Goal: Task Accomplishment & Management: Manage account settings

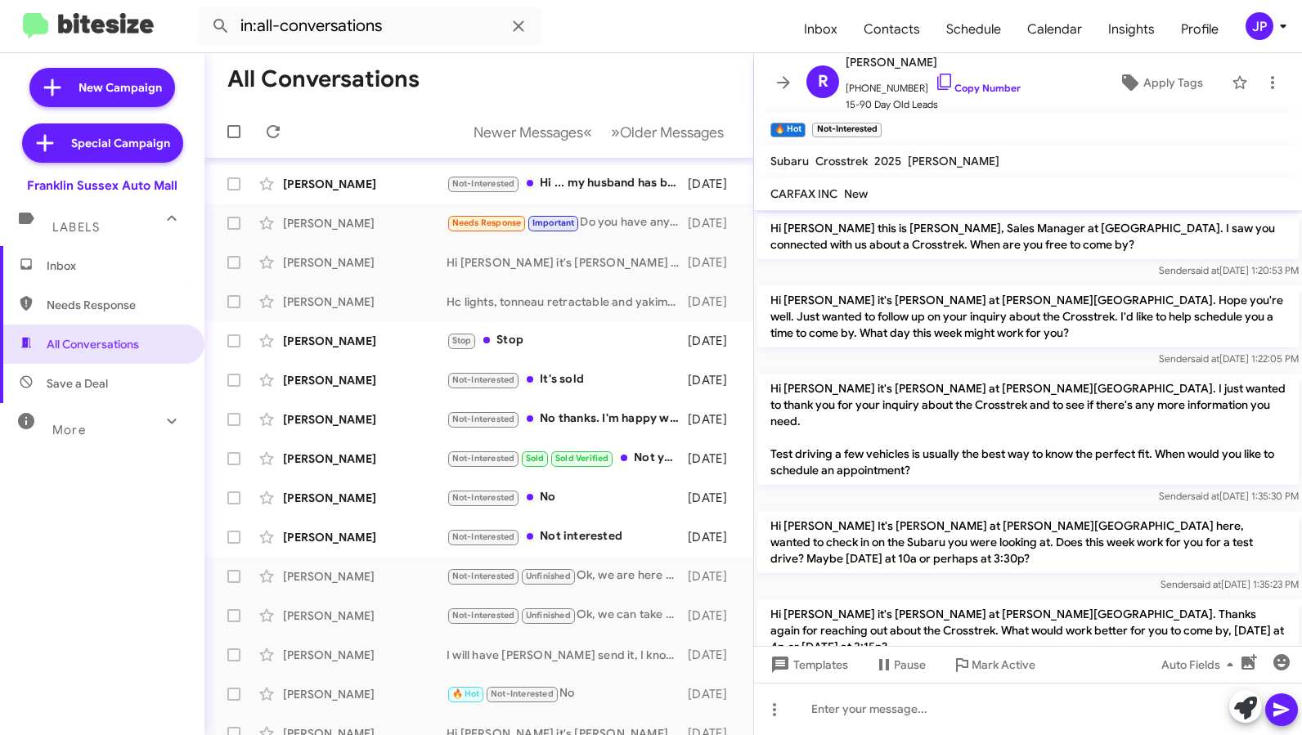
scroll to position [240, 0]
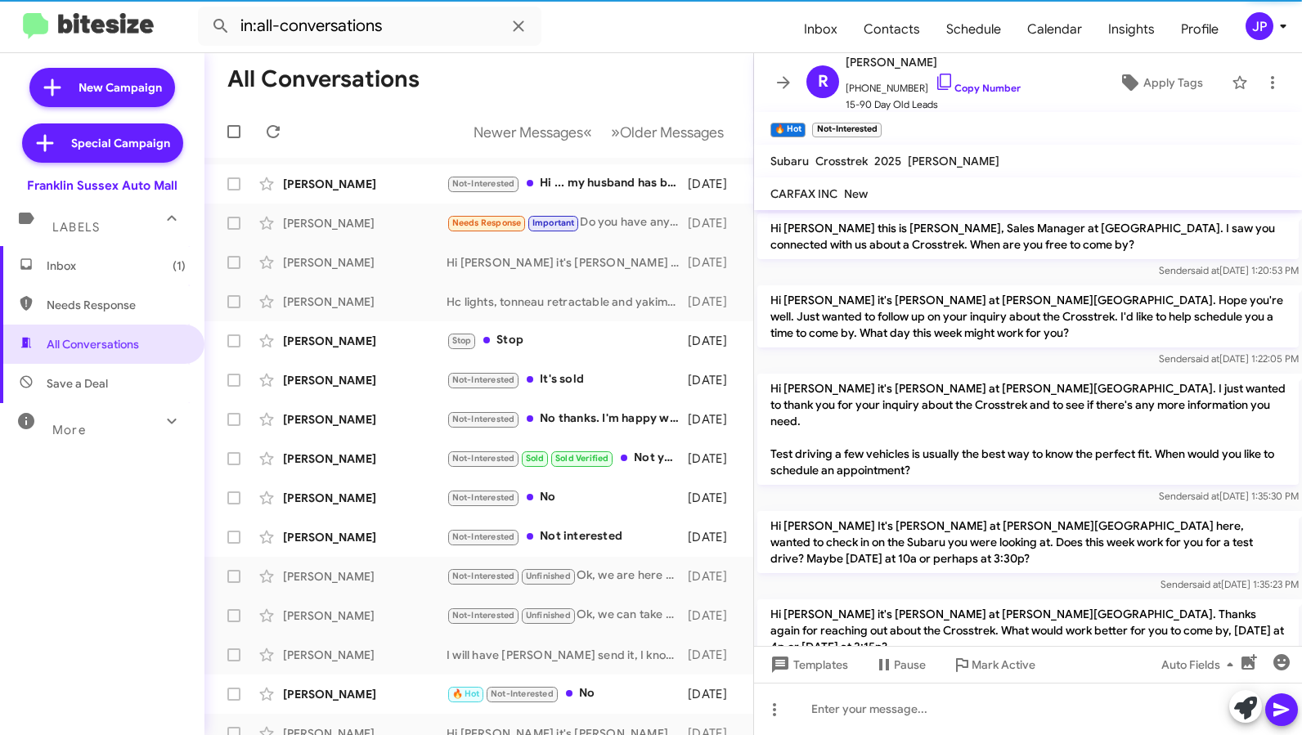
scroll to position [207, 0]
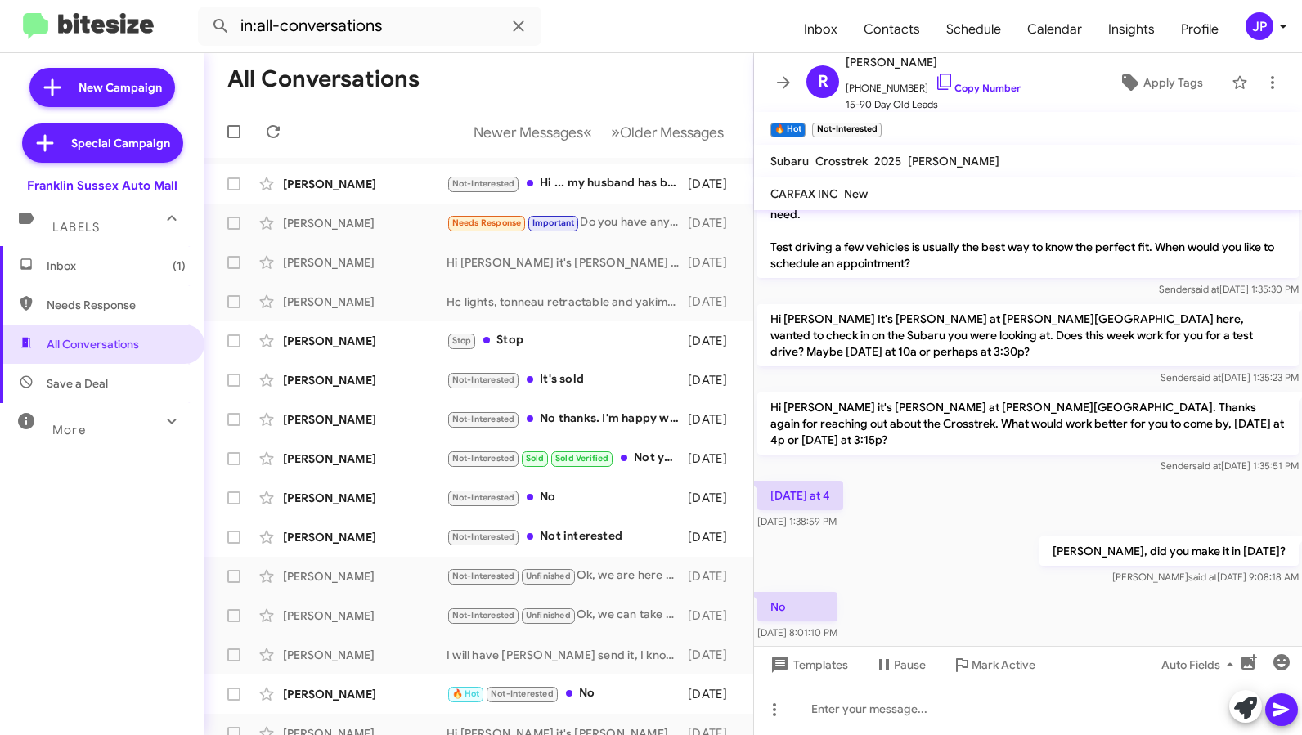
click at [1274, 25] on icon at bounding box center [1283, 26] width 20 height 20
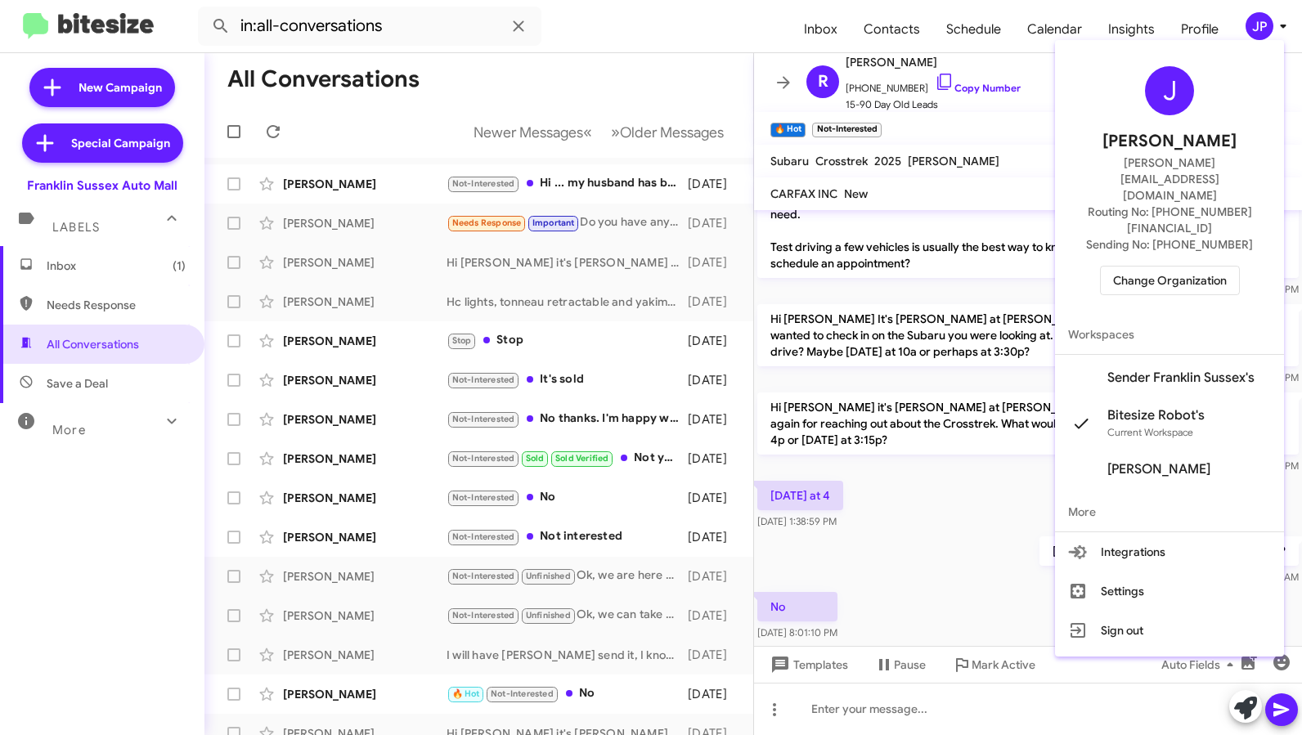
click at [1165, 267] on span "Change Organization" at bounding box center [1170, 281] width 114 height 28
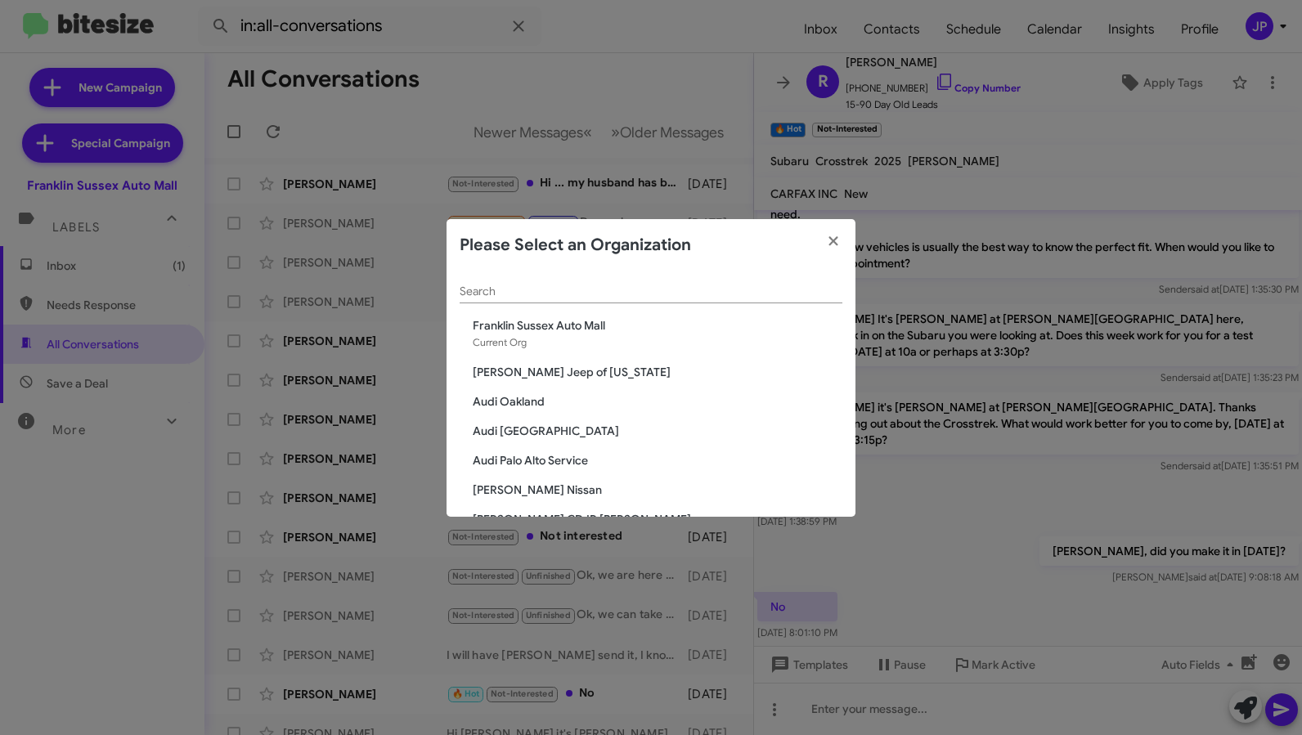
click at [635, 290] on input "Search" at bounding box center [651, 291] width 383 height 13
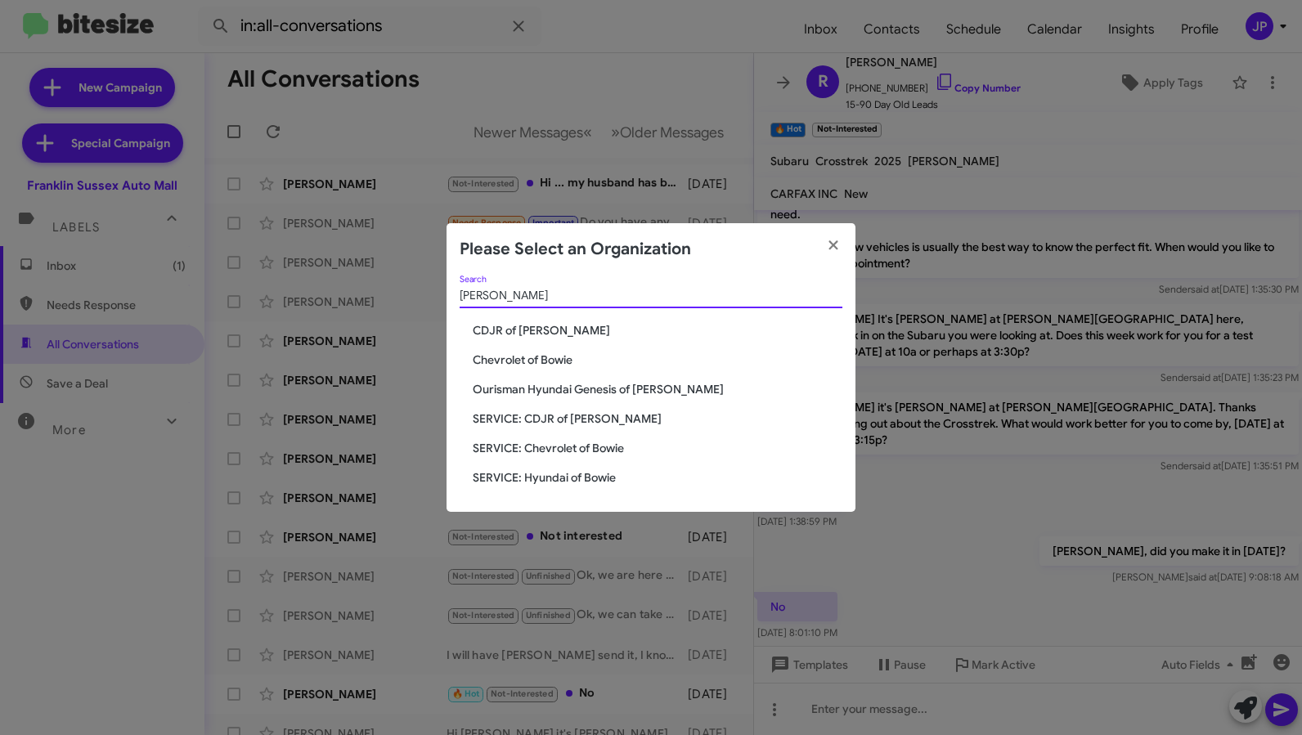
type input "Bowie"
click at [559, 333] on span "CDJR of [PERSON_NAME]" at bounding box center [658, 330] width 370 height 16
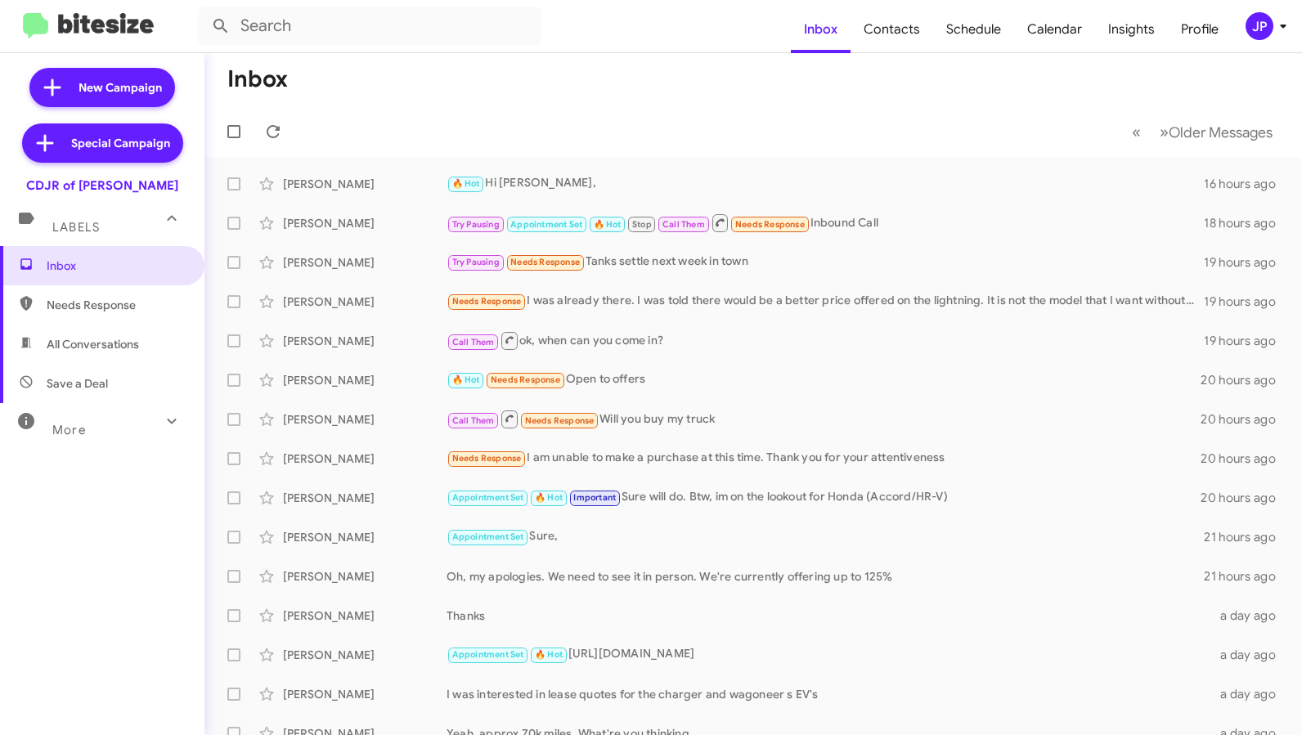
click at [1255, 26] on div "JP" at bounding box center [1260, 26] width 28 height 28
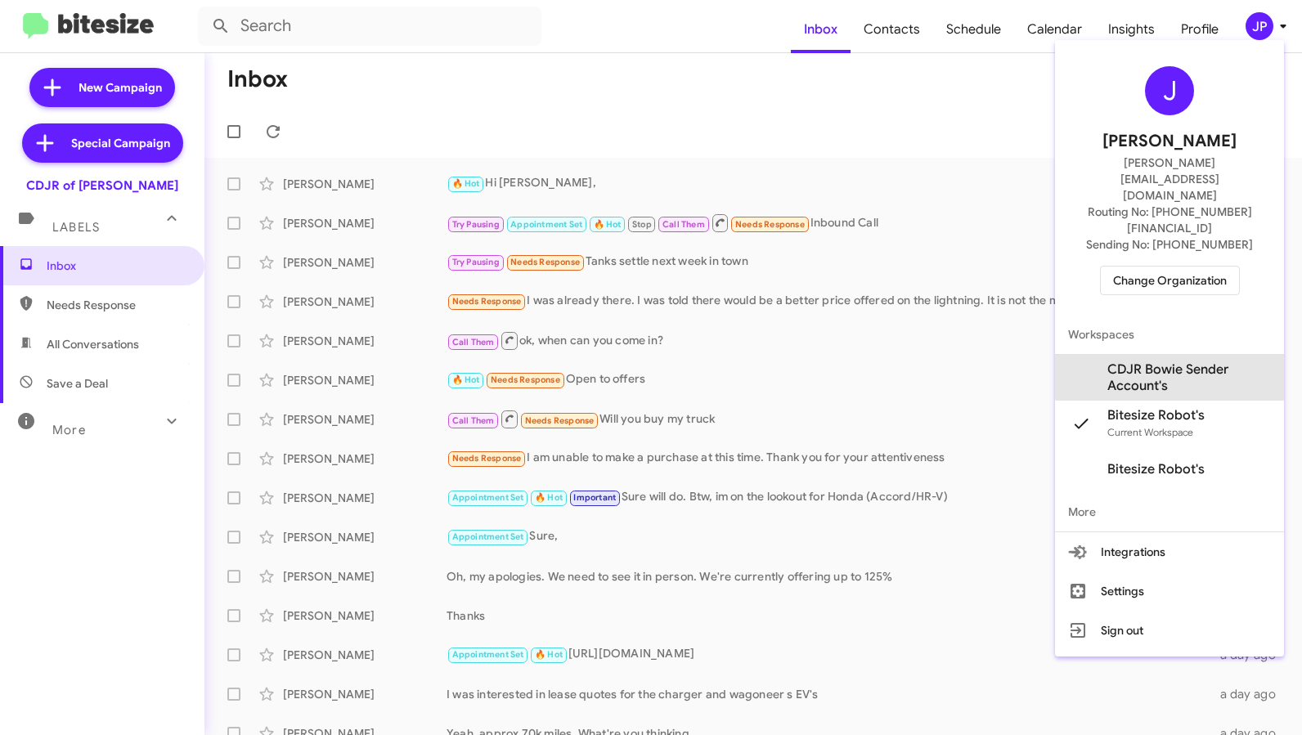
click at [1188, 361] on span "CDJR Bowie Sender Account's" at bounding box center [1189, 377] width 164 height 33
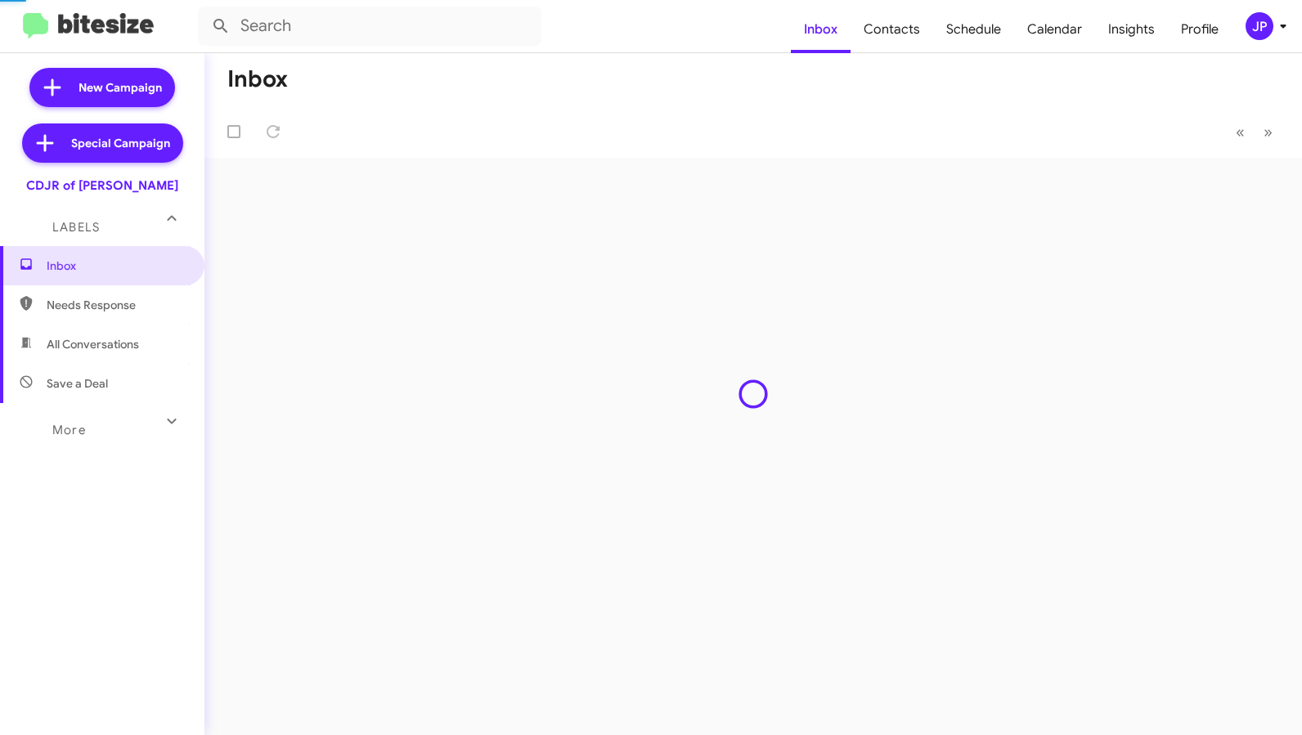
click at [990, 30] on span "Schedule" at bounding box center [973, 29] width 81 height 47
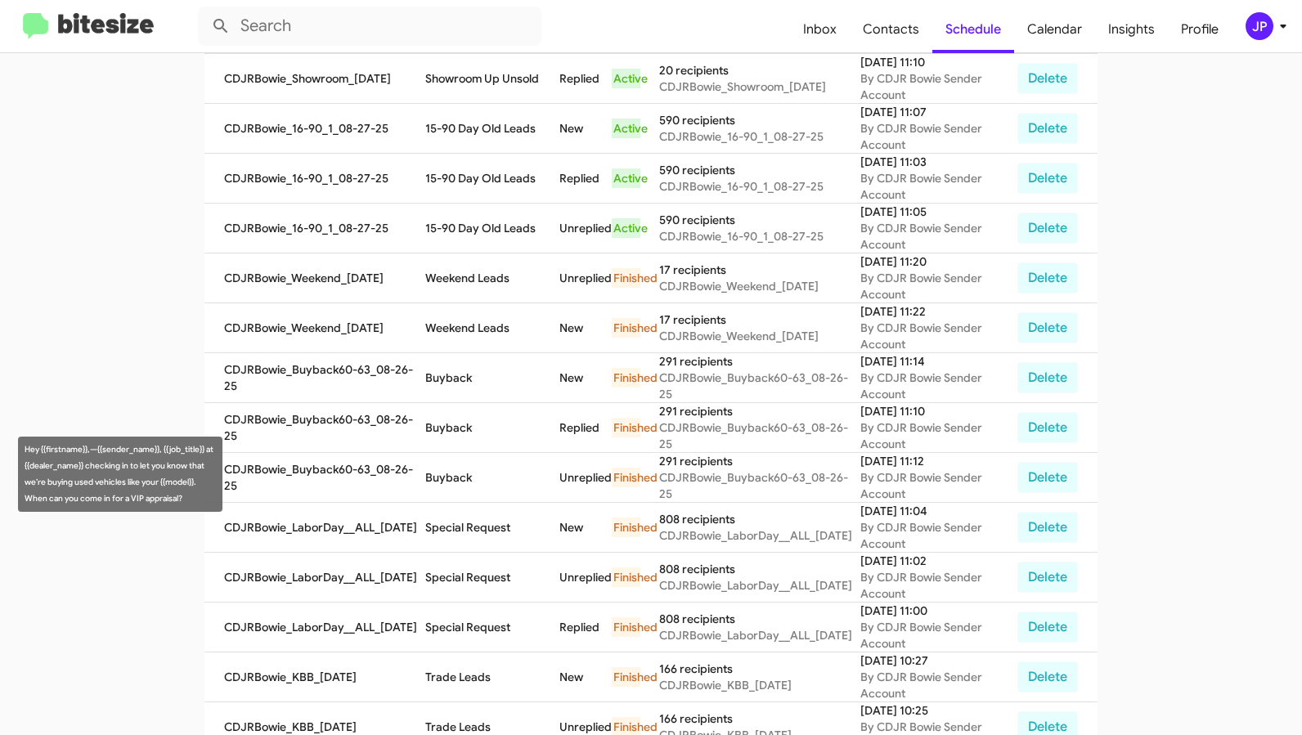
scroll to position [335, 0]
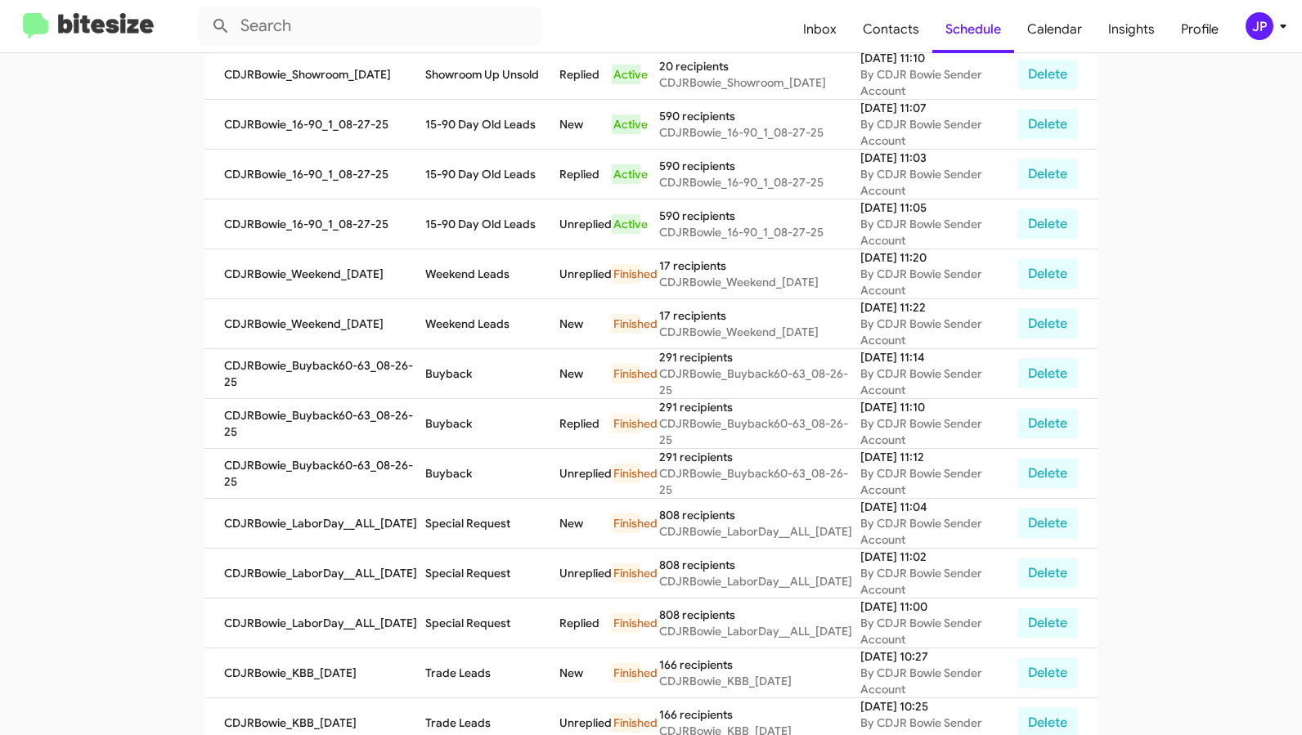
drag, startPoint x: 81, startPoint y: 20, endPoint x: 93, endPoint y: 14, distance: 13.9
click at [82, 20] on img at bounding box center [88, 26] width 131 height 27
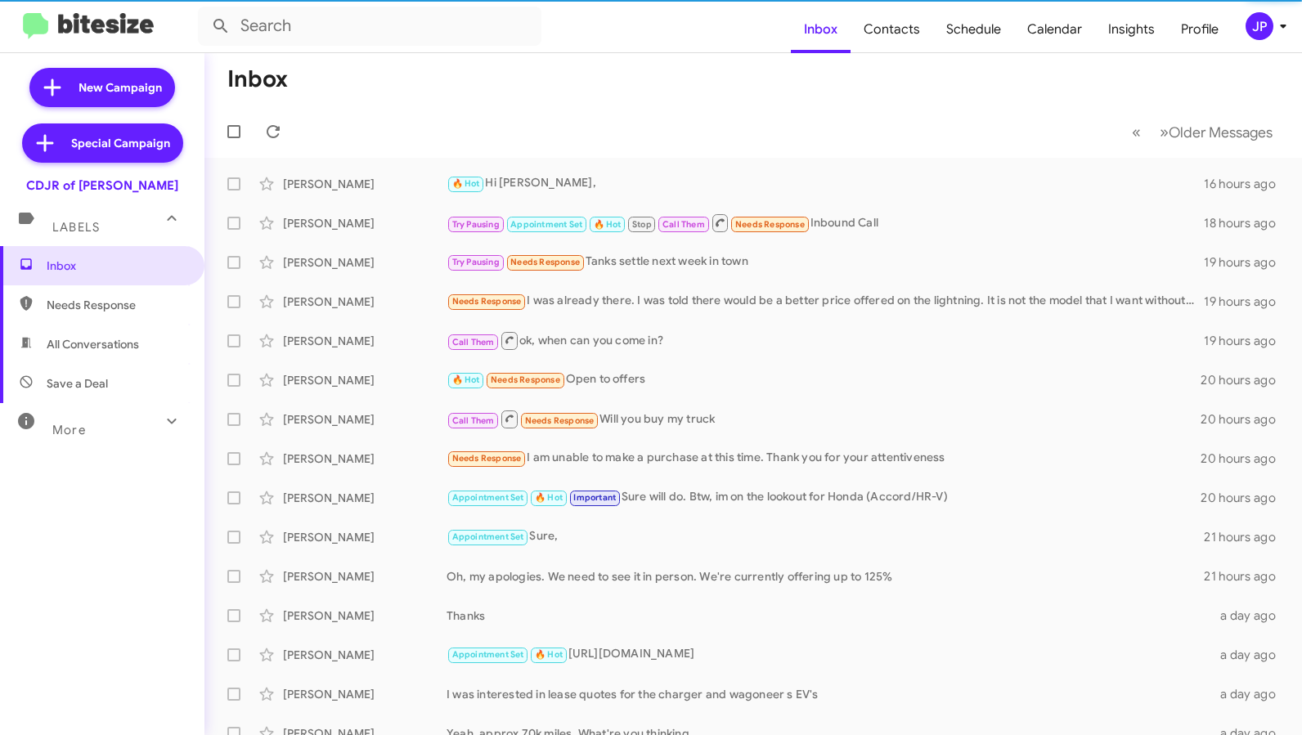
click at [1256, 25] on div "JP" at bounding box center [1260, 26] width 28 height 28
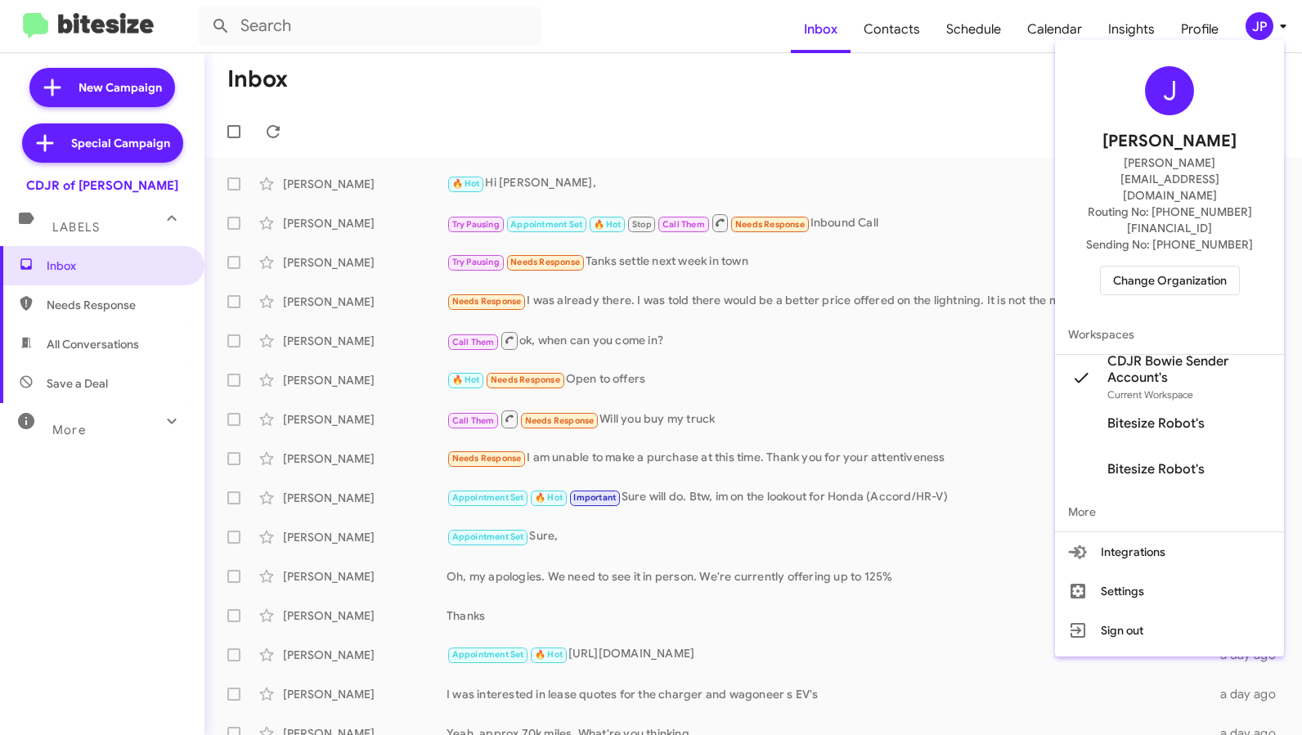
click at [1231, 266] on button "Change Organization" at bounding box center [1170, 280] width 140 height 29
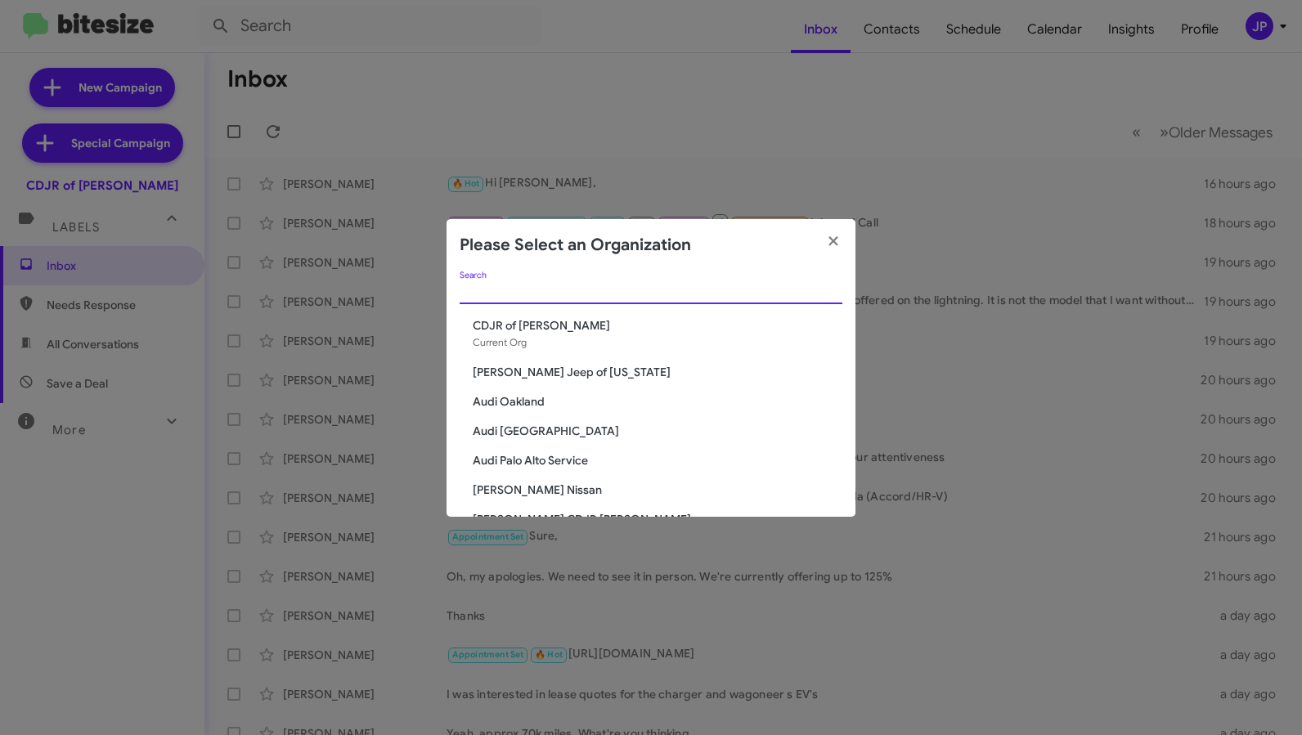
click at [598, 290] on input "Search" at bounding box center [651, 291] width 383 height 13
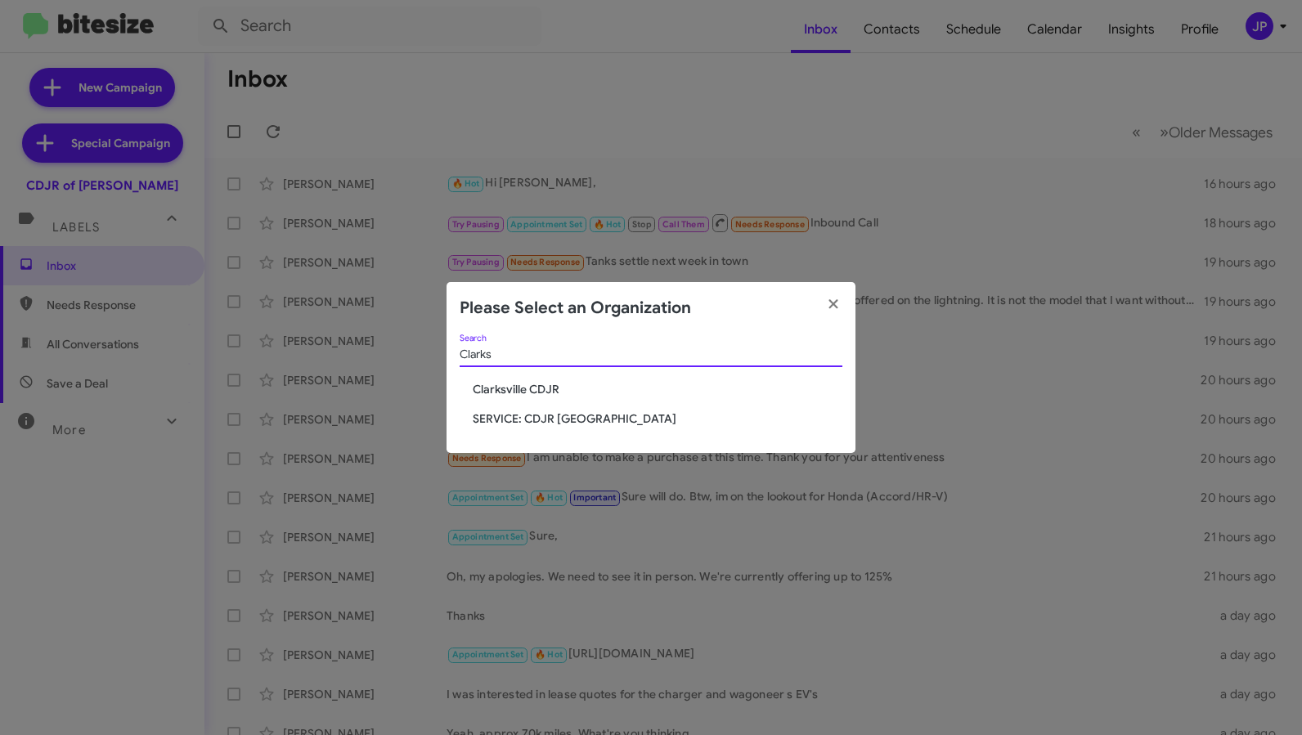
type input "Clarks"
click at [505, 392] on span "Clarksville CDJR" at bounding box center [658, 389] width 370 height 16
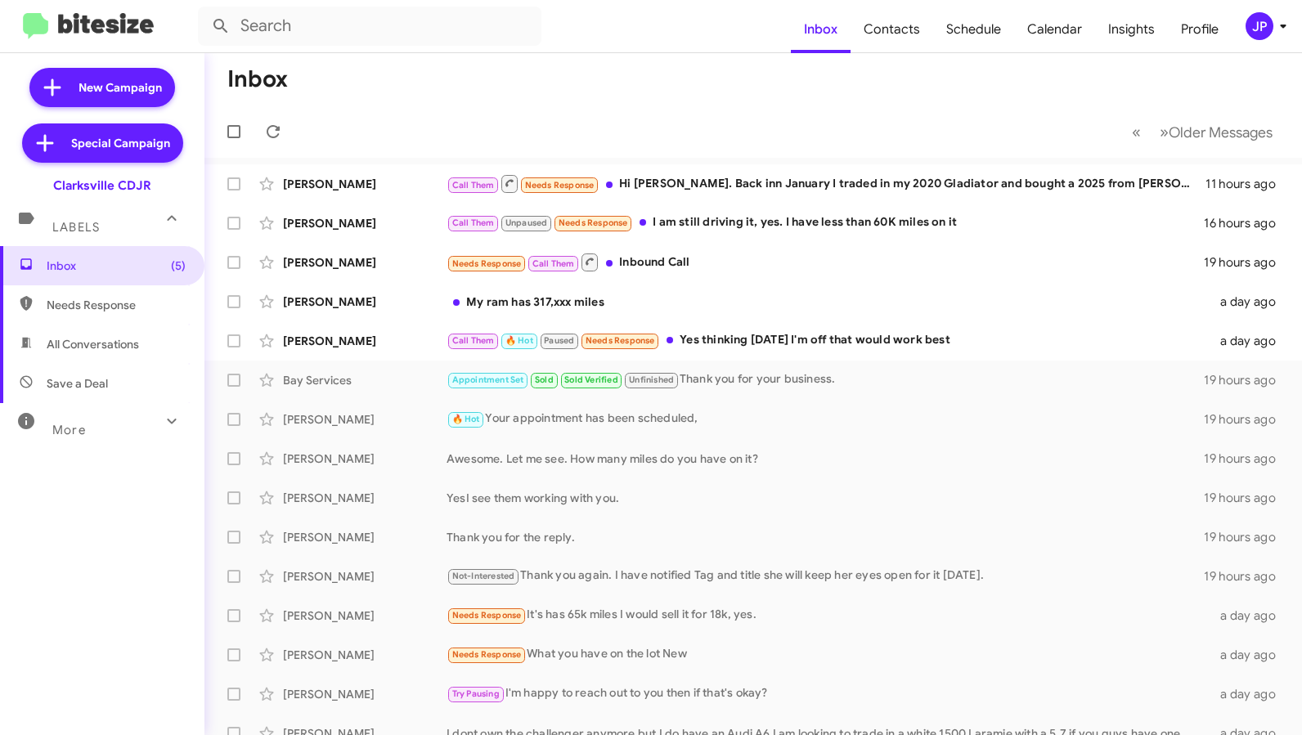
click at [1291, 21] on icon at bounding box center [1283, 26] width 20 height 20
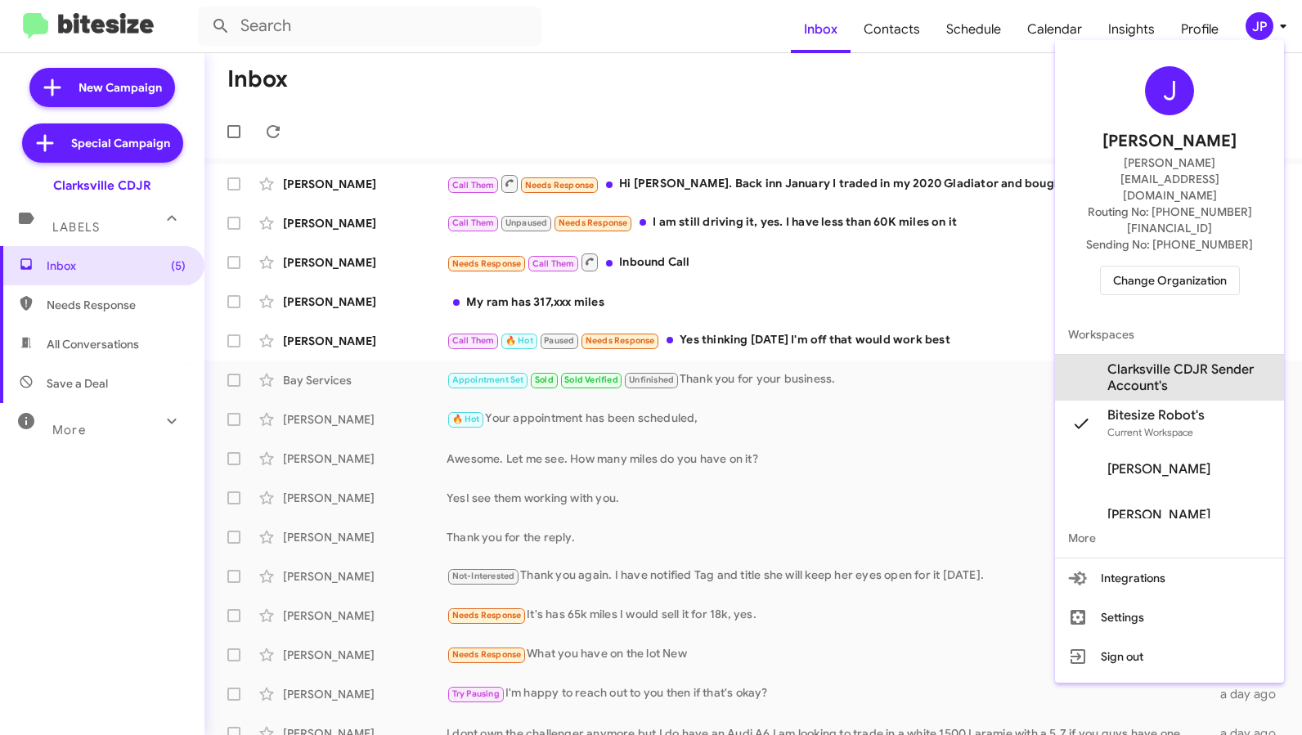
click at [1175, 361] on span "Clarksville CDJR Sender Account's" at bounding box center [1189, 377] width 164 height 33
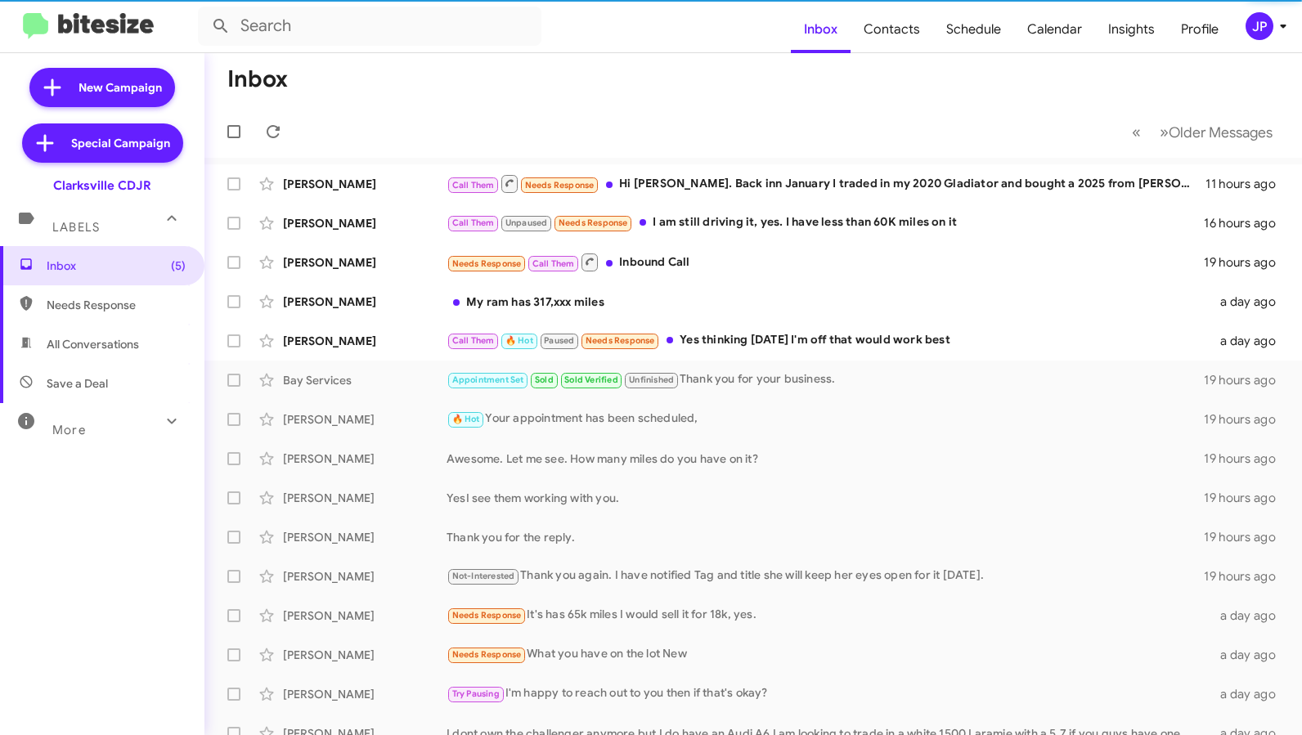
click at [1012, 34] on span "Schedule" at bounding box center [973, 29] width 81 height 47
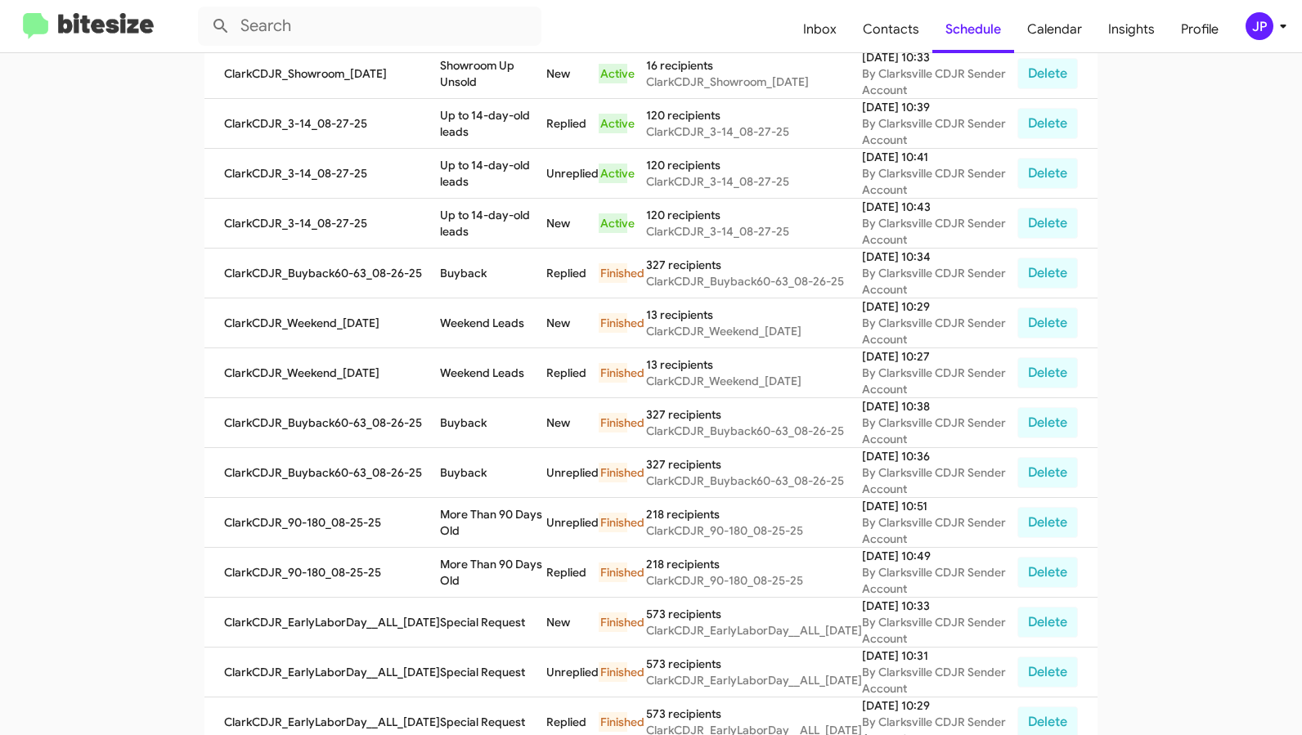
scroll to position [385, 0]
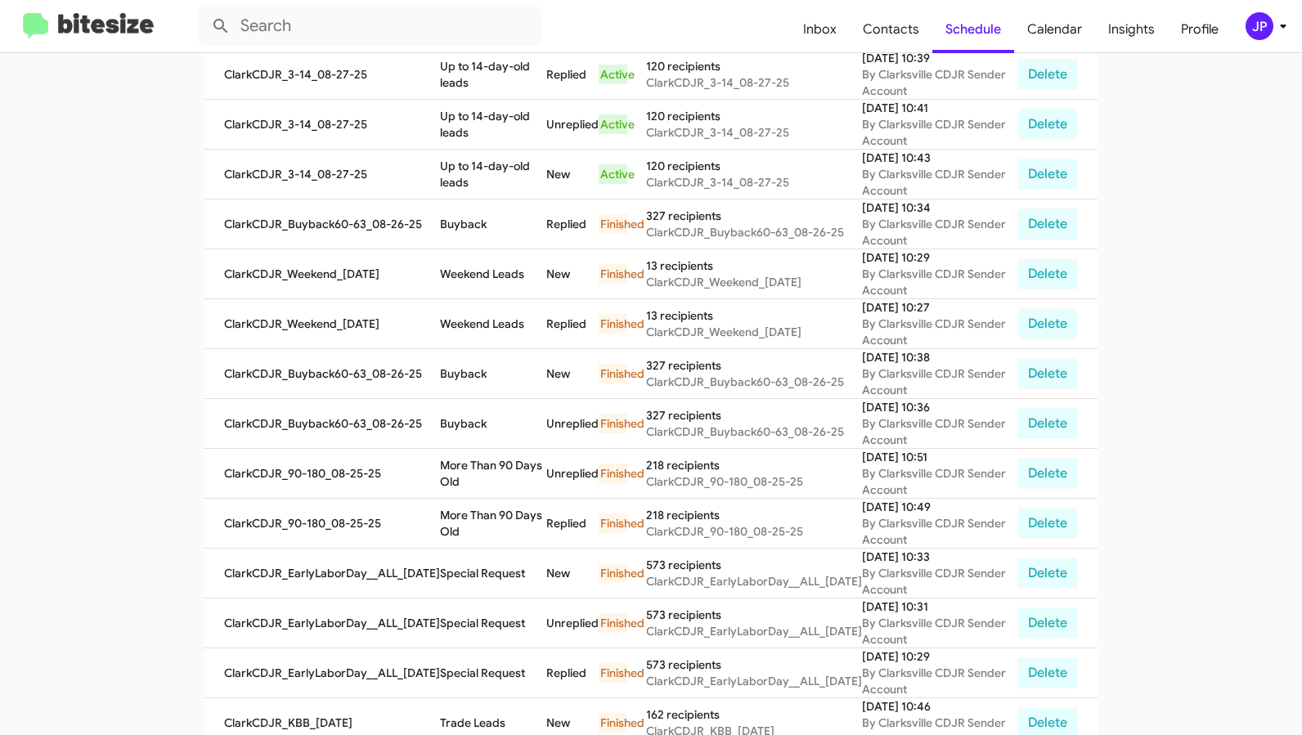
click at [59, 24] on img at bounding box center [88, 26] width 131 height 27
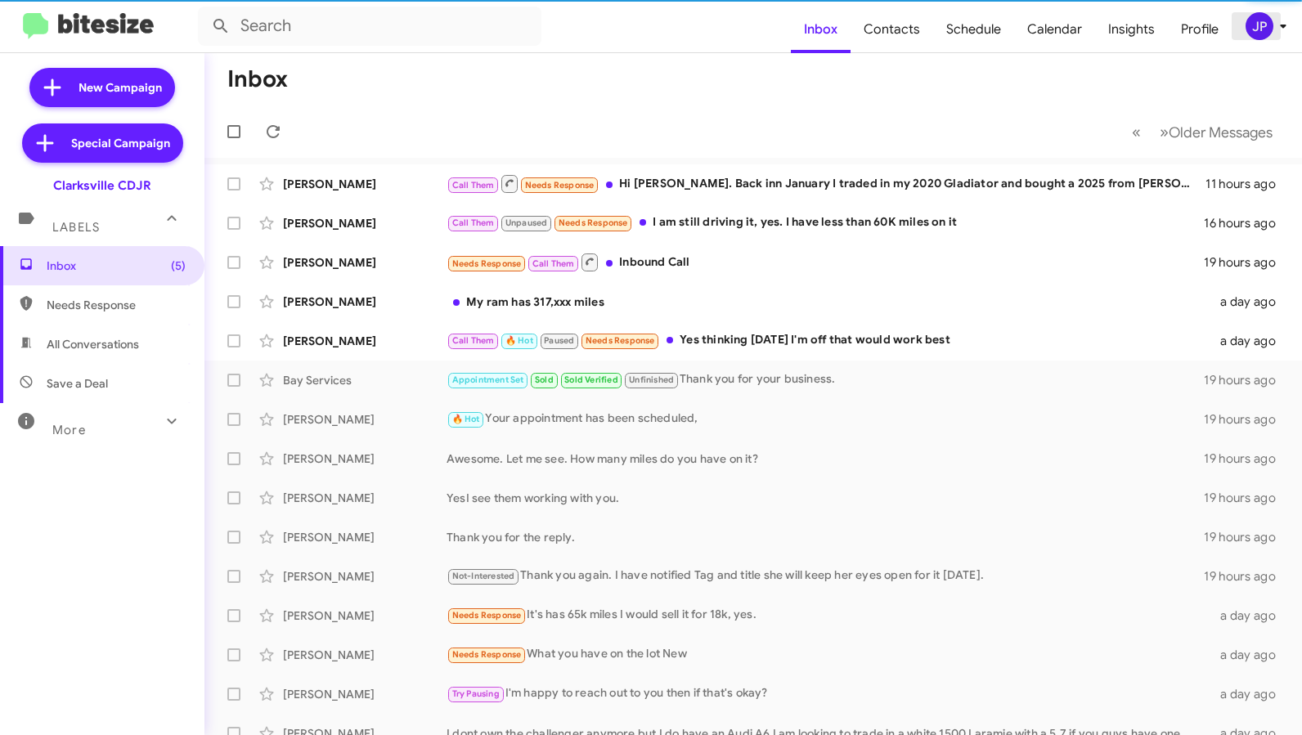
click at [1281, 32] on icon at bounding box center [1283, 26] width 20 height 20
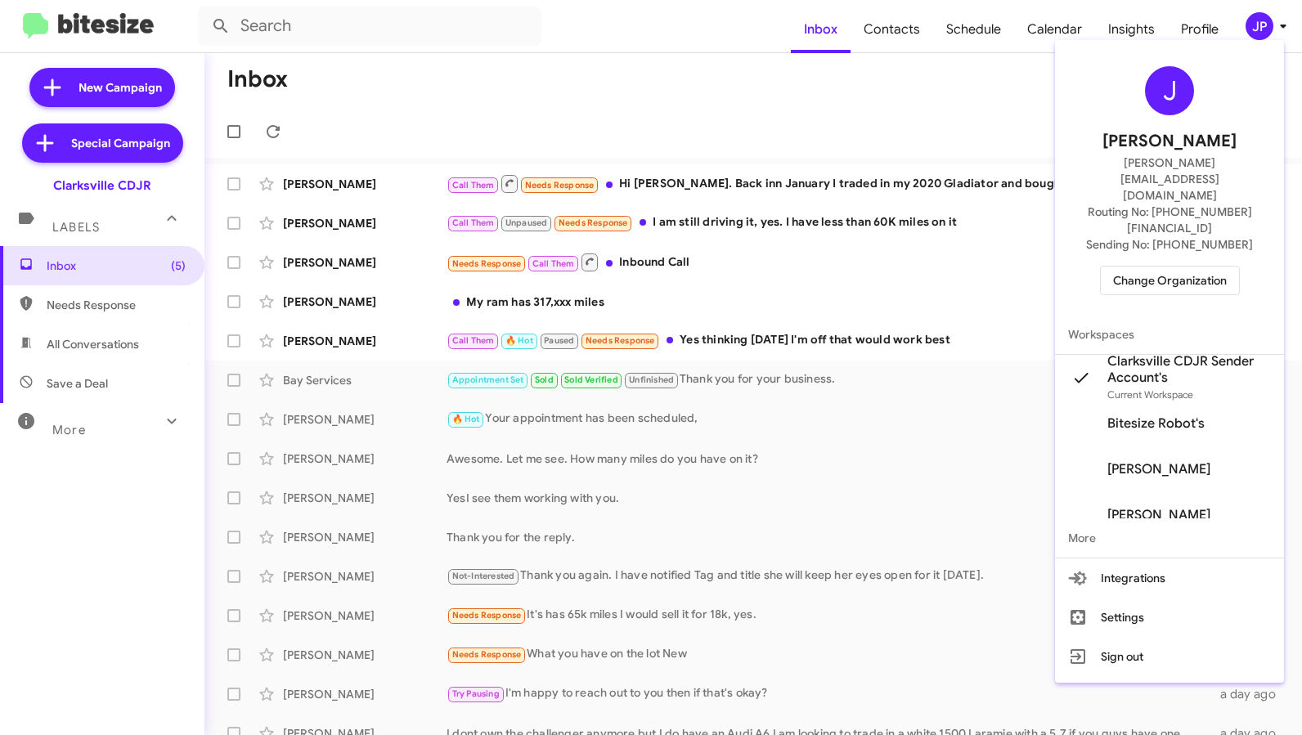
drag, startPoint x: 1215, startPoint y: 248, endPoint x: 1212, endPoint y: 236, distance: 11.7
click at [1215, 248] on div "J Jamie Payton jamie@bitesize.co Routing No: +1 (410) 988-8100 Sending No: +1 (…" at bounding box center [1169, 181] width 229 height 268
click at [1211, 267] on span "Change Organization" at bounding box center [1170, 281] width 114 height 28
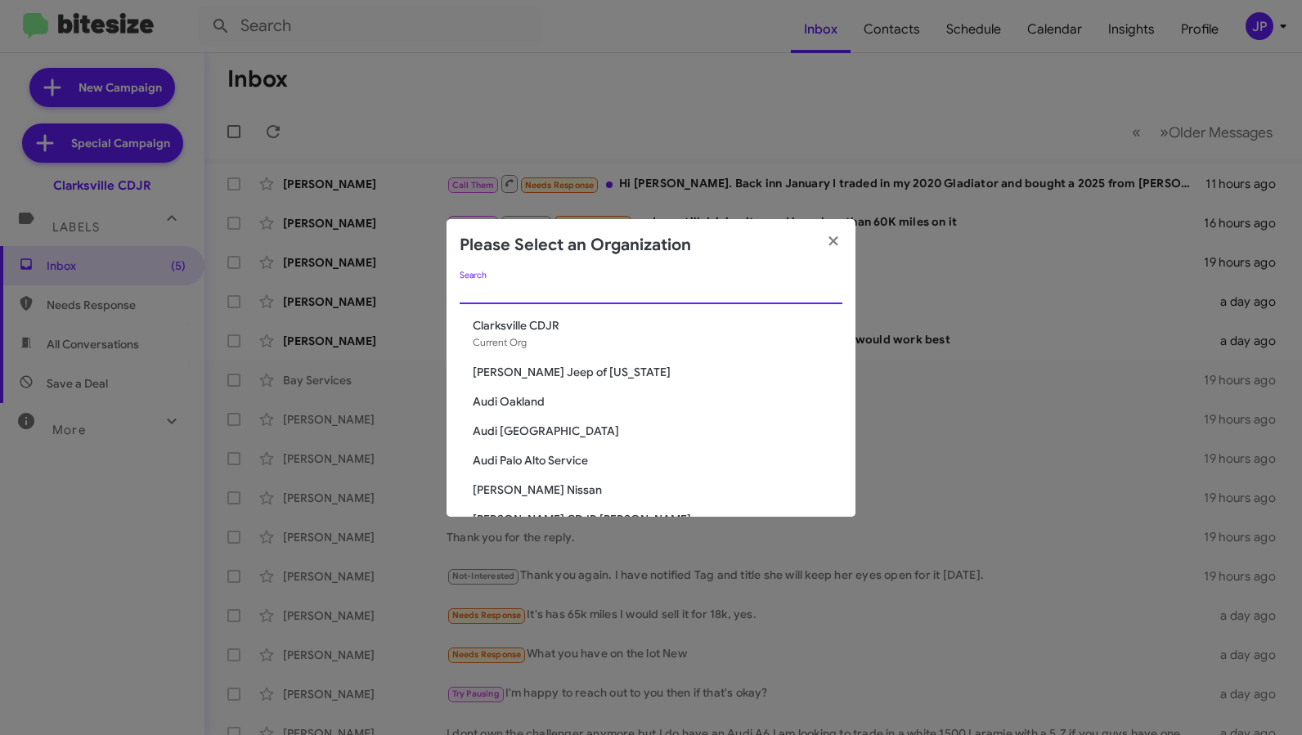
click at [490, 293] on input "Search" at bounding box center [651, 291] width 383 height 13
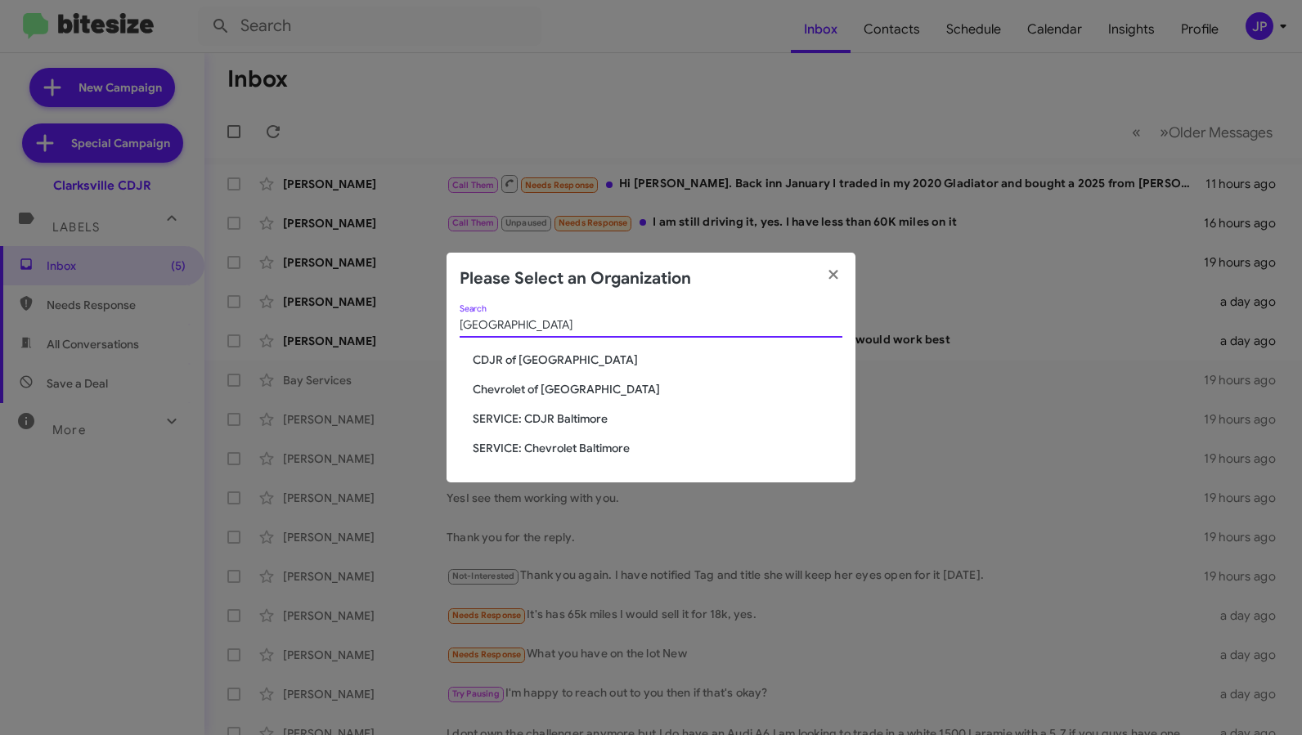
type input "Baltimore"
click at [539, 393] on span "Chevrolet of [GEOGRAPHIC_DATA]" at bounding box center [658, 389] width 370 height 16
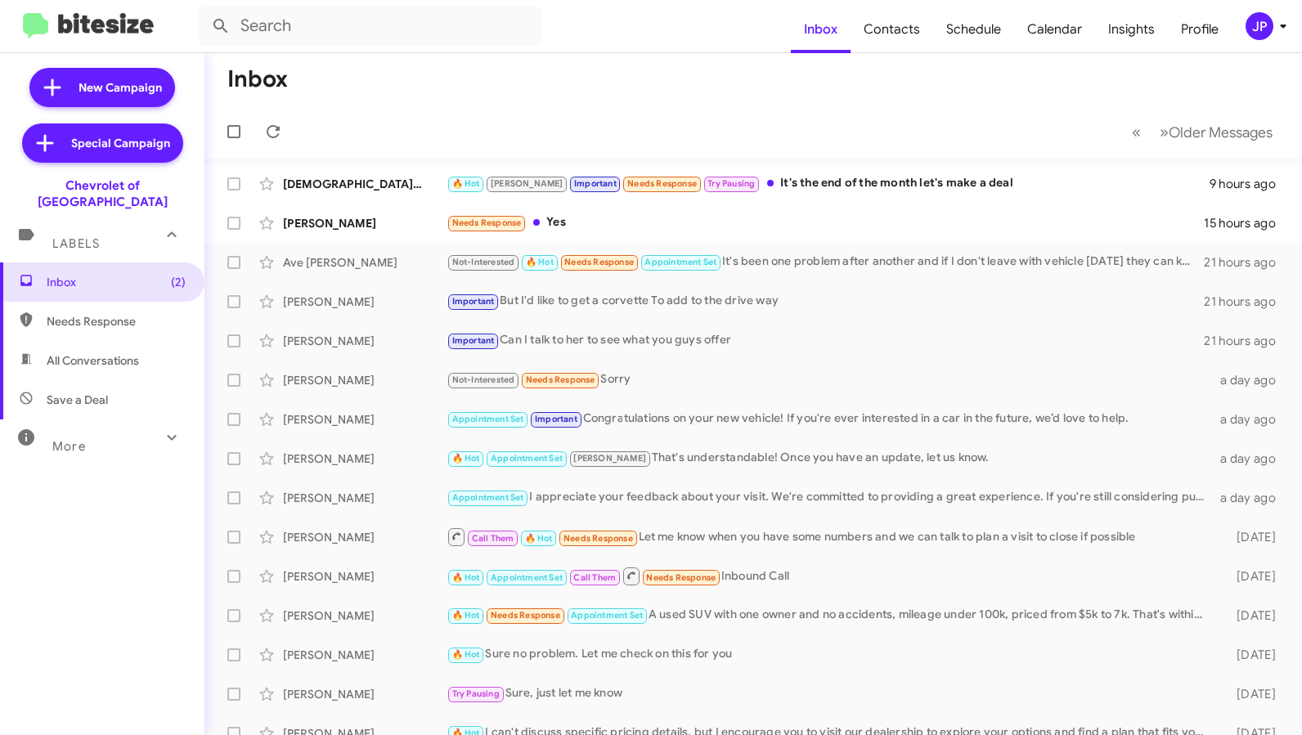
click at [1250, 23] on div "JP" at bounding box center [1260, 26] width 28 height 28
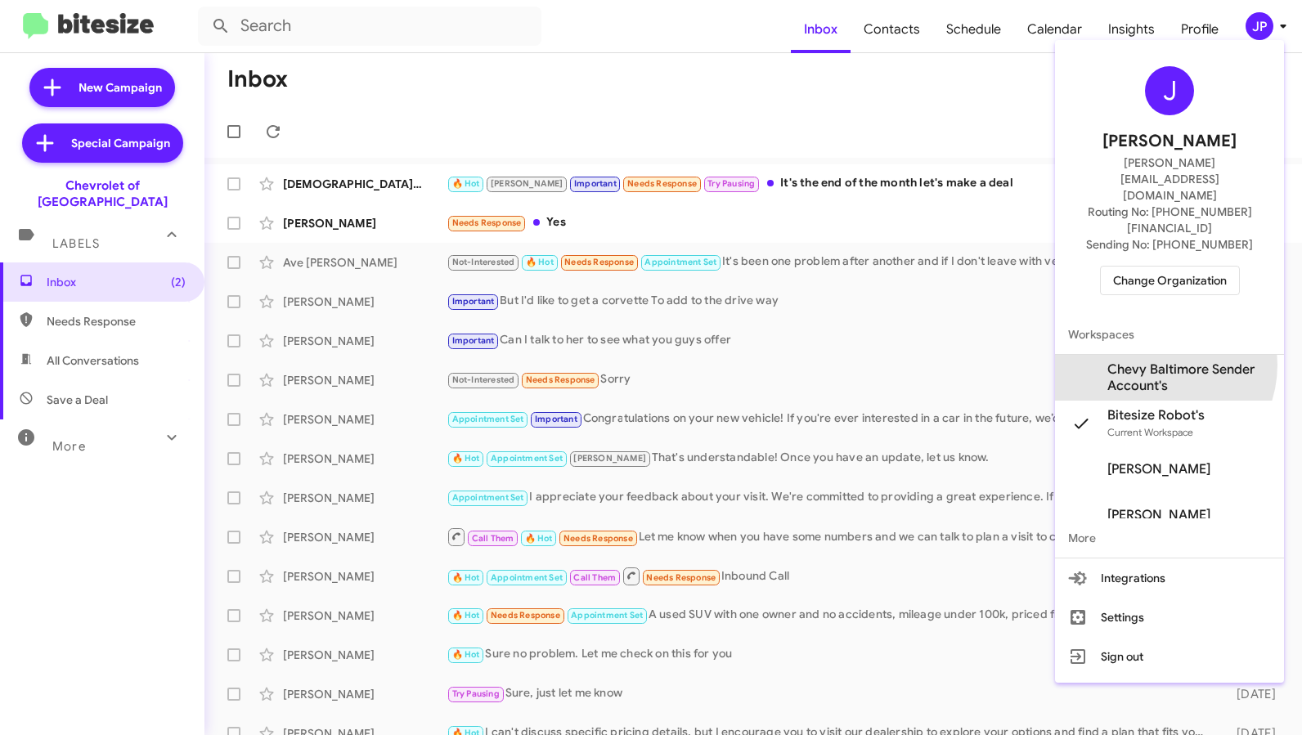
drag, startPoint x: 1156, startPoint y: 316, endPoint x: 1177, endPoint y: 159, distance: 158.5
click at [1156, 361] on span "Chevy Baltimore Sender Account's" at bounding box center [1189, 377] width 164 height 33
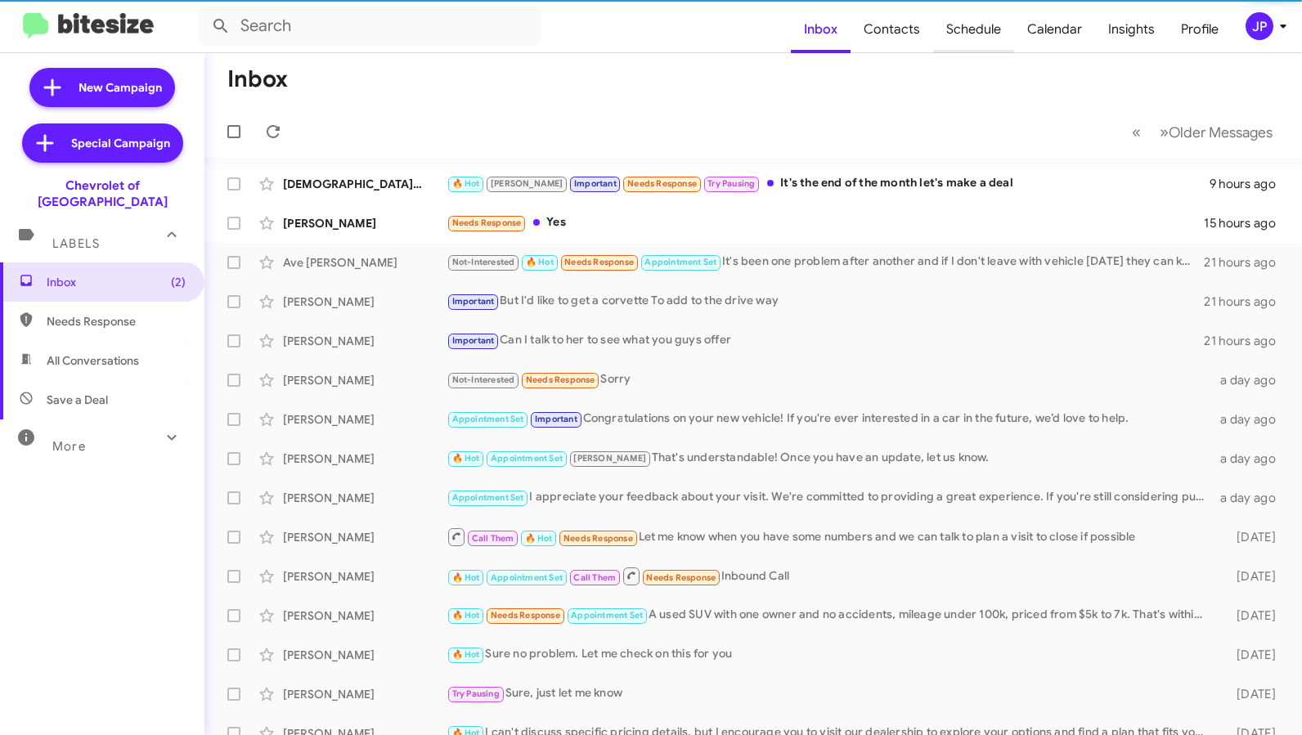
click at [1005, 38] on span "Schedule" at bounding box center [973, 29] width 81 height 47
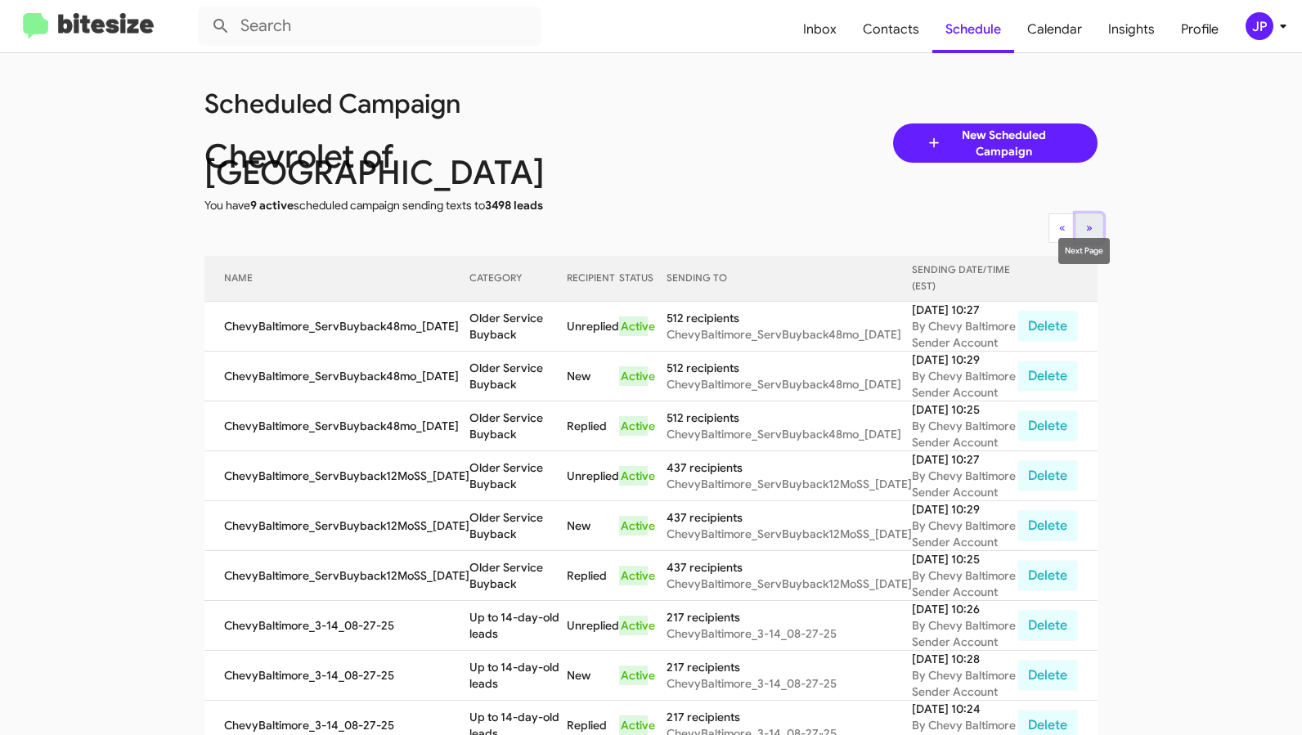
click at [1093, 218] on button "» Next" at bounding box center [1089, 227] width 28 height 29
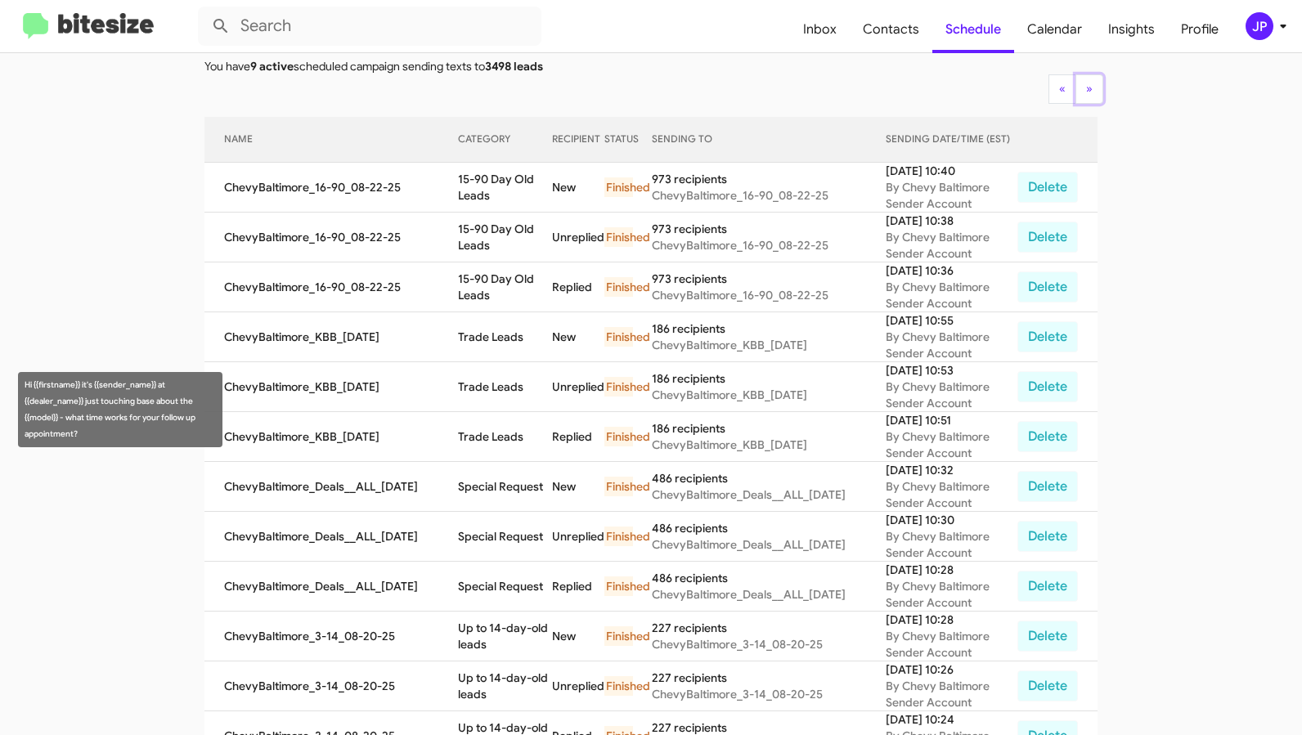
scroll to position [218, 0]
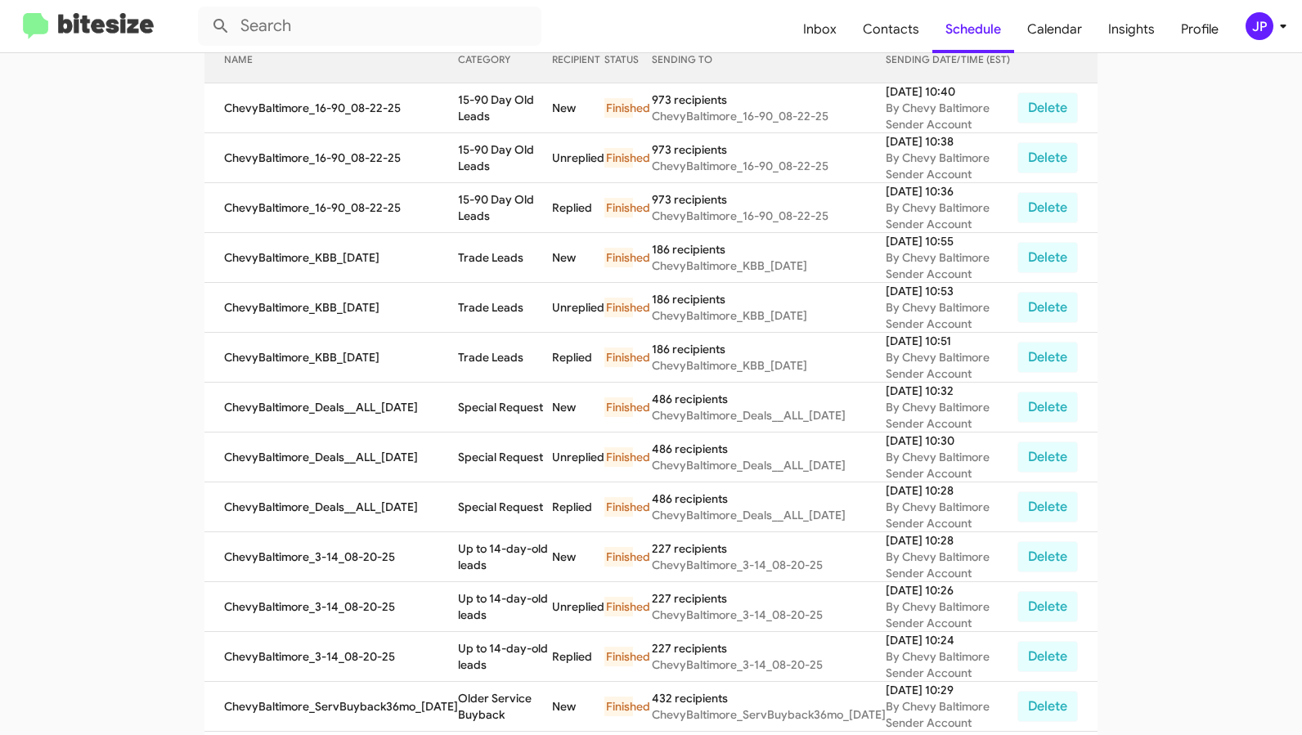
click at [94, 21] on img at bounding box center [88, 26] width 131 height 27
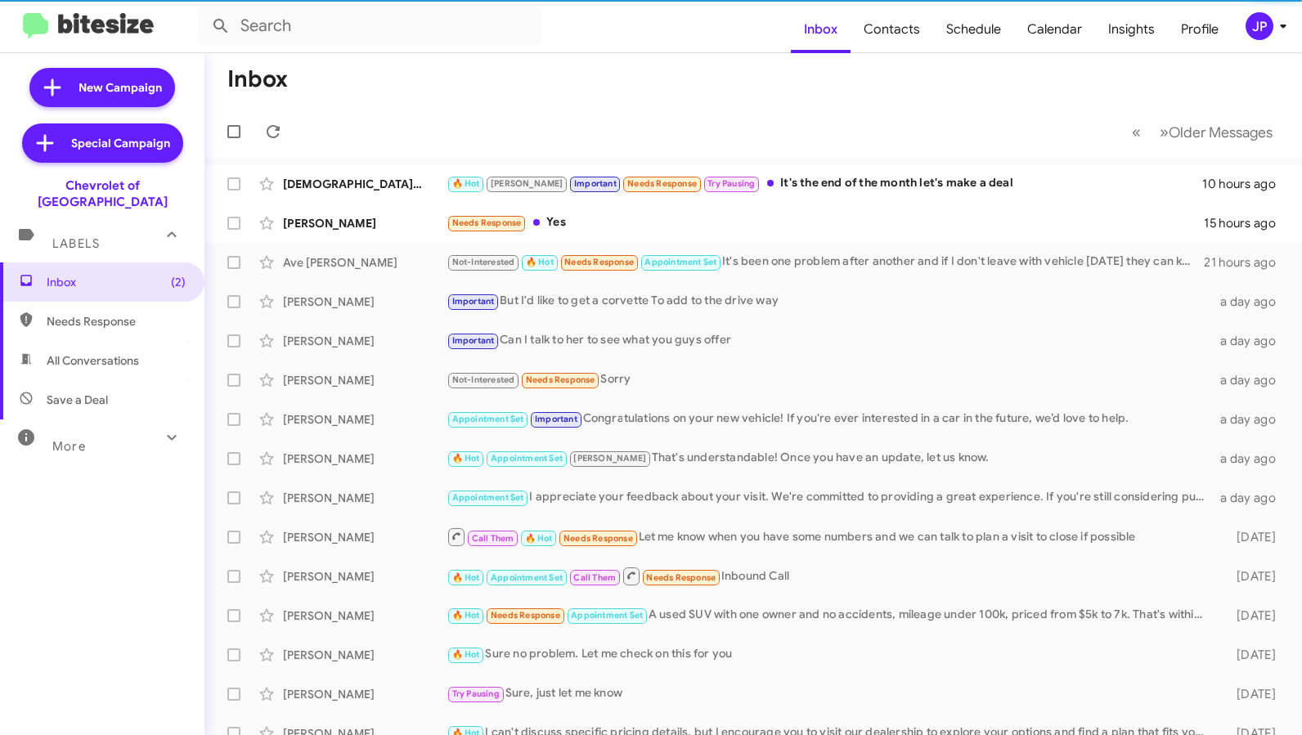
click at [1251, 24] on div "JP" at bounding box center [1260, 26] width 28 height 28
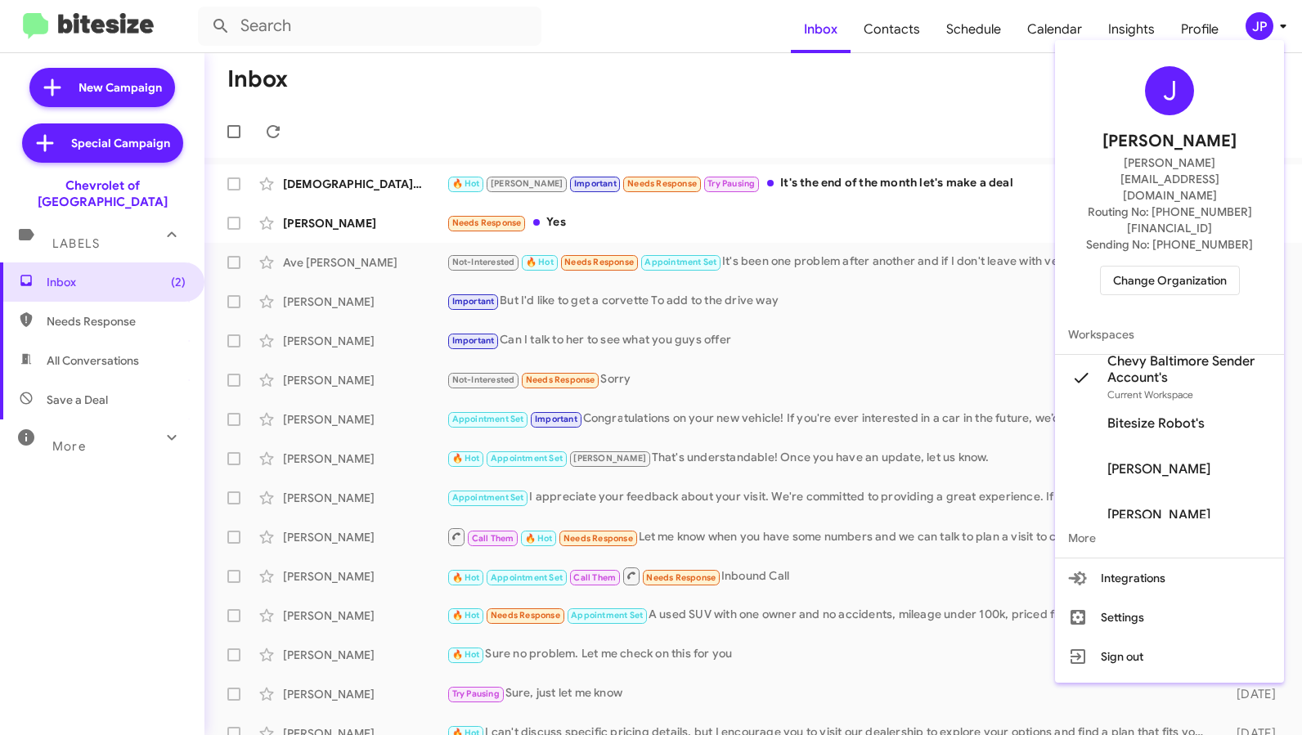
click at [1130, 267] on span "Change Organization" at bounding box center [1170, 281] width 114 height 28
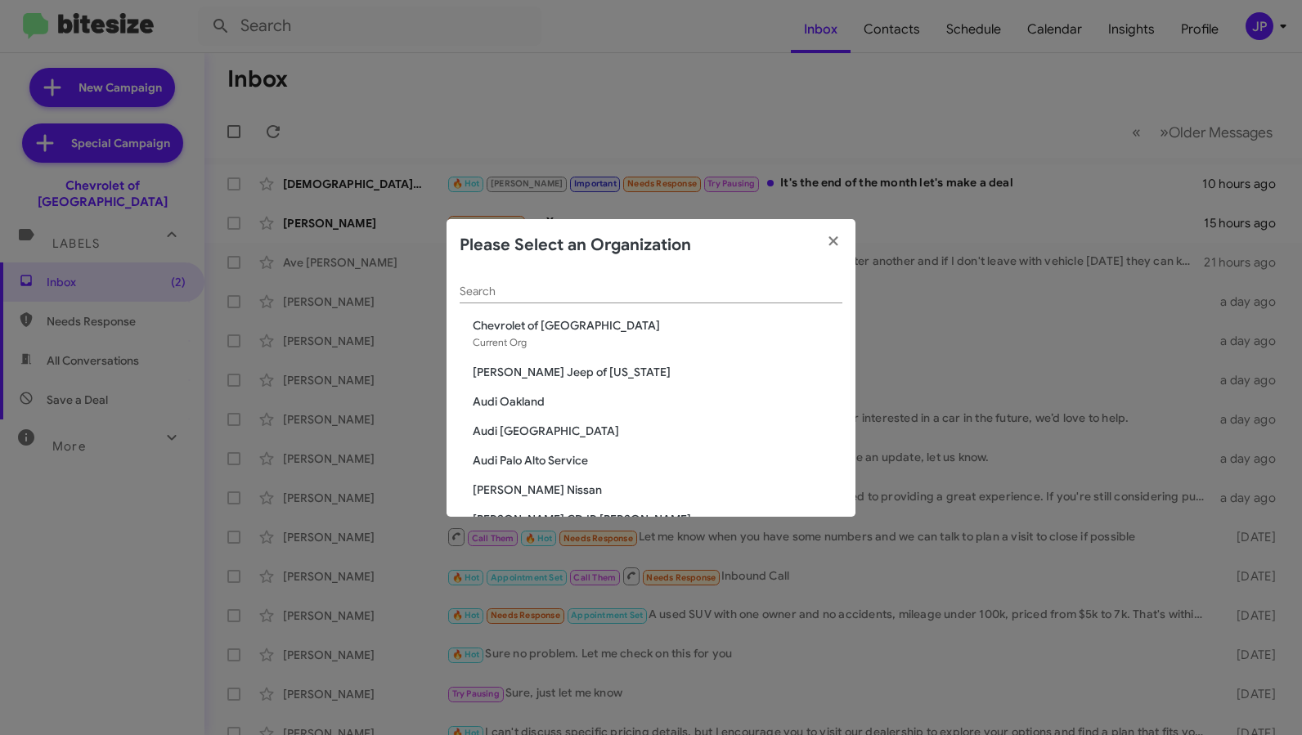
click at [420, 100] on modal-container "Please Select an Organization Search Chevrolet of Baltimore Current Org Adams J…" at bounding box center [651, 367] width 1302 height 735
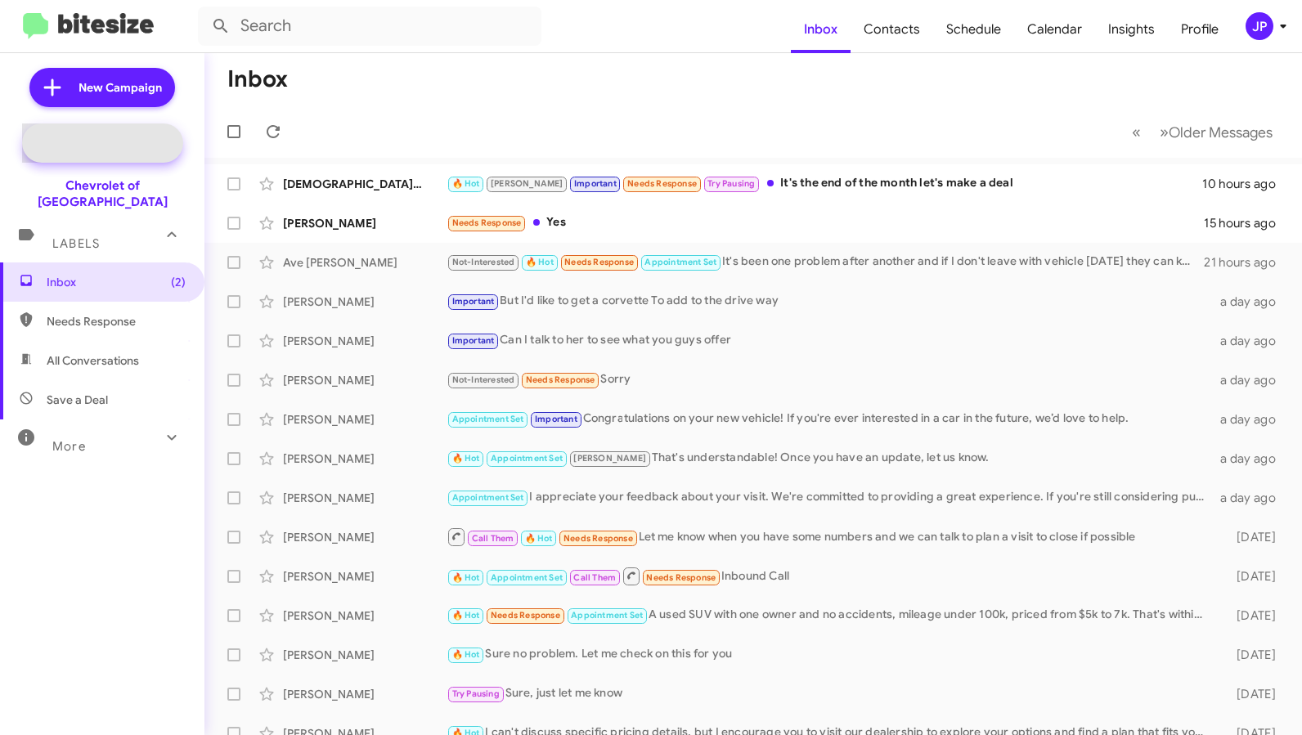
click at [56, 148] on icon at bounding box center [44, 142] width 29 height 29
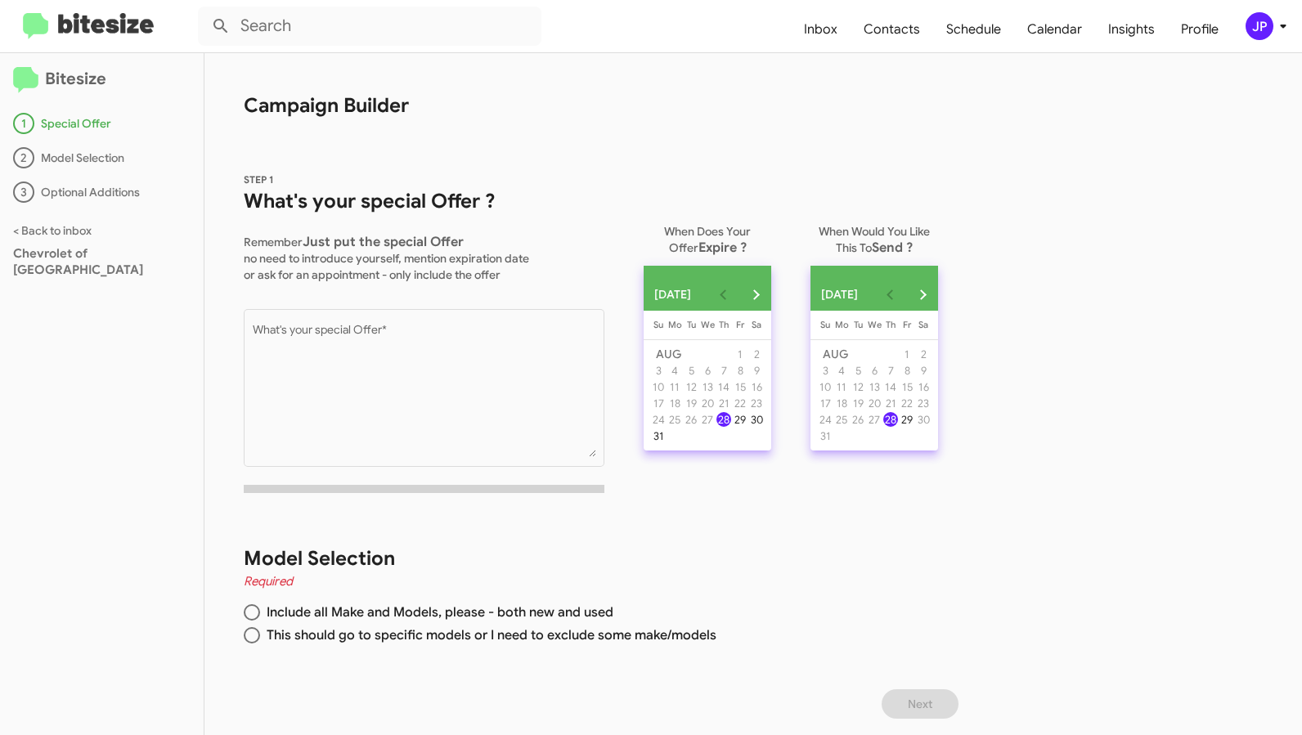
click at [32, 29] on img at bounding box center [88, 26] width 131 height 27
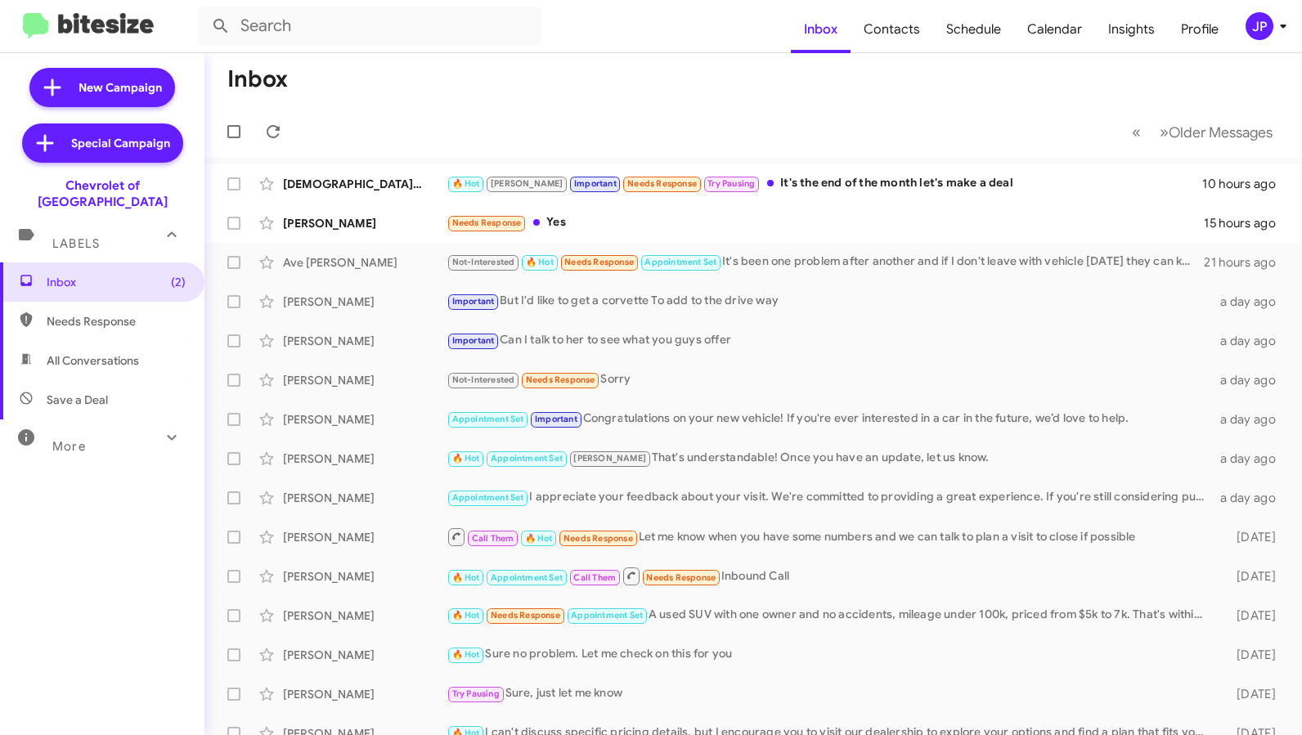
click at [130, 427] on div "More" at bounding box center [86, 439] width 146 height 30
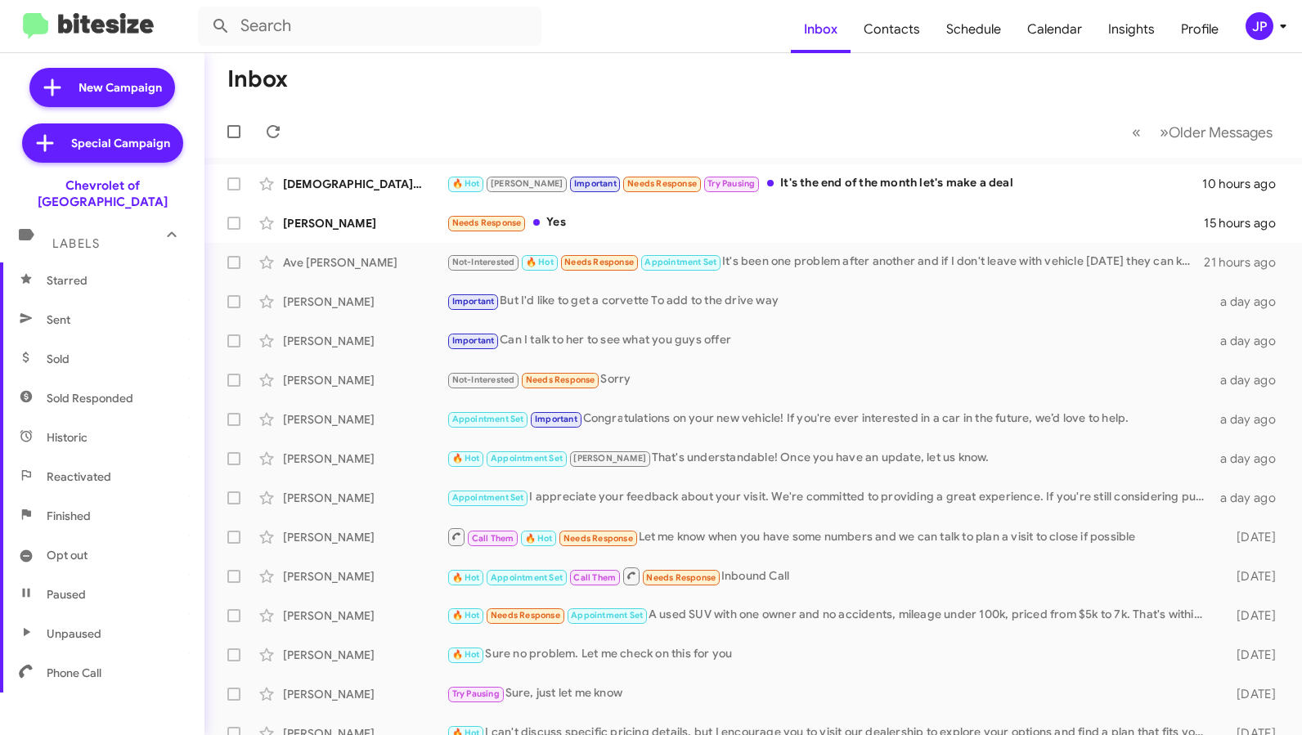
scroll to position [331, 0]
click at [135, 382] on span "Sold Responded" at bounding box center [102, 395] width 204 height 39
type input "in:sold-verified"
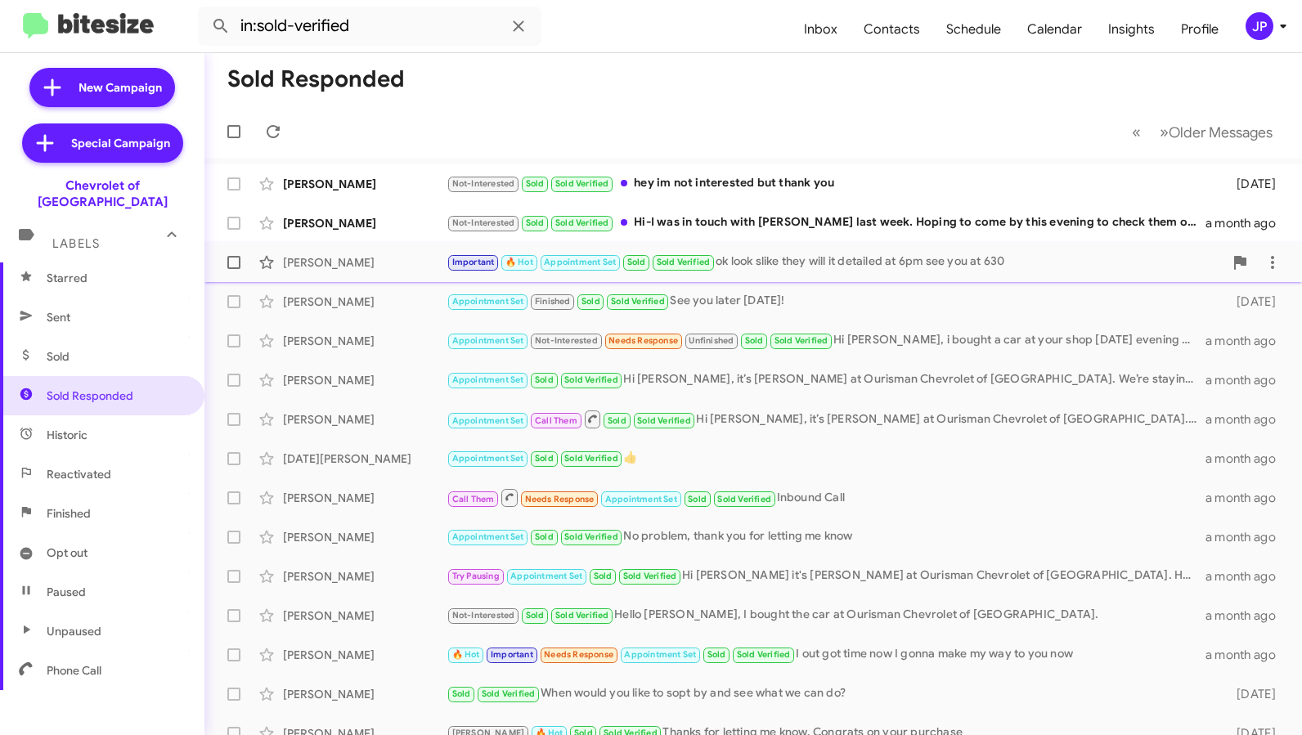
click at [357, 268] on div "Trisha Paine" at bounding box center [365, 262] width 164 height 16
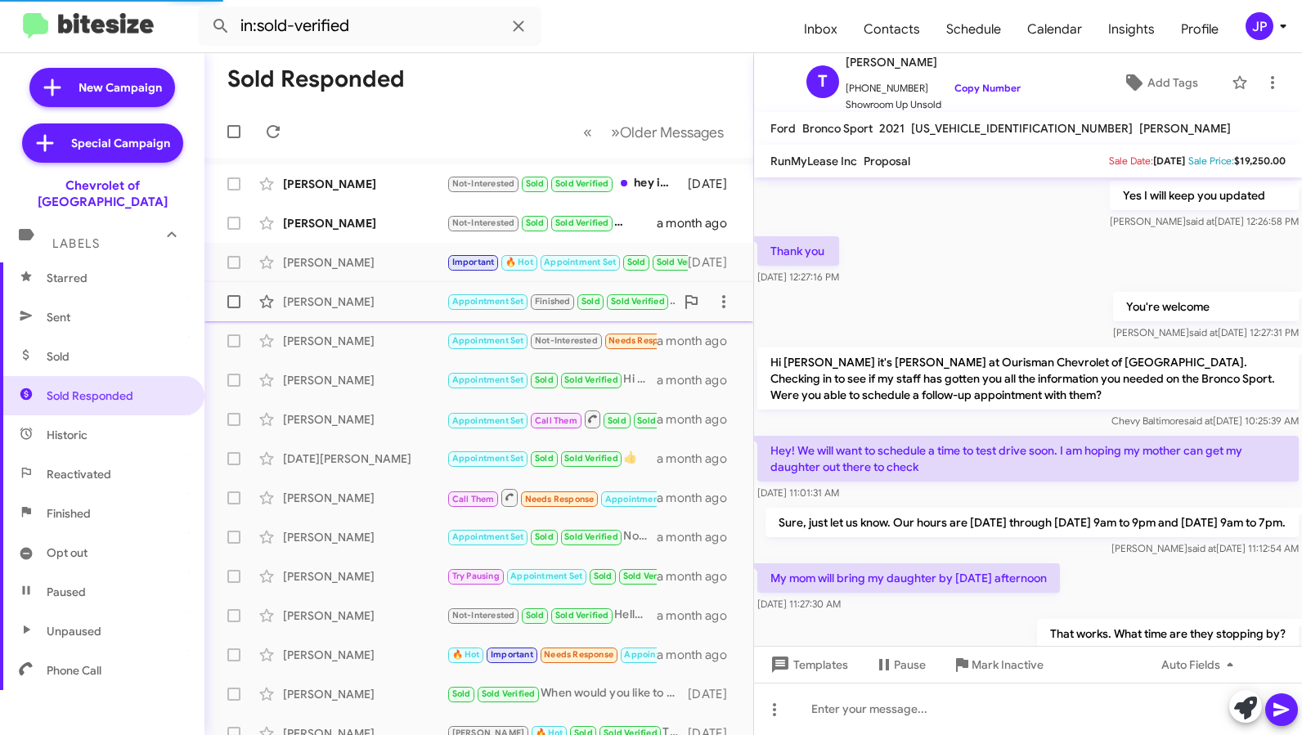
scroll to position [713, 0]
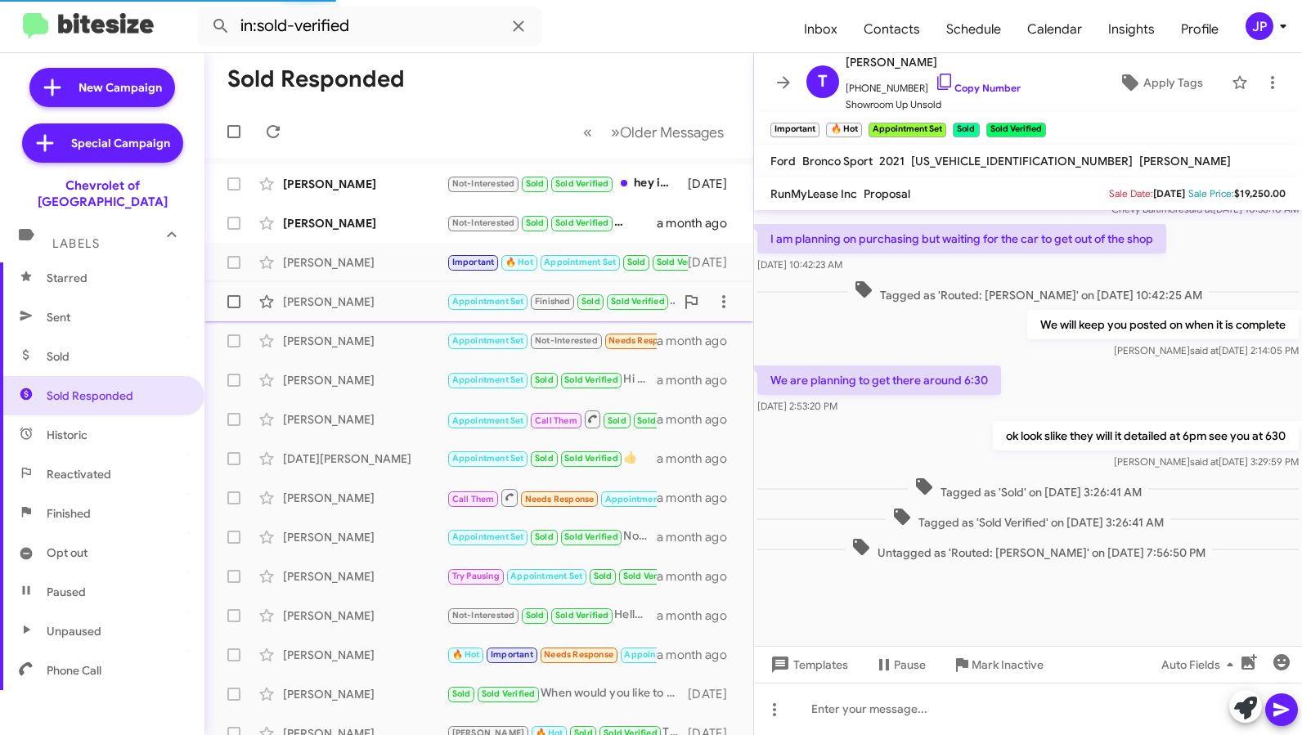
click at [357, 299] on div "Samantha Coulson" at bounding box center [365, 302] width 164 height 16
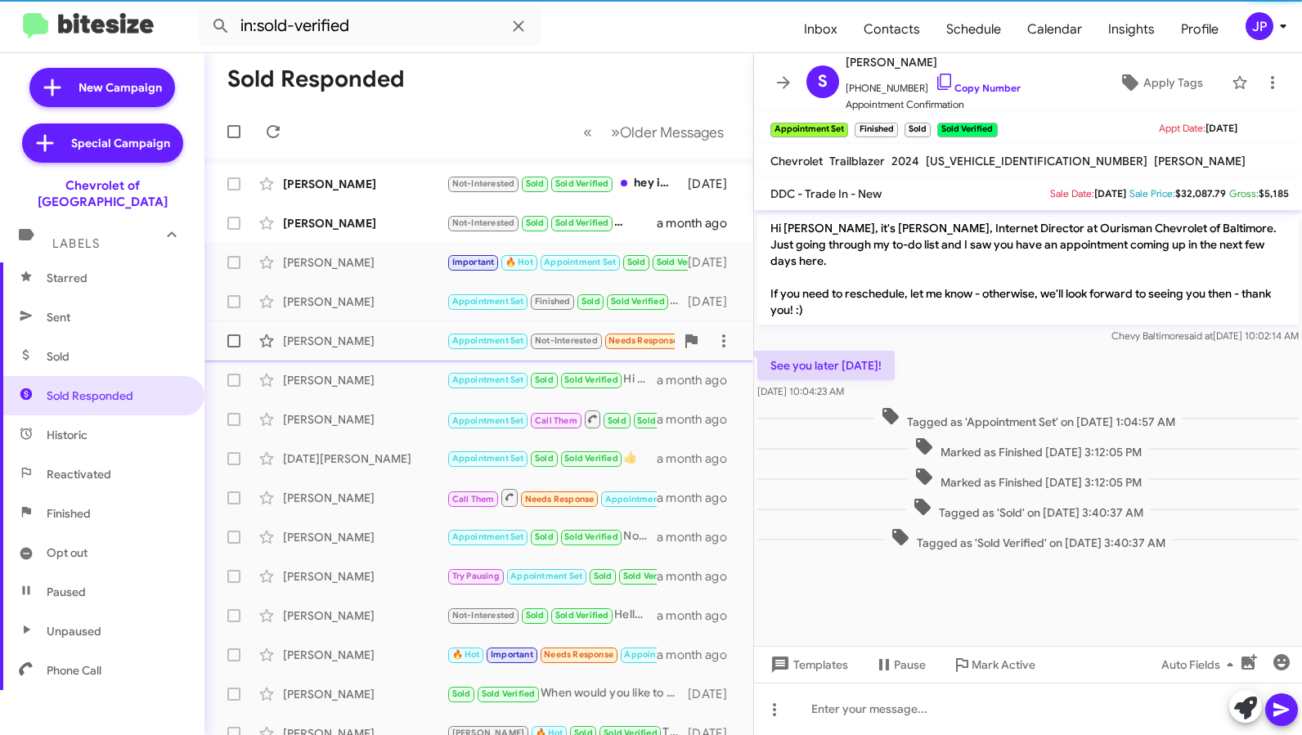
click at [339, 352] on div "Nicki Vickers Appointment Set Not-Interested Needs Response Unfinished Sold Sol…" at bounding box center [479, 341] width 523 height 33
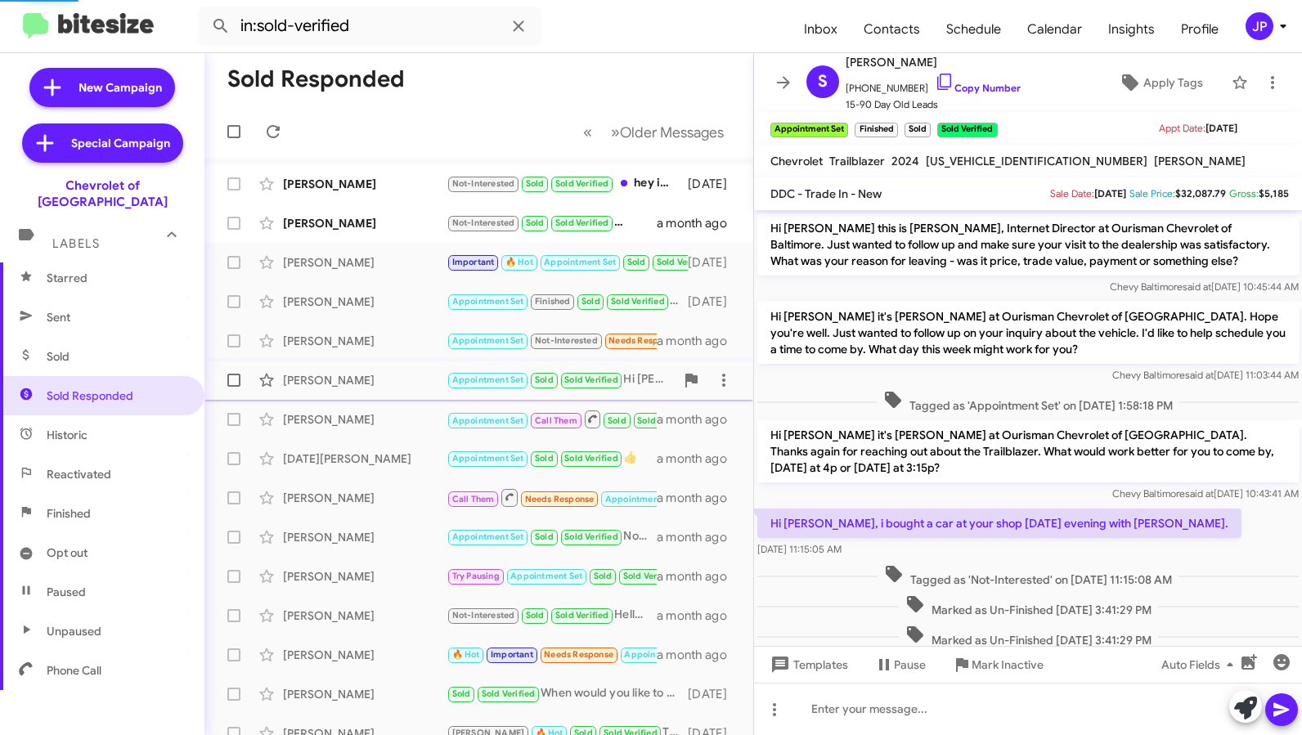
scroll to position [107, 0]
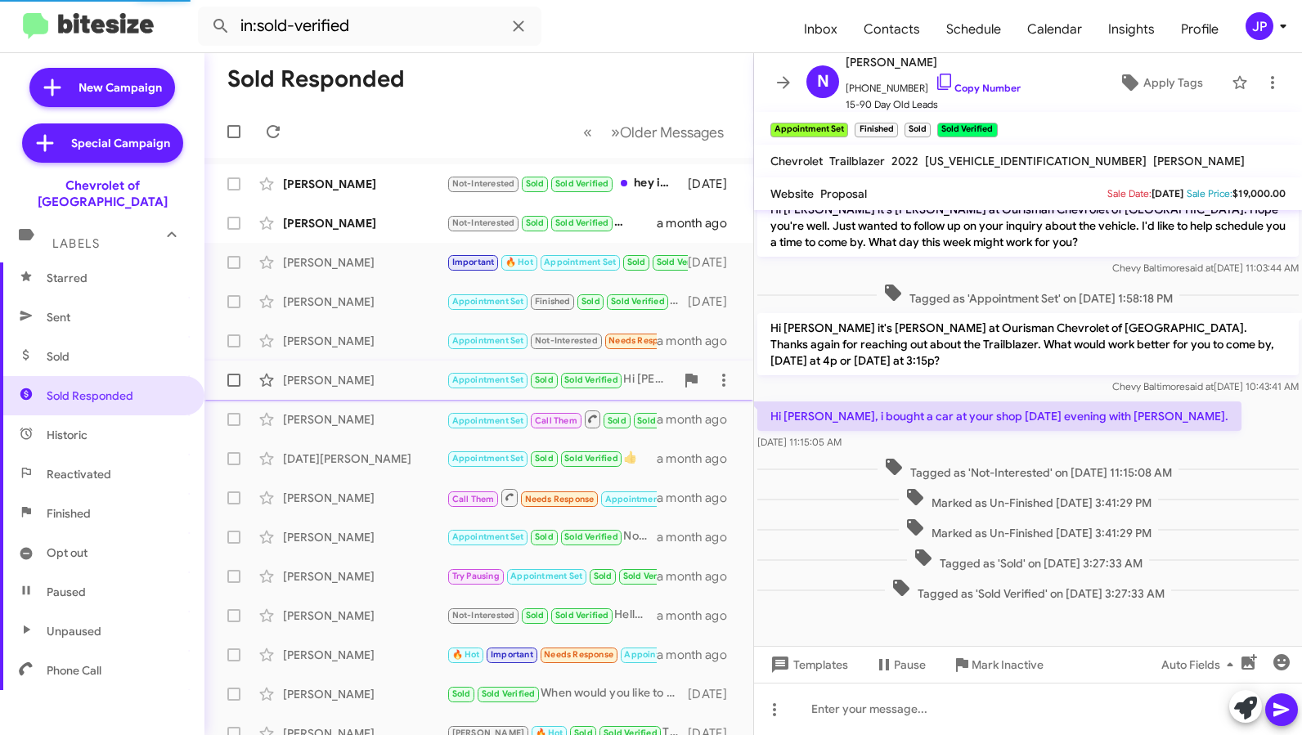
click at [338, 379] on div "Piper Brown" at bounding box center [365, 380] width 164 height 16
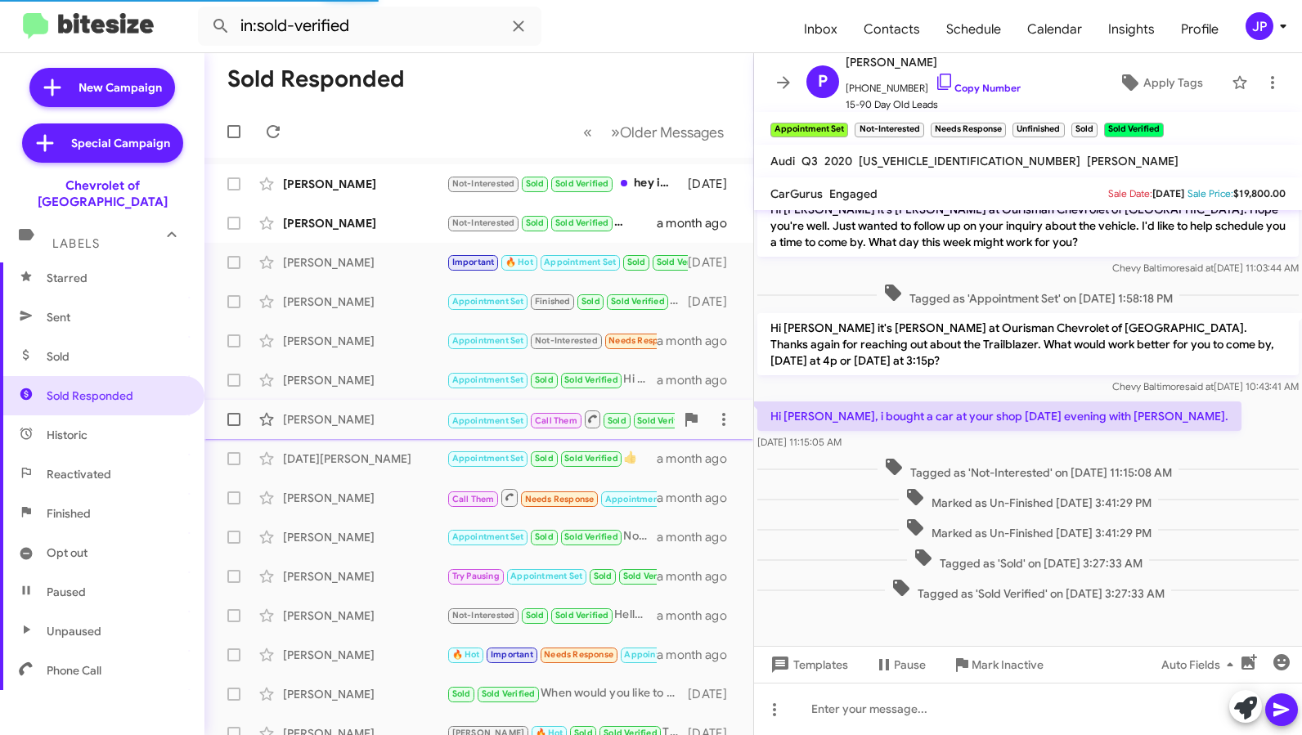
scroll to position [238, 0]
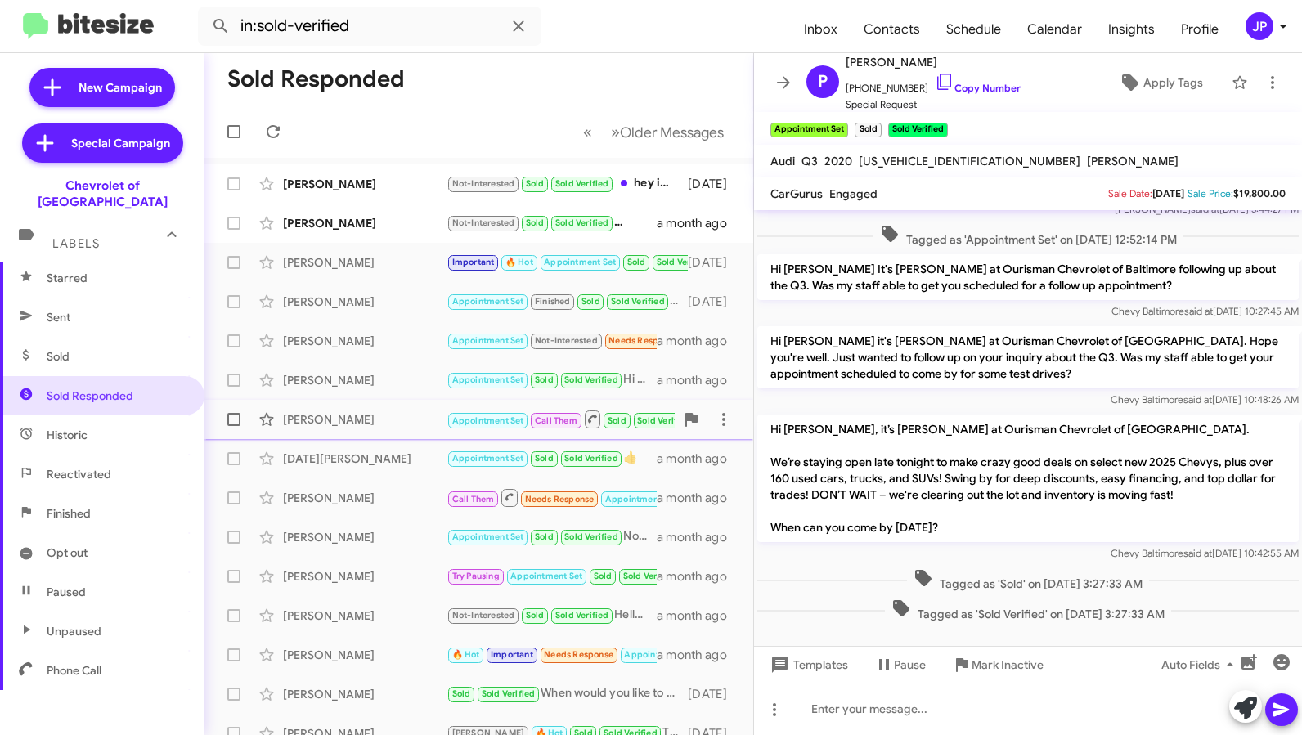
click at [352, 421] on div "Felicia Stanley" at bounding box center [365, 419] width 164 height 16
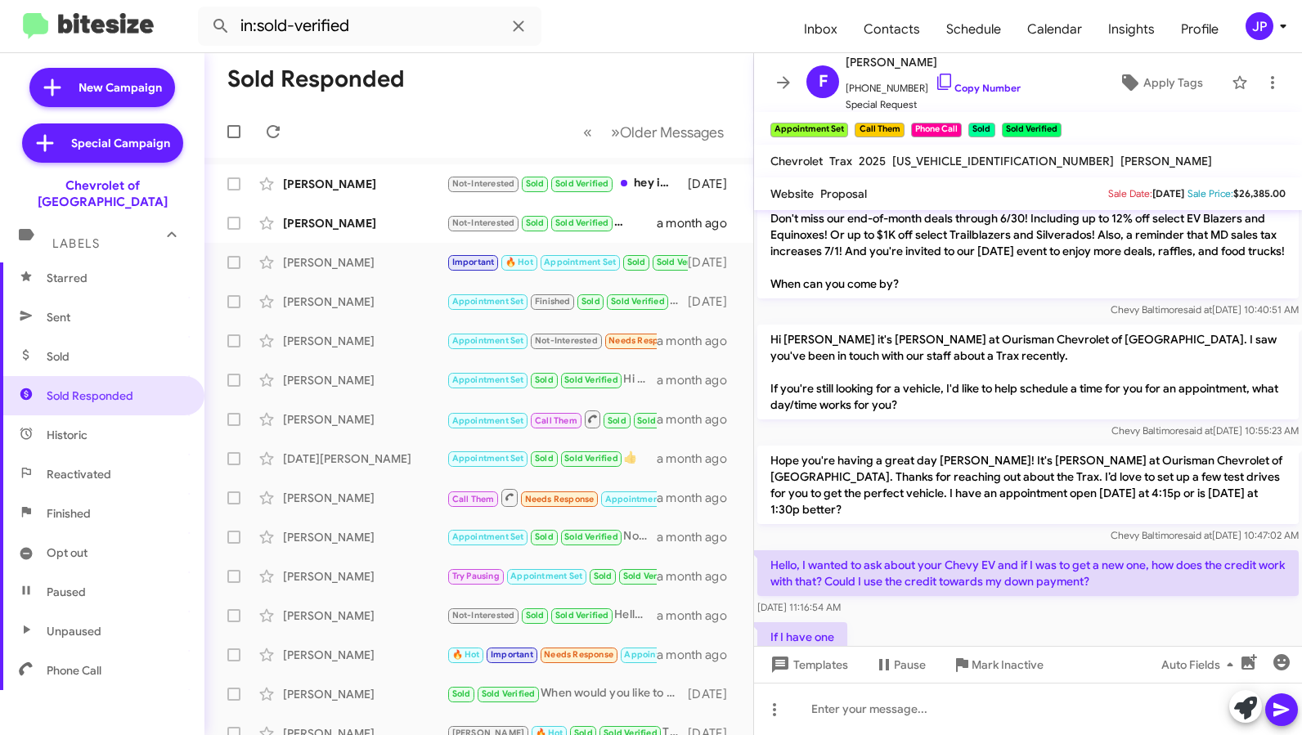
scroll to position [173, 0]
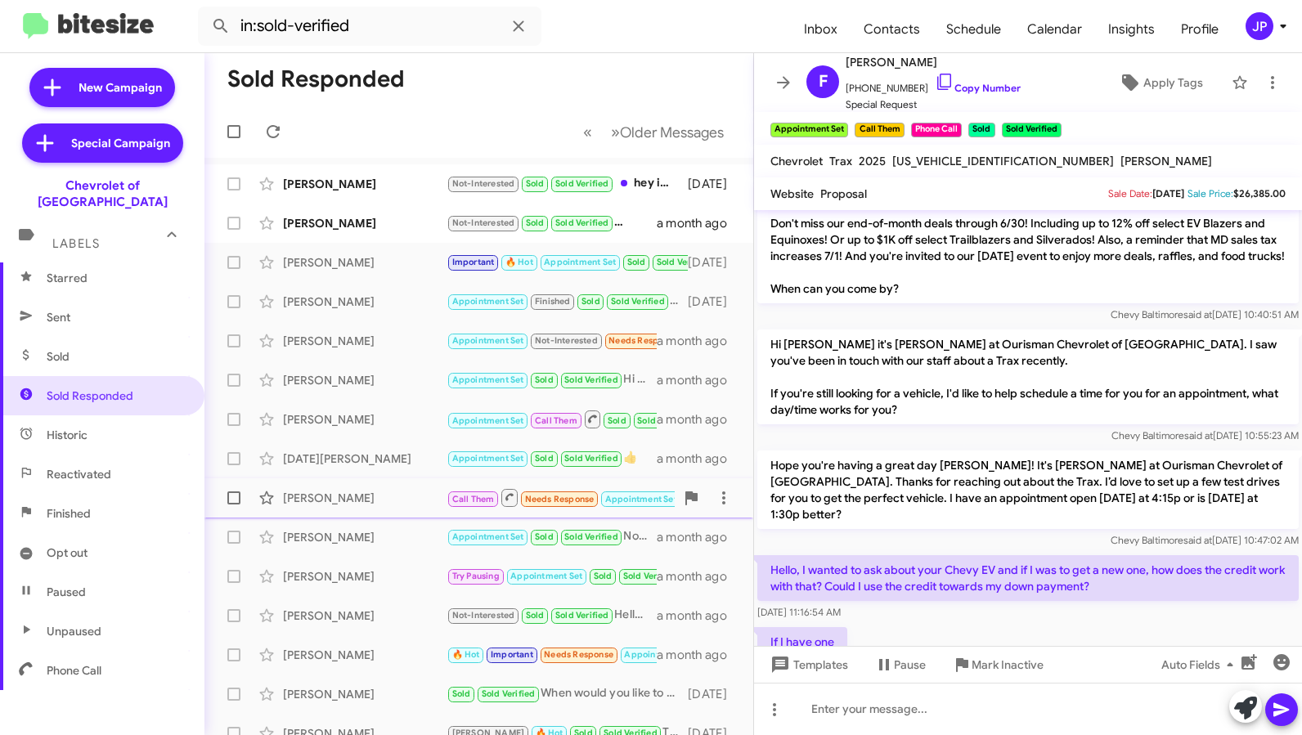
click at [429, 498] on div "Maurice Ward" at bounding box center [365, 498] width 164 height 16
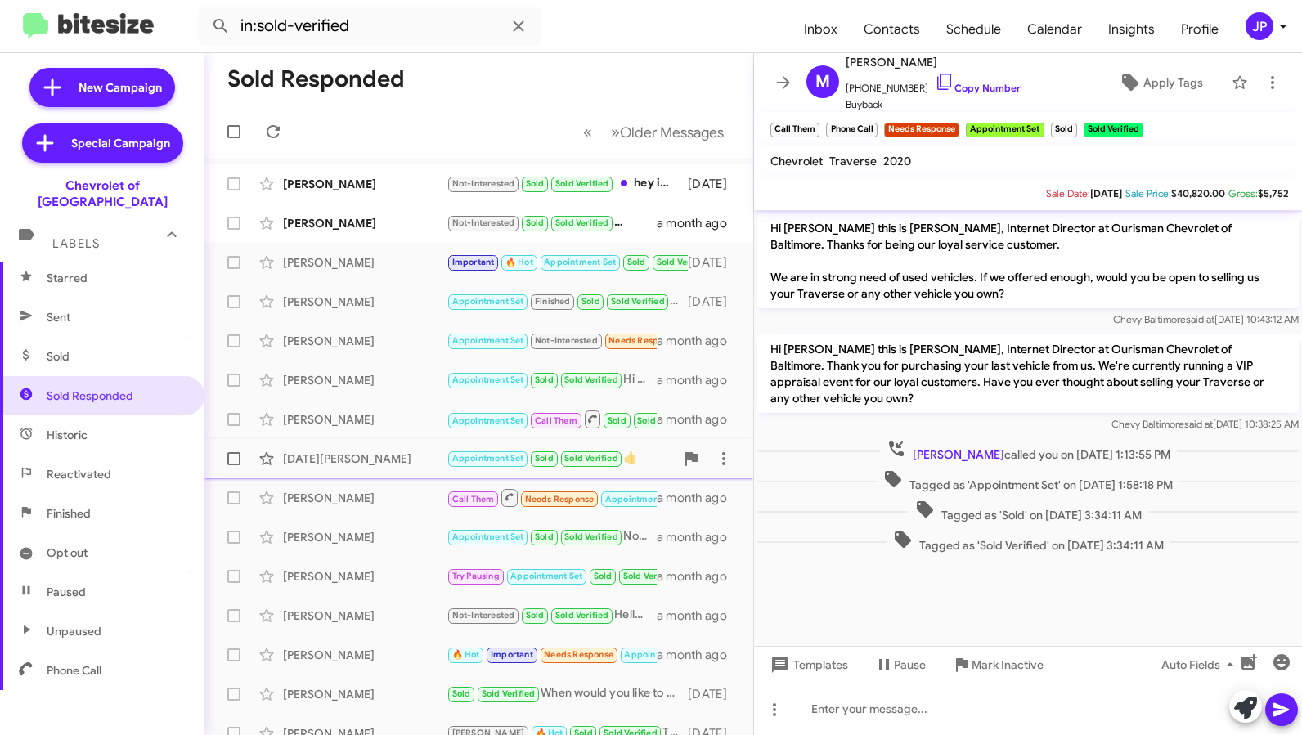
click at [352, 464] on div "Noel Cisneros" at bounding box center [365, 459] width 164 height 16
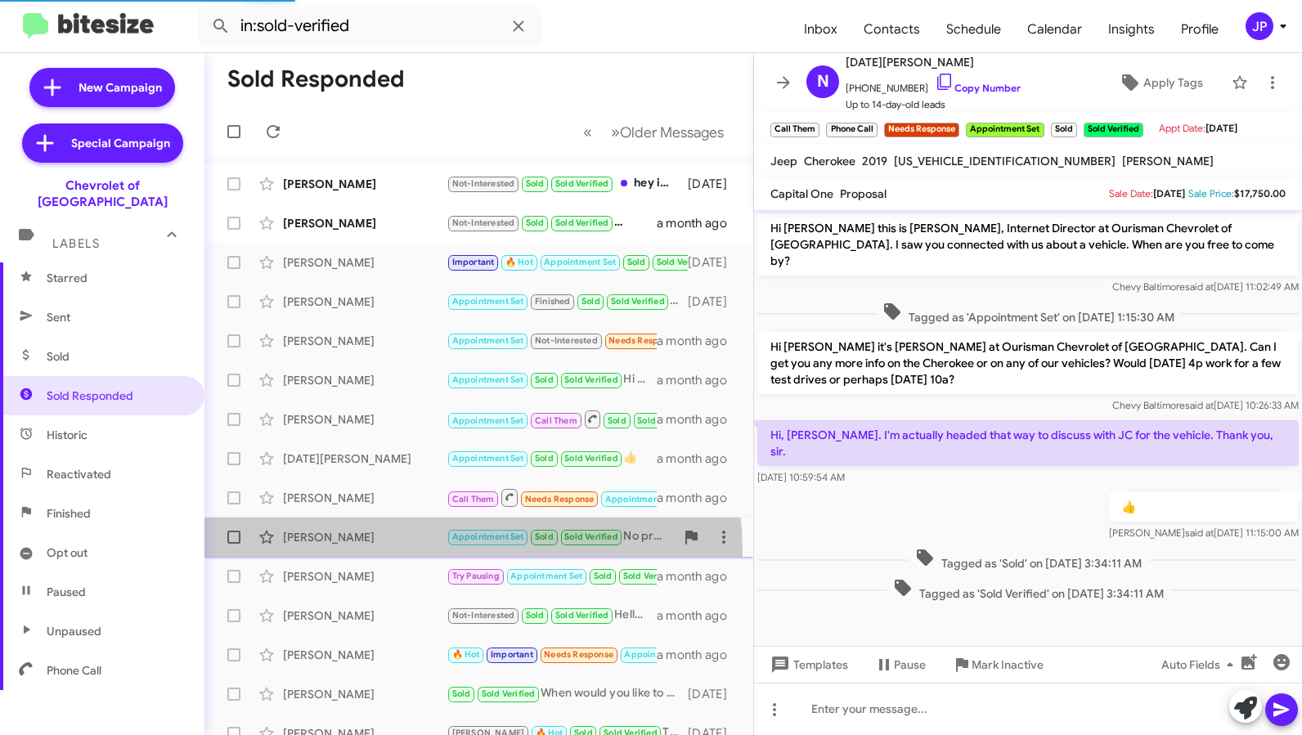
click at [321, 556] on span "Dale Walls Appointment Set Sold Sold Verified No problem, thank you for letting…" at bounding box center [478, 537] width 549 height 39
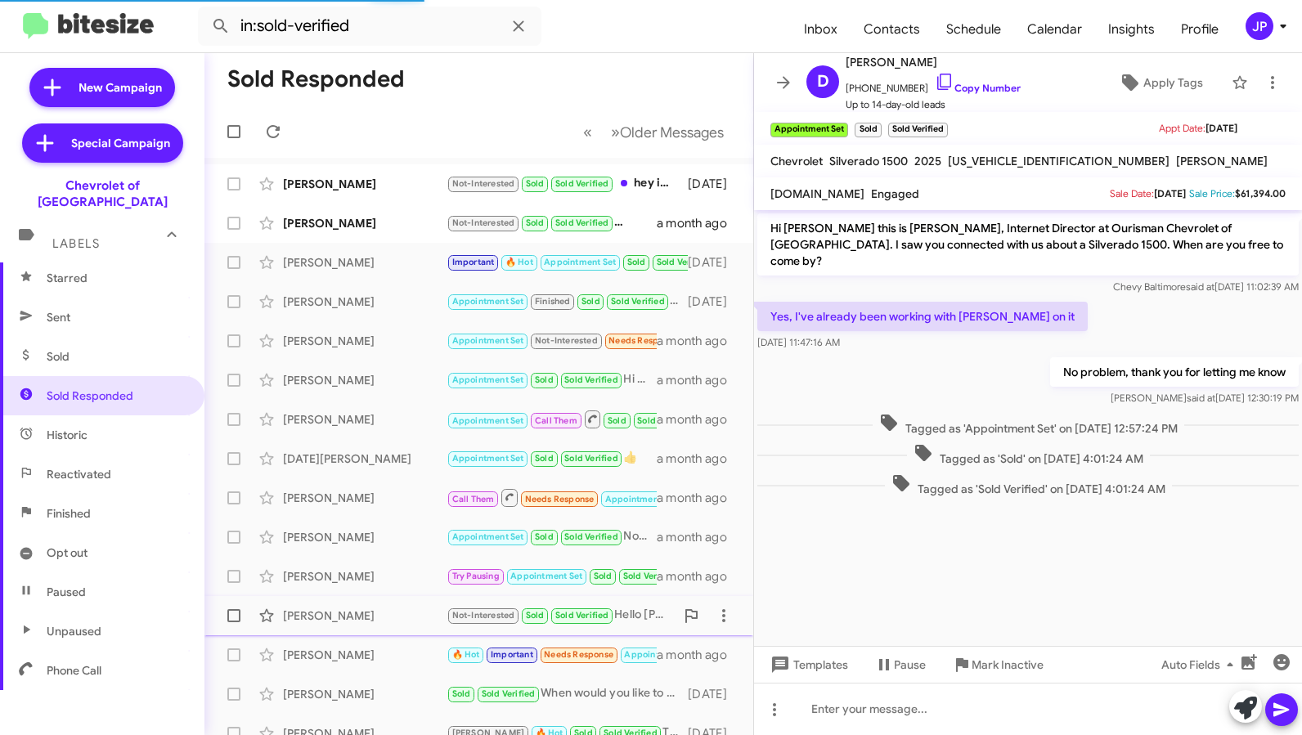
click at [310, 597] on span "Alexander Borodin Not-Interested Sold Sold Verified Hello Erik, I bought the ca…" at bounding box center [478, 615] width 549 height 39
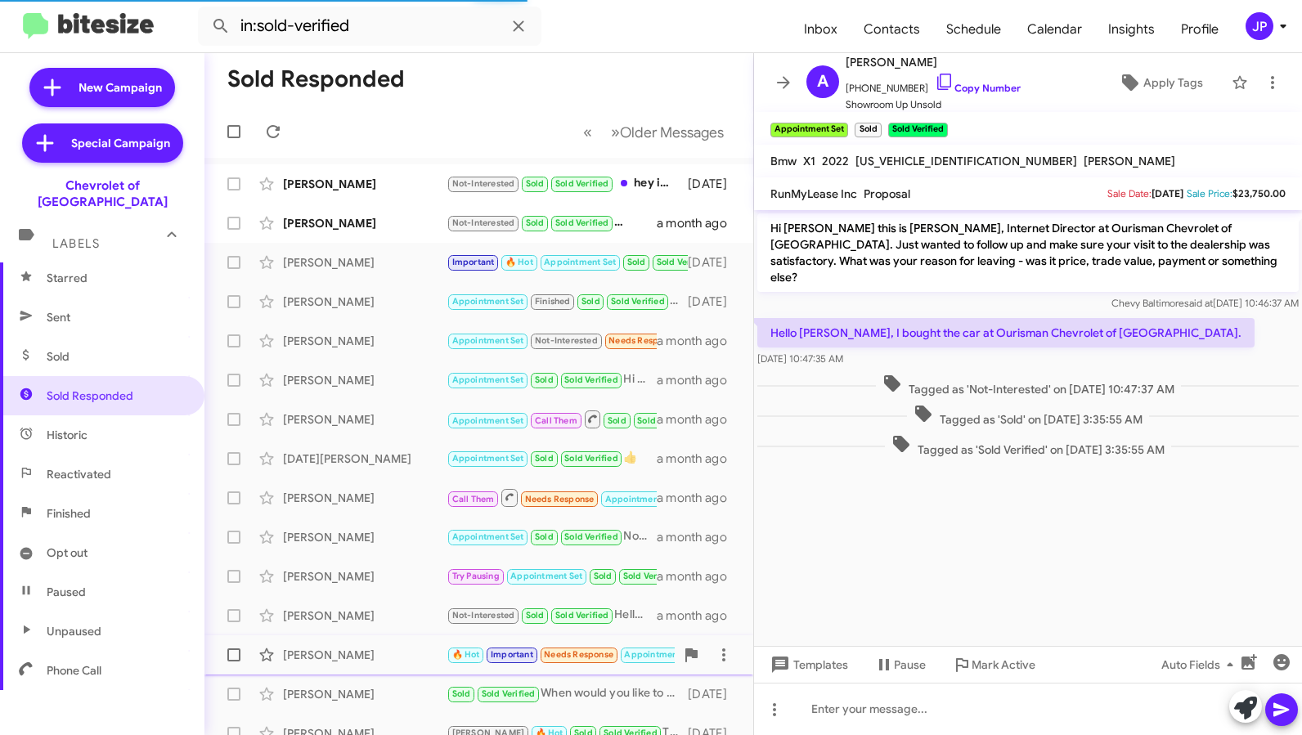
click at [329, 639] on div "Andre Murray 🔥 Hot Important Needs Response Appointment Set Sold Sold Verified …" at bounding box center [479, 655] width 523 height 33
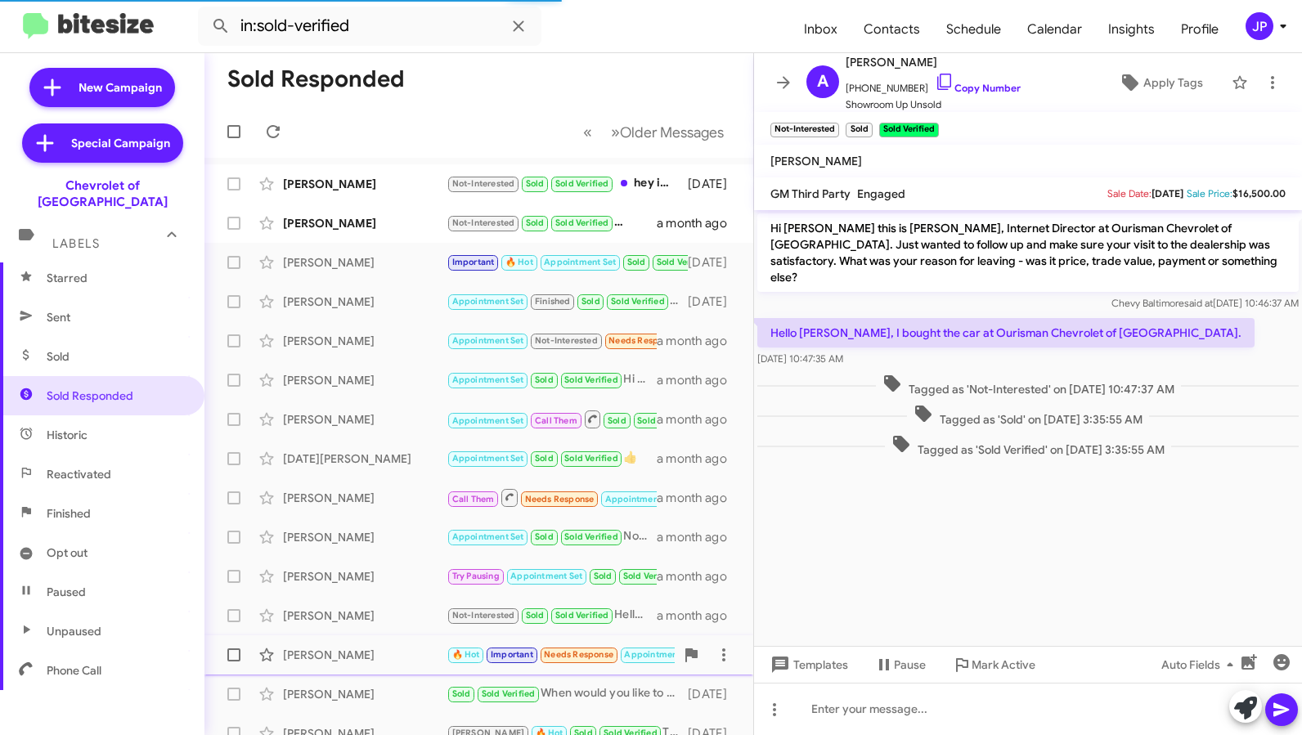
scroll to position [221, 0]
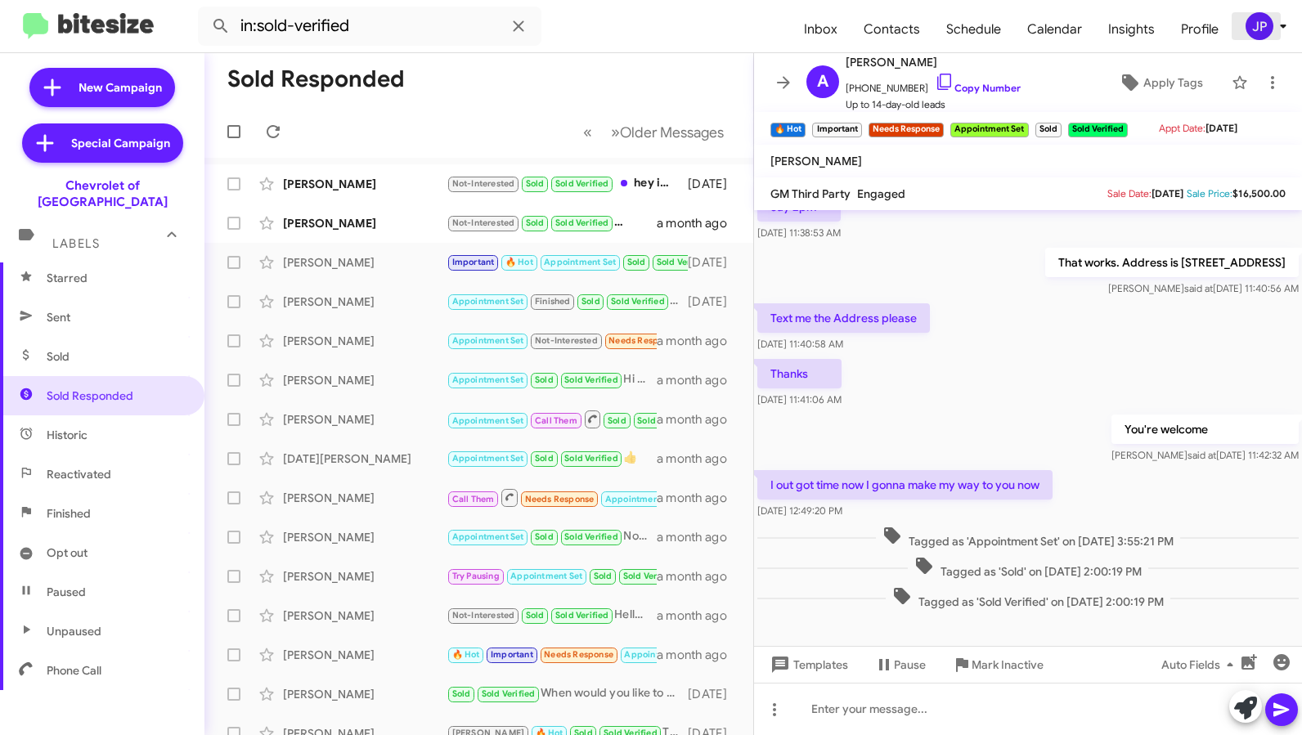
click at [1258, 25] on div "JP" at bounding box center [1260, 26] width 28 height 28
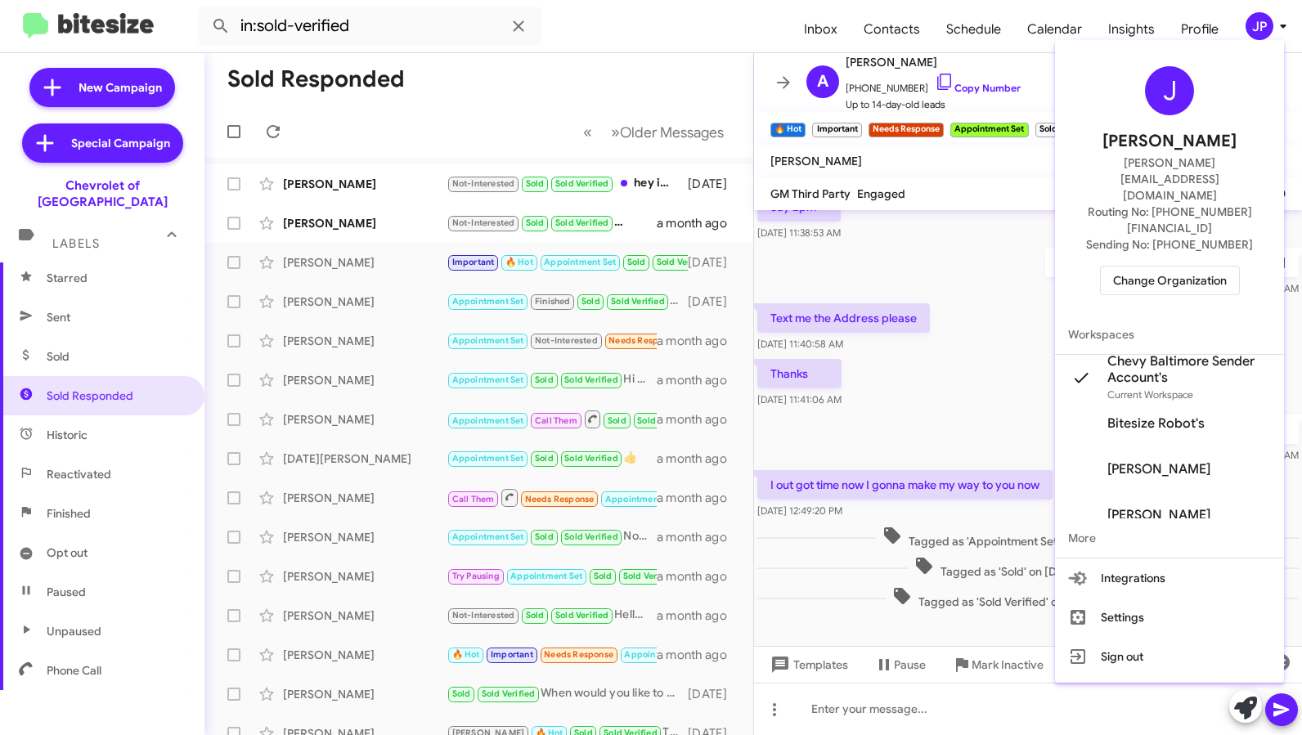
click at [1115, 267] on span "Change Organization" at bounding box center [1170, 281] width 114 height 28
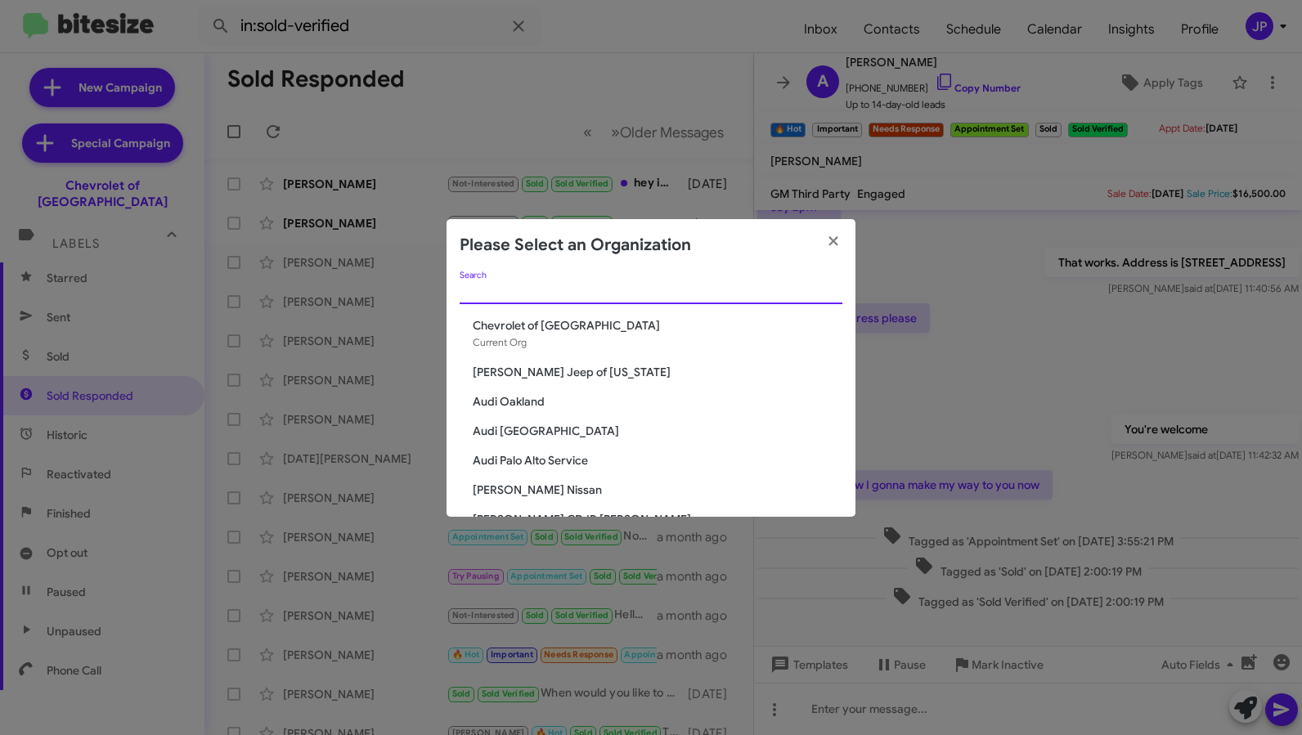
click at [653, 291] on input "Search" at bounding box center [651, 291] width 383 height 13
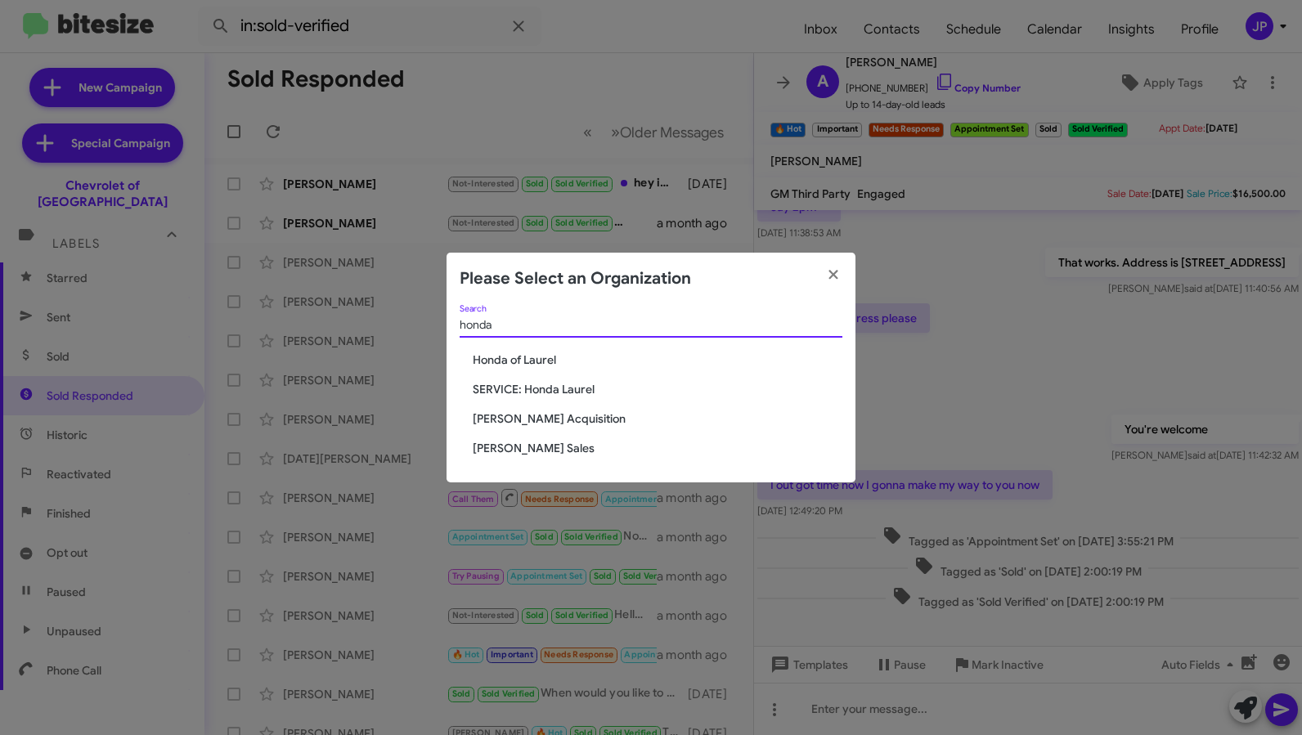
type input "honda"
click at [577, 352] on span "Honda of Laurel" at bounding box center [658, 360] width 370 height 16
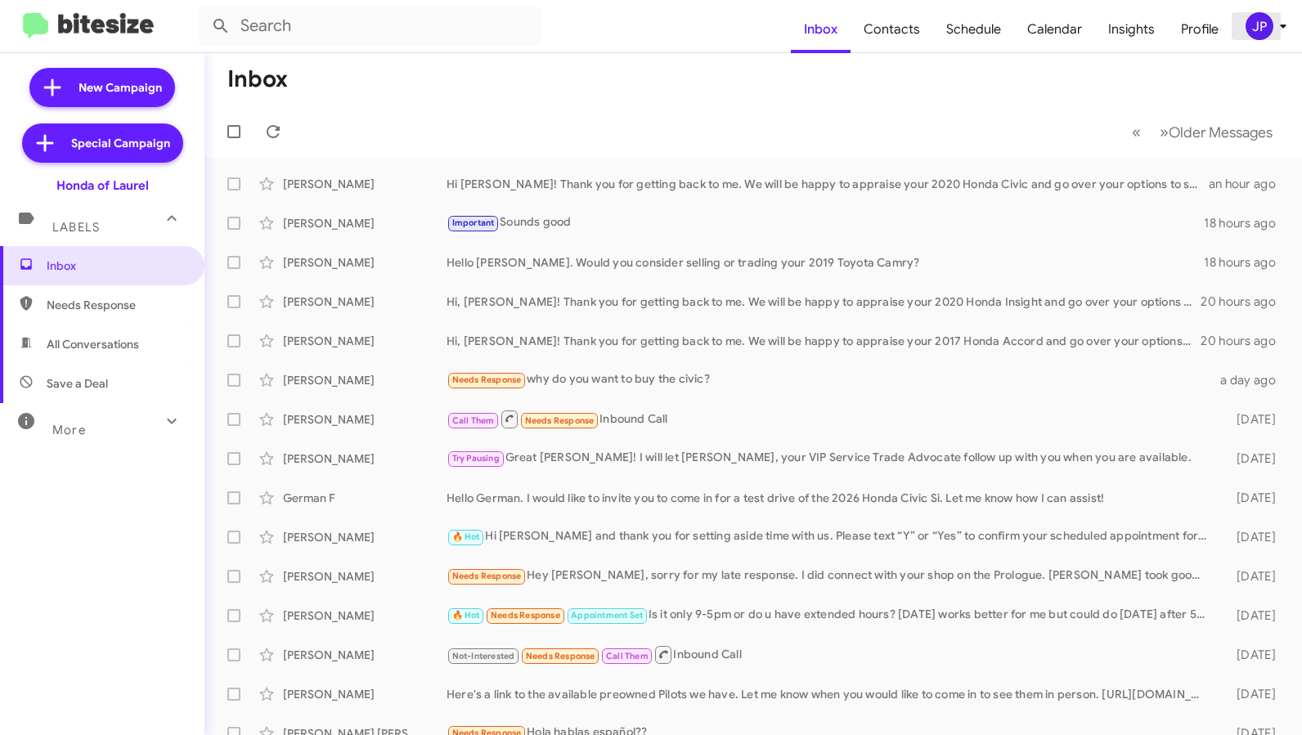
click at [1273, 21] on icon at bounding box center [1283, 26] width 20 height 20
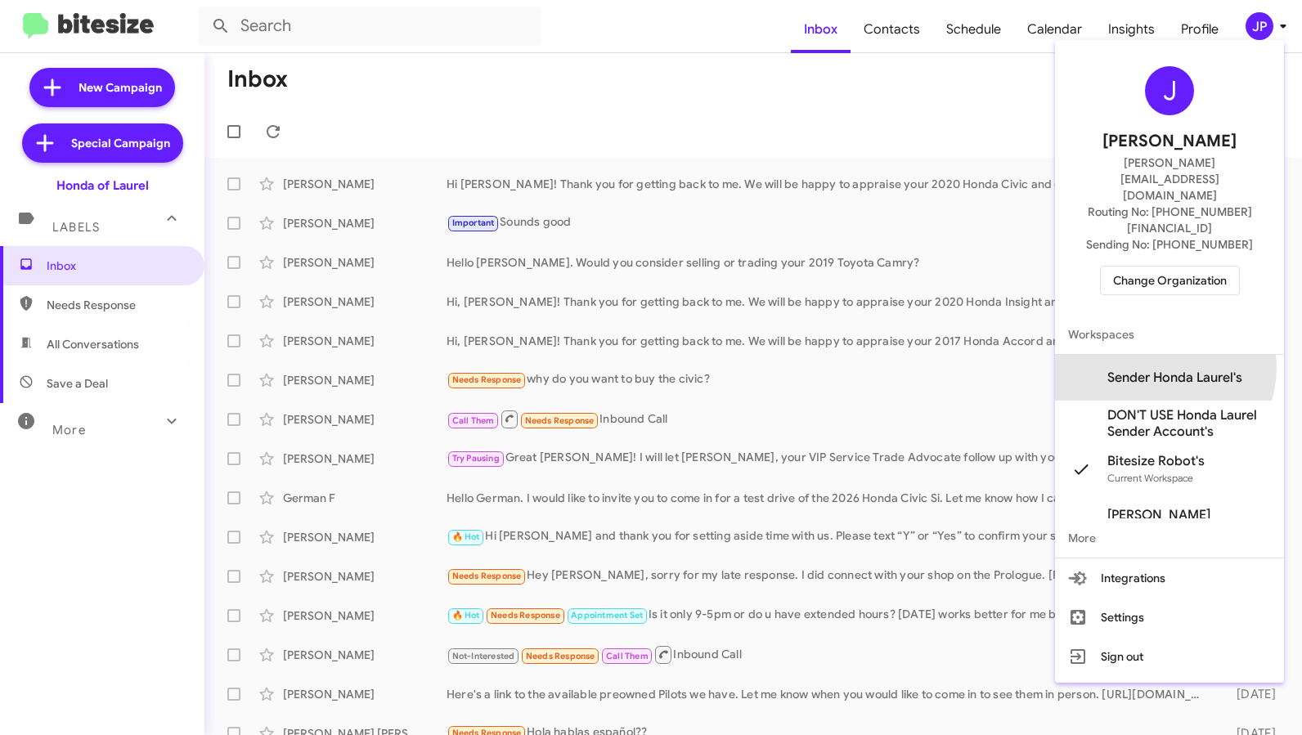
click at [1154, 355] on span "Sender Honda Laurel's" at bounding box center [1169, 378] width 229 height 46
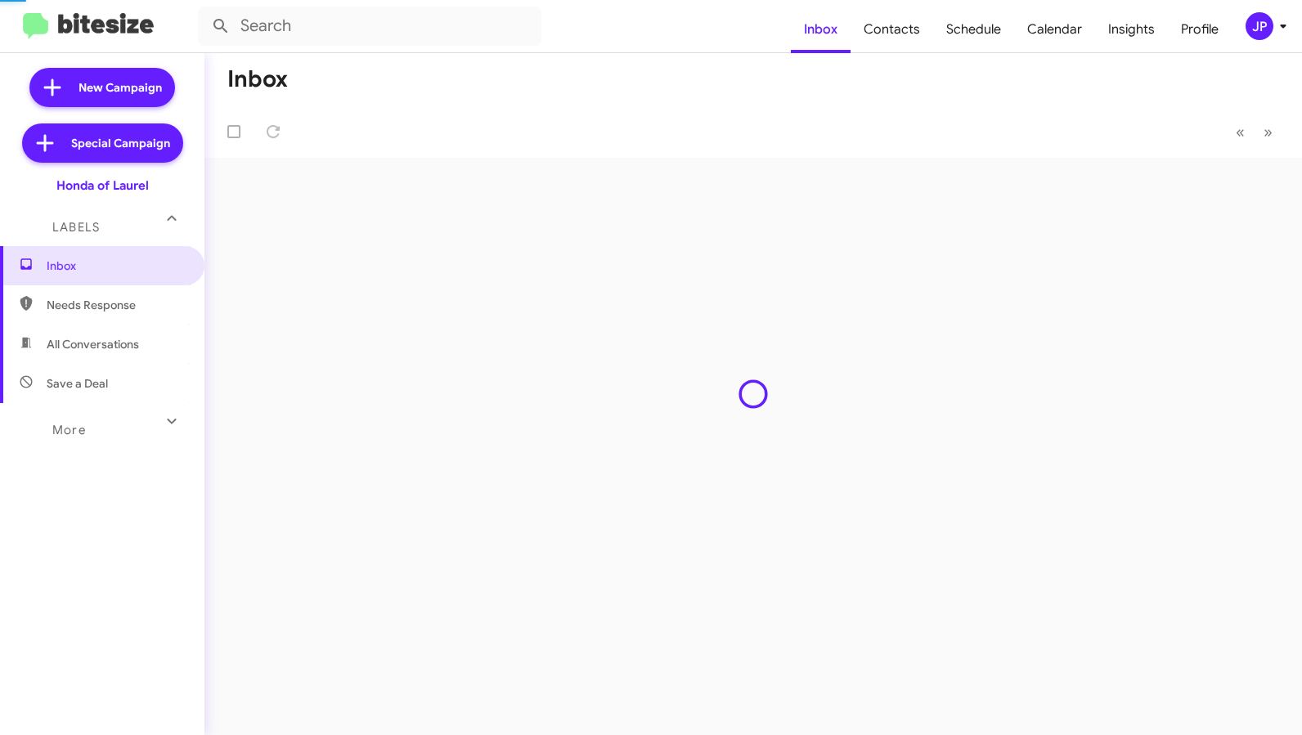
click at [958, 43] on span "Schedule" at bounding box center [973, 29] width 81 height 47
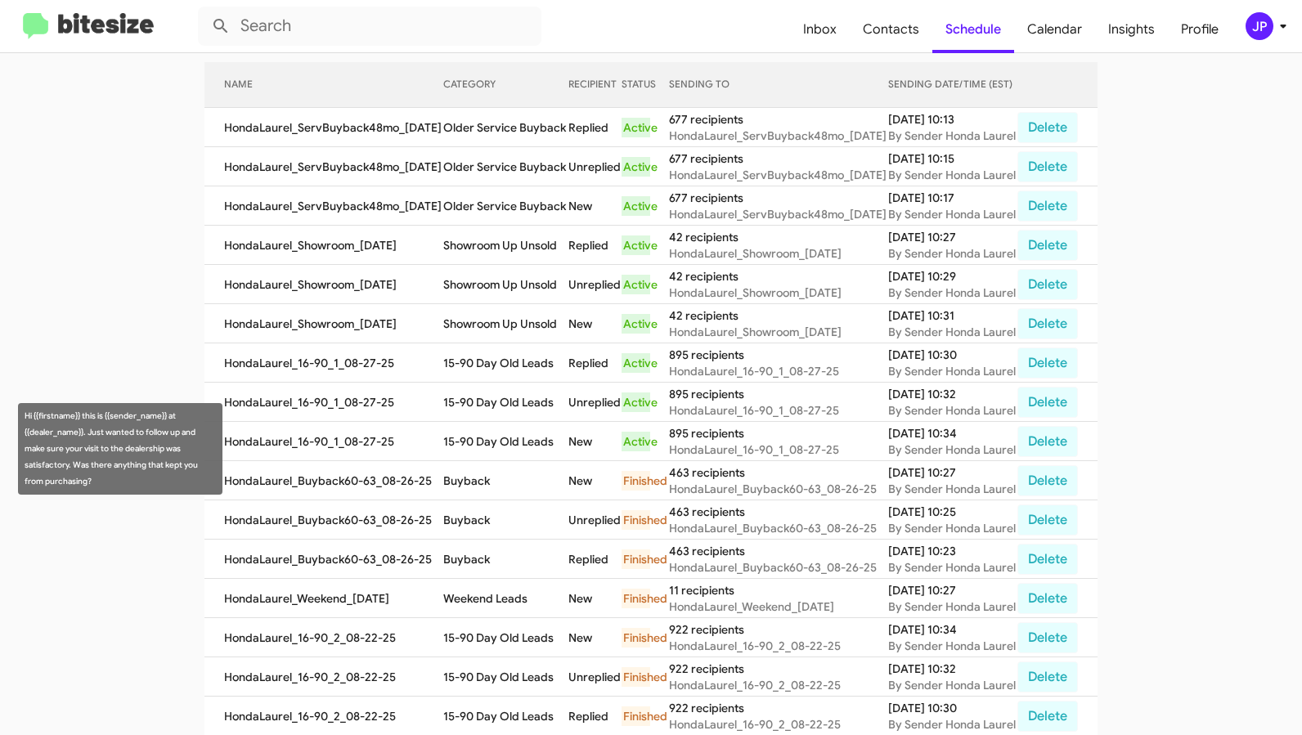
scroll to position [11, 0]
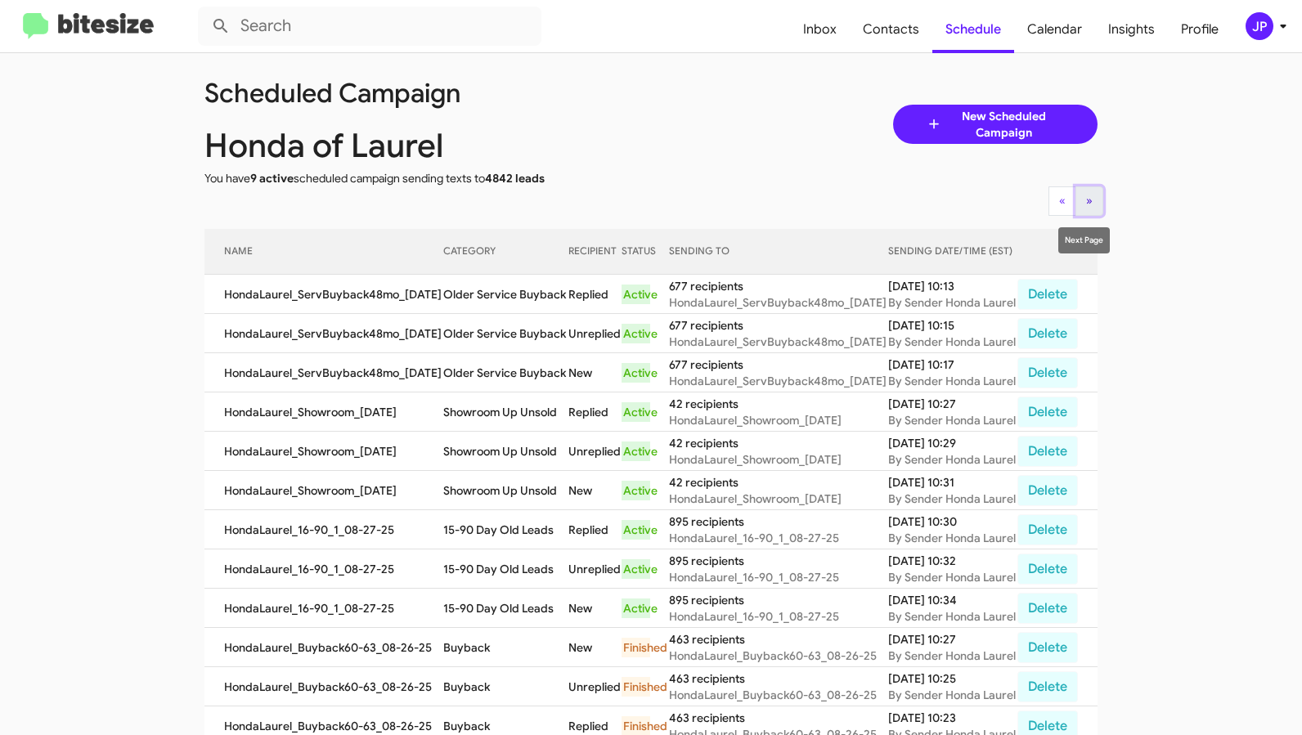
click at [1076, 211] on button "» Next" at bounding box center [1089, 200] width 28 height 29
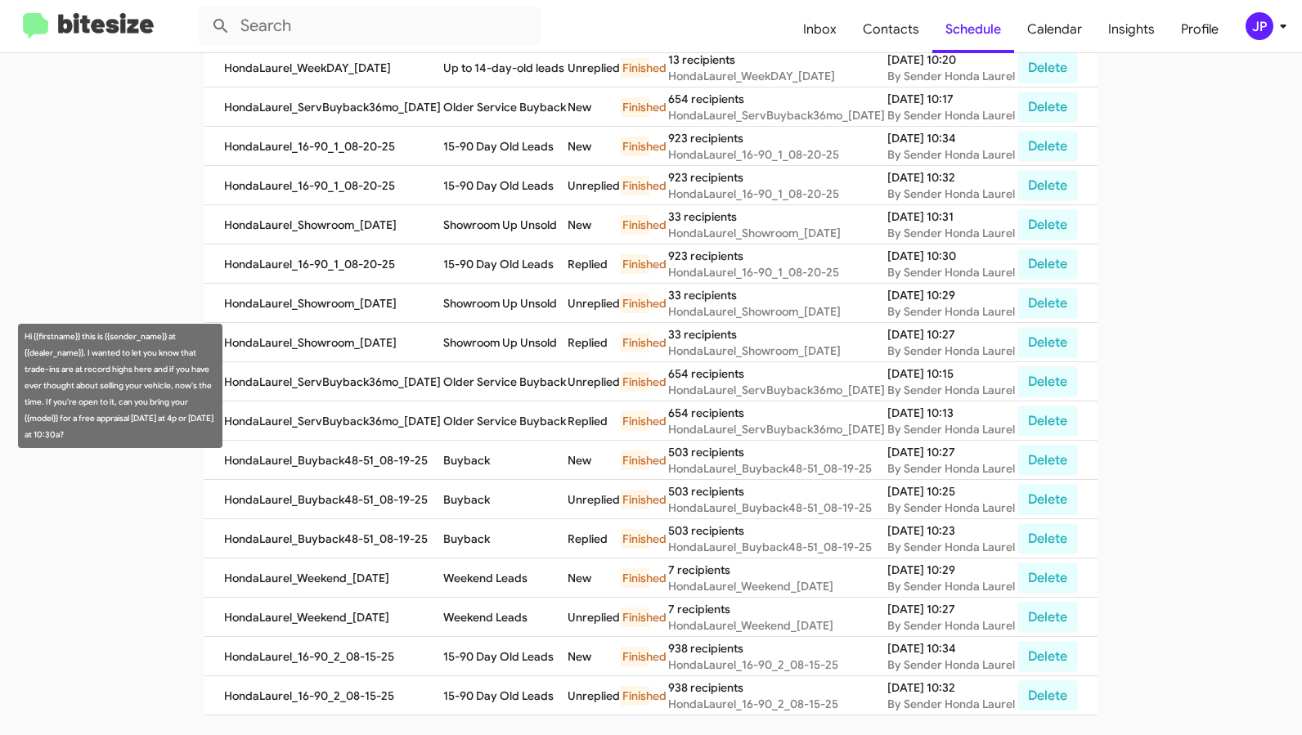
scroll to position [564, 0]
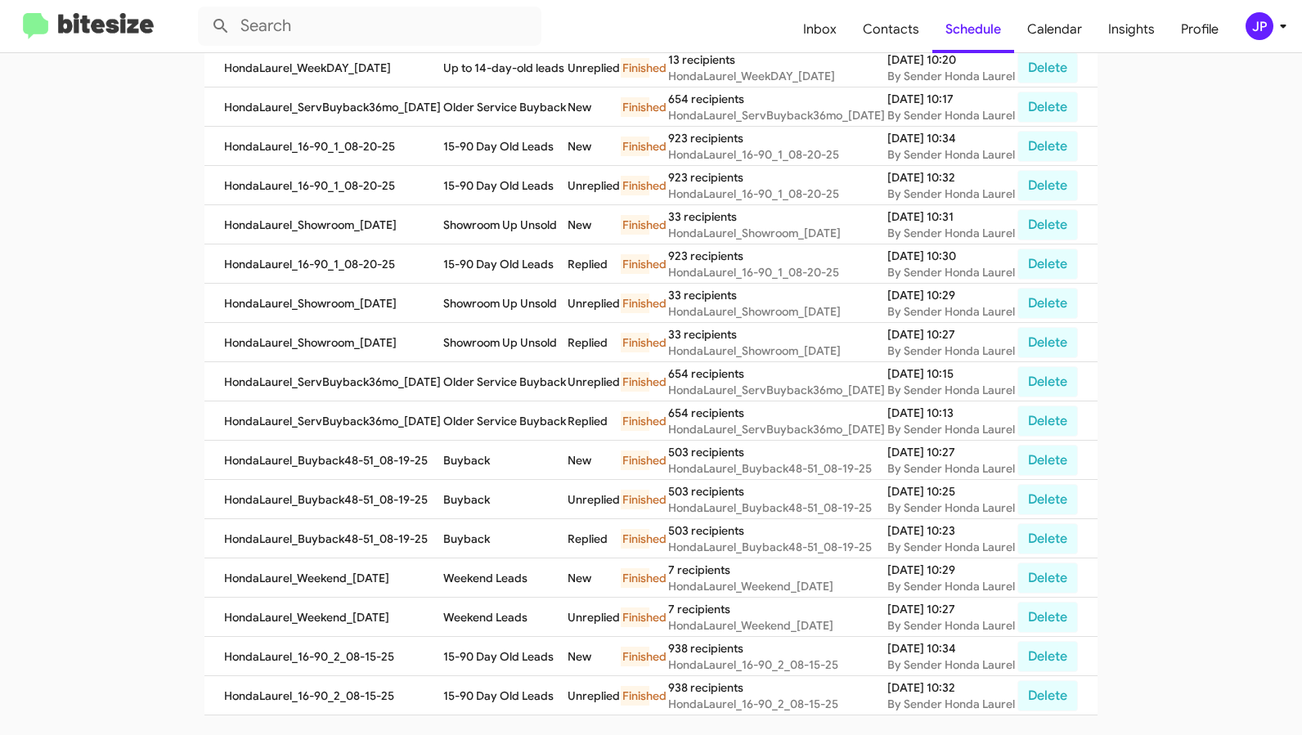
click at [50, 21] on img at bounding box center [88, 26] width 131 height 27
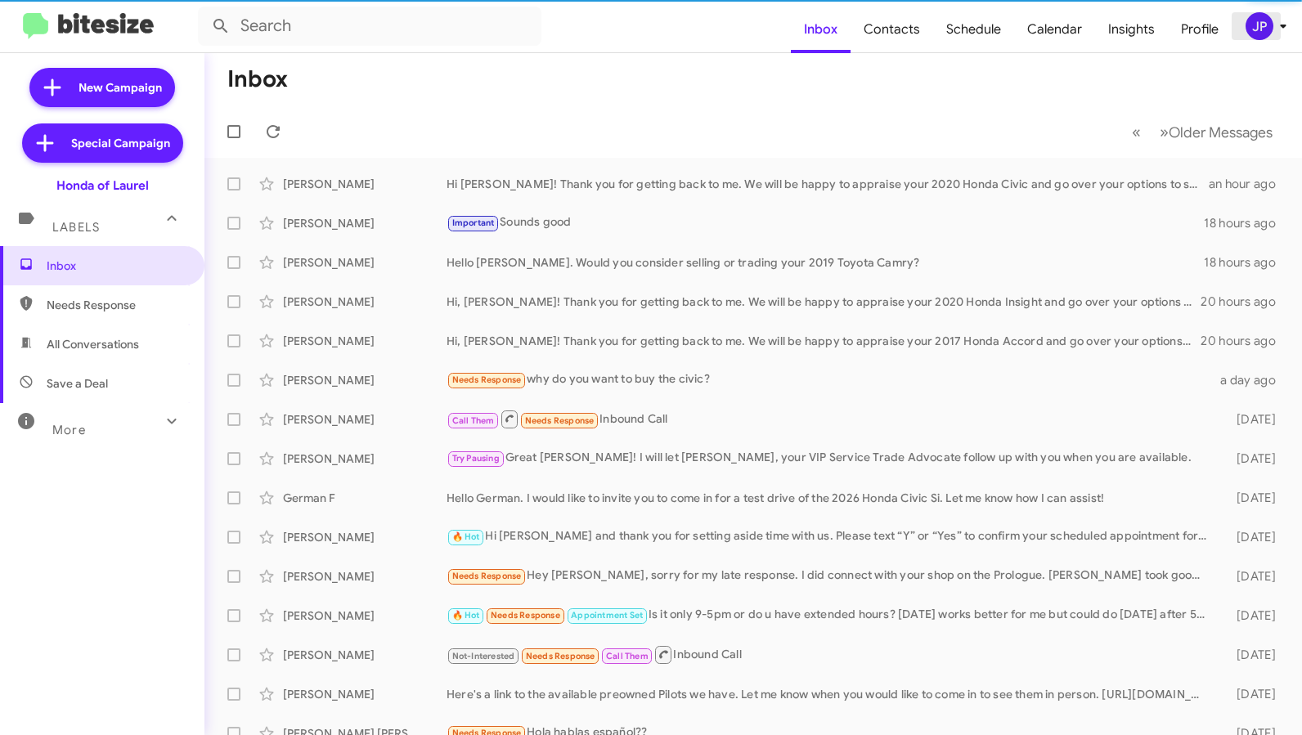
click at [1250, 19] on div "JP" at bounding box center [1260, 26] width 28 height 28
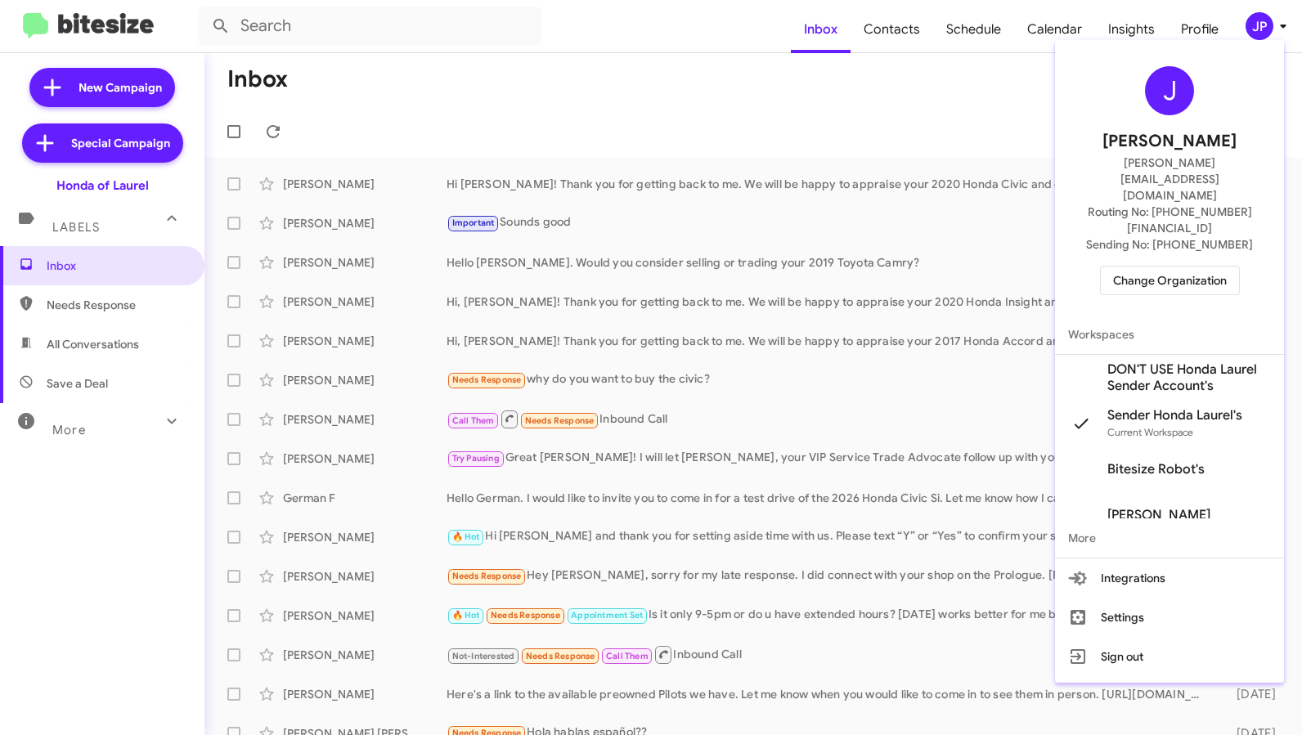
click at [1183, 267] on span "Change Organization" at bounding box center [1170, 281] width 114 height 28
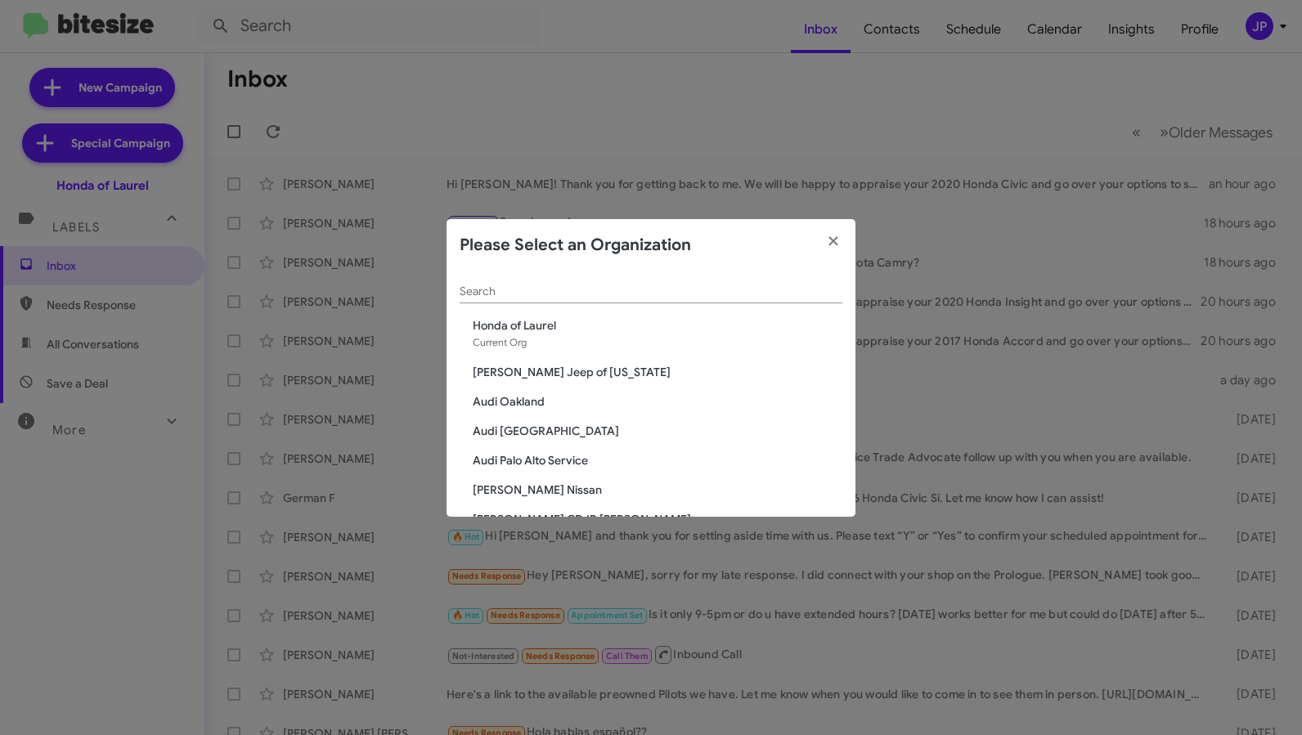
click at [631, 294] on input "Search" at bounding box center [651, 291] width 383 height 13
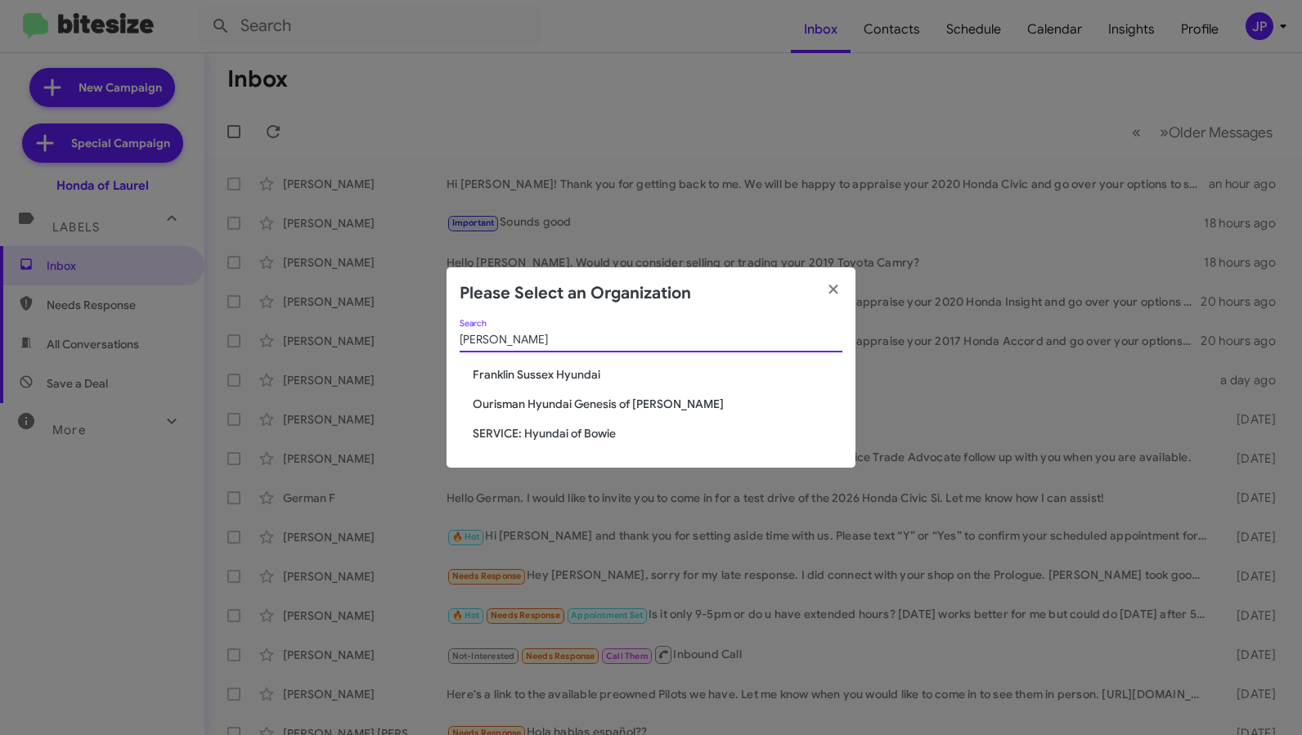
type input "hyunda"
click at [626, 411] on span "Ourisman Hyundai Genesis of [PERSON_NAME]" at bounding box center [658, 404] width 370 height 16
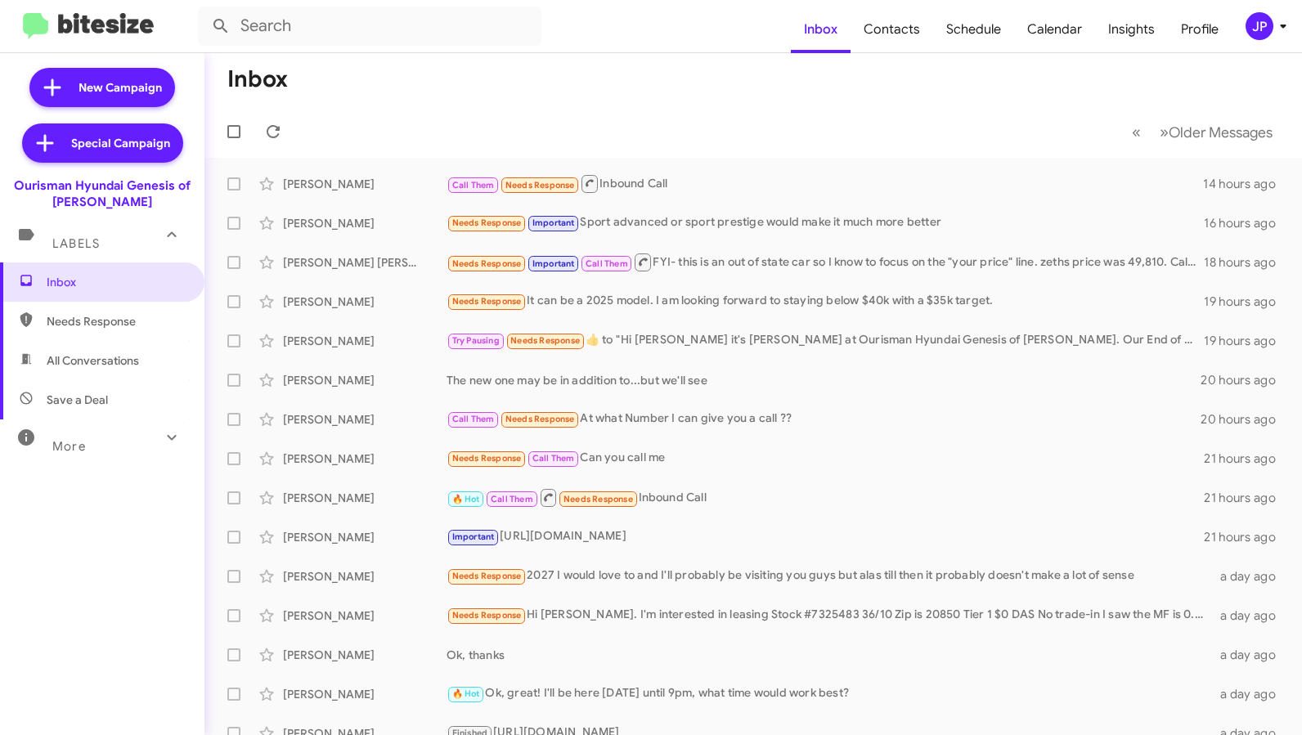
click at [104, 447] on div "More" at bounding box center [86, 439] width 146 height 30
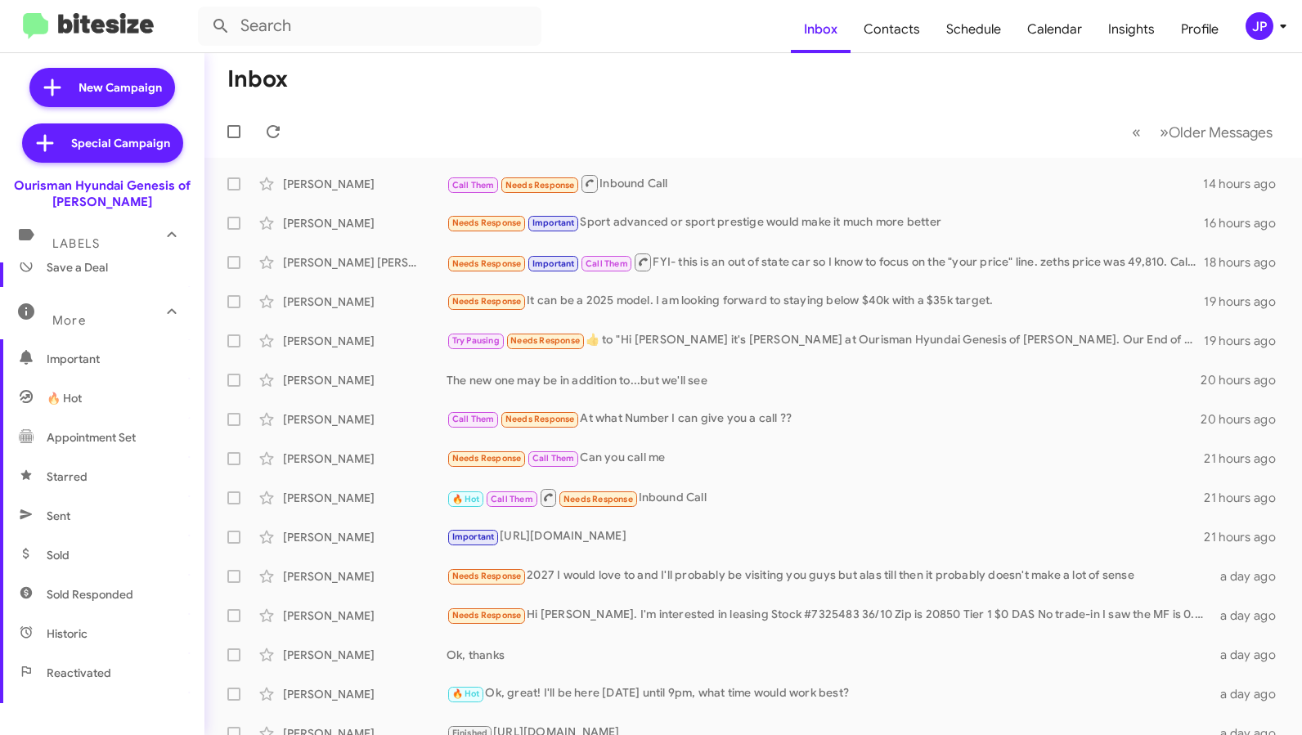
scroll to position [134, 0]
click at [109, 542] on span "Sold" at bounding box center [102, 553] width 204 height 39
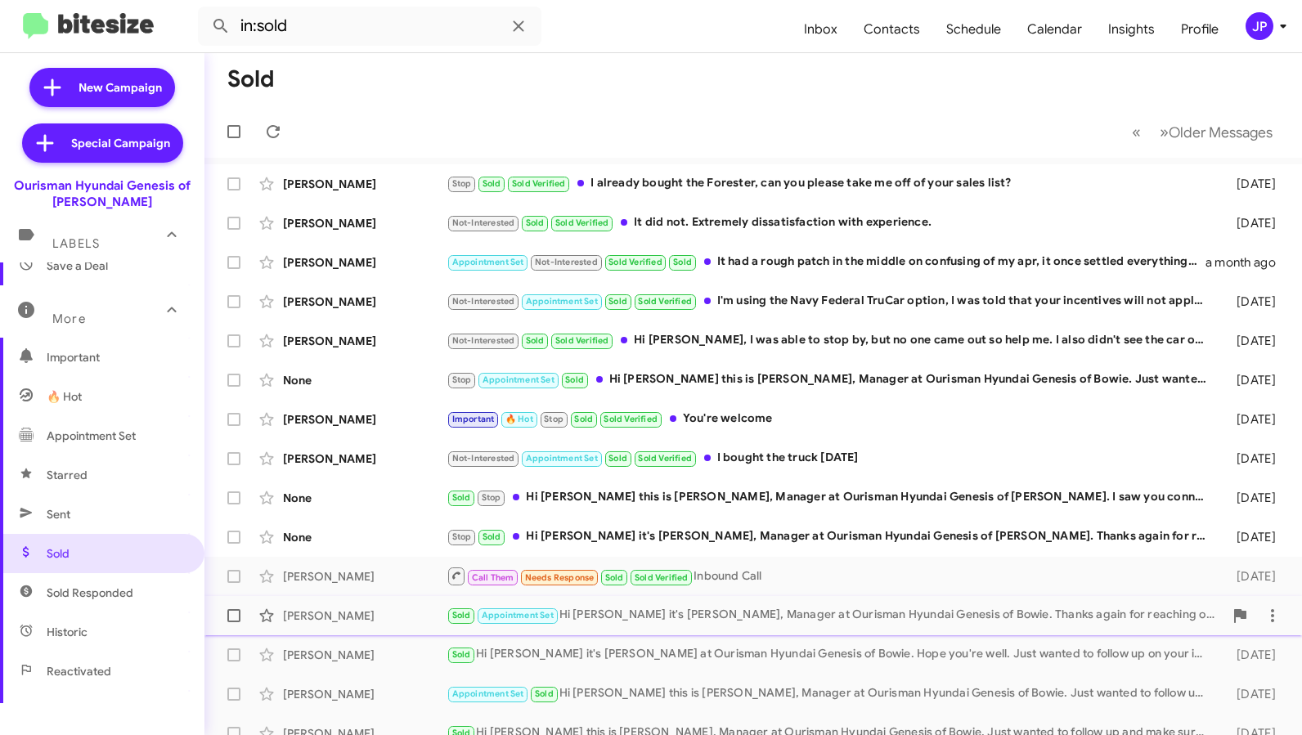
click at [325, 612] on div "Noelle Gehrman" at bounding box center [365, 616] width 164 height 16
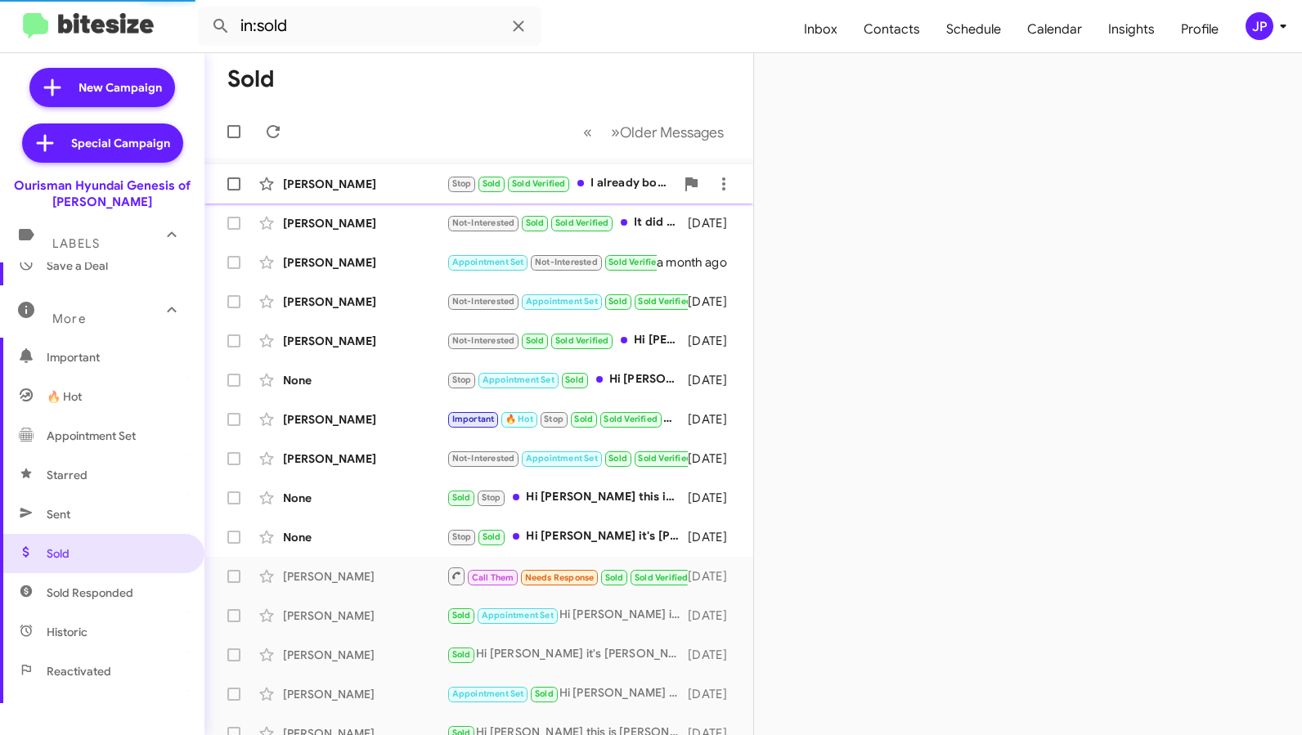
click at [342, 182] on div "Meredith Byrd" at bounding box center [365, 184] width 164 height 16
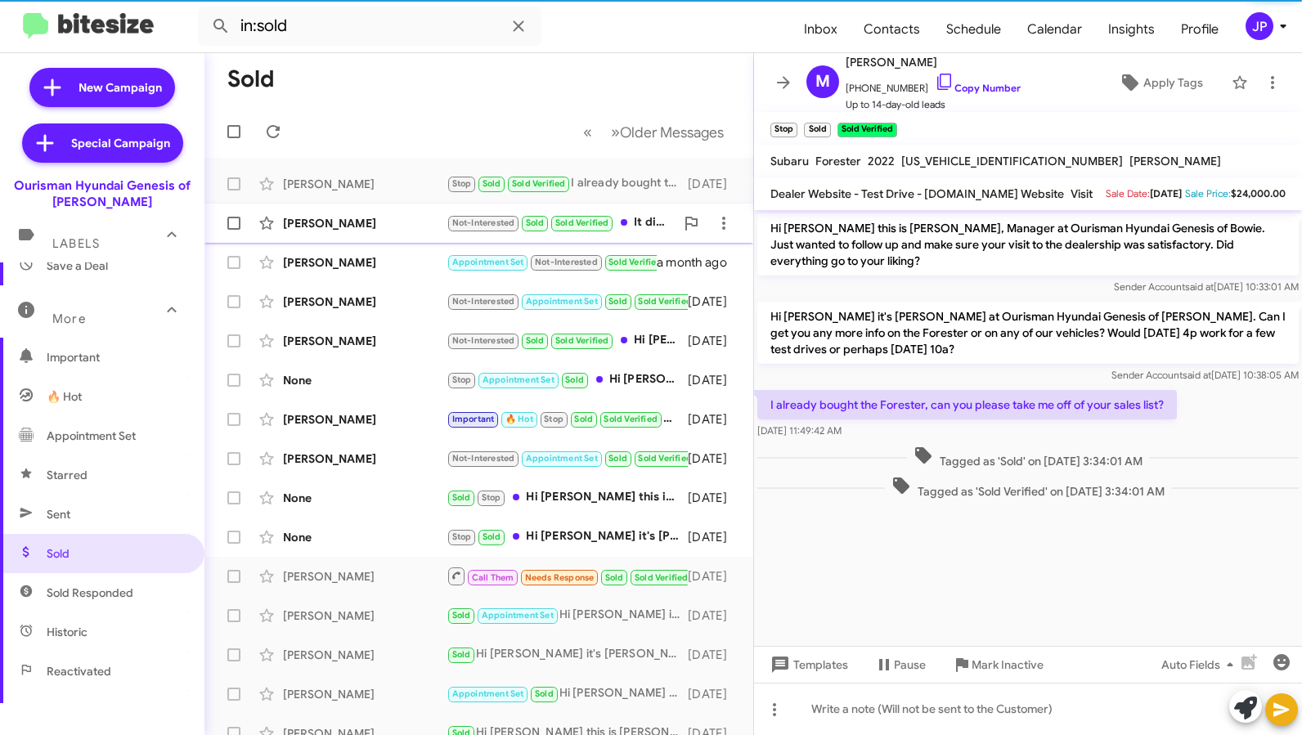
click at [348, 224] on div "Francis Kargbo" at bounding box center [365, 223] width 164 height 16
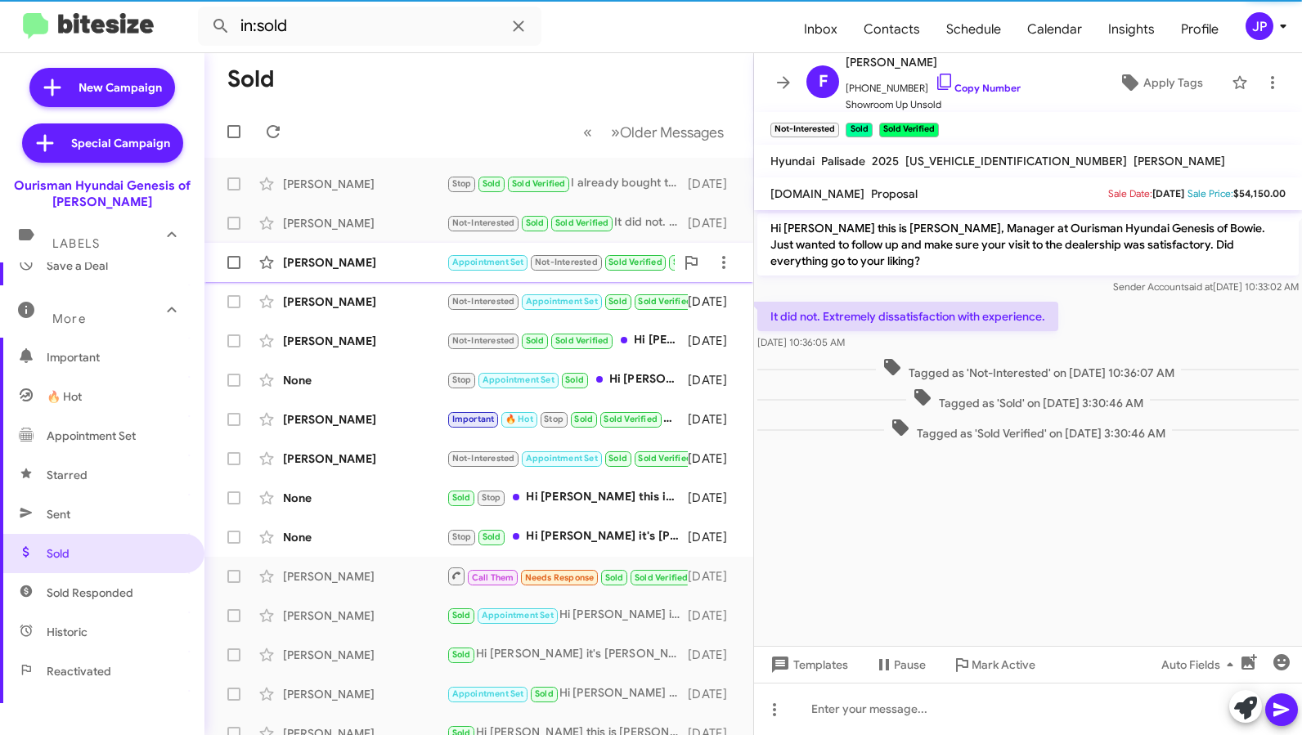
click at [354, 261] on div "Doug Anuszewski" at bounding box center [365, 262] width 164 height 16
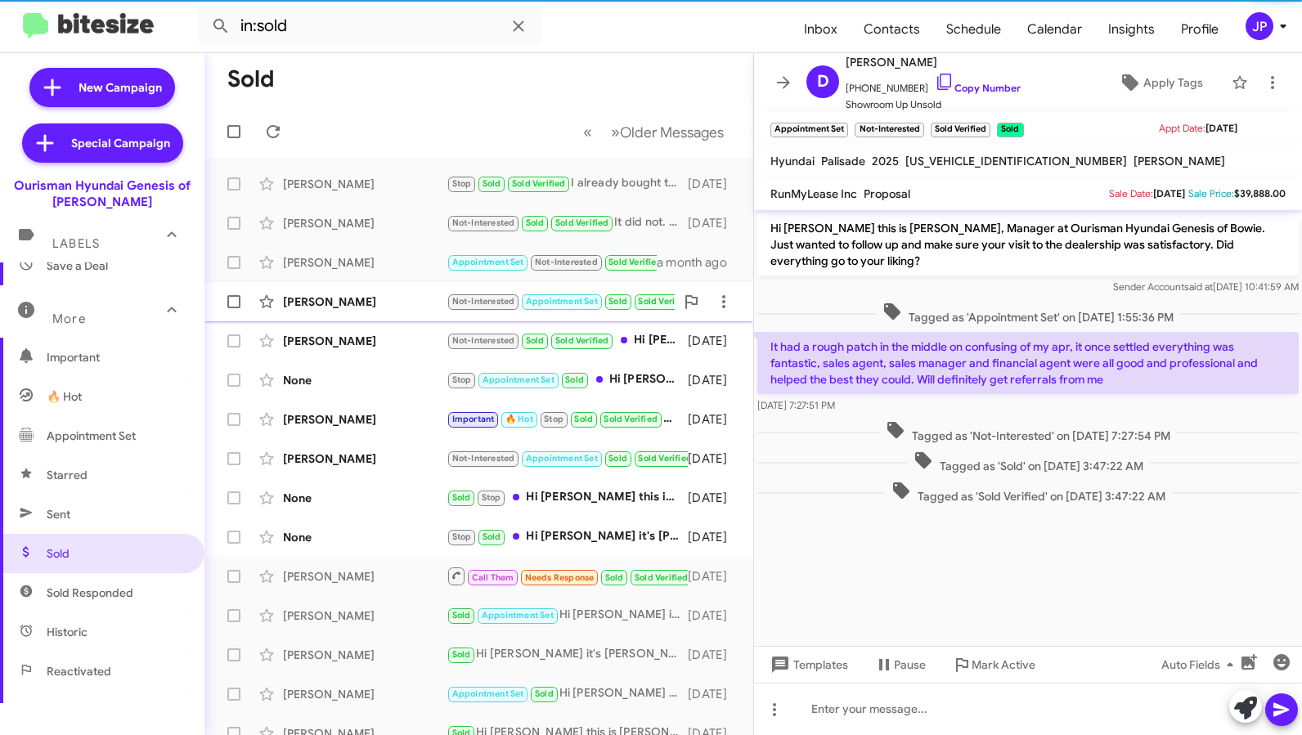
click at [360, 290] on div "Loreneia Ellison Not-Interested Appointment Set Sold Sold Verified I'm using th…" at bounding box center [479, 301] width 523 height 33
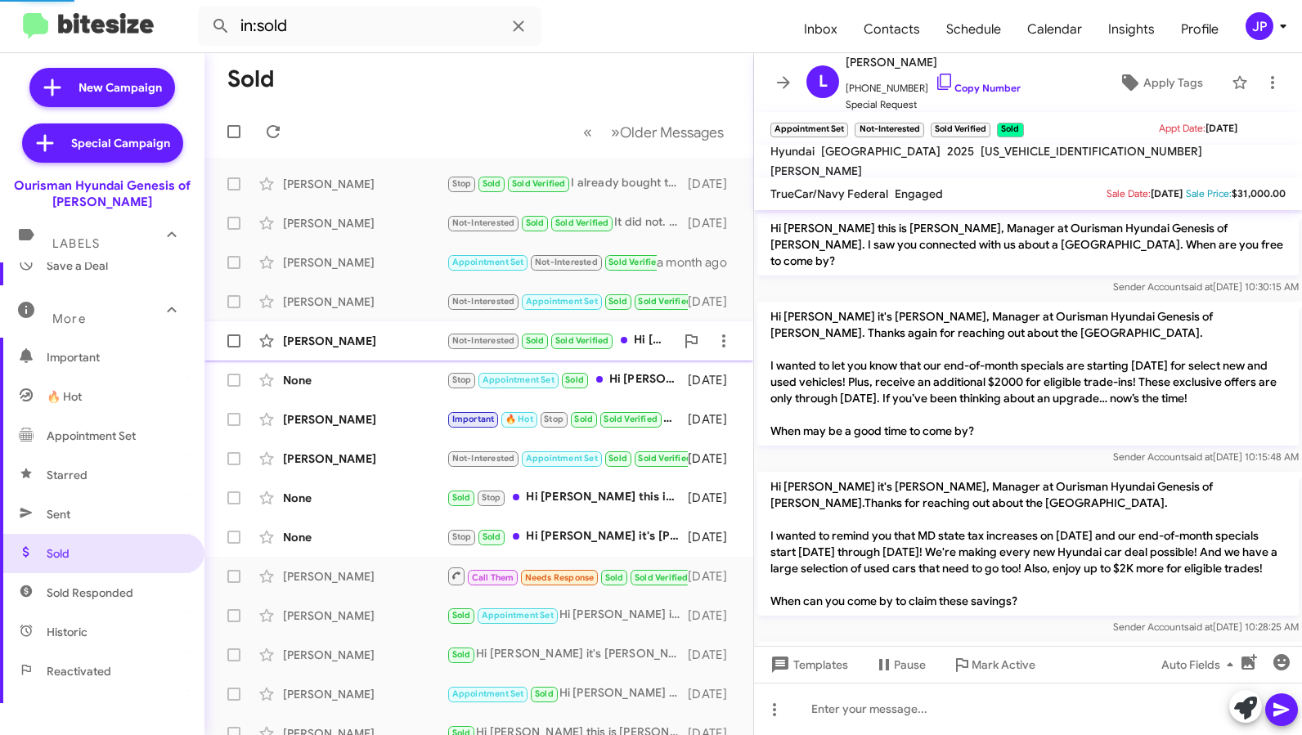
scroll to position [393, 0]
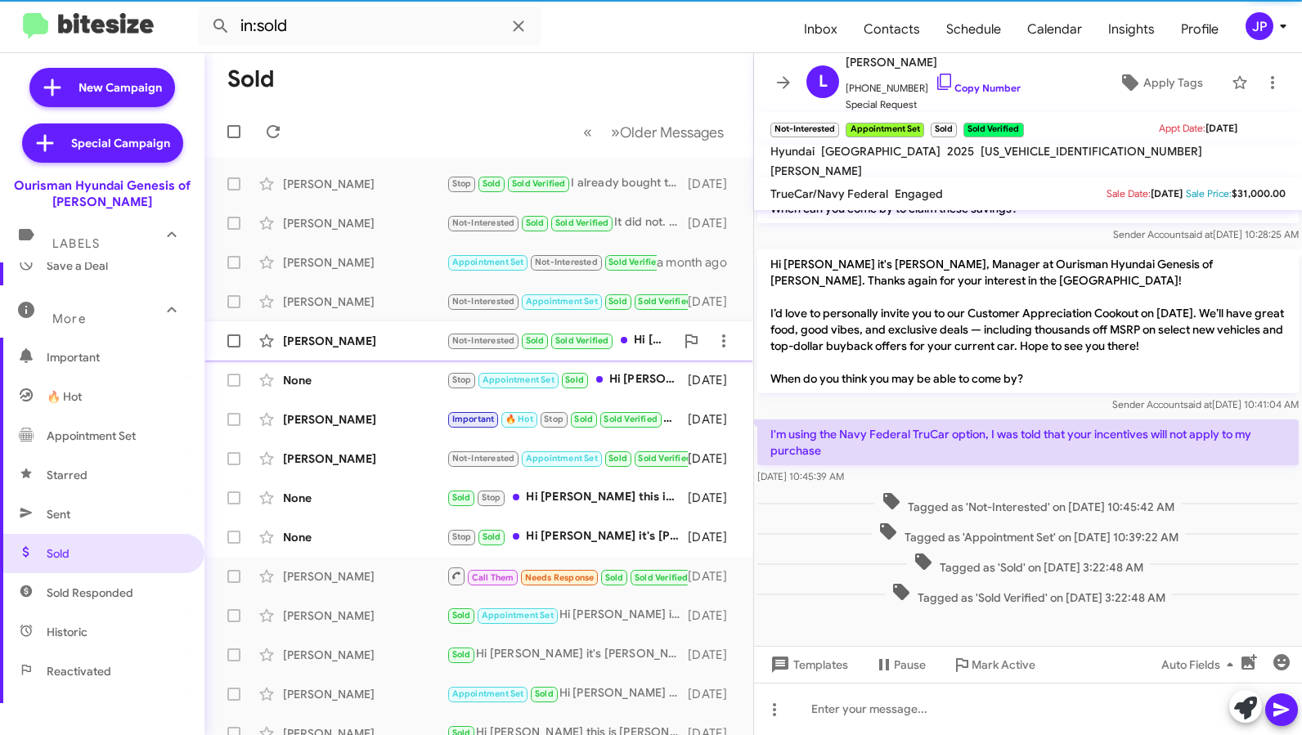
click at [344, 342] on div "Christopher Reynolds" at bounding box center [365, 341] width 164 height 16
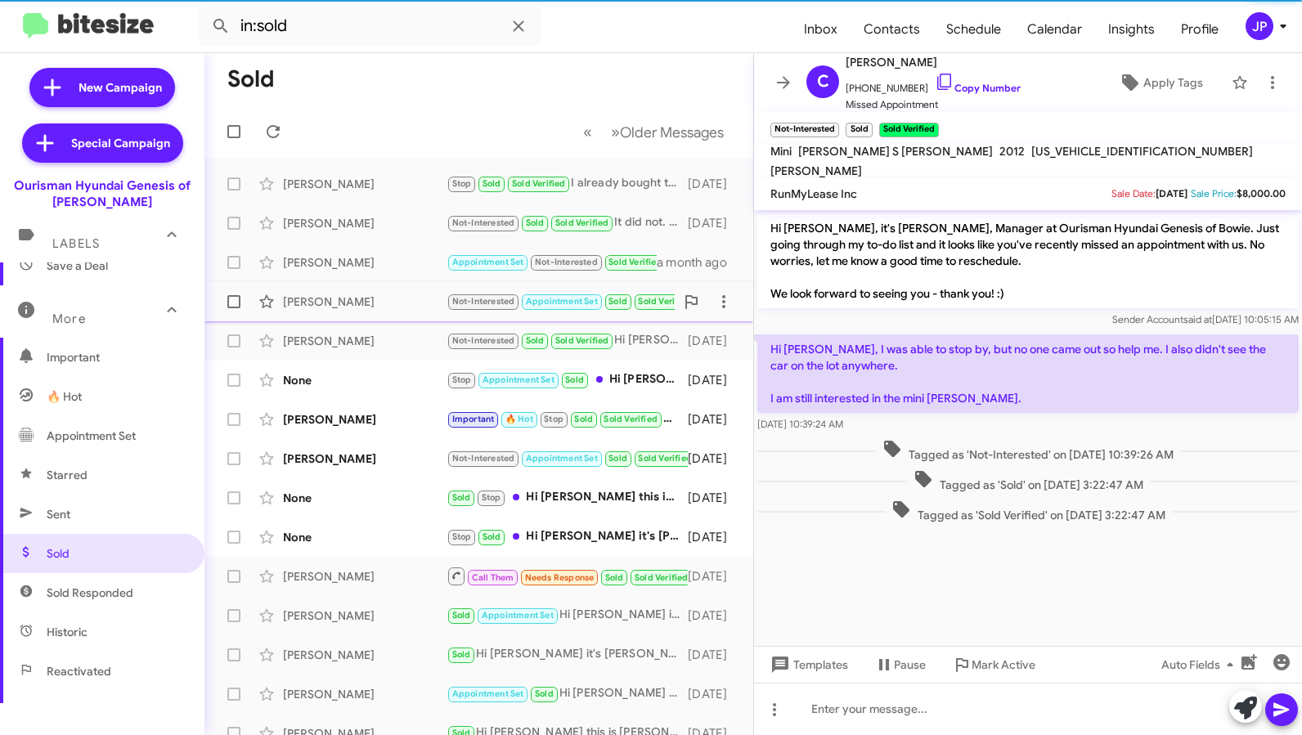
click at [372, 299] on div "Loreneia Ellison" at bounding box center [365, 302] width 164 height 16
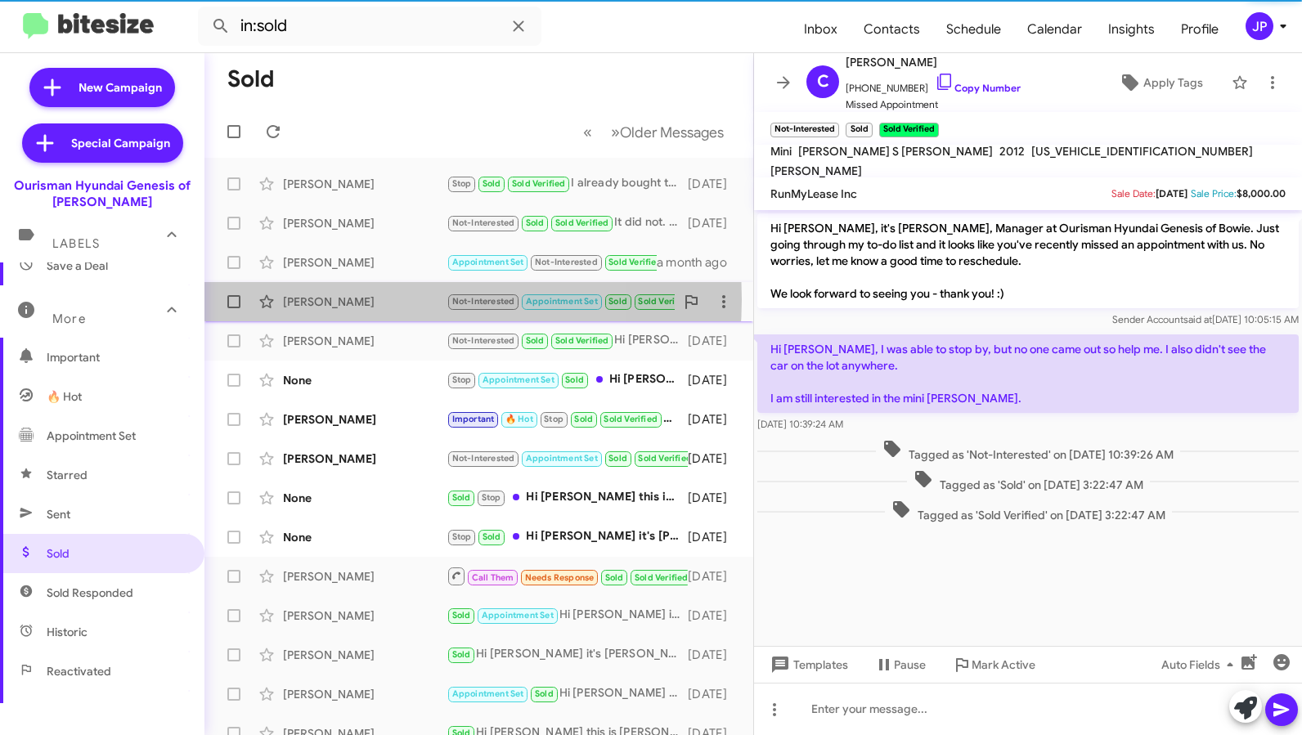
scroll to position [393, 0]
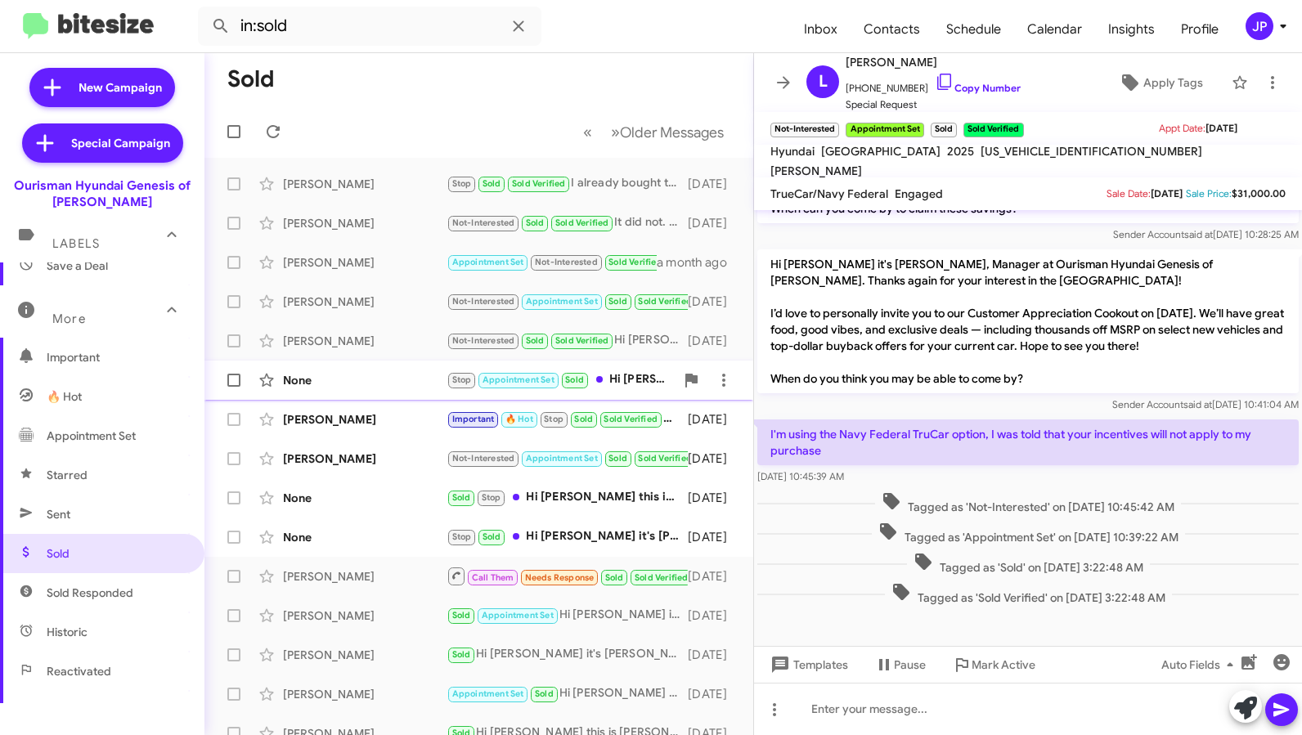
click at [372, 364] on div "None Stop Appointment Set Sold Hi Jeff this is Ciara Taylor, Manager at Ourisma…" at bounding box center [479, 380] width 523 height 33
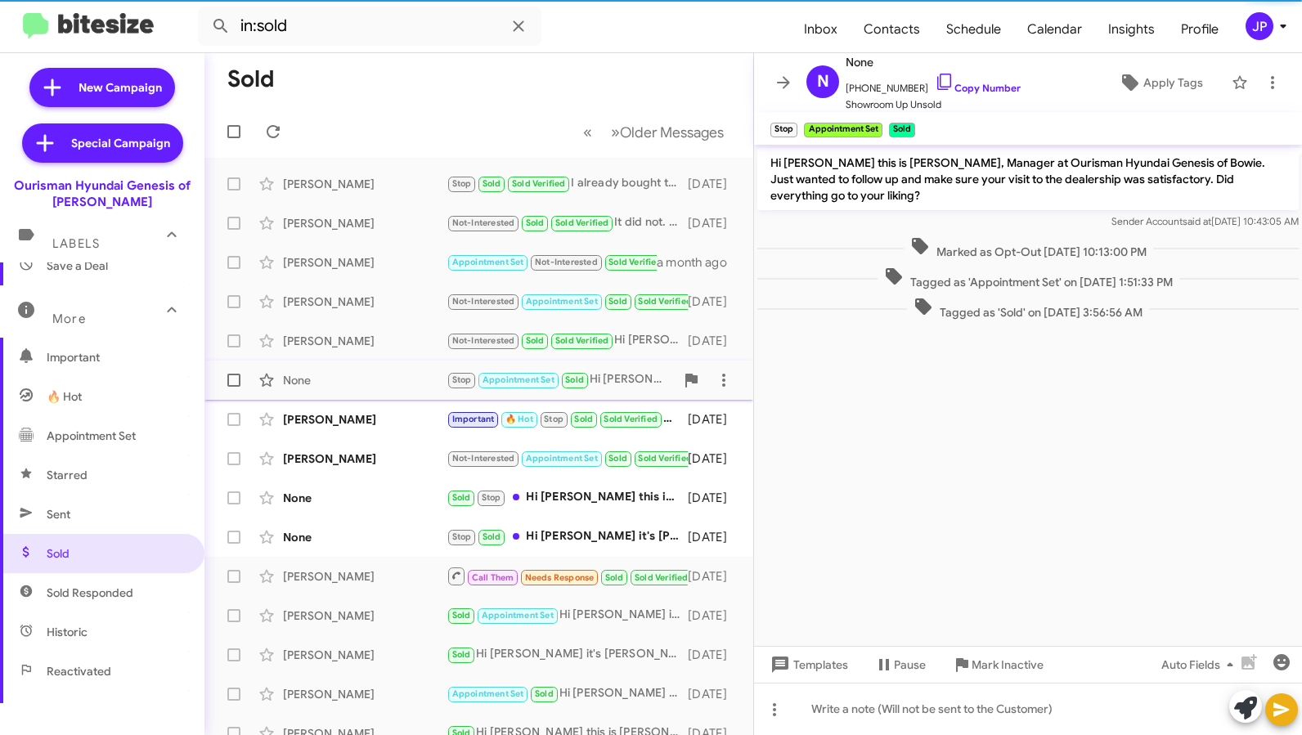
click at [372, 395] on div "None Stop Appointment Set Sold Hi Jeff this is Ciara Taylor, Manager at Ourisma…" at bounding box center [479, 380] width 523 height 33
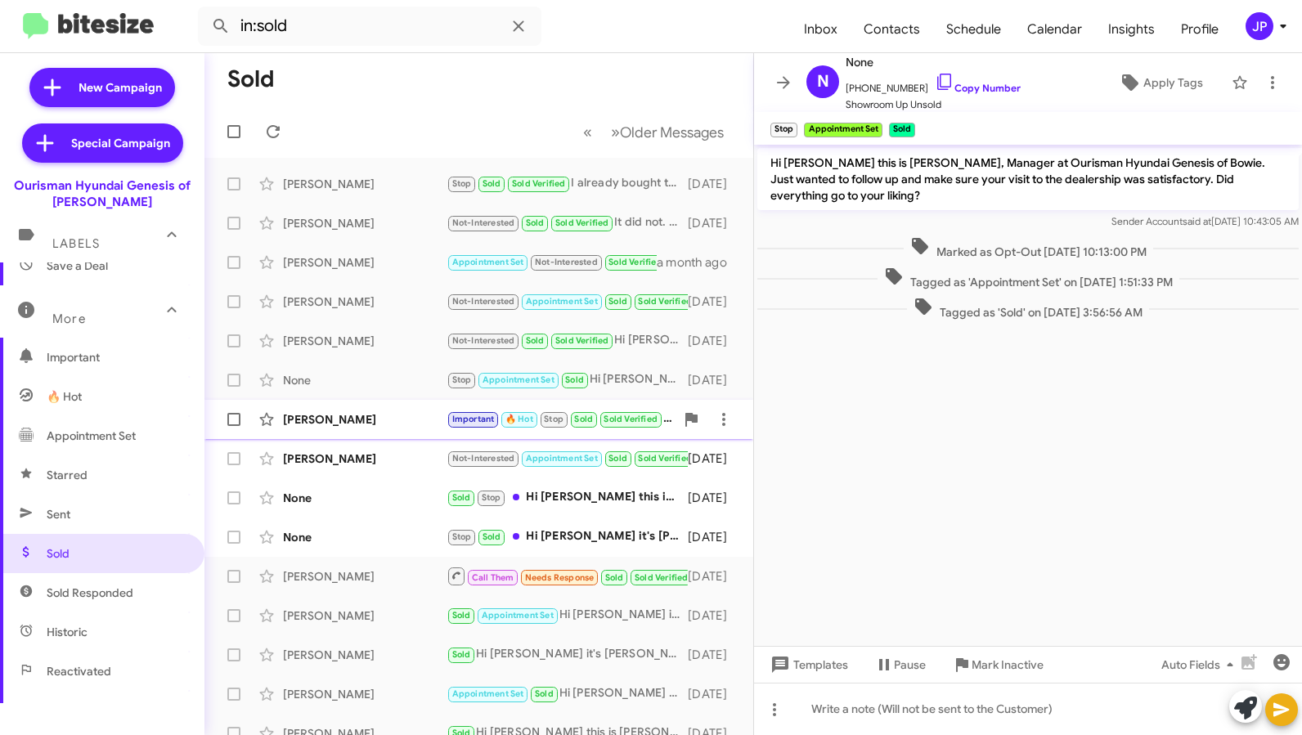
click at [372, 423] on div "Randi Freundlich" at bounding box center [365, 419] width 164 height 16
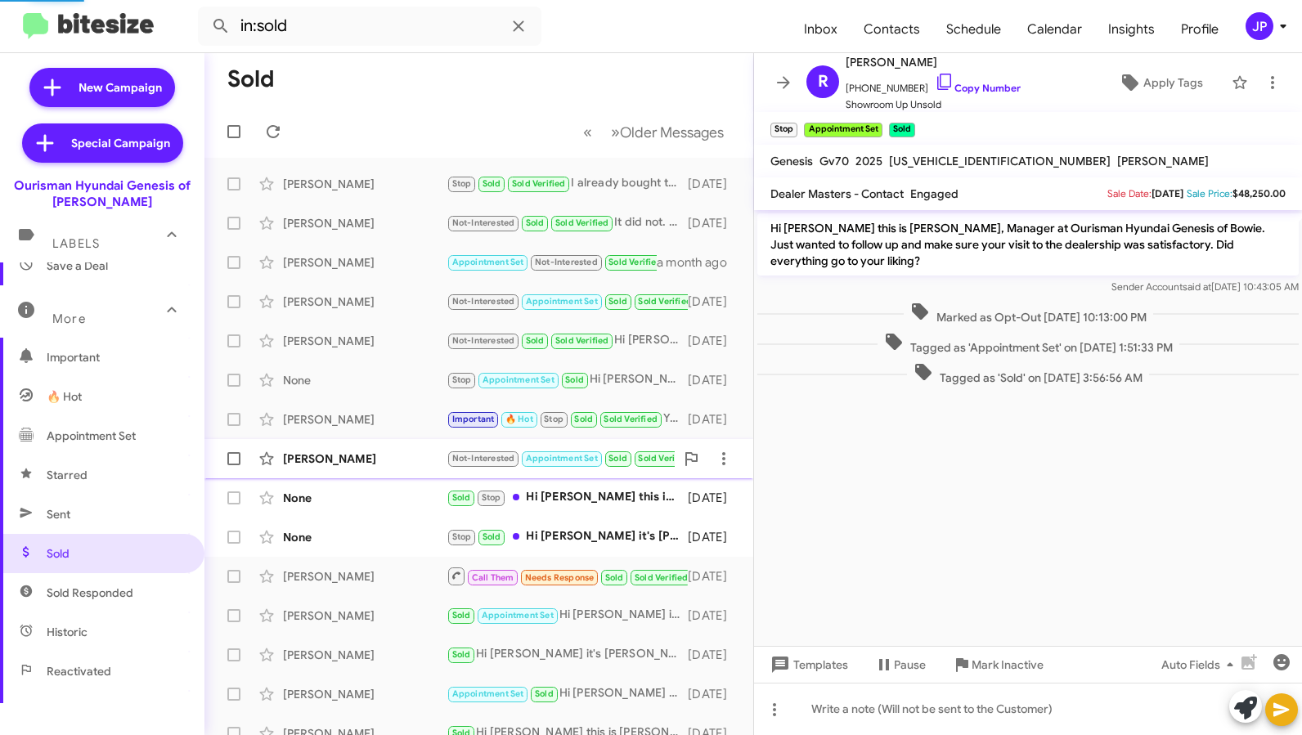
scroll to position [1008, 0]
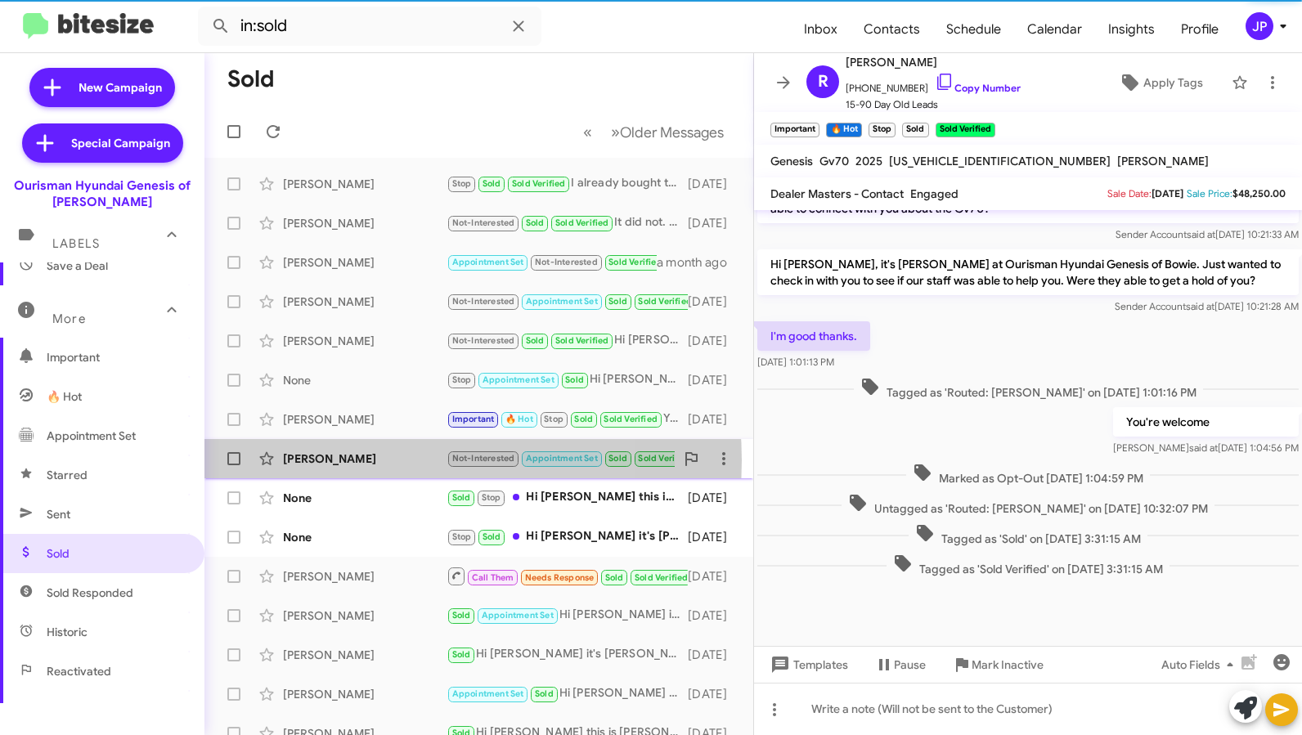
click at [376, 460] on div "Nick Nicastro" at bounding box center [365, 459] width 164 height 16
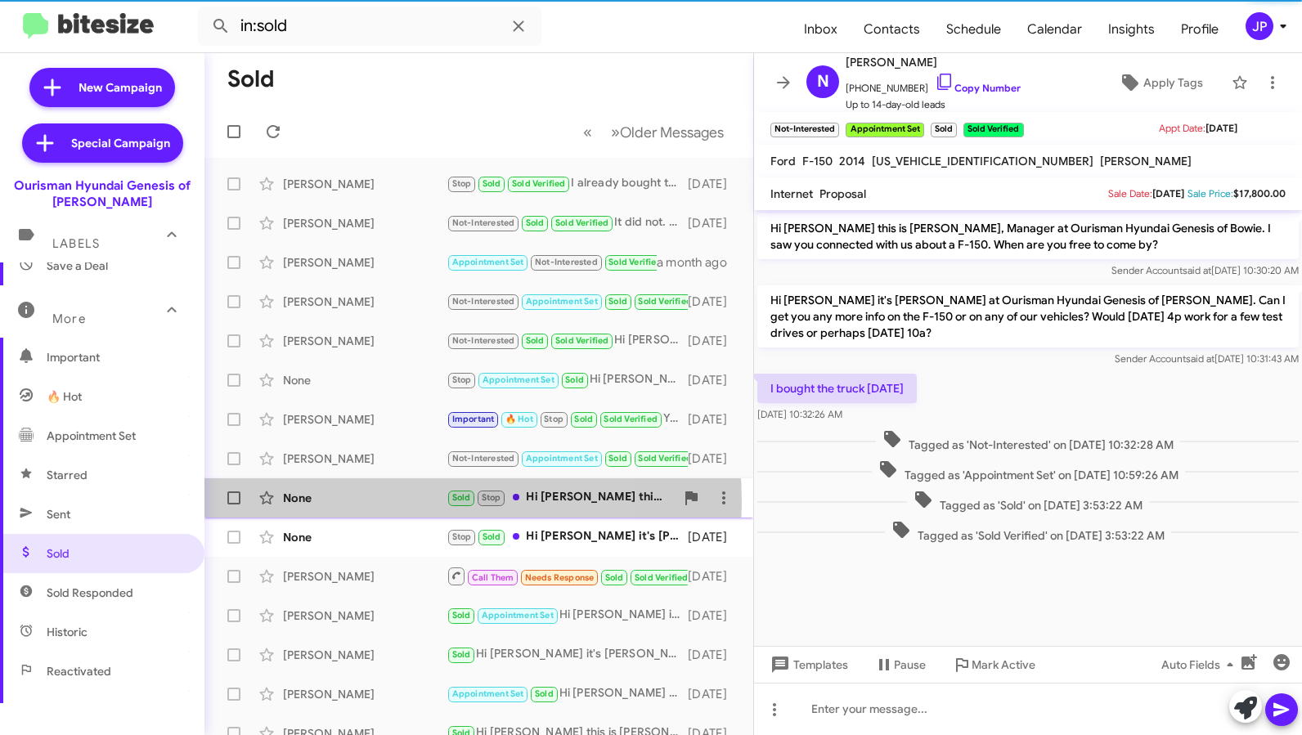
click at [377, 501] on div "None" at bounding box center [365, 498] width 164 height 16
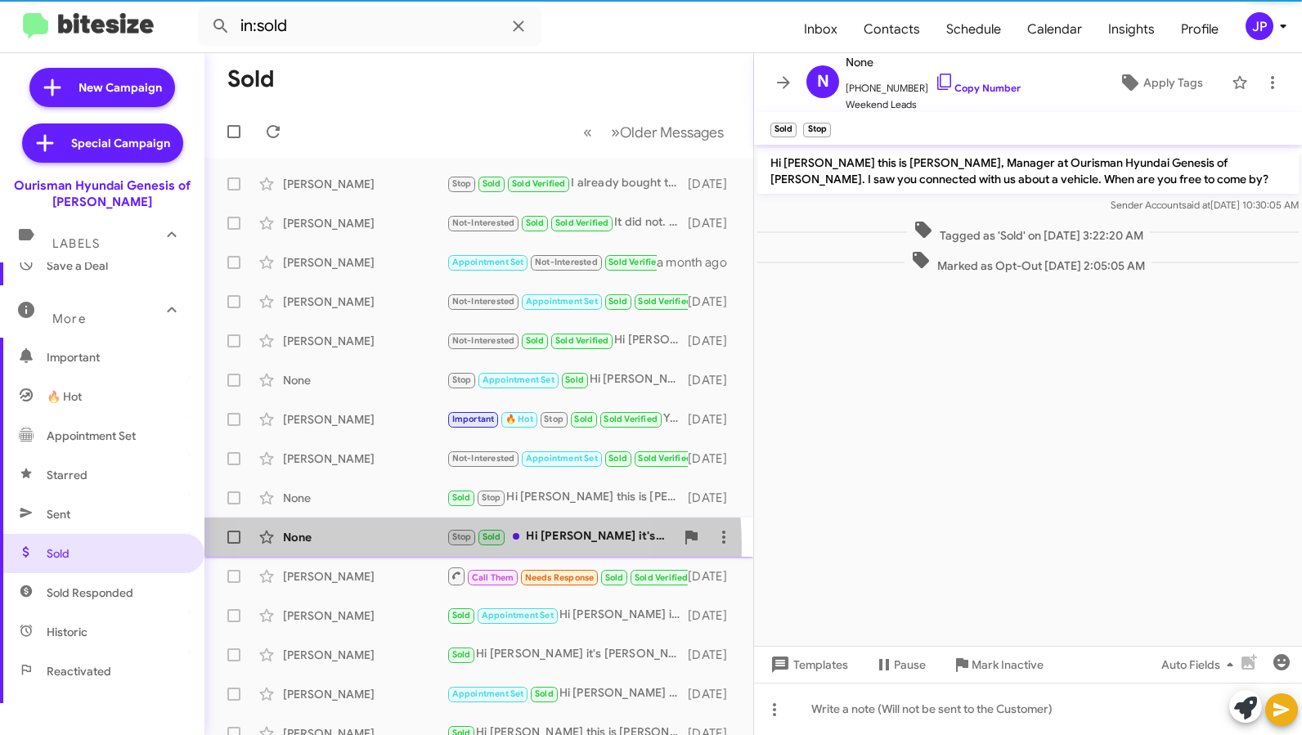
click at [385, 547] on div "None Stop Sold Hi Tamara it's Aiyanna Jones, Manager at Ourisman Hyundai Genesi…" at bounding box center [479, 537] width 523 height 33
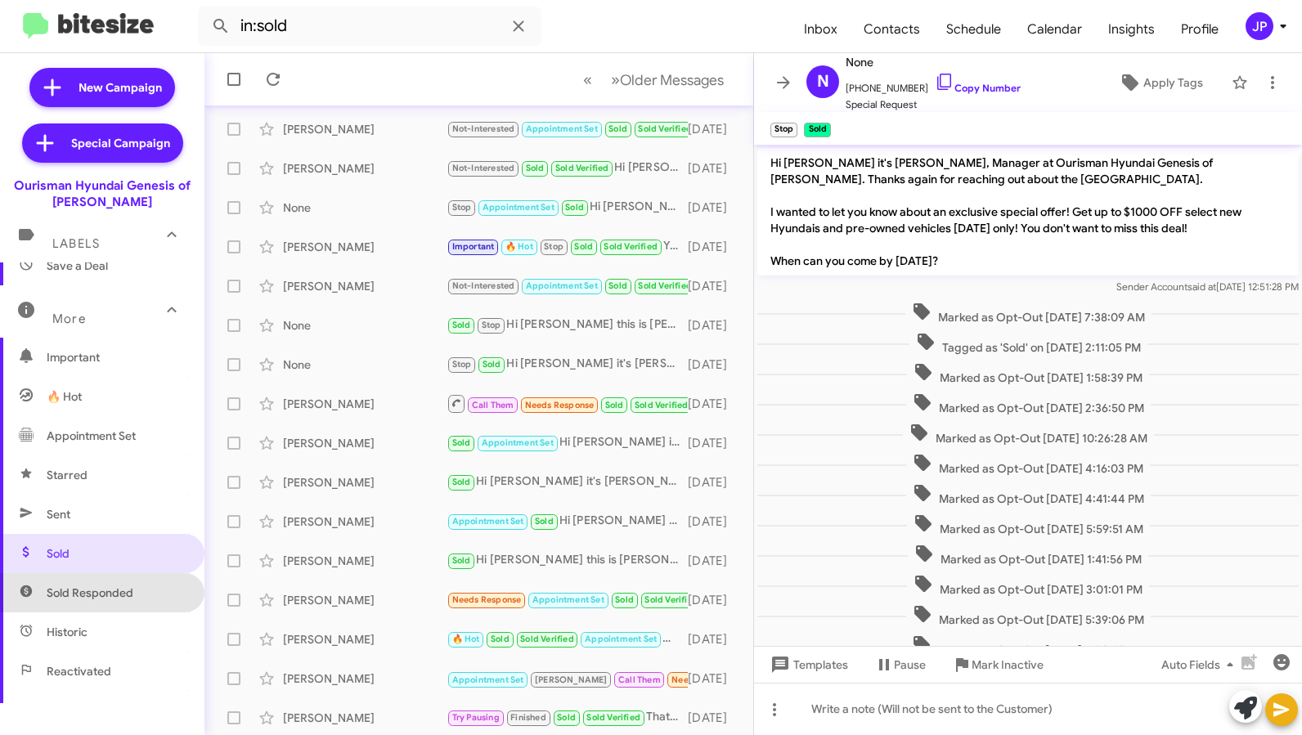
click at [119, 586] on span "Sold Responded" at bounding box center [90, 593] width 87 height 16
type input "in:sold-verified"
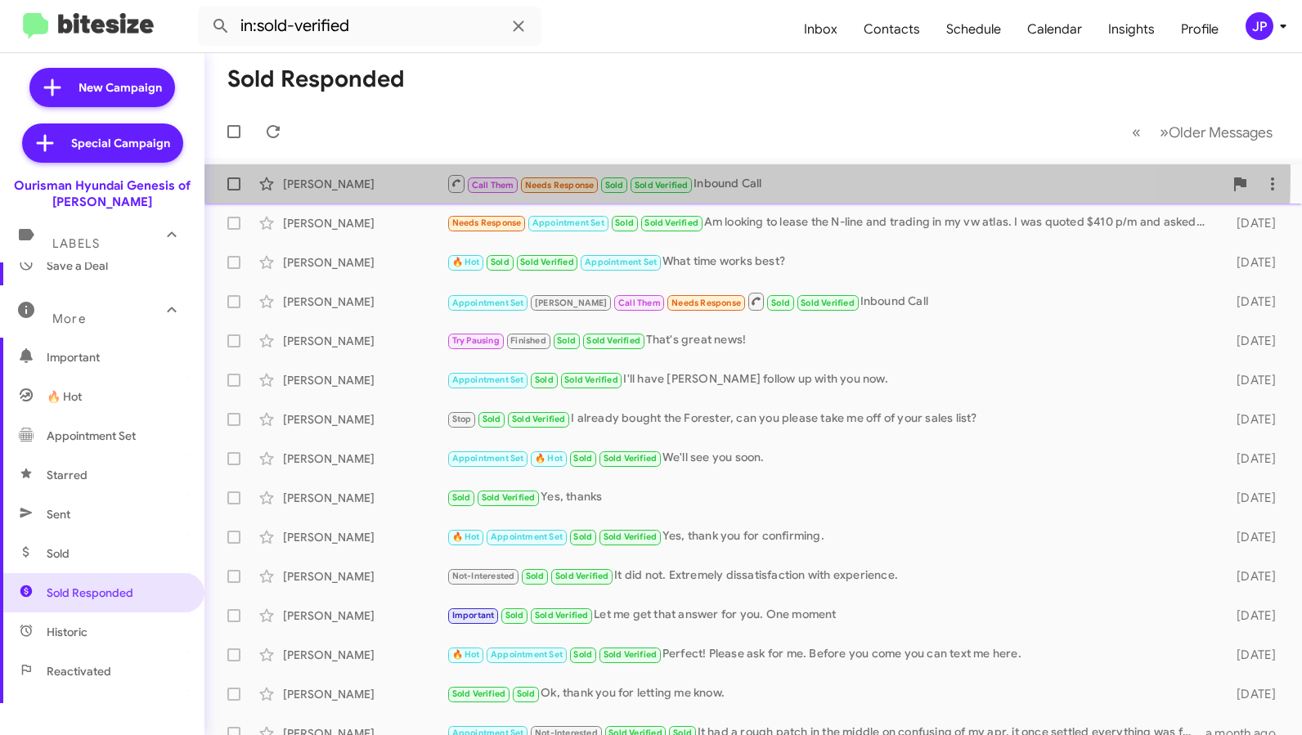
click at [393, 173] on div "Trenik Tapscott Call Them Needs Response Sold Sold Verified Inbound Call 3 days…" at bounding box center [753, 184] width 1071 height 33
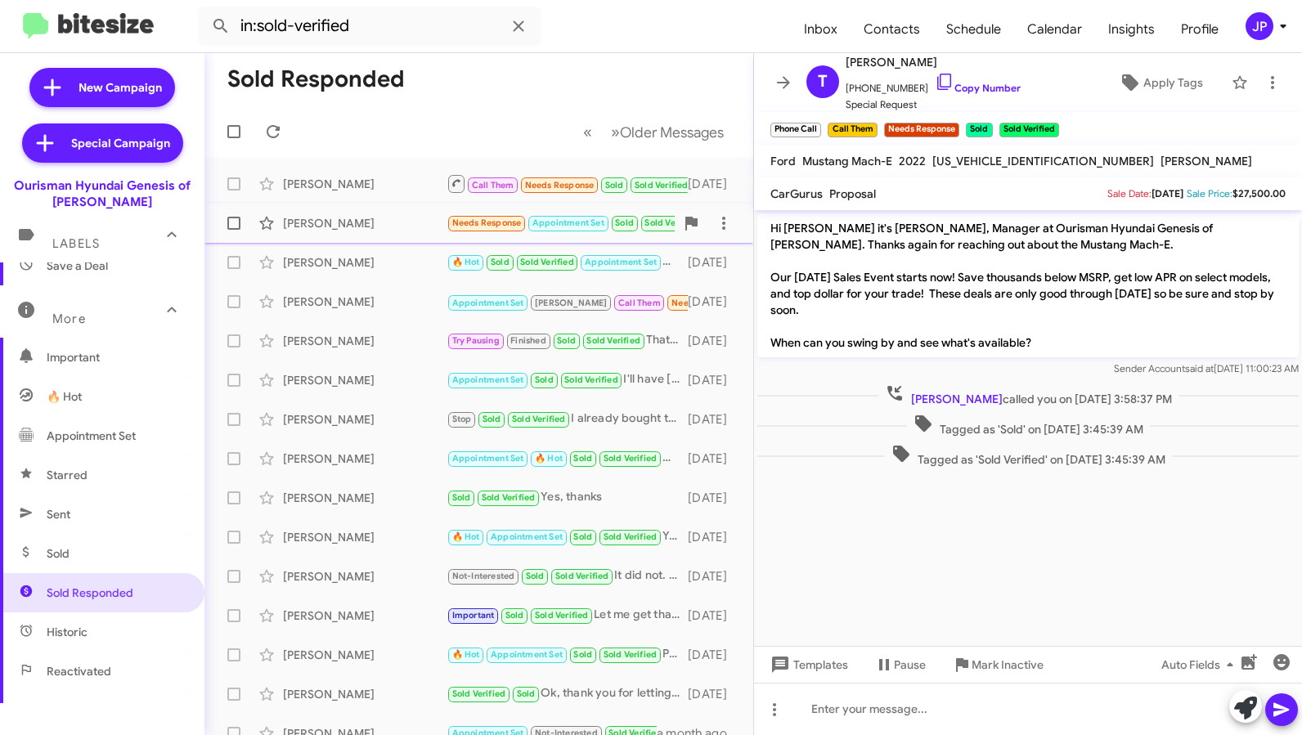
click at [391, 222] on div "Michael Oyugi" at bounding box center [365, 223] width 164 height 16
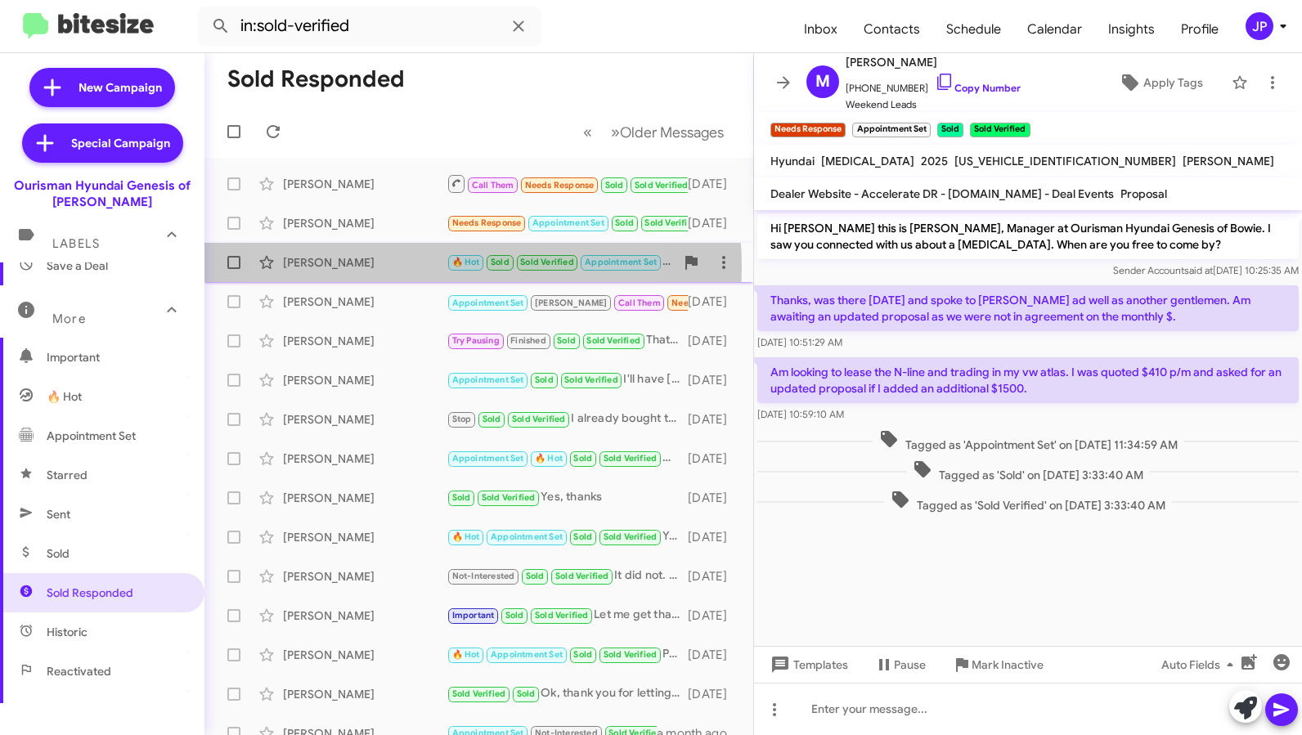
click at [391, 267] on div "Armond Braxton" at bounding box center [365, 262] width 164 height 16
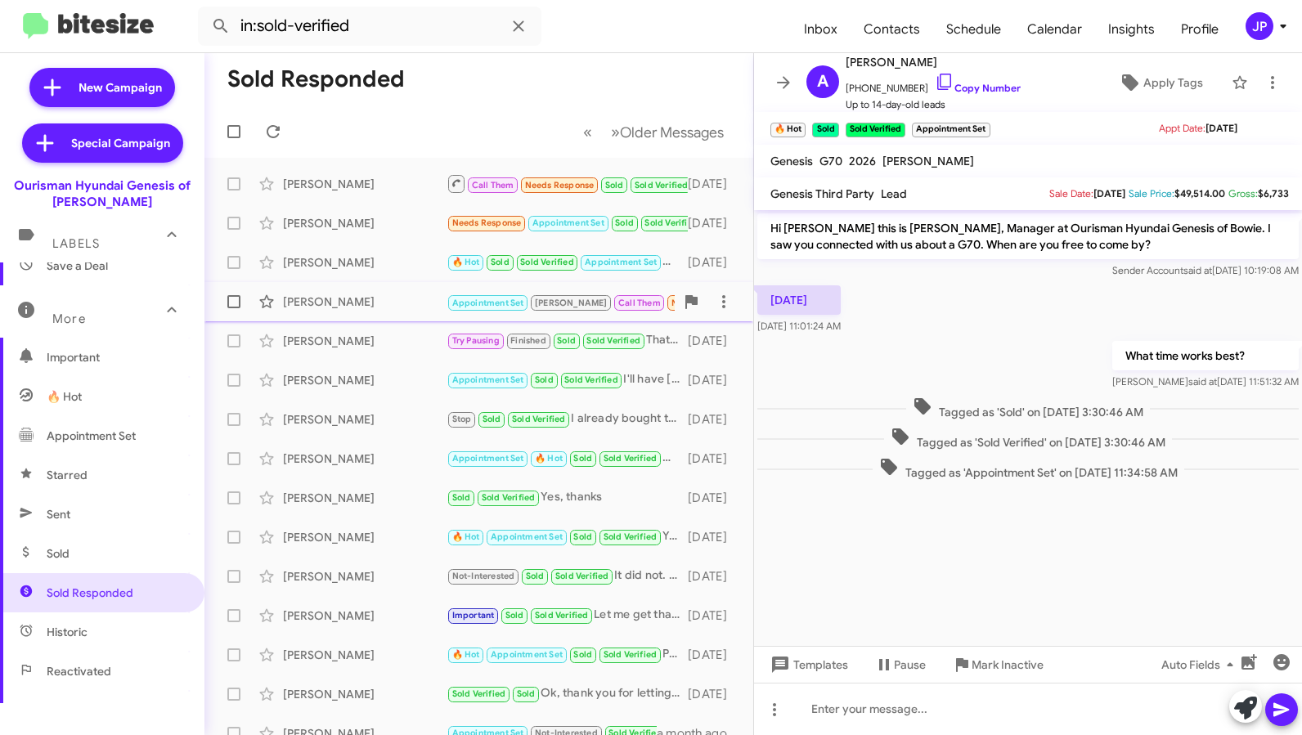
click at [386, 317] on div "Joseph Bankins Appointment Set Stephanie Call Them Needs Response Sold Sold Ver…" at bounding box center [479, 301] width 523 height 33
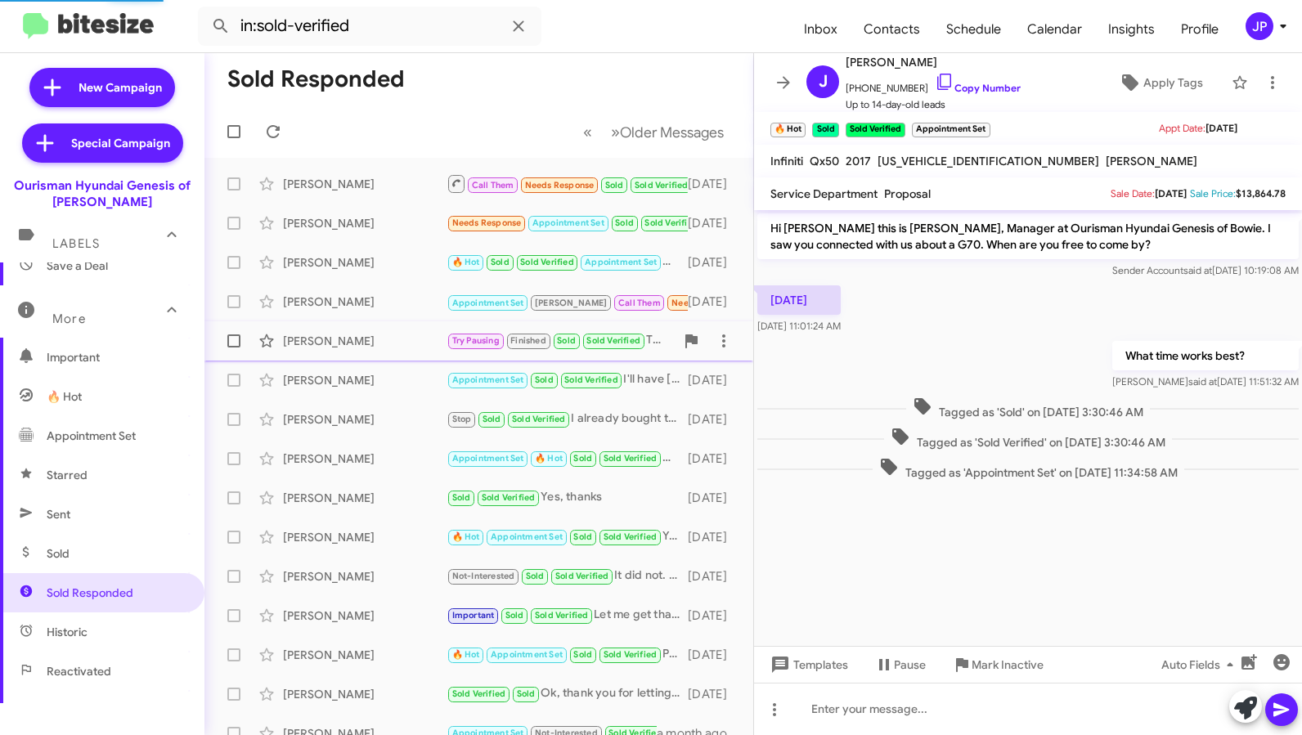
scroll to position [976, 0]
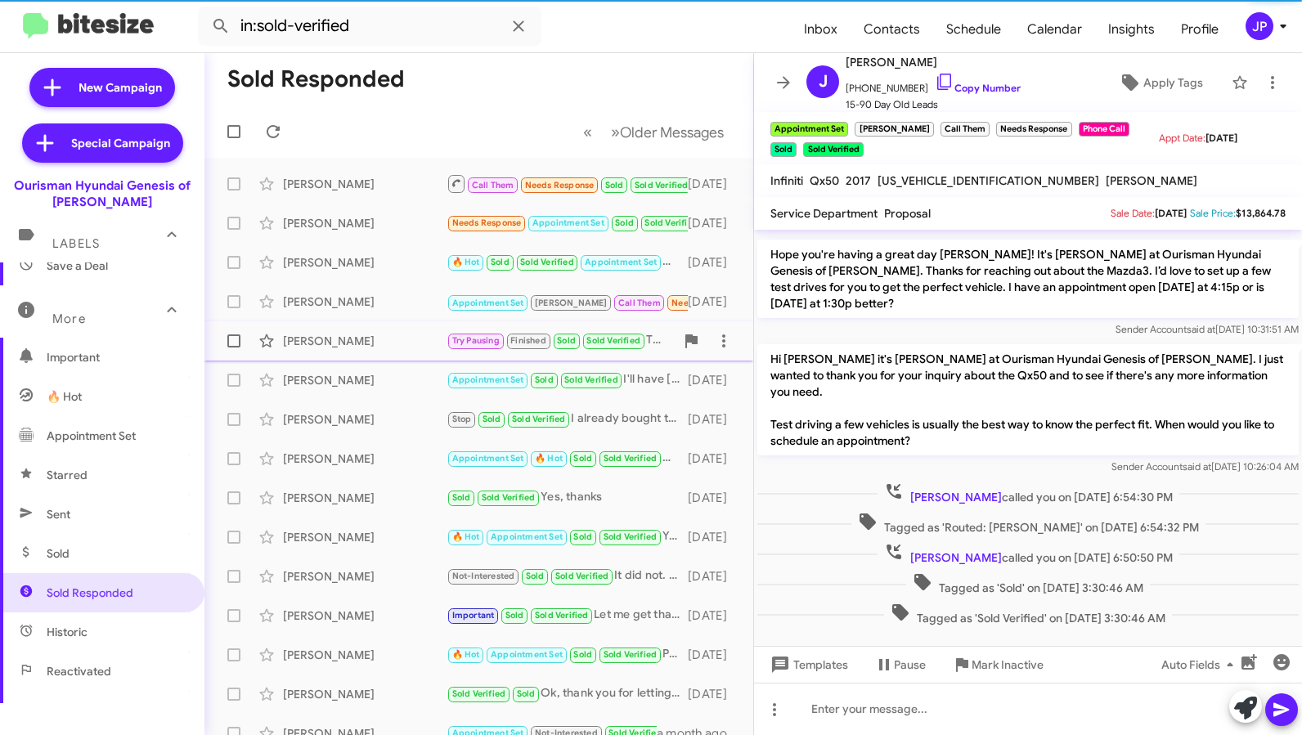
click at [377, 347] on div "Cindi Martin" at bounding box center [365, 341] width 164 height 16
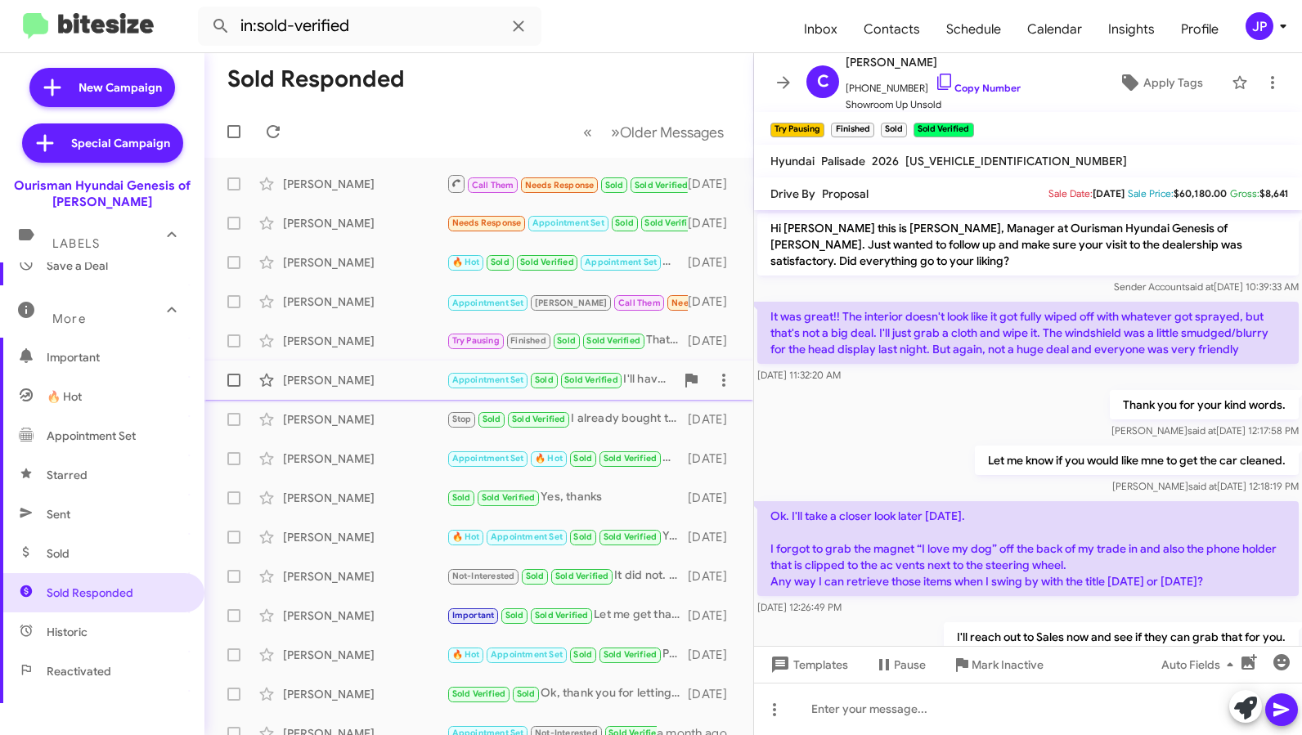
click at [400, 373] on div "Malik Kertley" at bounding box center [365, 380] width 164 height 16
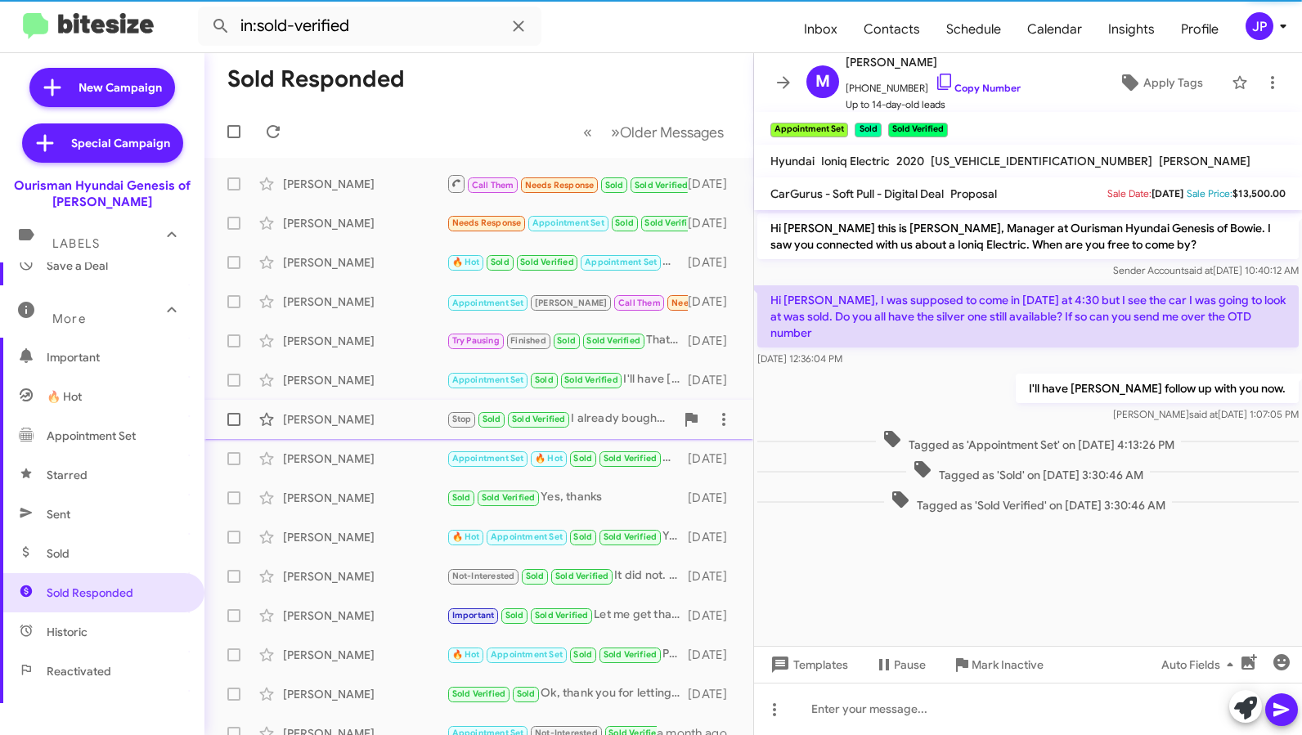
click at [383, 417] on div "Meredith Byrd" at bounding box center [365, 419] width 164 height 16
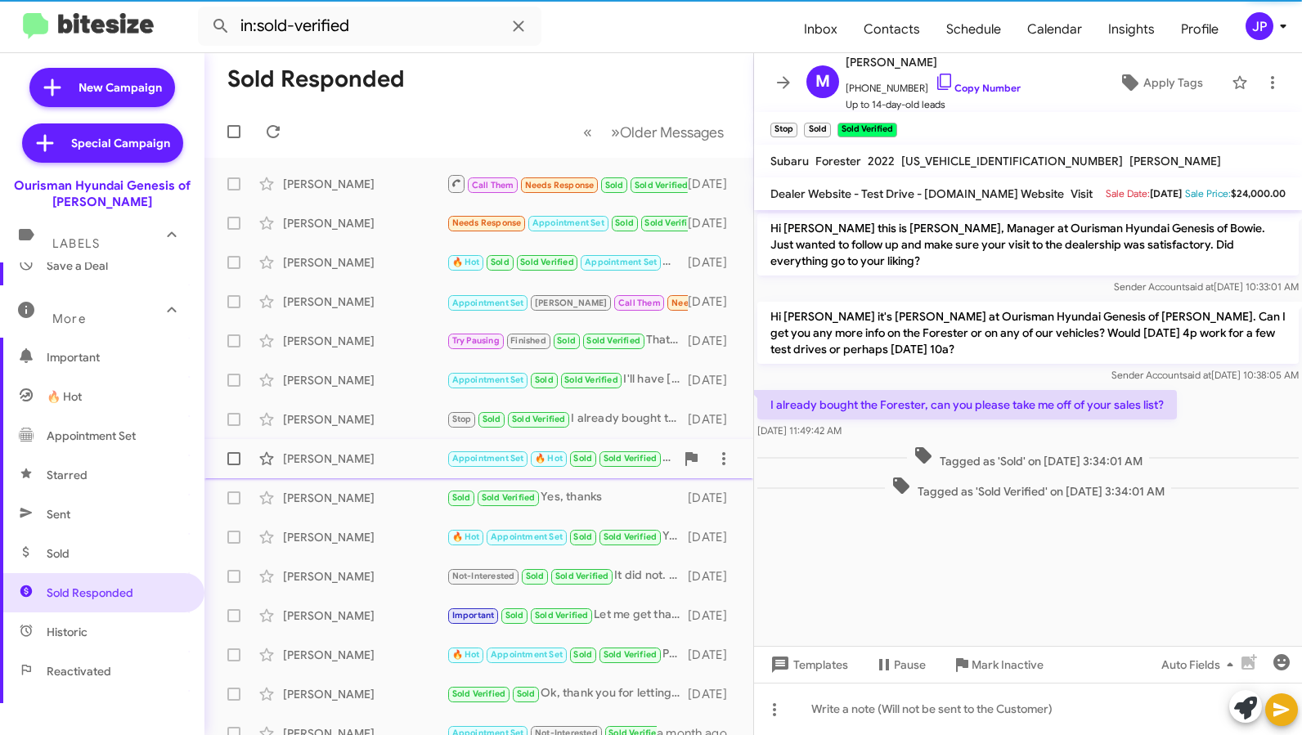
click at [385, 452] on div "Chris Lucian" at bounding box center [365, 459] width 164 height 16
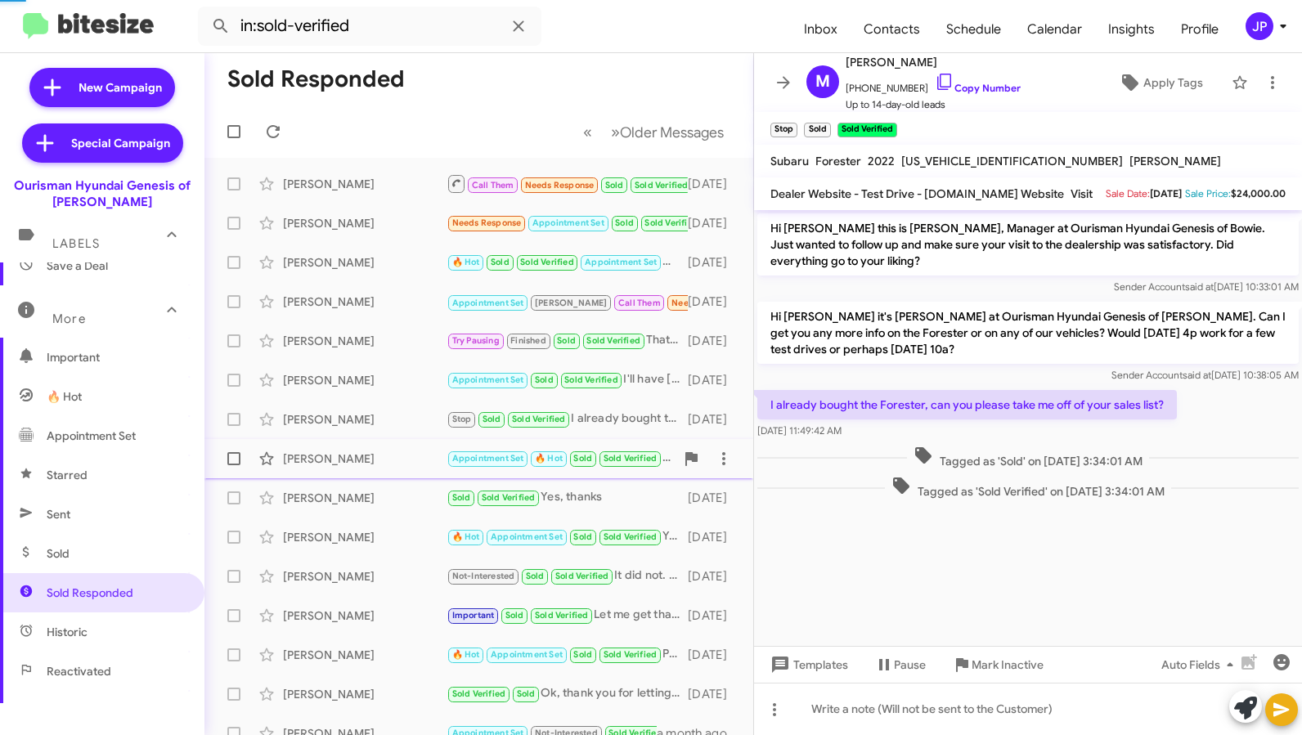
scroll to position [222, 0]
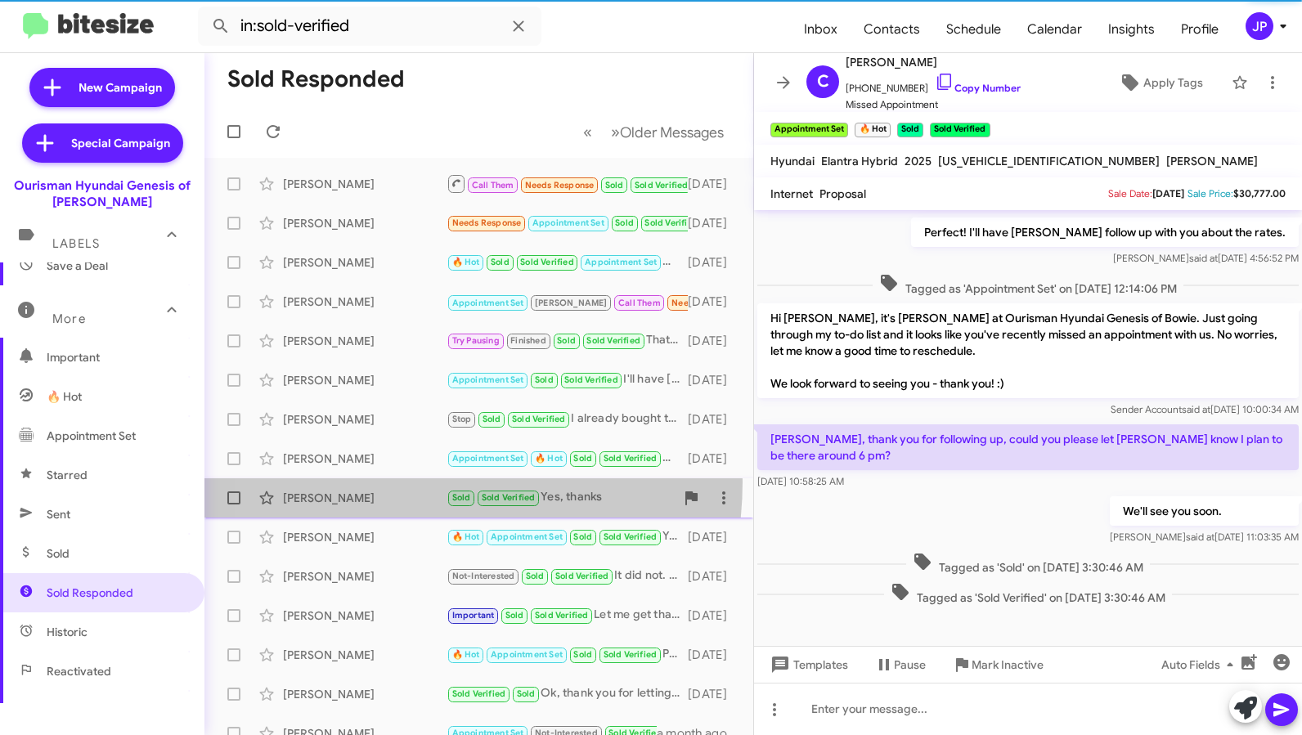
click at [384, 482] on div "Robert Rohde Sold Sold Verified Yes, thanks 13 days ago" at bounding box center [479, 498] width 523 height 33
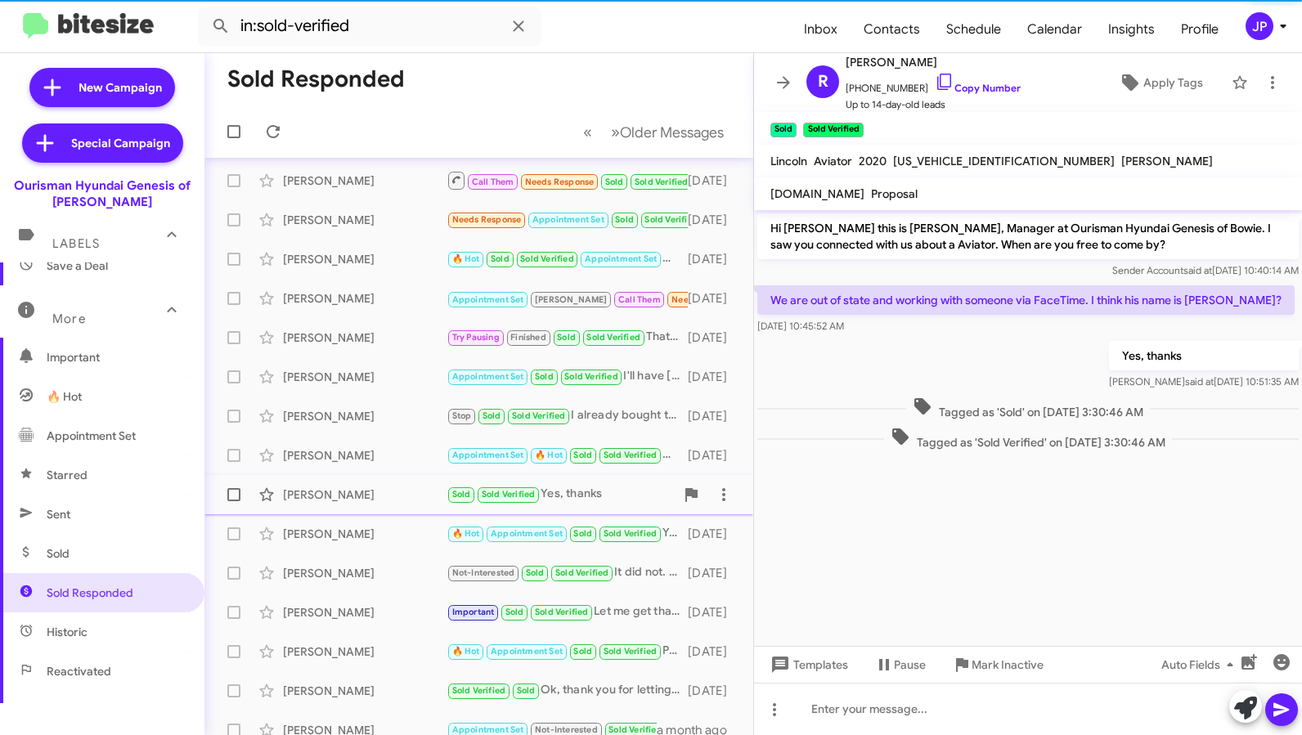
scroll to position [42, 0]
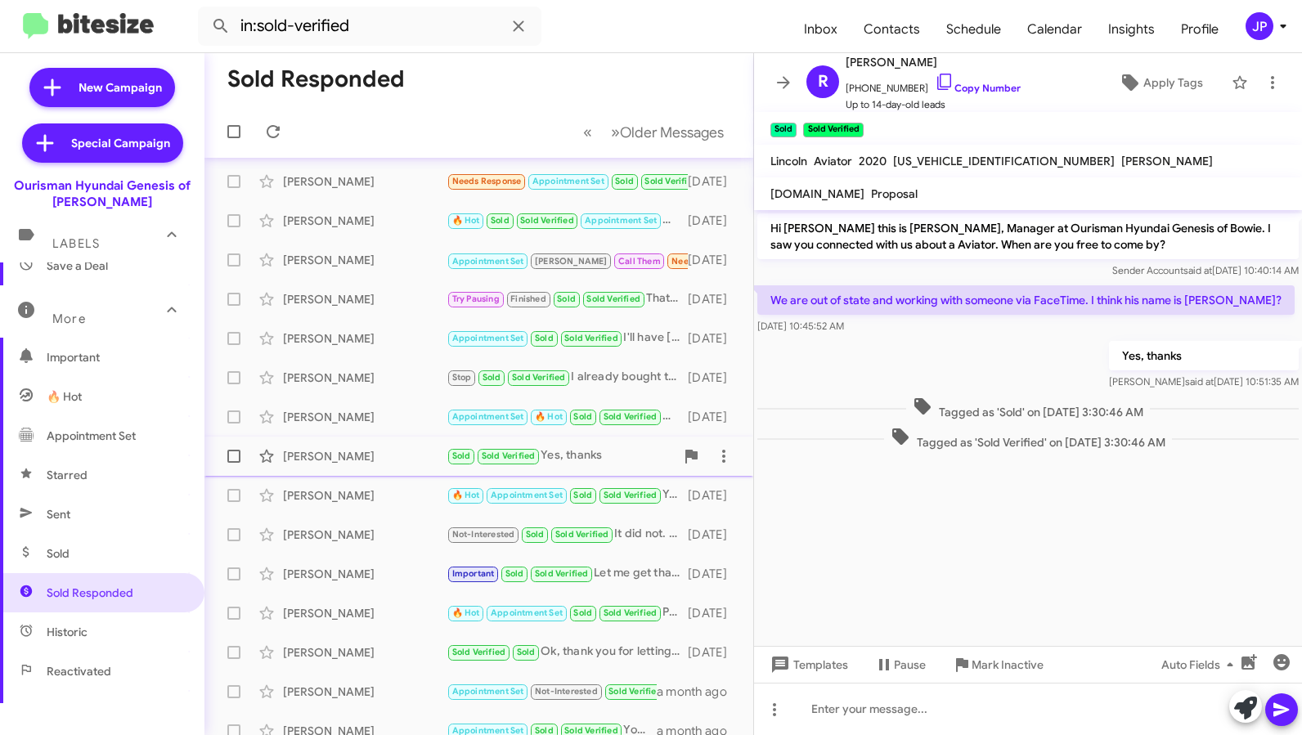
click at [389, 510] on div "Joe Banks 🔥 Hot Appointment Set Sold Sold Verified Yes, thank you for confirmin…" at bounding box center [479, 495] width 523 height 33
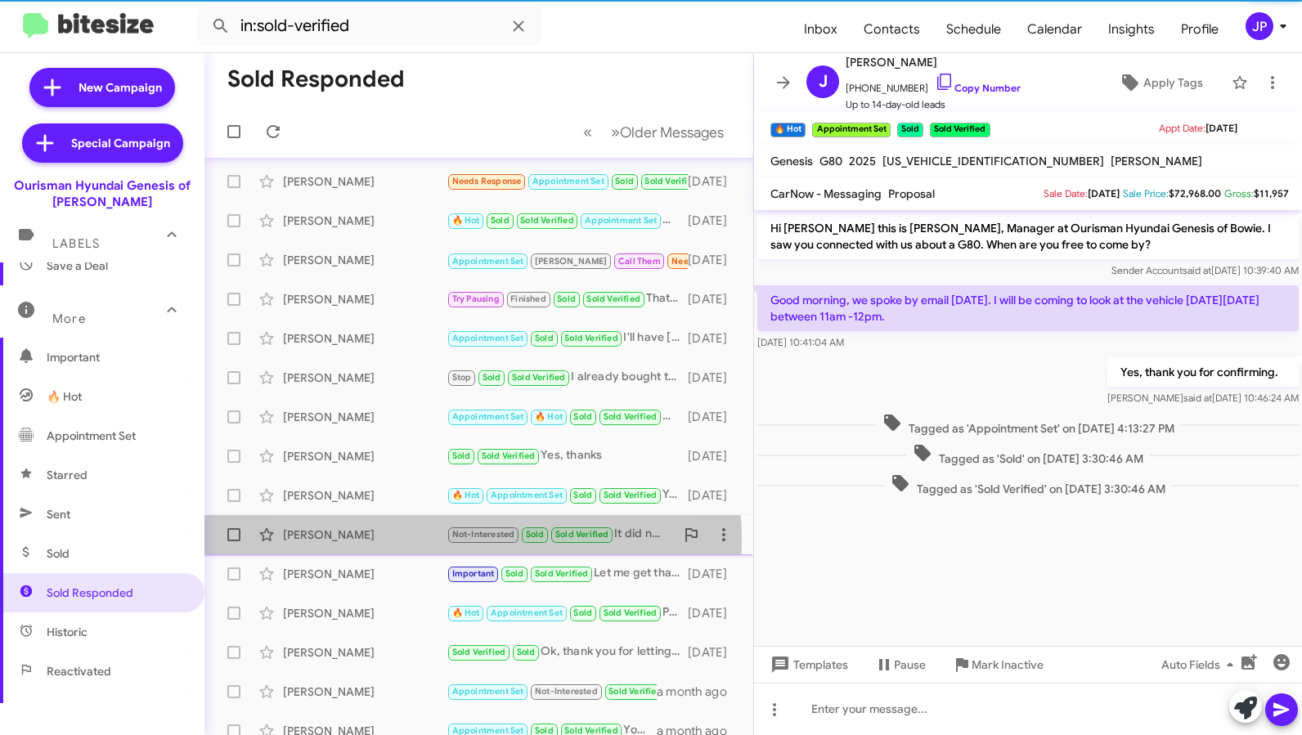
click at [405, 541] on div "Francis Kargbo" at bounding box center [365, 535] width 164 height 16
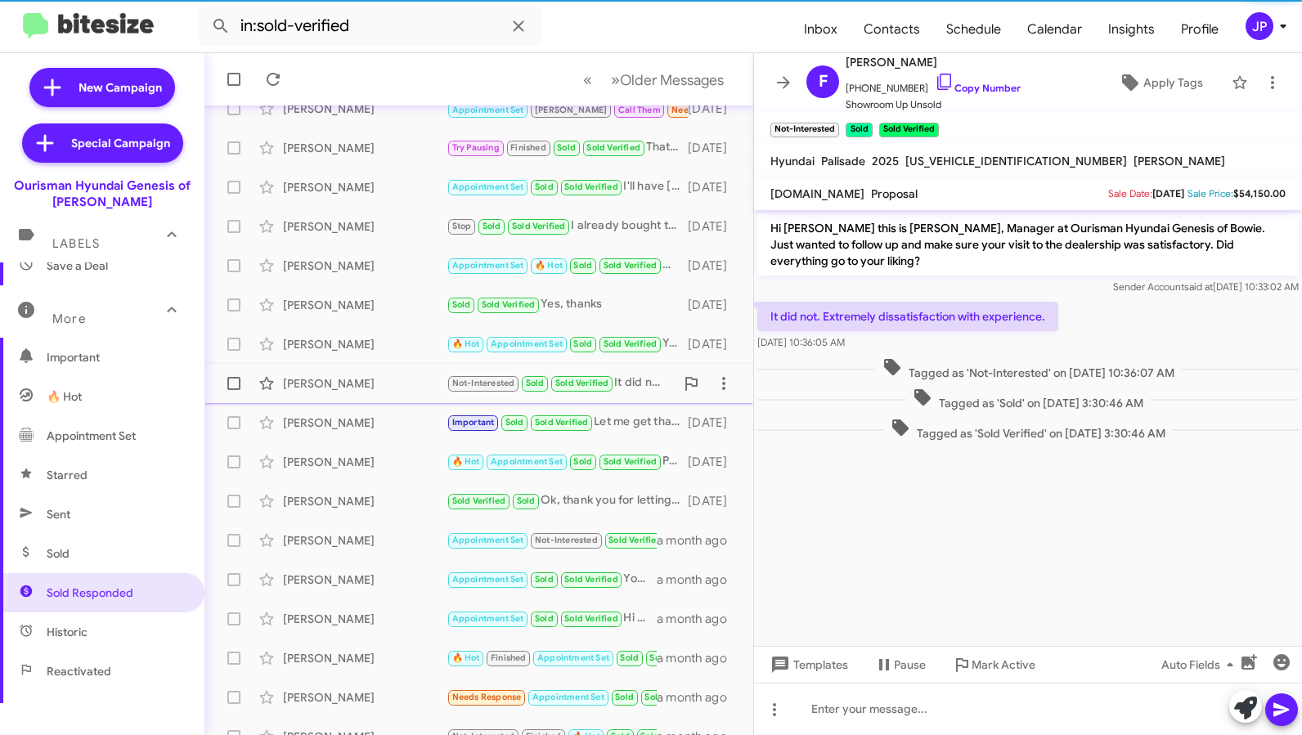
scroll to position [214, 0]
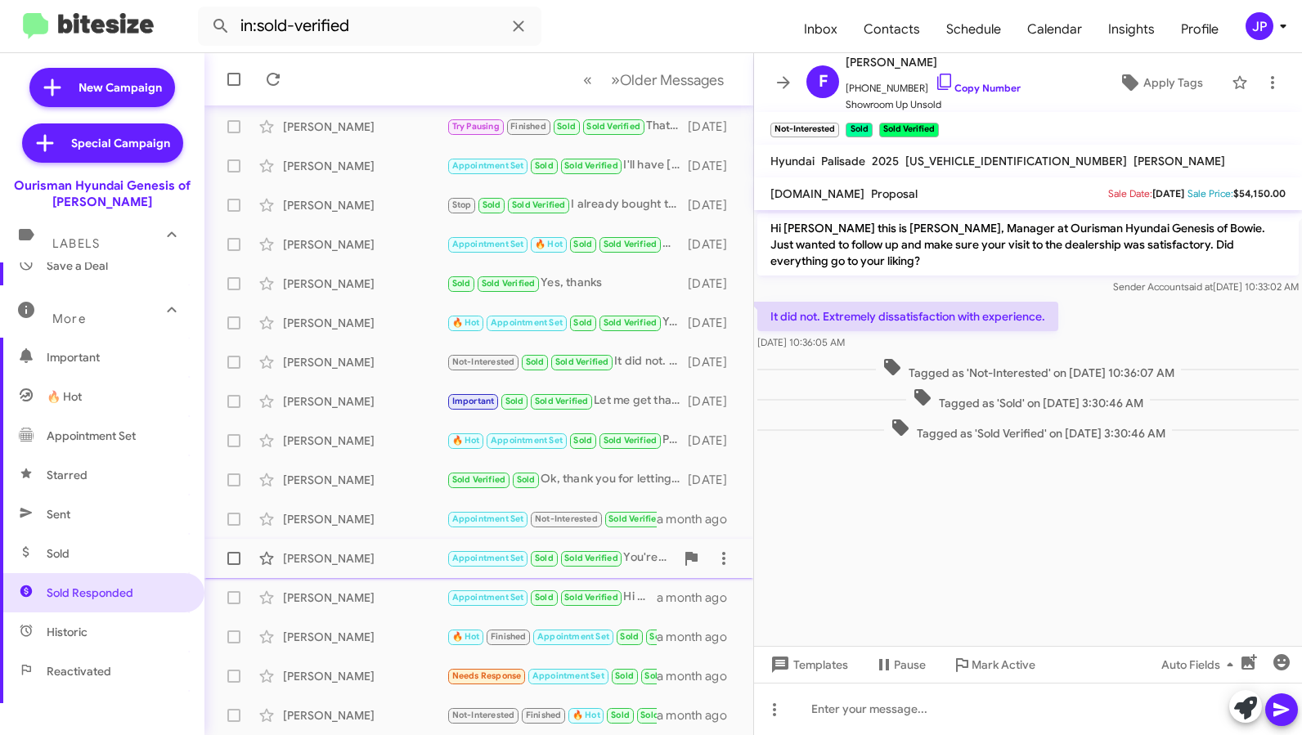
click at [405, 539] on span "Richard Berard Appointment Set Sold Sold Verified You're welcome a month ago" at bounding box center [478, 558] width 549 height 39
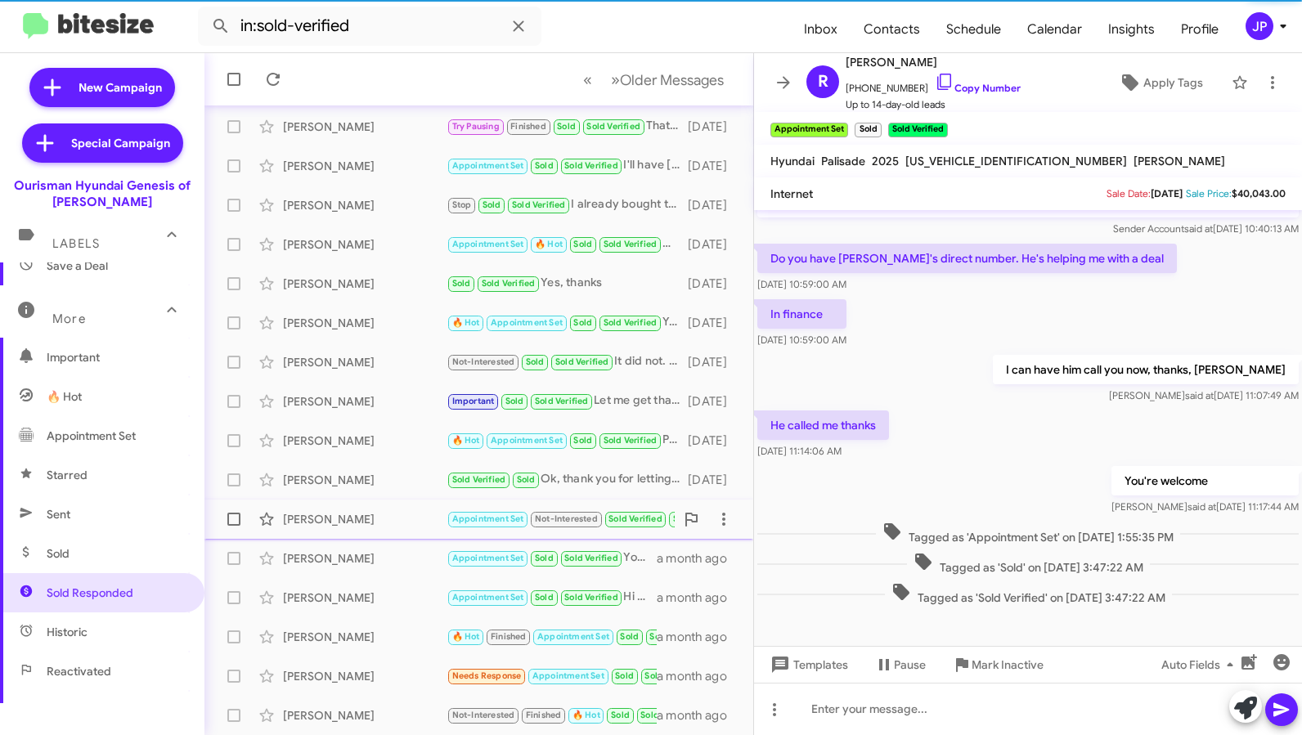
click at [405, 523] on div "Doug Anuszewski" at bounding box center [365, 519] width 164 height 16
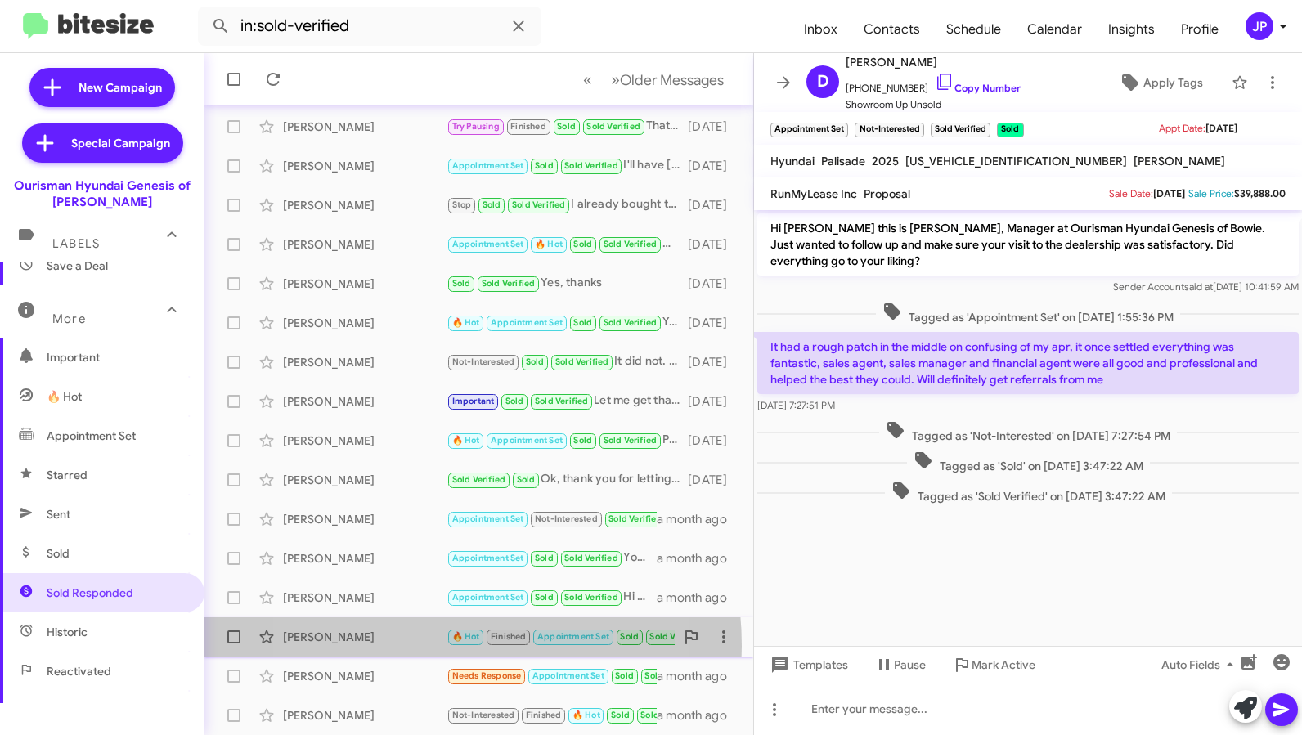
click at [403, 646] on div "Matt Pierre 🔥 Hot Finished Appointment Set Sold Sold Verified Thank you! I wasn…" at bounding box center [479, 637] width 523 height 33
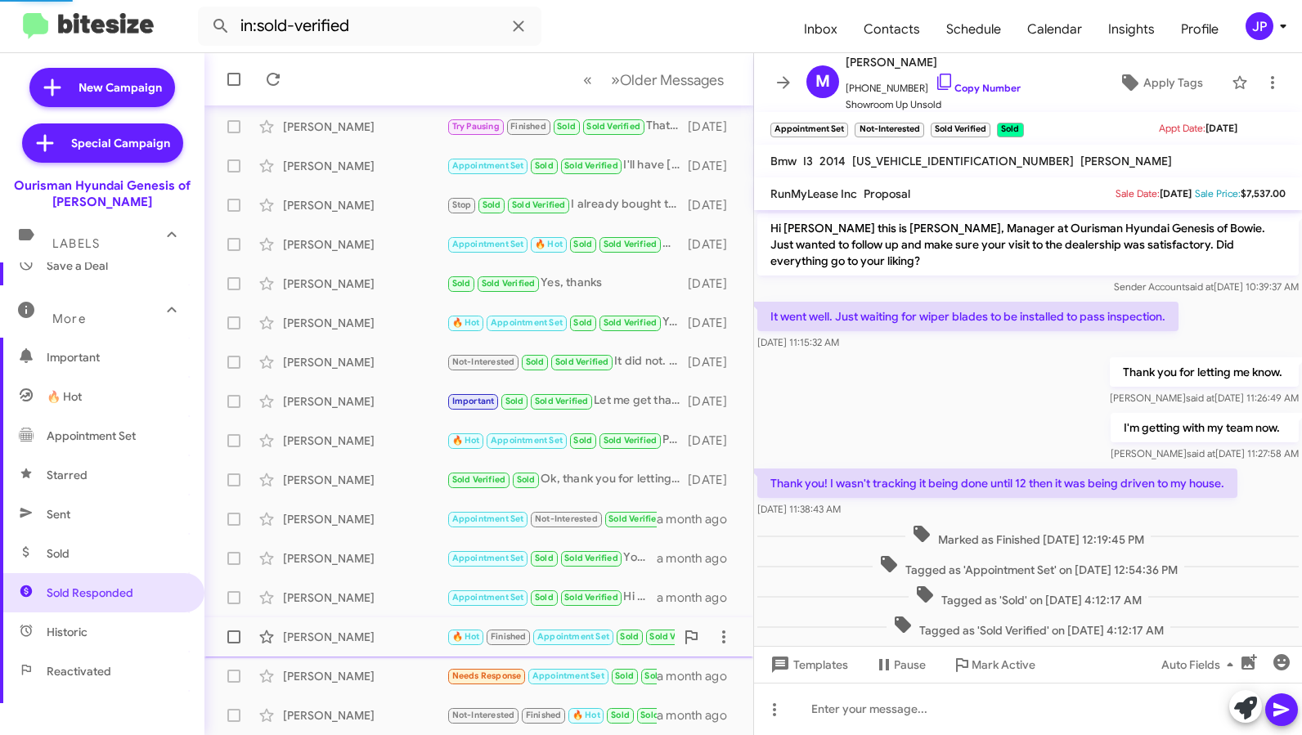
scroll to position [33, 0]
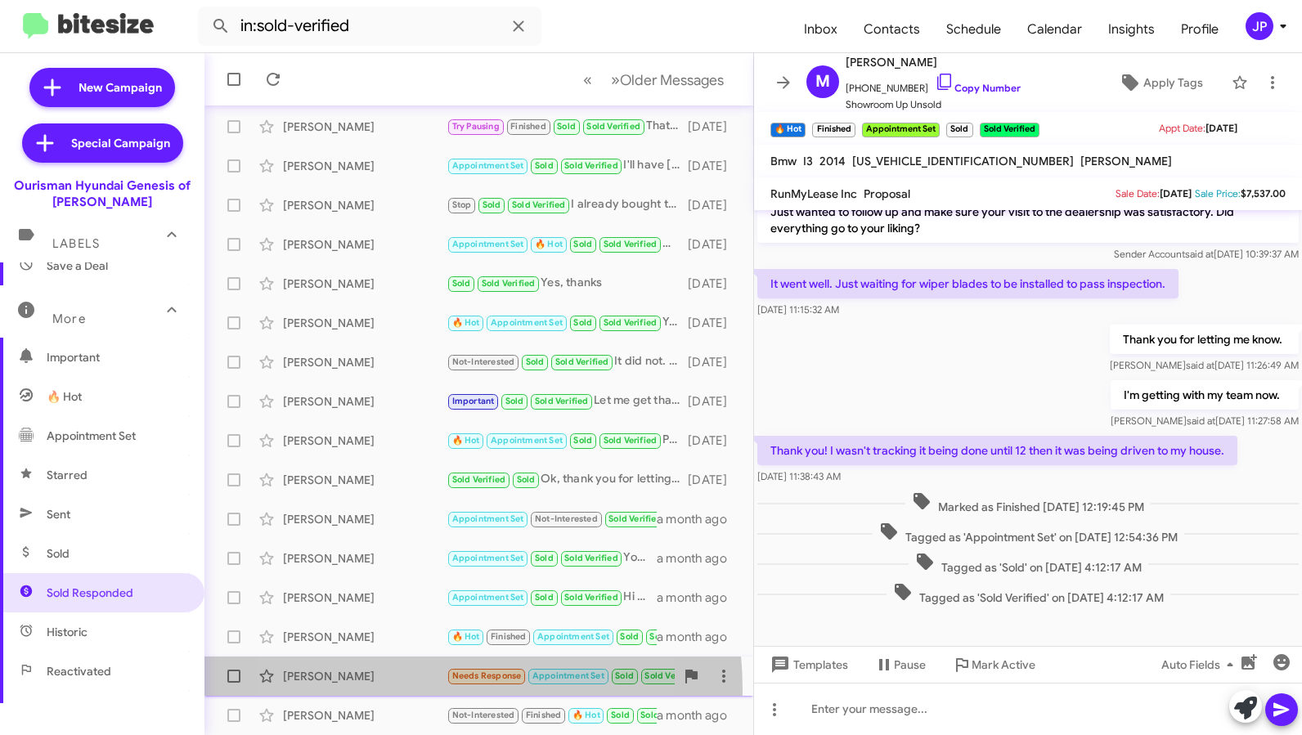
click at [396, 689] on div "Clint Lawson Needs Response Appointment Set Sold Sold Verified I live far away.…" at bounding box center [479, 676] width 523 height 33
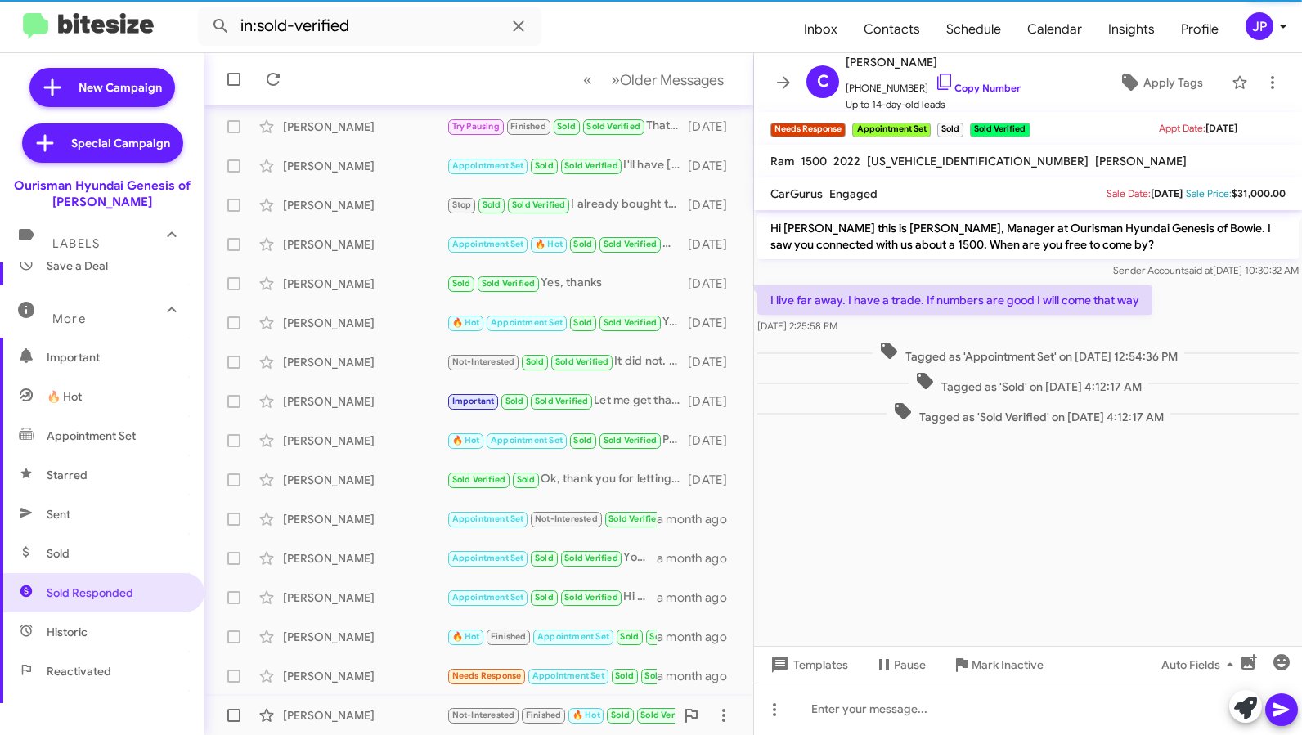
click at [393, 718] on div "Erik Claudio" at bounding box center [365, 715] width 164 height 16
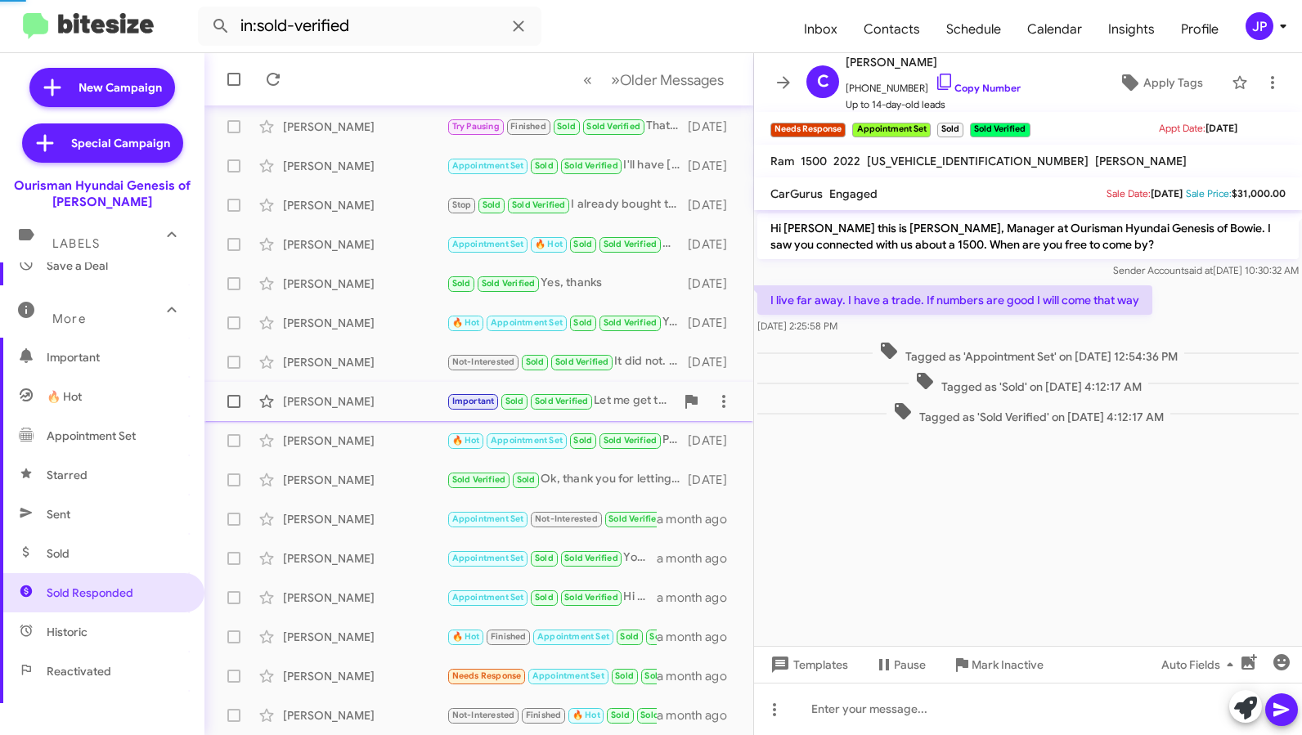
scroll to position [134, 0]
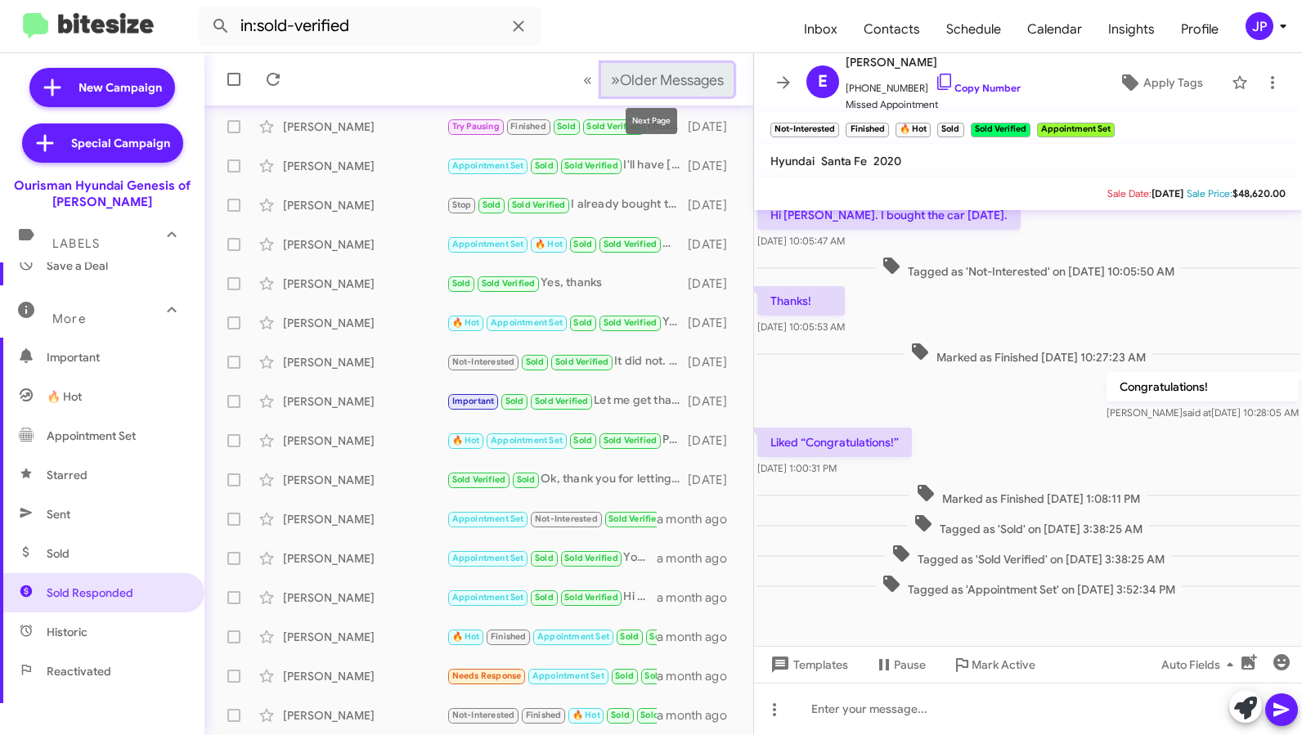
click at [653, 87] on span "Older Messages" at bounding box center [672, 80] width 104 height 18
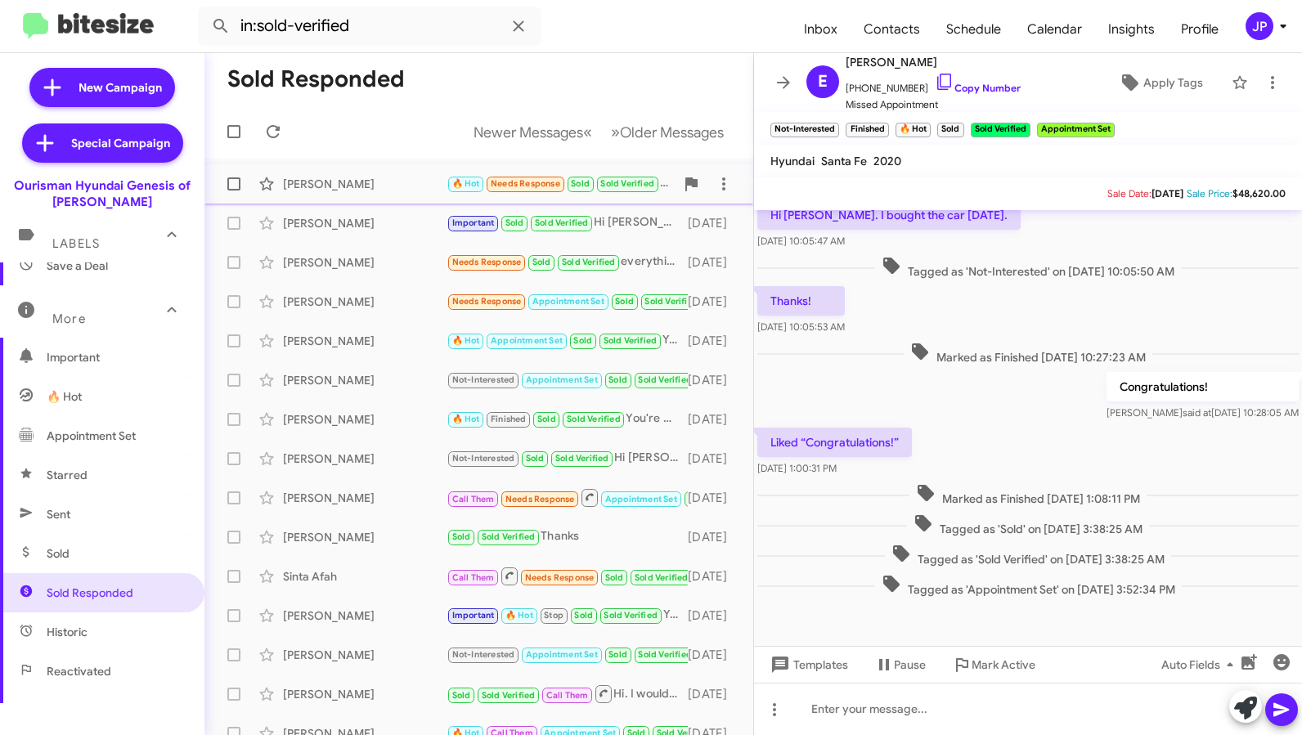
click at [384, 174] on div "Amy Bruce 🔥 Hot Needs Response Sold Sold Verified We had no appointment. We did…" at bounding box center [479, 184] width 523 height 33
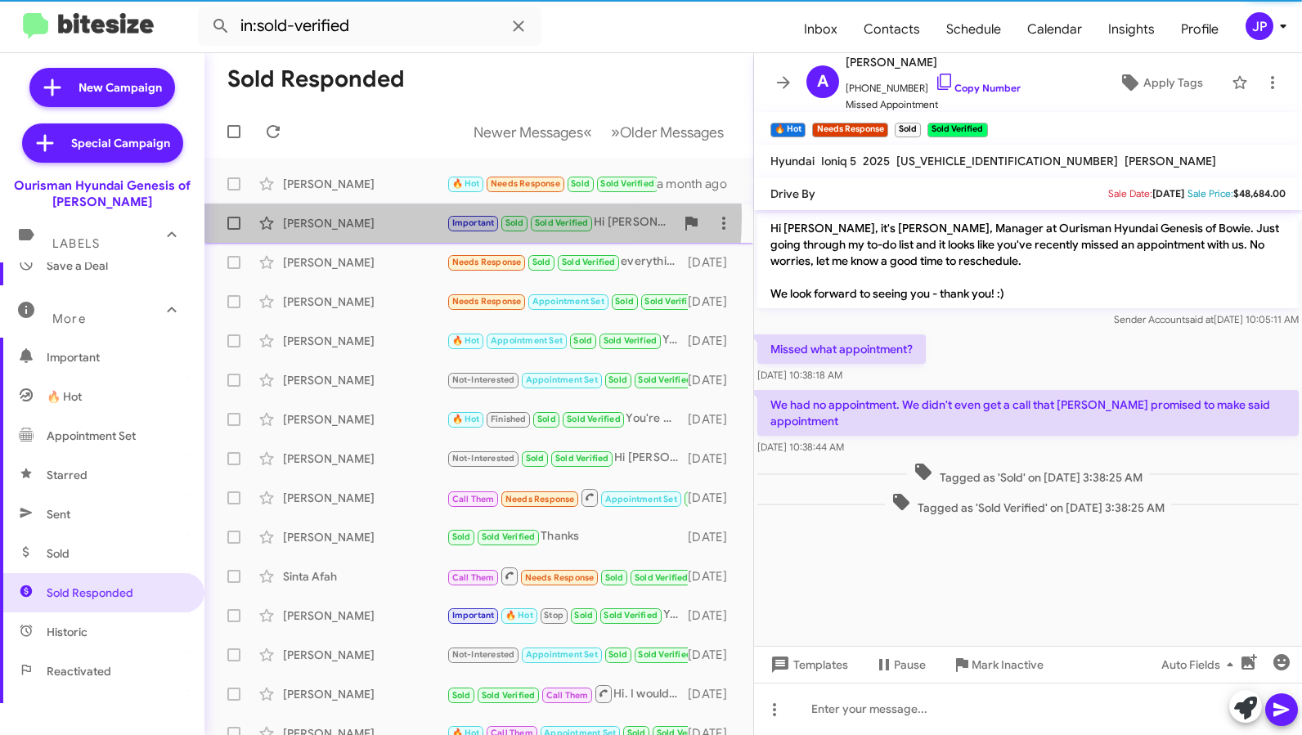
click at [375, 217] on div "Sayed Ameri" at bounding box center [365, 223] width 164 height 16
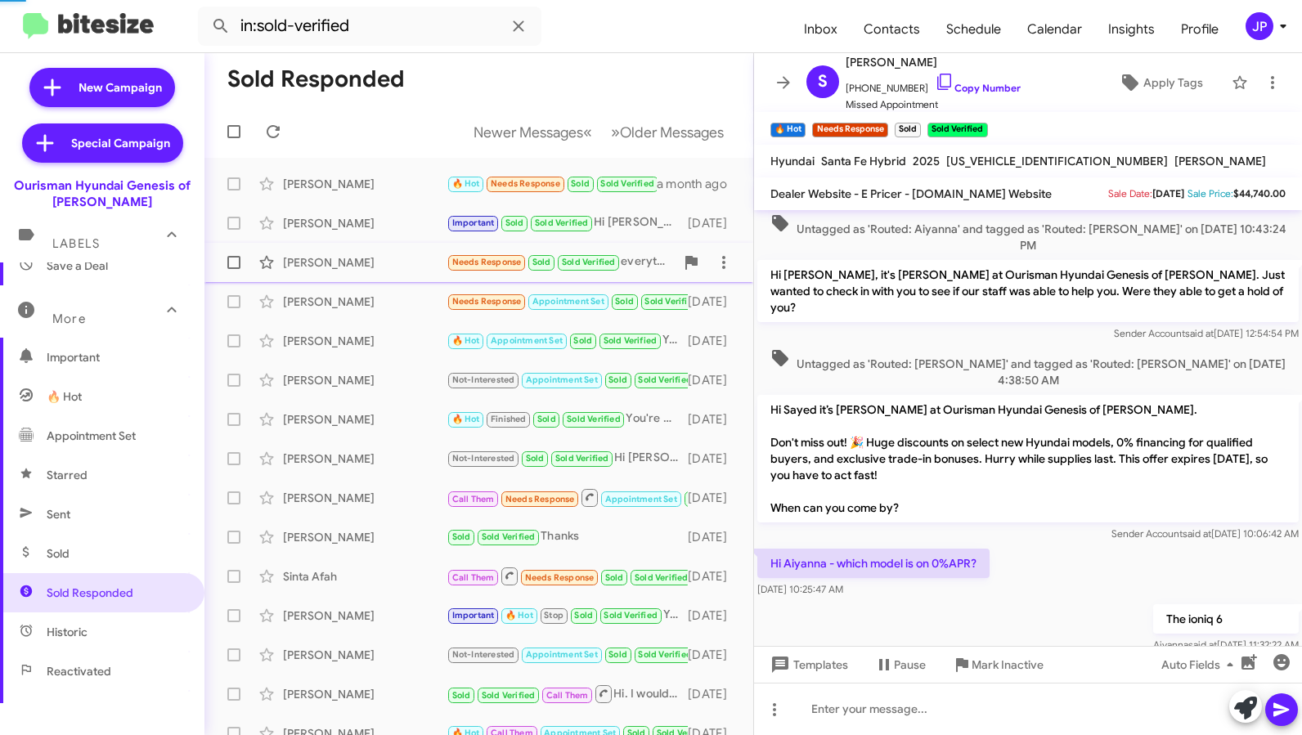
scroll to position [1358, 0]
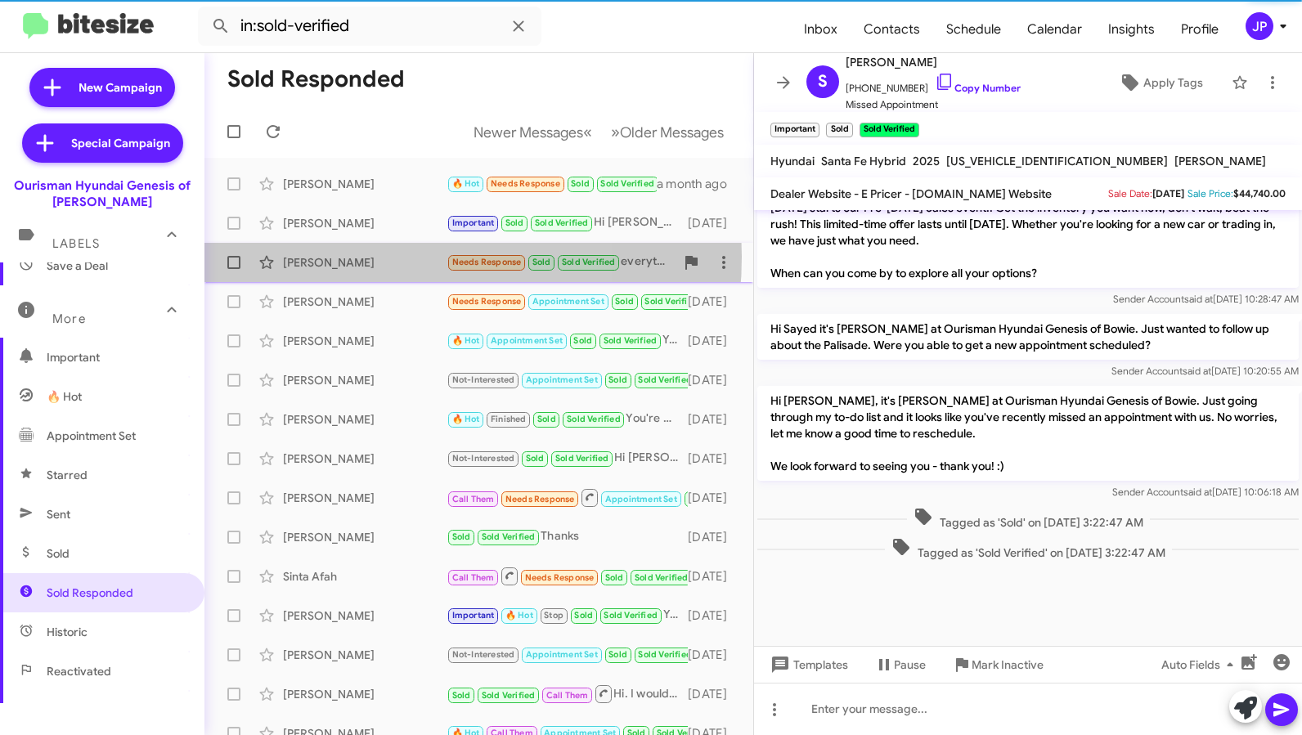
click at [365, 257] on div "Nini Barber" at bounding box center [365, 262] width 164 height 16
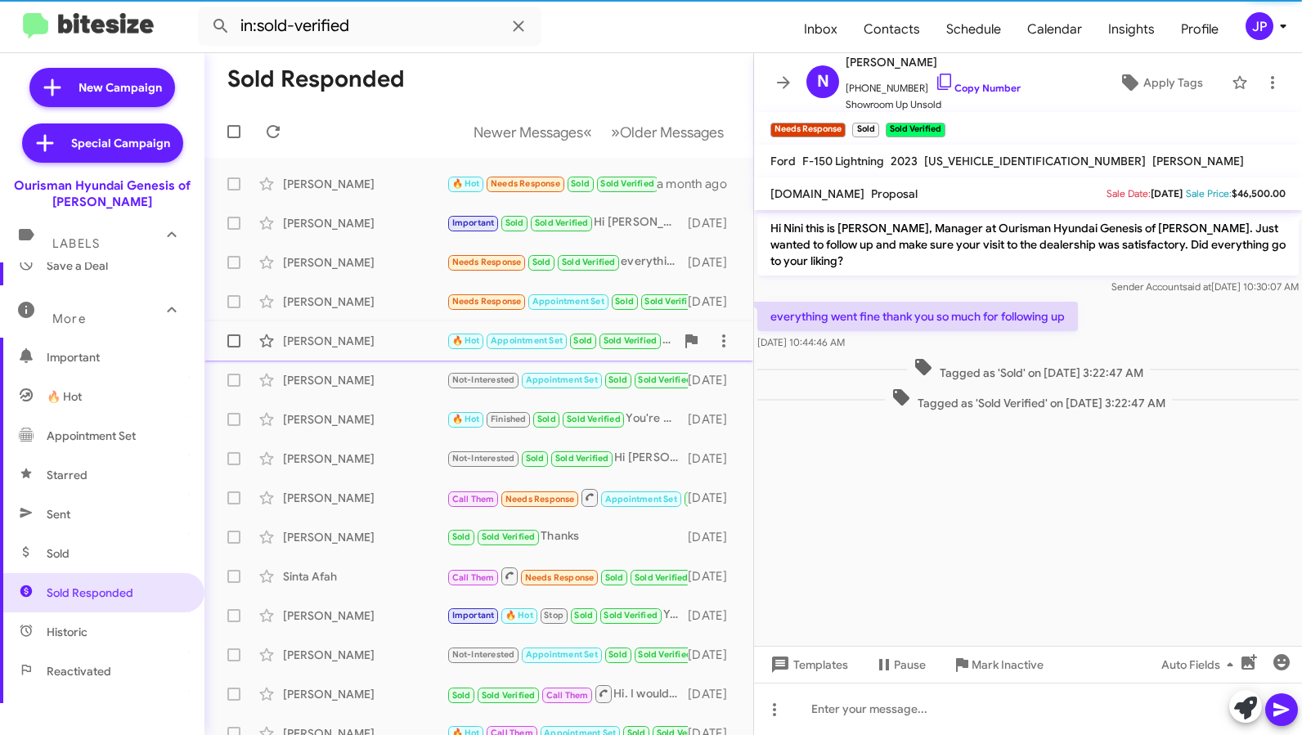
click at [375, 322] on span "Jennifer Sippel 🔥 Hot Appointment Set Sold Sold Verified Yes ma'am, thank you f…" at bounding box center [478, 340] width 549 height 39
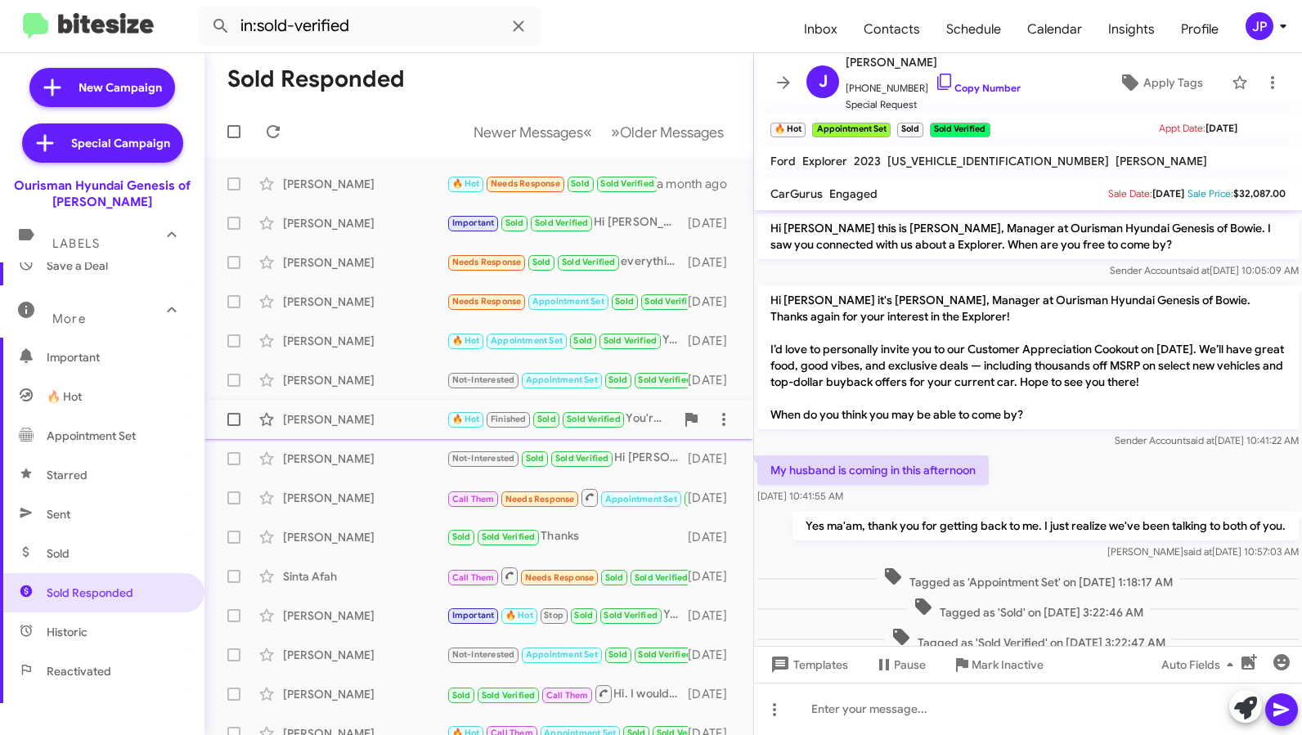
click at [323, 428] on div "Tetyana Chmyrova 🔥 Hot Finished Sold Sold Verified You're welcome 2 months ago" at bounding box center [479, 419] width 523 height 33
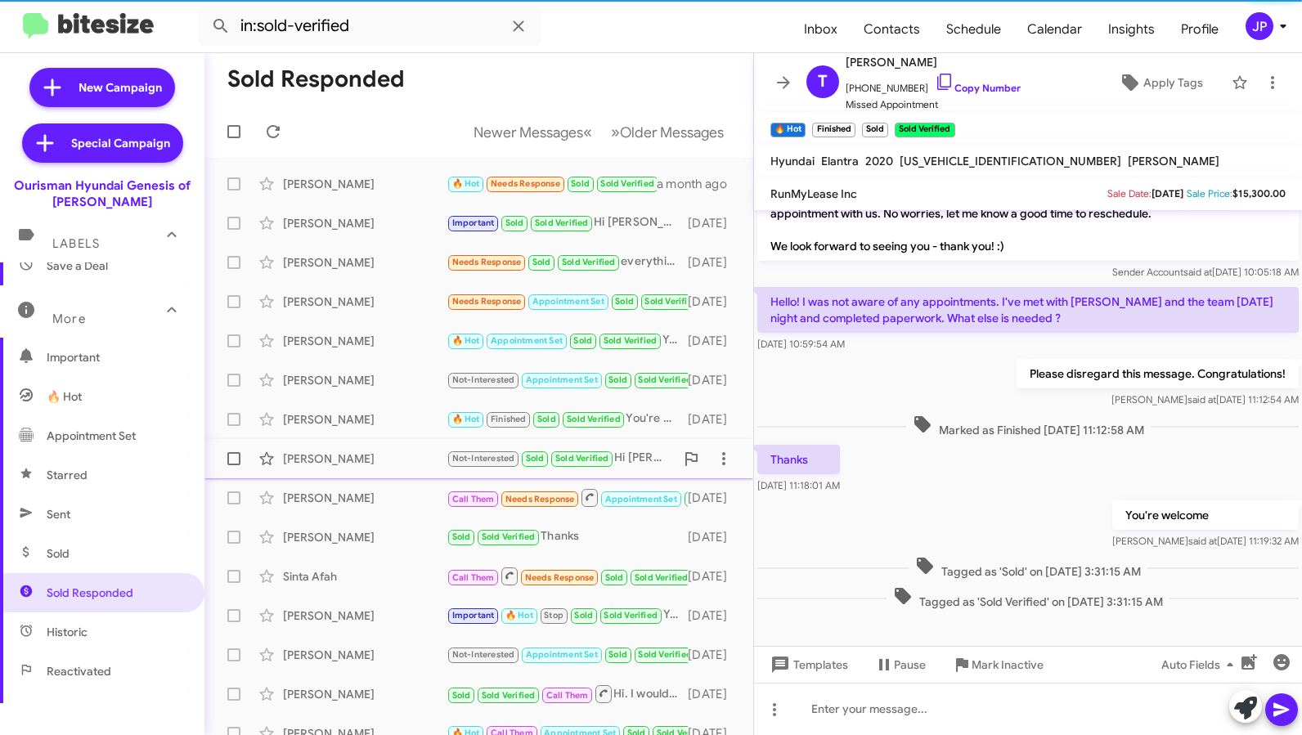
click at [320, 464] on div "Christopher Reynolds" at bounding box center [365, 459] width 164 height 16
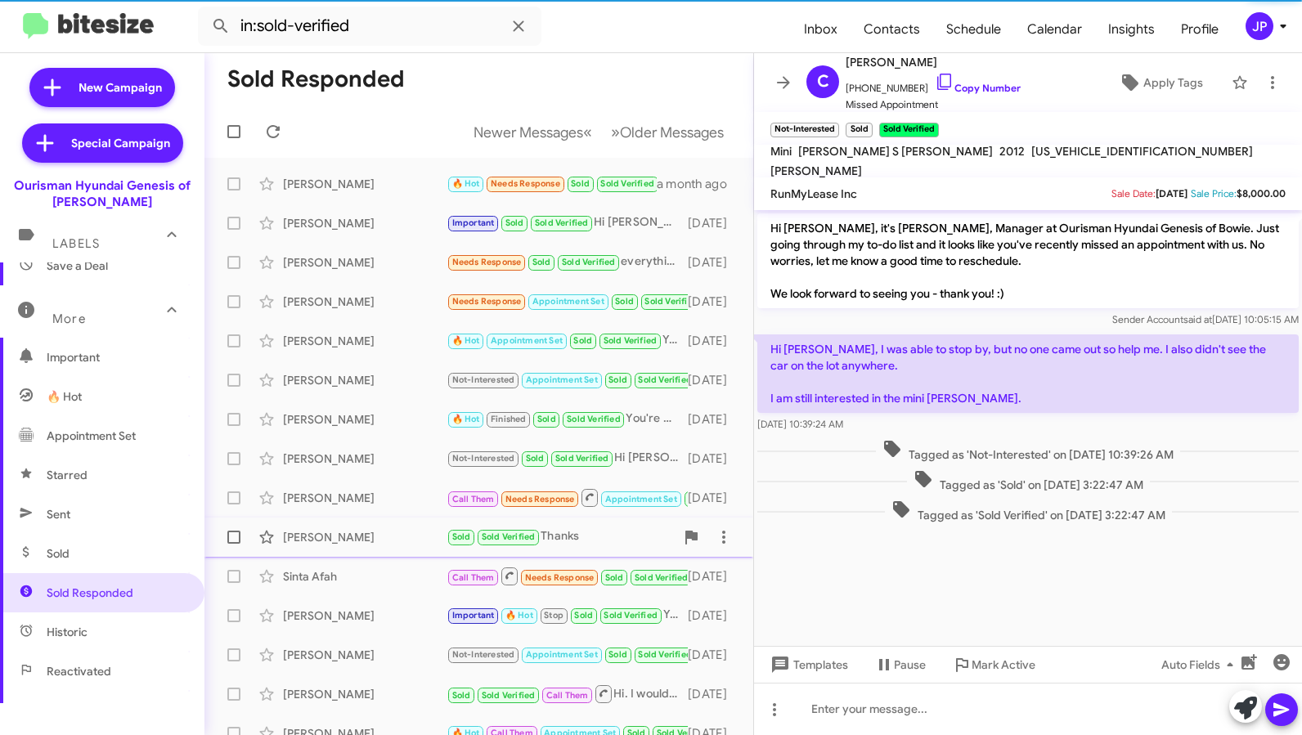
click at [336, 521] on div "Lancelot Wedderburn Sold Sold Verified Thanks 2 months ago" at bounding box center [479, 537] width 523 height 33
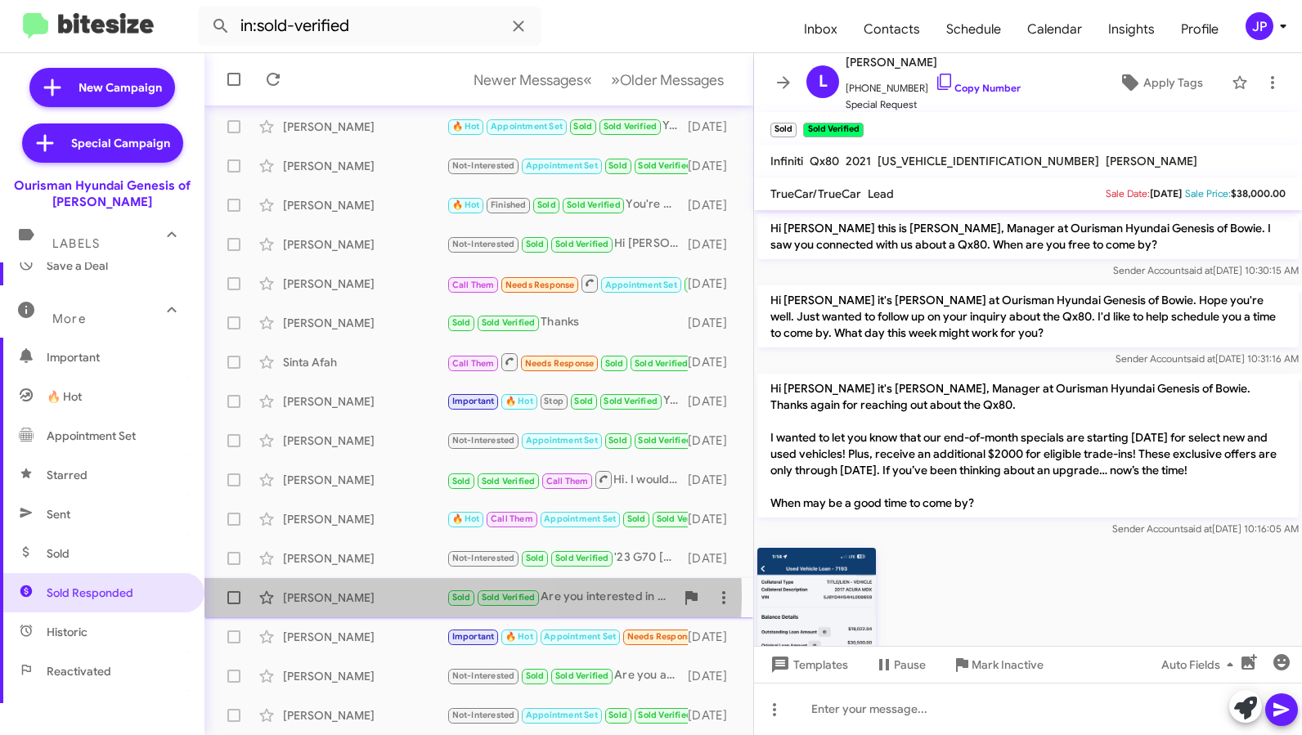
click at [338, 594] on div "Charles Brown" at bounding box center [365, 598] width 164 height 16
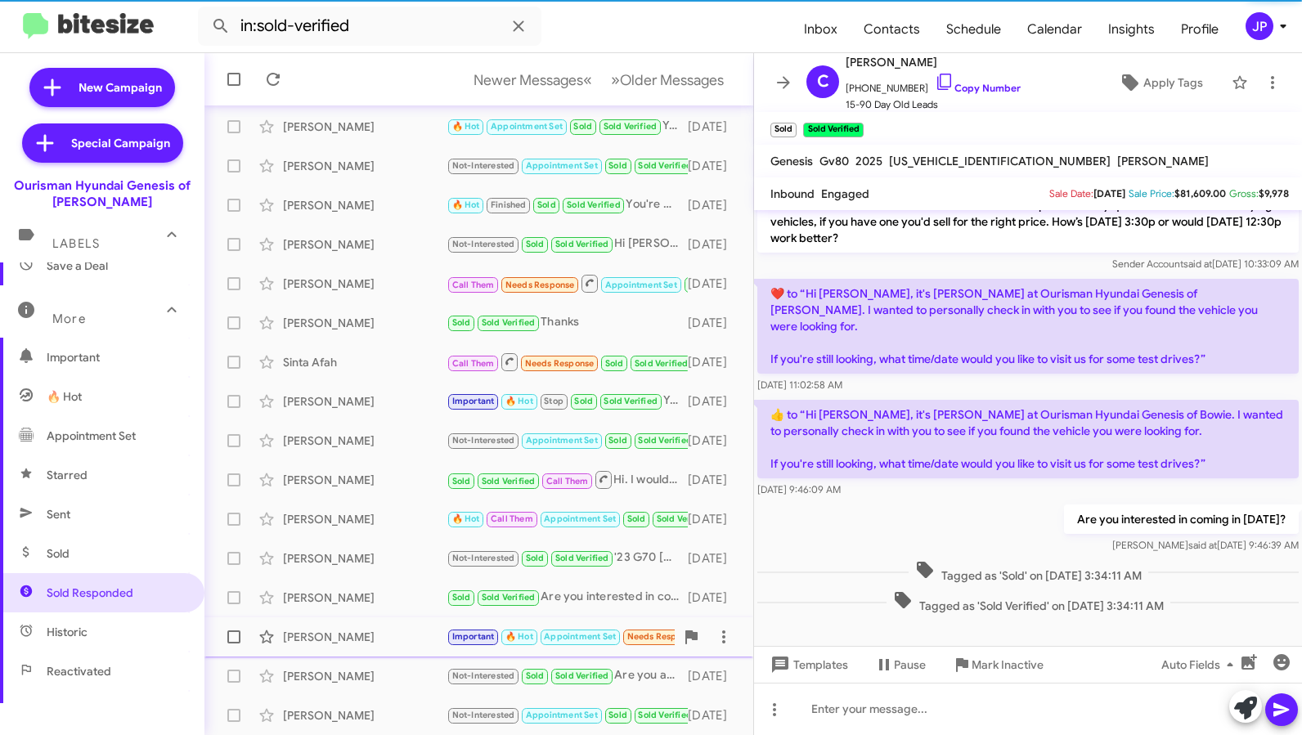
click at [340, 624] on div "William Watson Important 🔥 Hot Appointment Set Needs Response Sold Sold Verifie…" at bounding box center [479, 637] width 523 height 33
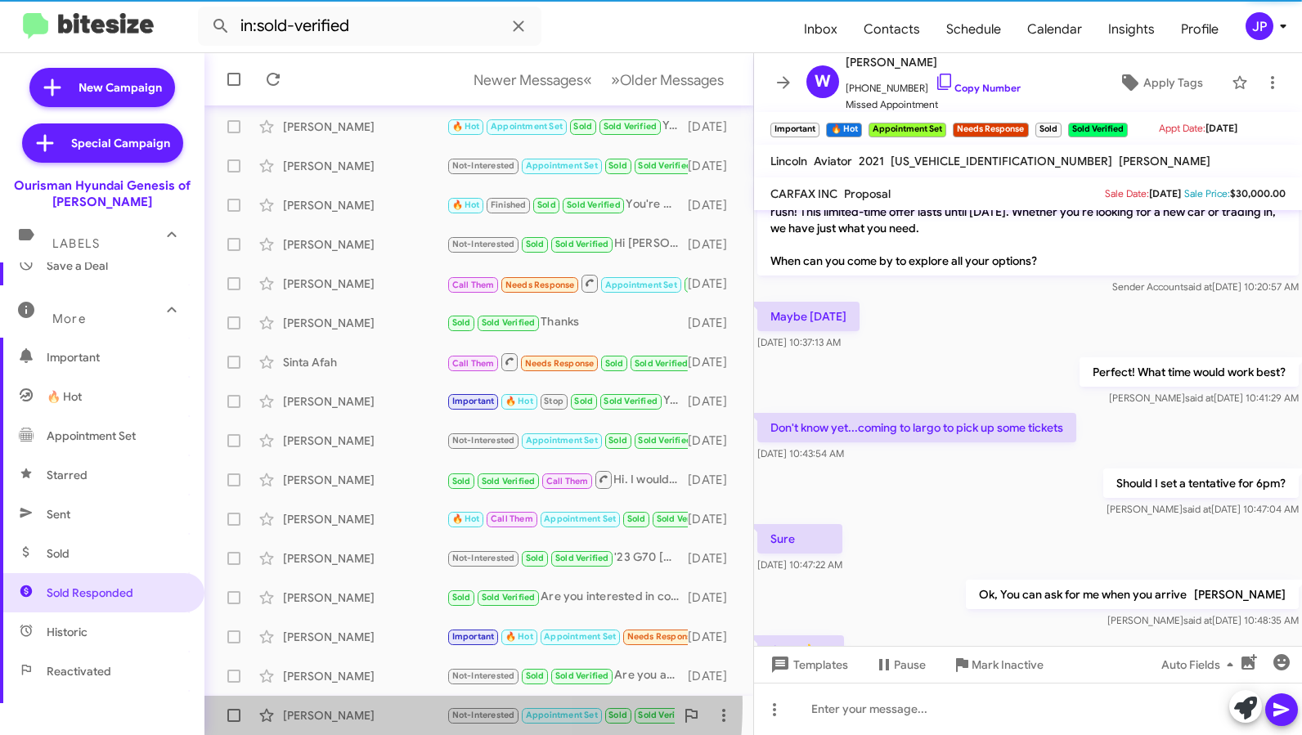
click at [345, 703] on div "Karen Wainwright Not-Interested Appointment Set Sold Sold Verified Hi this is K…" at bounding box center [479, 715] width 523 height 33
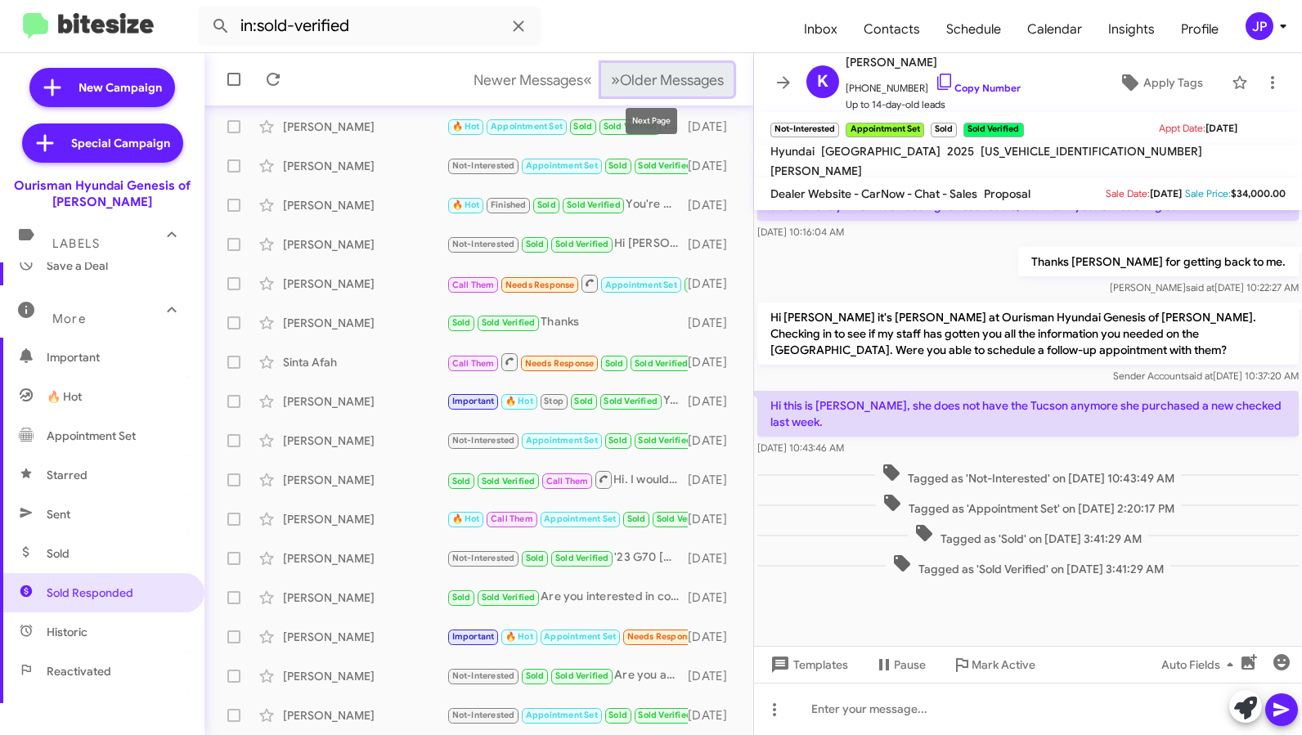
click at [603, 89] on button "» Next Older Messages" at bounding box center [667, 80] width 132 height 34
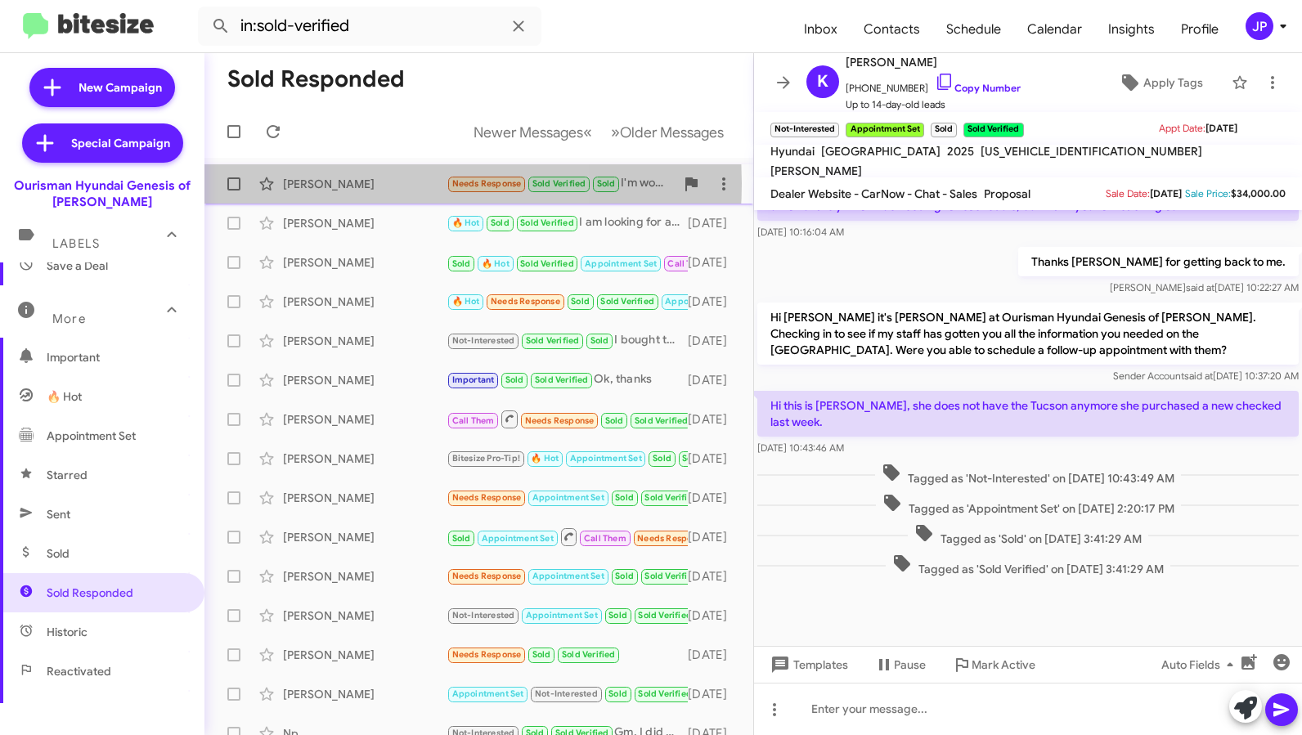
click at [353, 183] on div "Andrea Richmond" at bounding box center [365, 184] width 164 height 16
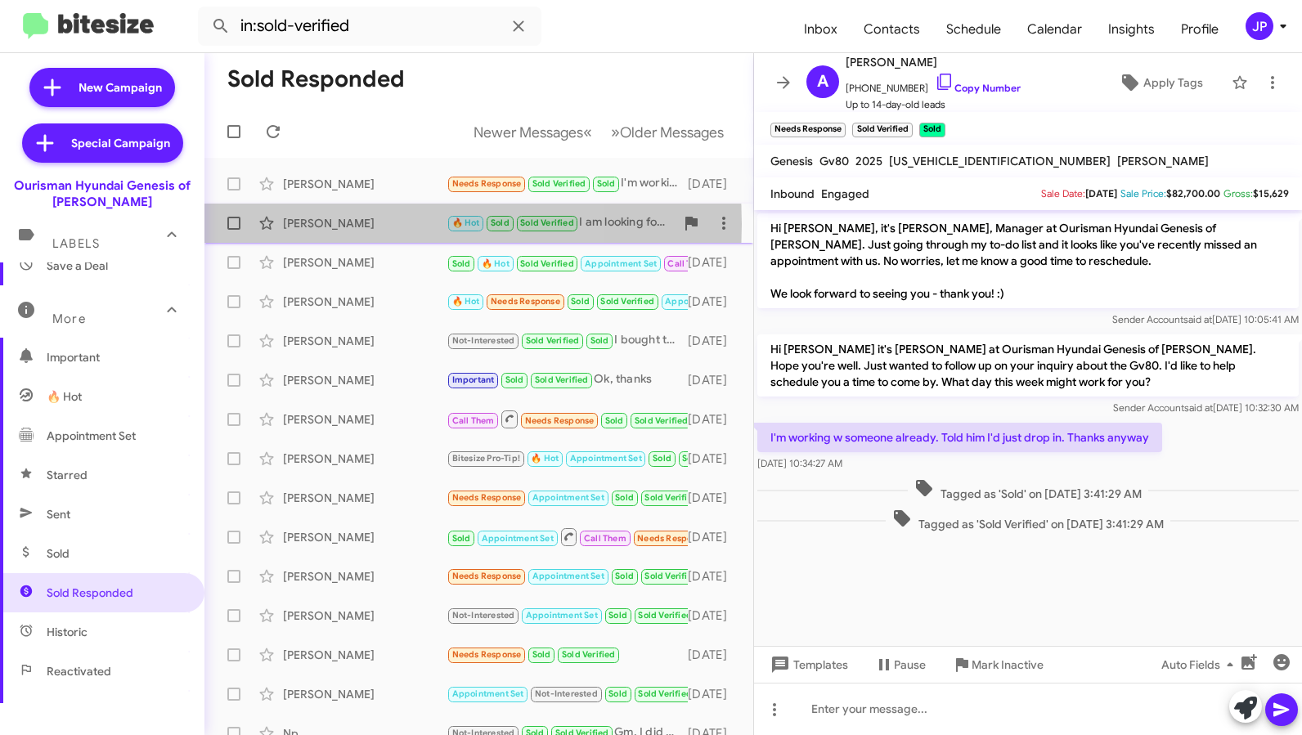
click at [361, 224] on div "Kenia Morrison" at bounding box center [365, 223] width 164 height 16
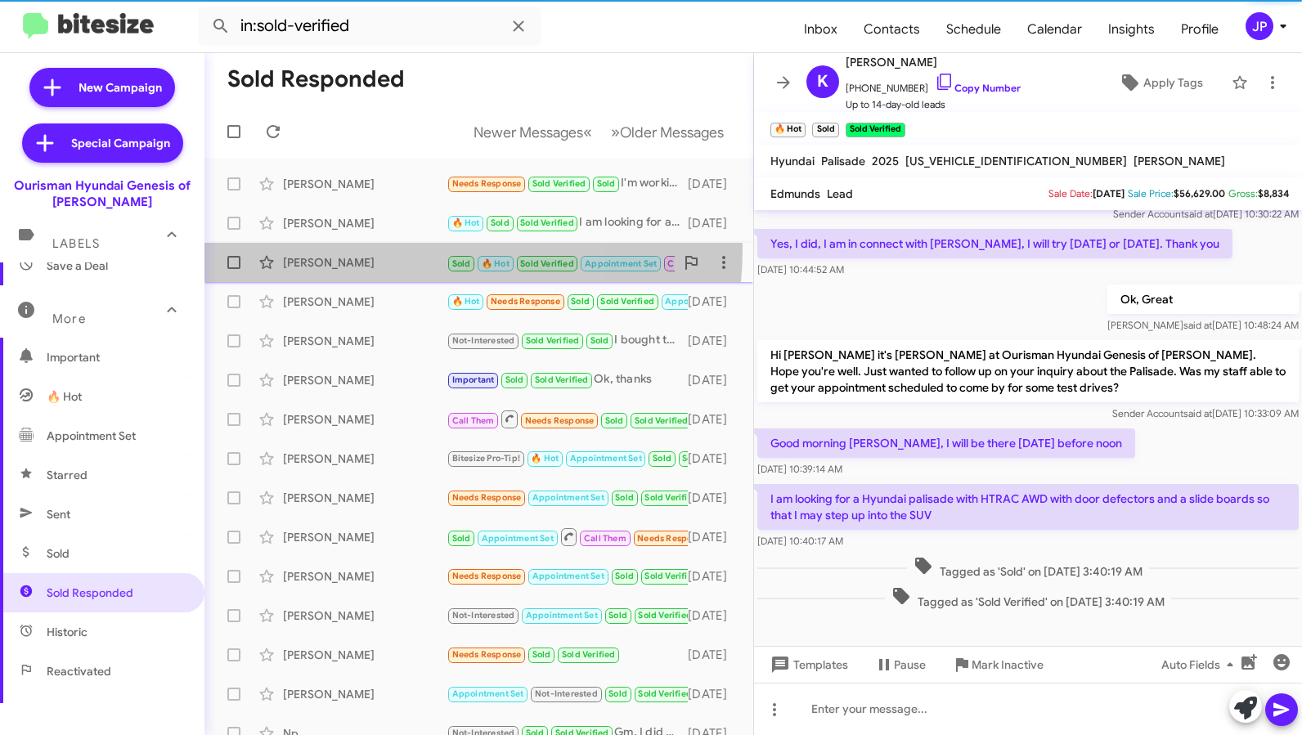
click at [361, 248] on div "Tyree Manley Sold 🔥 Hot Sold Verified Appointment Set Call Them Finished Inboun…" at bounding box center [479, 262] width 523 height 33
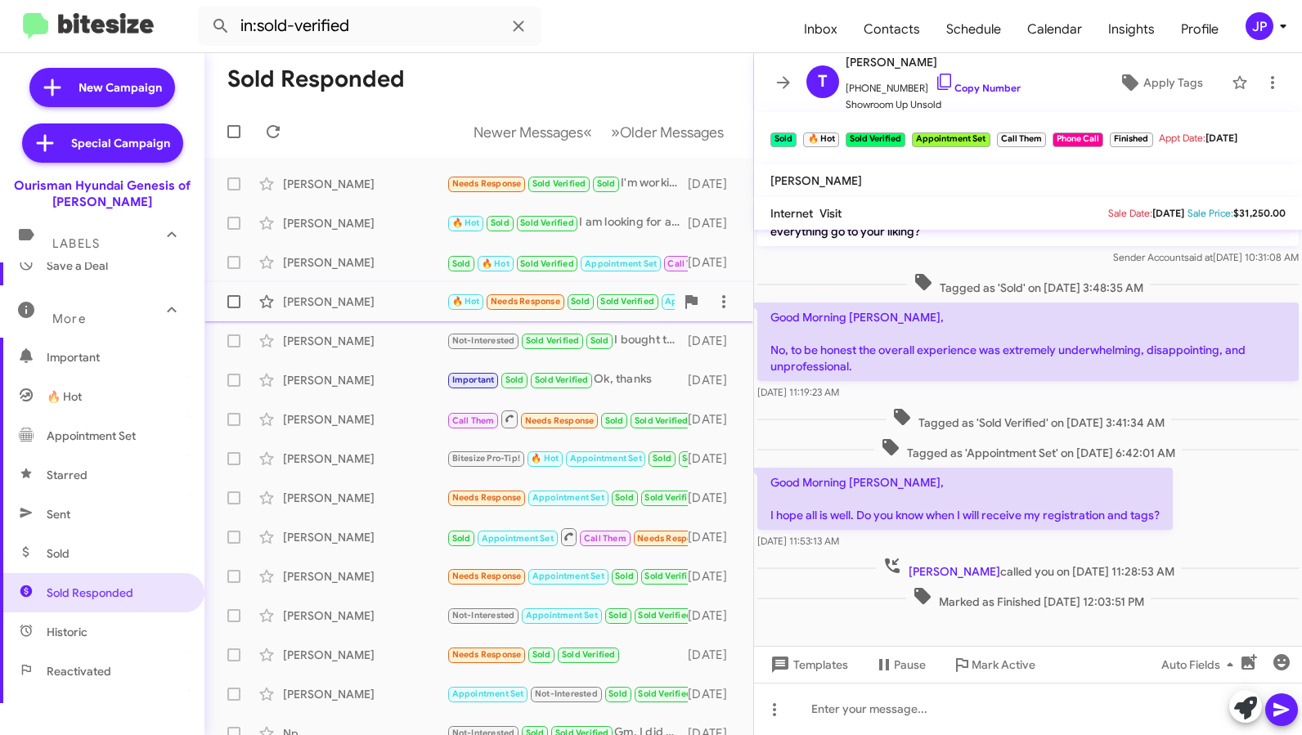
click at [370, 313] on div "Charles Wilson 🔥 Hot Needs Response Sold Sold Verified Appointment Set ​👍🏾​ to …" at bounding box center [479, 301] width 523 height 33
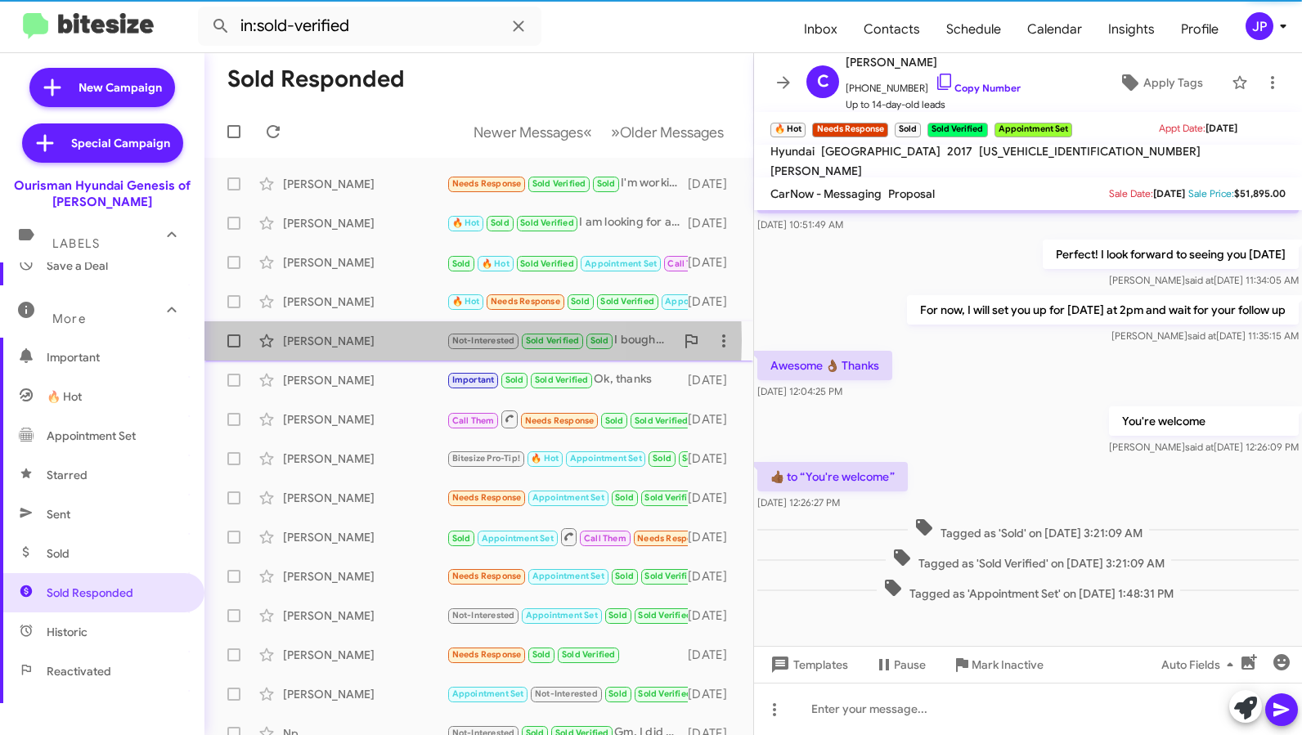
click at [372, 340] on div "Akintomiwa Akinkunle" at bounding box center [365, 341] width 164 height 16
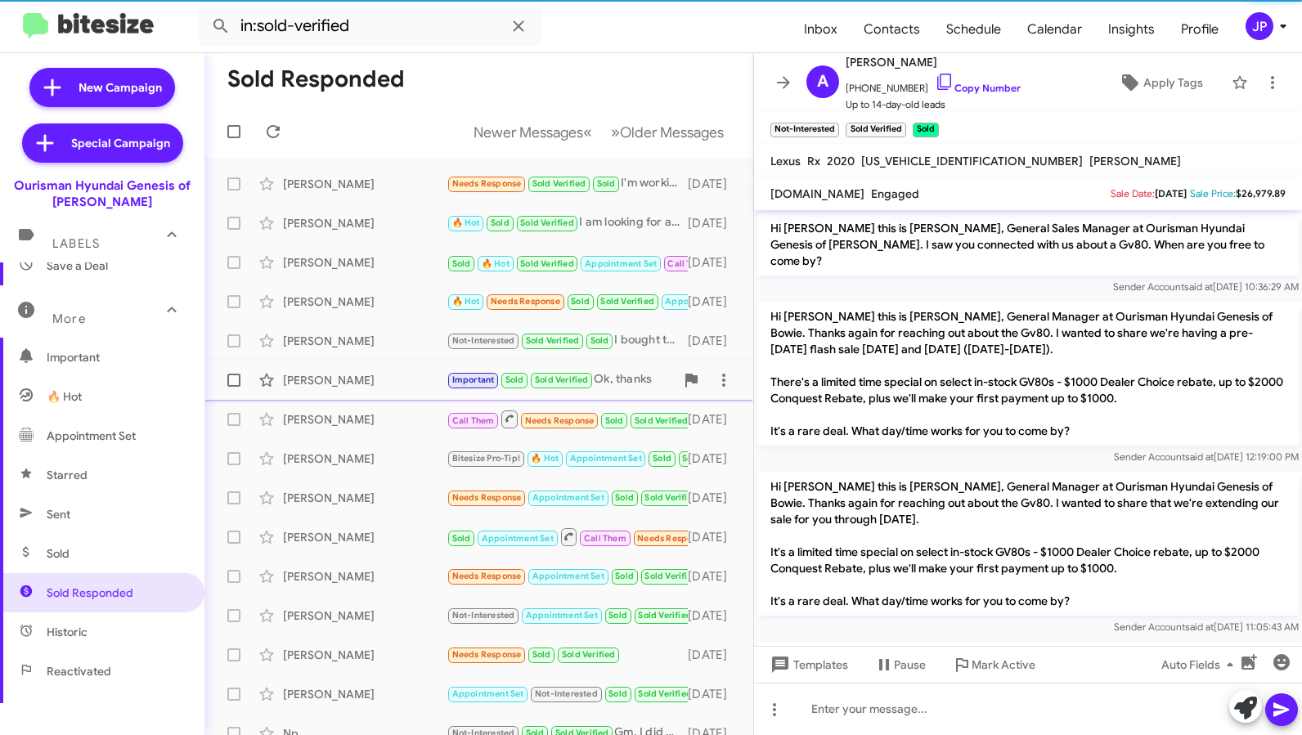
click at [366, 377] on div "Rachel Chew" at bounding box center [365, 380] width 164 height 16
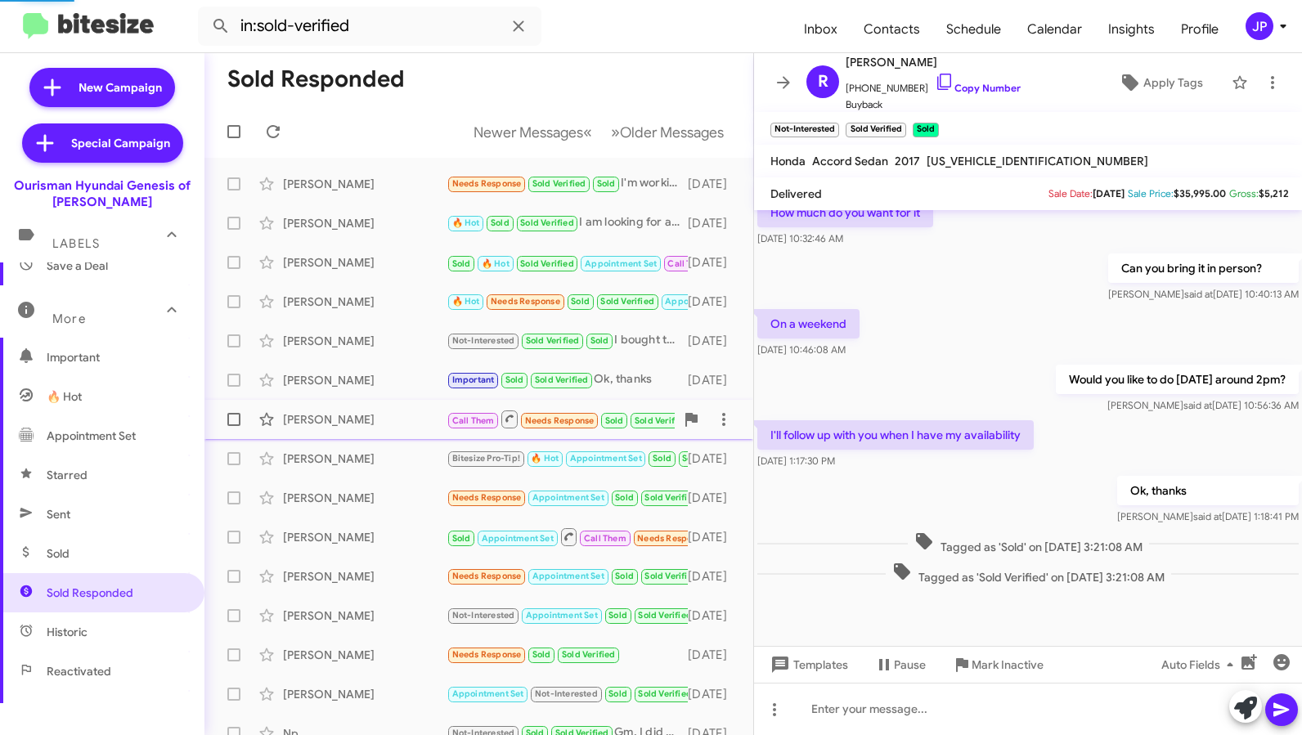
click at [365, 420] on div "Terri Ray" at bounding box center [365, 419] width 164 height 16
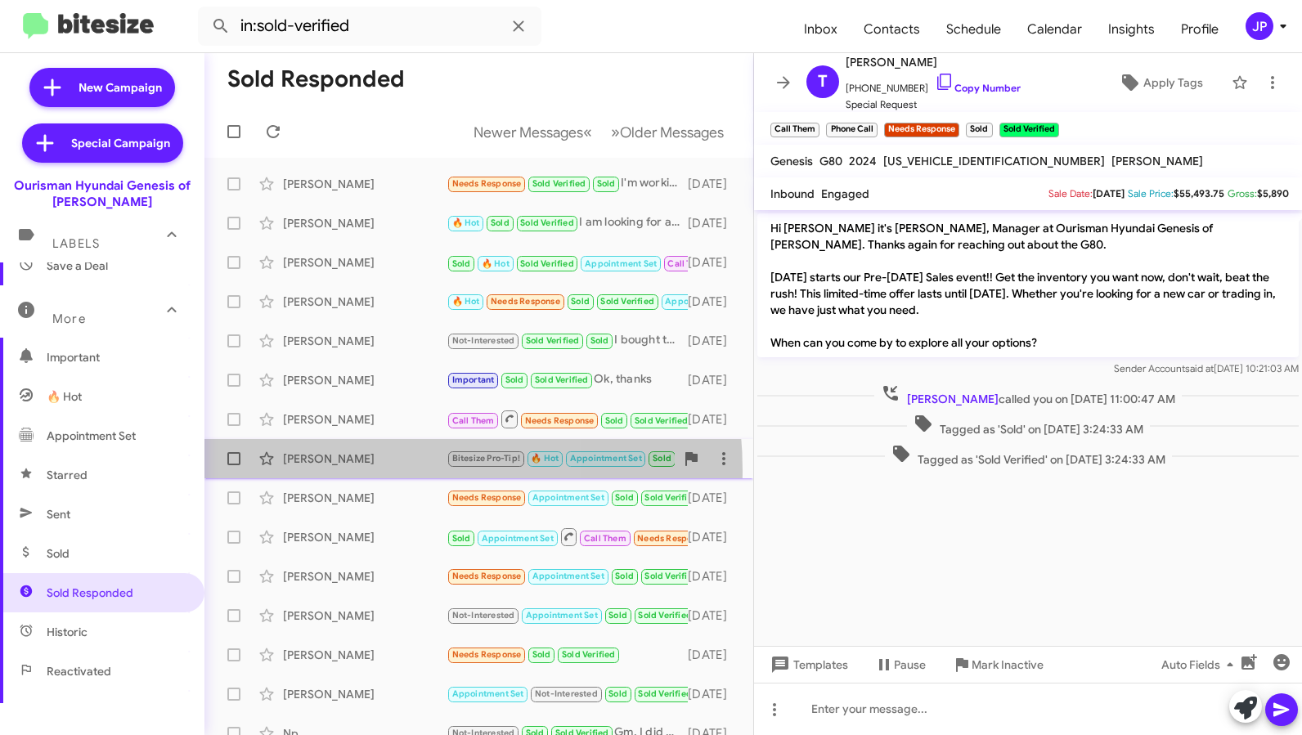
click at [350, 471] on div "Glenna Guilliams Bitesize Pro-Tip! 🔥 Hot Appointment Set Sold Sold Verified Gre…" at bounding box center [479, 458] width 523 height 33
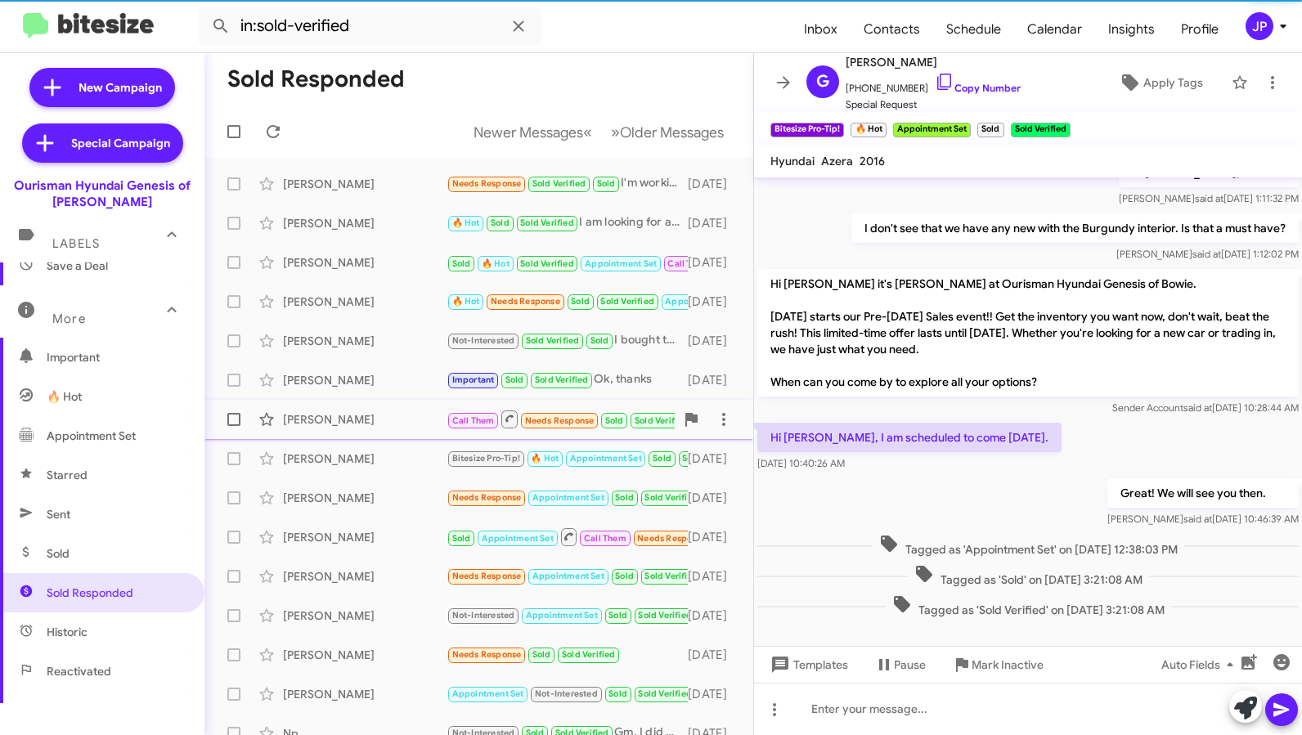
click at [357, 434] on div "Terri Ray Call Them Needs Response Sold Sold Verified Inbound Call 3 months ago" at bounding box center [479, 419] width 523 height 33
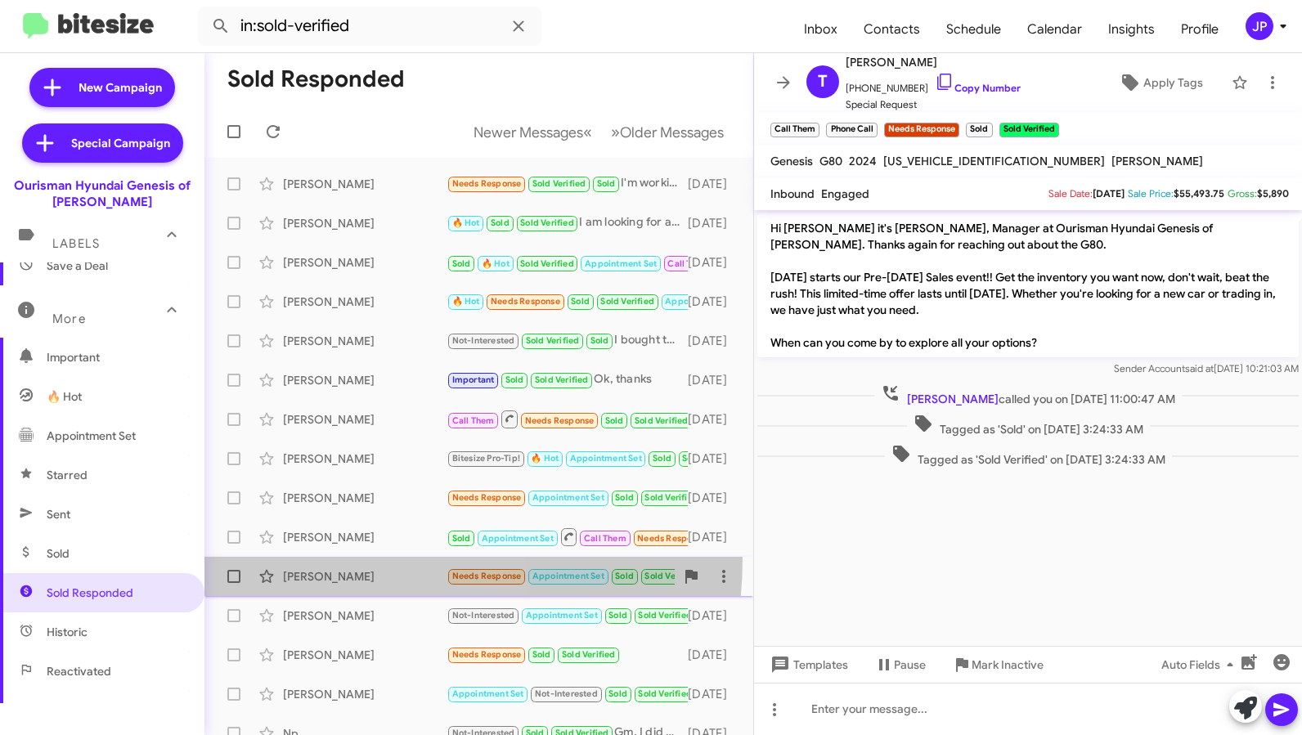
click at [322, 558] on span "Cheryl Wilson Needs Response Appointment Set Sold Sold Verified Hi Ciara, made …" at bounding box center [478, 576] width 549 height 39
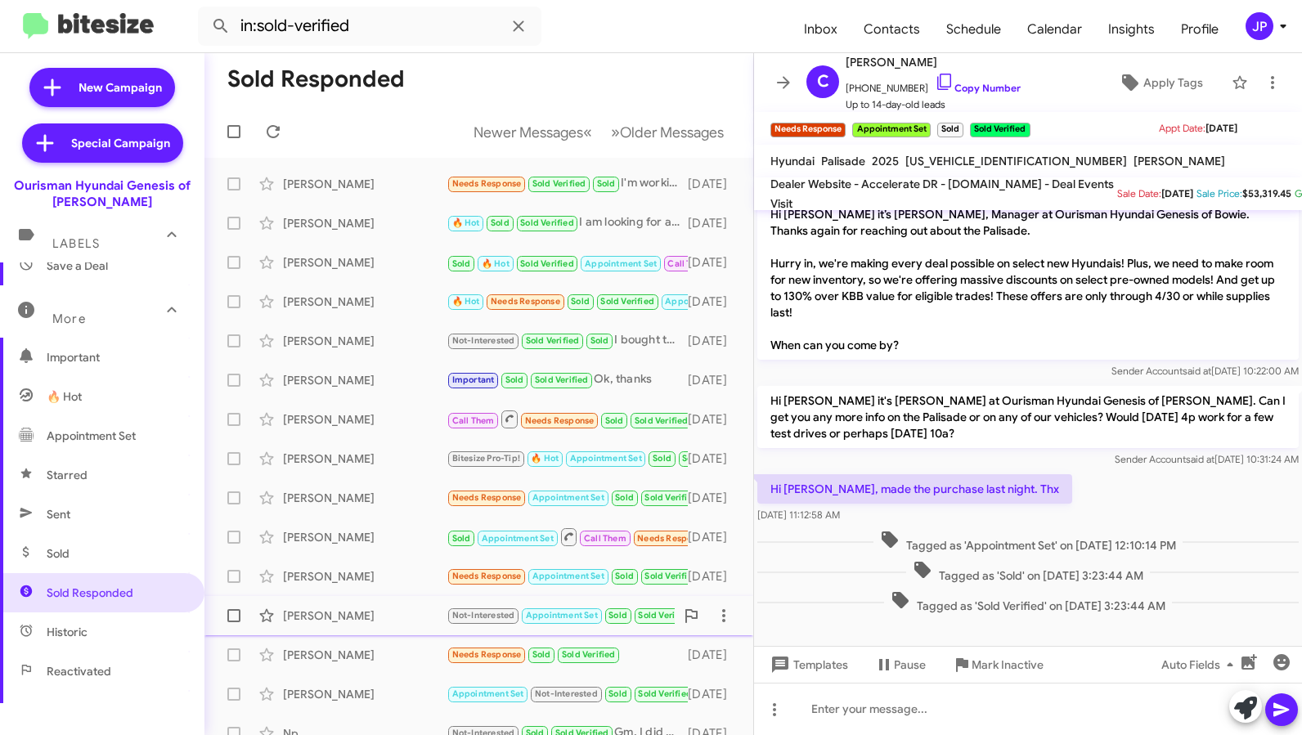
click at [335, 602] on div "Cheryl Kim Not-Interested Appointment Set Sold Sold Verified Yes we bought a ve…" at bounding box center [479, 615] width 523 height 33
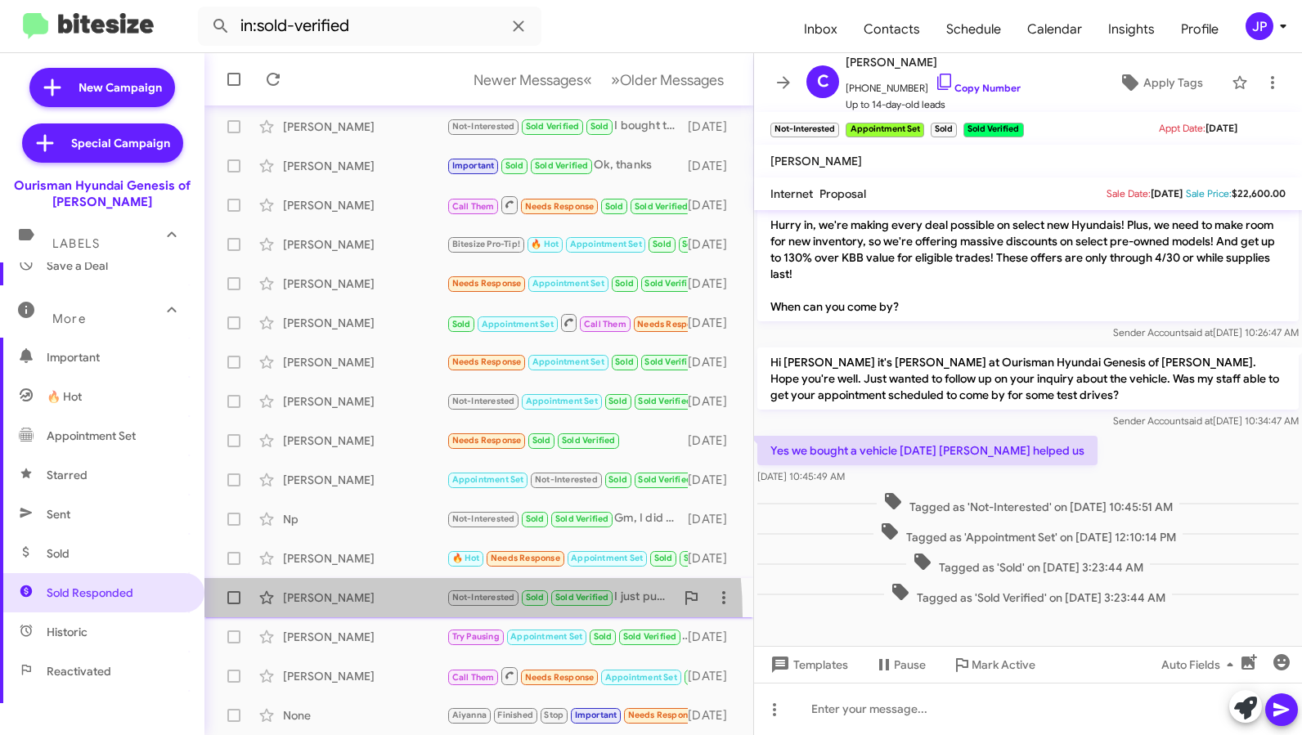
click at [339, 616] on span "Rhonda Pugh Not-Interested Sold Sold Verified I just purchased the GV 80 Thank …" at bounding box center [478, 597] width 549 height 39
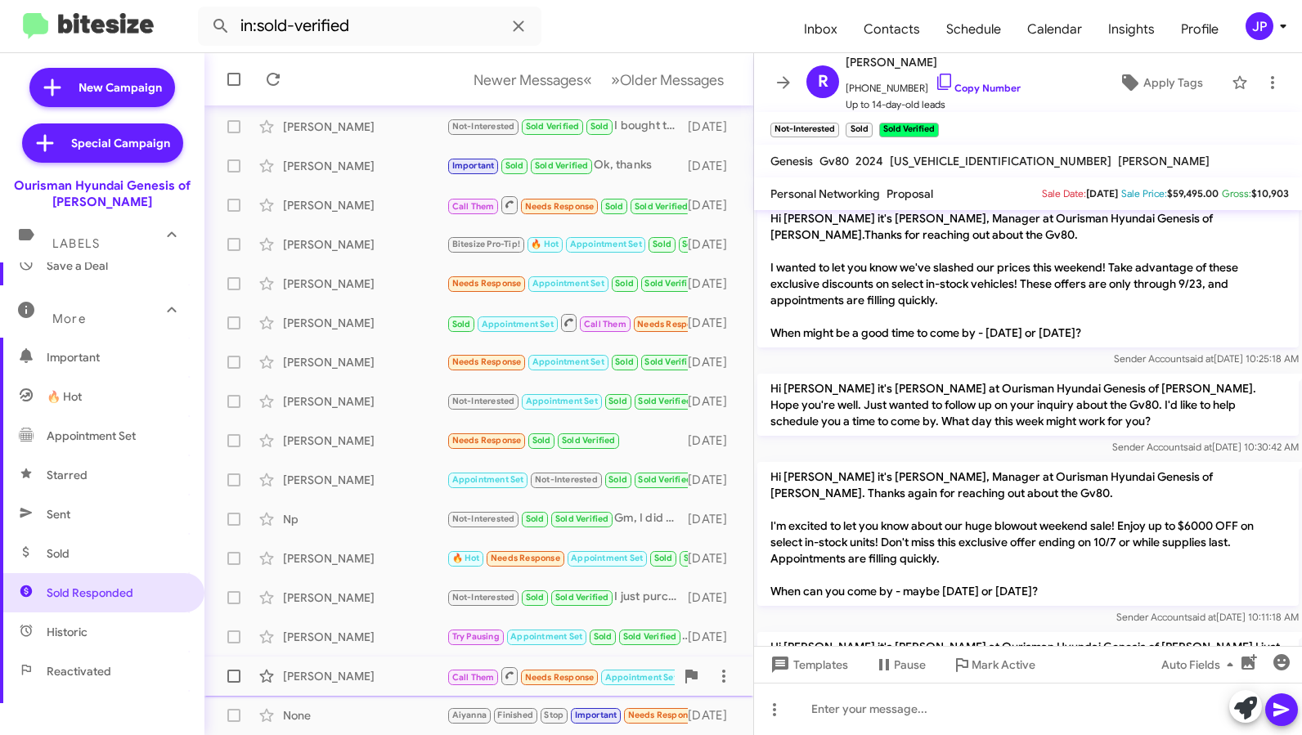
click at [367, 675] on div "Jodye Smeal" at bounding box center [365, 676] width 164 height 16
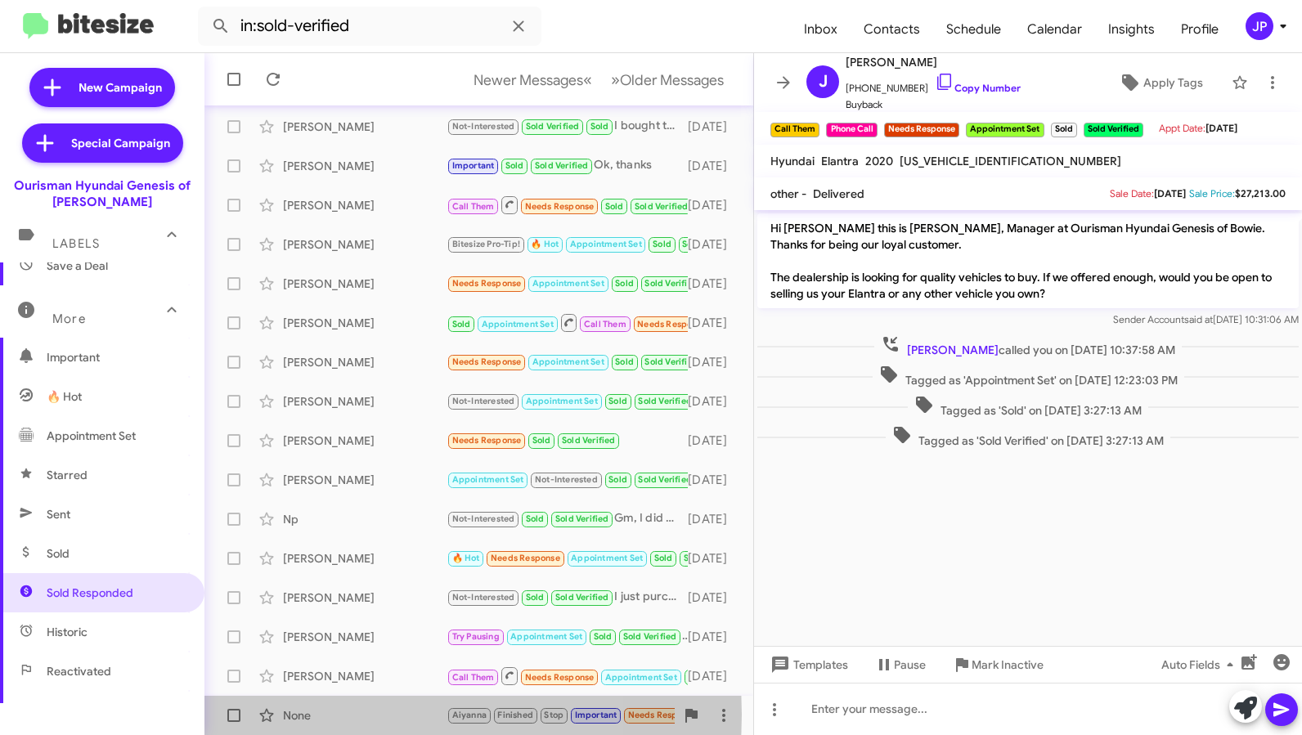
click at [370, 715] on div "None" at bounding box center [365, 715] width 164 height 16
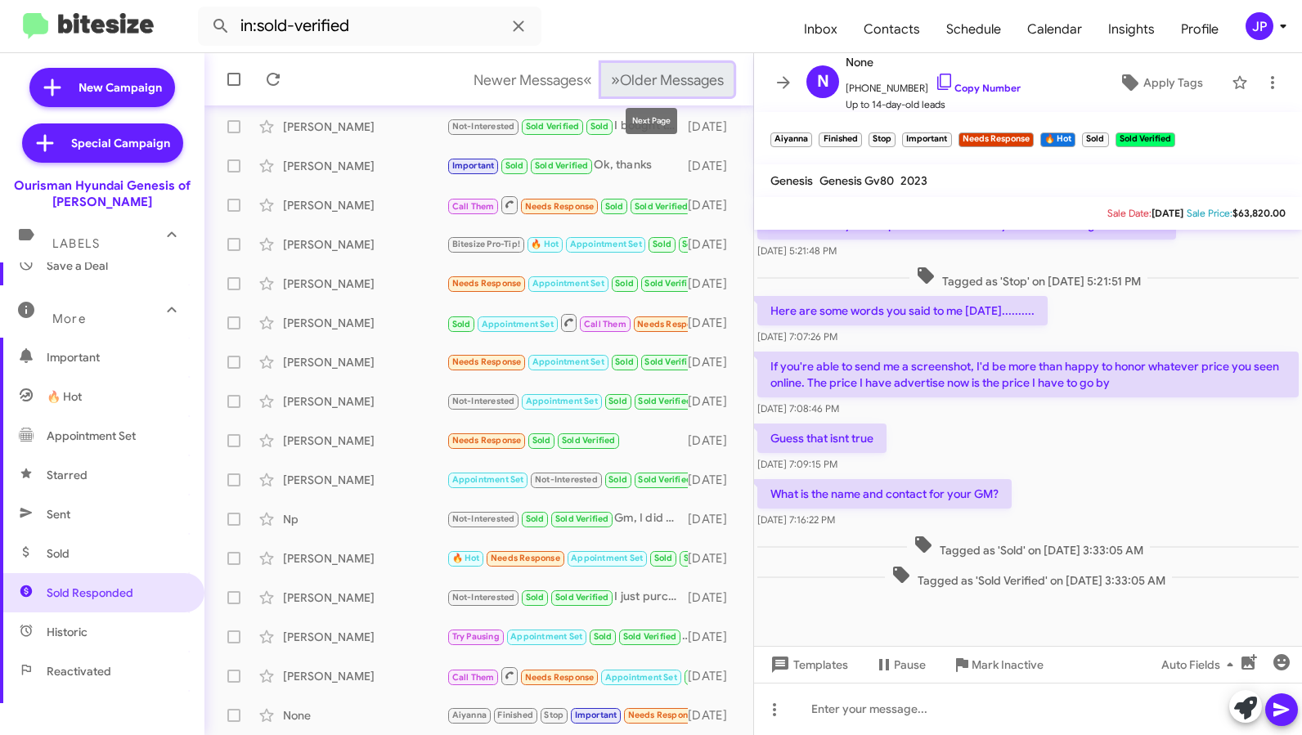
click at [690, 82] on span "Older Messages" at bounding box center [672, 80] width 104 height 18
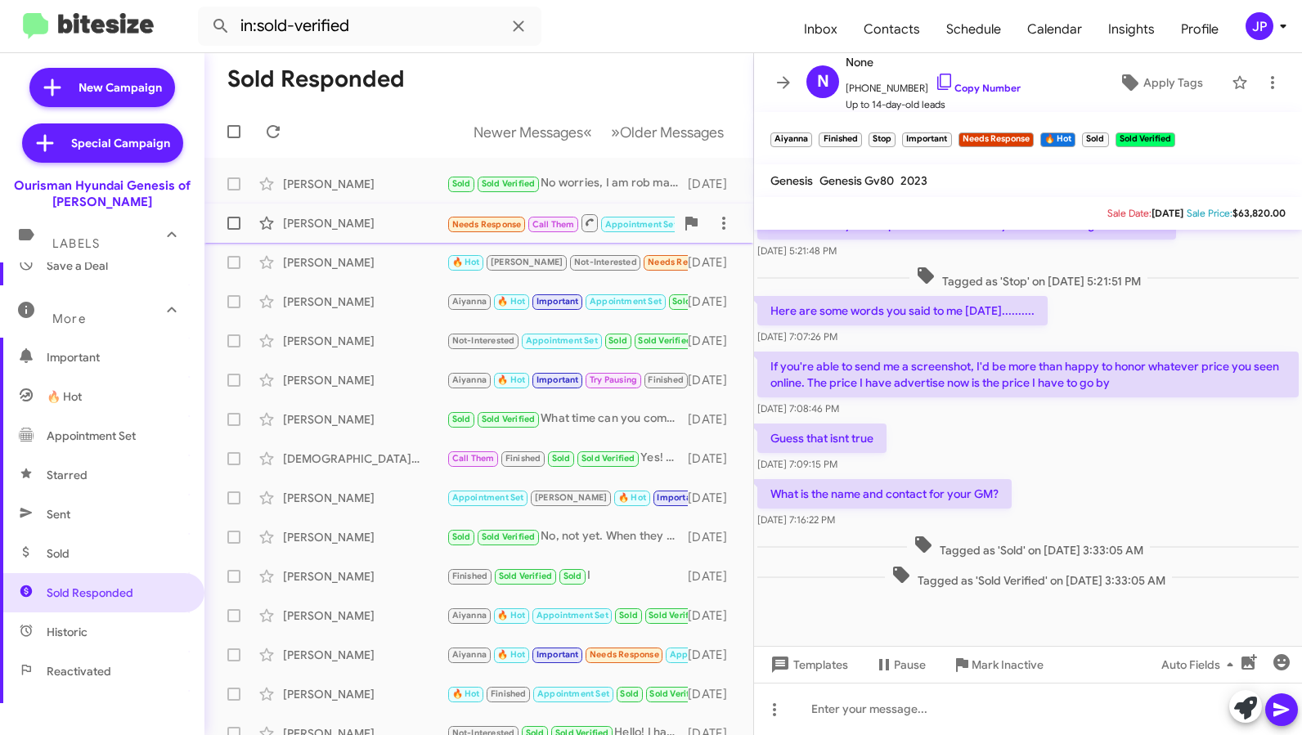
click at [321, 237] on div "Jackie Radford Needs Response Call Them Appointment Set Sold Sold Verified Inbo…" at bounding box center [479, 223] width 523 height 33
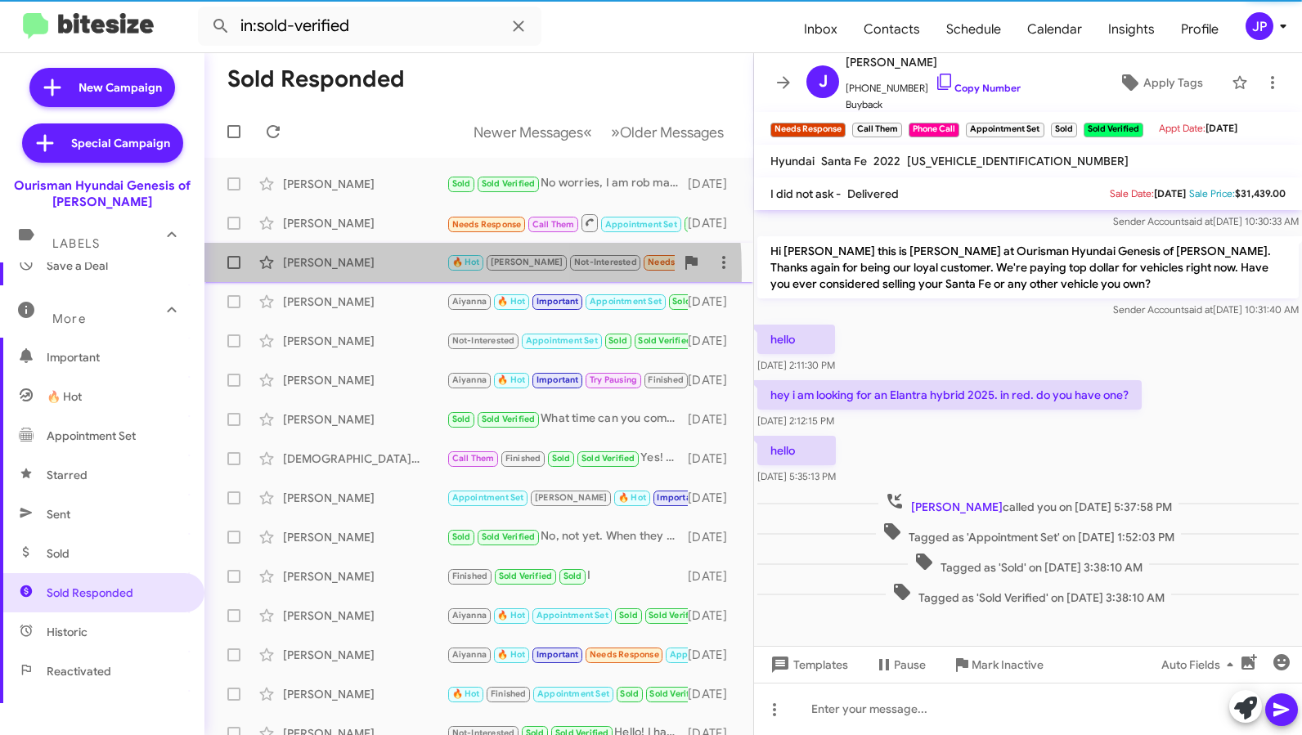
click at [343, 272] on div "Tanya Tharps 🔥 Hot Stephanie Not-Interested Needs Response Sold Sold Verified A…" at bounding box center [479, 262] width 523 height 33
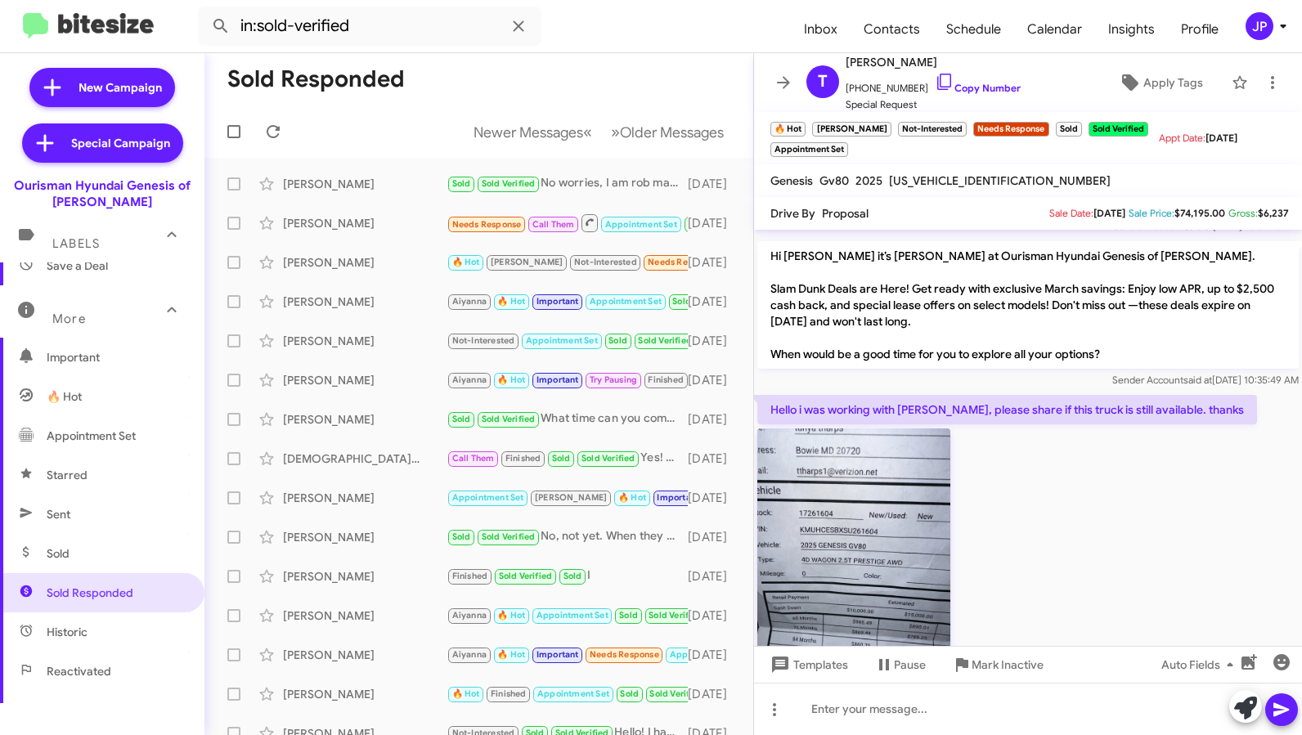
scroll to position [434, 0]
click at [1250, 25] on div "JP" at bounding box center [1260, 26] width 28 height 28
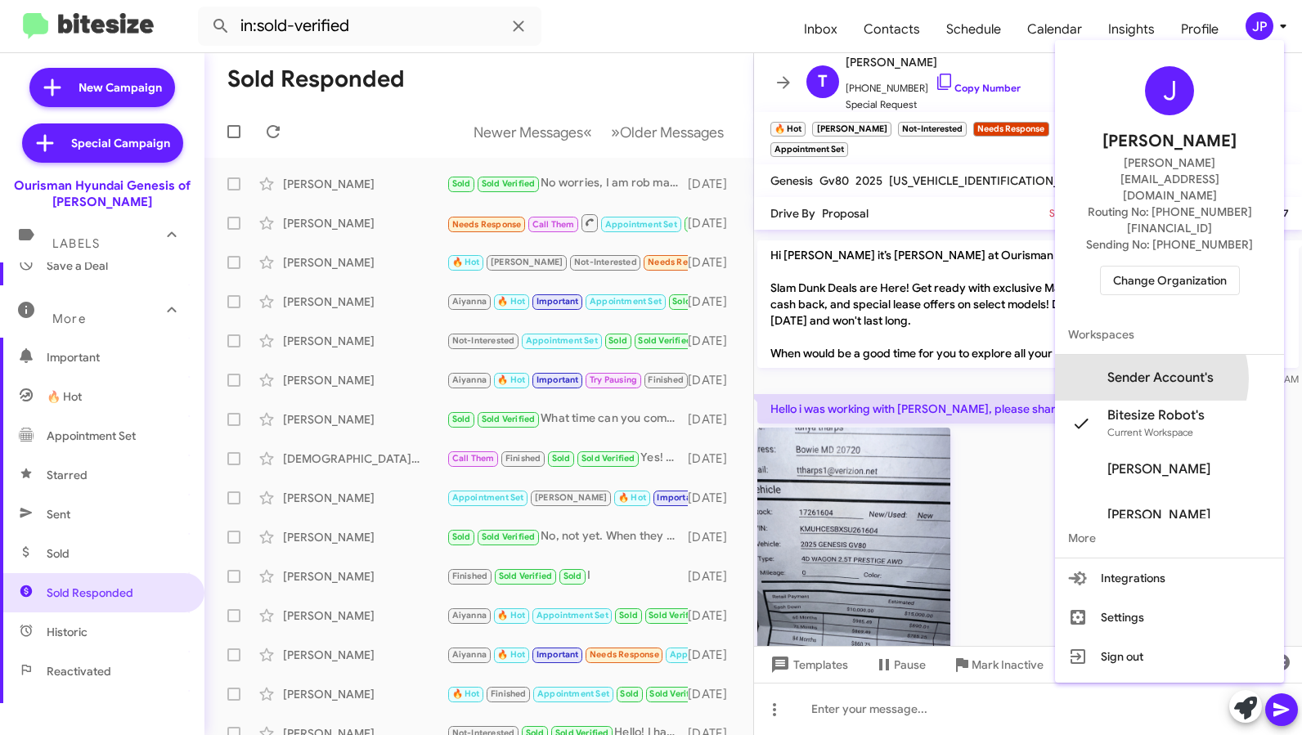
click at [1179, 370] on span "Sender Account's" at bounding box center [1160, 378] width 106 height 16
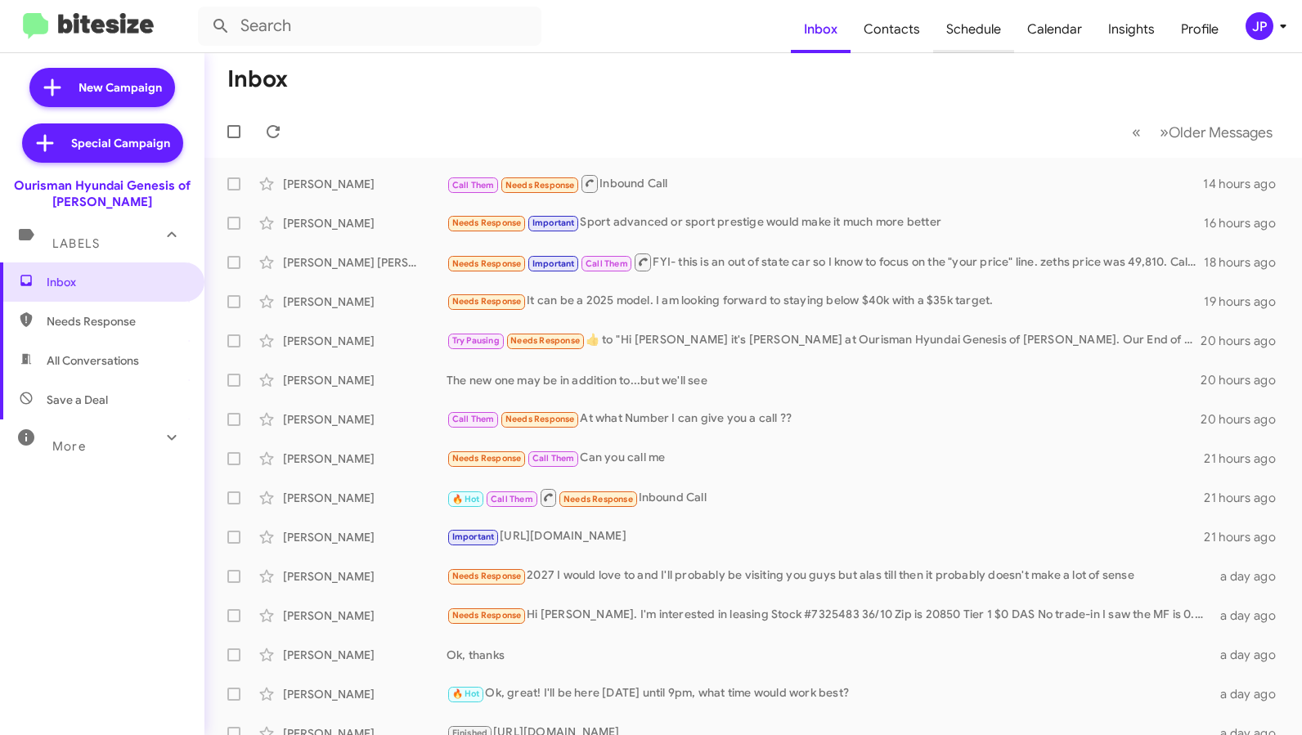
click at [990, 34] on span "Schedule" at bounding box center [973, 29] width 81 height 47
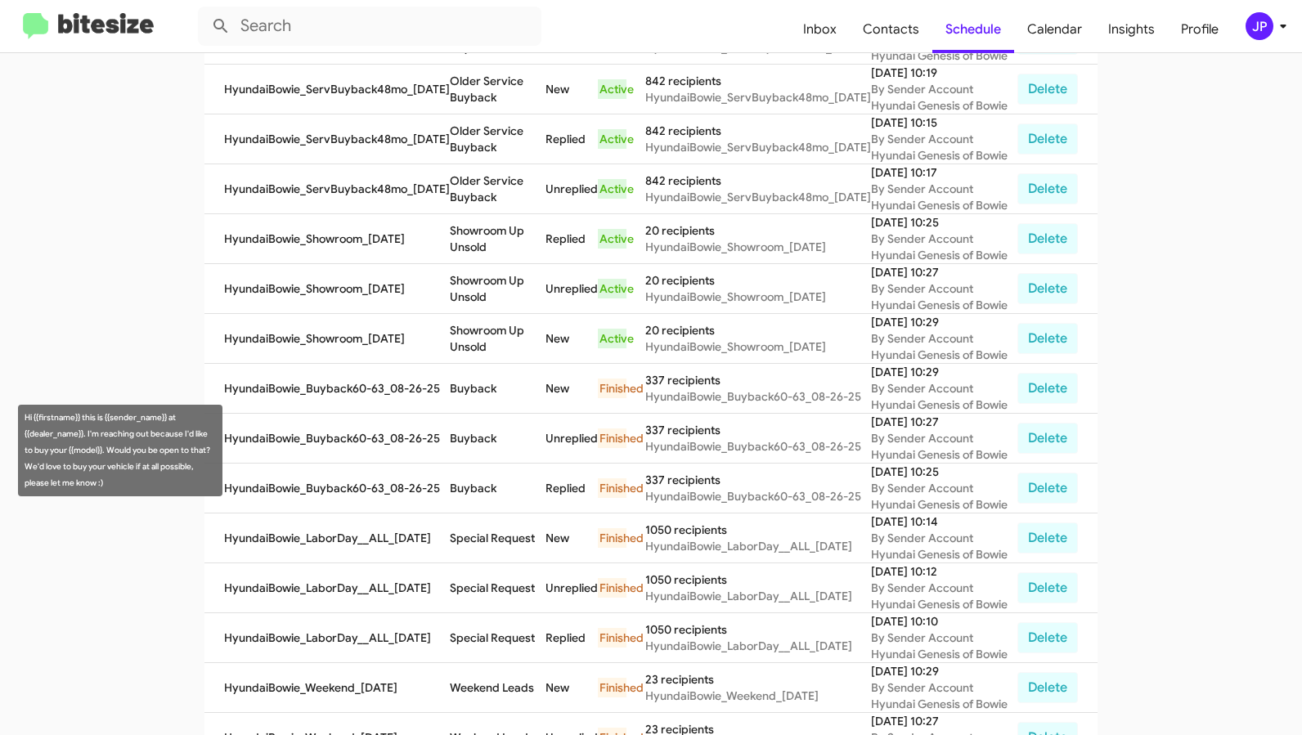
scroll to position [552, 0]
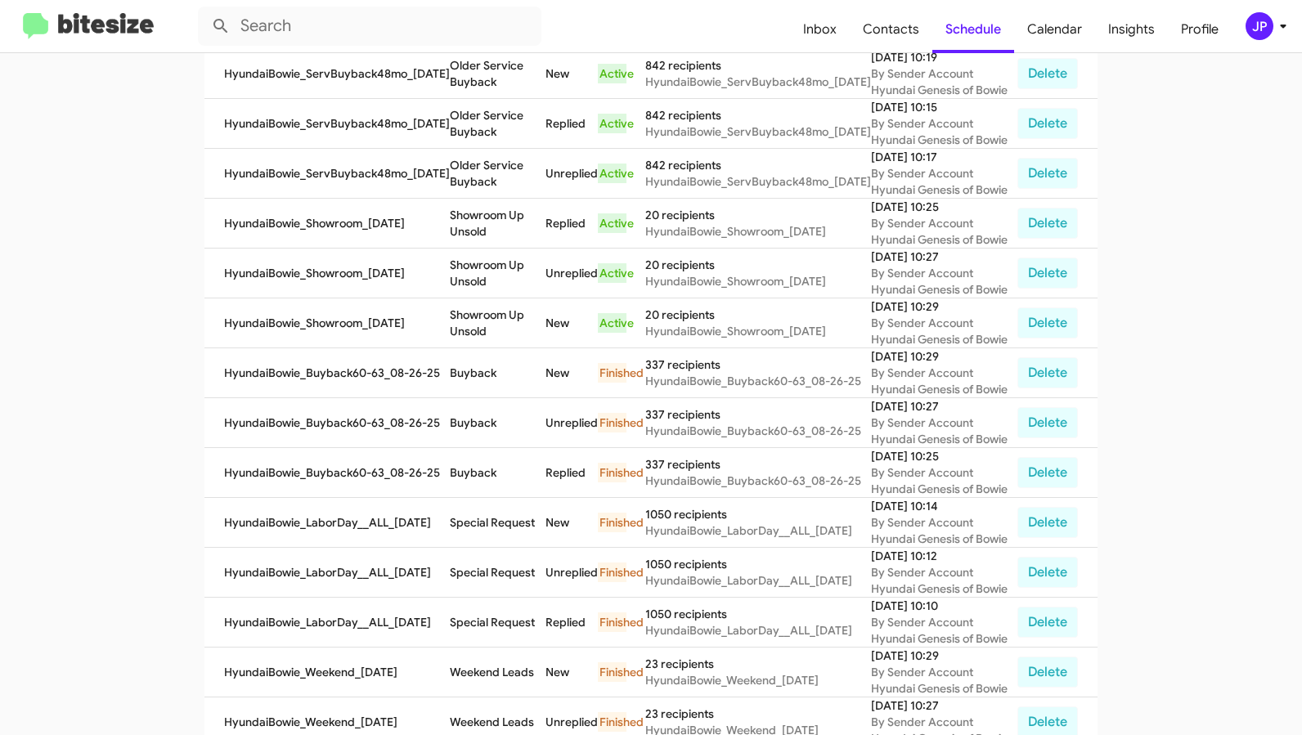
click at [111, 24] on img at bounding box center [88, 26] width 131 height 27
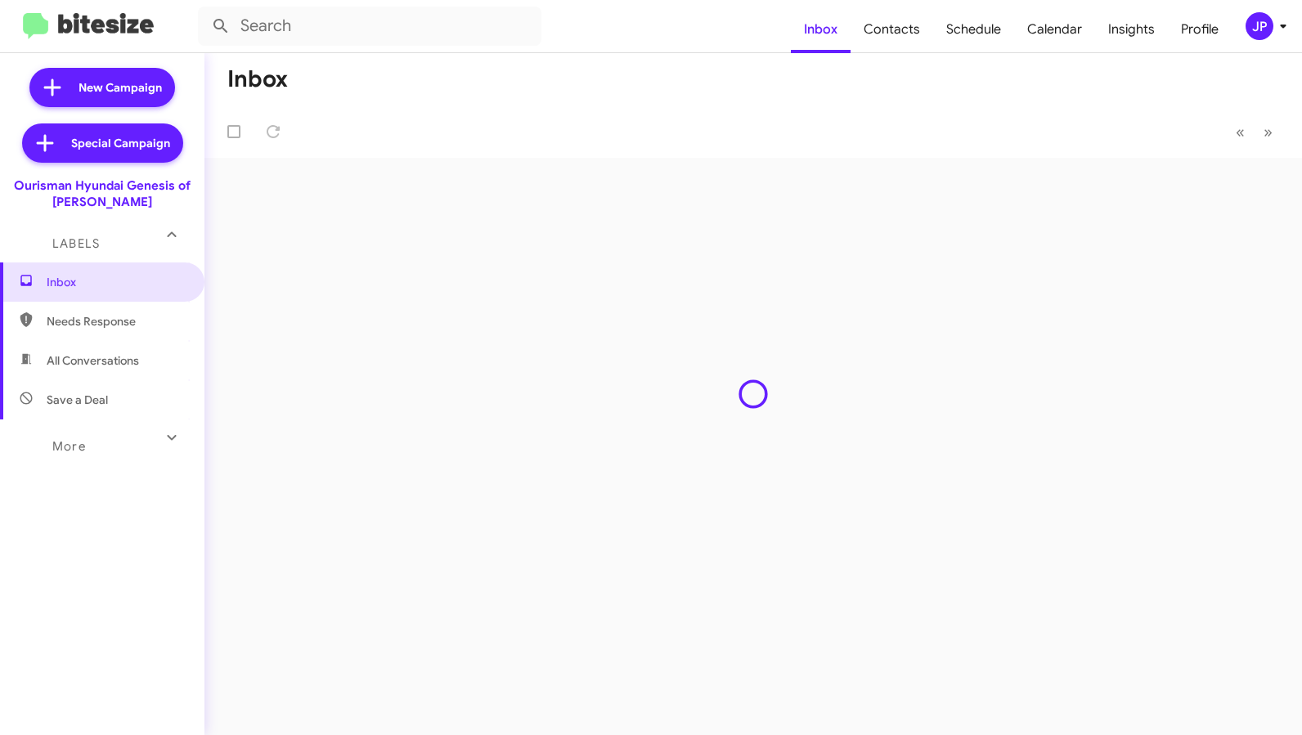
click at [111, 24] on img at bounding box center [88, 26] width 131 height 27
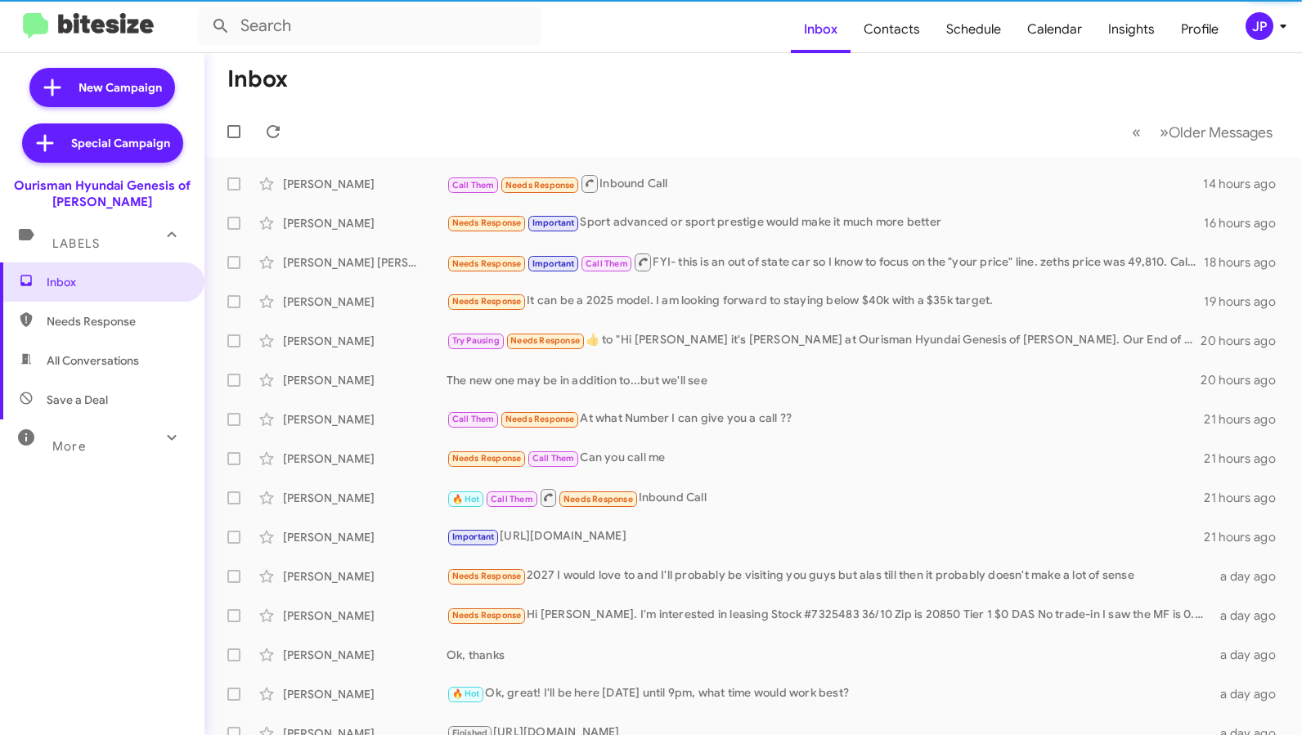
click at [1248, 37] on span "JP" at bounding box center [1269, 26] width 49 height 28
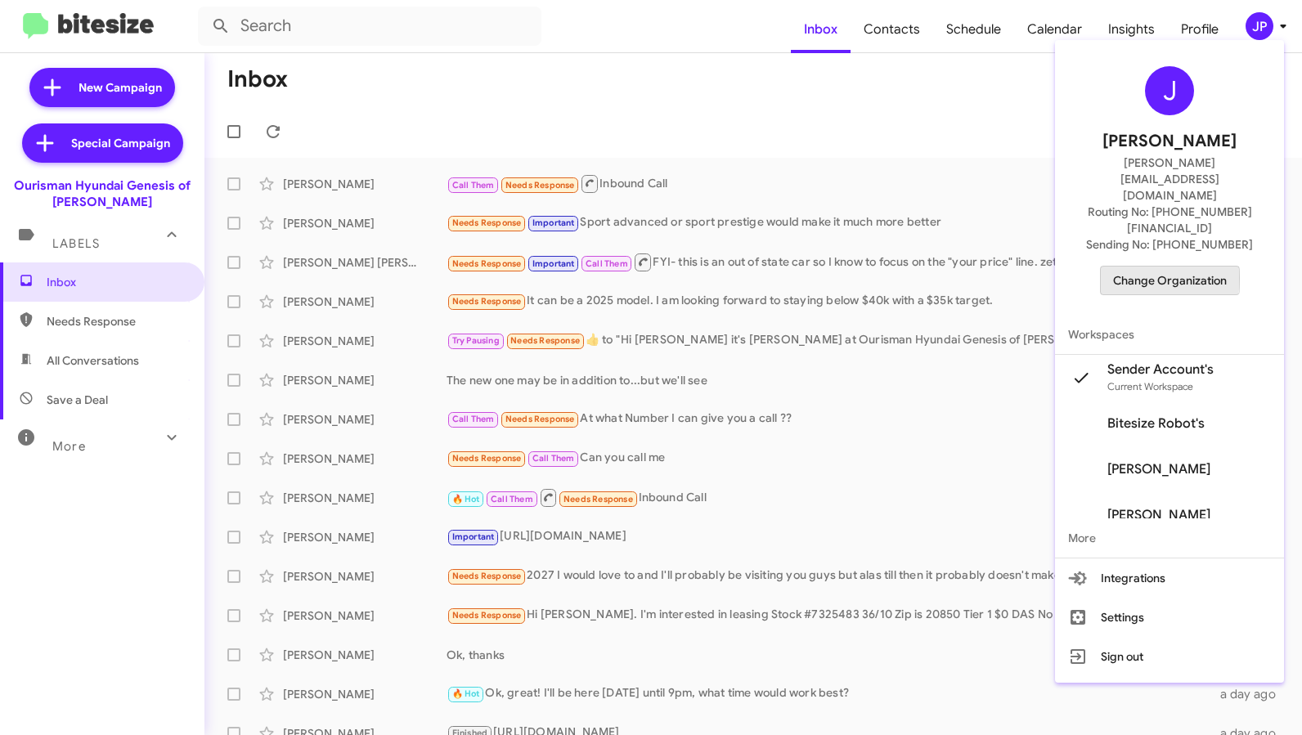
click at [1155, 267] on span "Change Organization" at bounding box center [1170, 281] width 114 height 28
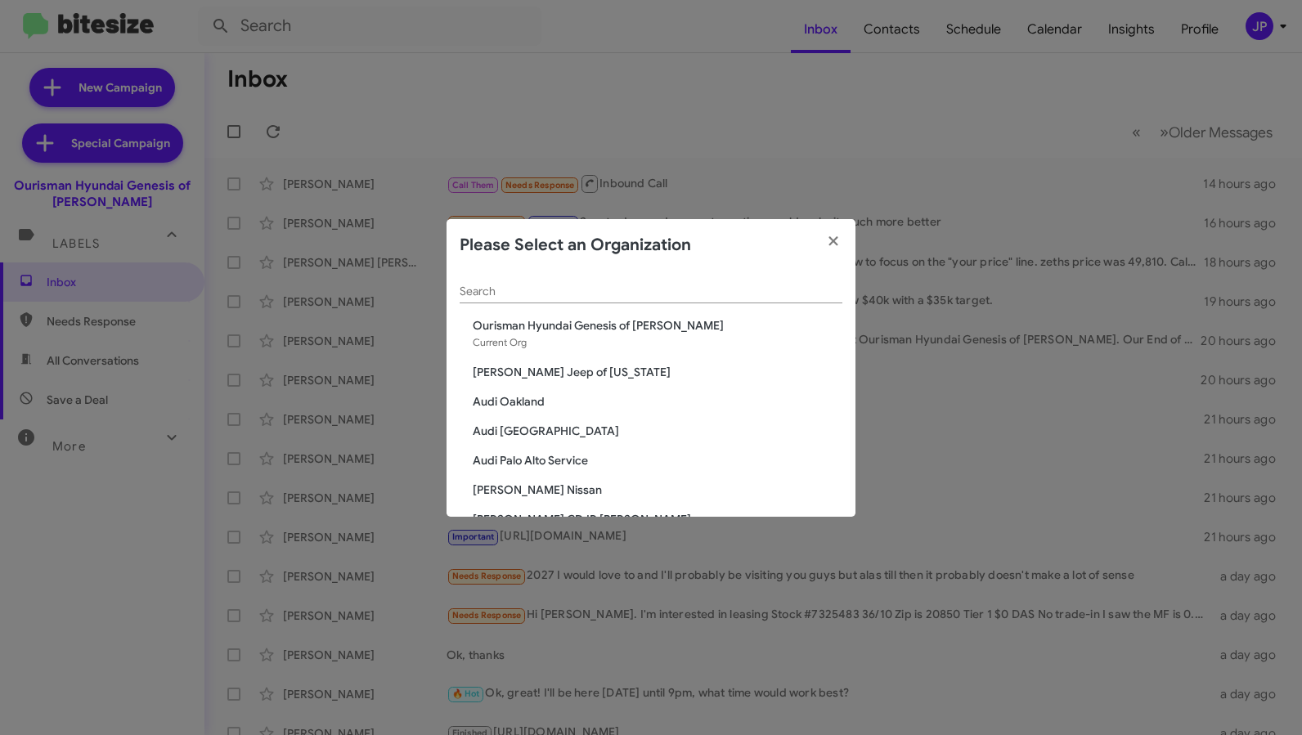
click at [582, 305] on div "Search" at bounding box center [651, 295] width 383 height 47
click at [600, 287] on input "Search" at bounding box center [651, 291] width 383 height 13
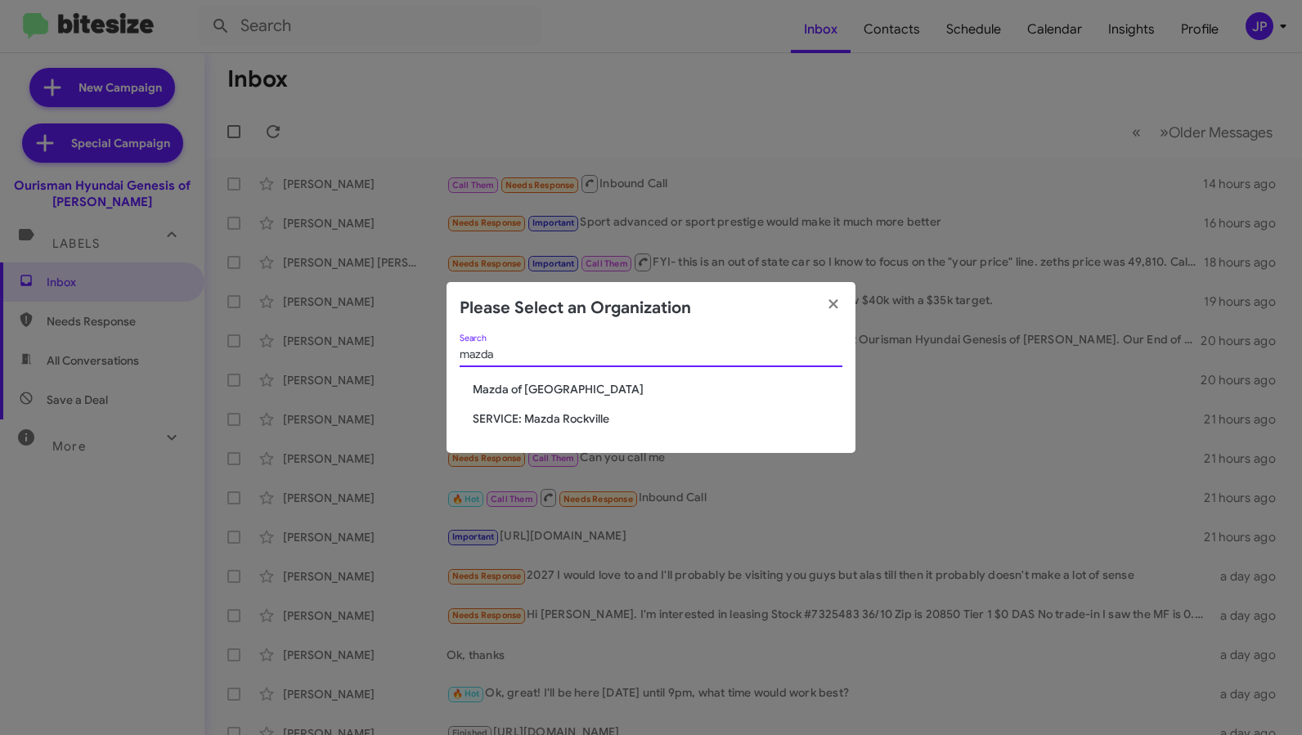
type input "mazda"
click at [503, 396] on span "Mazda of [GEOGRAPHIC_DATA]" at bounding box center [658, 389] width 370 height 16
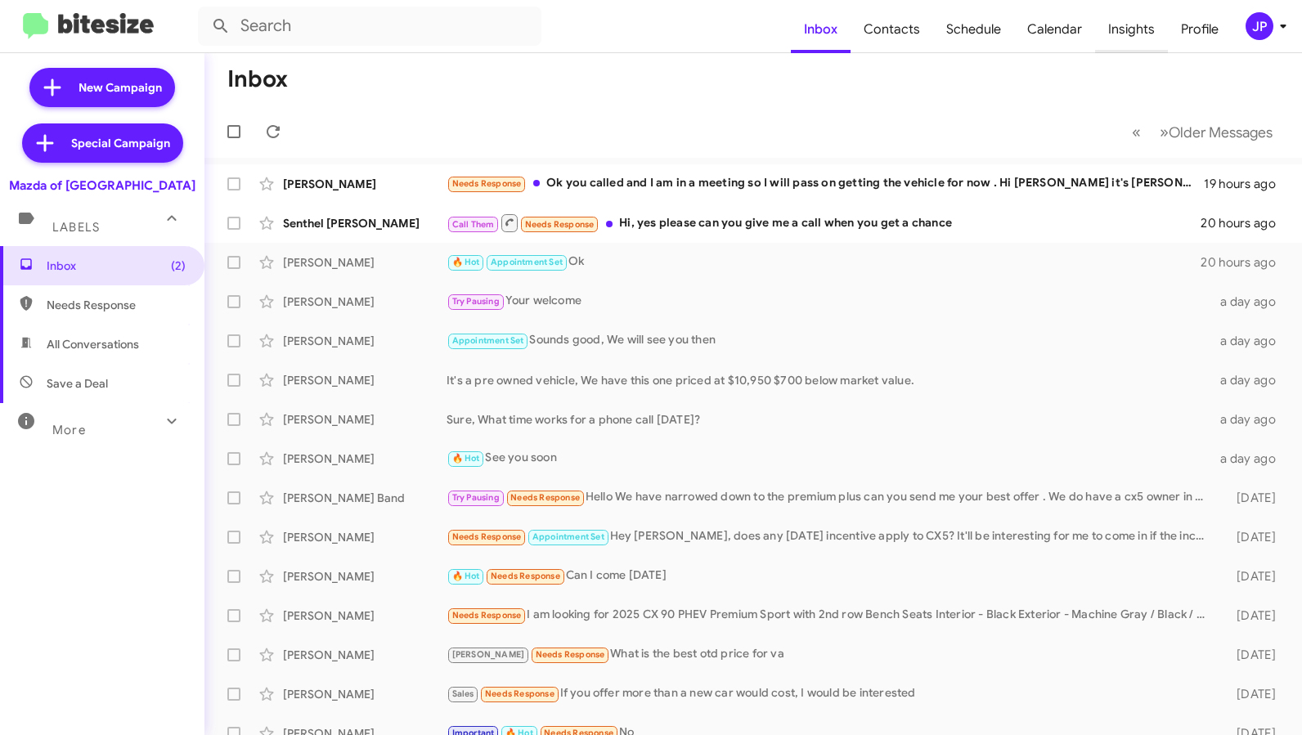
click at [1111, 38] on span "Insights" at bounding box center [1131, 29] width 73 height 47
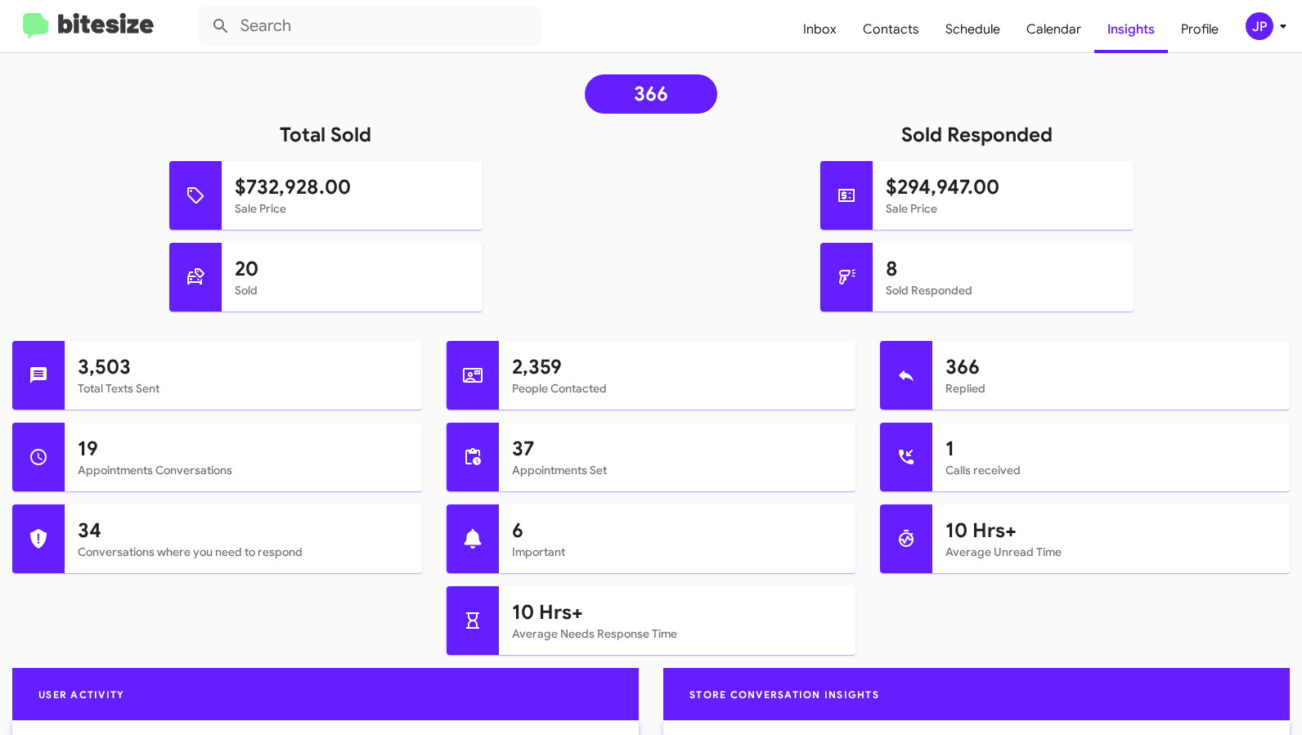
scroll to position [526, 0]
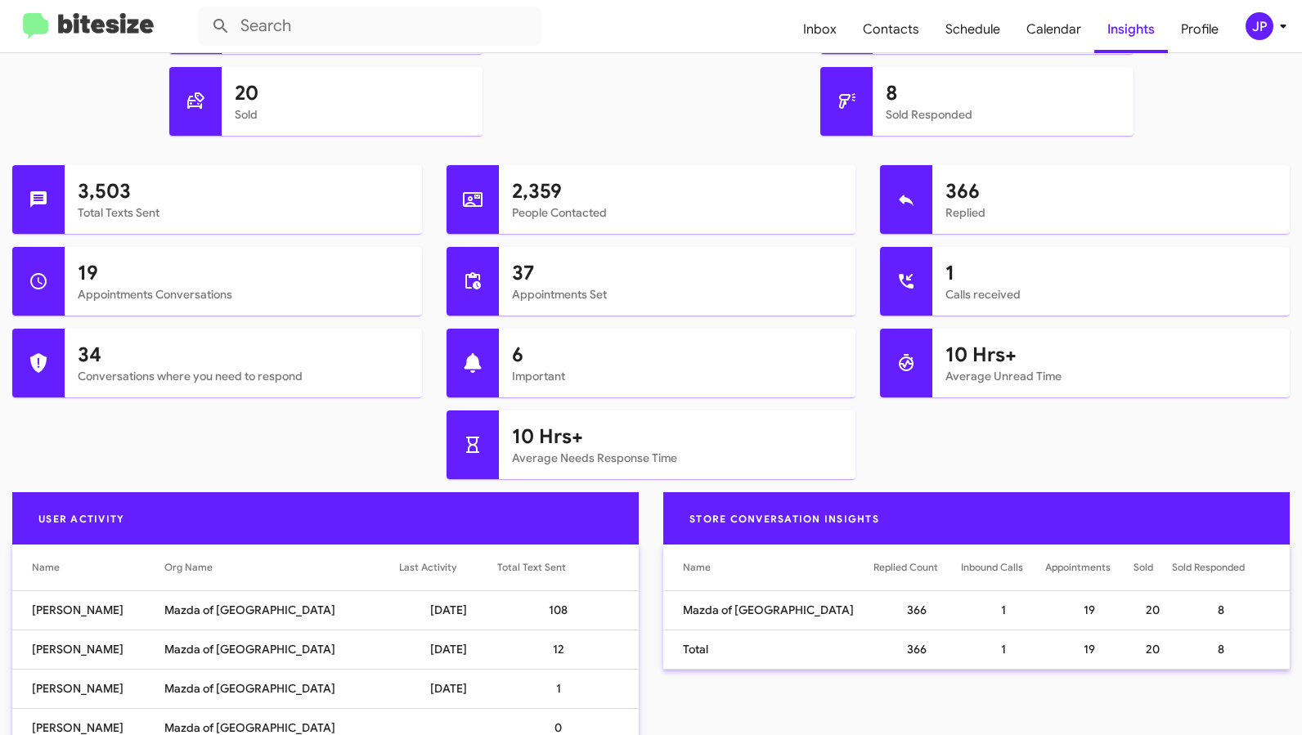
click at [62, 19] on img at bounding box center [88, 26] width 131 height 27
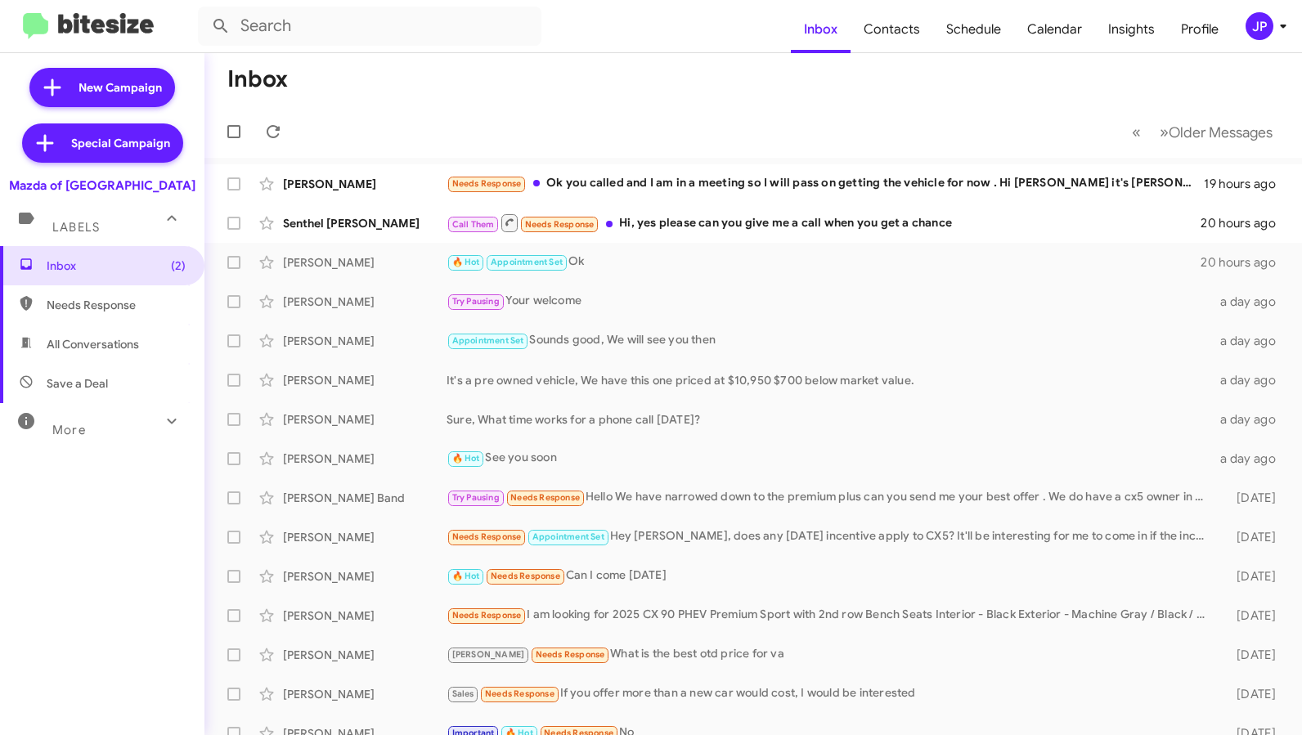
click at [15, 417] on mat-icon at bounding box center [26, 421] width 26 height 26
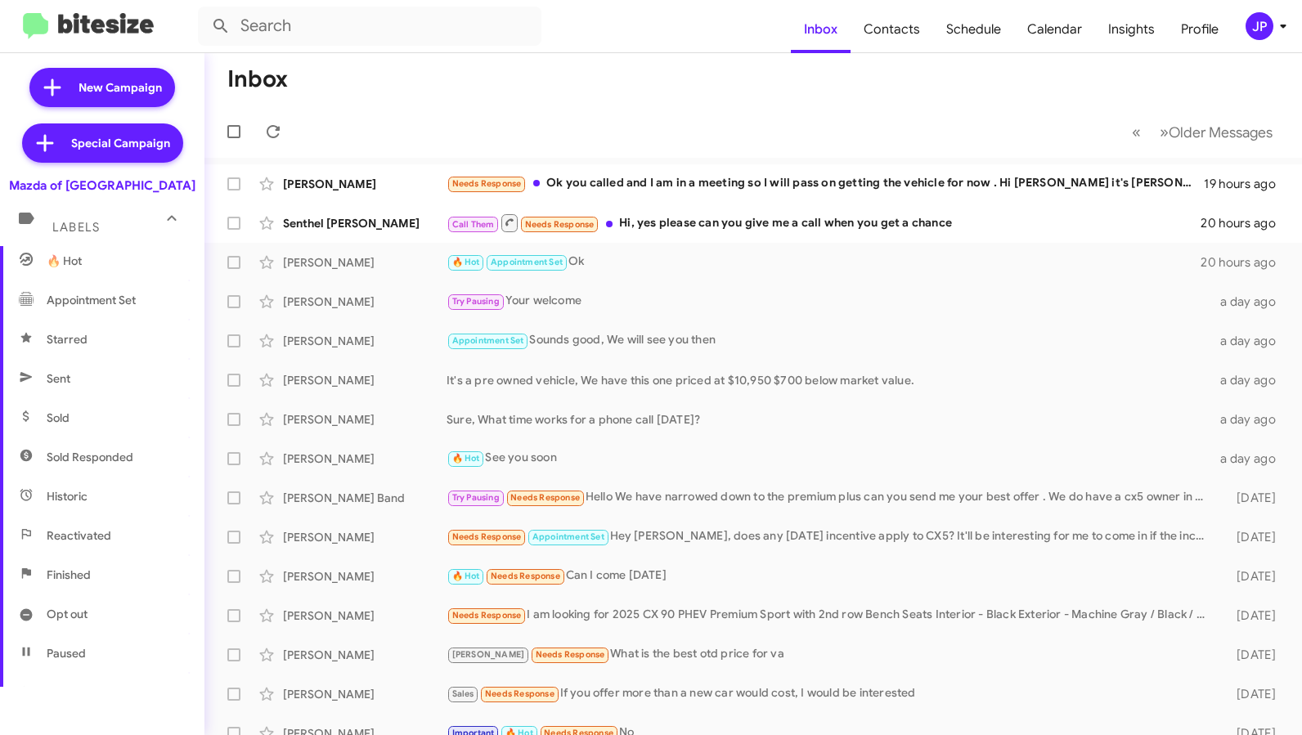
scroll to position [331, 0]
click at [119, 373] on span "Sold Responded" at bounding box center [90, 379] width 87 height 16
type input "in:sold-verified"
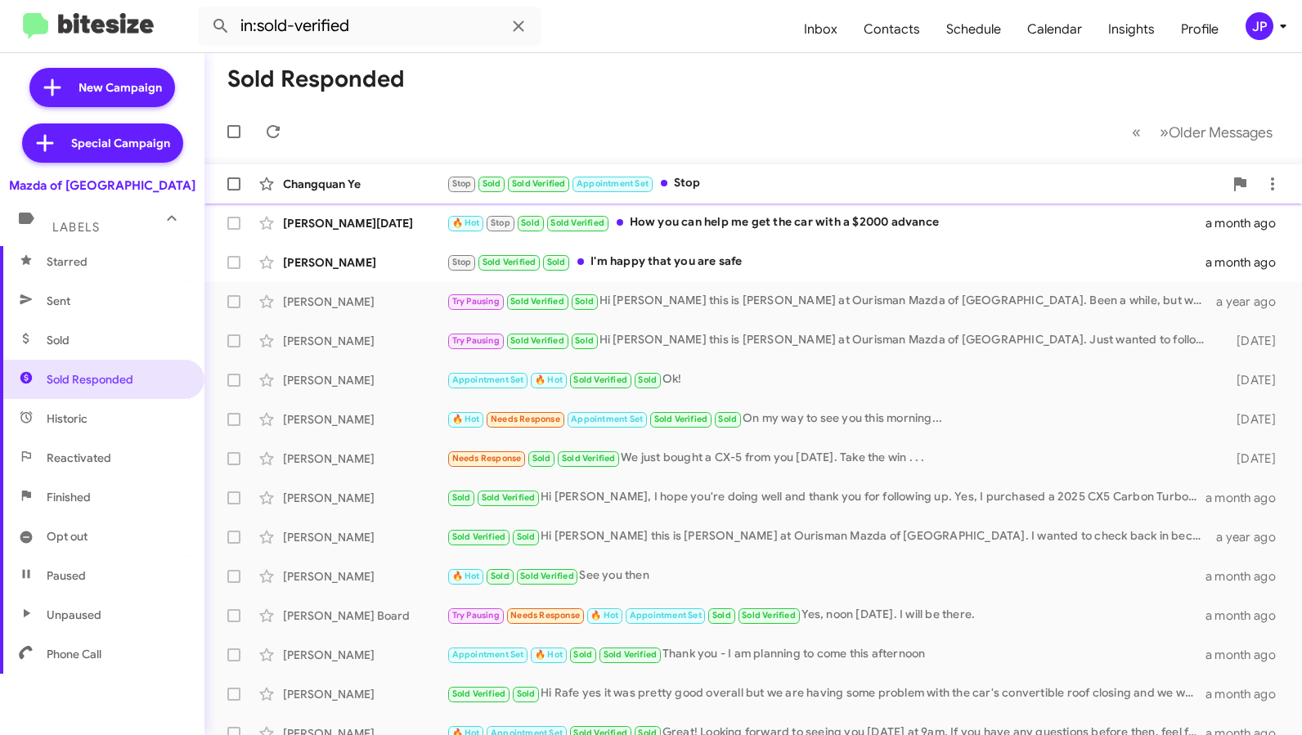
click at [339, 202] on span "Changquan Ye Stop Sold Sold Verified Appointment Set Stop [DATE]" at bounding box center [753, 183] width 1098 height 39
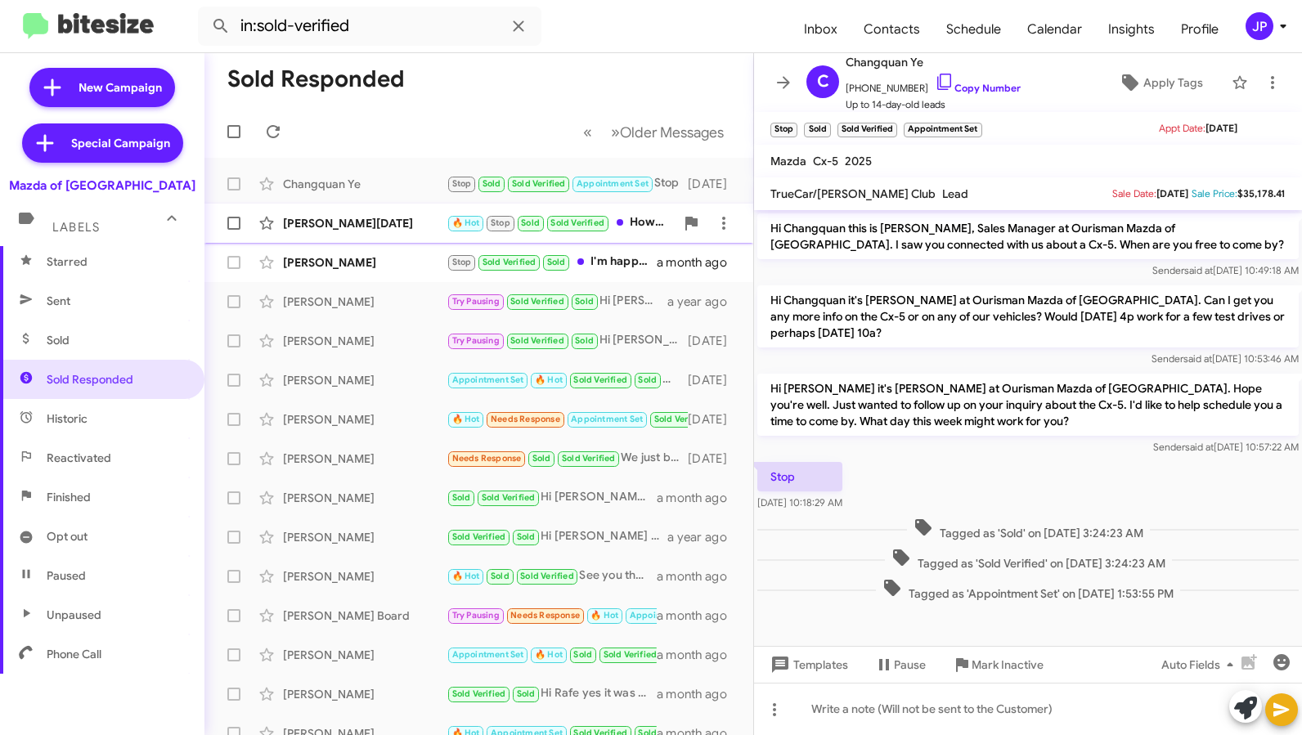
click at [342, 222] on div "[PERSON_NAME][DATE]" at bounding box center [365, 223] width 164 height 16
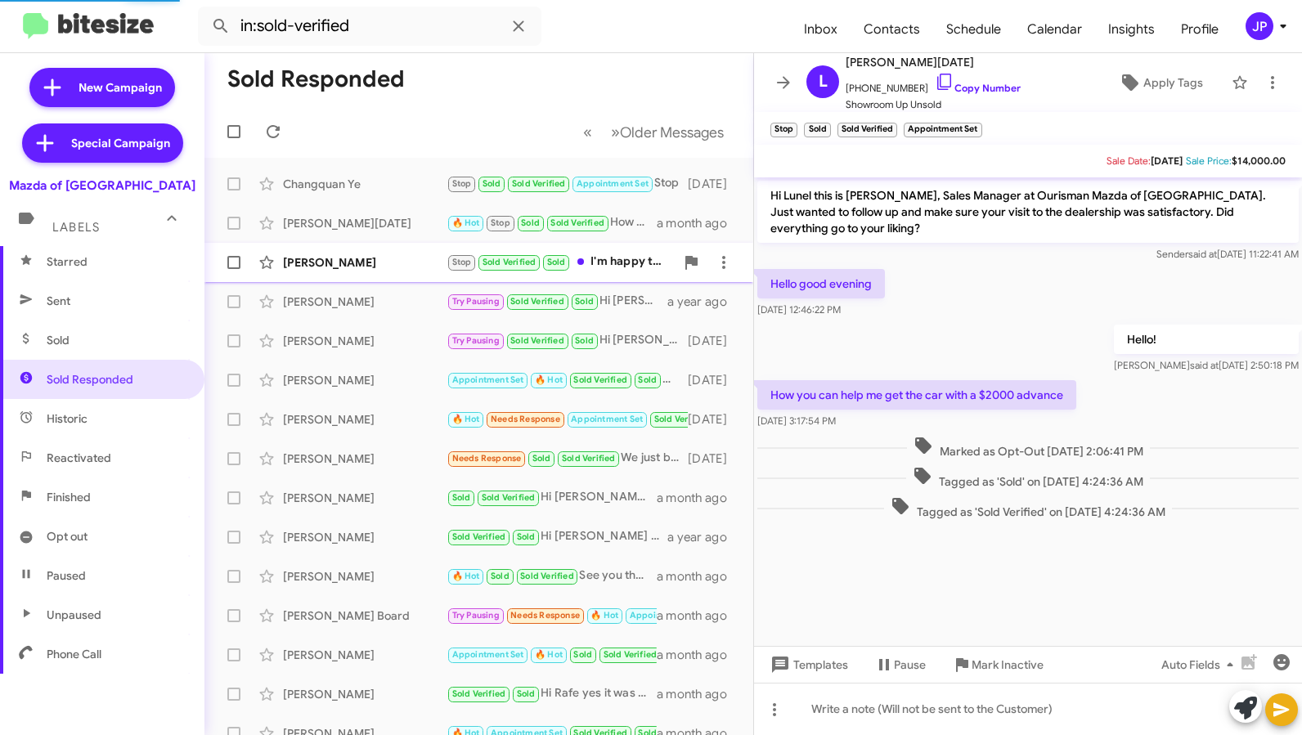
click at [343, 259] on div "[PERSON_NAME]" at bounding box center [365, 262] width 164 height 16
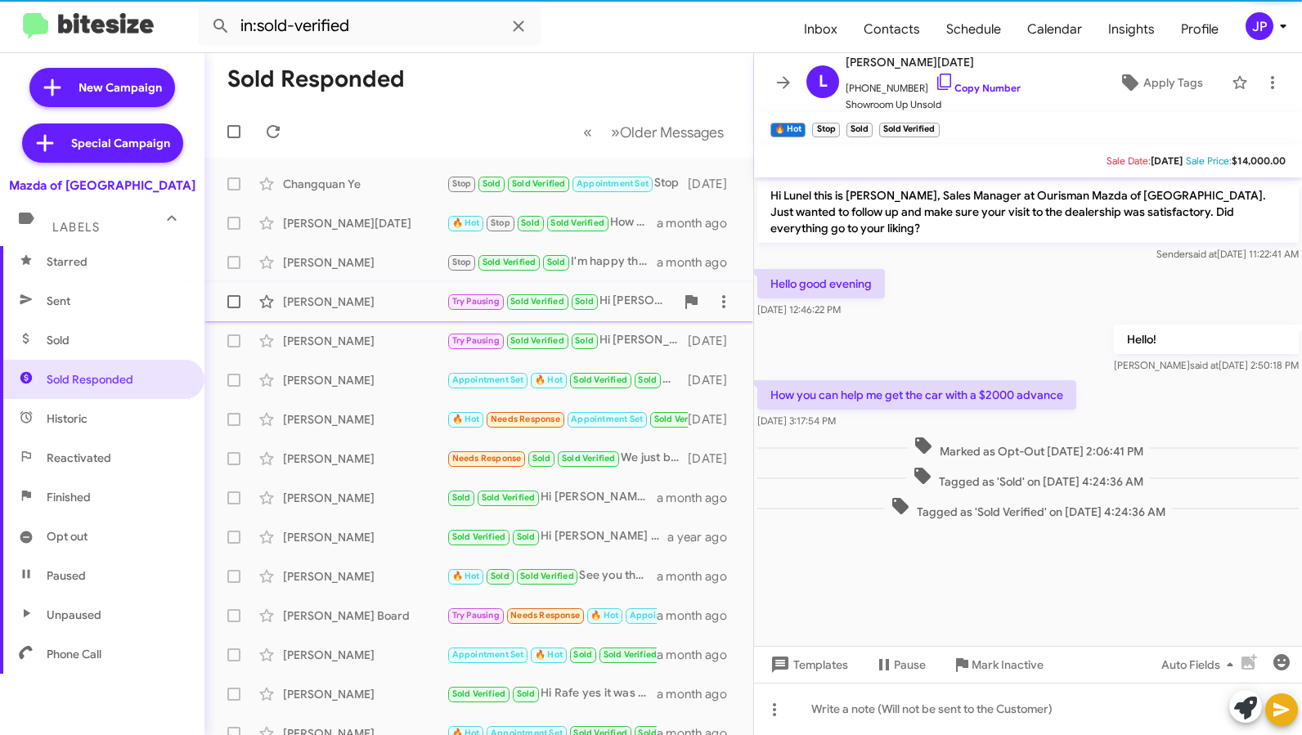
scroll to position [178, 0]
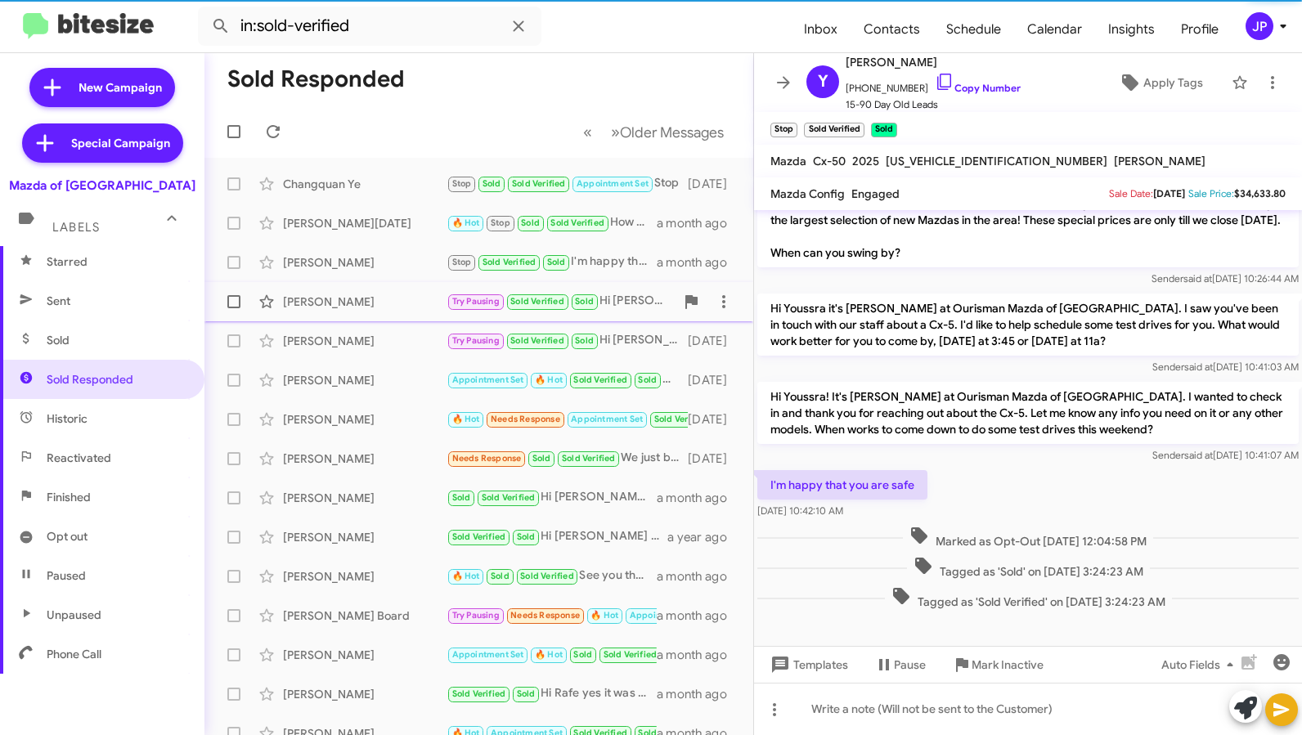
click at [337, 300] on div "[PERSON_NAME]" at bounding box center [365, 302] width 164 height 16
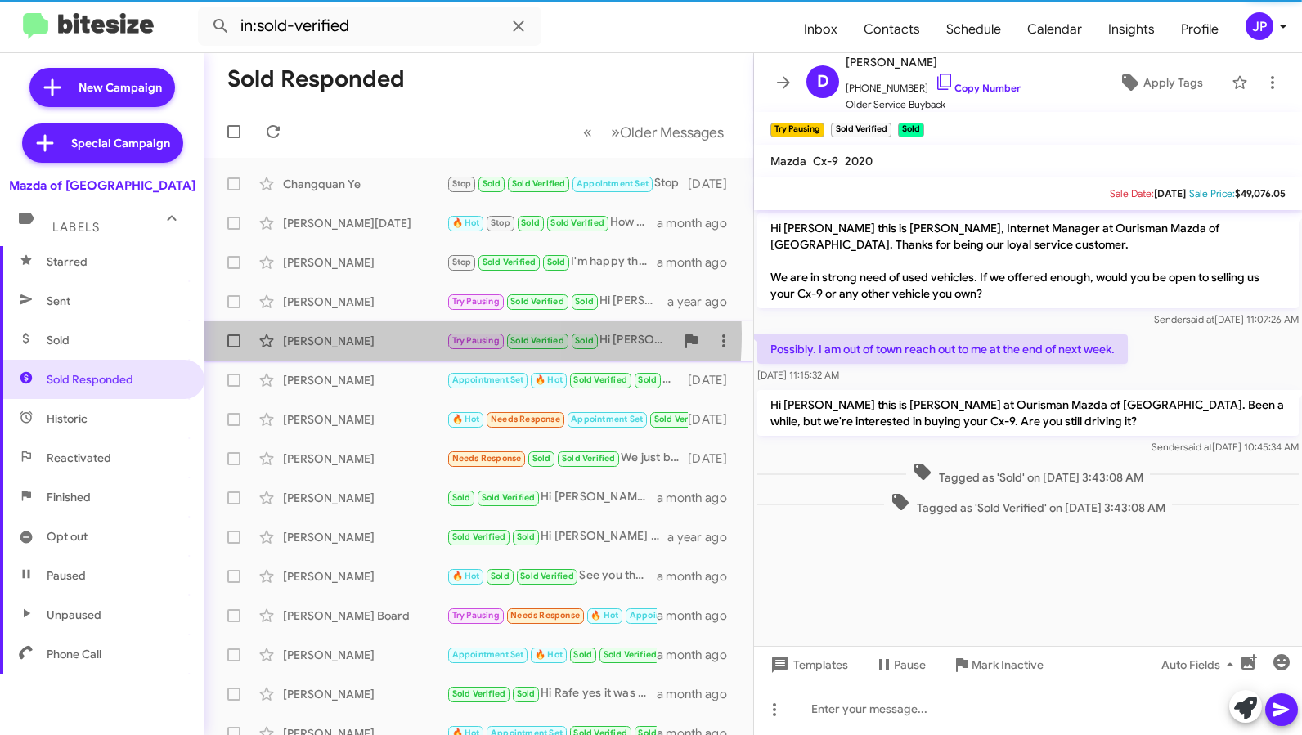
click at [339, 335] on div "[PERSON_NAME]" at bounding box center [365, 341] width 164 height 16
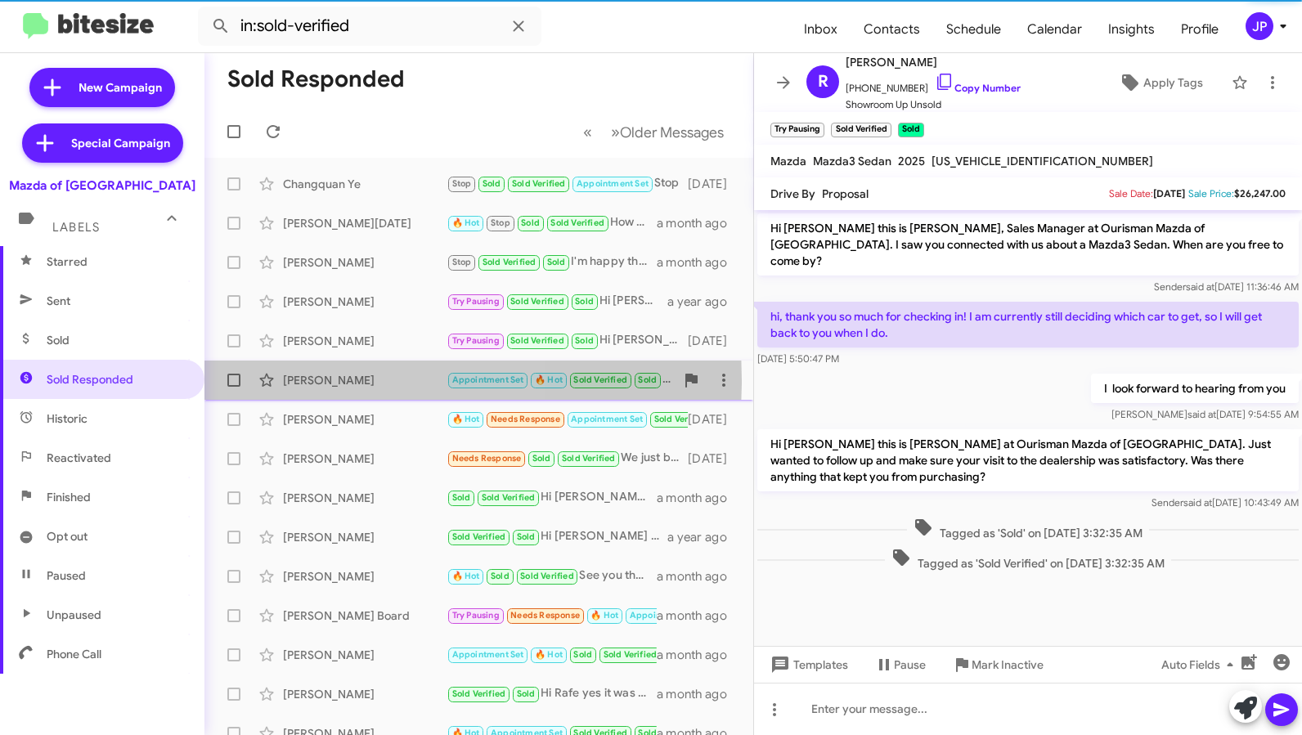
click at [331, 380] on div "[PERSON_NAME]" at bounding box center [365, 380] width 164 height 16
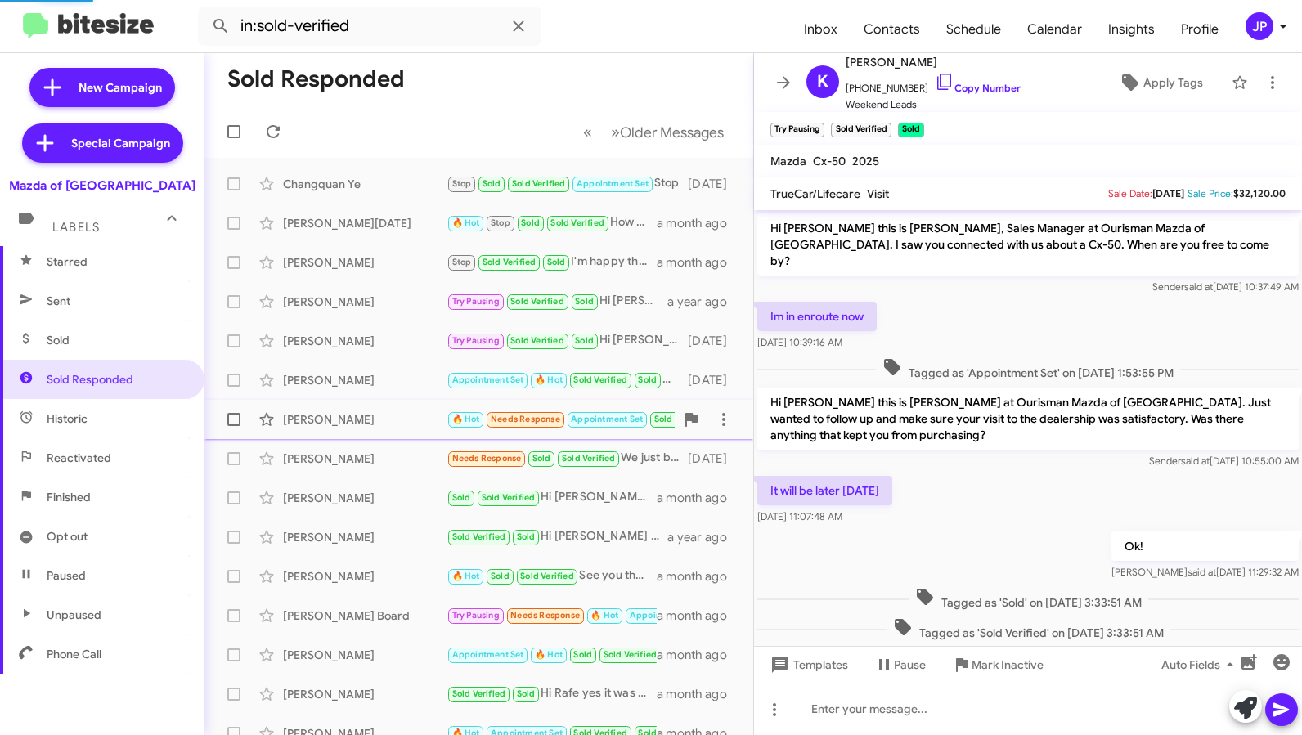
scroll to position [15, 0]
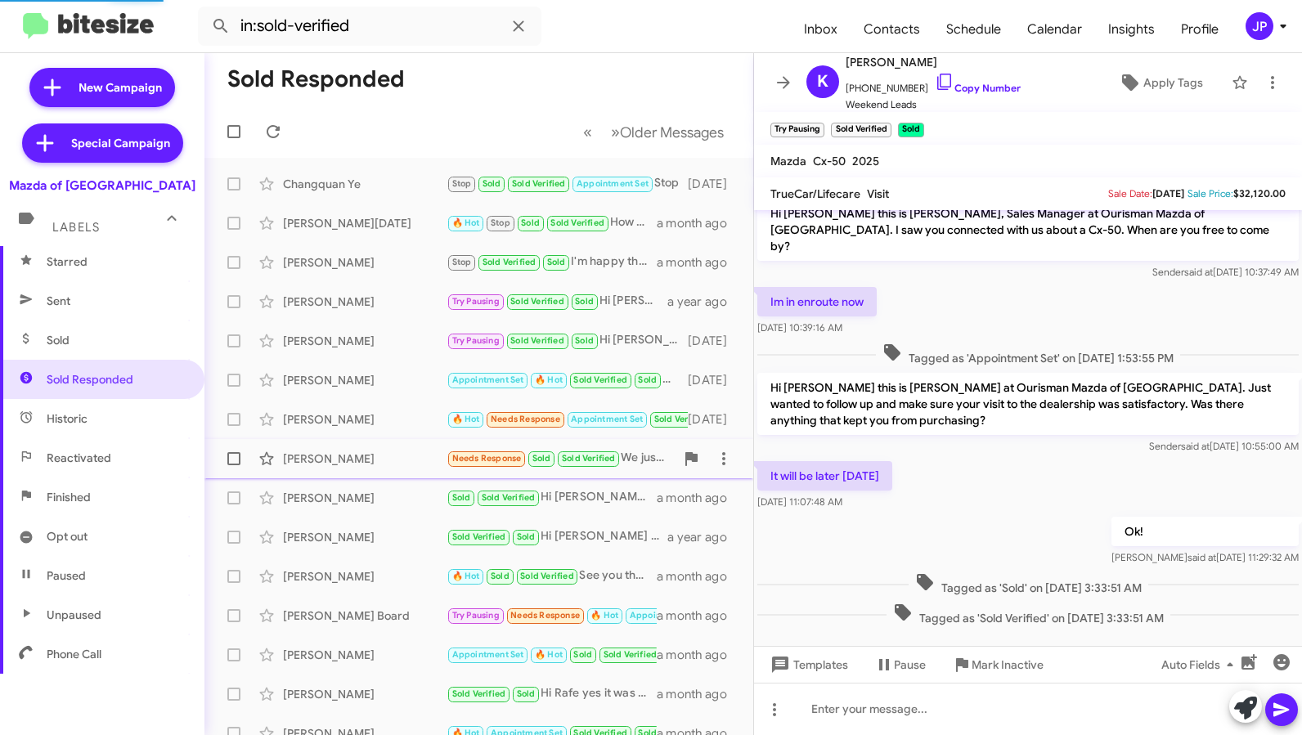
click at [331, 439] on span "[PERSON_NAME] Needs Response Sold Sold Verified We just bought a CX-5 from you …" at bounding box center [478, 458] width 549 height 39
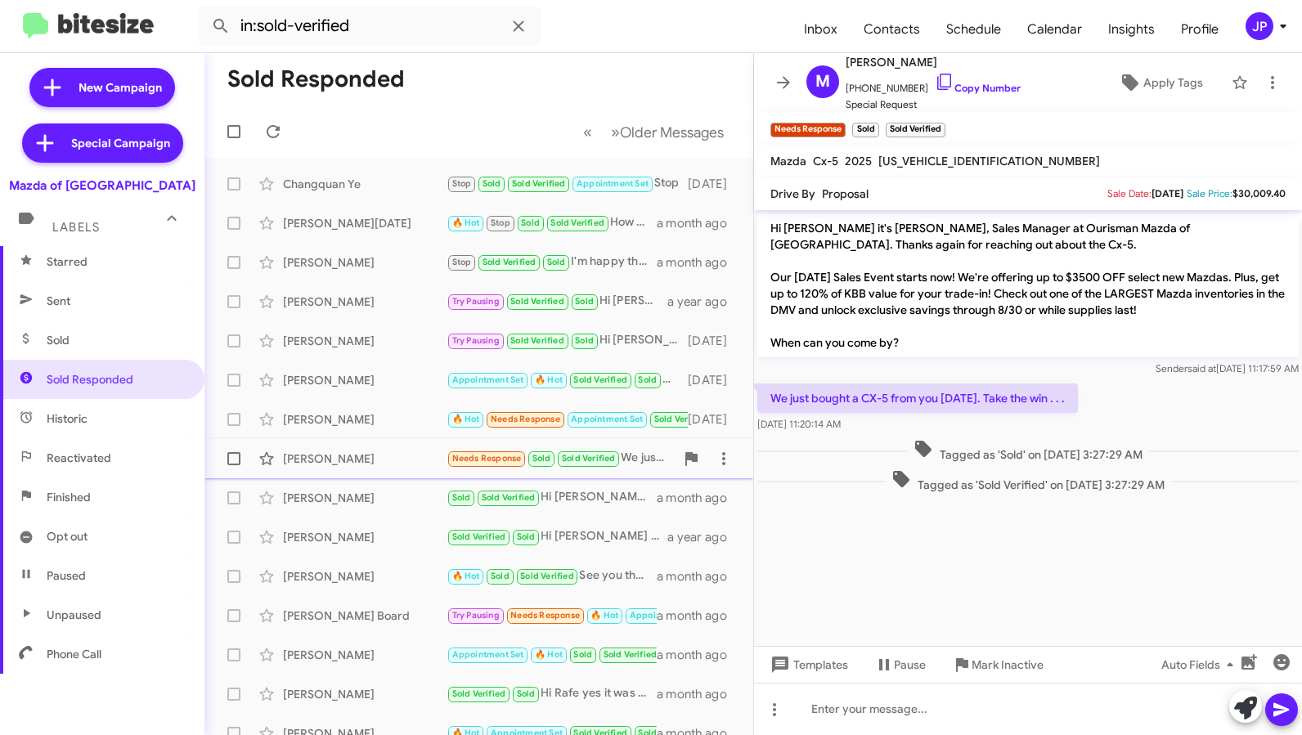
click at [345, 462] on div "[PERSON_NAME]" at bounding box center [365, 459] width 164 height 16
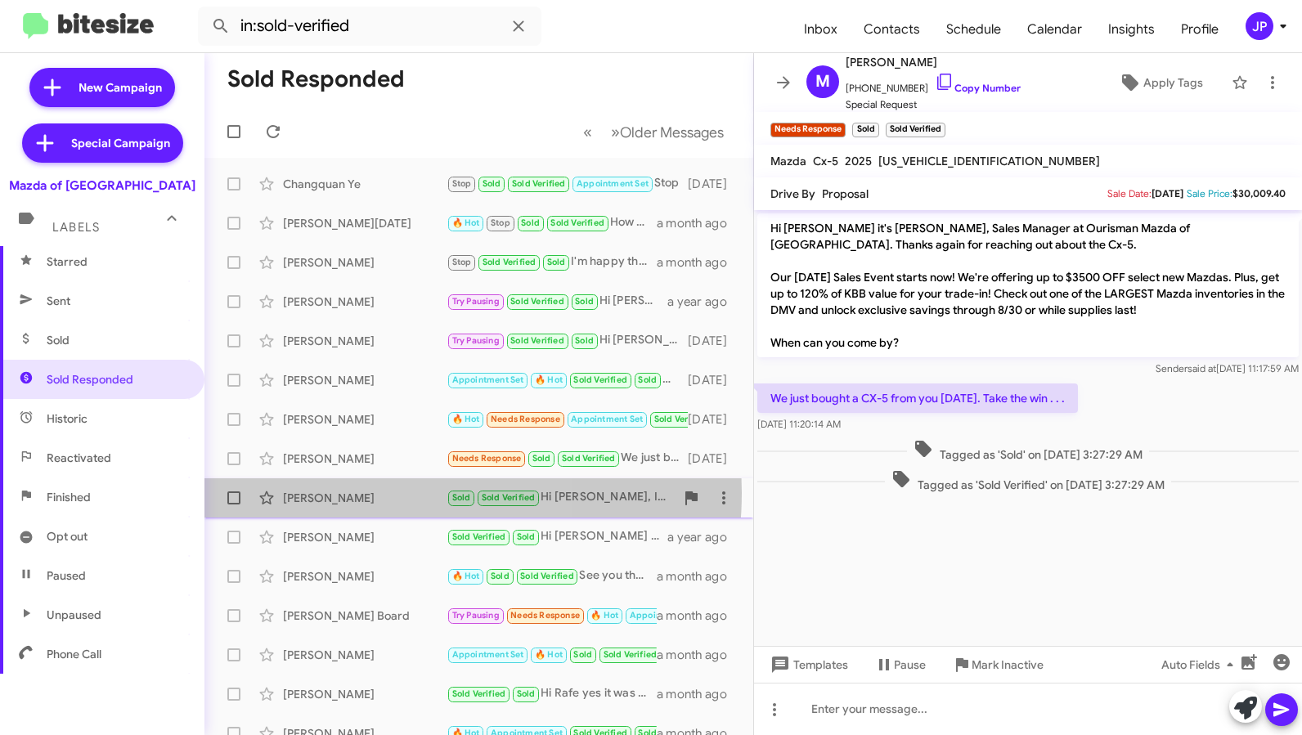
click at [345, 492] on div "[PERSON_NAME]" at bounding box center [365, 498] width 164 height 16
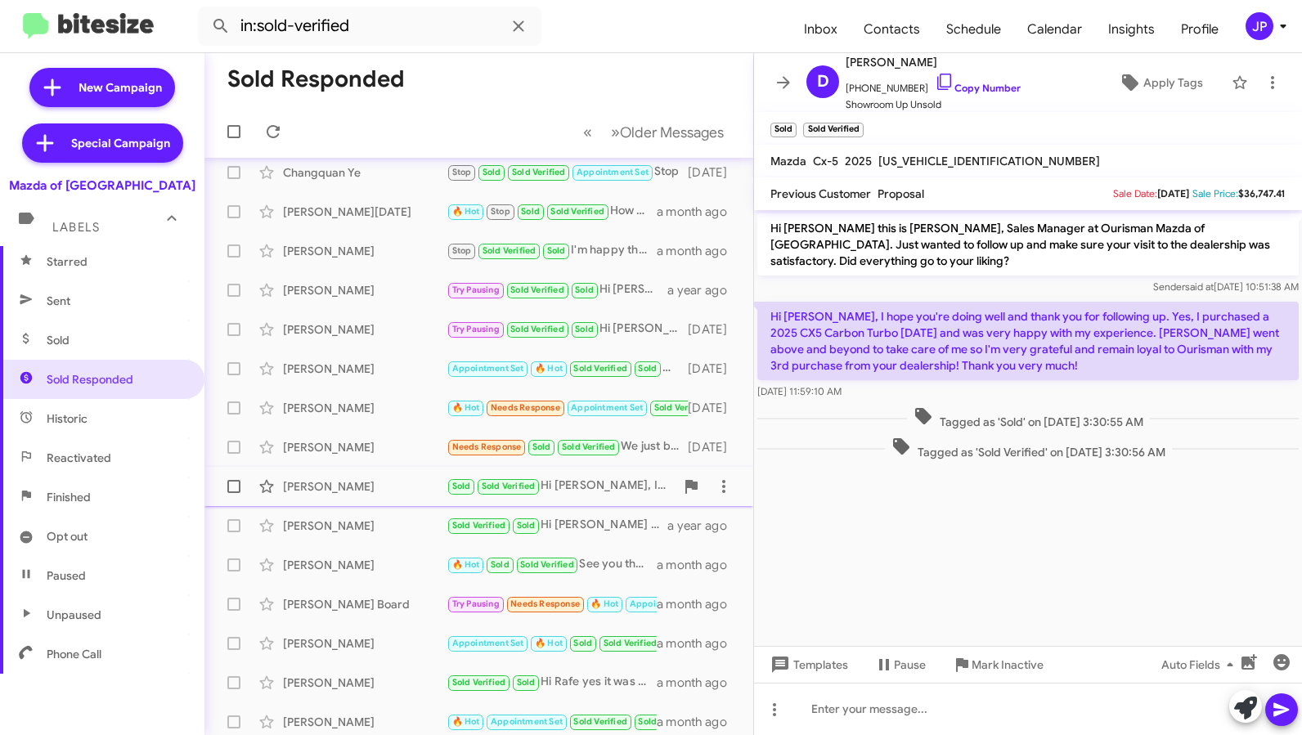
scroll to position [25, 0]
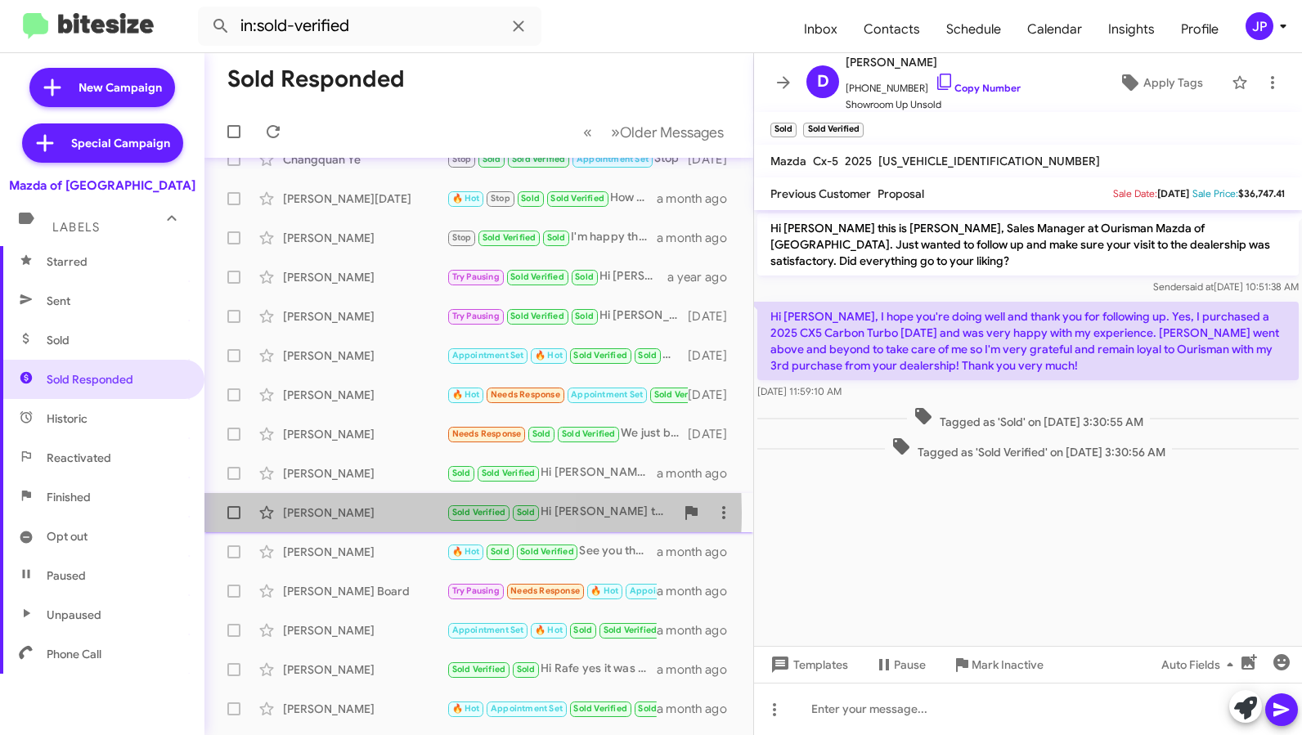
click at [347, 513] on div "[PERSON_NAME]" at bounding box center [365, 513] width 164 height 16
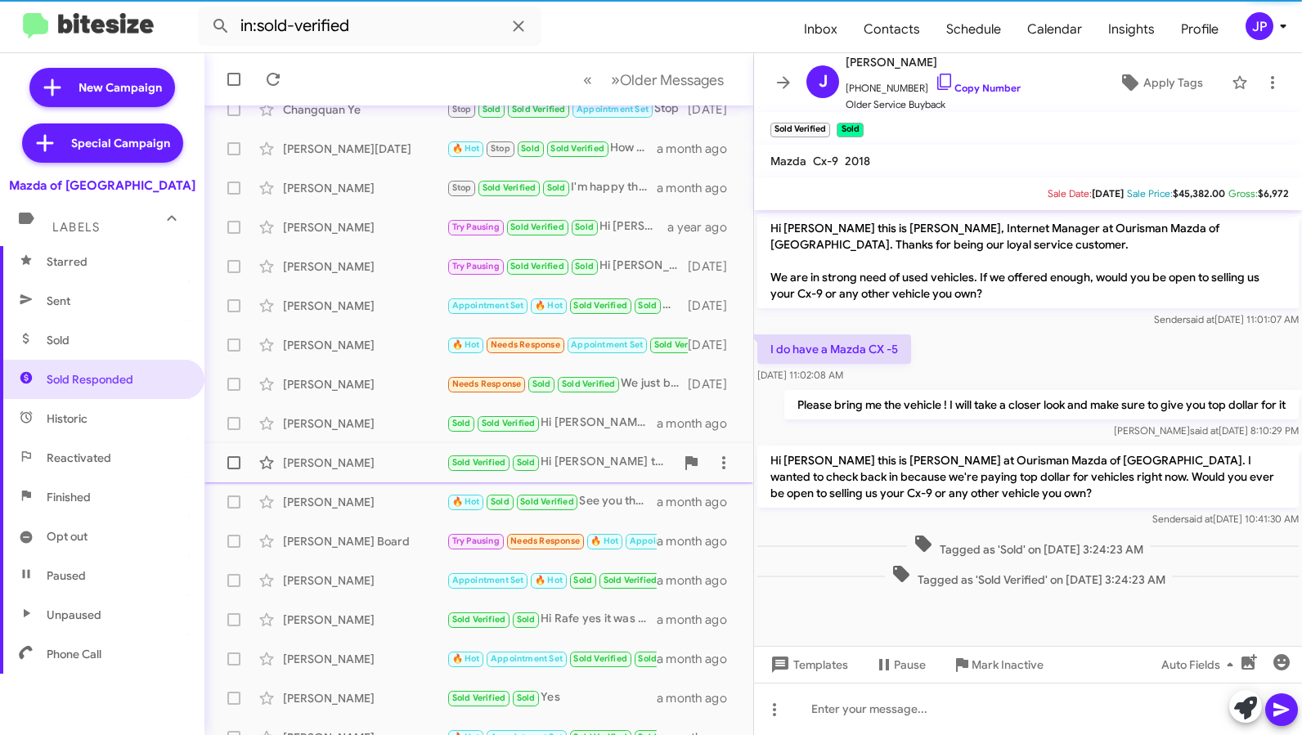
scroll to position [76, 0]
click at [347, 513] on div "[PERSON_NAME] 🔥 Hot Sold Sold Verified See you then a month ago" at bounding box center [479, 500] width 523 height 33
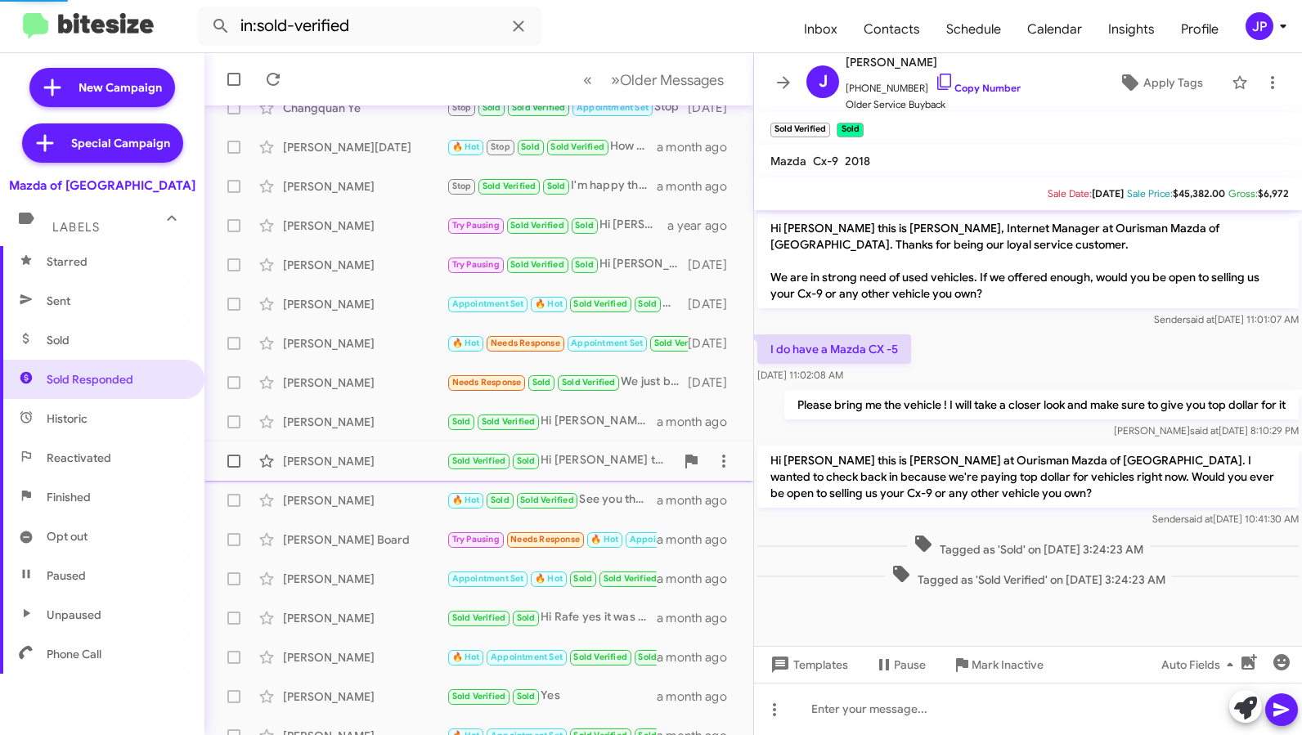
scroll to position [562, 0]
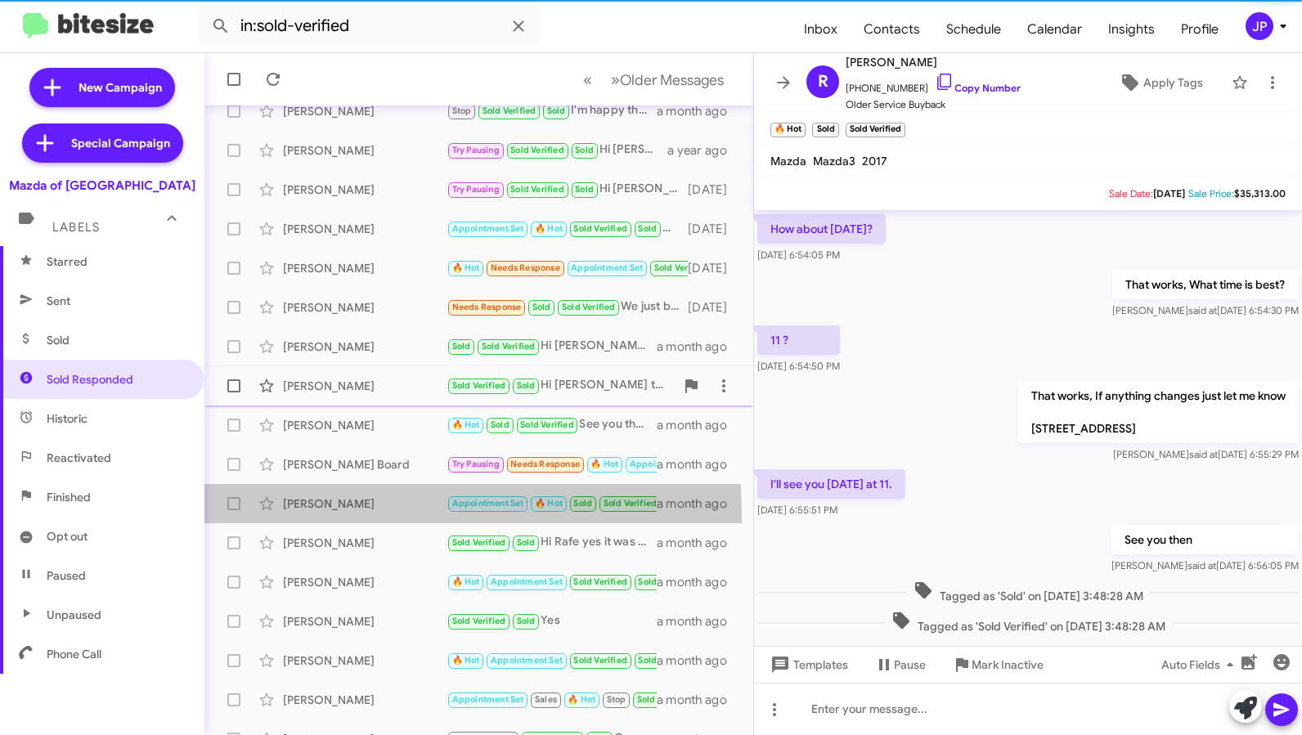
click at [347, 513] on div "[PERSON_NAME] Appointment Set 🔥 Hot Sold Sold Verified Thank you - I am plannin…" at bounding box center [479, 503] width 523 height 33
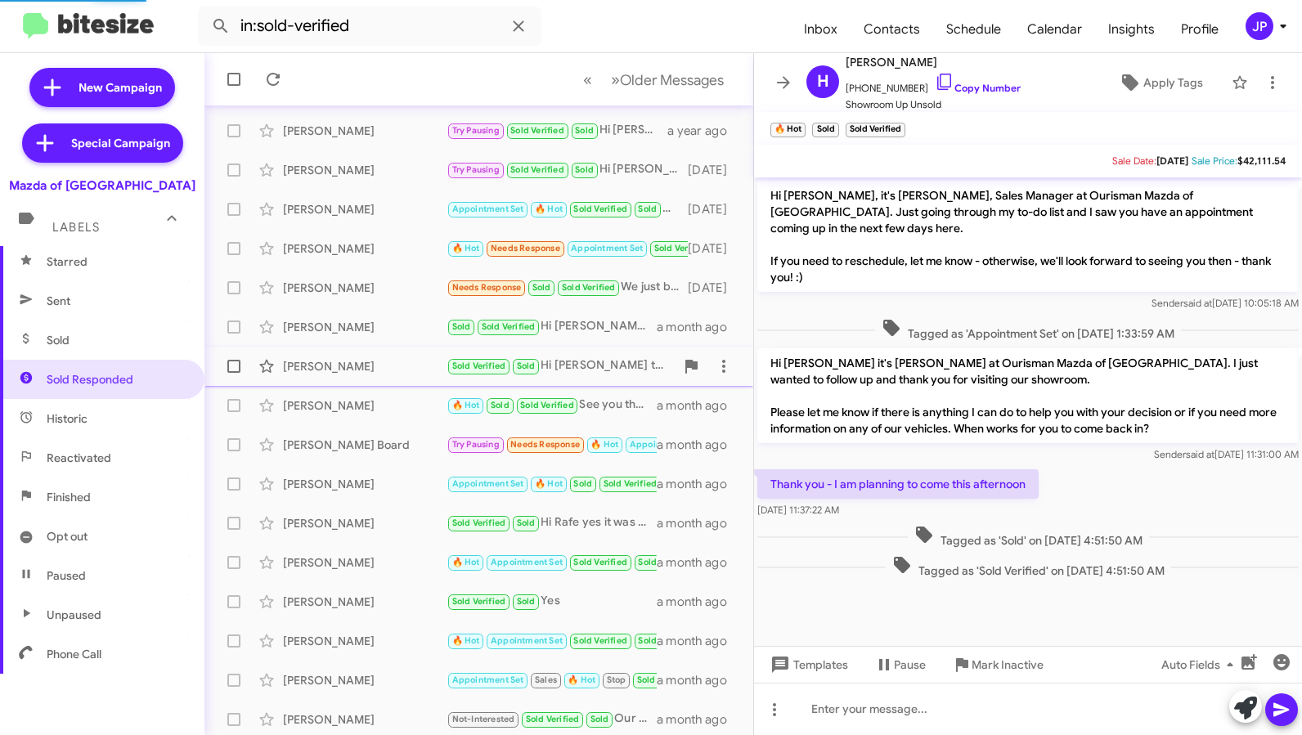
scroll to position [175, 0]
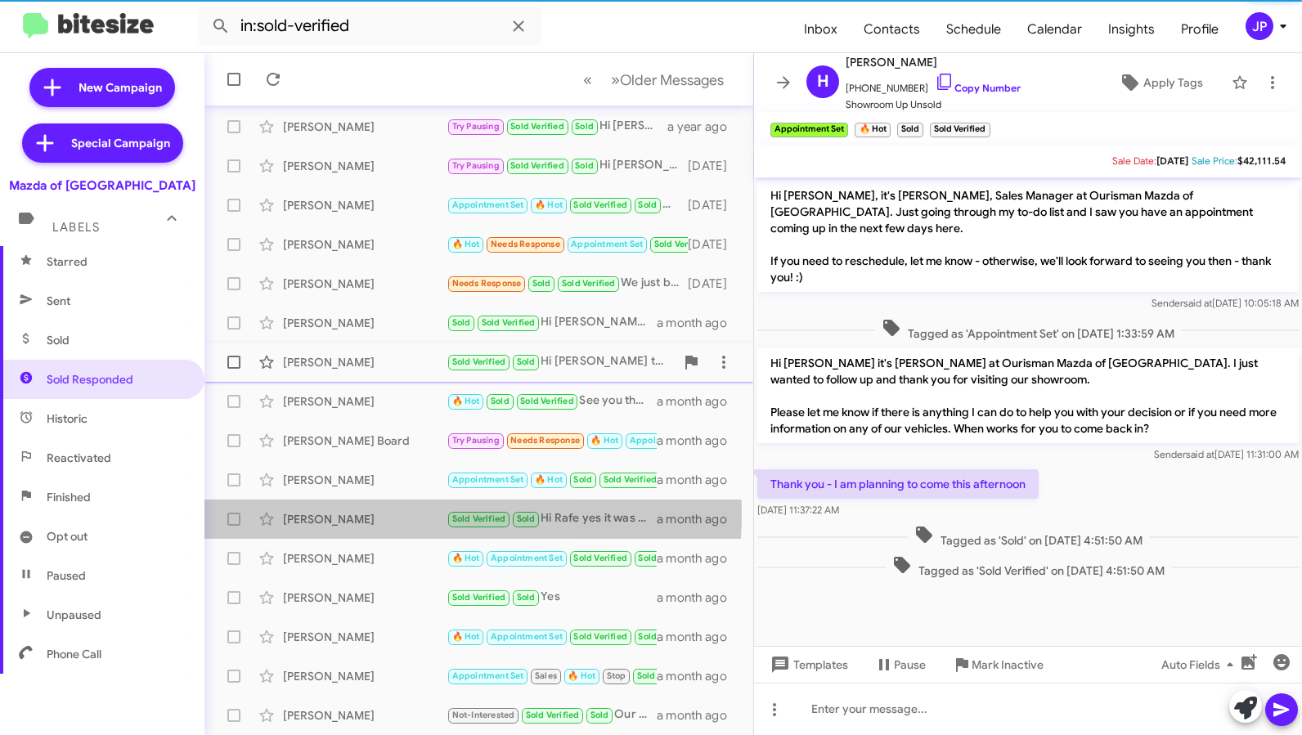
click at [347, 513] on div "[PERSON_NAME]" at bounding box center [365, 519] width 164 height 16
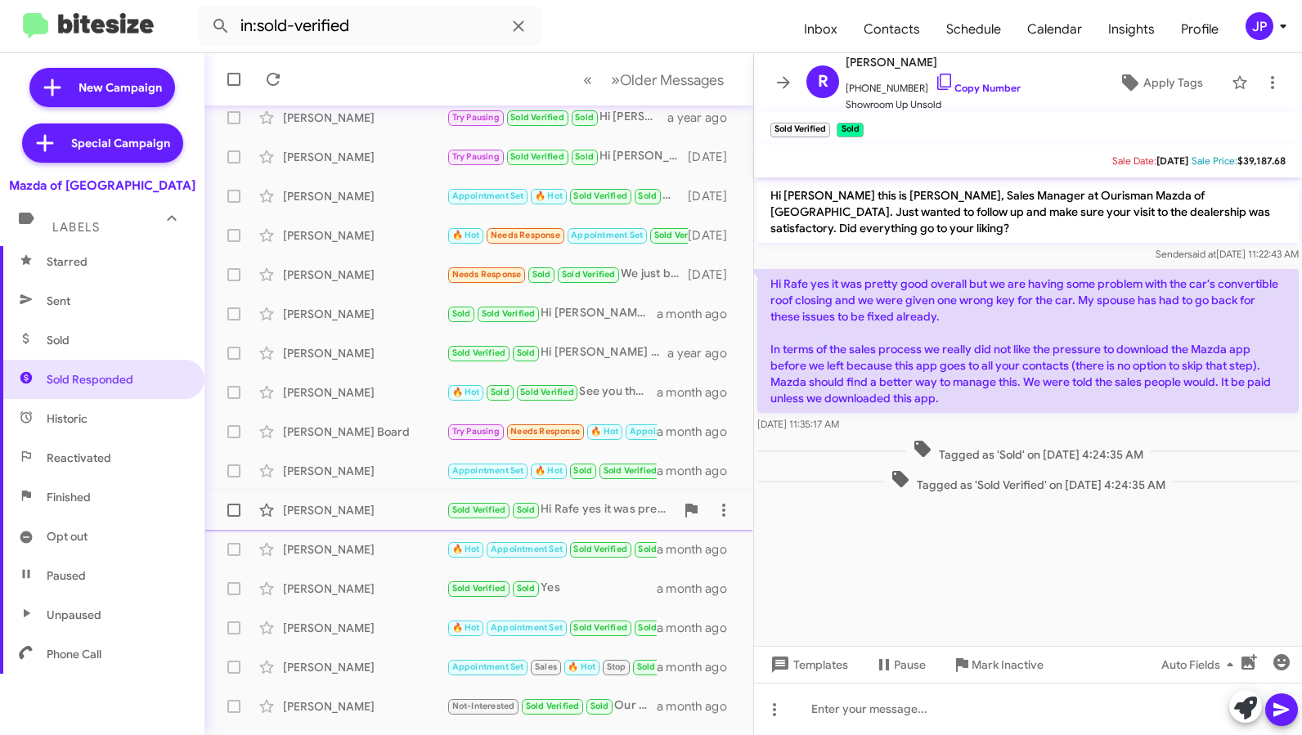
scroll to position [190, 0]
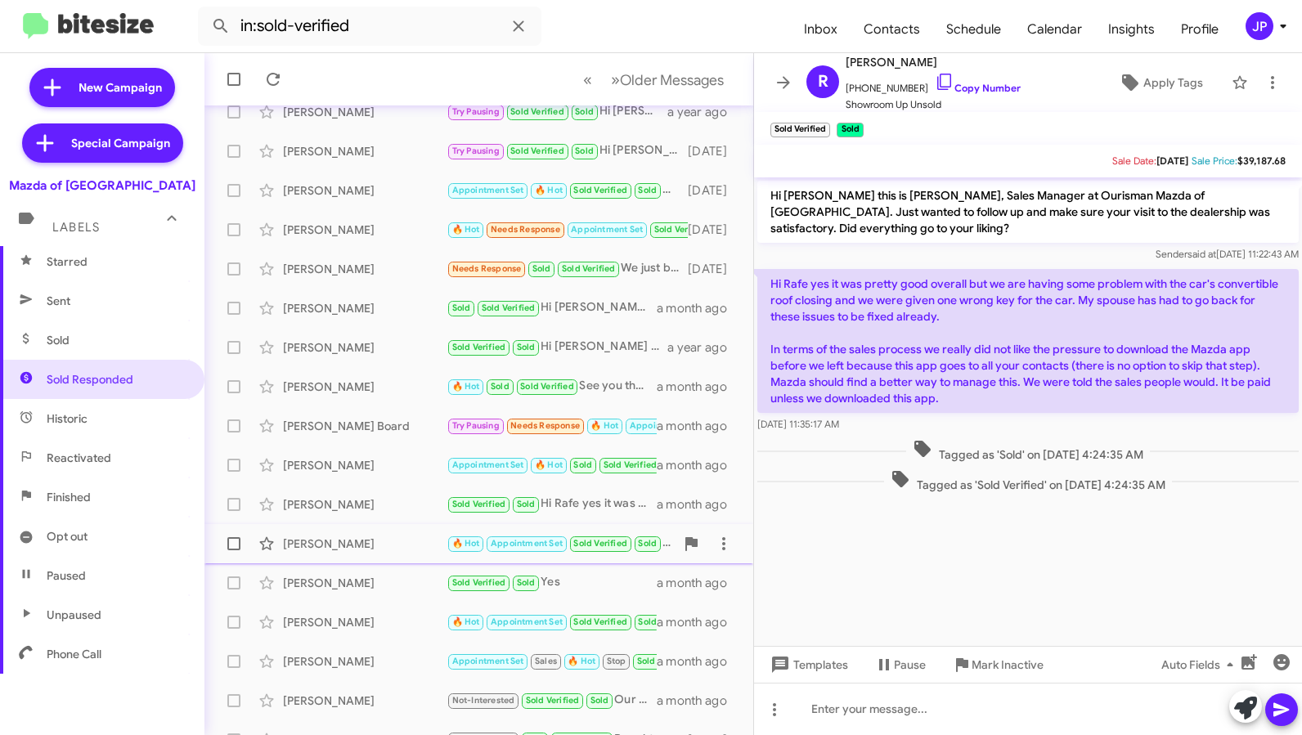
click at [348, 533] on div "Stephen Kohanski 🔥 Hot Appointment Set Sold Verified Sold Great! Looking forwar…" at bounding box center [479, 544] width 523 height 33
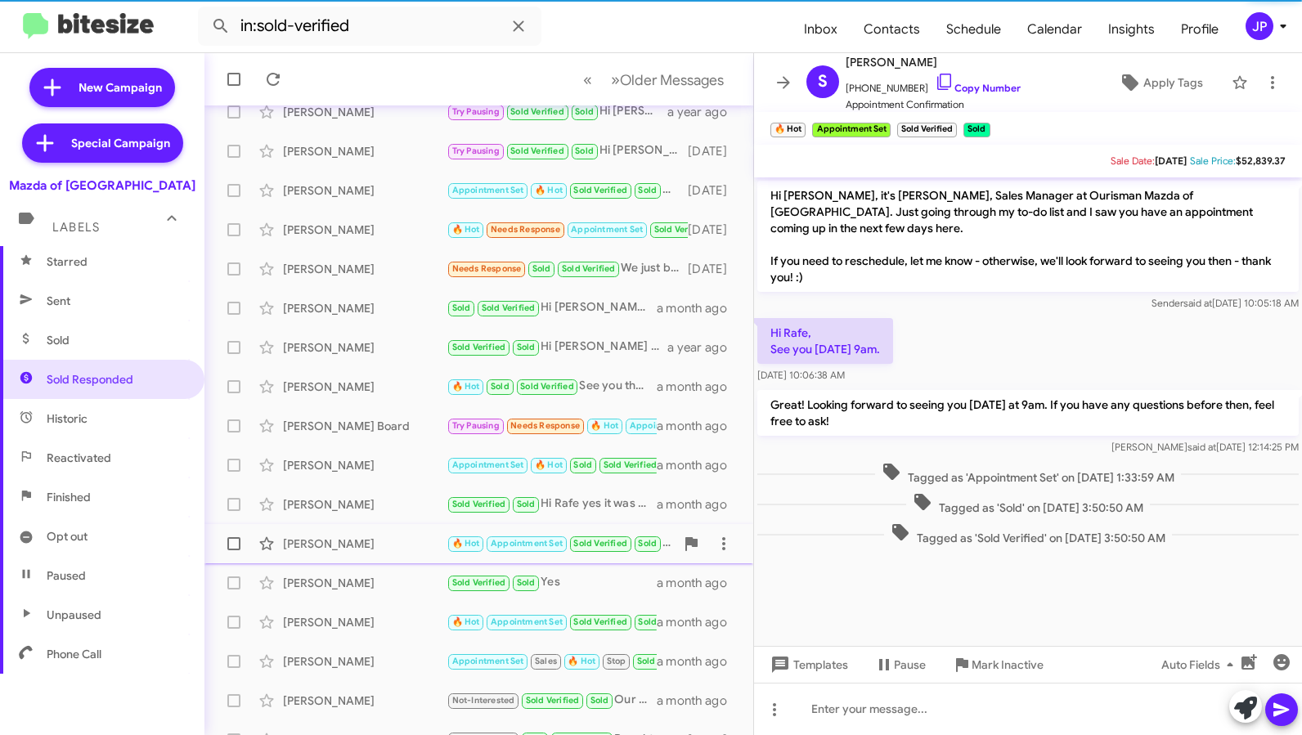
scroll to position [214, 0]
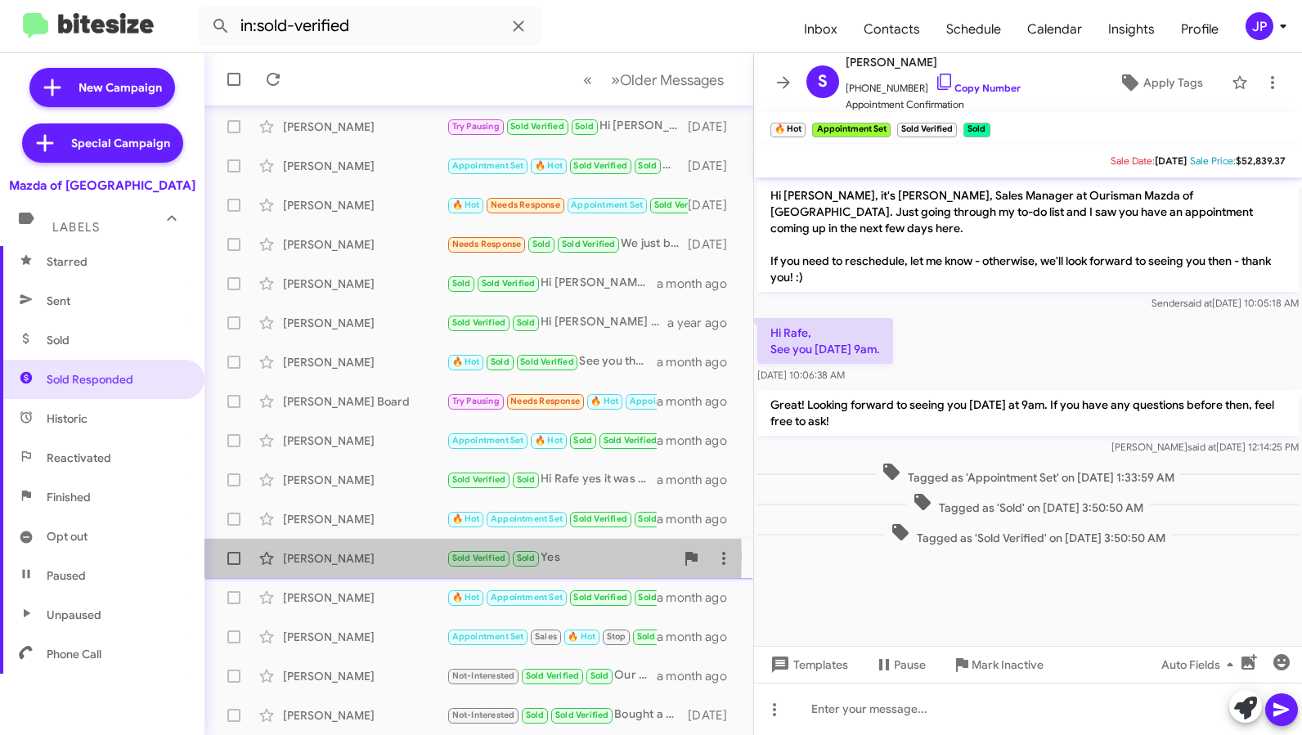
click at [357, 555] on div "Lesley Silverstein" at bounding box center [365, 558] width 164 height 16
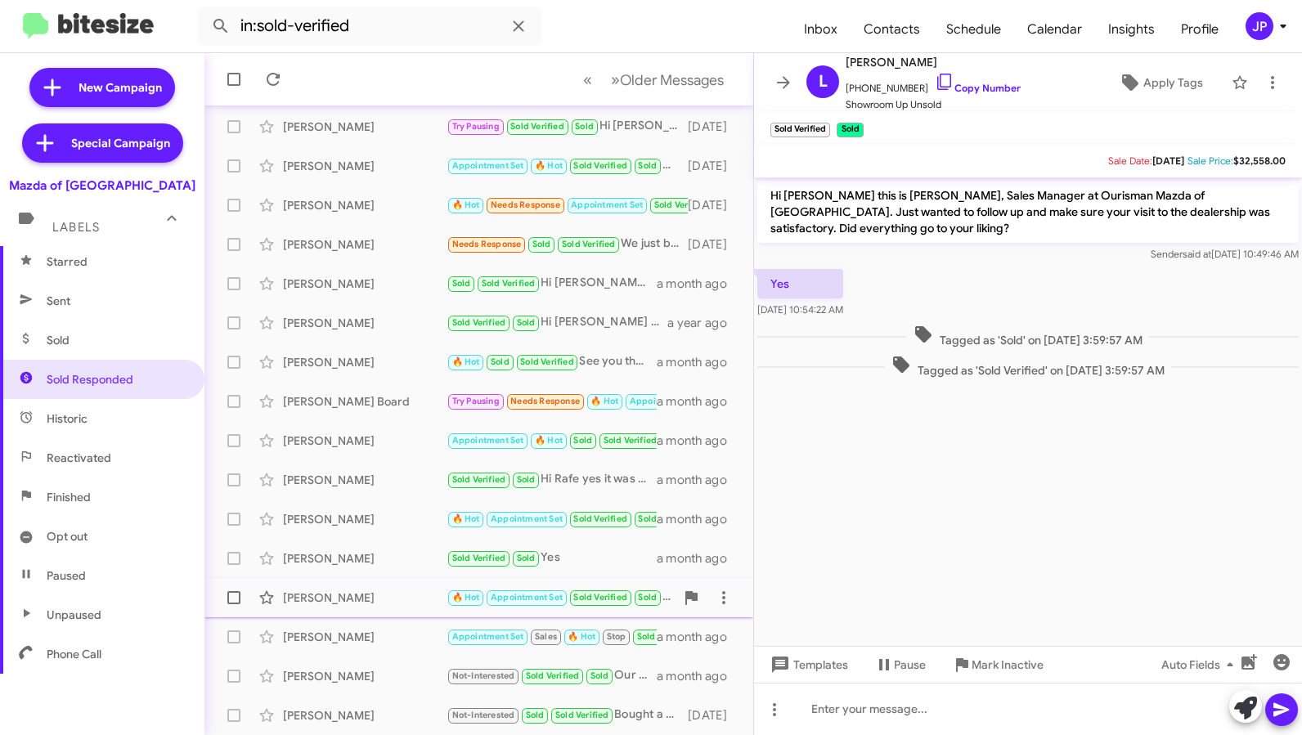
click at [368, 613] on div "Shawnna Thomas 🔥 Hot Appointment Set Sold Verified Sold I also talked with Madi…" at bounding box center [479, 597] width 523 height 33
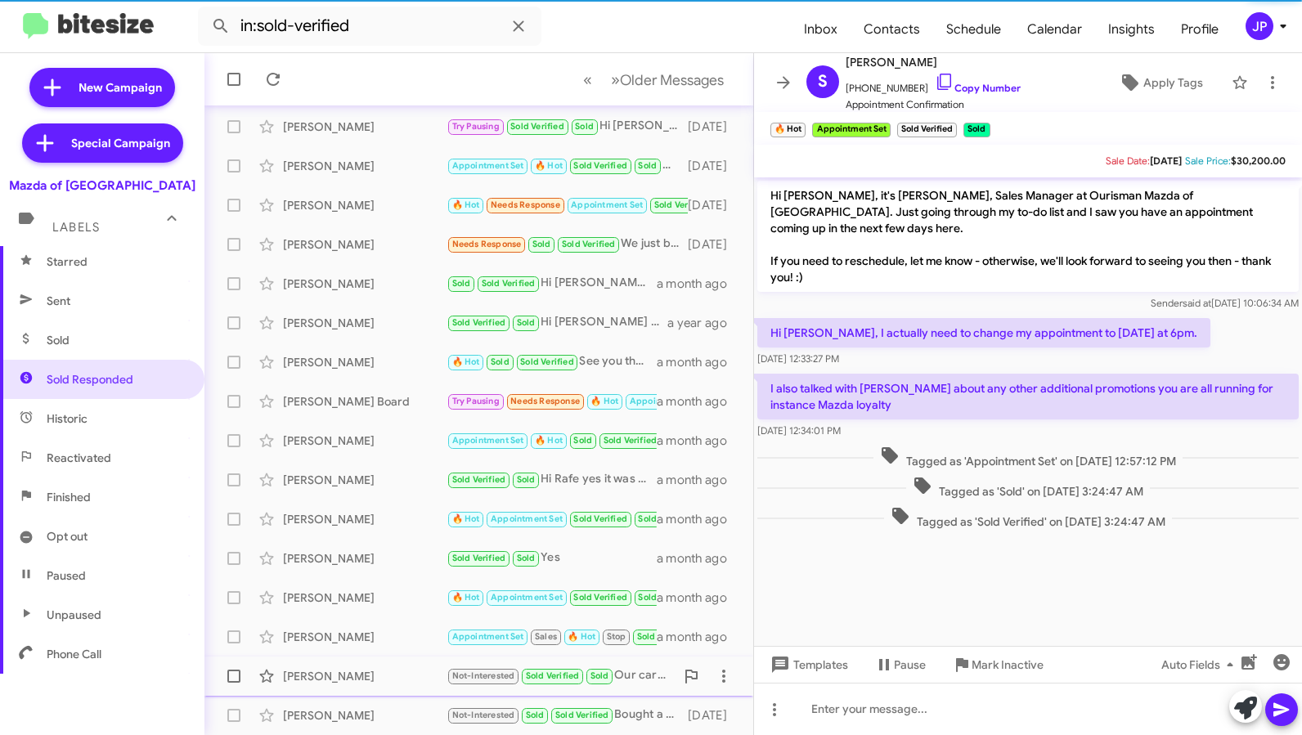
click at [383, 664] on div "Yanik Silver Not-Interested Sold Verified Sold Our car got totaled and is gone.…" at bounding box center [479, 676] width 523 height 33
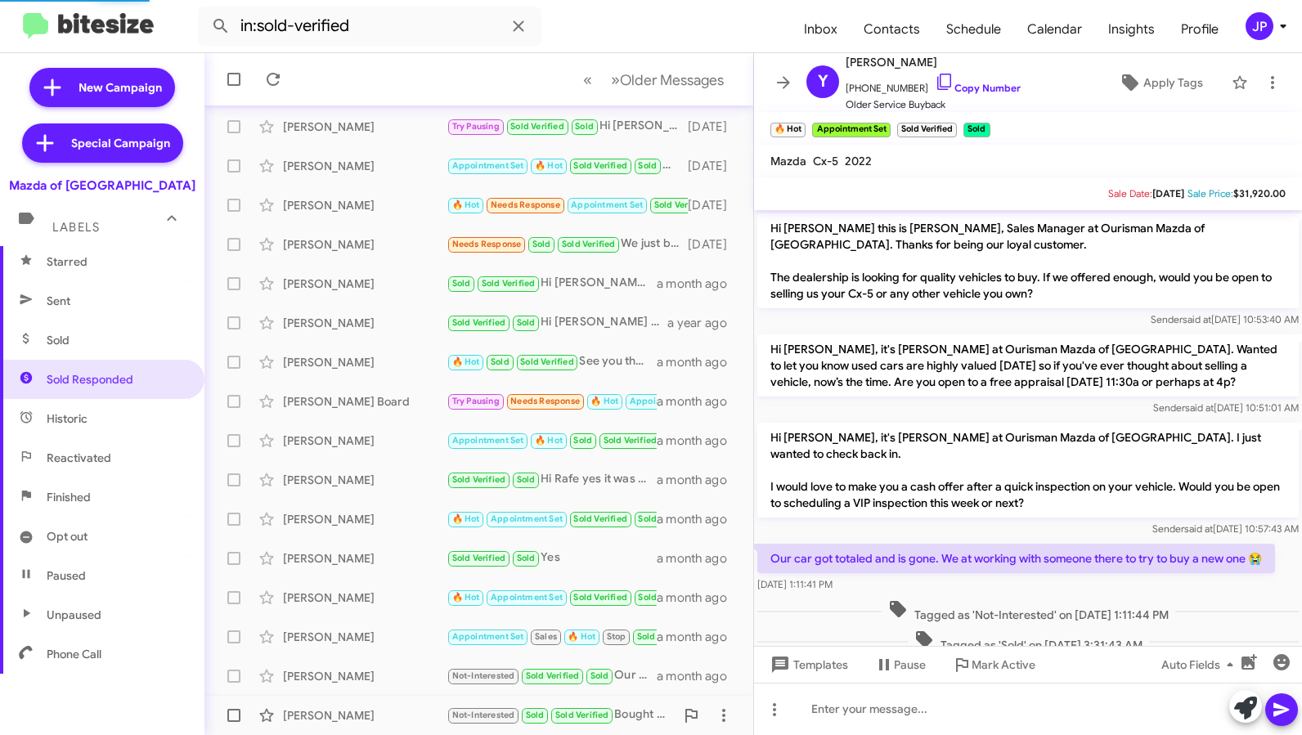
scroll to position [53, 0]
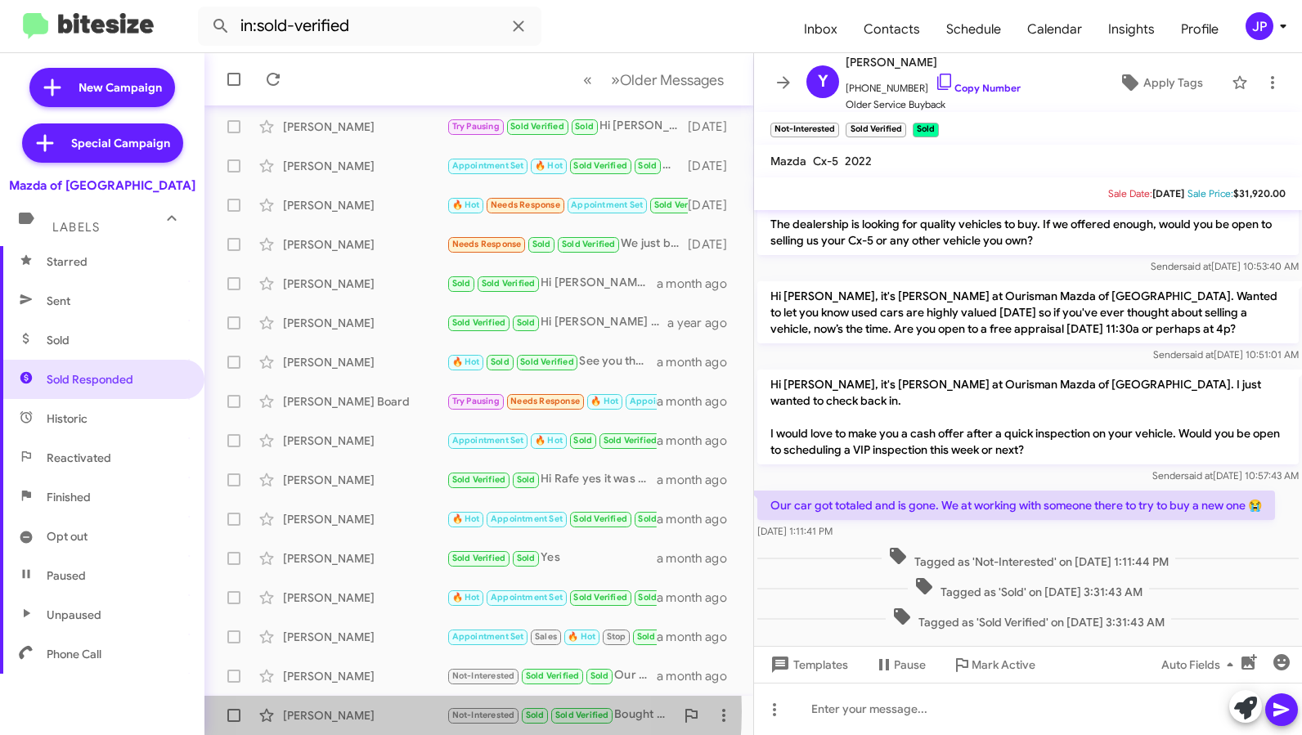
click at [384, 712] on div "Robert Trachtenberg" at bounding box center [365, 715] width 164 height 16
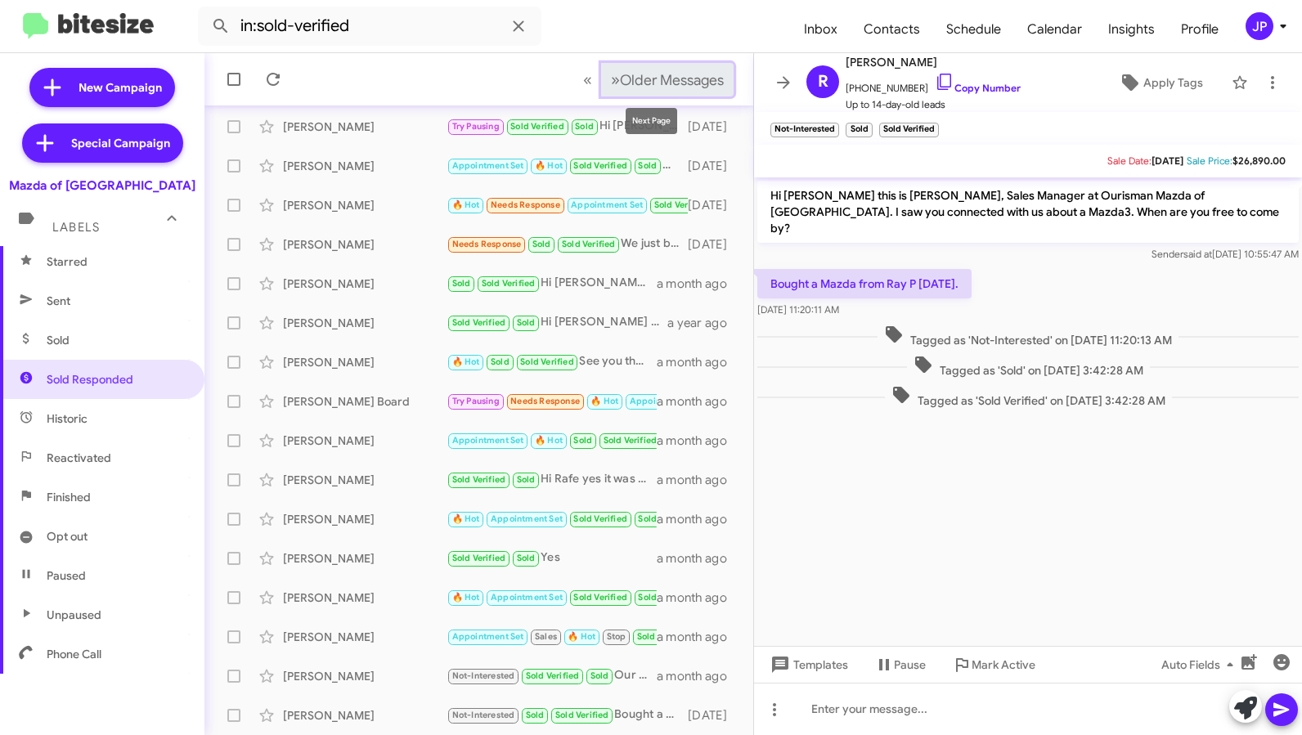
click at [638, 90] on button "» Next Older Messages" at bounding box center [667, 80] width 132 height 34
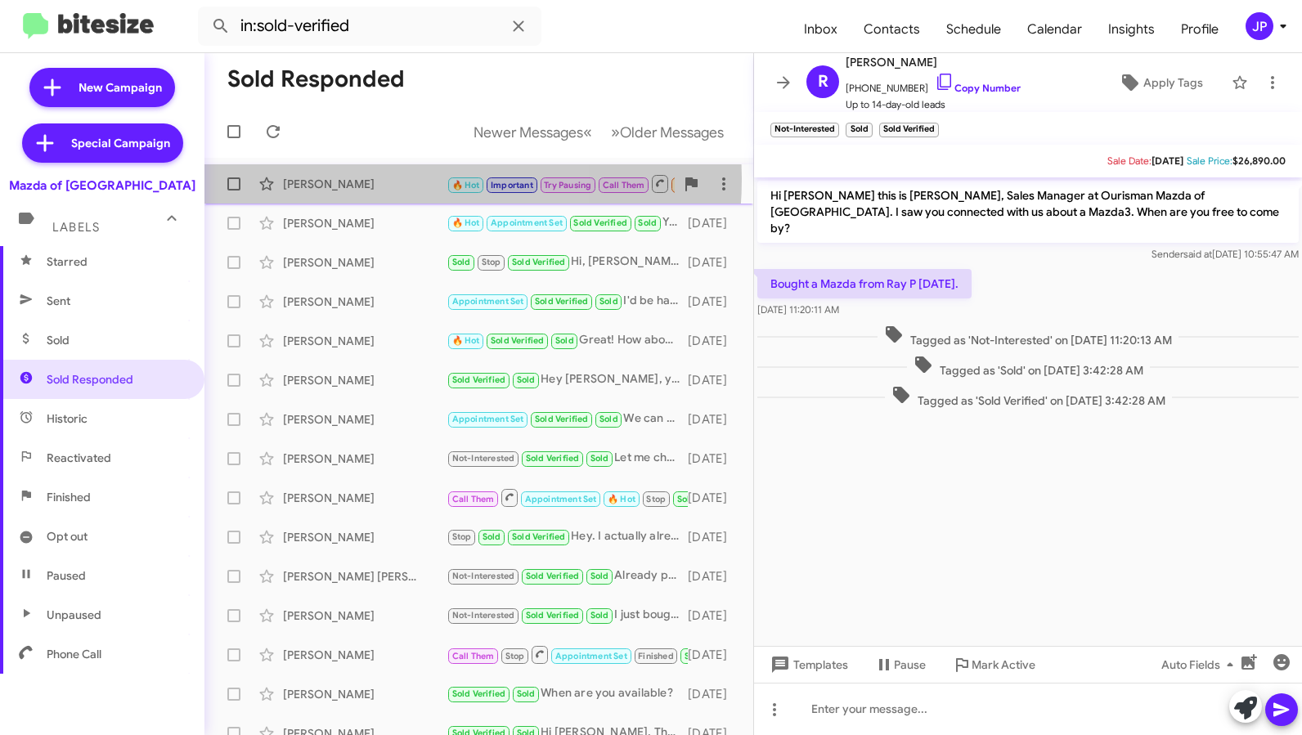
click at [353, 178] on div "Neda Hemati" at bounding box center [365, 184] width 164 height 16
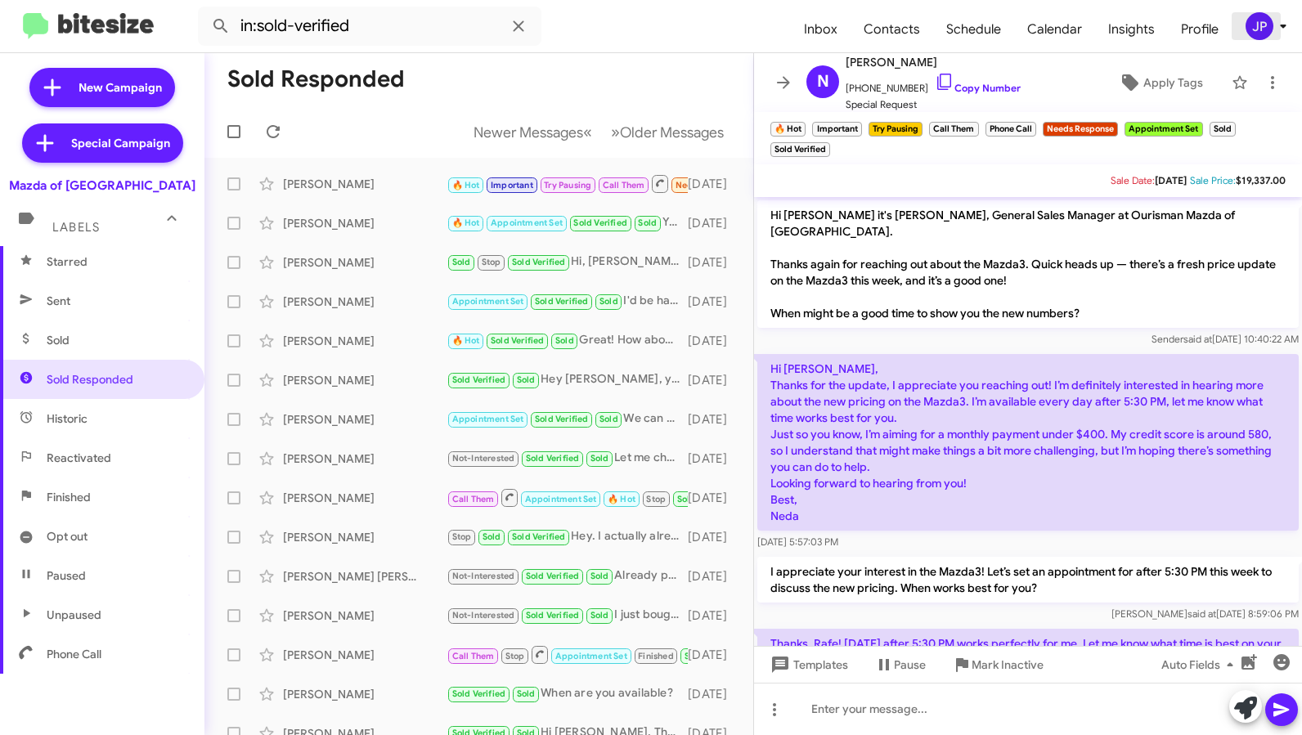
click at [1279, 33] on icon at bounding box center [1283, 26] width 20 height 20
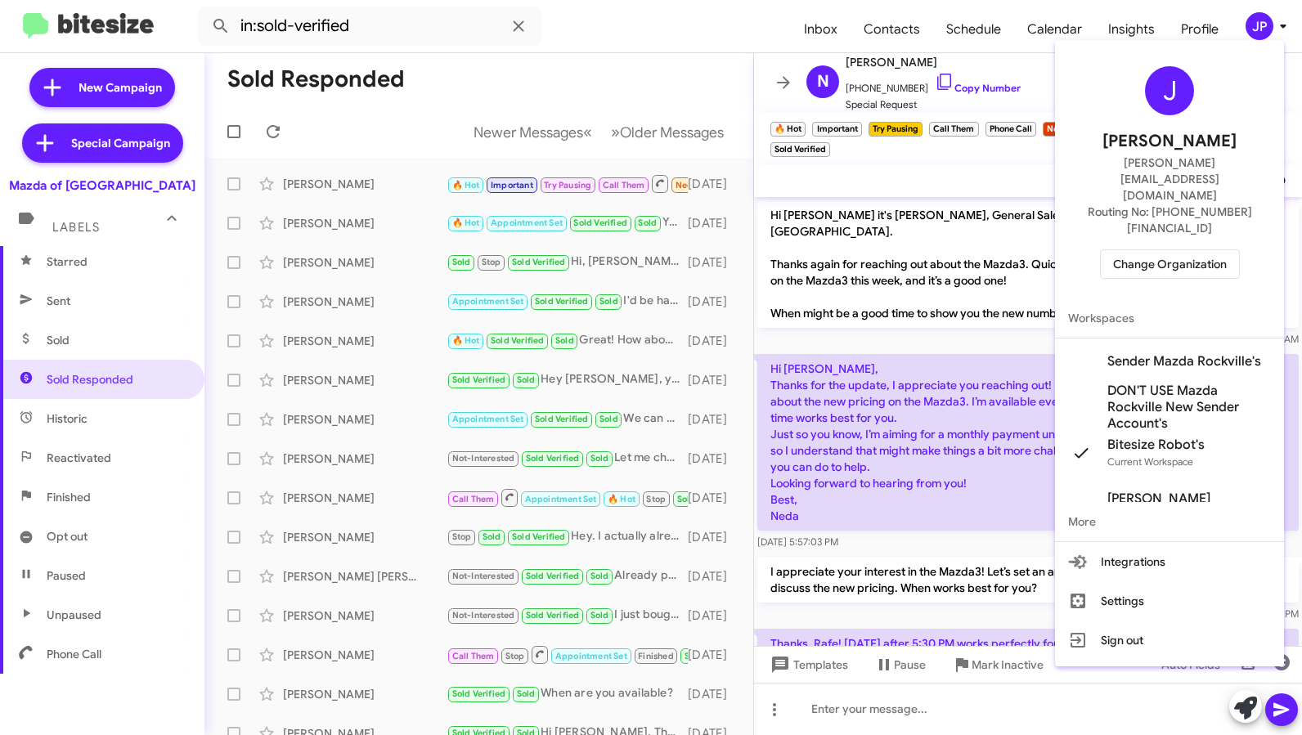
click at [1165, 353] on span "Sender Mazda Rockville's" at bounding box center [1184, 361] width 154 height 16
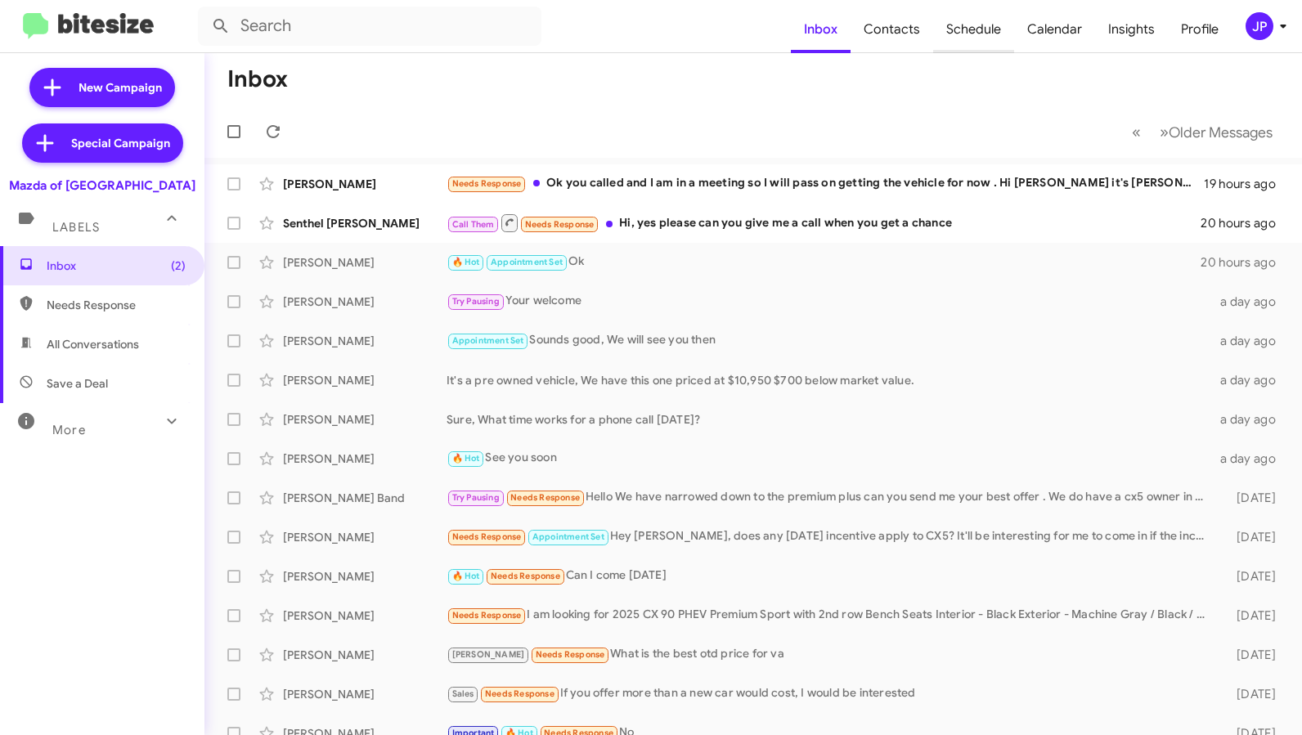
click at [968, 21] on span "Schedule" at bounding box center [973, 29] width 81 height 47
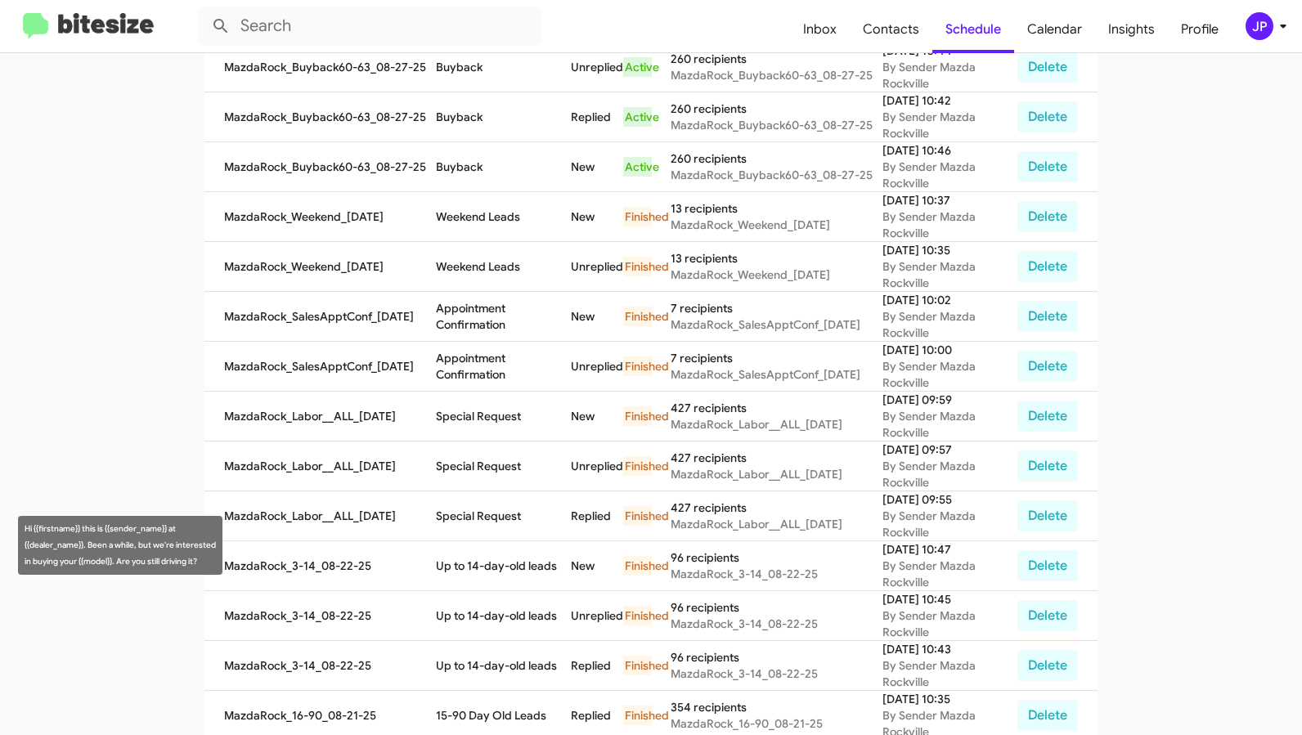
scroll to position [568, 0]
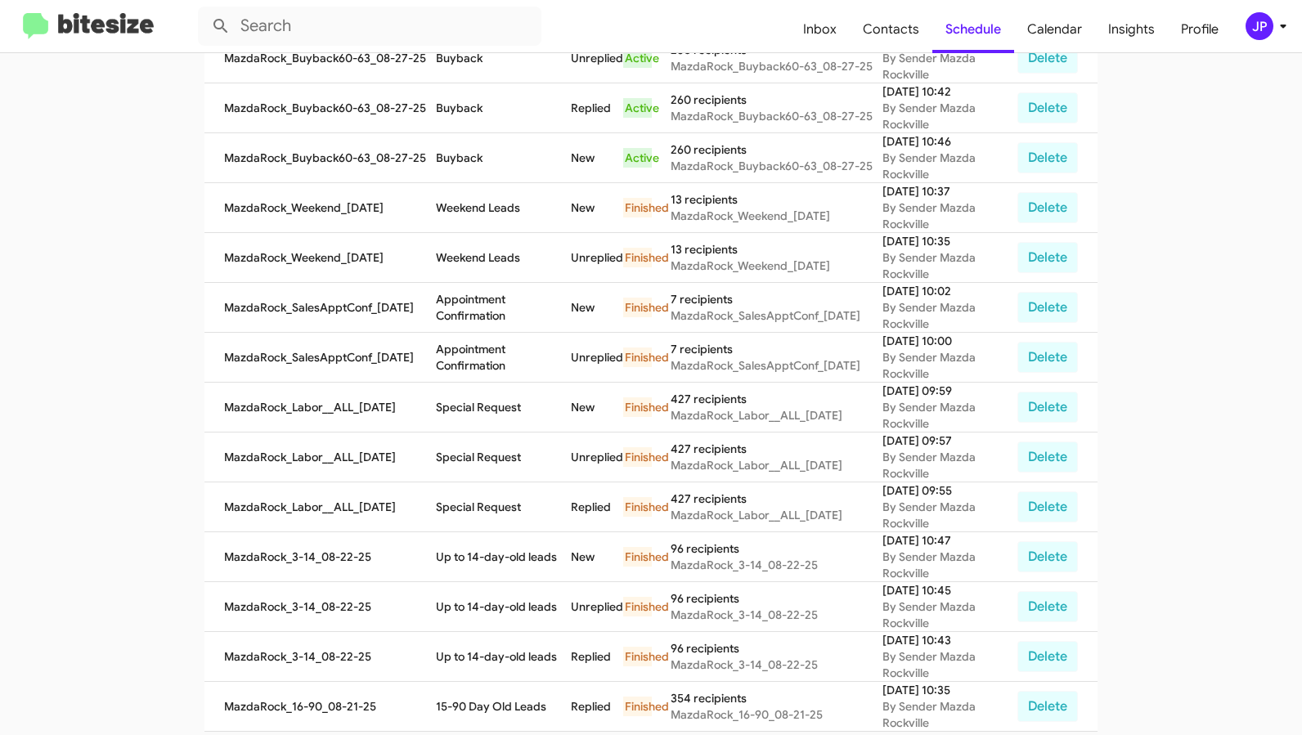
drag, startPoint x: 128, startPoint y: 25, endPoint x: 305, endPoint y: 52, distance: 178.6
click at [128, 26] on img at bounding box center [88, 26] width 131 height 27
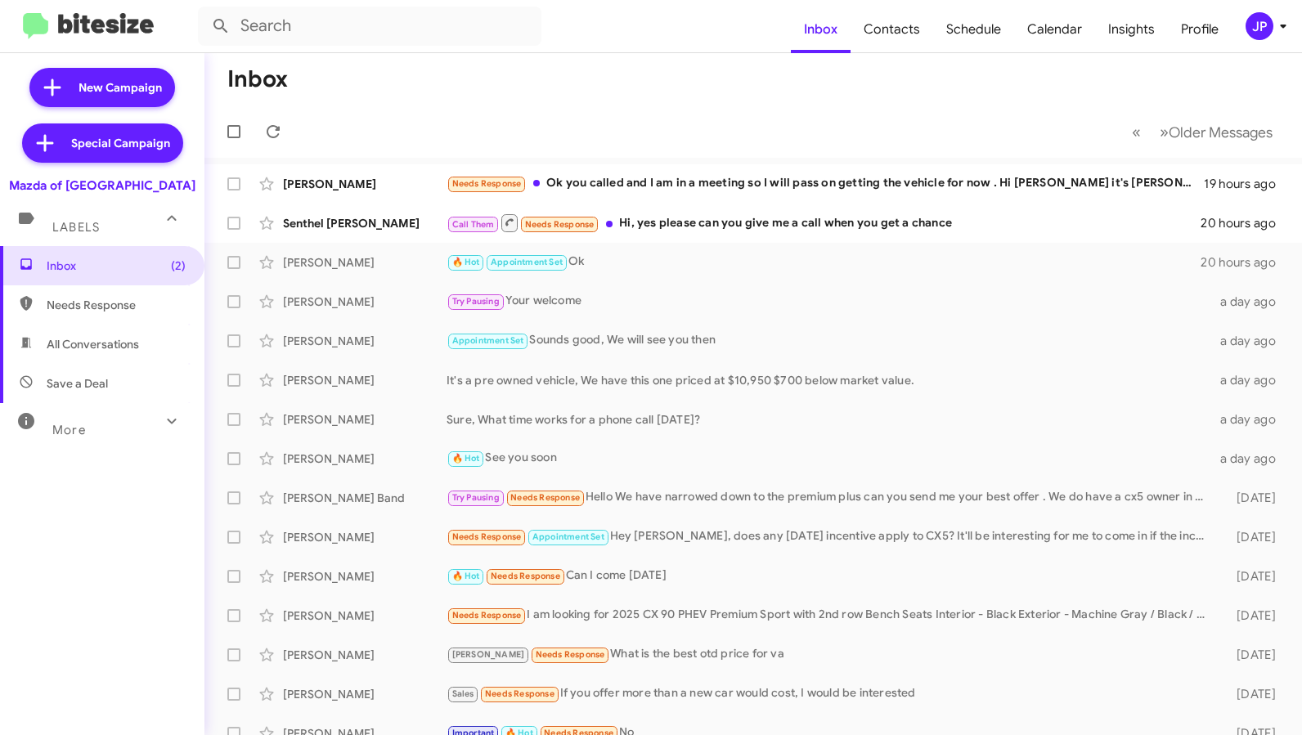
click at [1253, 33] on div "JP" at bounding box center [1260, 26] width 28 height 28
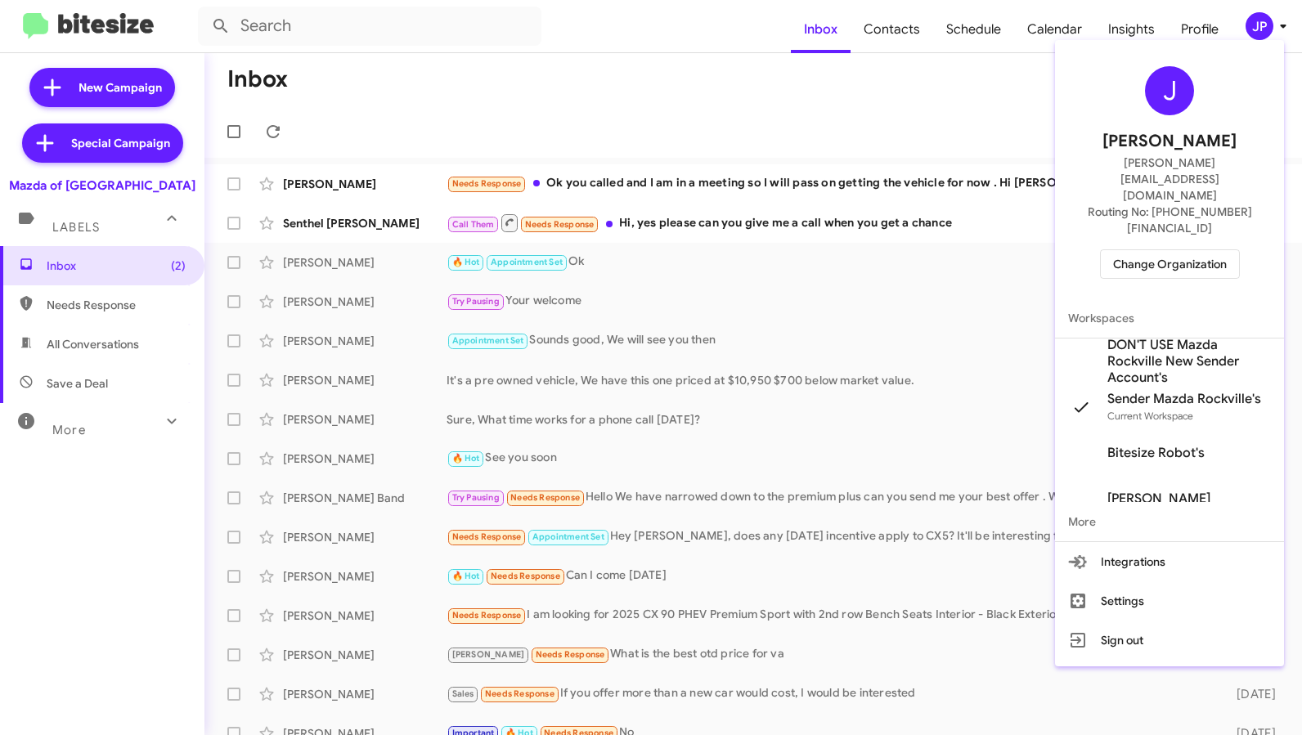
click at [1200, 250] on span "Change Organization" at bounding box center [1170, 264] width 114 height 28
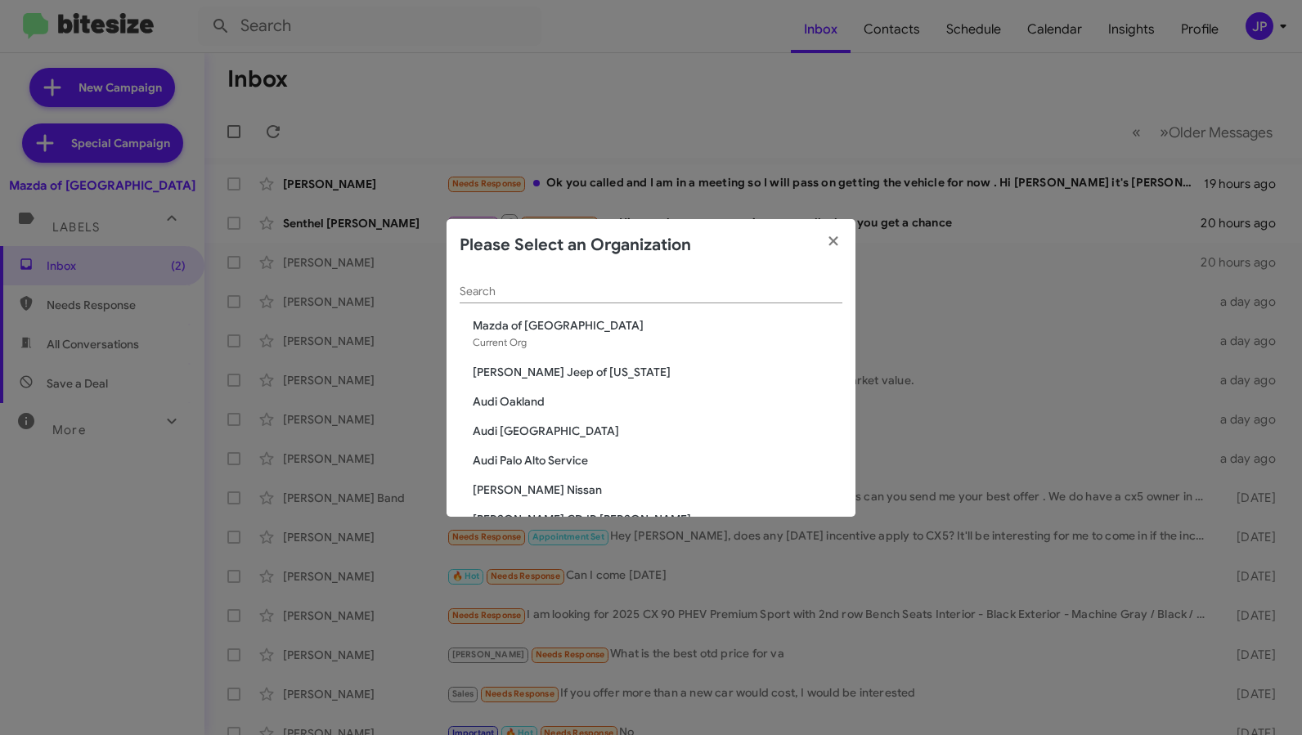
click at [815, 290] on input "Search" at bounding box center [651, 291] width 383 height 13
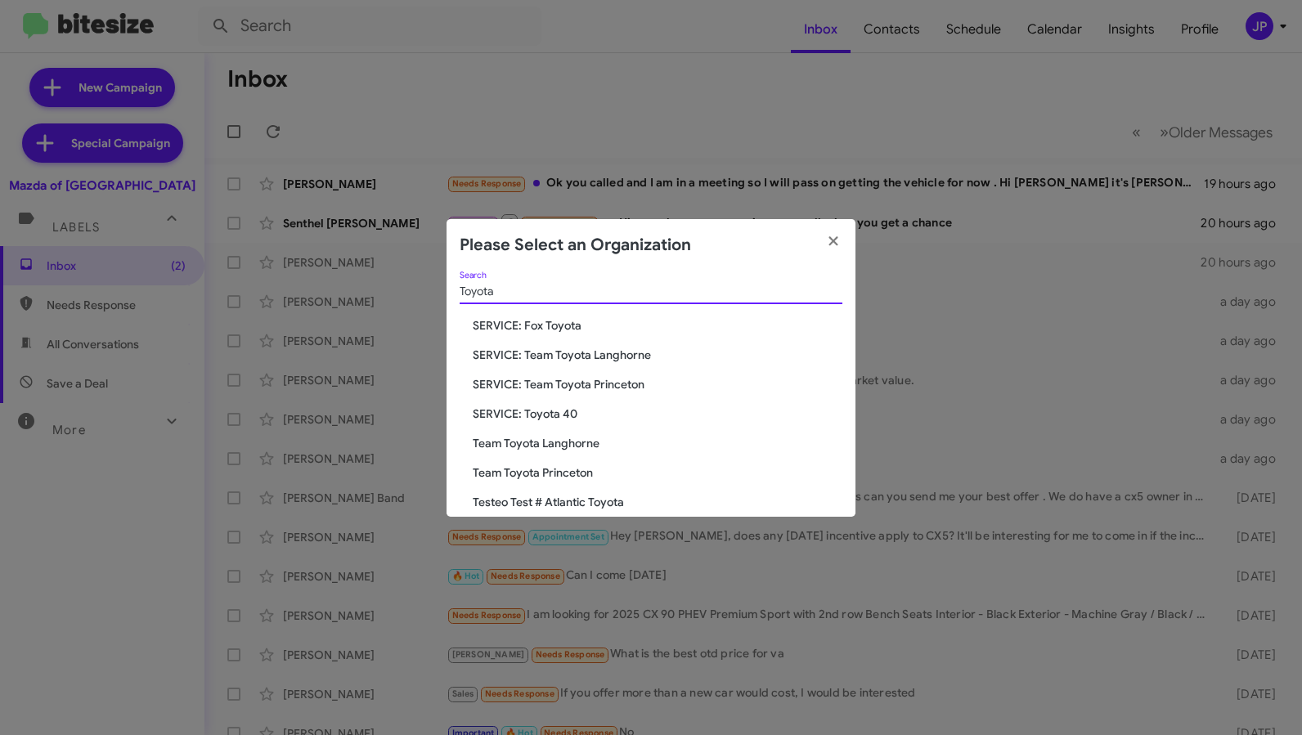
scroll to position [137, 0]
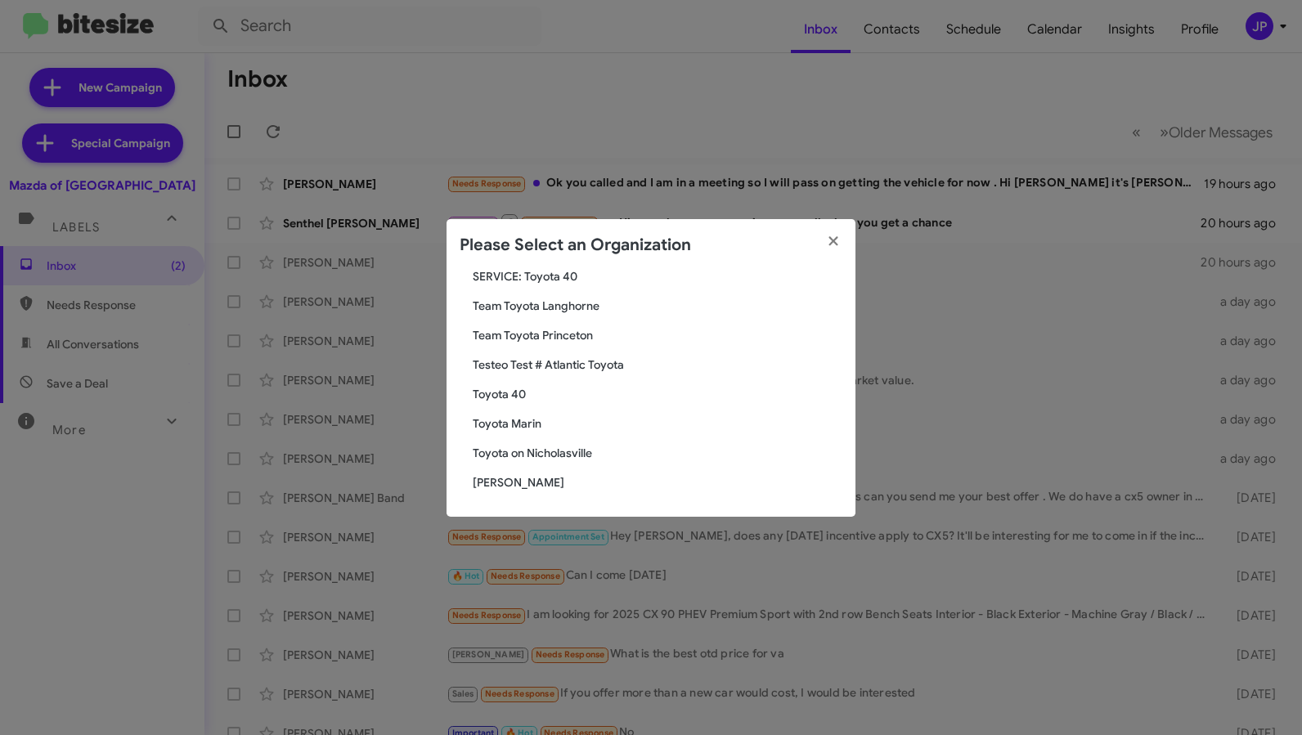
type input "Toyota"
click at [503, 393] on span "Toyota 40" at bounding box center [658, 394] width 370 height 16
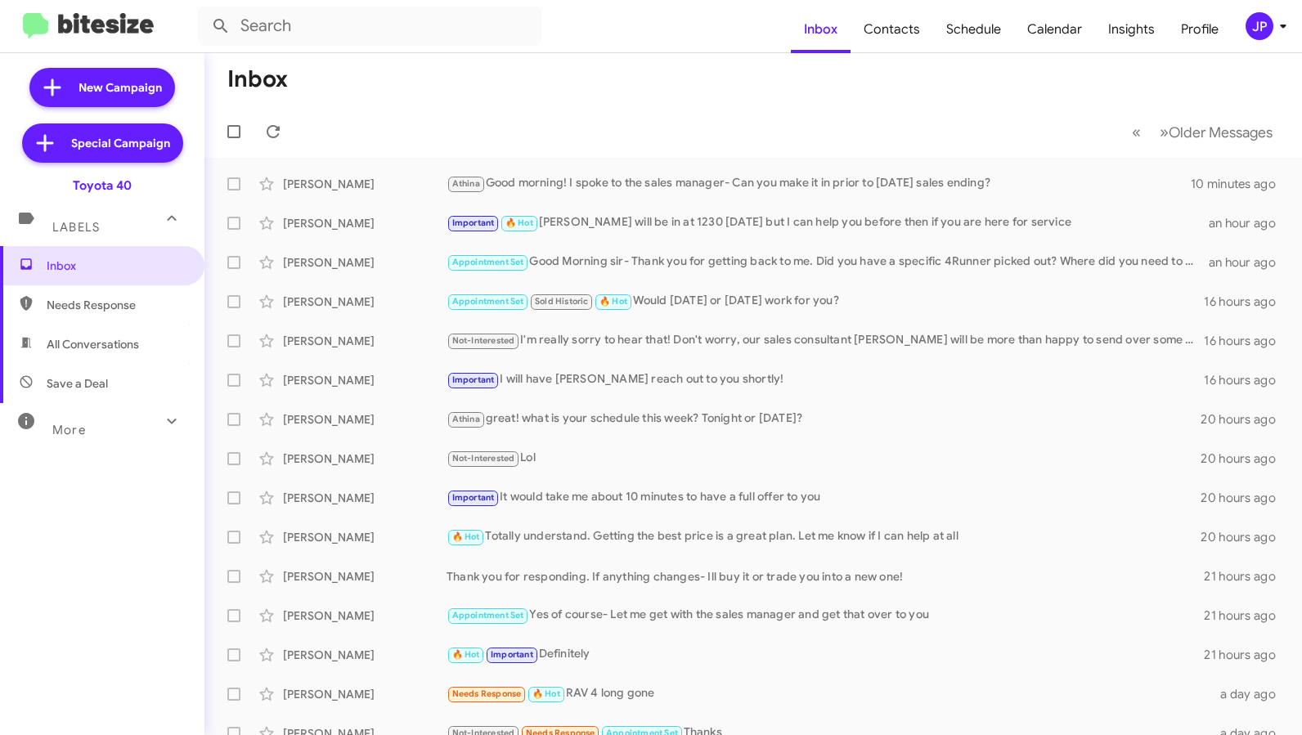
click at [104, 415] on div "More" at bounding box center [86, 423] width 146 height 30
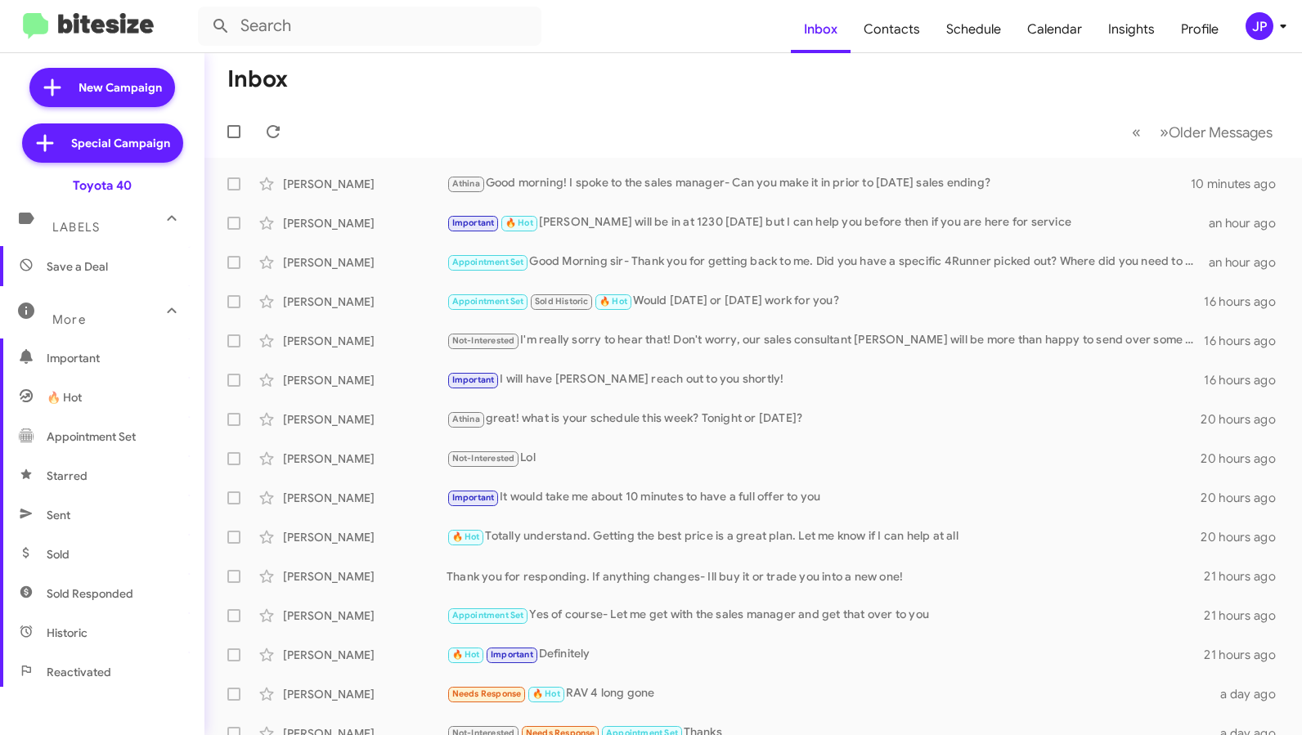
scroll to position [121, 0]
click at [150, 586] on span "Sold Responded" at bounding box center [102, 589] width 204 height 39
type input "in:sold-verified"
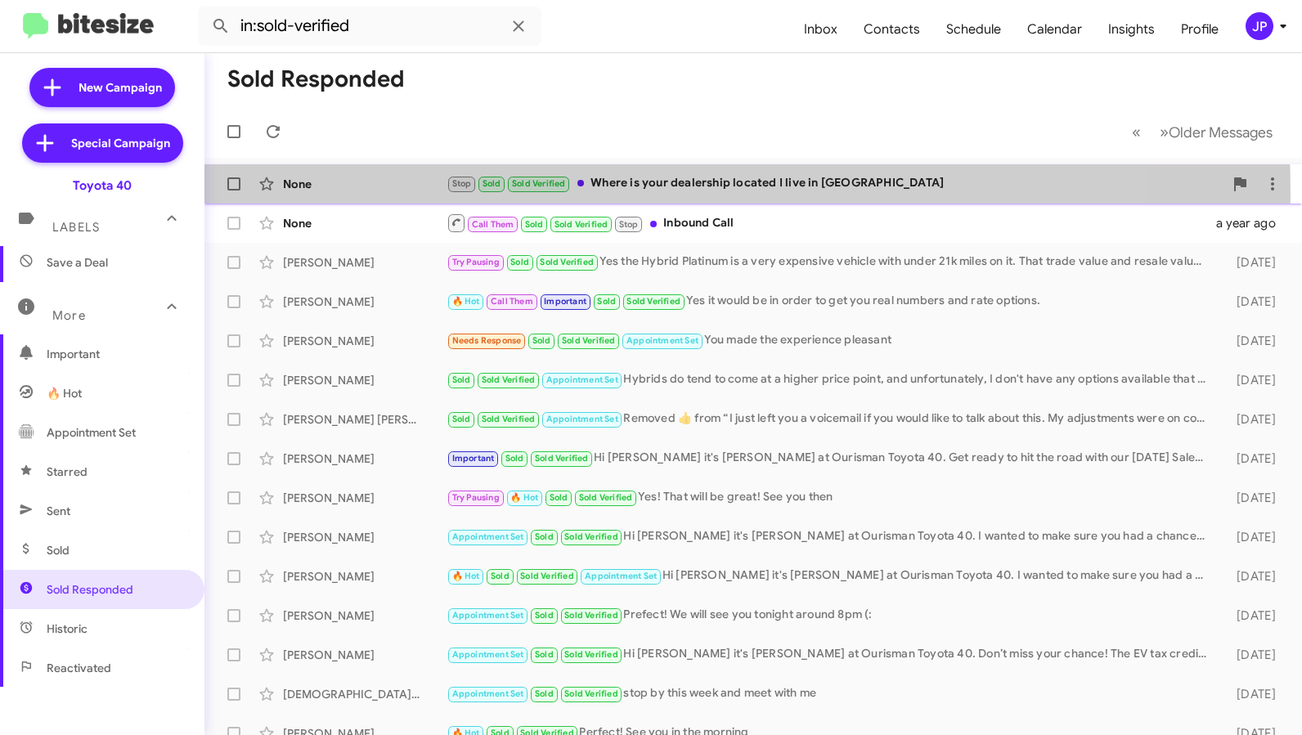
click at [388, 195] on div "None Stop Sold Sold Verified Where is your dealership located I live in whitema…" at bounding box center [753, 184] width 1071 height 33
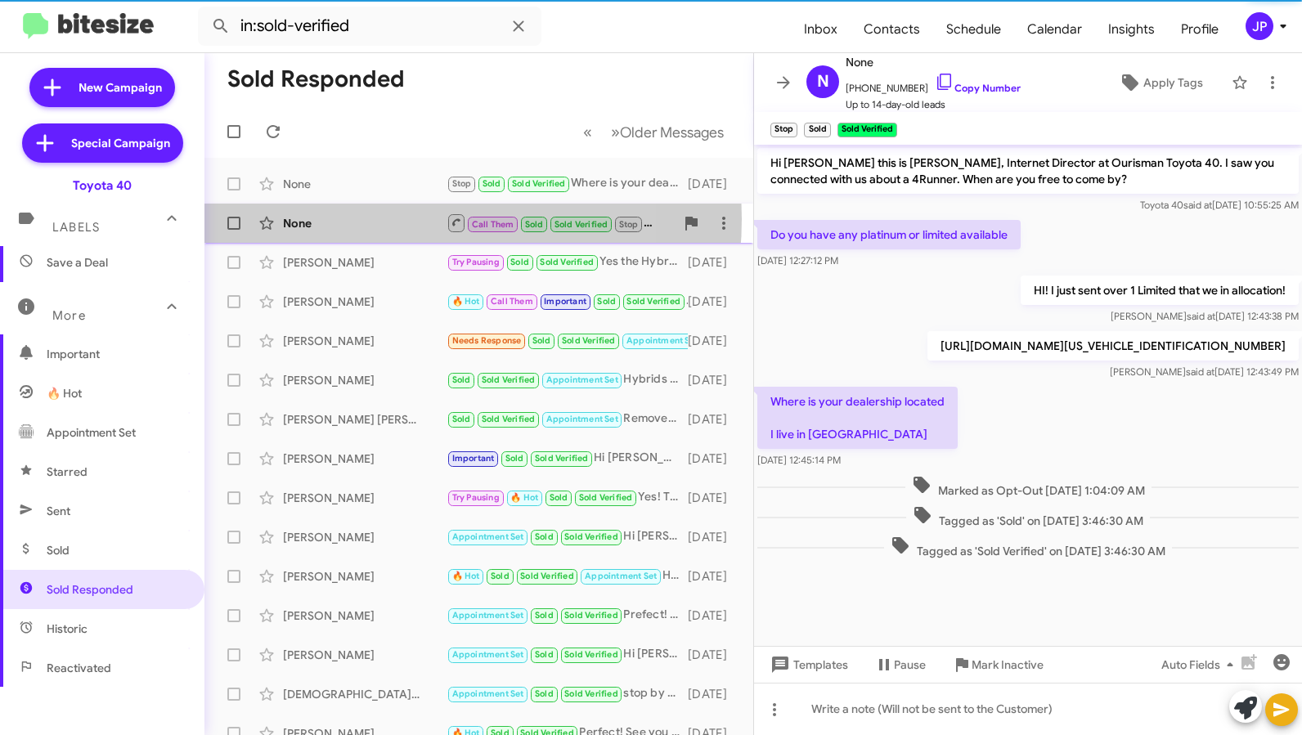
click at [387, 219] on div "None" at bounding box center [365, 223] width 164 height 16
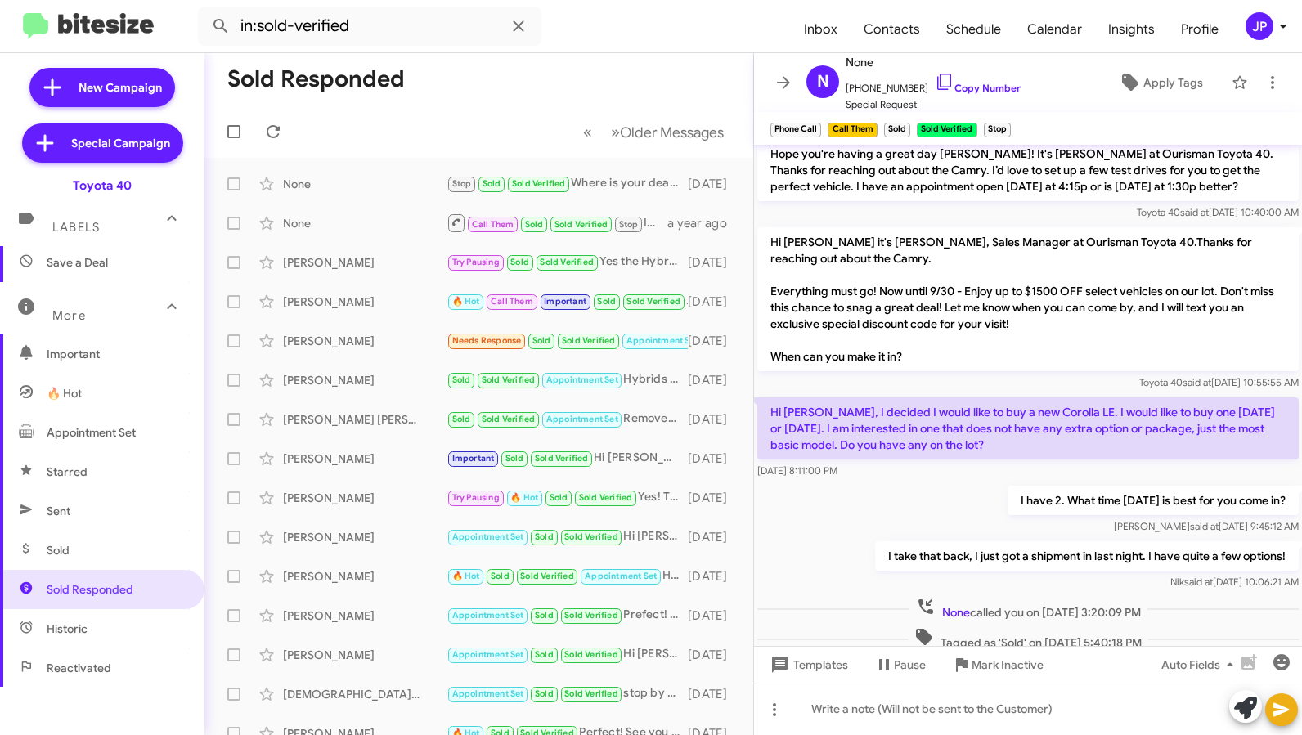
scroll to position [414, 0]
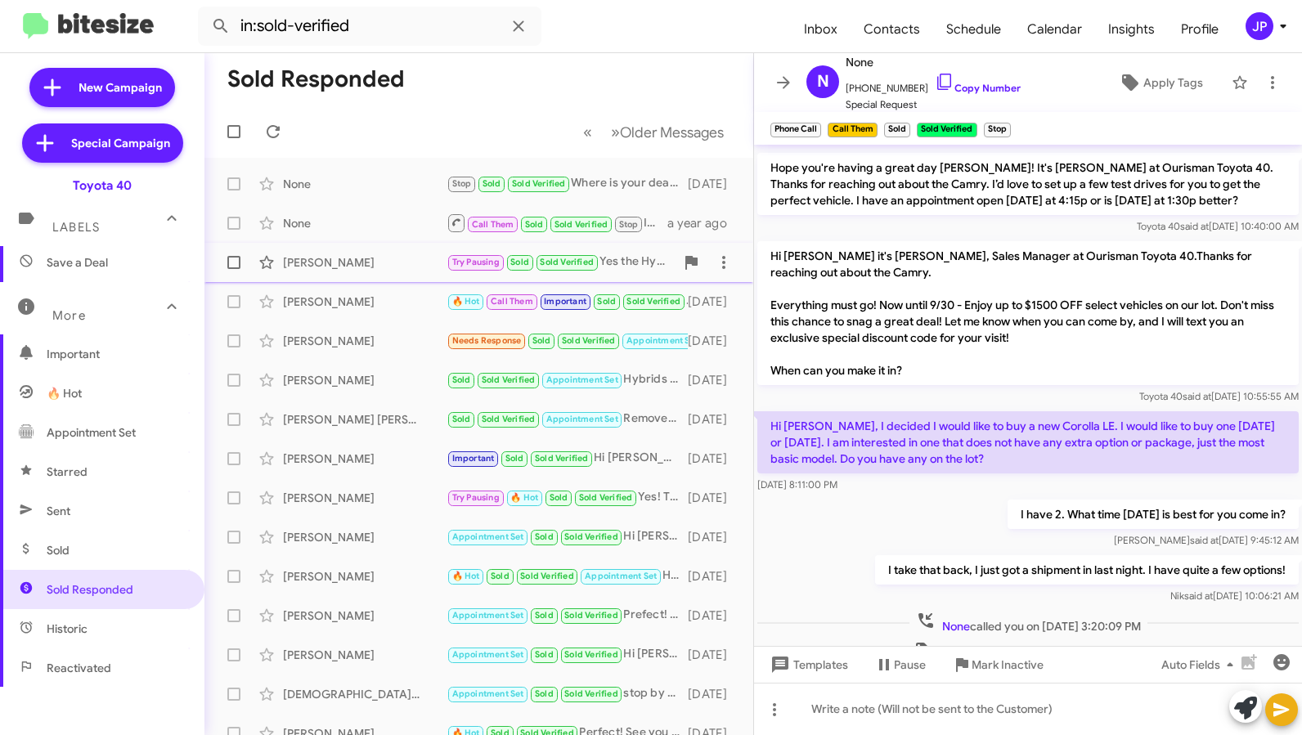
click at [315, 257] on div "Kelly Carter" at bounding box center [365, 262] width 164 height 16
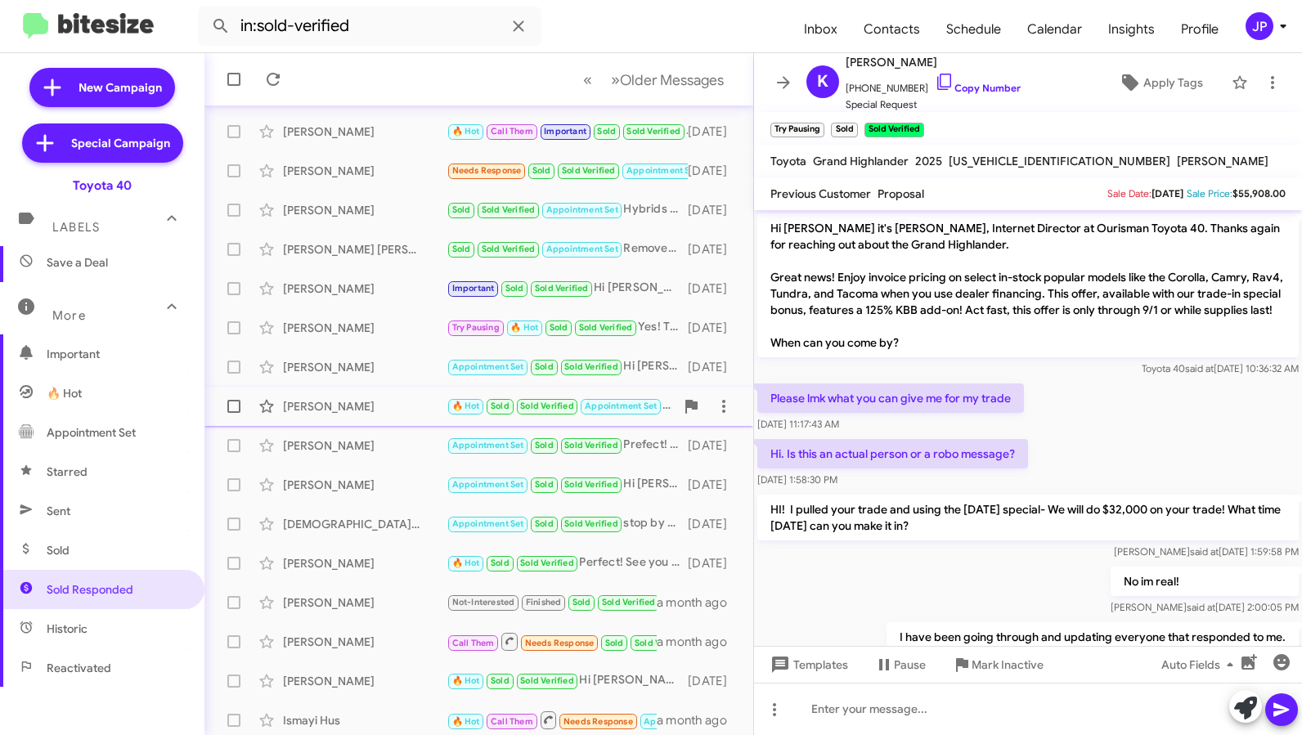
scroll to position [214, 0]
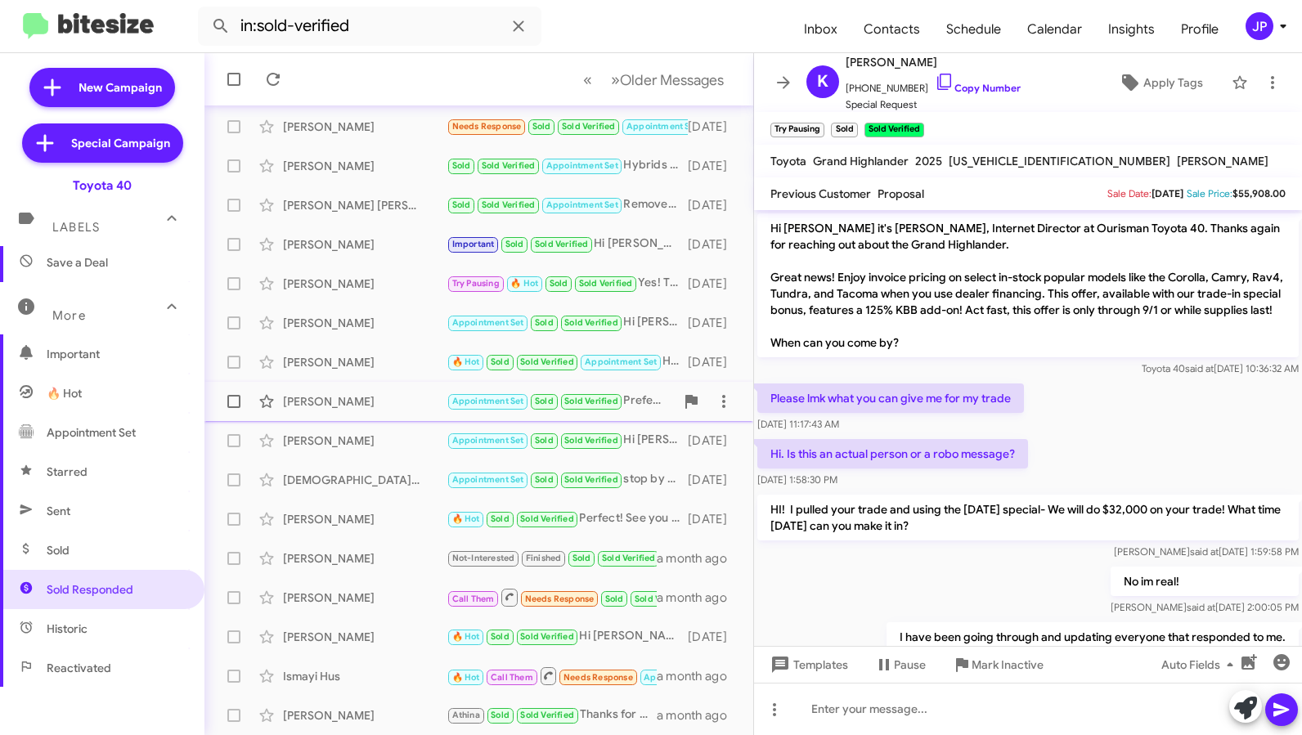
click at [346, 406] on div "Rachel Snyder" at bounding box center [365, 401] width 164 height 16
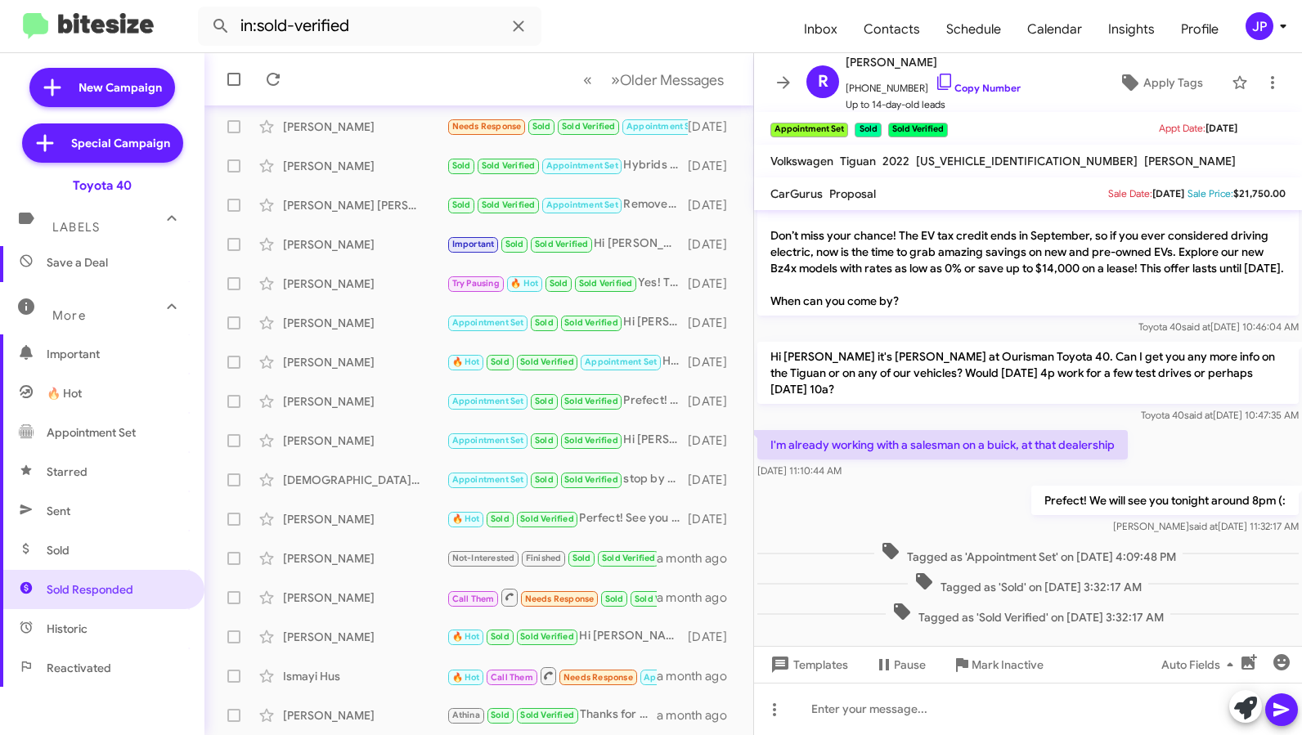
scroll to position [41, 0]
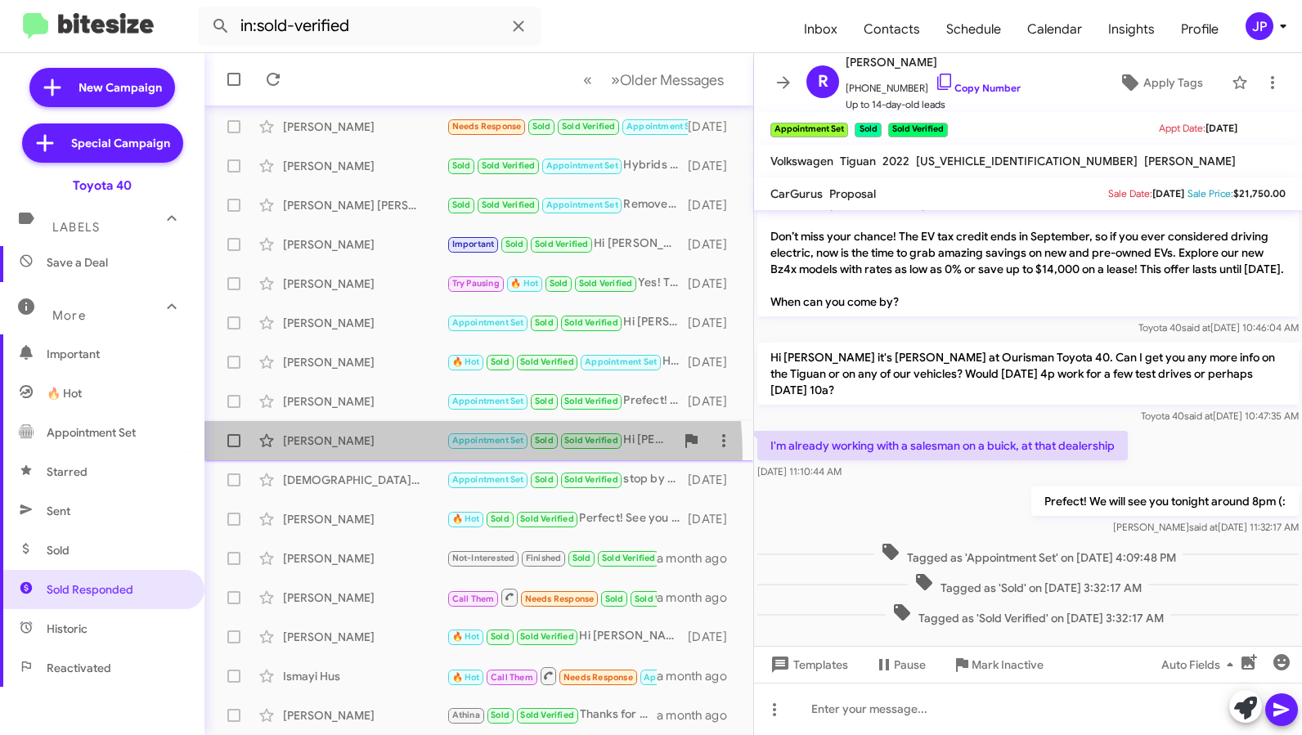
click at [379, 456] on div "Monique Mcmillian Appointment Set Sold Sold Verified Hi Monique it's Morgan And…" at bounding box center [479, 440] width 523 height 33
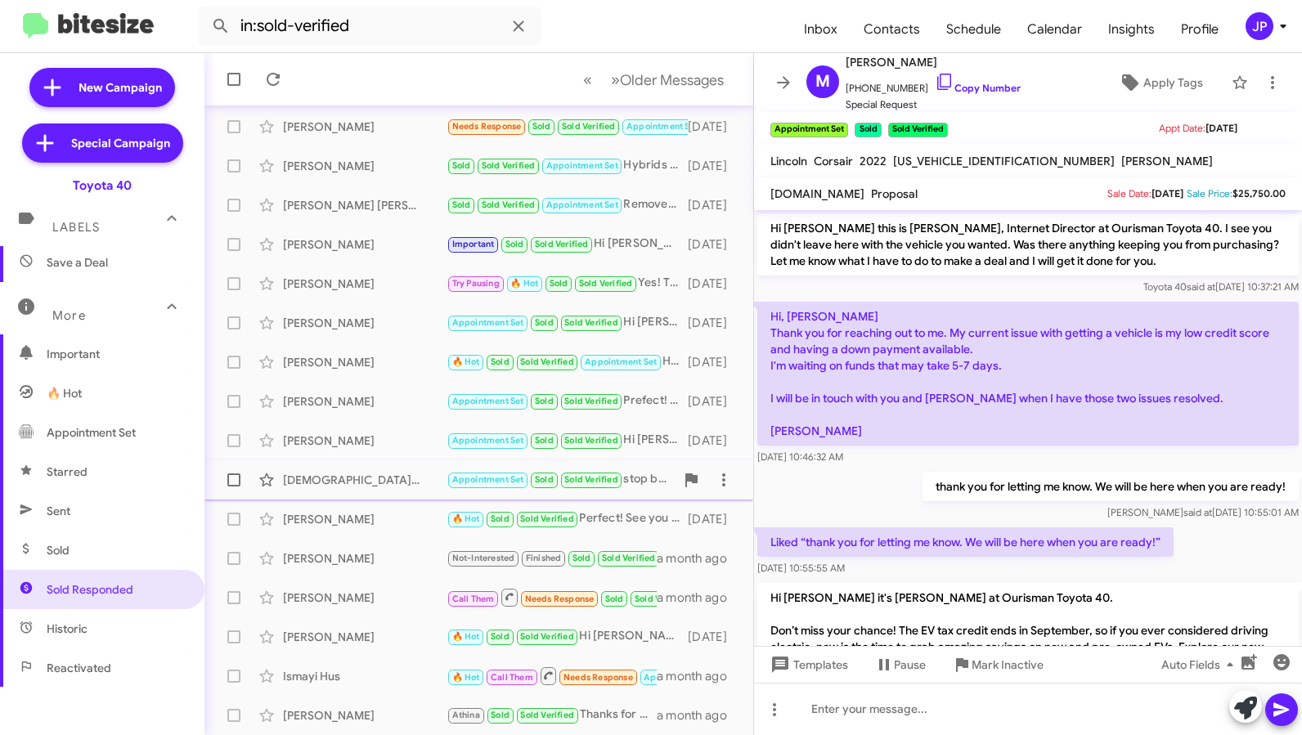
click at [373, 472] on div "Christian Brandenburg" at bounding box center [365, 480] width 164 height 16
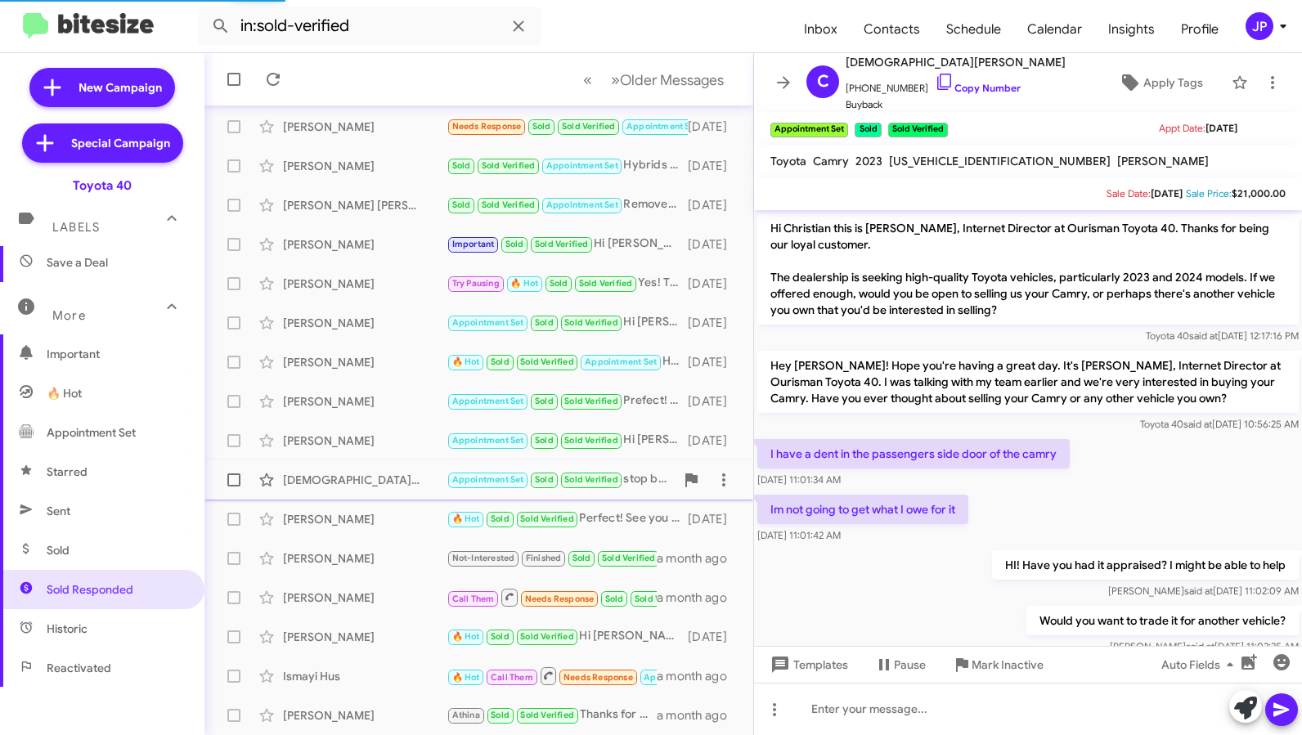
scroll to position [558, 0]
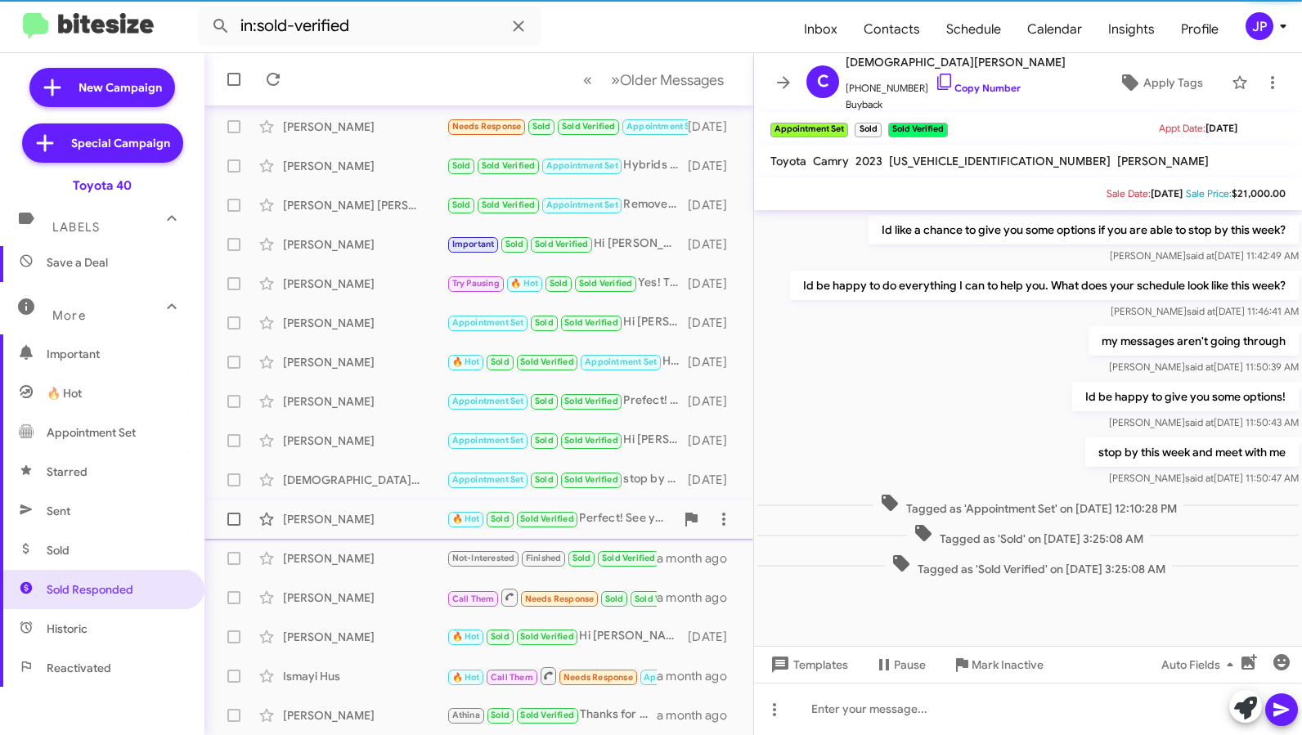
click at [365, 524] on div "Joshua Chig" at bounding box center [365, 519] width 164 height 16
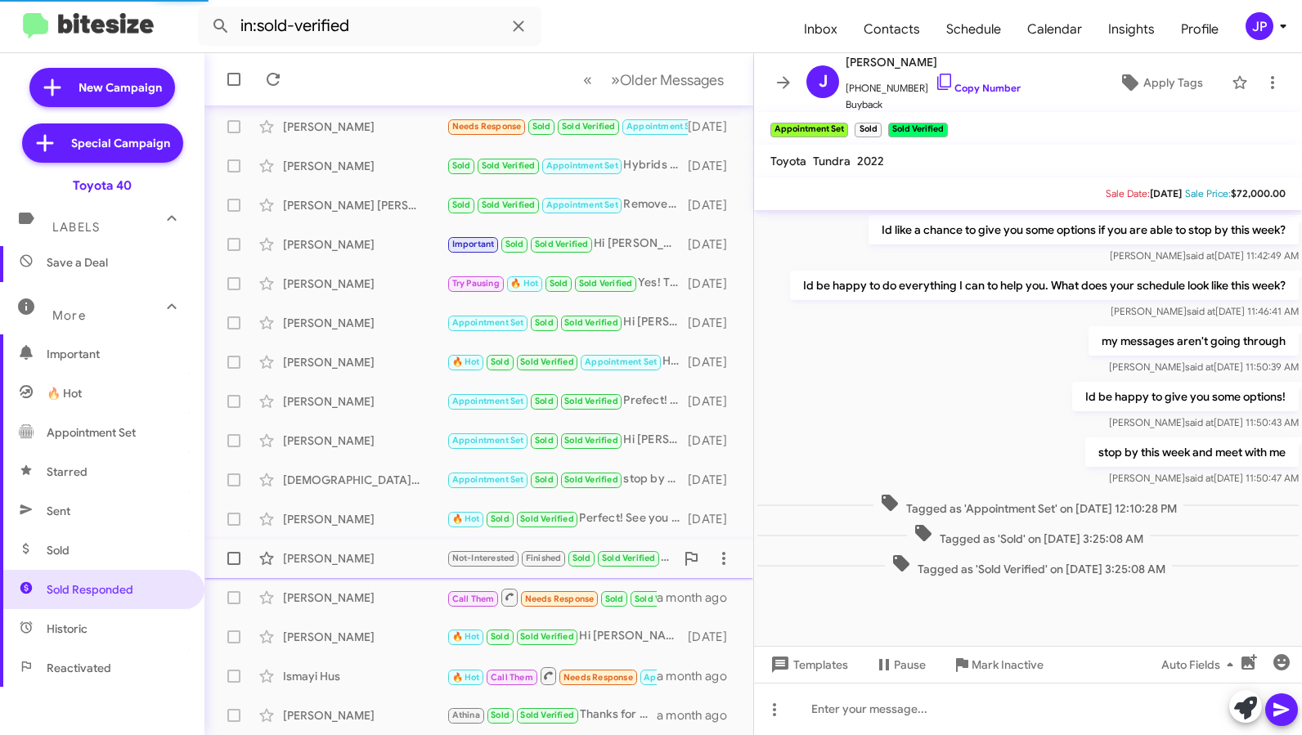
scroll to position [420, 0]
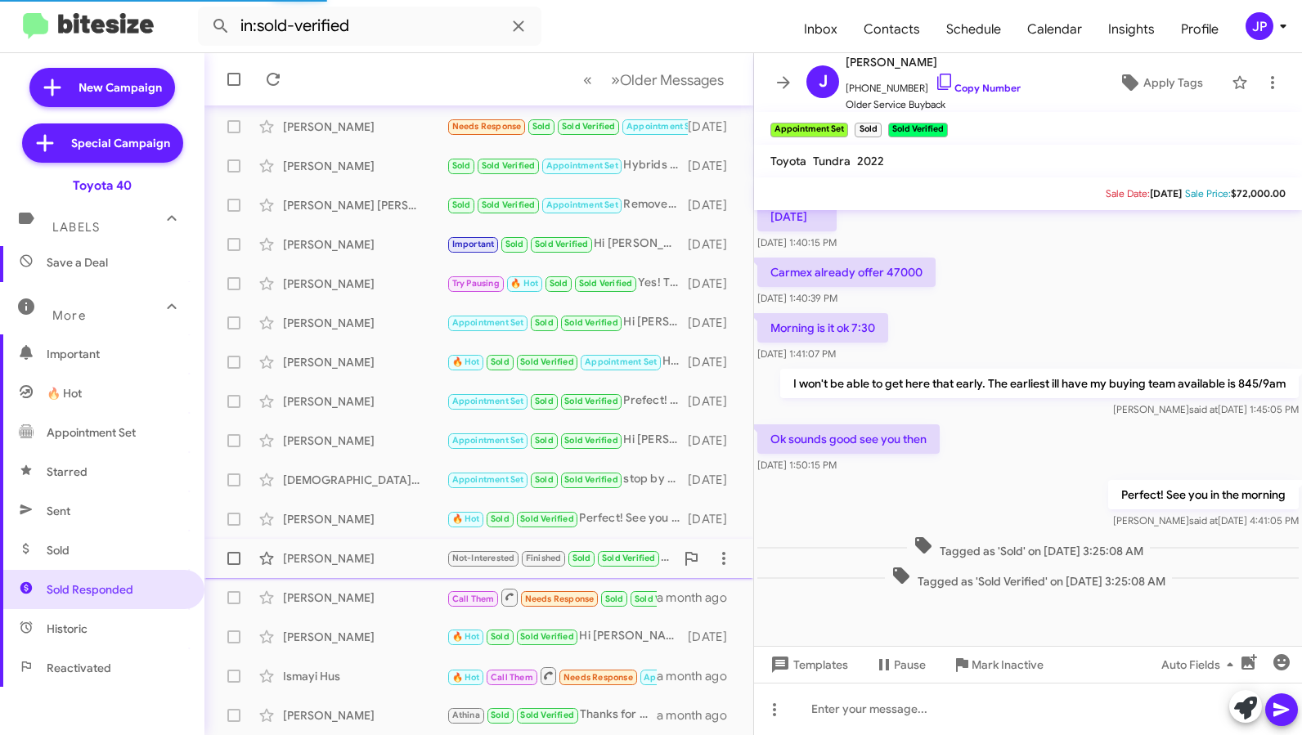
click at [380, 553] on div "Colleen Garrett" at bounding box center [365, 558] width 164 height 16
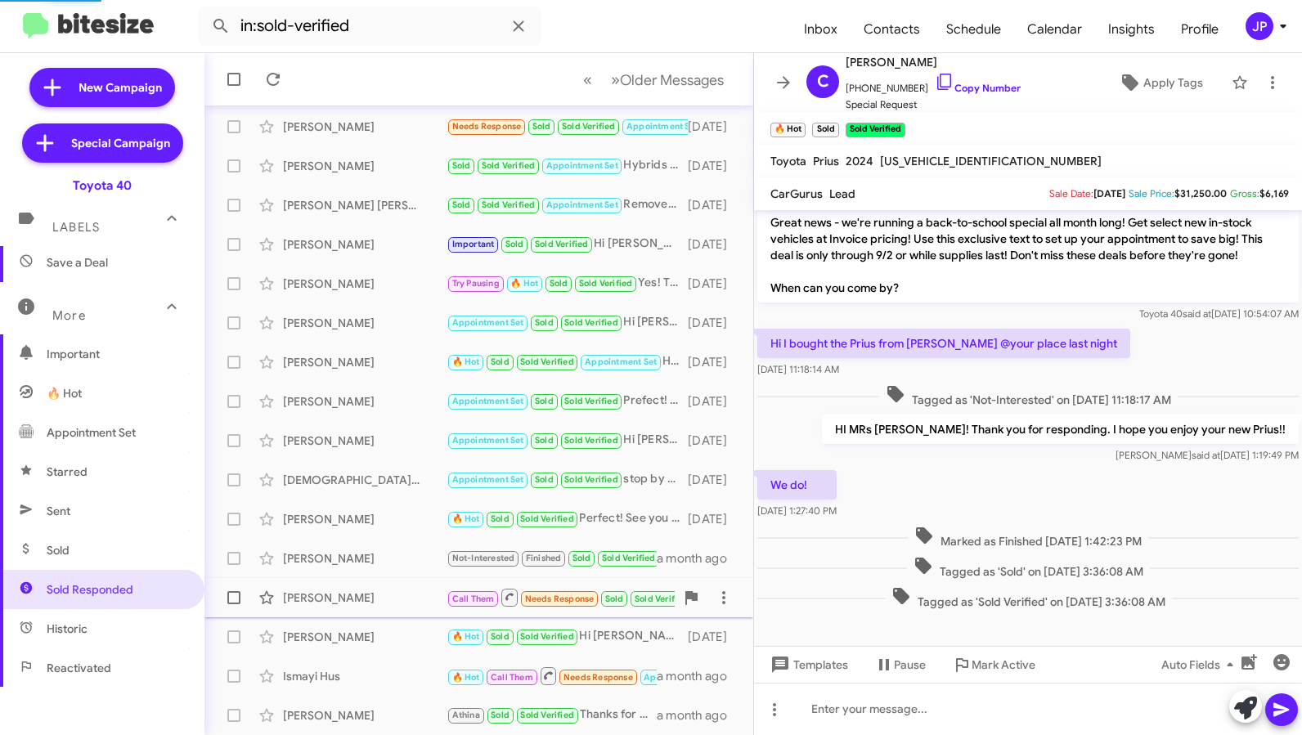
scroll to position [55, 0]
click at [375, 588] on div "Divya Ramasamy Call Them Needs Response Sold Sold Verified Inbound Call a month…" at bounding box center [479, 597] width 523 height 33
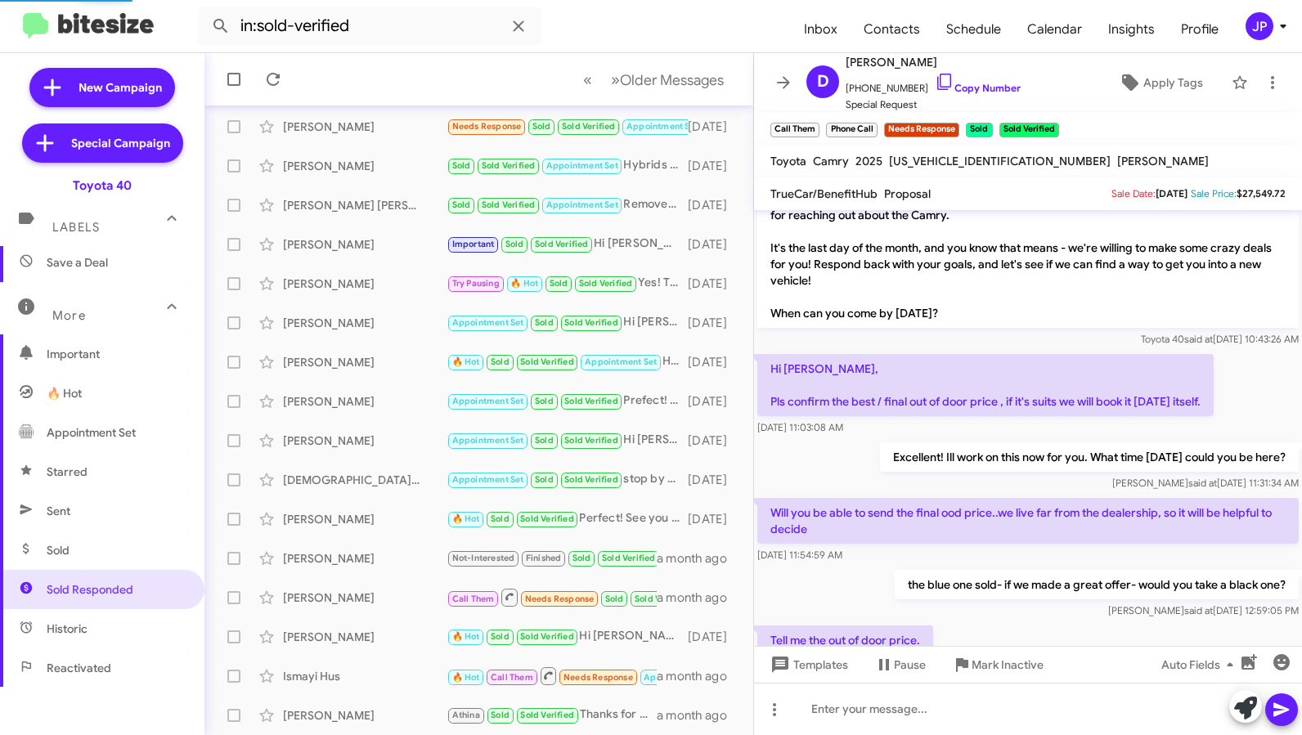
scroll to position [468, 0]
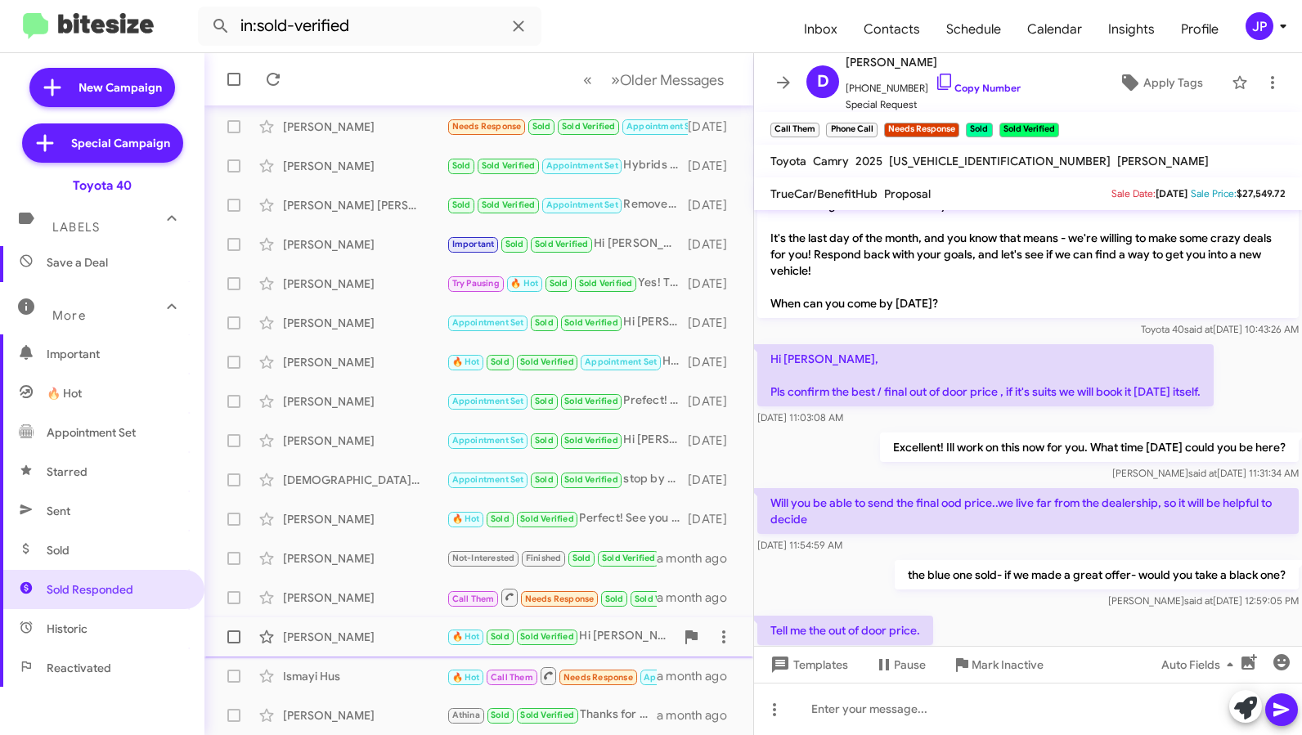
click at [384, 643] on div "George Schwab" at bounding box center [365, 637] width 164 height 16
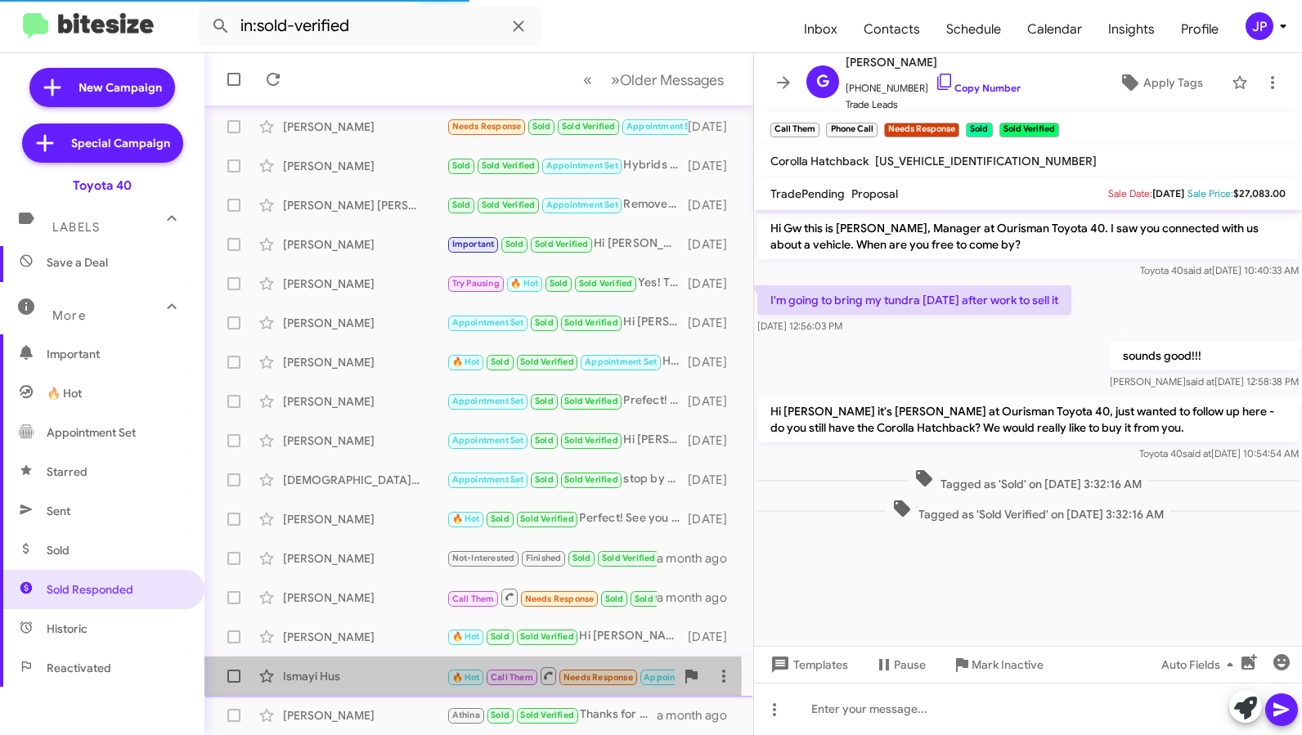
click at [384, 676] on div "Ismayi Hus" at bounding box center [365, 676] width 164 height 16
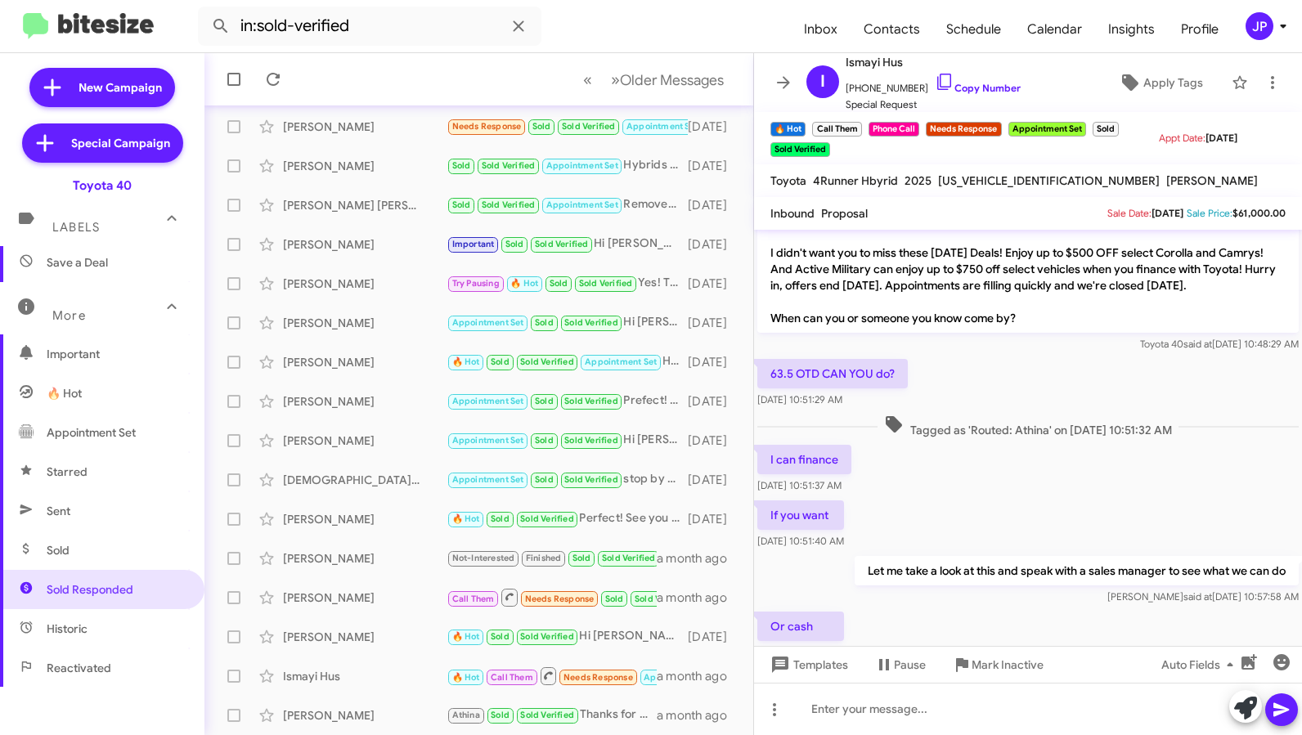
scroll to position [43, 0]
click at [316, 636] on div "George Schwab" at bounding box center [365, 637] width 164 height 16
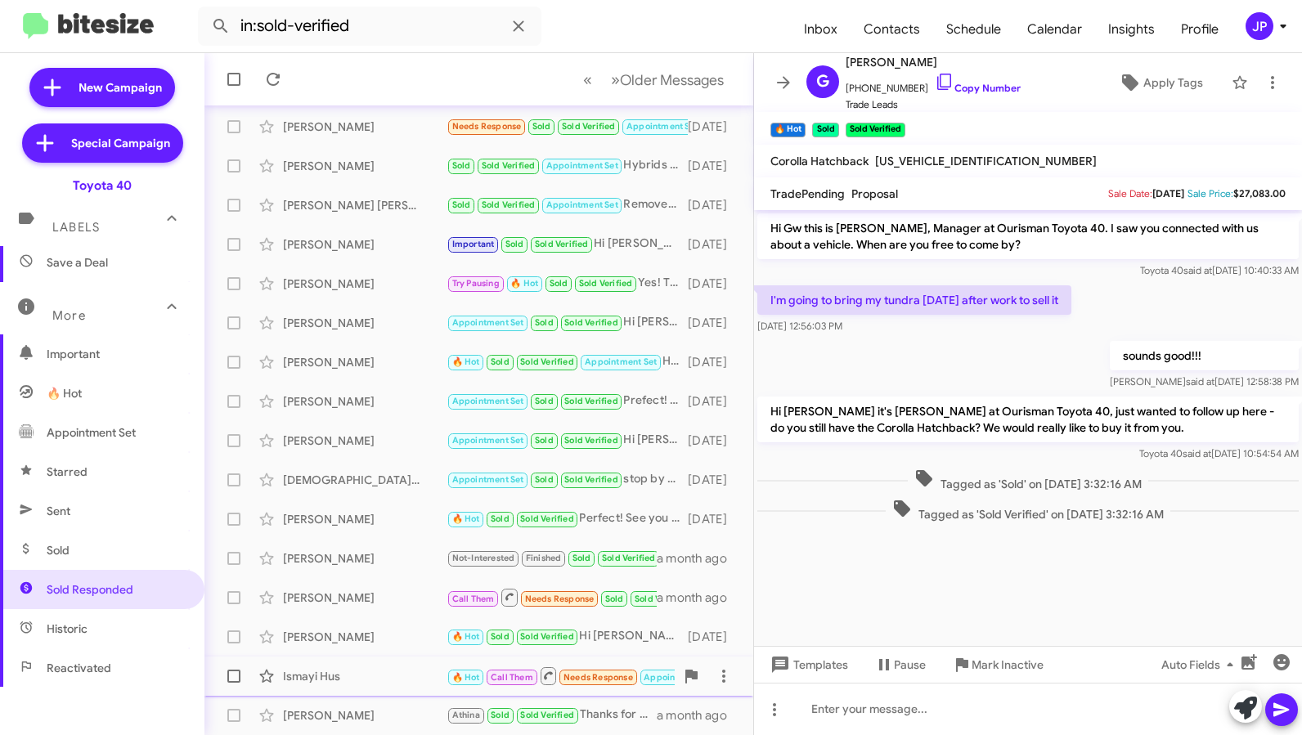
click at [343, 658] on span "Ismayi Hus 🔥 Hot Call Them Needs Response Appointment Set Sold Sold Verified In…" at bounding box center [478, 676] width 549 height 39
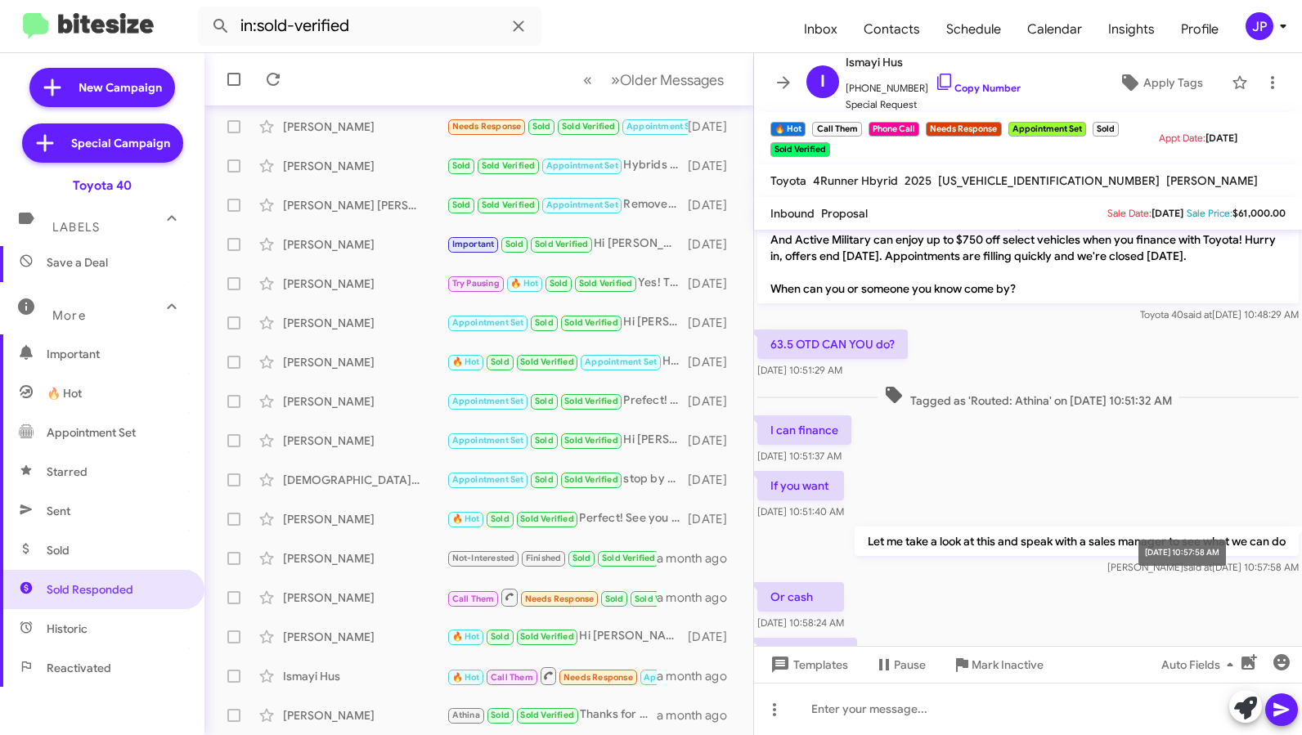
scroll to position [48, 0]
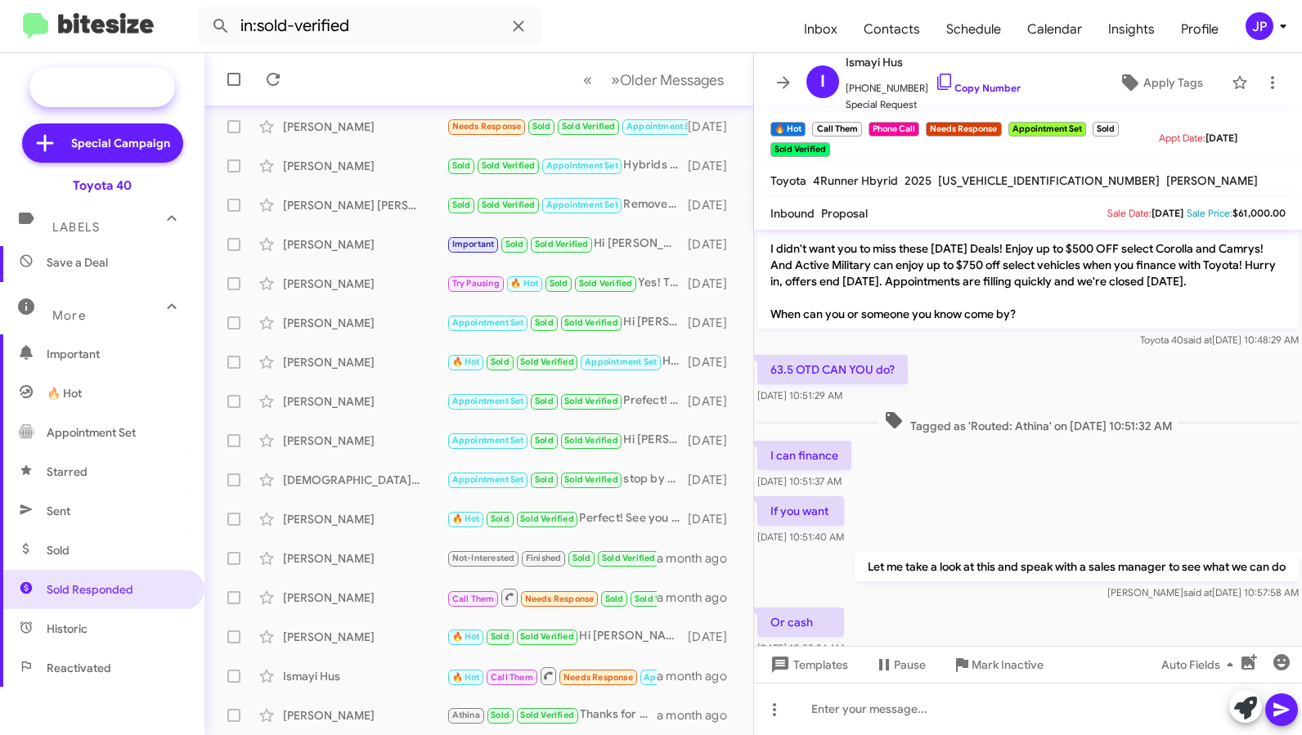
click at [150, 79] on span "New Campaign" at bounding box center [102, 87] width 146 height 39
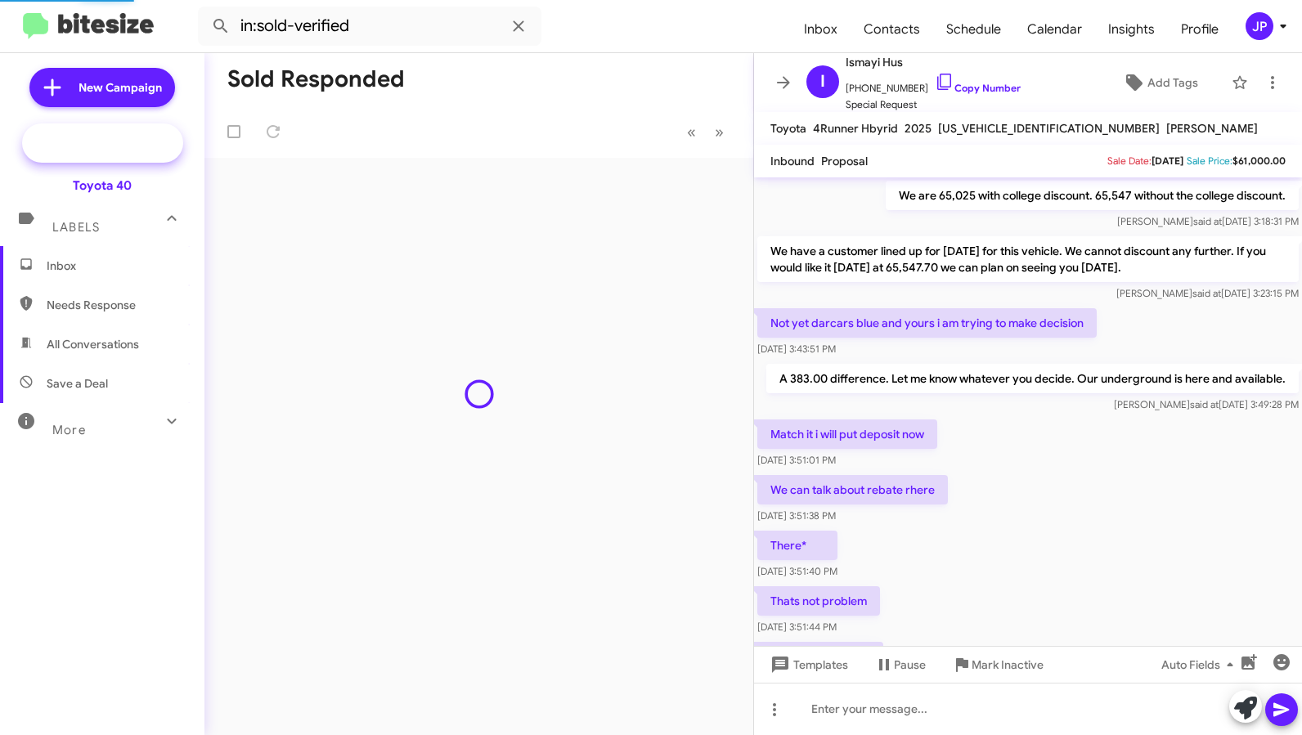
scroll to position [608, 0]
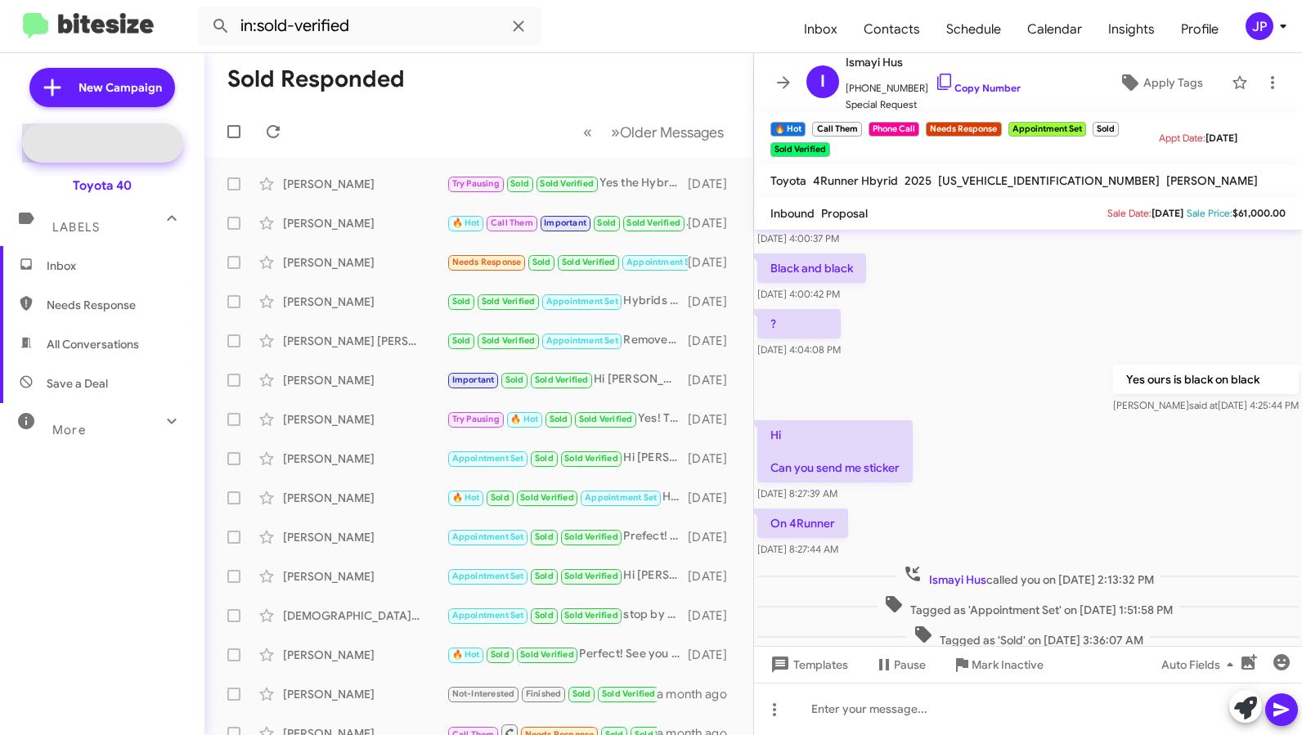
click at [153, 150] on span "Special Campaign" at bounding box center [120, 143] width 99 height 16
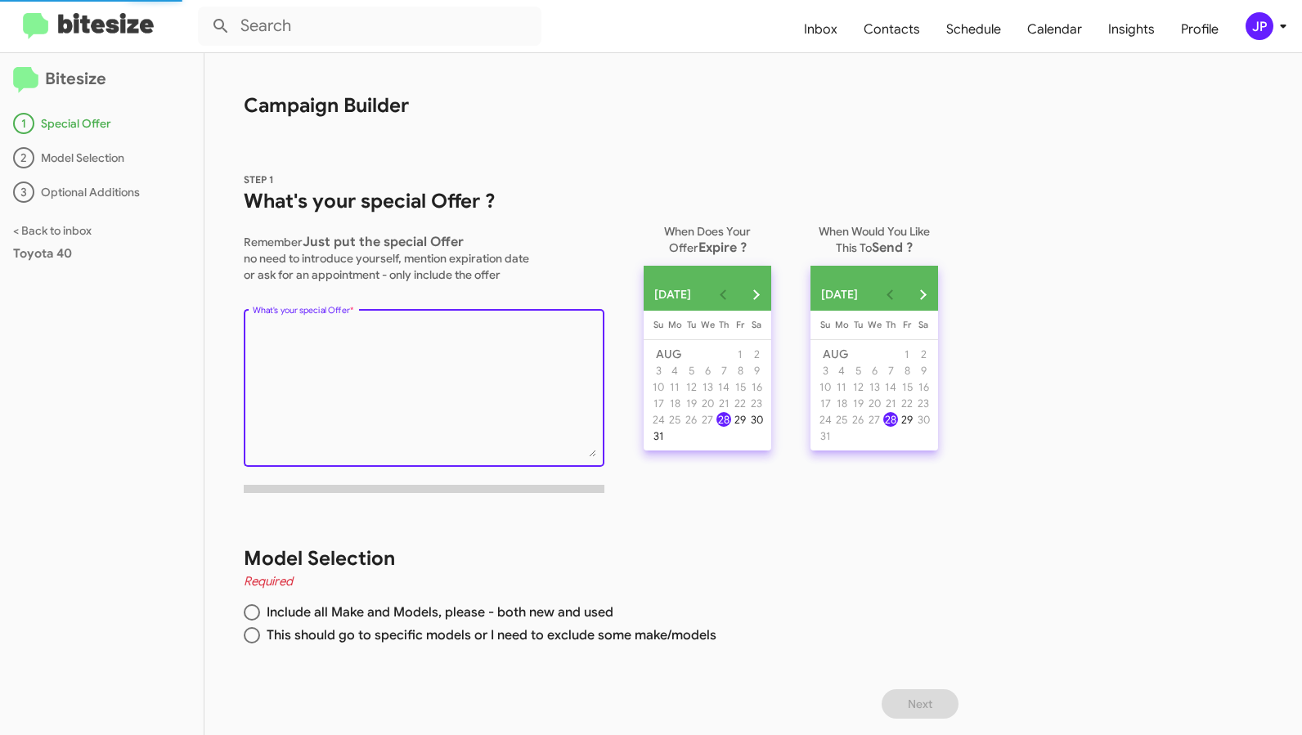
click at [471, 365] on textarea "What's your special Offer *" at bounding box center [424, 391] width 343 height 132
type textarea "its Jamie"
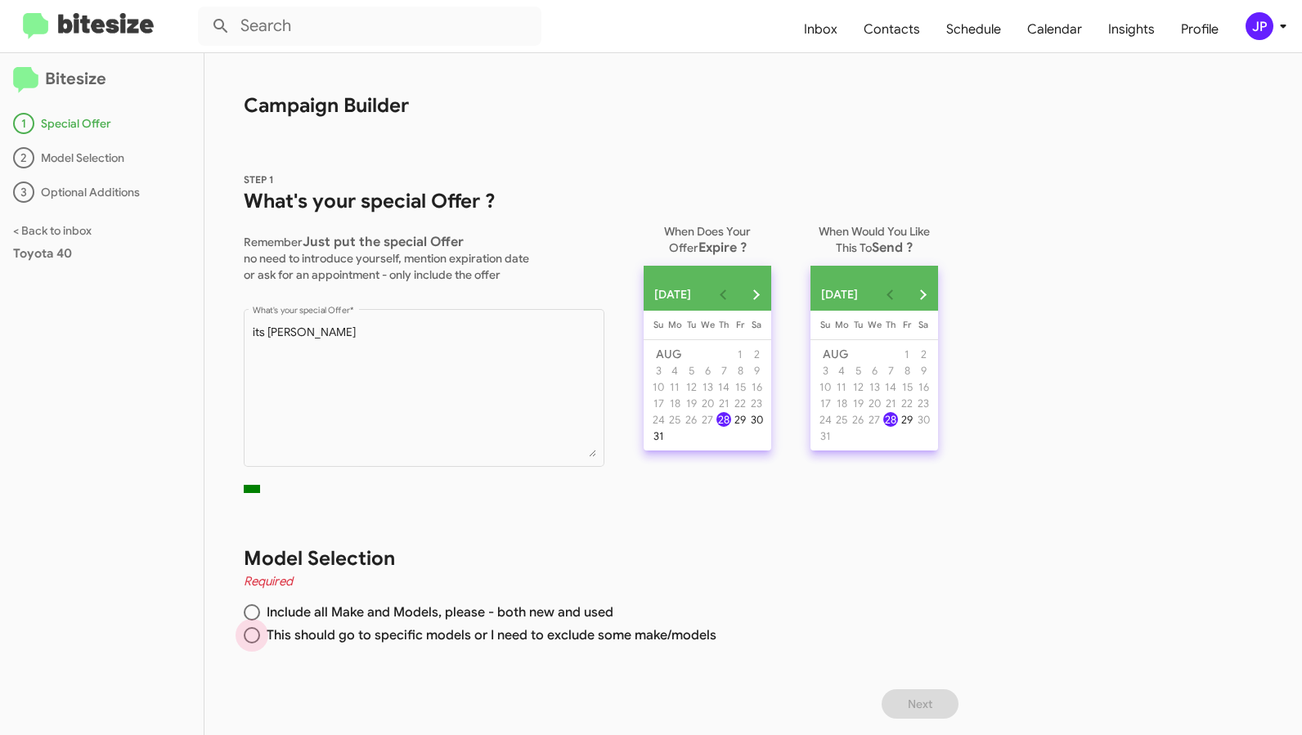
click at [357, 634] on span "This should go to specific models or I need to exclude some make/models" at bounding box center [488, 635] width 456 height 16
click at [260, 634] on input "This should go to specific models or I need to exclude some make/models" at bounding box center [252, 635] width 16 height 16
radio input "true"
click at [916, 707] on button "Next" at bounding box center [920, 703] width 77 height 29
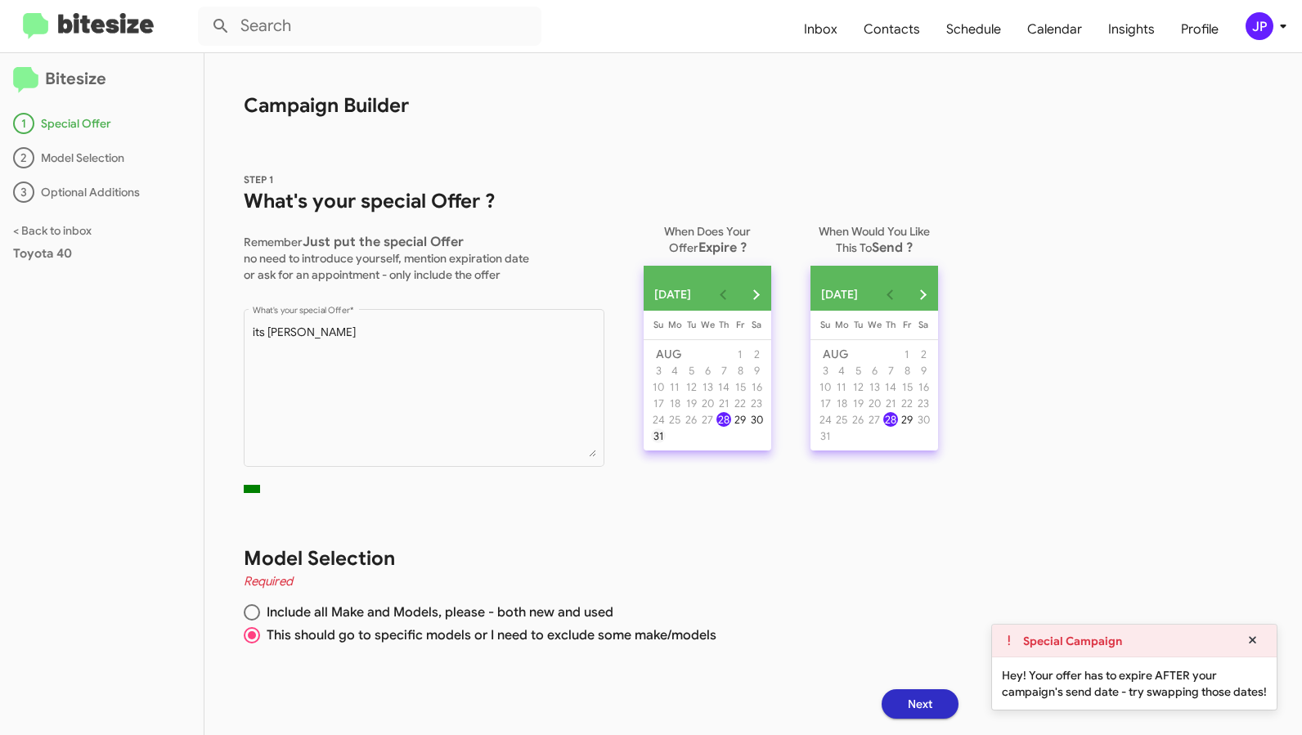
click at [662, 443] on div "31" at bounding box center [658, 436] width 15 height 15
drag, startPoint x: 835, startPoint y: 569, endPoint x: 896, endPoint y: 667, distance: 115.0
click at [837, 571] on div "Model Selection Required Include all Make and Models, please - both new and use…" at bounding box center [584, 597] width 761 height 183
click at [919, 698] on span "Next" at bounding box center [920, 703] width 25 height 29
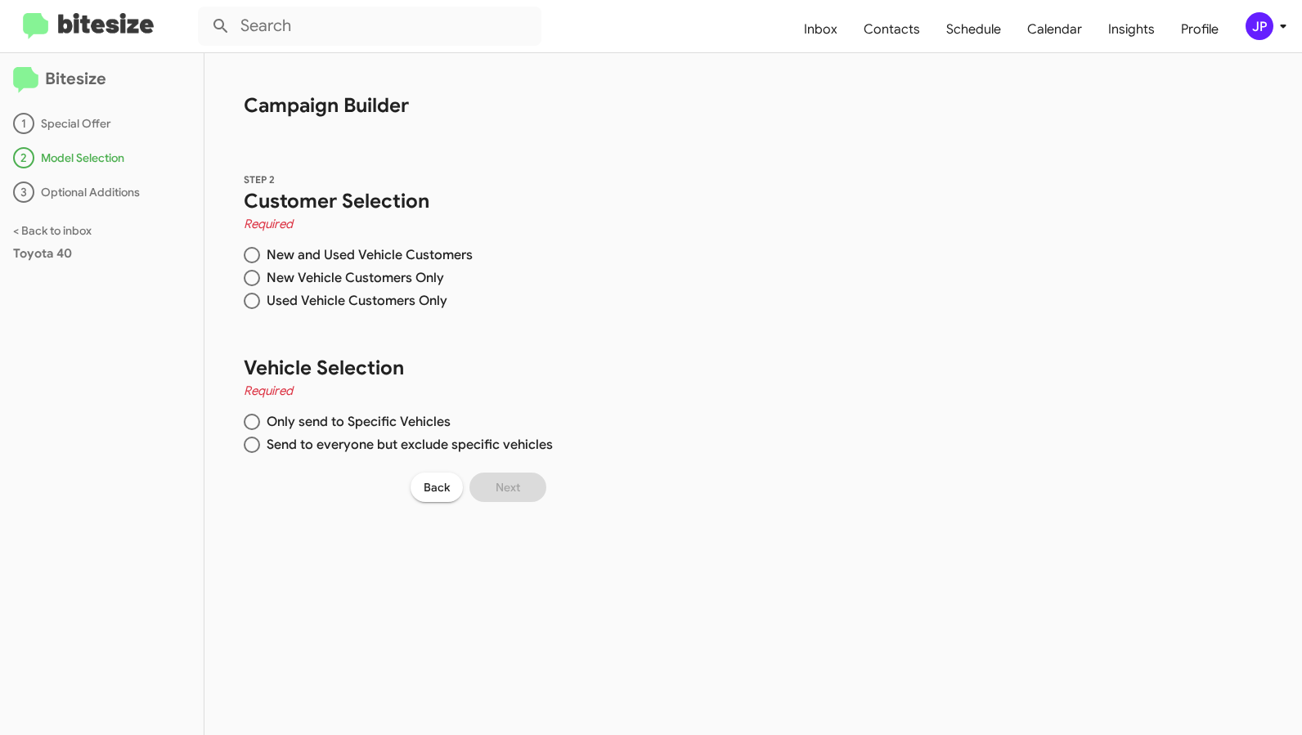
click at [392, 426] on span "Only send to Specific Vehicles" at bounding box center [355, 422] width 191 height 16
click at [260, 426] on input "Only send to Specific Vehicles" at bounding box center [252, 422] width 16 height 16
radio input "true"
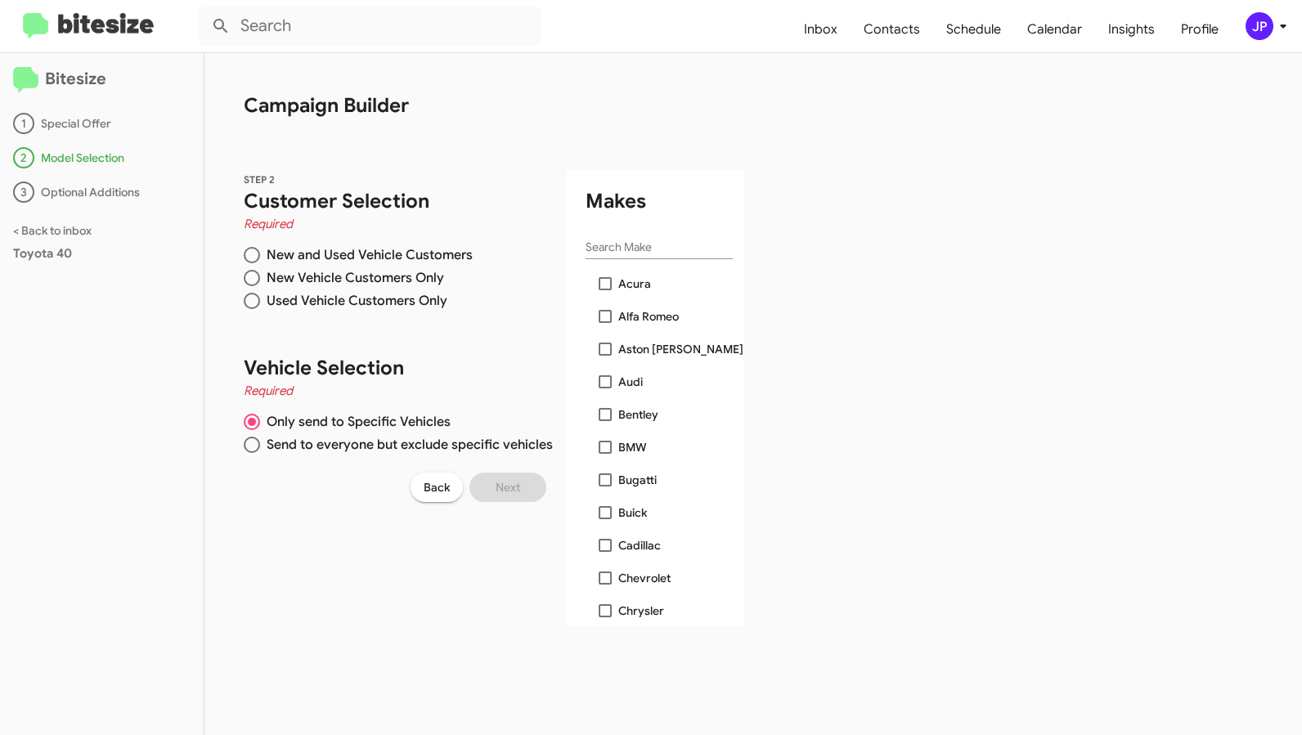
click at [254, 256] on span at bounding box center [252, 255] width 16 height 16
click at [254, 256] on input "New and Used Vehicle Customers" at bounding box center [252, 255] width 16 height 16
radio input "true"
click at [599, 417] on span at bounding box center [605, 414] width 13 height 13
click at [604, 421] on input "Bentley" at bounding box center [604, 421] width 1 height 1
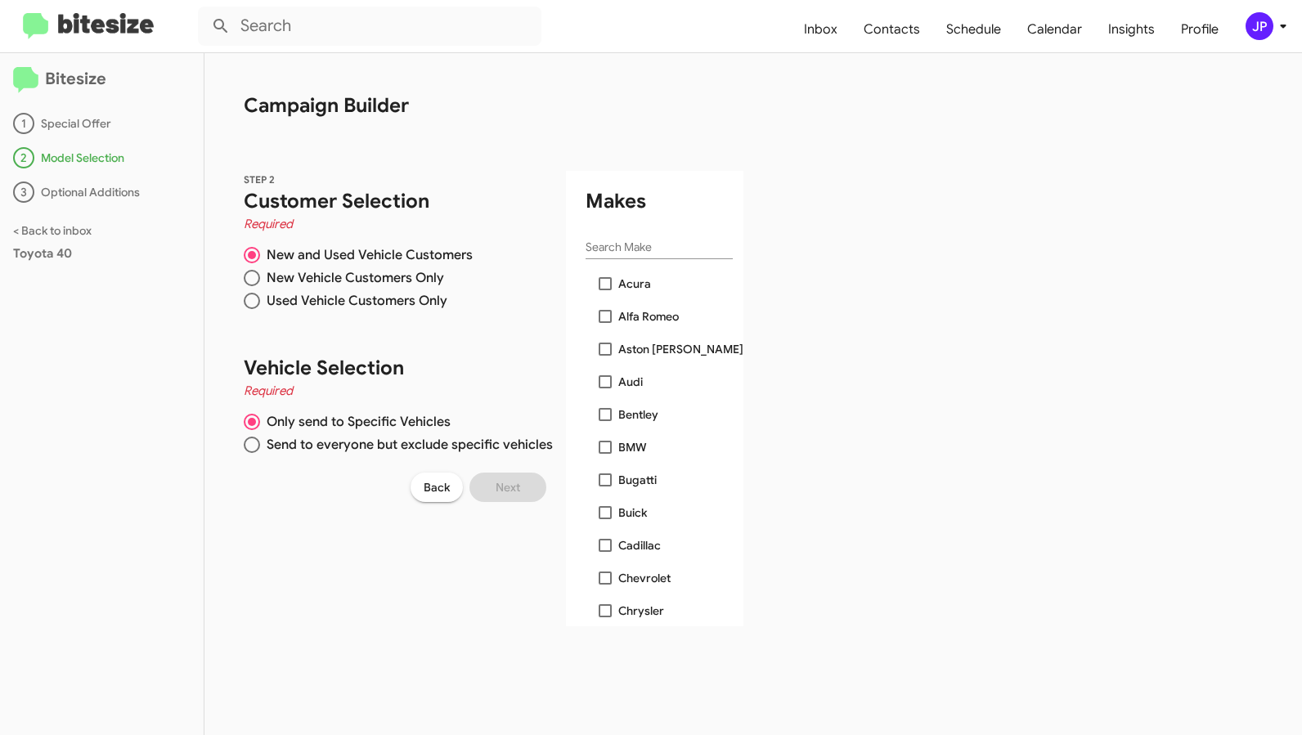
checkbox input "true"
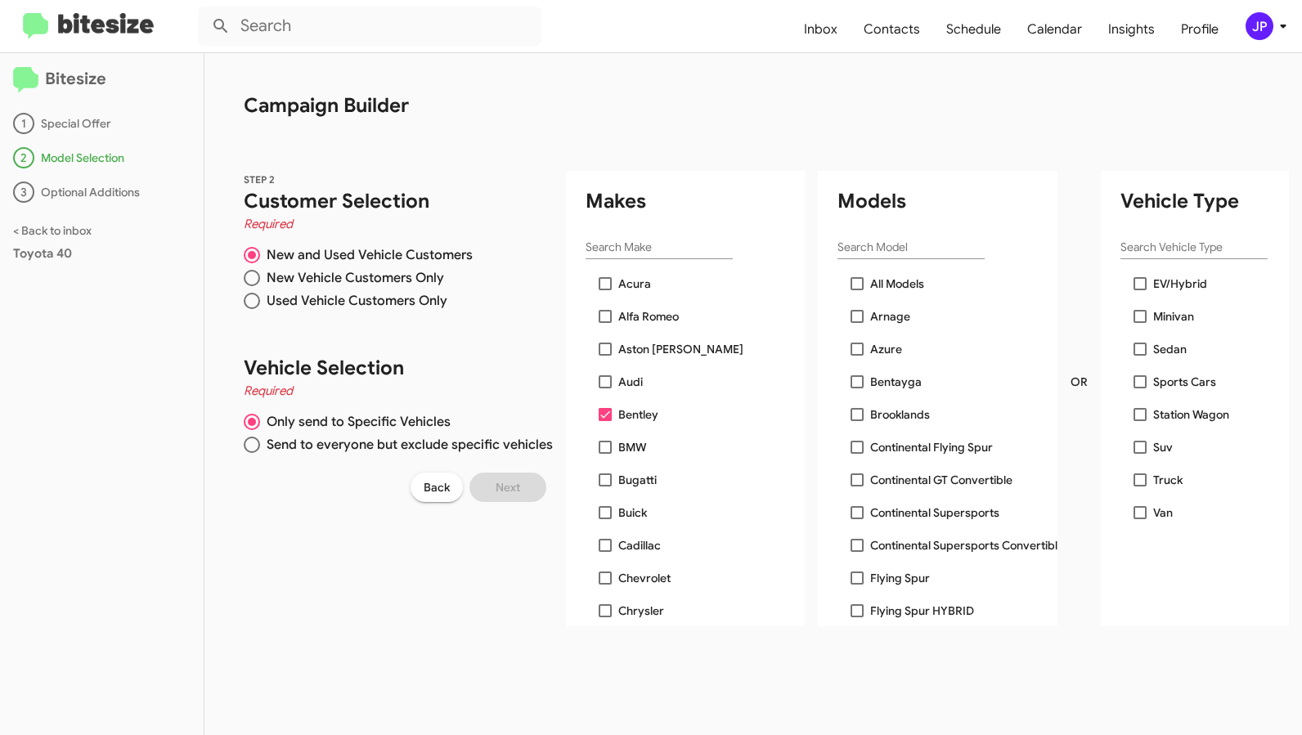
click at [114, 20] on img at bounding box center [88, 26] width 131 height 27
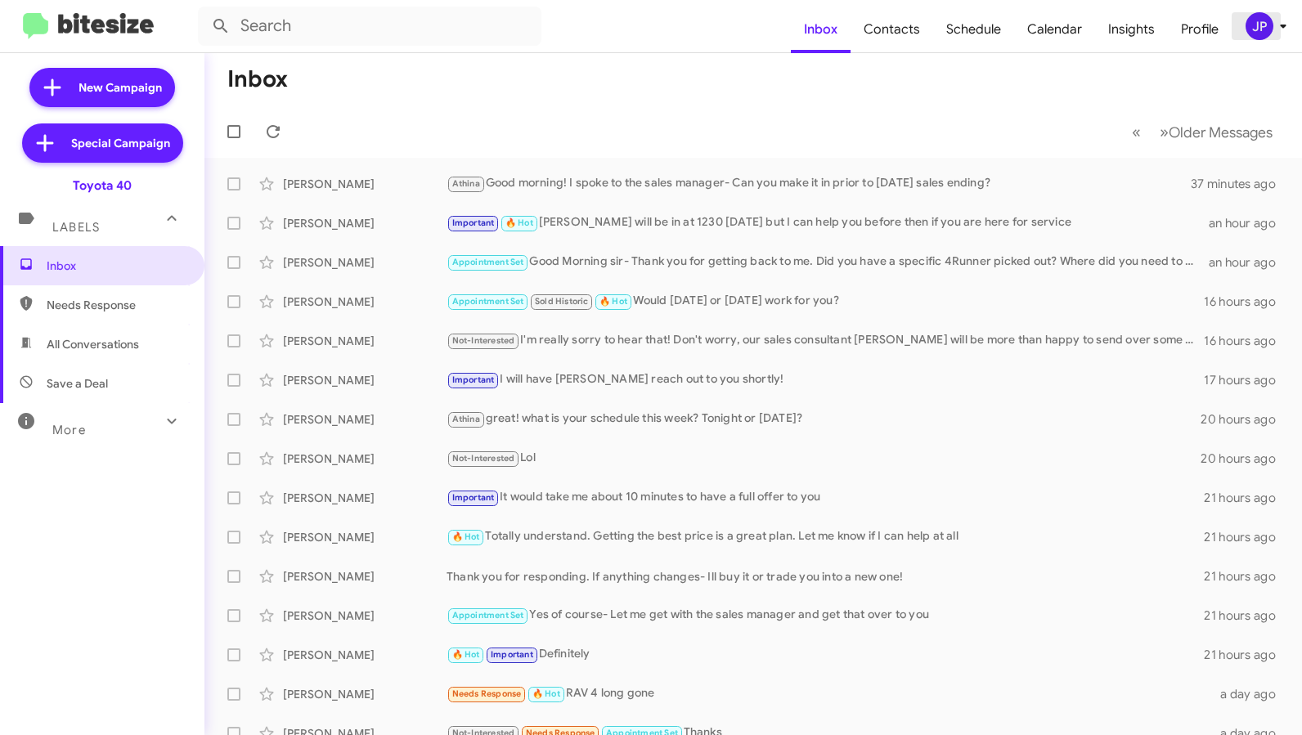
click at [1271, 20] on div "JP" at bounding box center [1260, 26] width 28 height 28
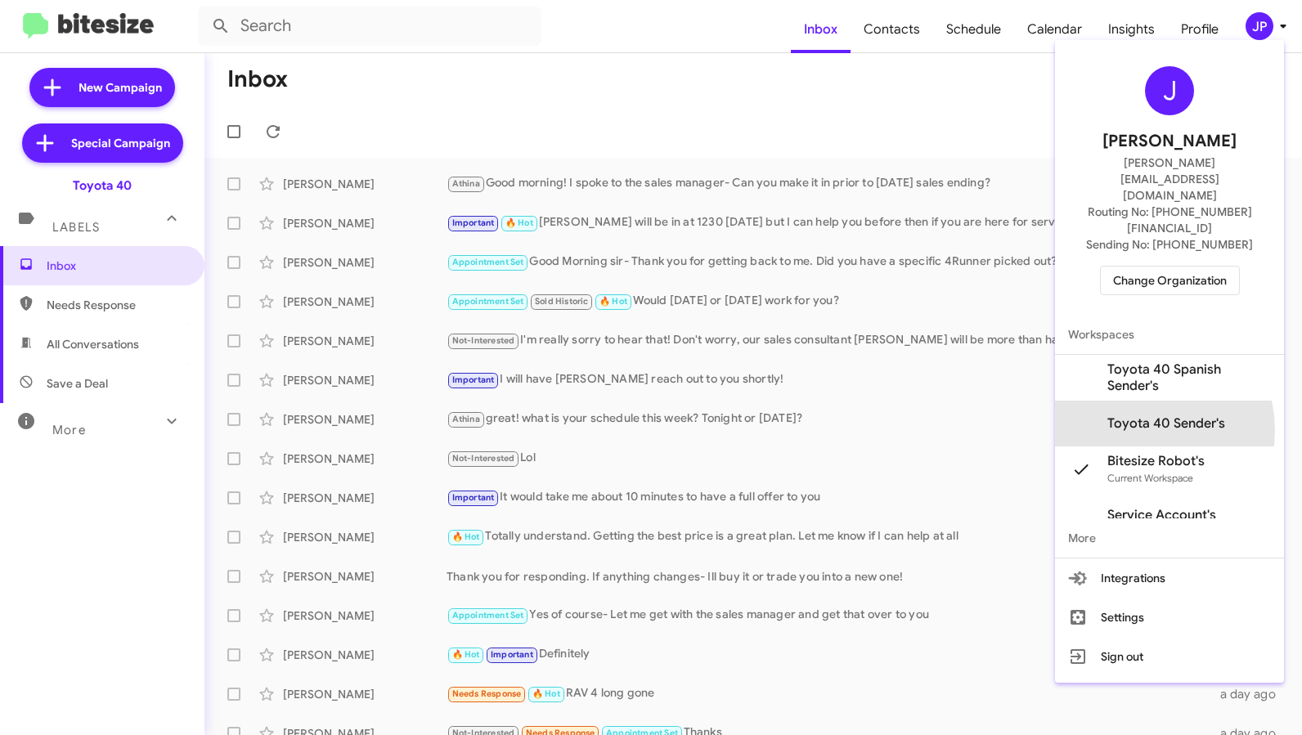
click at [1141, 415] on span "Toyota 40 Sender's" at bounding box center [1166, 423] width 118 height 16
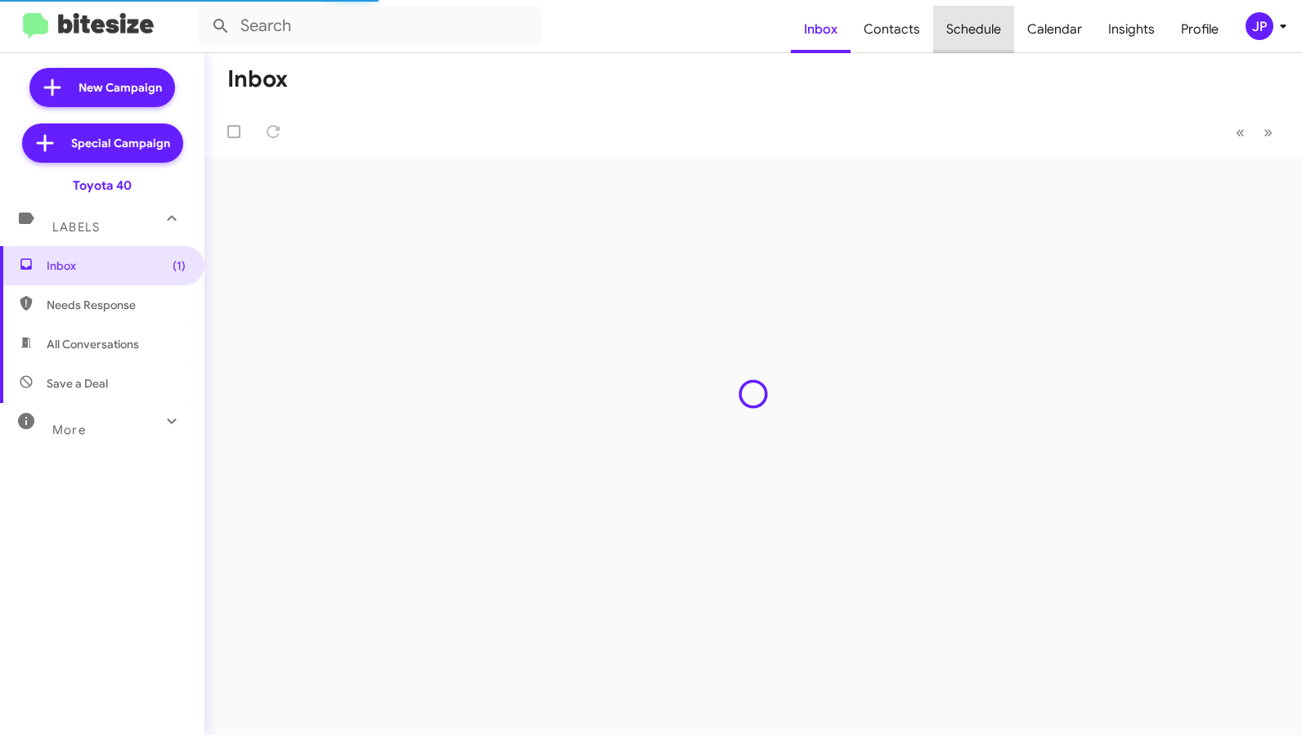
click at [1003, 34] on span "Schedule" at bounding box center [973, 29] width 81 height 47
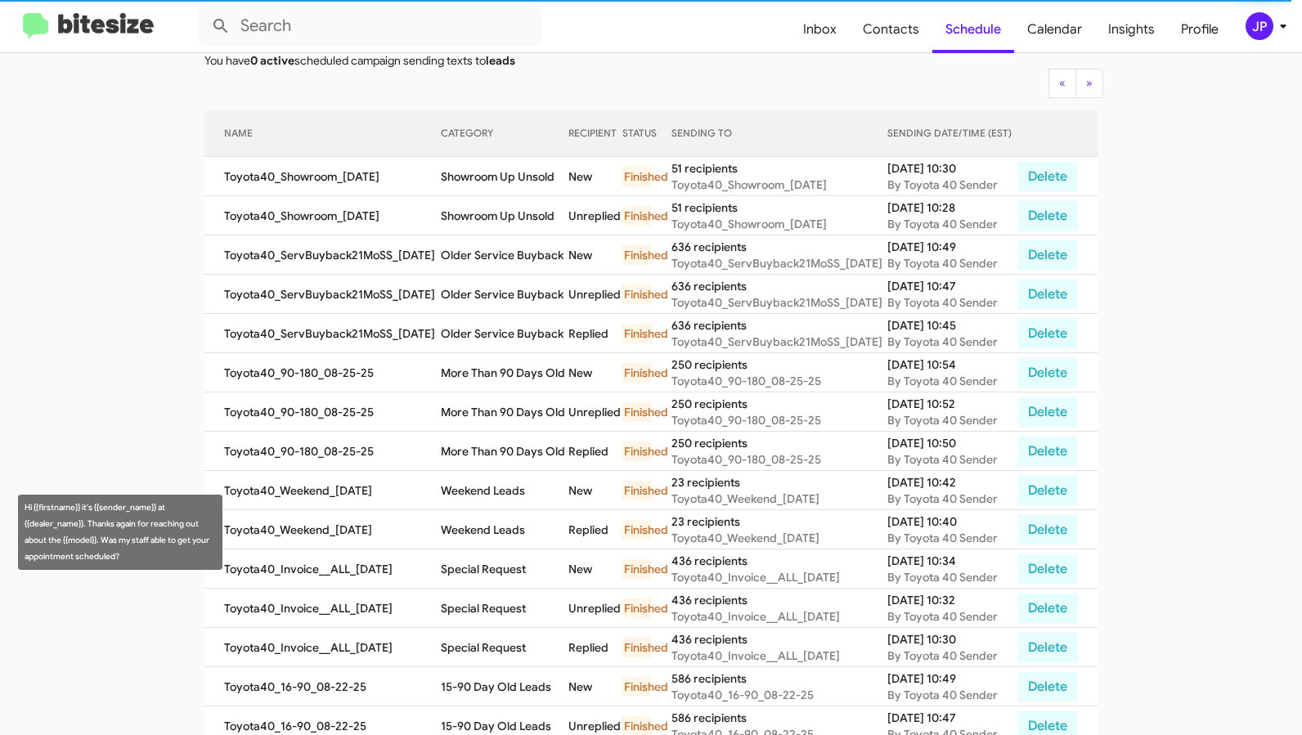
scroll to position [129, 0]
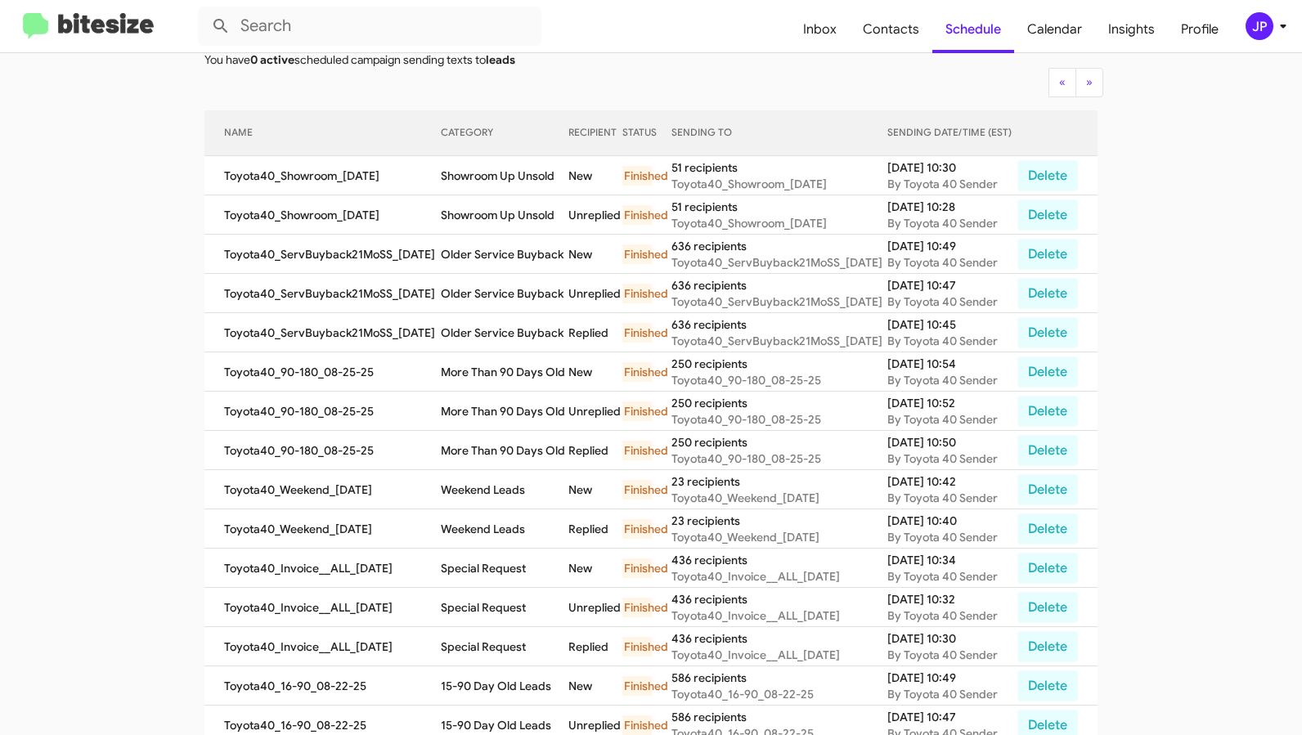
click at [117, 17] on img at bounding box center [88, 26] width 131 height 27
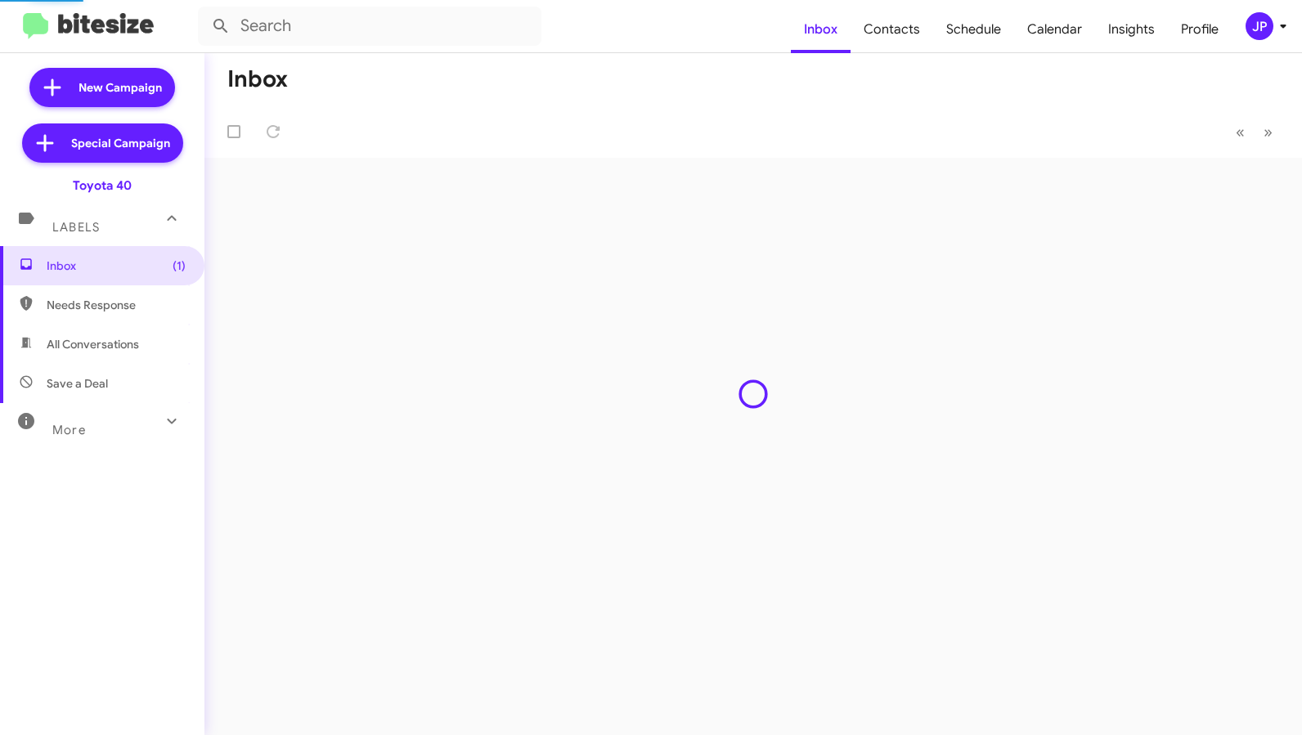
click at [1259, 10] on mat-toolbar "Inbox Contacts Schedule Calendar Insights Profile JP" at bounding box center [651, 26] width 1302 height 52
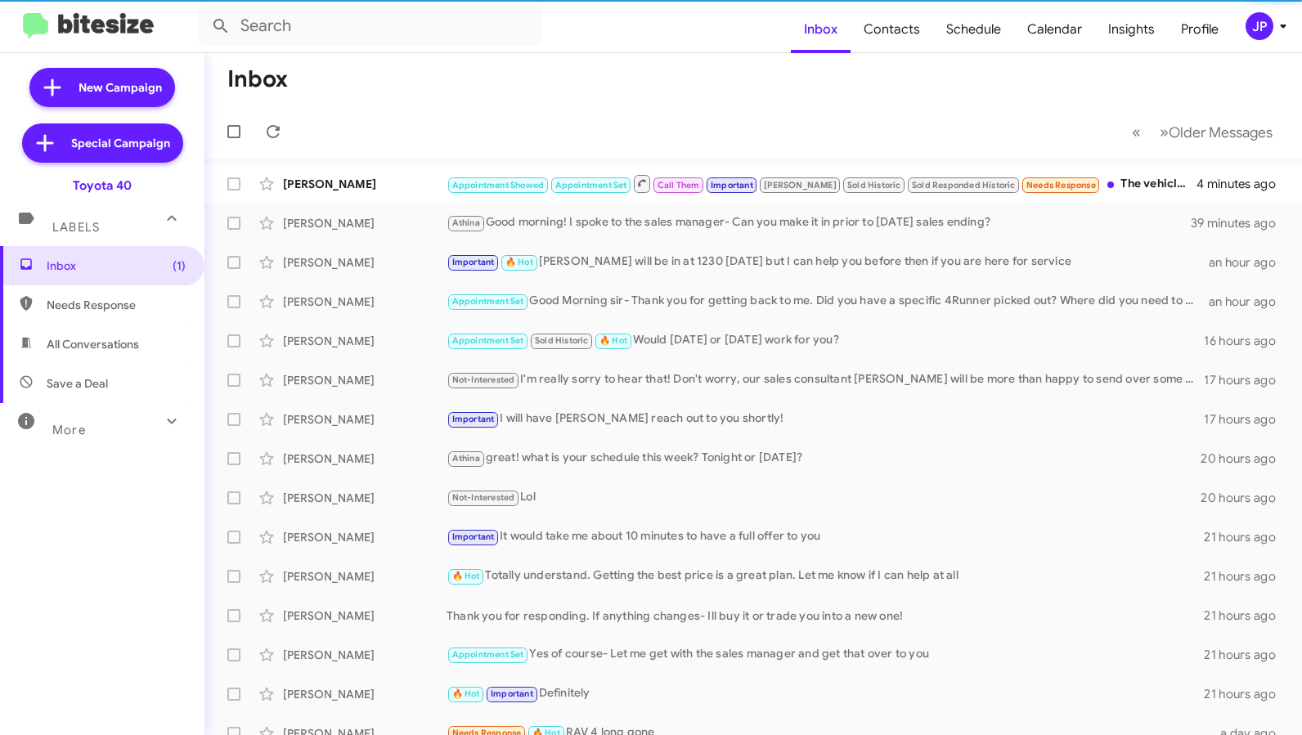
click at [1268, 20] on div "JP" at bounding box center [1260, 26] width 28 height 28
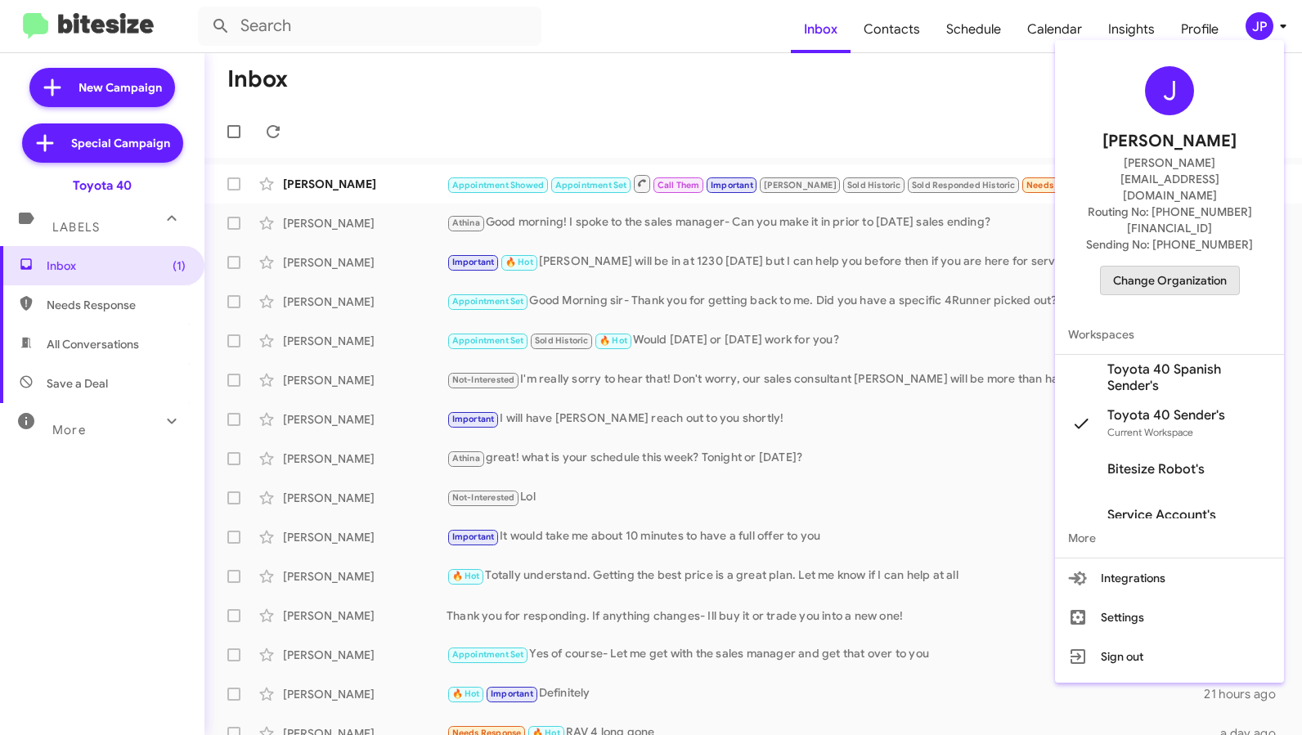
click at [1183, 267] on span "Change Organization" at bounding box center [1170, 281] width 114 height 28
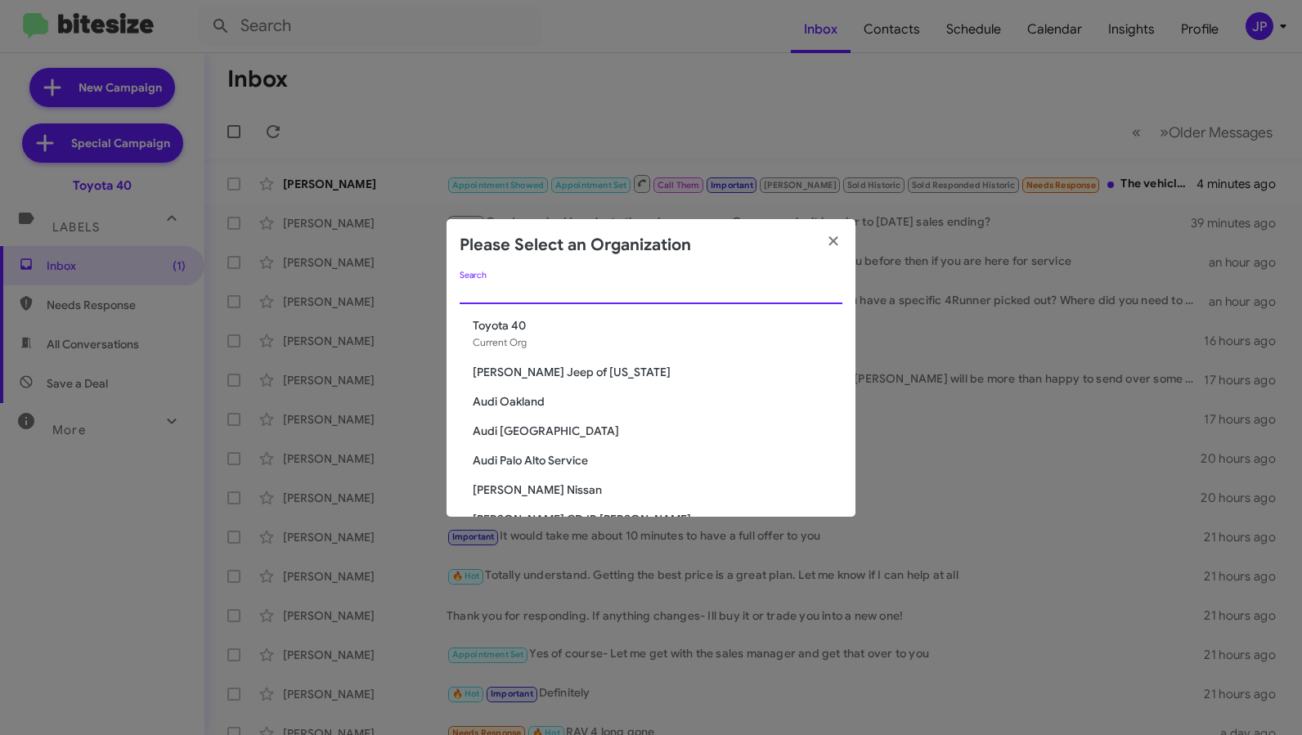
click at [673, 294] on input "Search" at bounding box center [651, 291] width 383 height 13
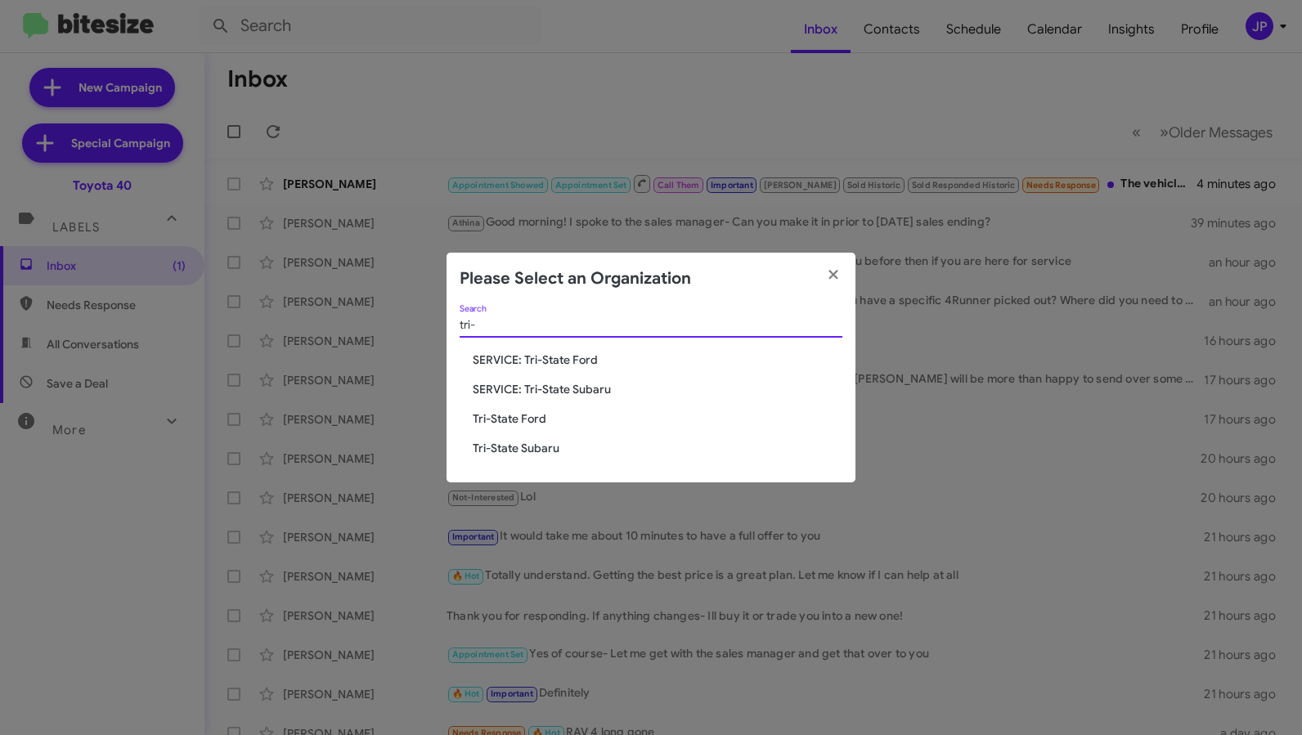
type input "tri-"
click at [528, 419] on span "Tri-State Ford" at bounding box center [658, 419] width 370 height 16
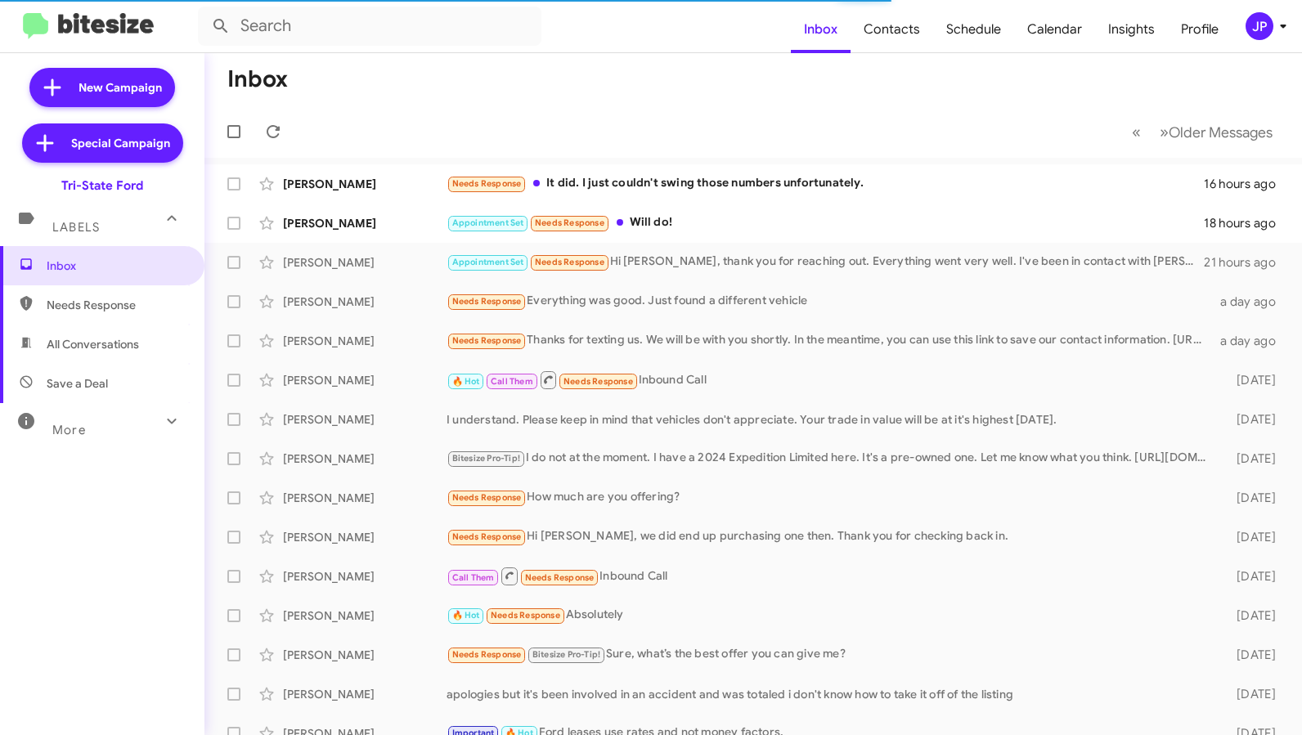
click at [1237, 25] on button "JP" at bounding box center [1258, 26] width 52 height 28
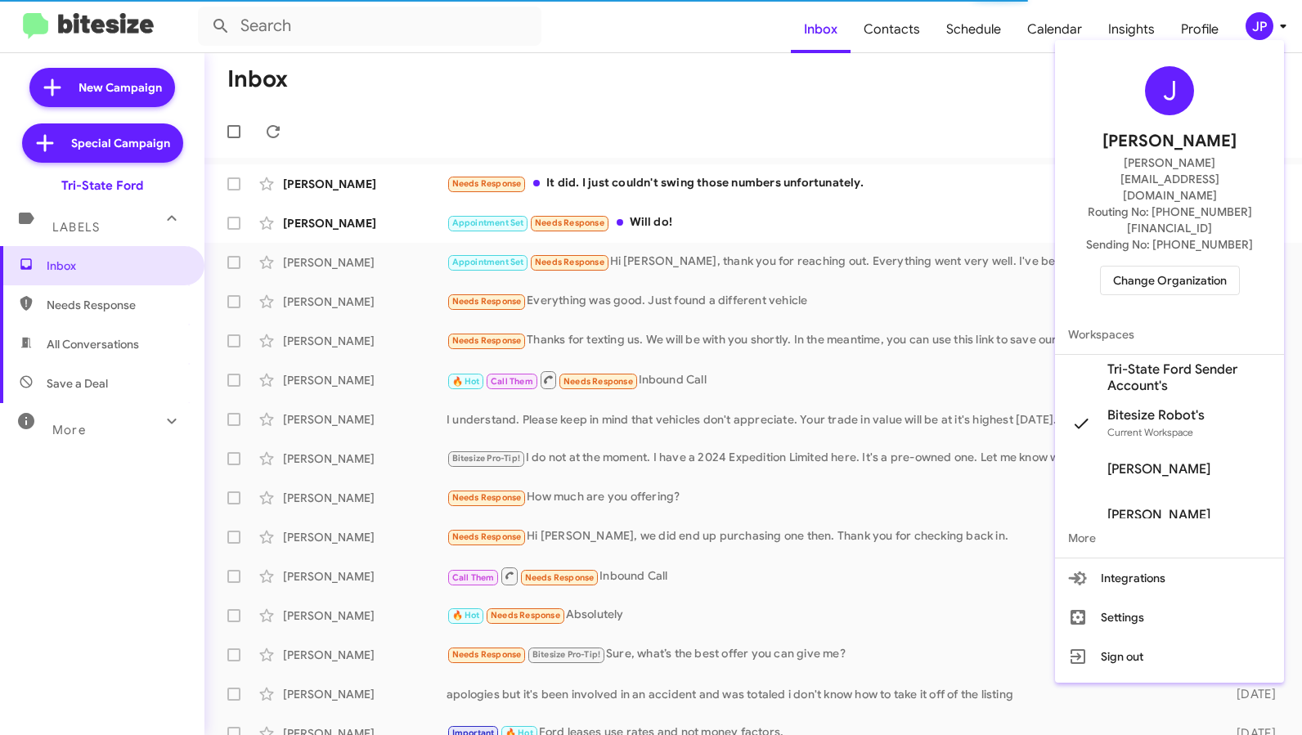
click at [1098, 355] on span "Tri-State Ford Sender Account's" at bounding box center [1169, 378] width 229 height 46
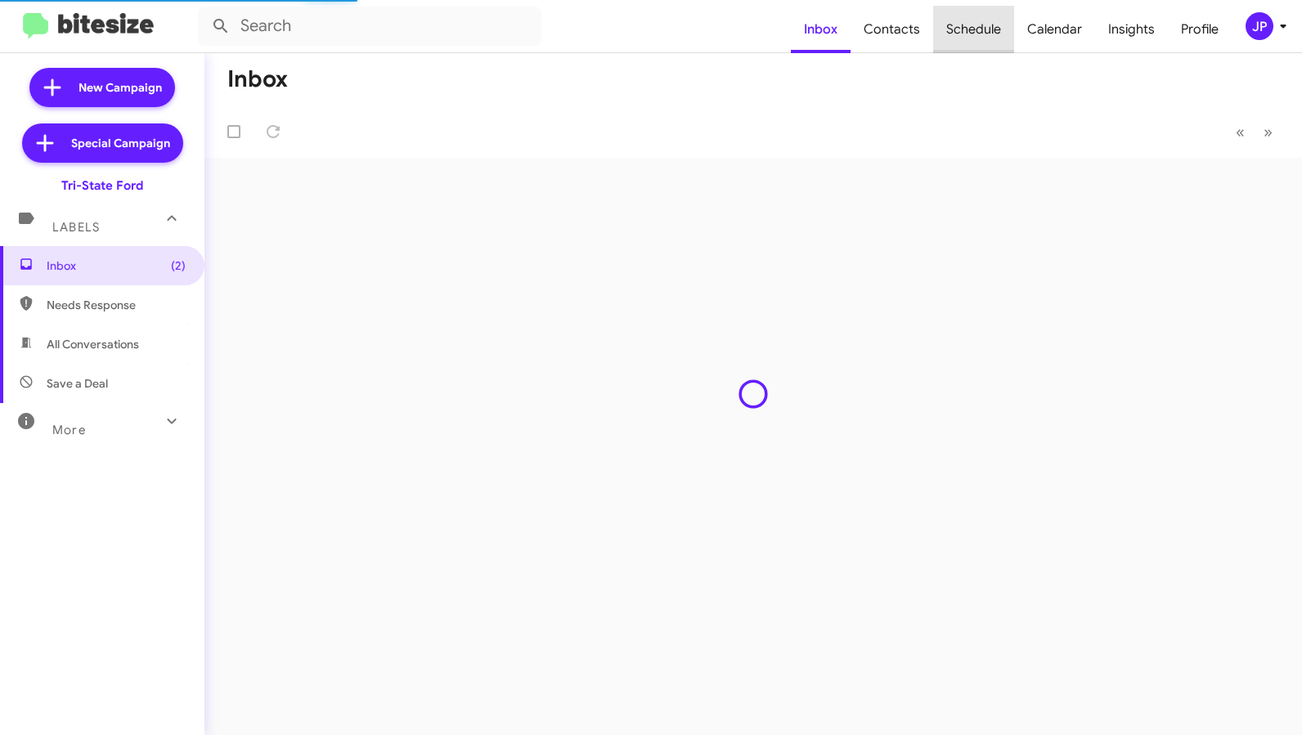
click at [1010, 38] on span "Schedule" at bounding box center [973, 29] width 81 height 47
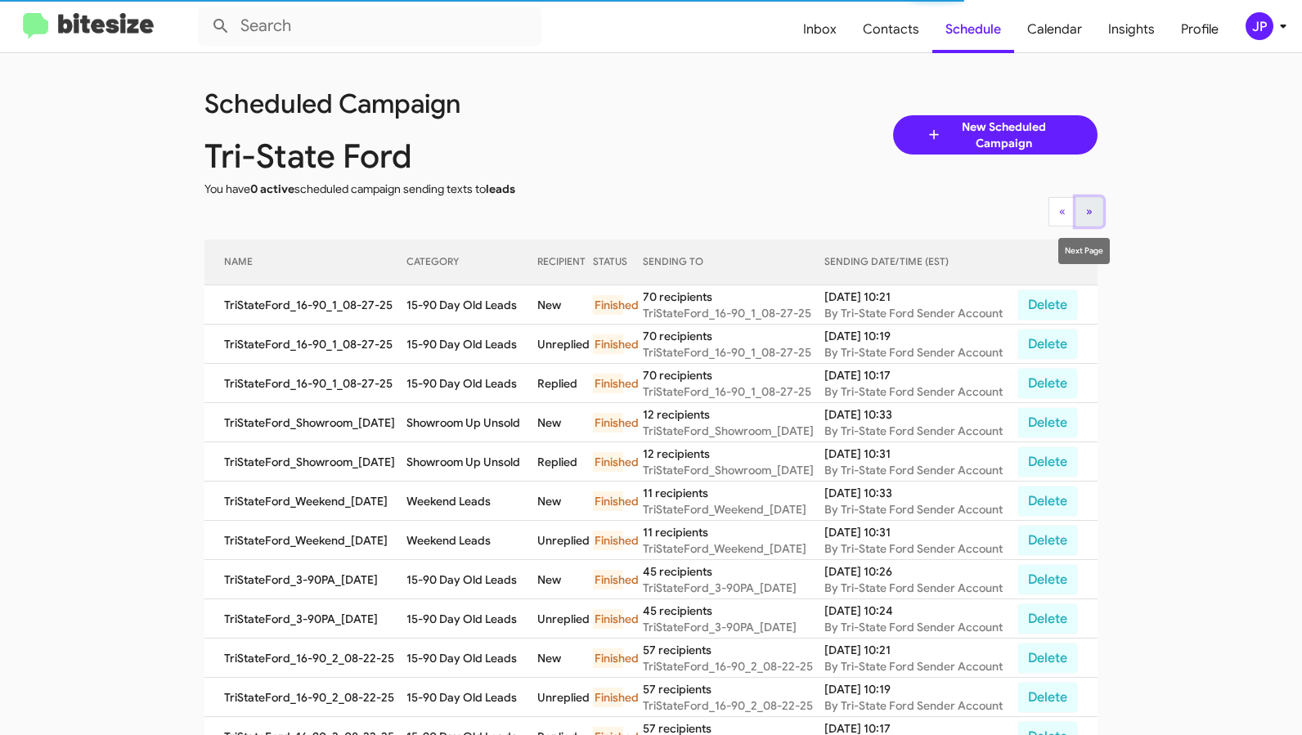
click at [1076, 207] on button "» Next" at bounding box center [1089, 211] width 28 height 29
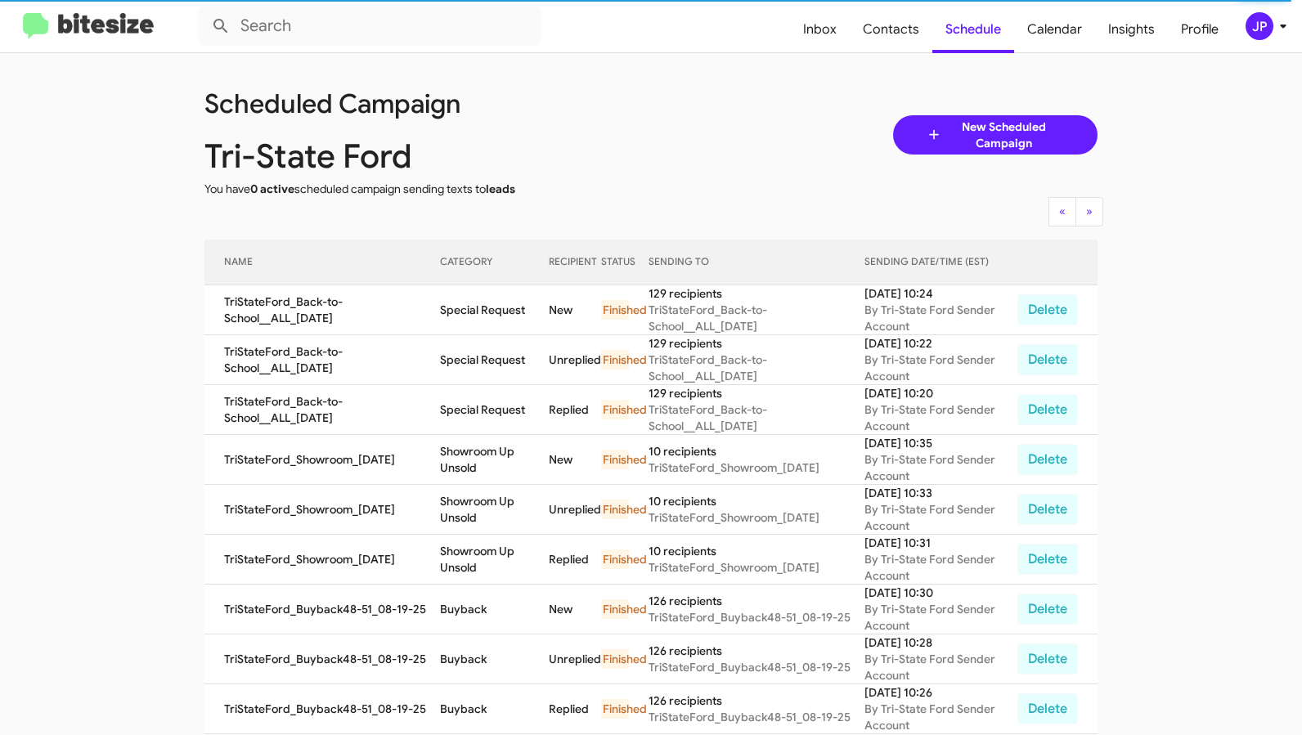
click at [102, 34] on img at bounding box center [88, 26] width 131 height 27
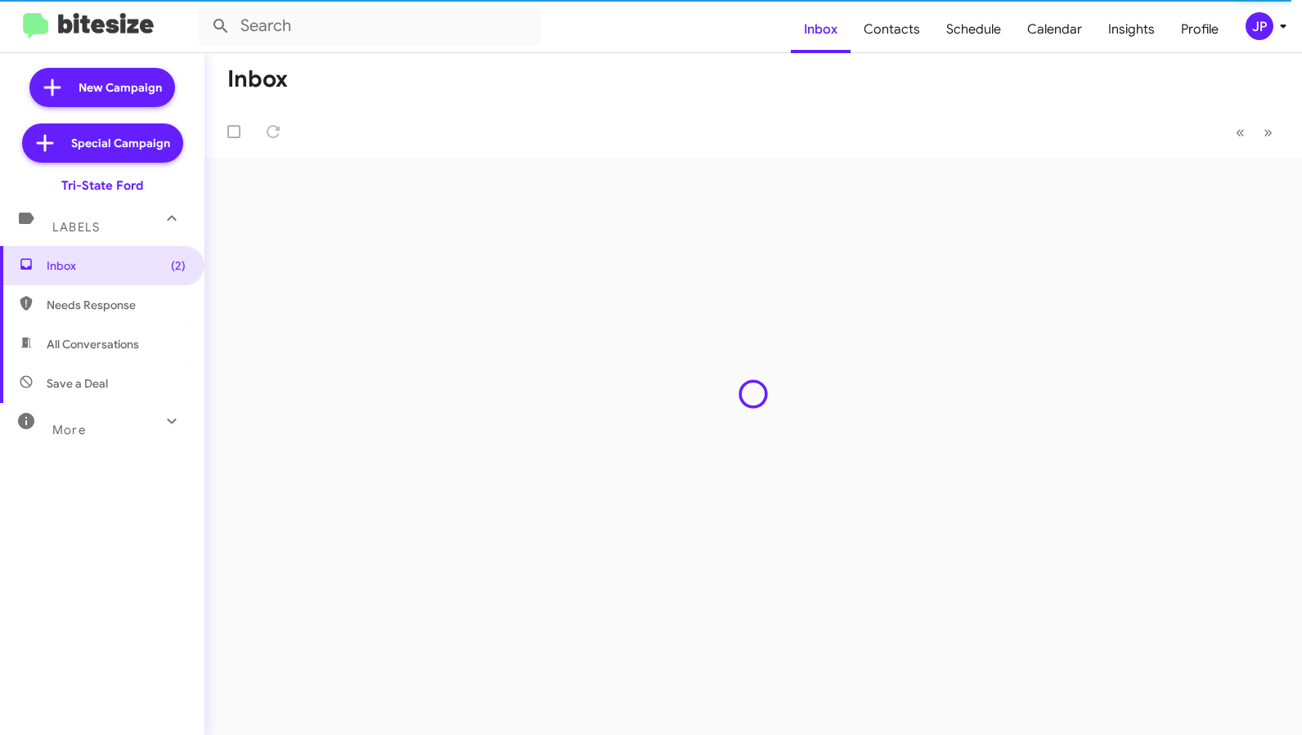
click at [1283, 30] on icon at bounding box center [1283, 26] width 20 height 20
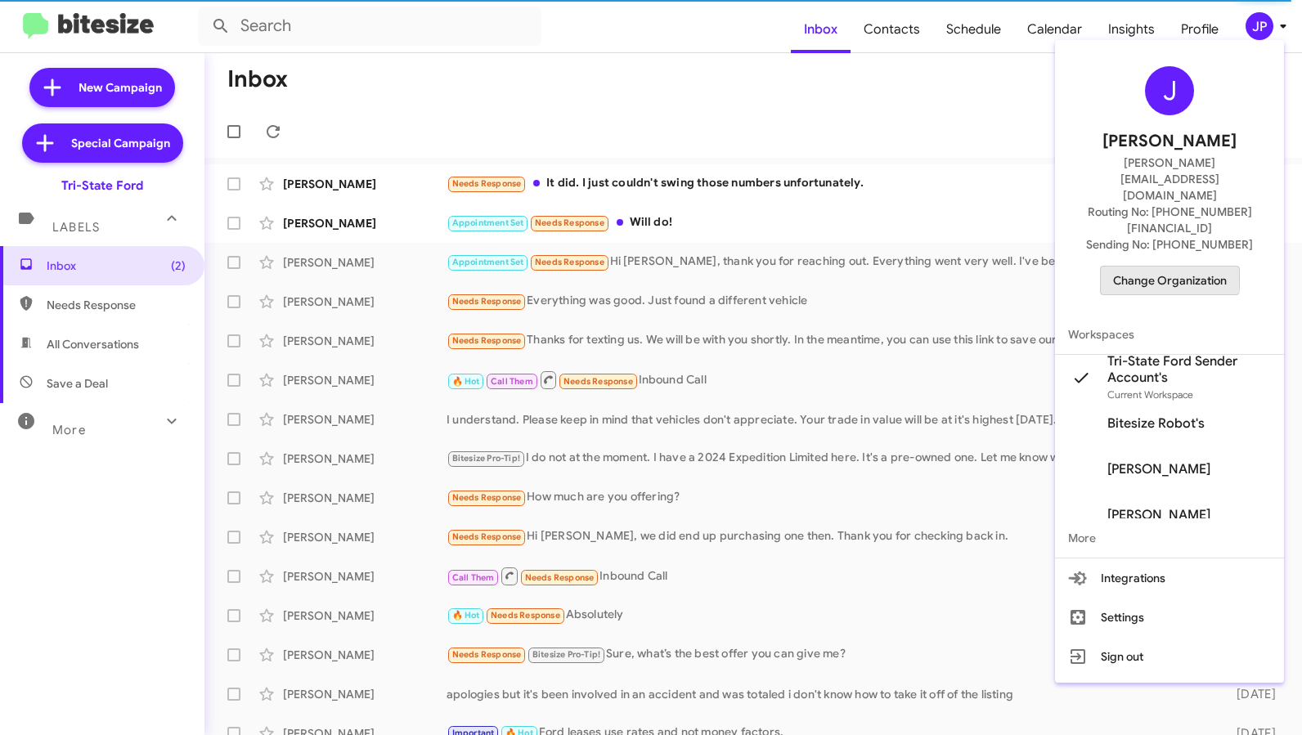
click at [1106, 266] on button "Change Organization" at bounding box center [1170, 280] width 140 height 29
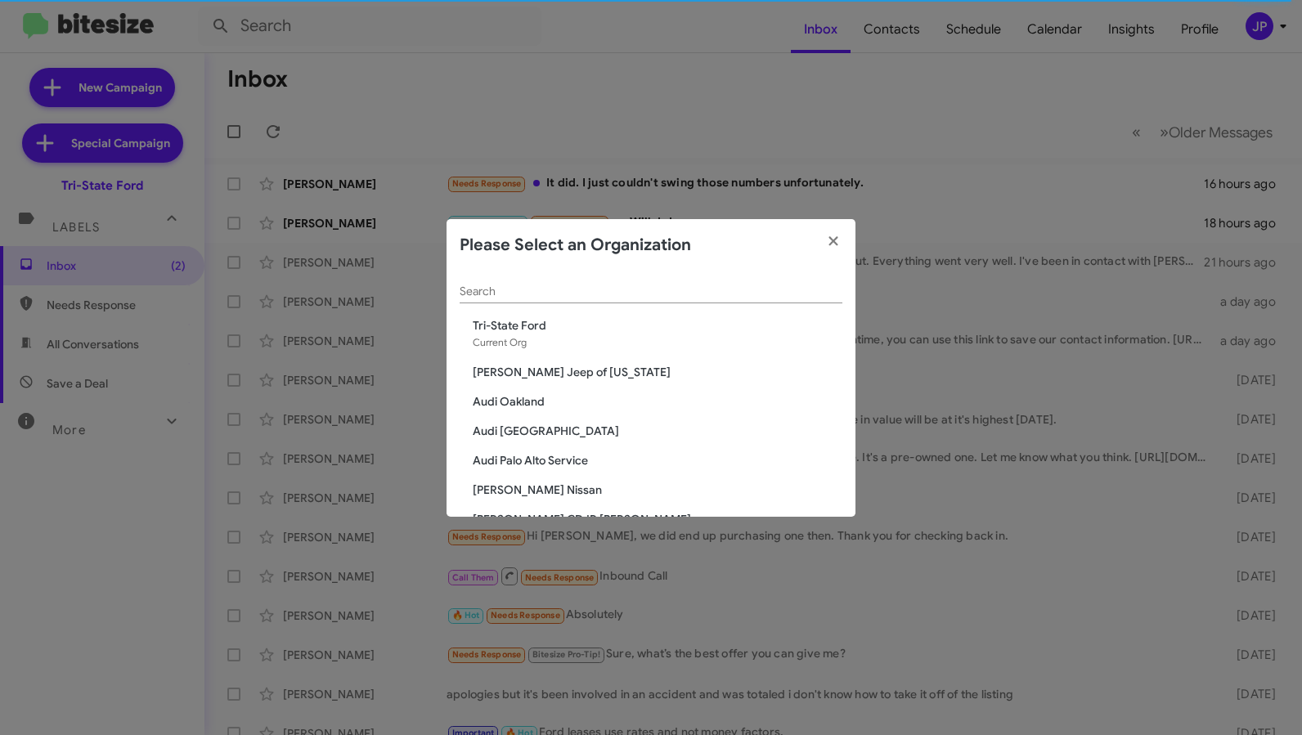
click at [557, 291] on input "Search" at bounding box center [651, 291] width 383 height 13
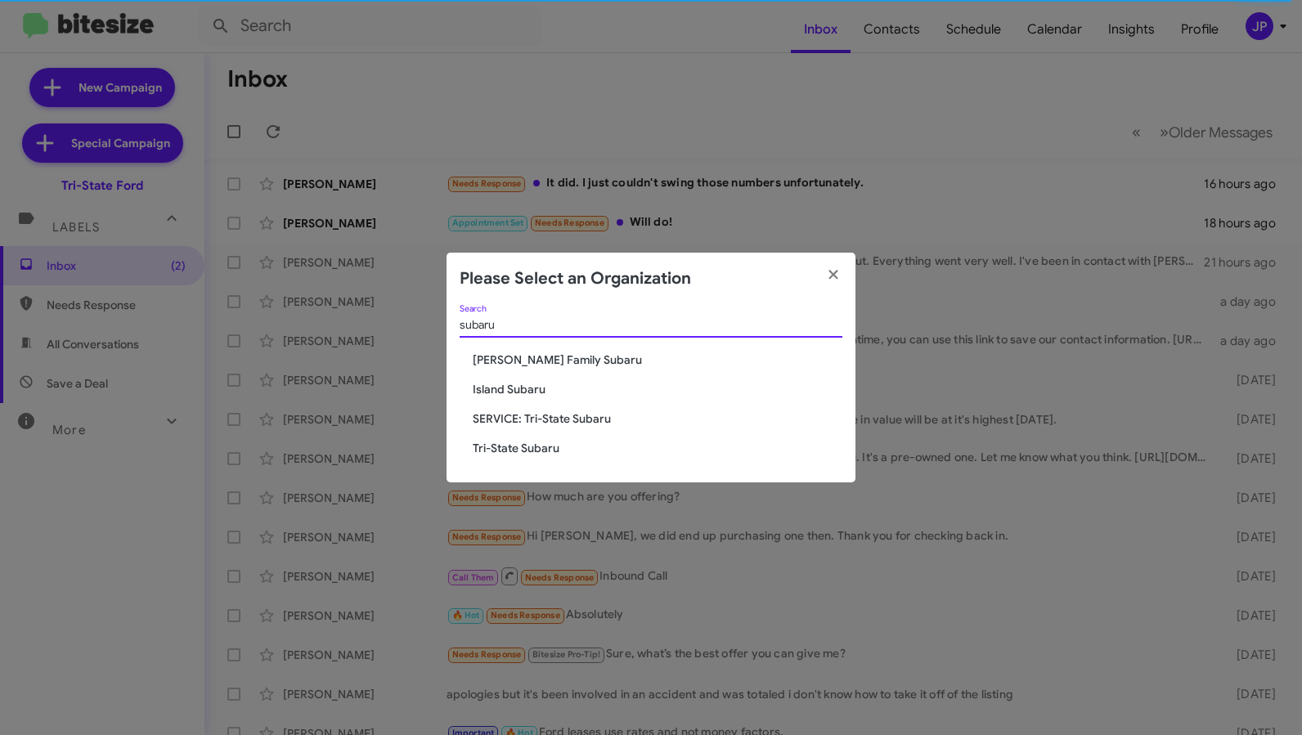
type input "subaru"
click at [509, 64] on modal-container "Please Select an Organization subaru Search Hicks Family Subaru Island Subaru S…" at bounding box center [651, 367] width 1302 height 735
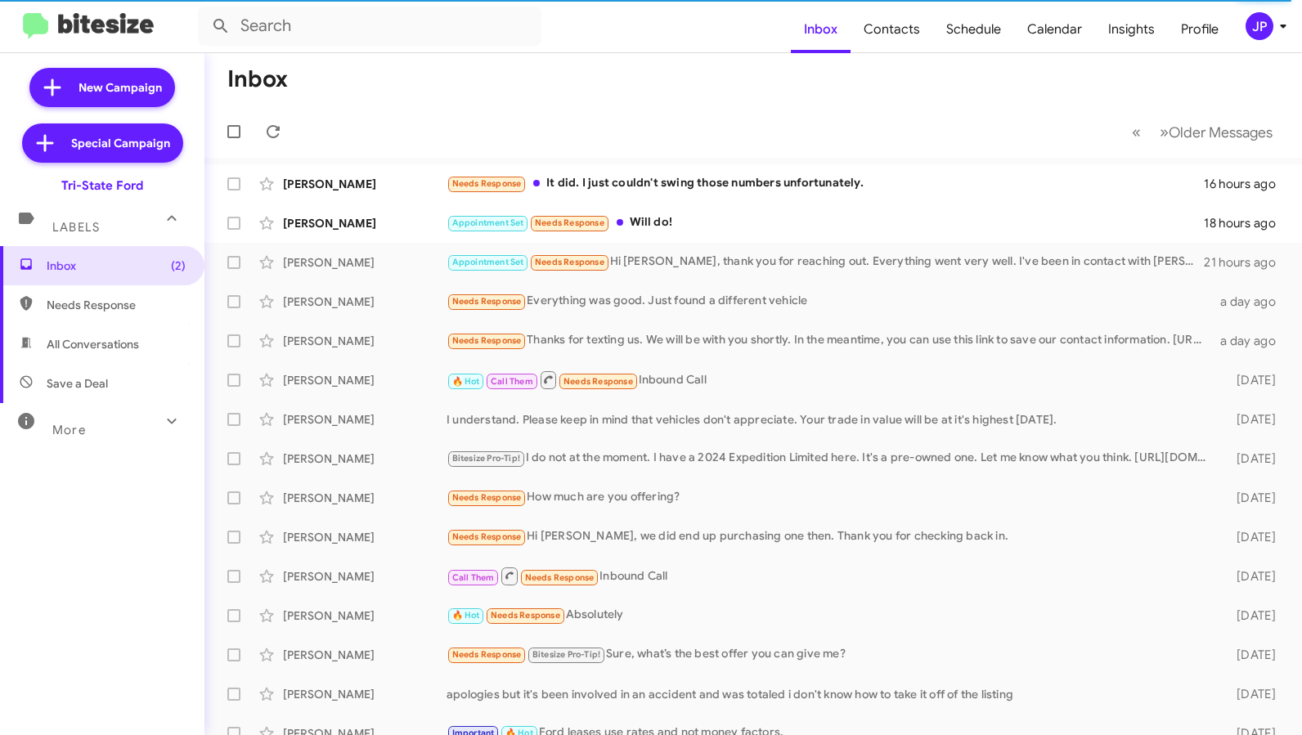
click at [77, 421] on div "More" at bounding box center [86, 423] width 146 height 30
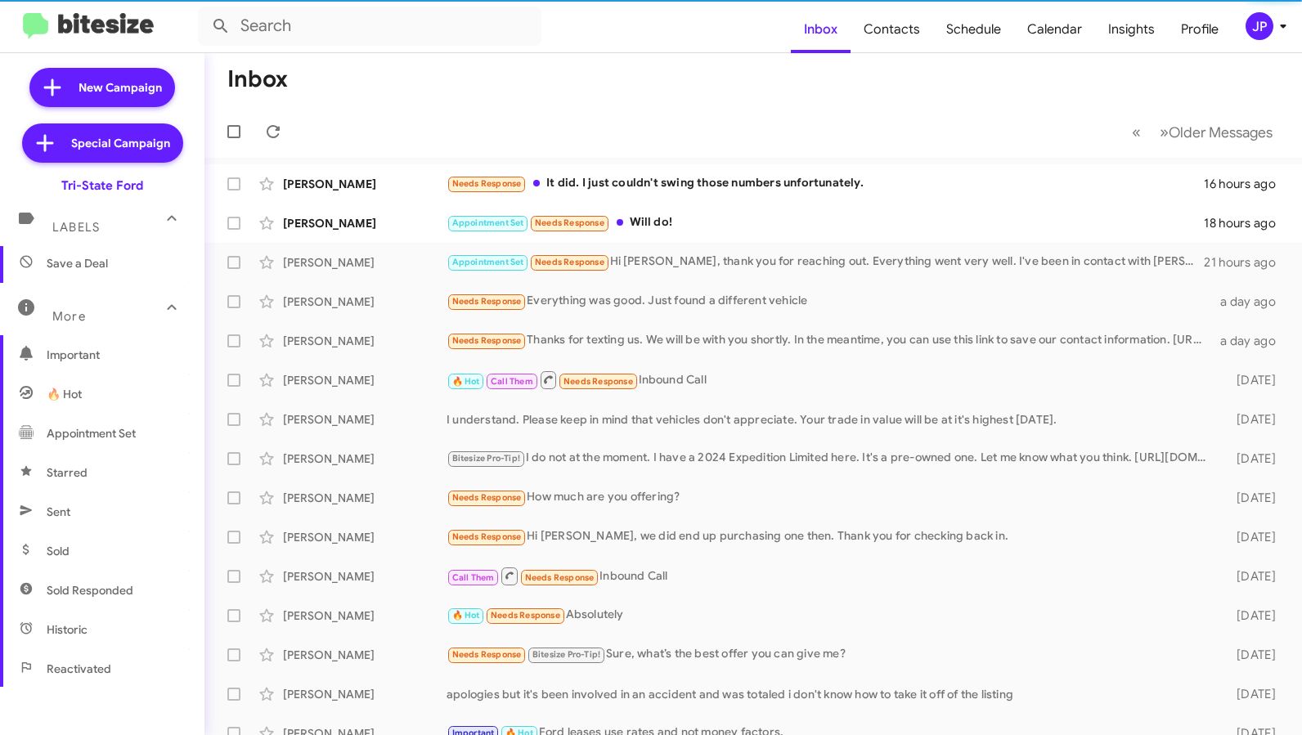
scroll to position [313, 0]
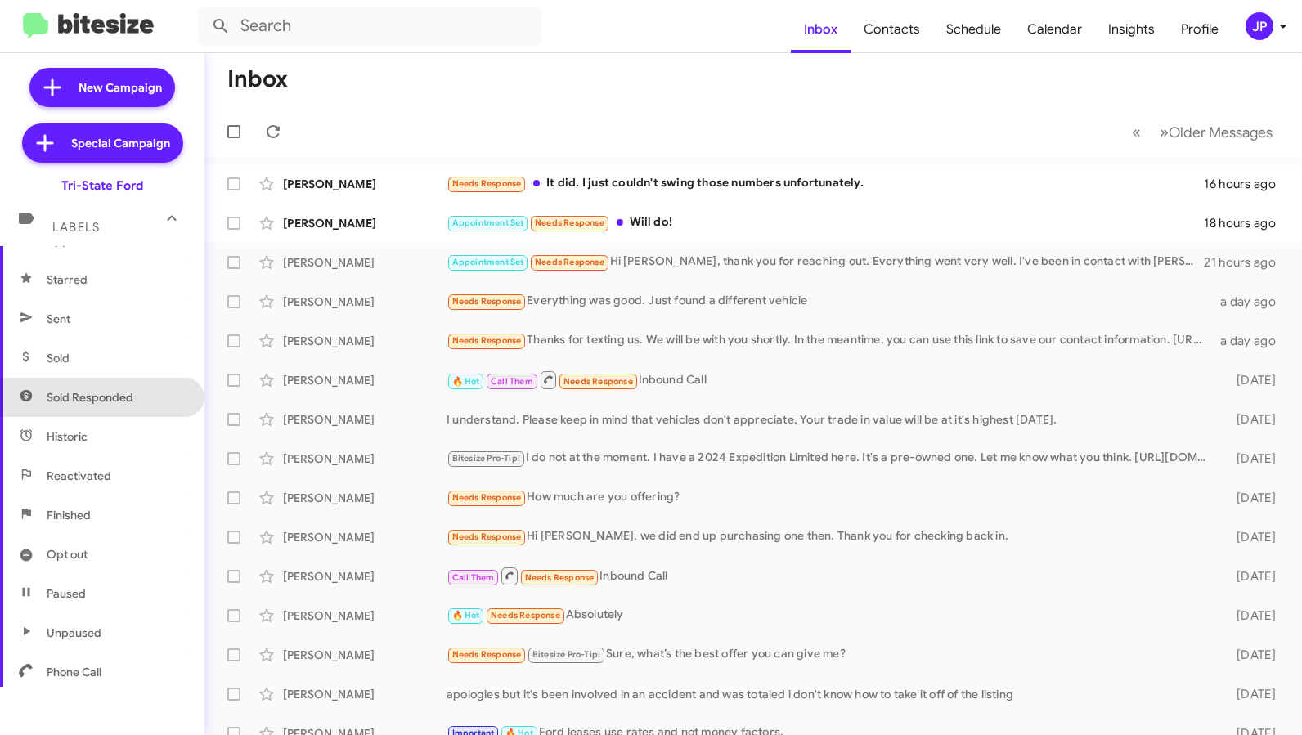
click at [123, 413] on span "Sold Responded" at bounding box center [102, 397] width 204 height 39
type input "in:sold-verified"
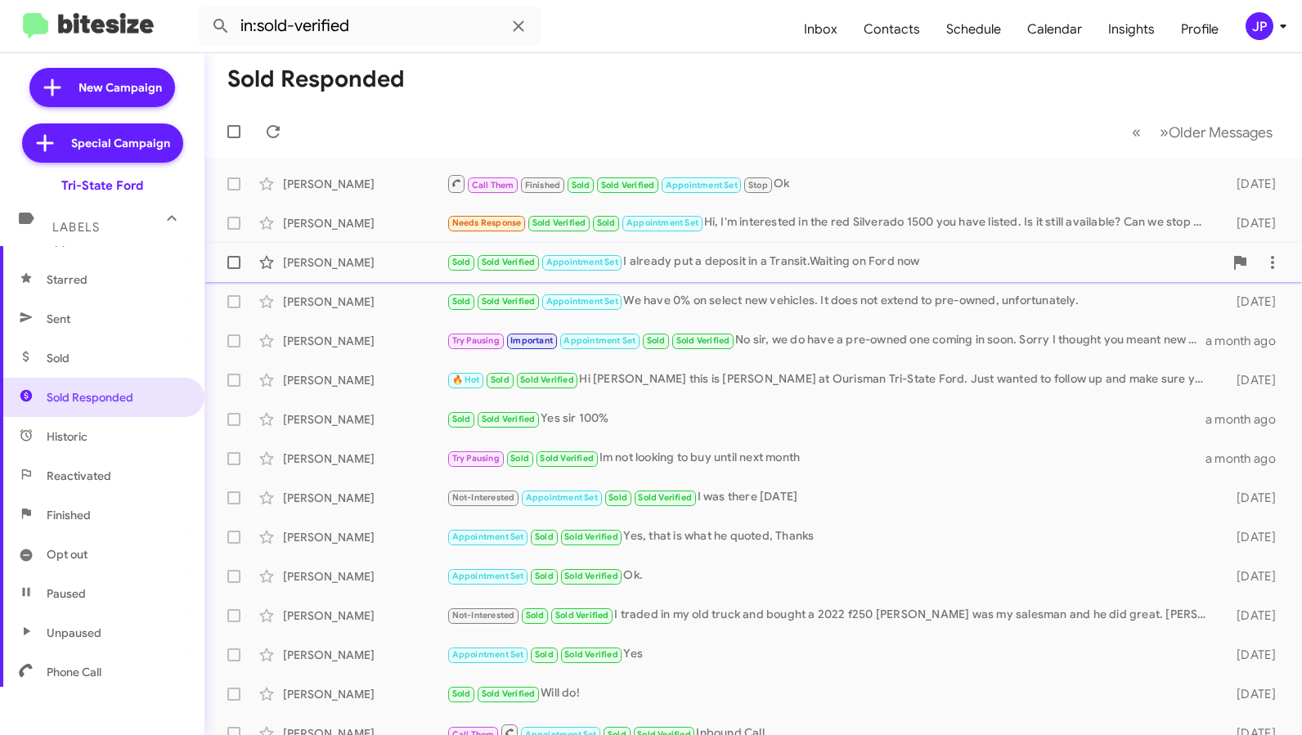
click at [395, 247] on div "Harold Mccanick Sold Sold Verified Appointment Set I already put a deposit in a…" at bounding box center [753, 262] width 1071 height 33
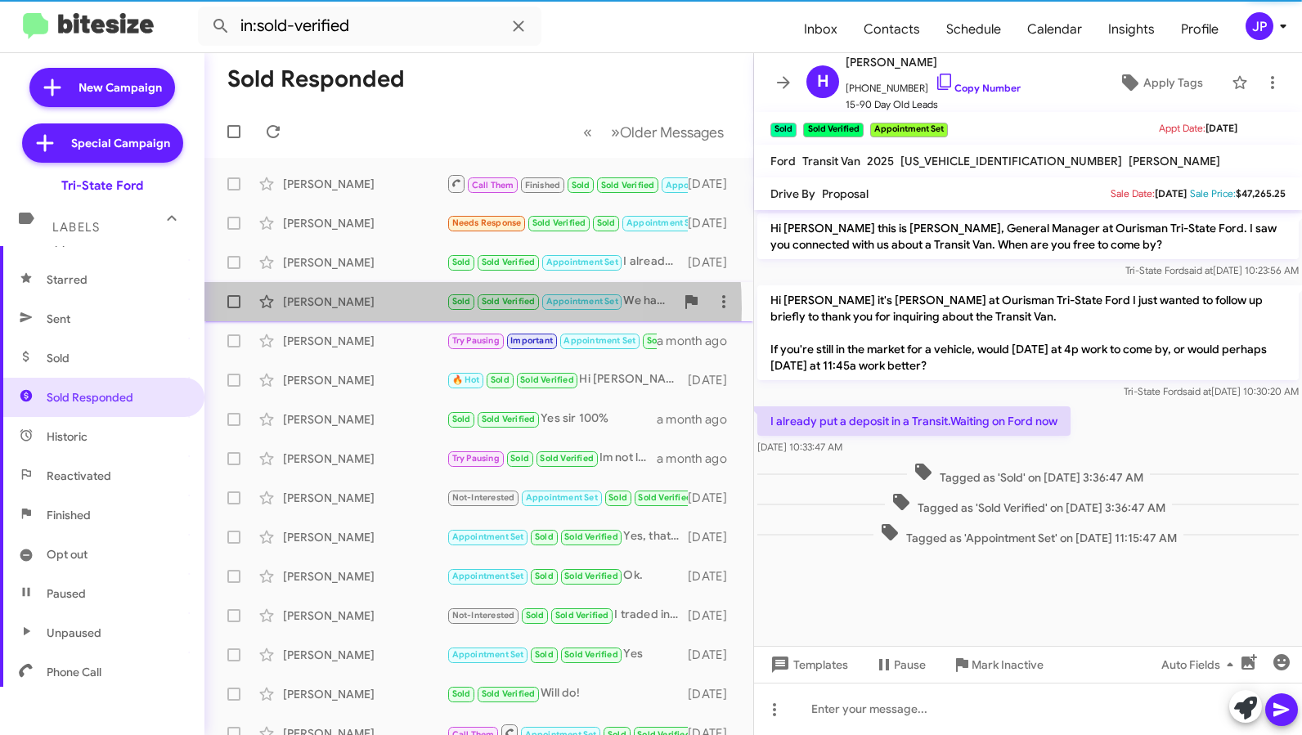
click at [379, 309] on div "Sterling Seemans" at bounding box center [365, 302] width 164 height 16
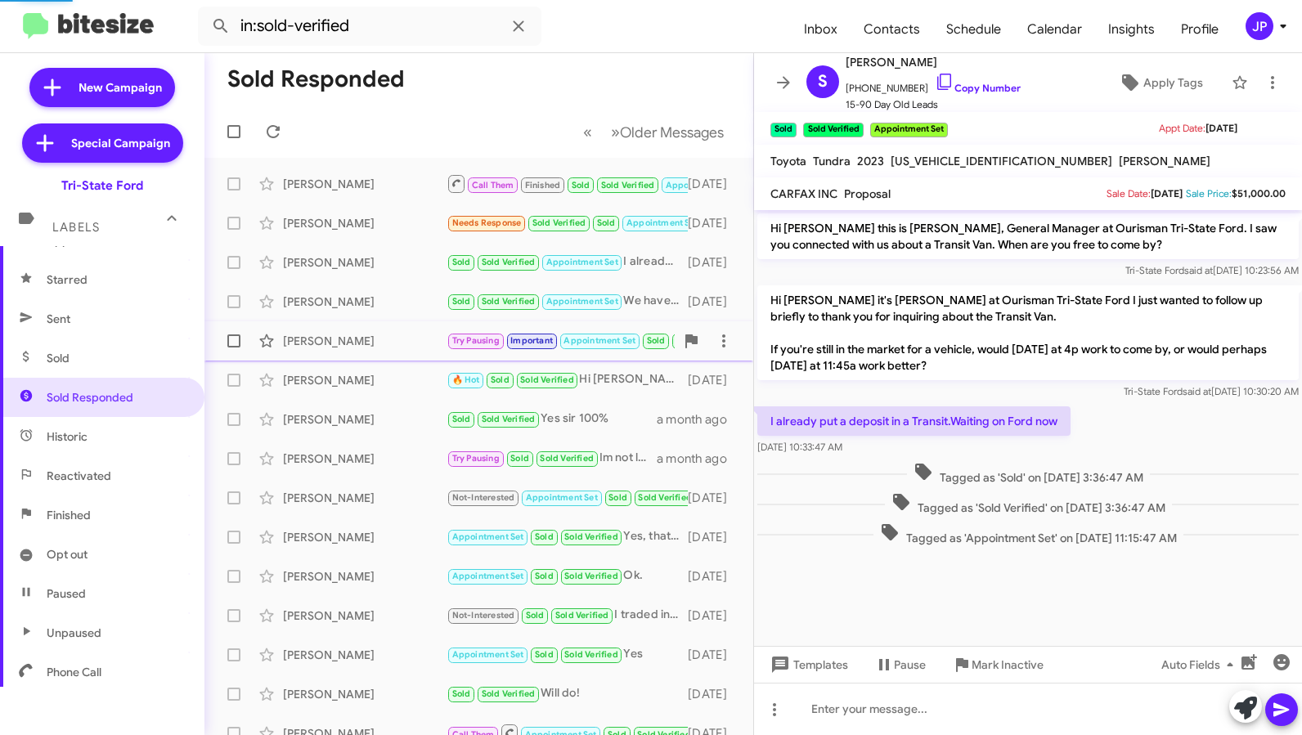
scroll to position [37, 0]
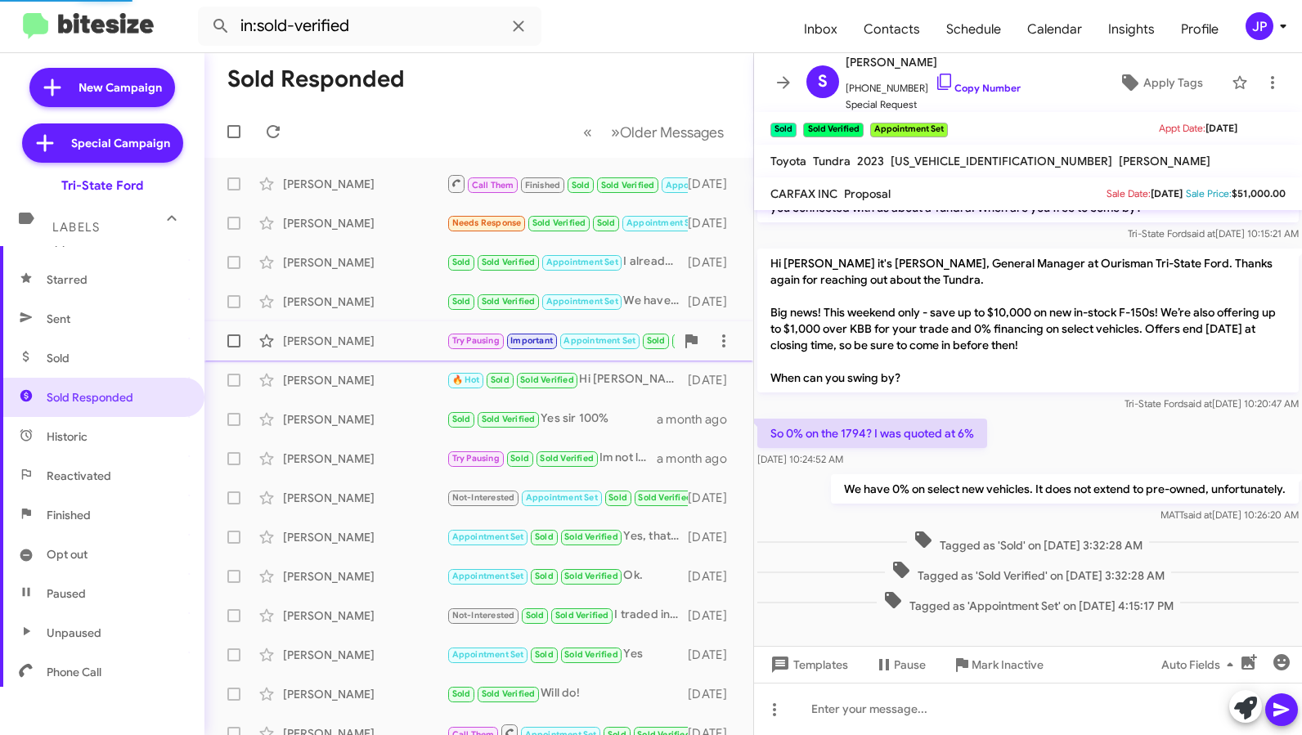
click at [364, 345] on div "Kenneth Keesee" at bounding box center [365, 341] width 164 height 16
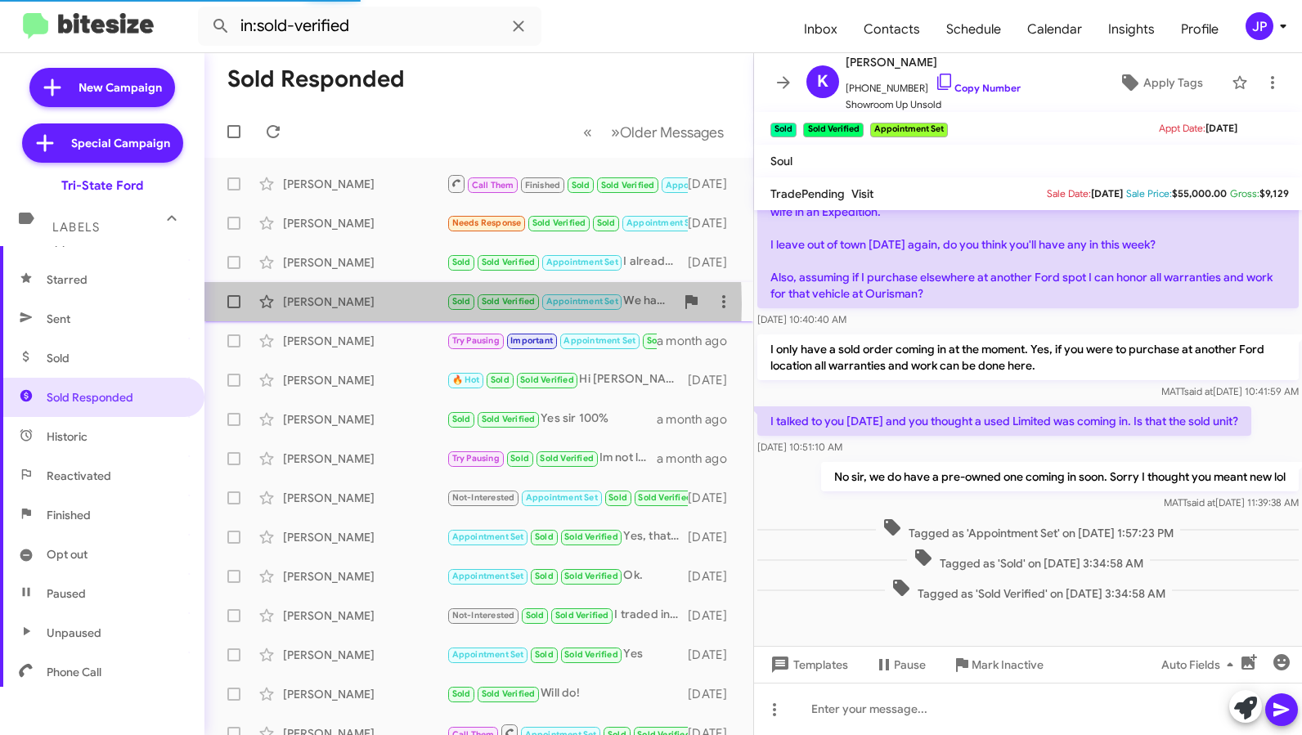
click at [374, 304] on div "Sterling Seemans" at bounding box center [365, 302] width 164 height 16
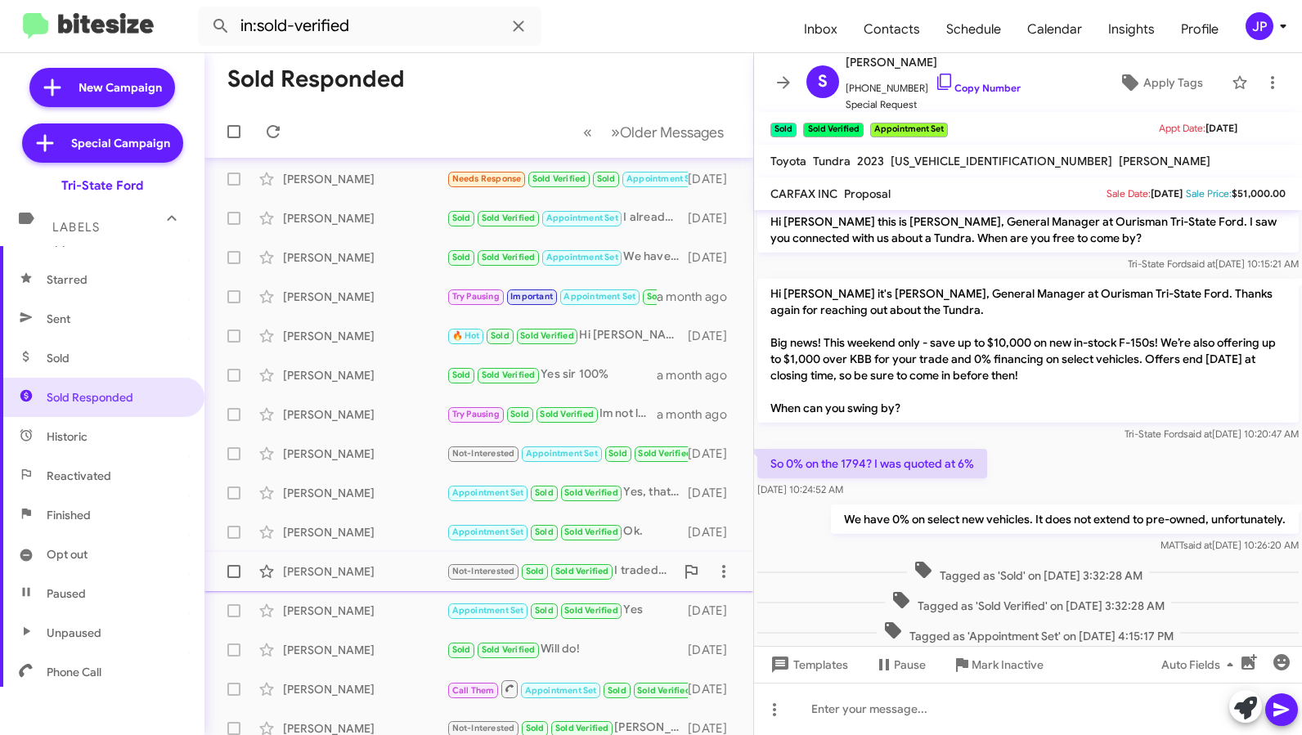
scroll to position [5, 0]
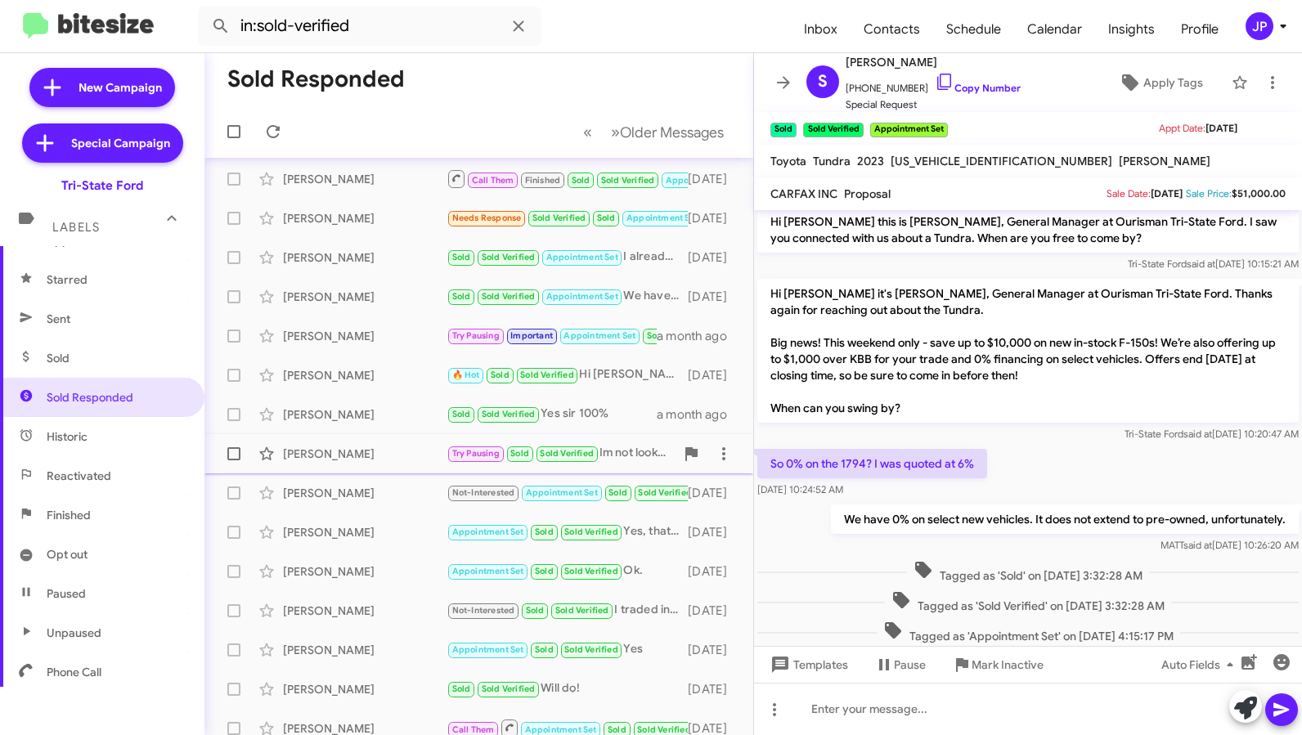
click at [335, 446] on div "Bess Dicken" at bounding box center [365, 454] width 164 height 16
click at [331, 478] on div "Michael Williams Jr Not-Interested Appointment Set Sold Sold Verified I was the…" at bounding box center [479, 493] width 523 height 33
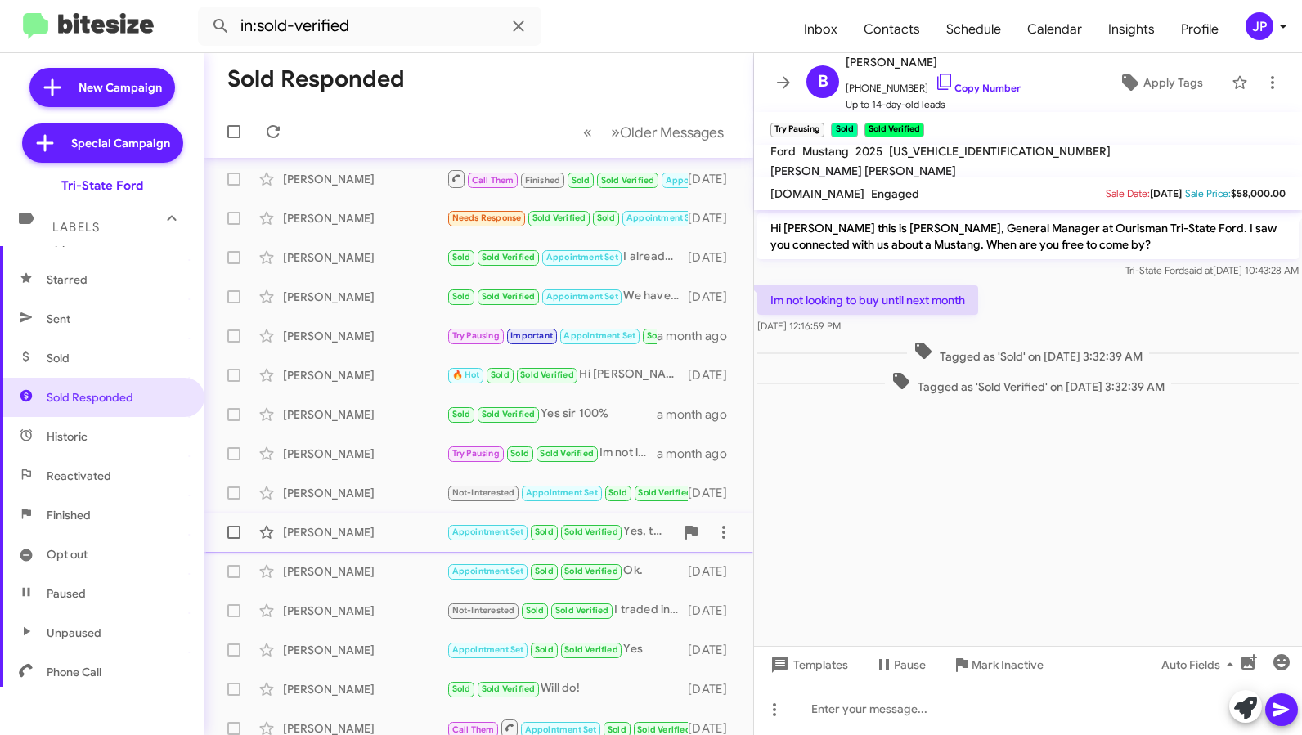
click at [384, 524] on div "Frank Mack" at bounding box center [365, 532] width 164 height 16
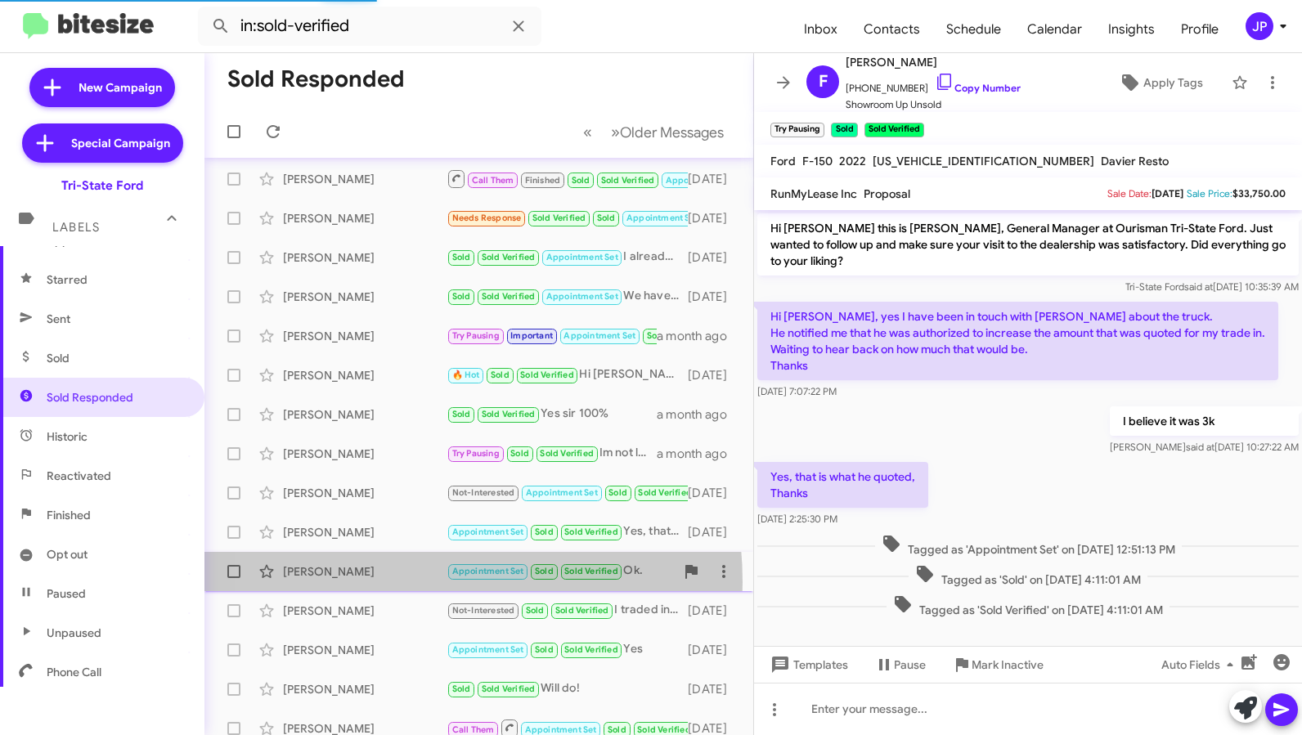
click at [384, 582] on div "Mervin Petersheim Appointment Set Sold Sold Verified Ok. 2 months ago" at bounding box center [479, 571] width 523 height 33
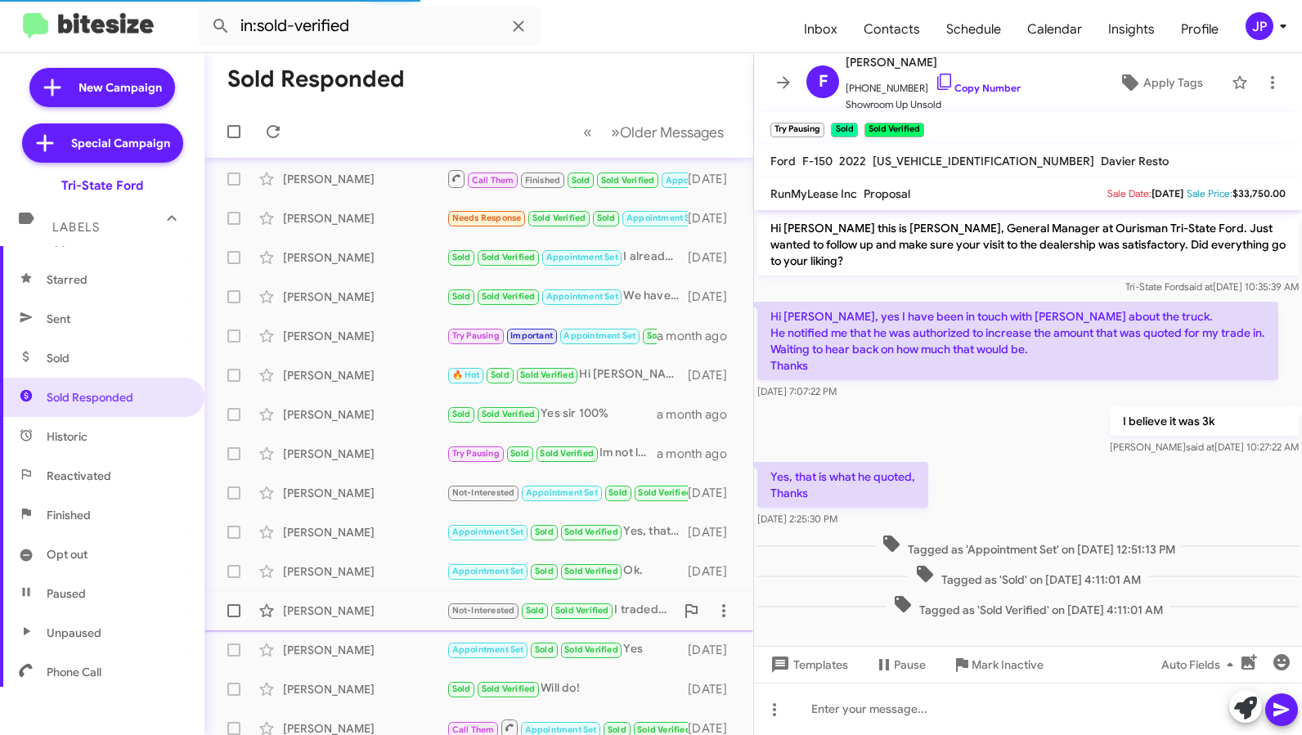
scroll to position [558, 0]
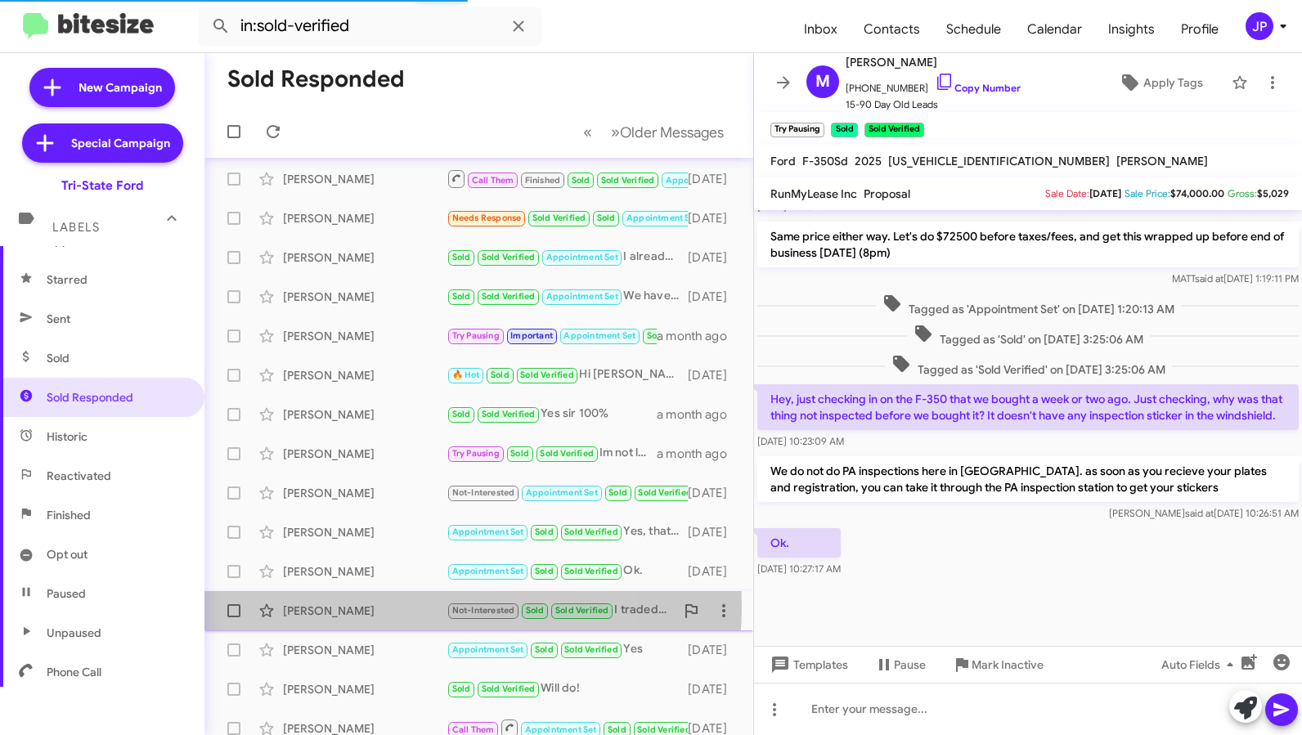
click at [378, 606] on div "Chad Ward" at bounding box center [365, 611] width 164 height 16
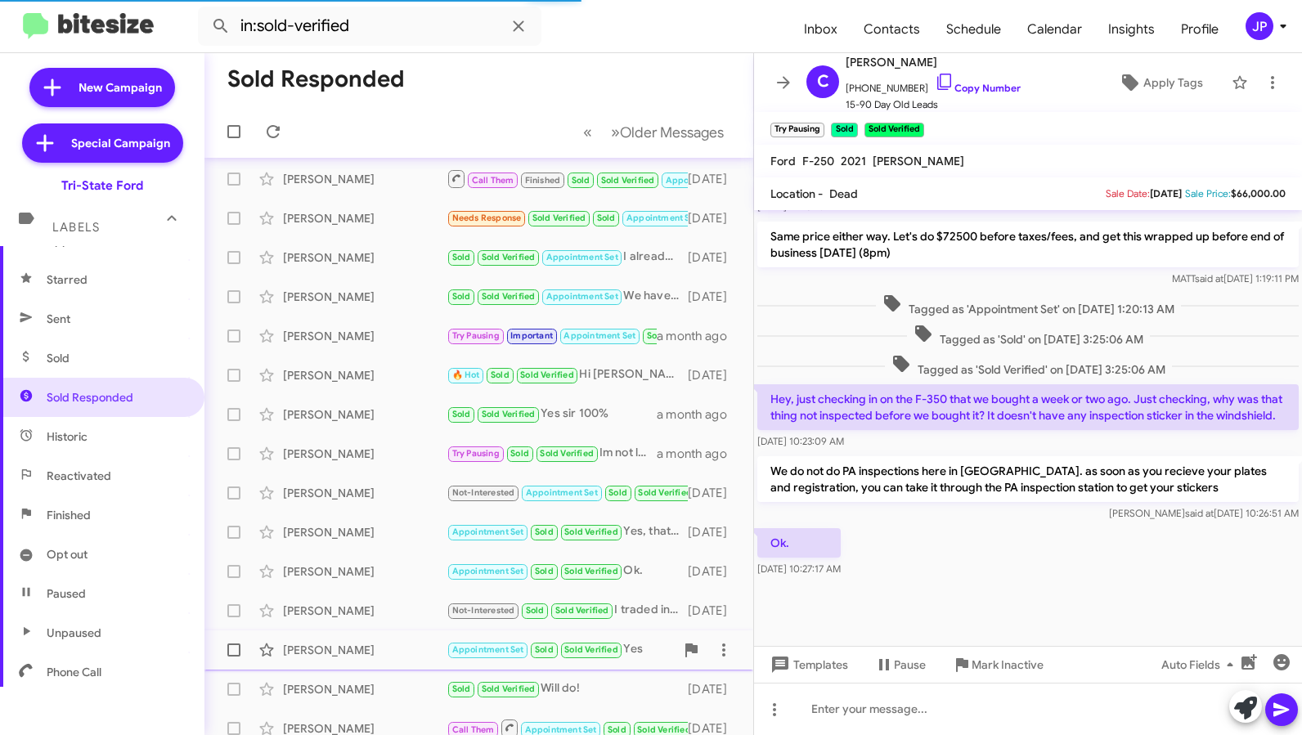
click at [390, 657] on div "Melvin Adam" at bounding box center [365, 650] width 164 height 16
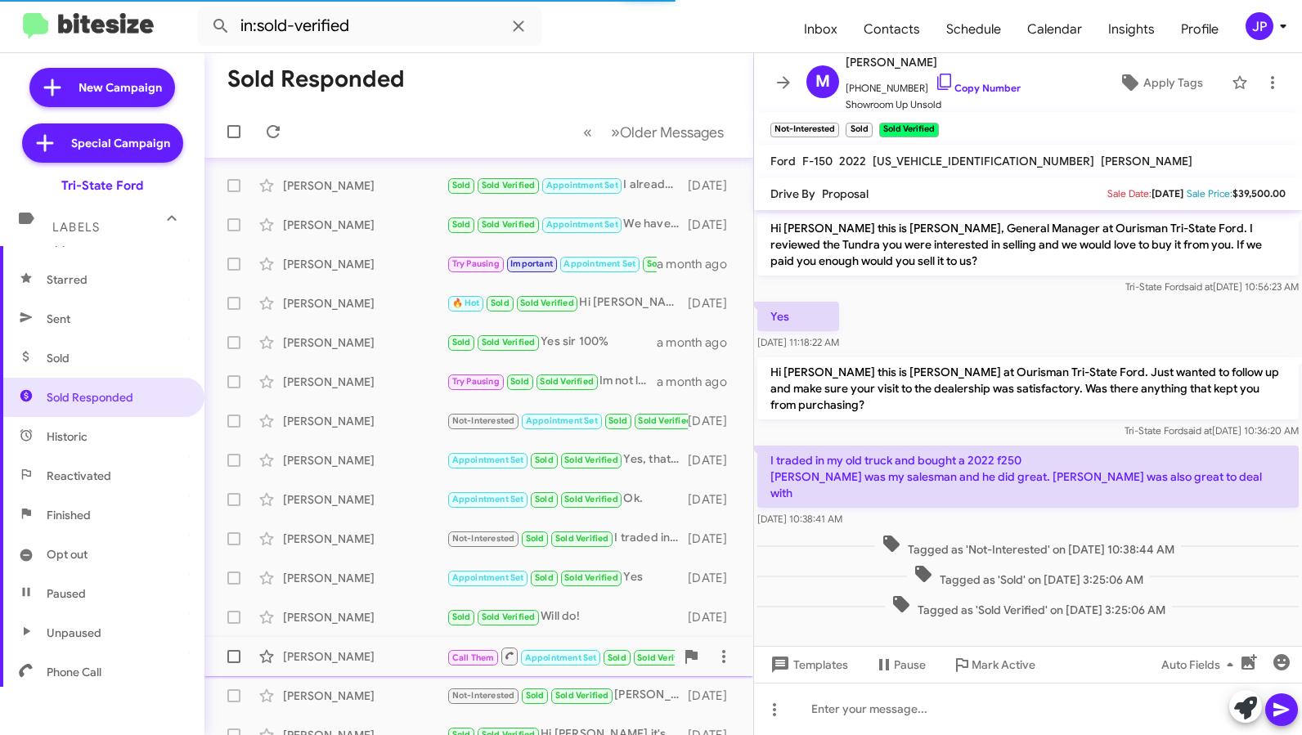
scroll to position [96, 0]
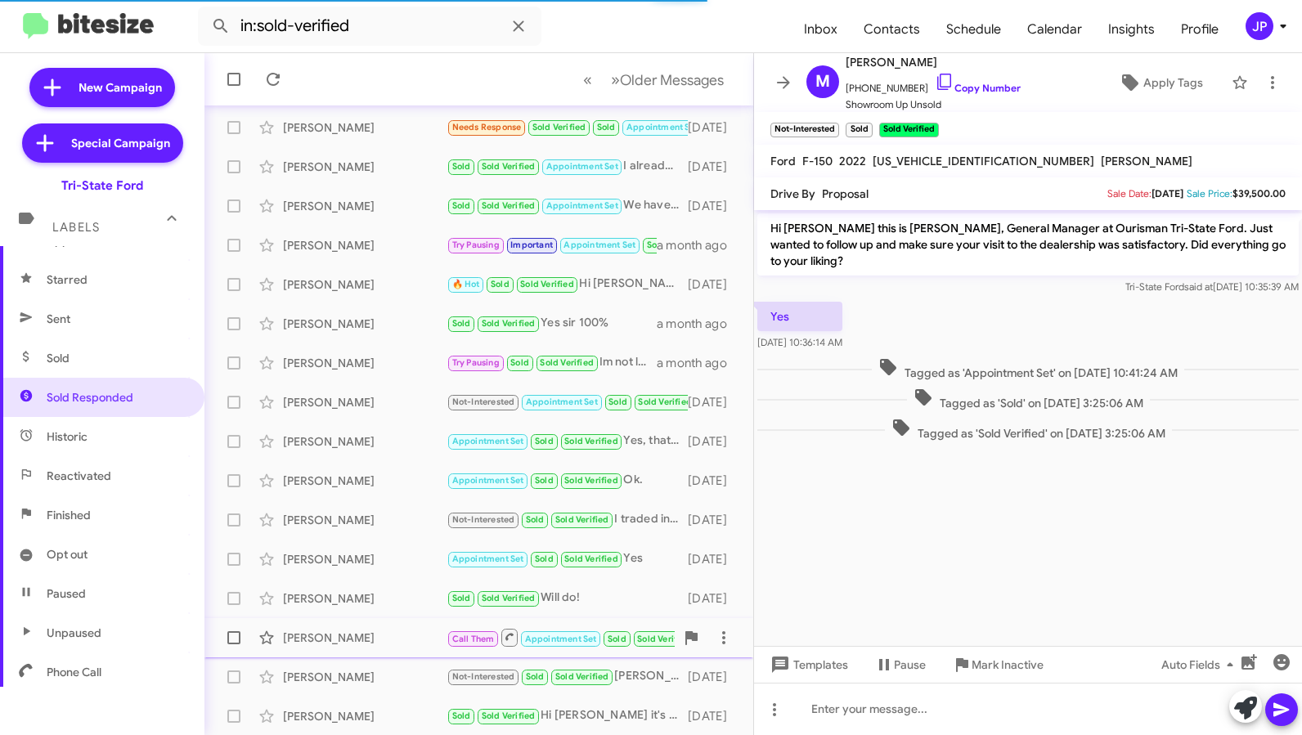
click at [396, 653] on div "Lloyd Cage Call Them Appointment Set Sold Sold Verified Inbound Call 2 months a…" at bounding box center [479, 638] width 523 height 33
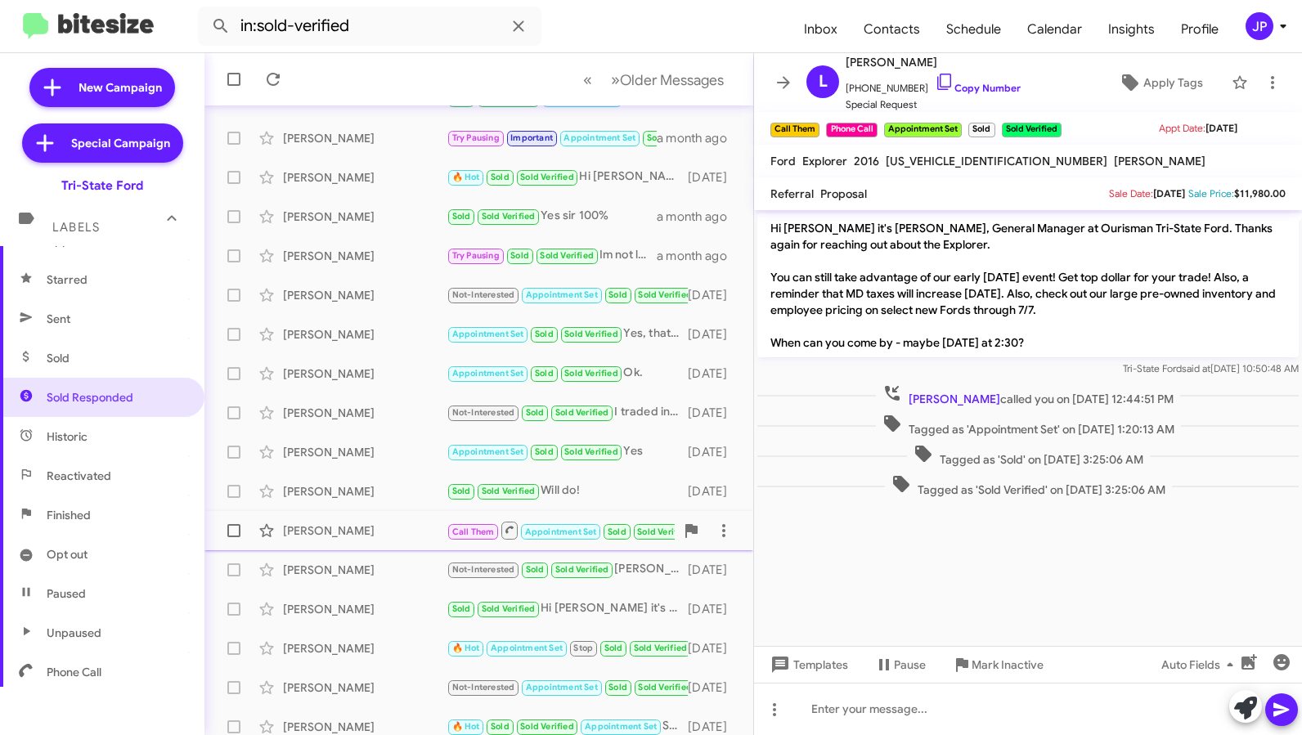
scroll to position [214, 0]
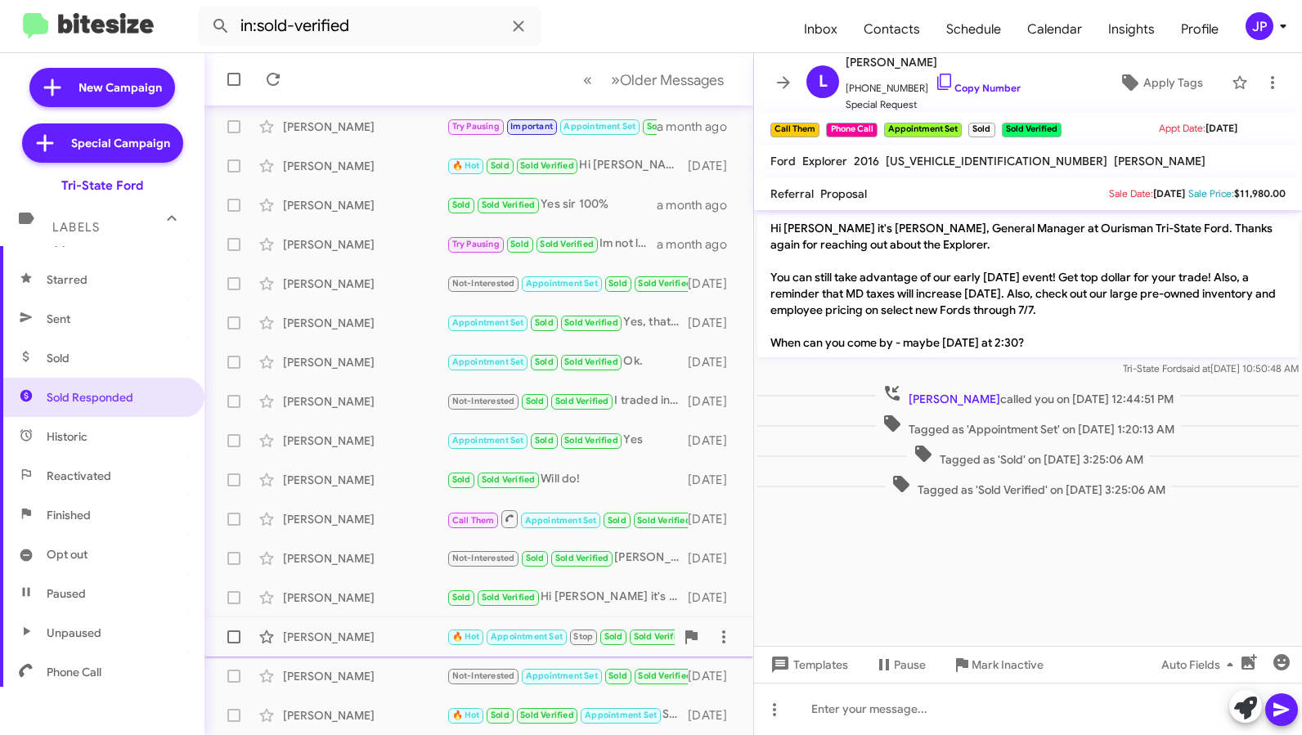
click at [319, 648] on div "Russell Jones 🔥 Hot Appointment Set Stop Sold Sold Verified Already spoke with …" at bounding box center [479, 637] width 523 height 33
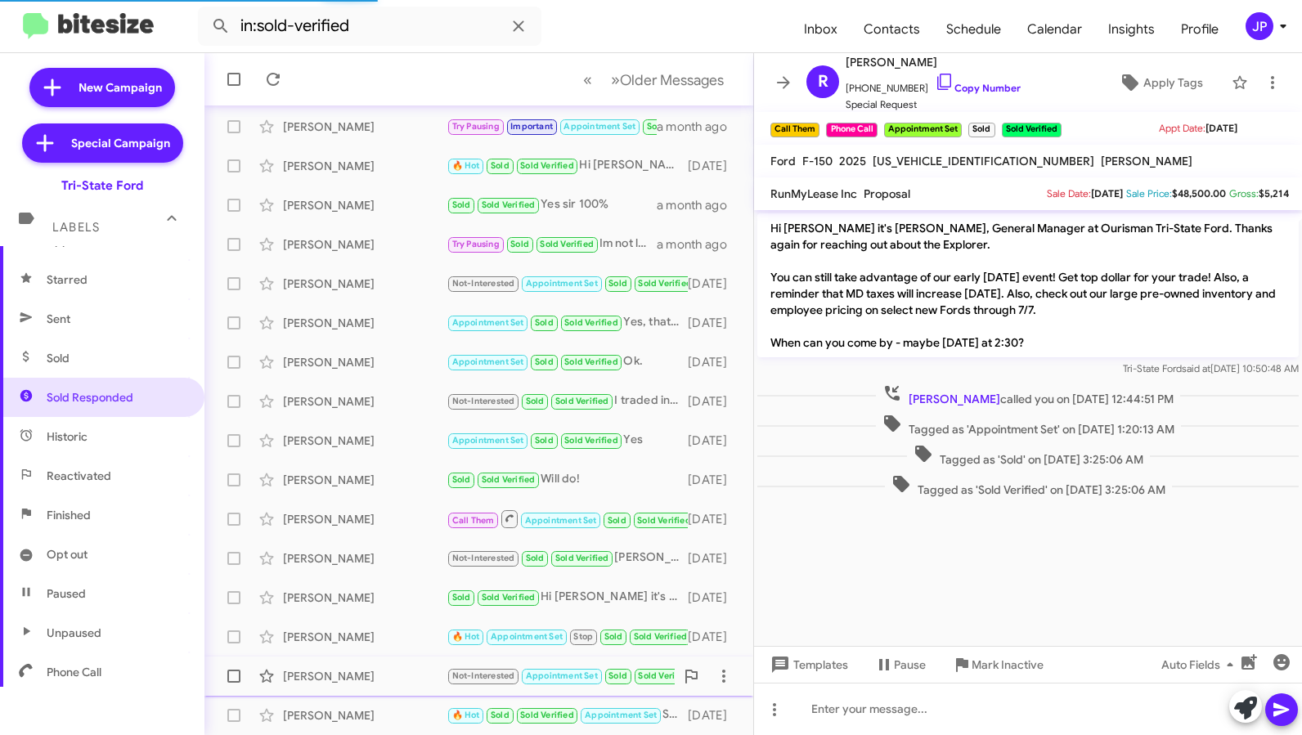
scroll to position [131, 0]
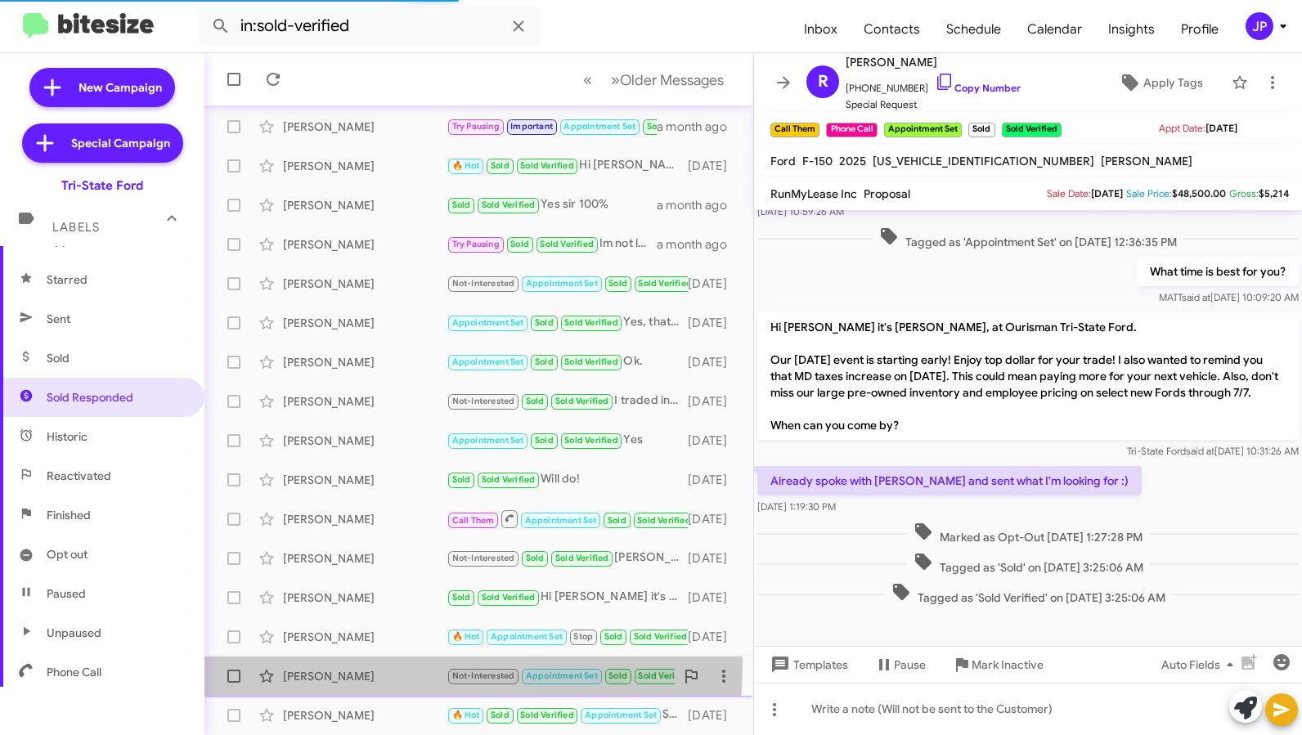
click at [326, 664] on div "Linda Coale Not-Interested Appointment Set Sold Sold Verified Nope 2 months ago" at bounding box center [479, 676] width 523 height 33
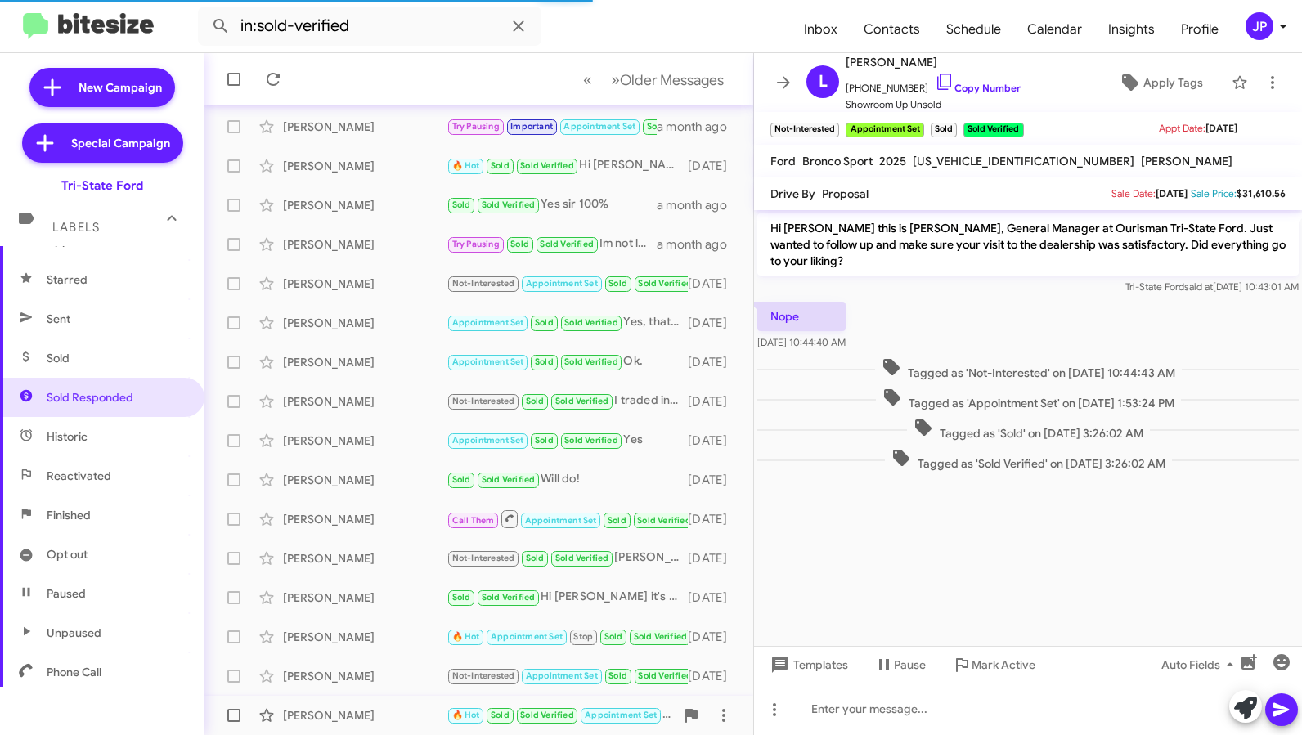
click at [331, 703] on div "Norman Hunter 🔥 Hot Sold Sold Verified Appointment Set Sounds good! Looking for…" at bounding box center [479, 715] width 523 height 33
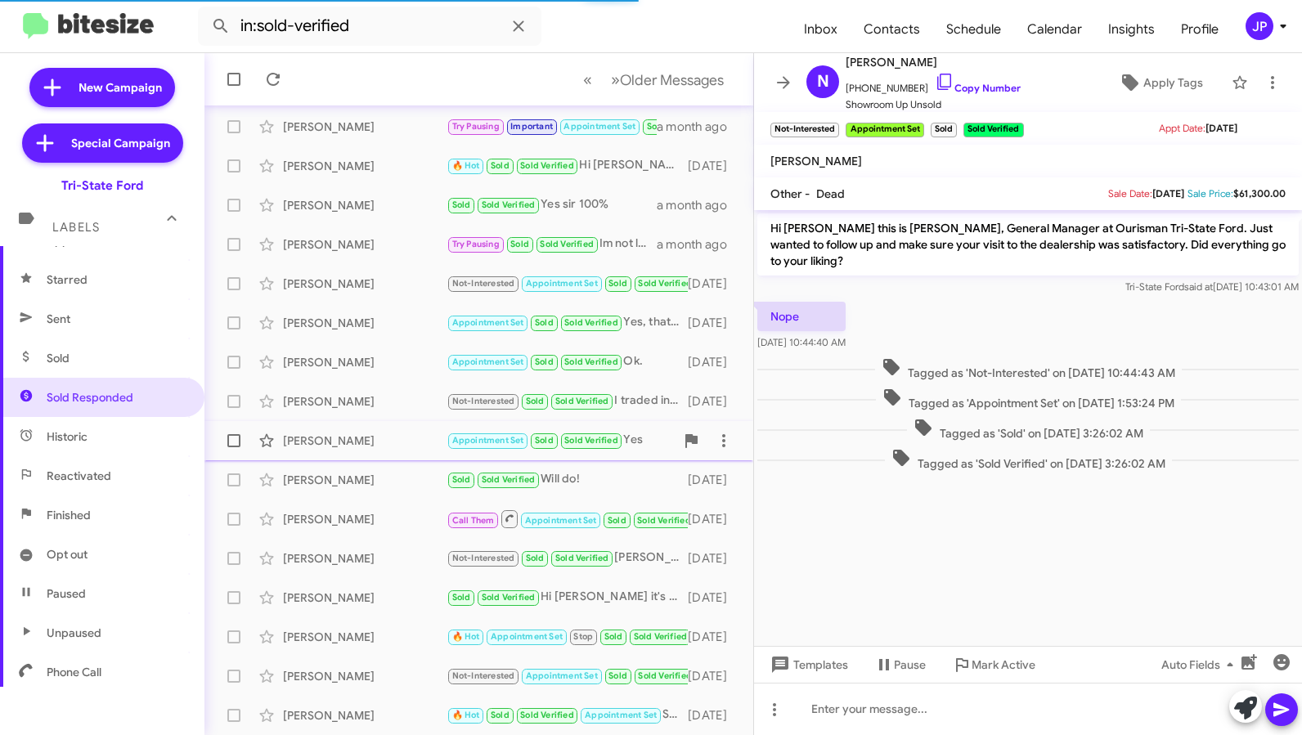
scroll to position [984, 0]
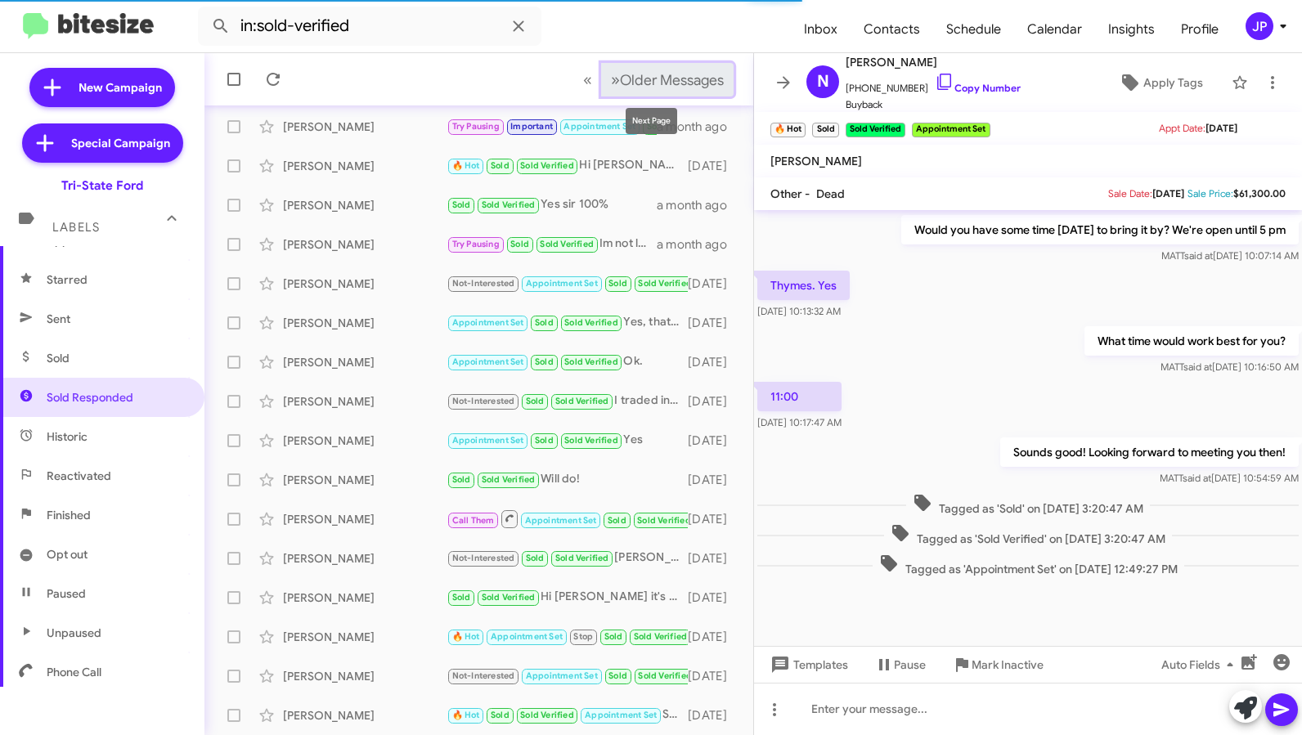
click at [627, 79] on span "Older Messages" at bounding box center [672, 80] width 104 height 18
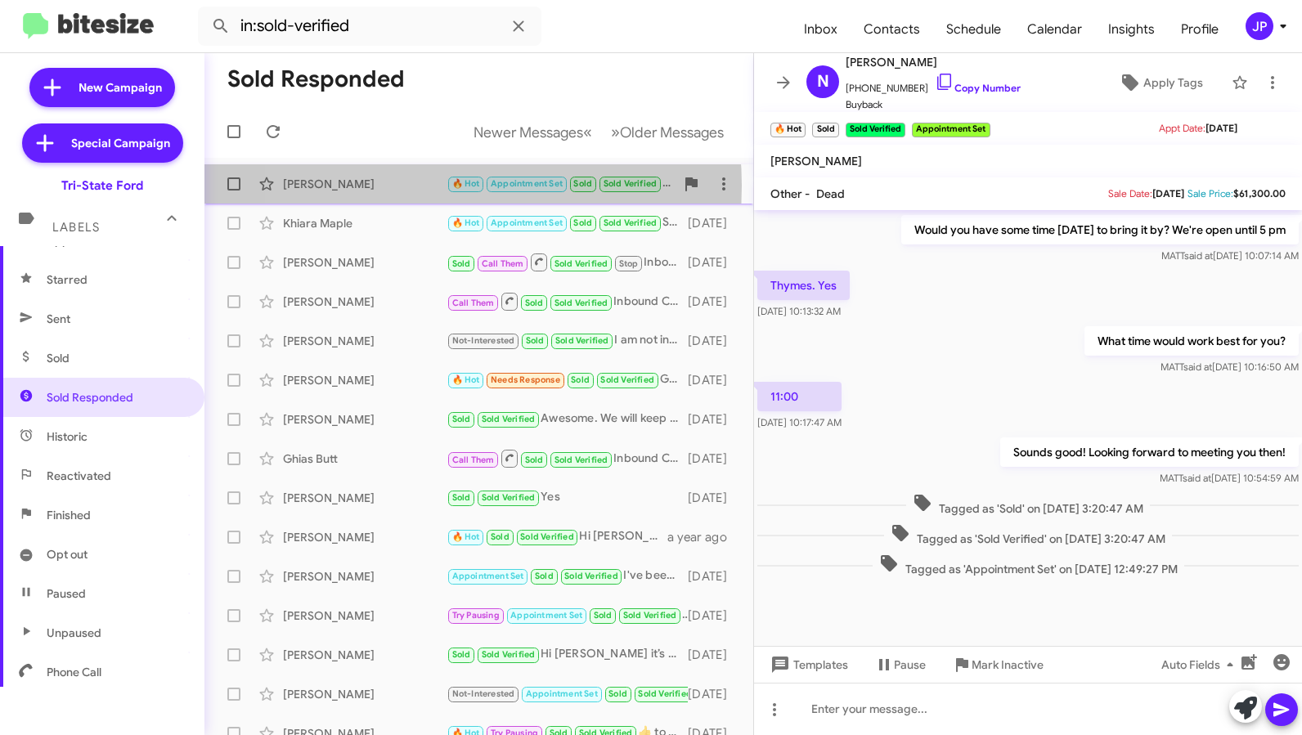
click at [399, 186] on div "Fred Wise" at bounding box center [365, 184] width 164 height 16
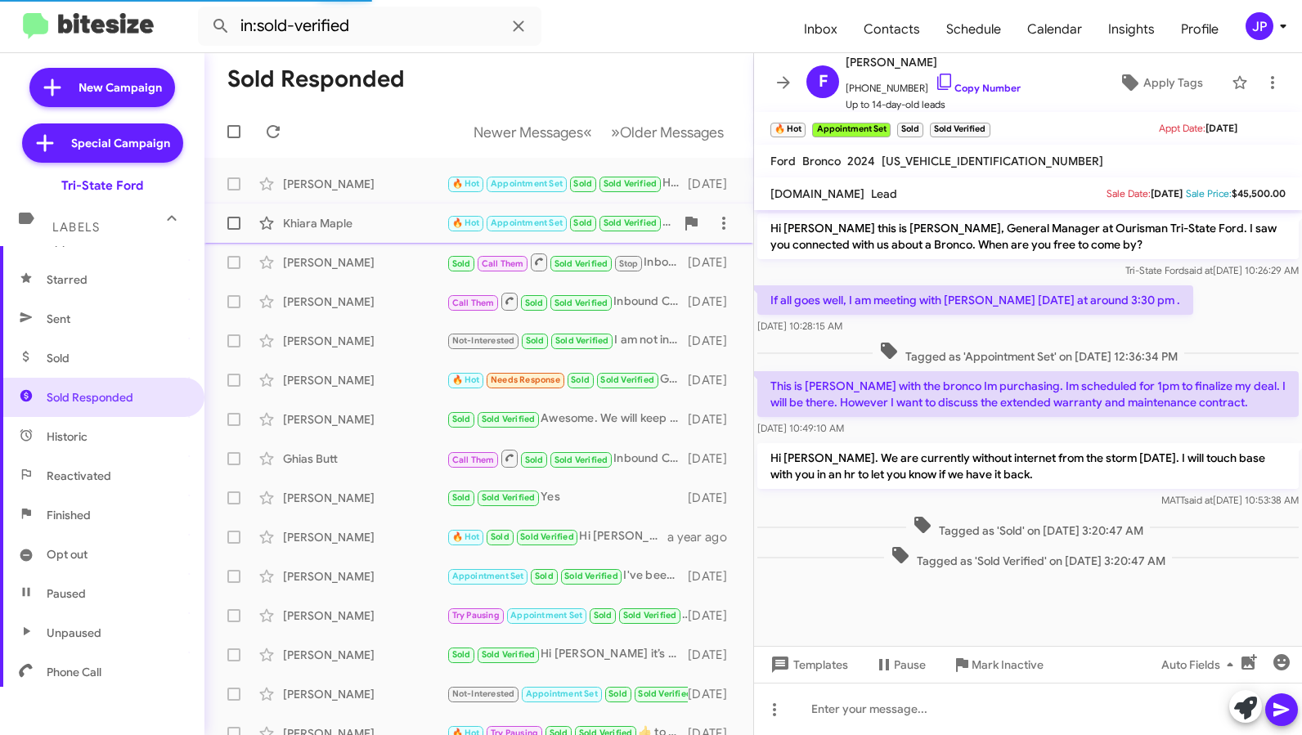
click at [406, 217] on div "Khiara Maple" at bounding box center [365, 223] width 164 height 16
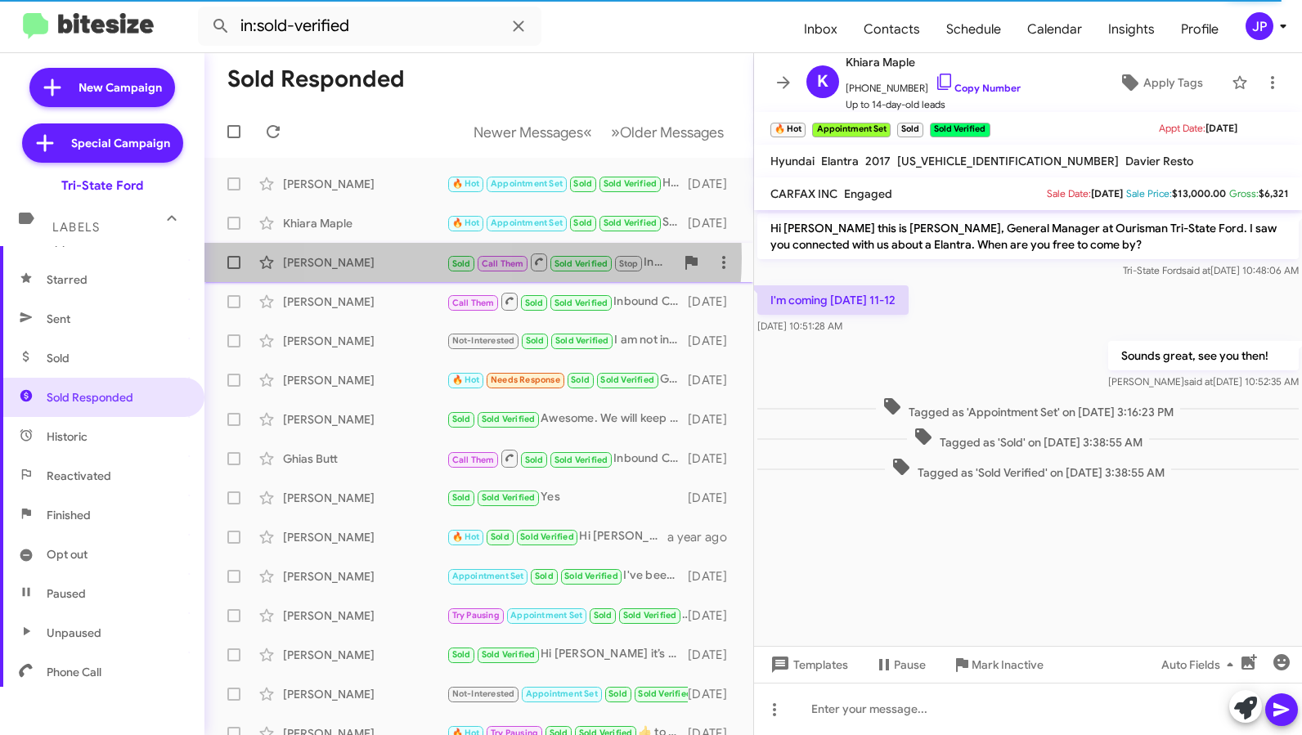
click at [418, 262] on div "Quinn Rice" at bounding box center [365, 262] width 164 height 16
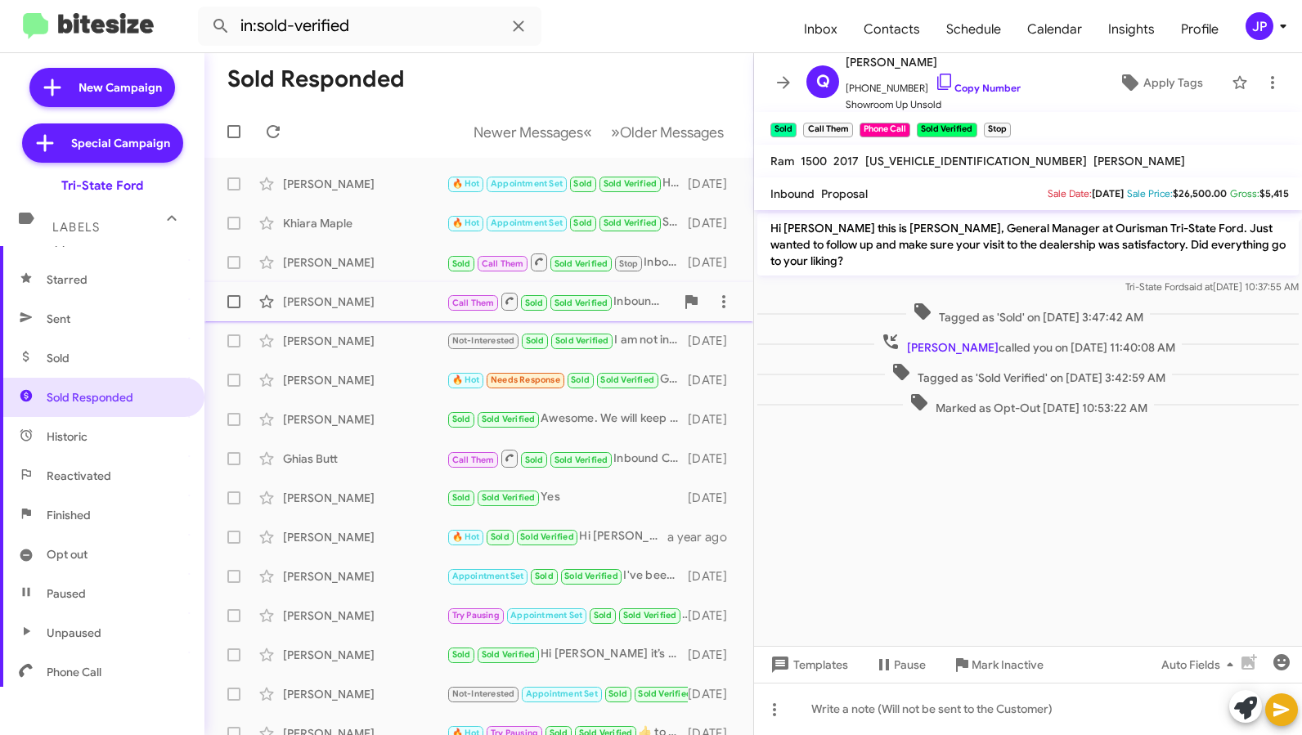
click at [408, 290] on div "Darren Rineer Call Them Sold Sold Verified Inbound Call 3 months ago" at bounding box center [479, 301] width 523 height 33
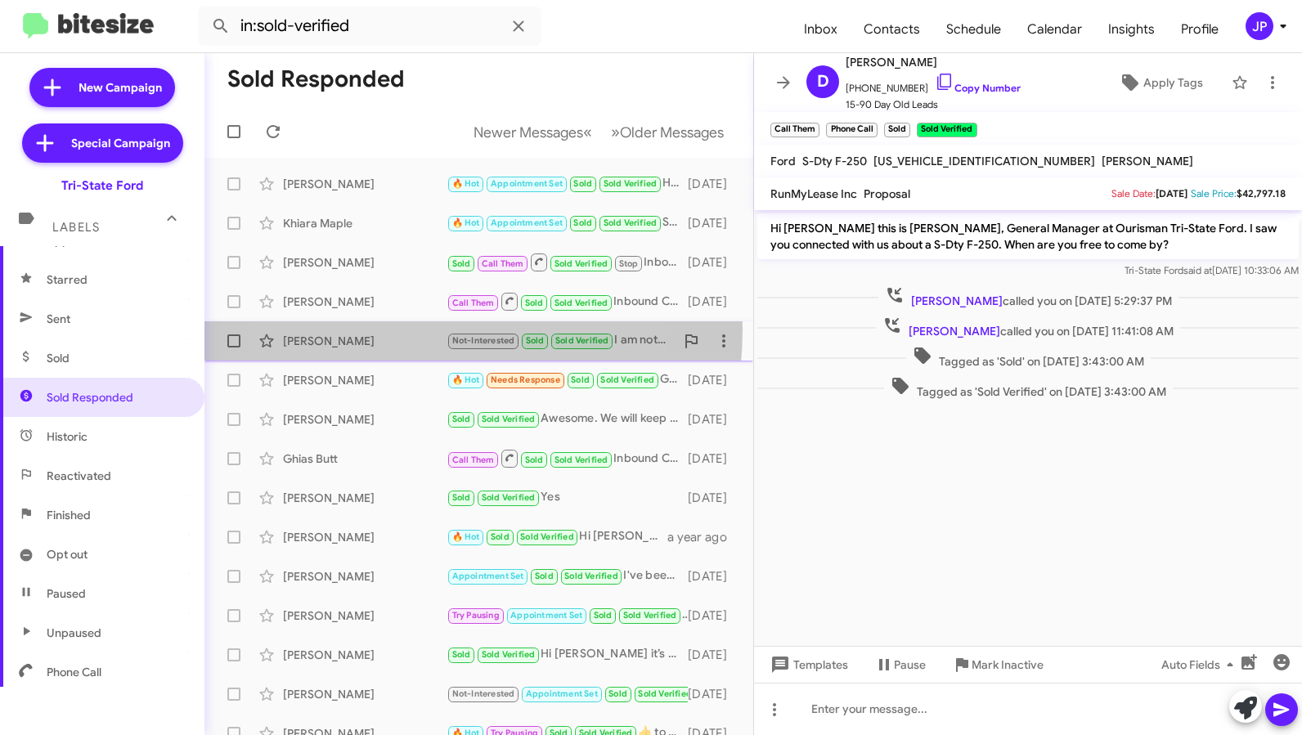
click at [392, 330] on div "Pam Rowe Not-Interested Sold Sold Verified I am not interested in selling at th…" at bounding box center [479, 341] width 523 height 33
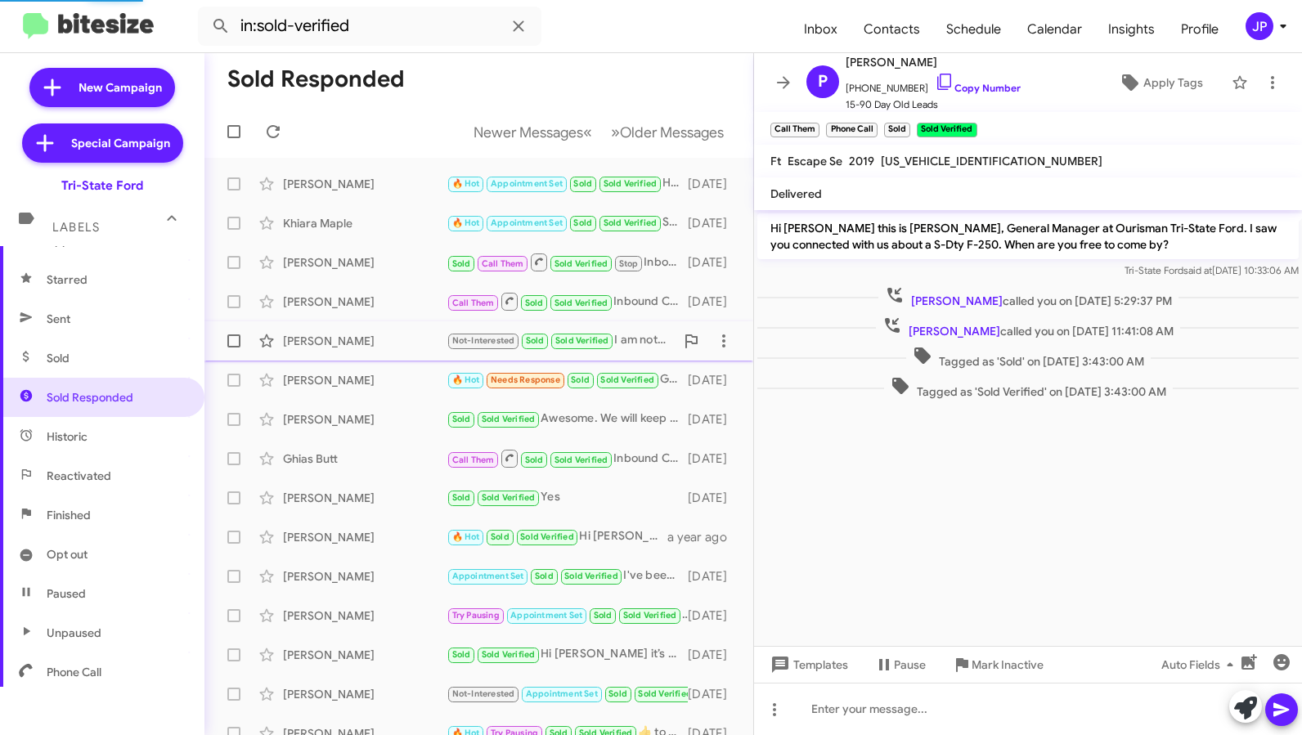
scroll to position [113, 0]
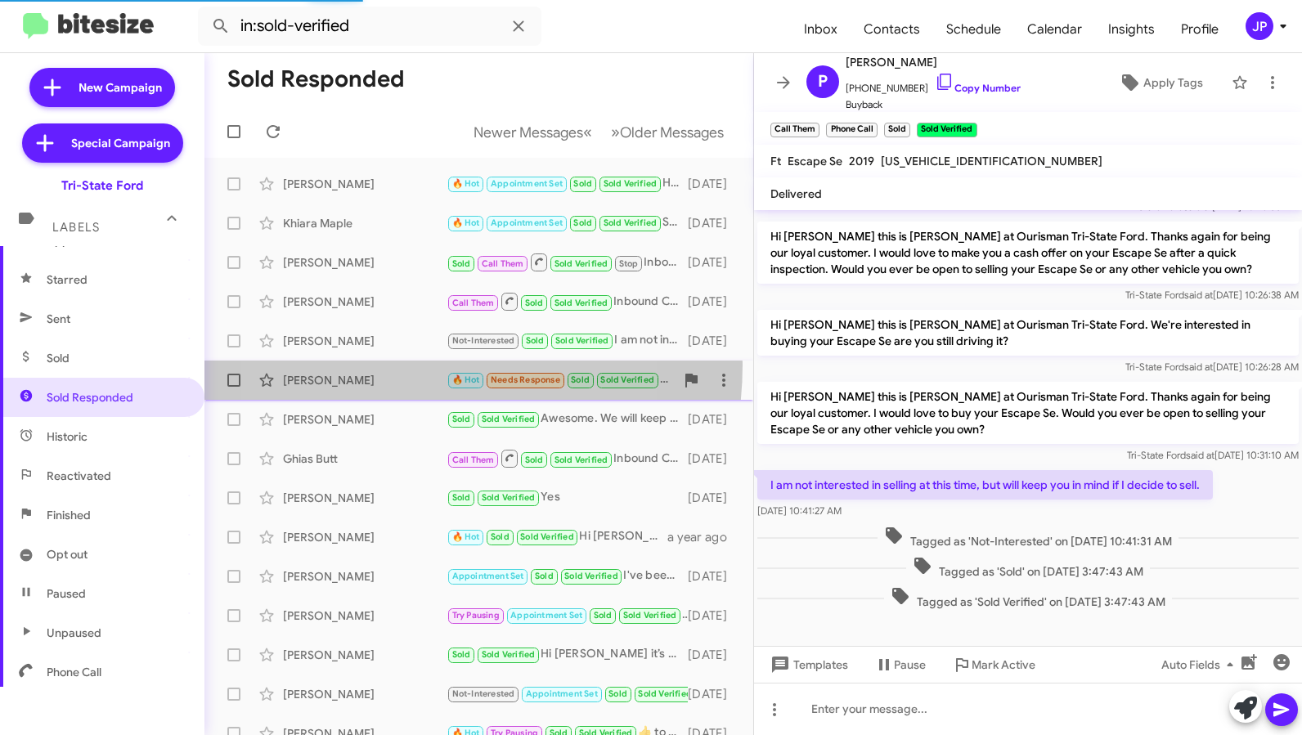
click at [388, 365] on div "Destiny Pape 🔥 Hot Needs Response Sold Sold Verified Great! Our team will take …" at bounding box center [479, 380] width 523 height 33
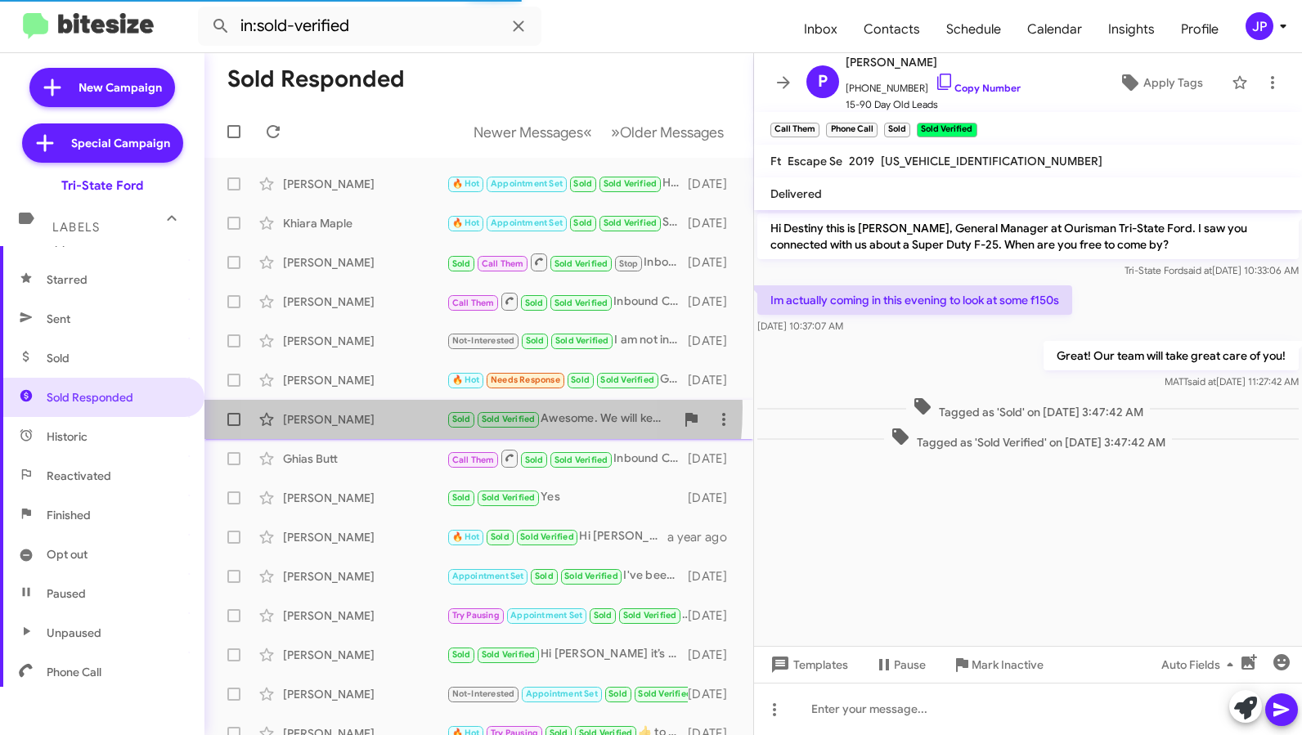
click at [388, 407] on div "Gregory Capoferri Sold Sold Verified Awesome. We will keep you updated. Thank y…" at bounding box center [479, 419] width 523 height 33
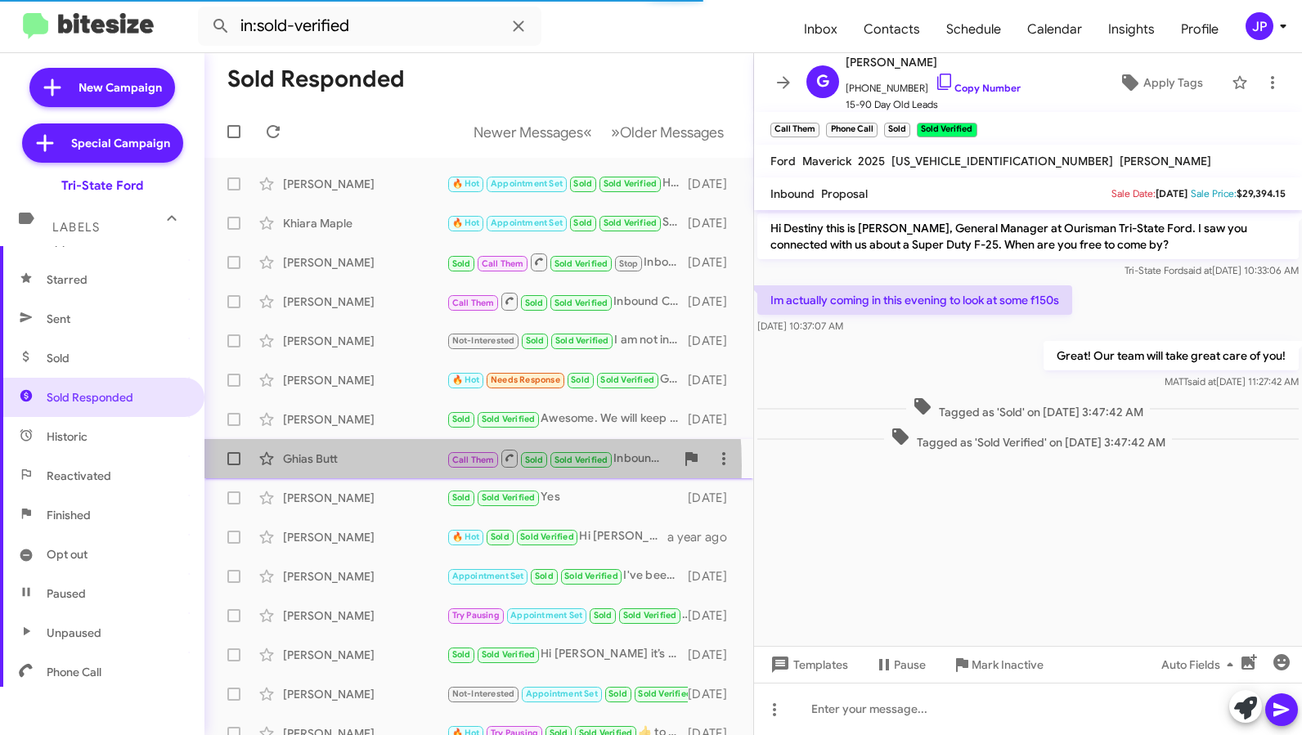
click at [354, 466] on div "Ghias Butt" at bounding box center [365, 459] width 164 height 16
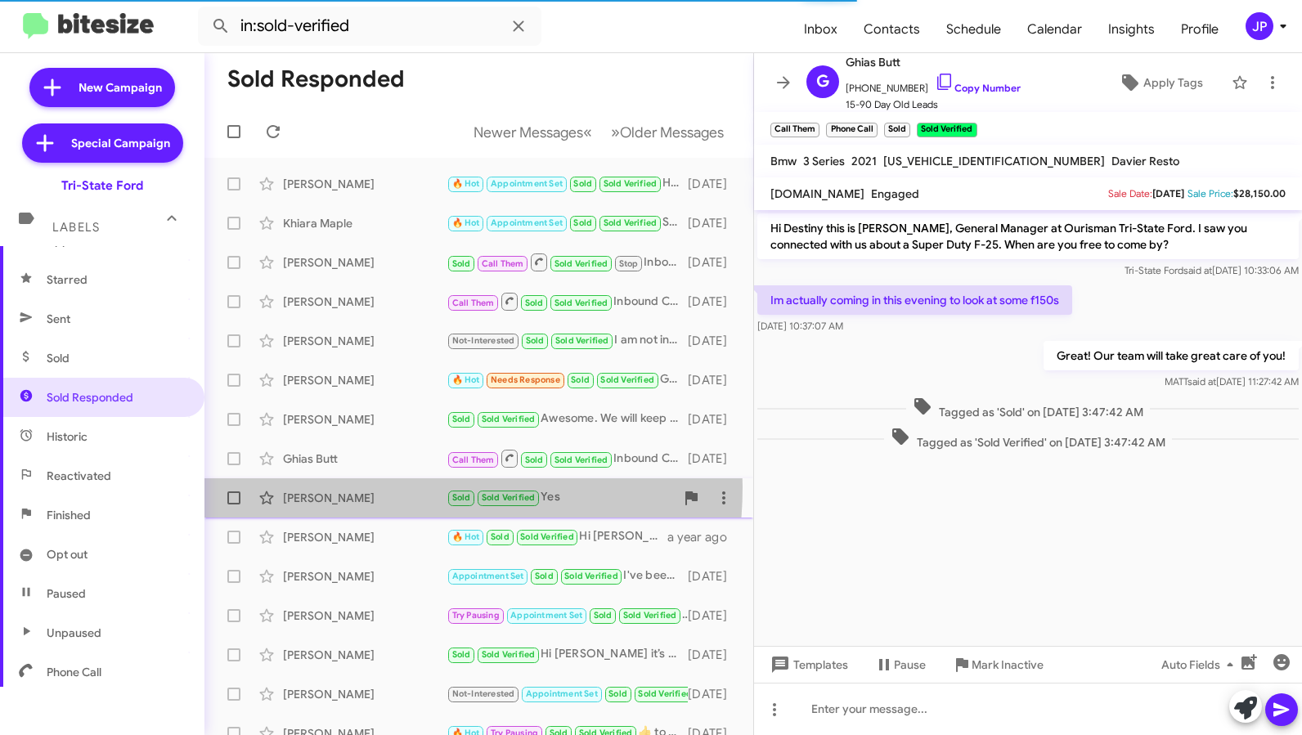
click at [354, 487] on div "Thomas Bernhard Sold Sold Verified Yes 3 months ago" at bounding box center [479, 498] width 523 height 33
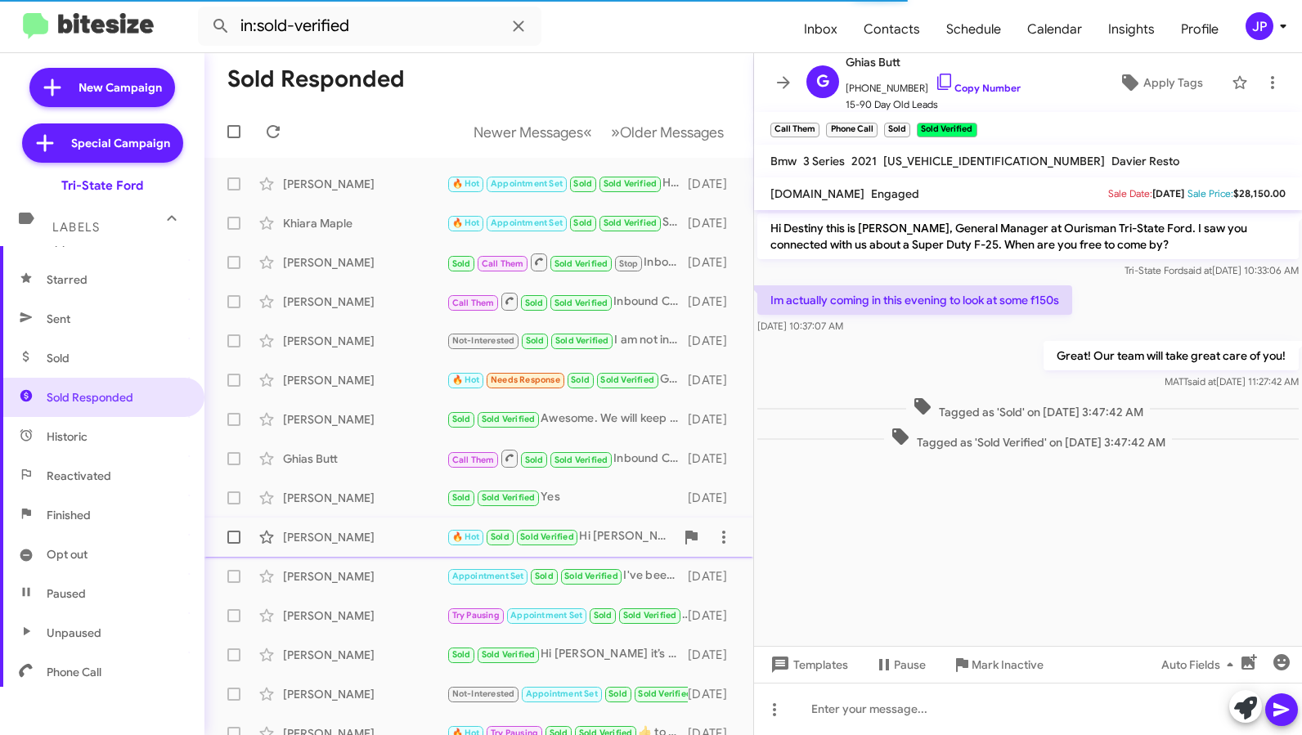
click at [384, 532] on div "Marion Bagnal" at bounding box center [365, 537] width 164 height 16
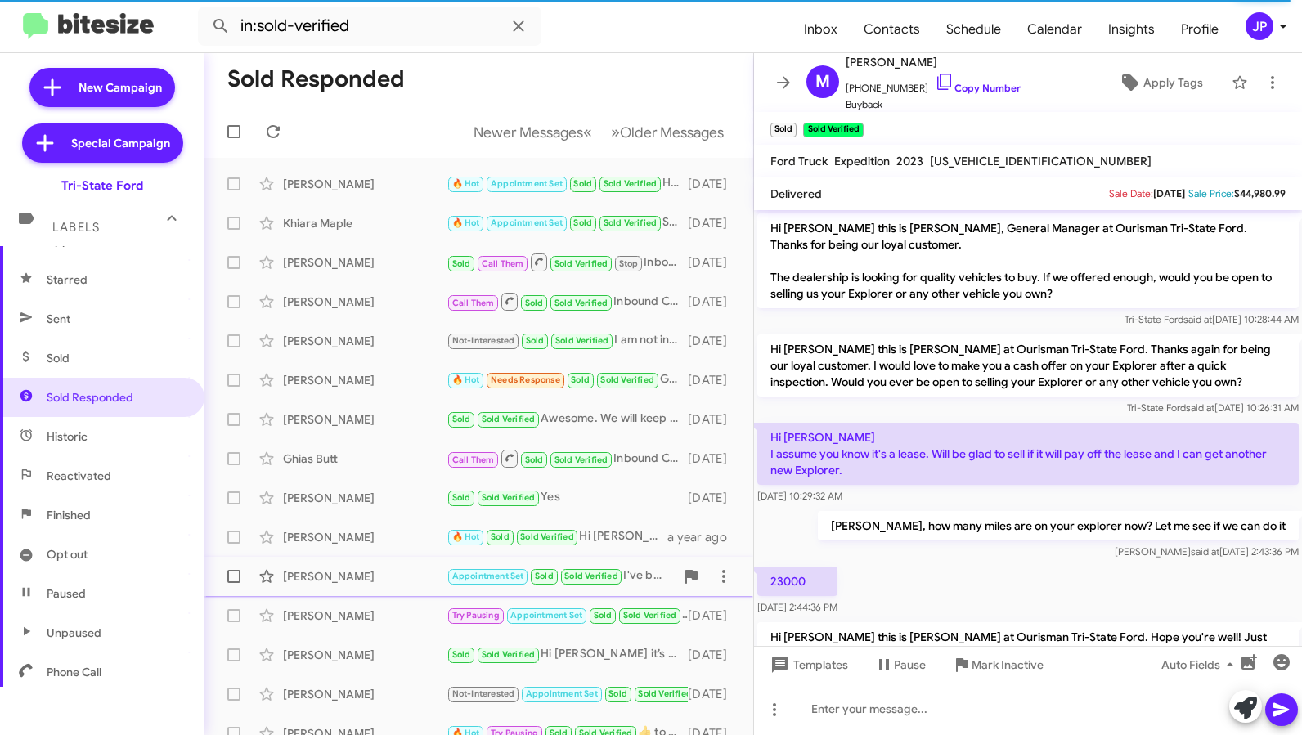
scroll to position [155, 0]
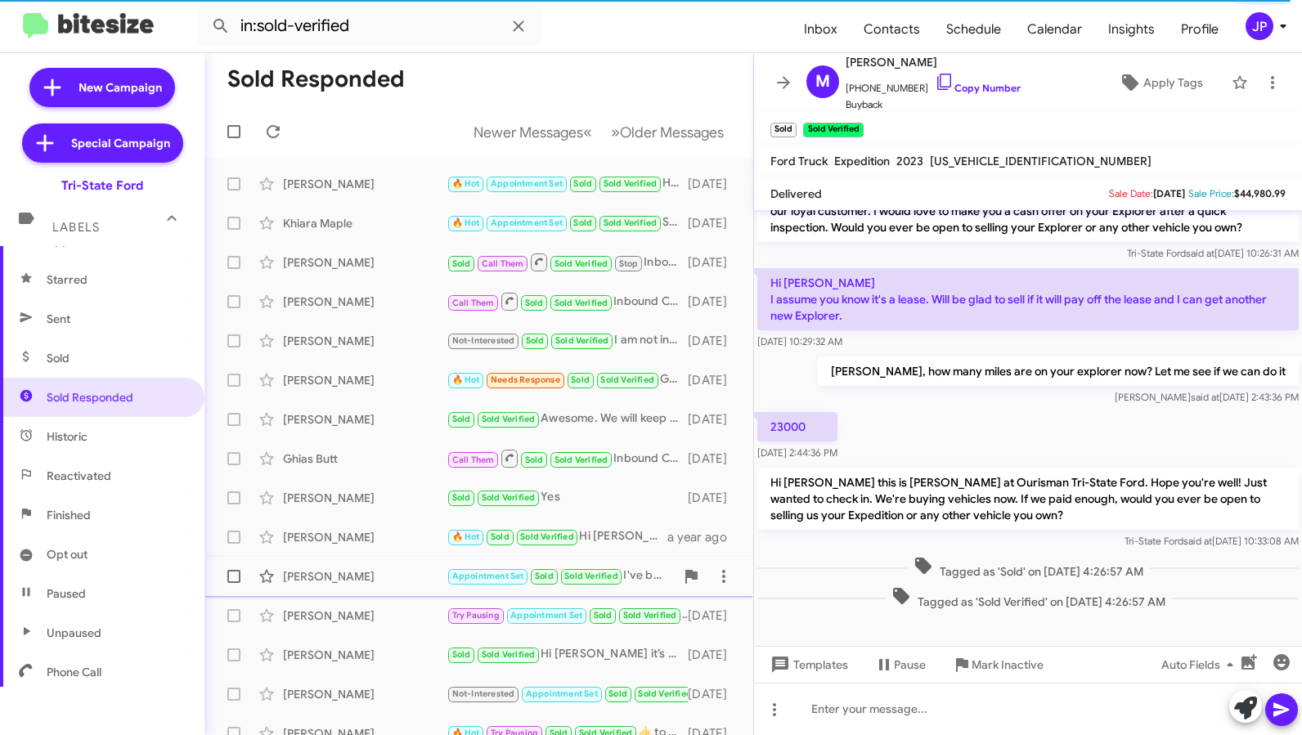
click at [415, 578] on div "Julie Harrison" at bounding box center [365, 576] width 164 height 16
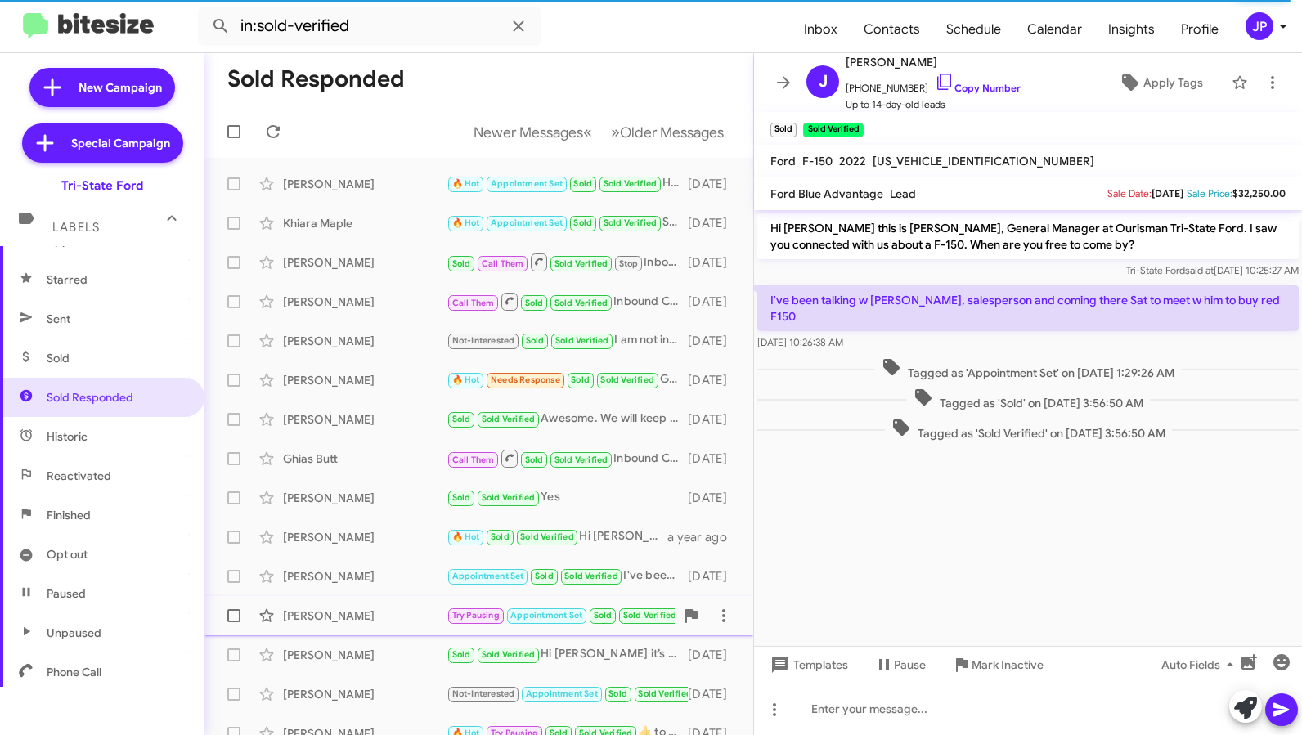
click at [404, 627] on div "Robert Hammond Try Pausing Appointment Set Sold Sold Verified Hi Robert it’s De…" at bounding box center [479, 615] width 523 height 33
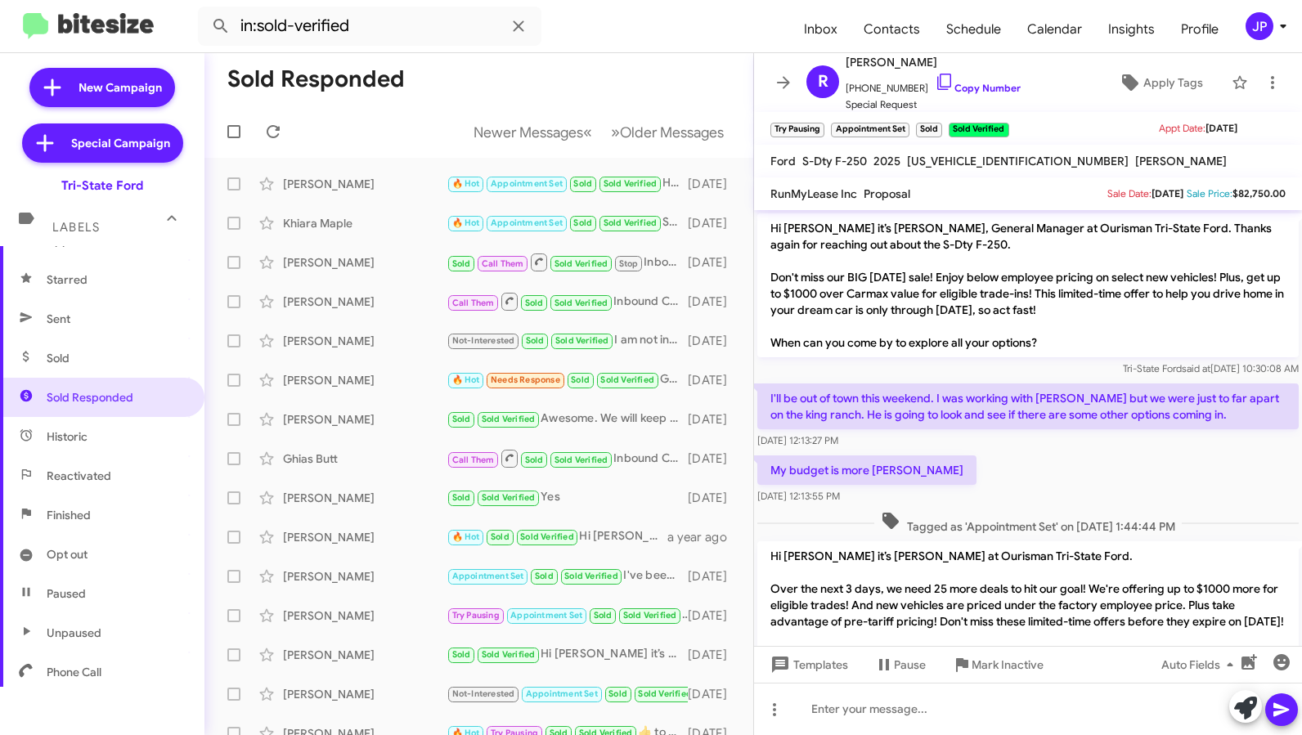
click at [1266, 31] on div "JP" at bounding box center [1260, 26] width 28 height 28
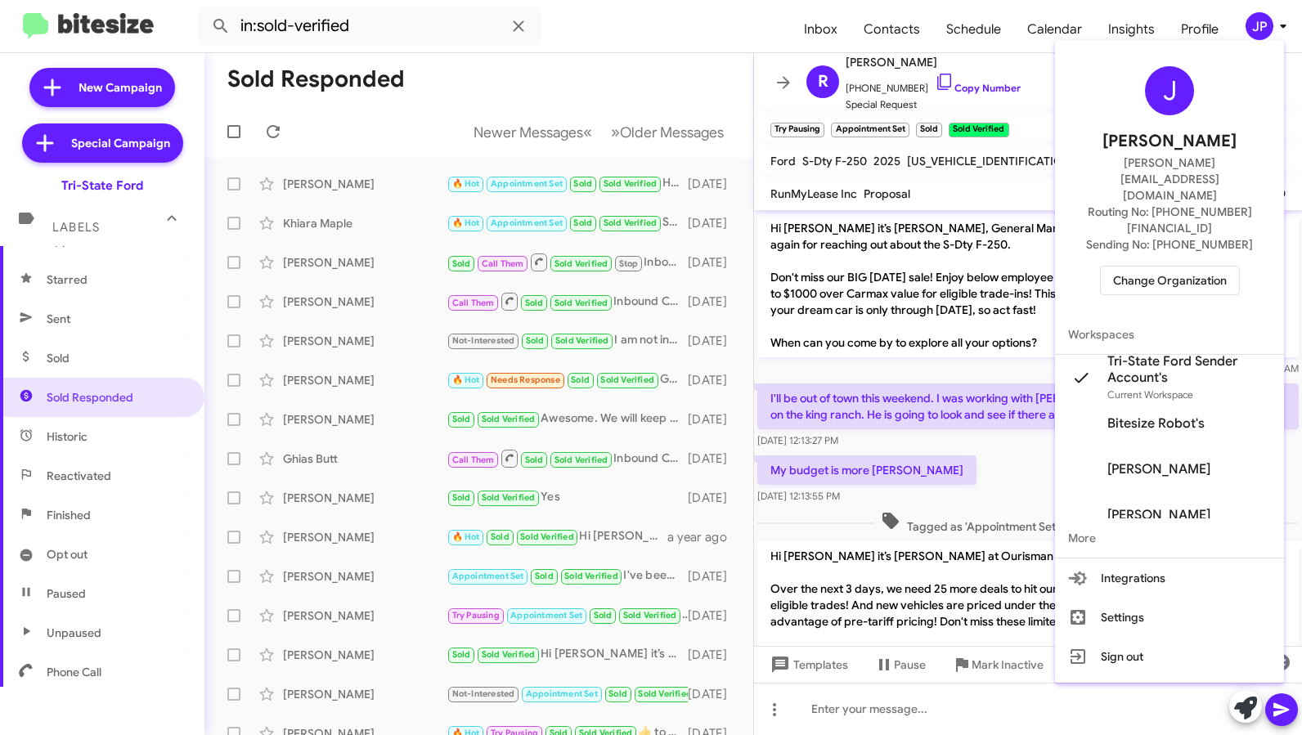
click at [1168, 214] on div "J Jamie Payton jamie@bitesize.co Routing No: +1 (410) 709-3434 Sending No: +1 (…" at bounding box center [1169, 181] width 229 height 268
click at [1167, 267] on span "Change Organization" at bounding box center [1170, 281] width 114 height 28
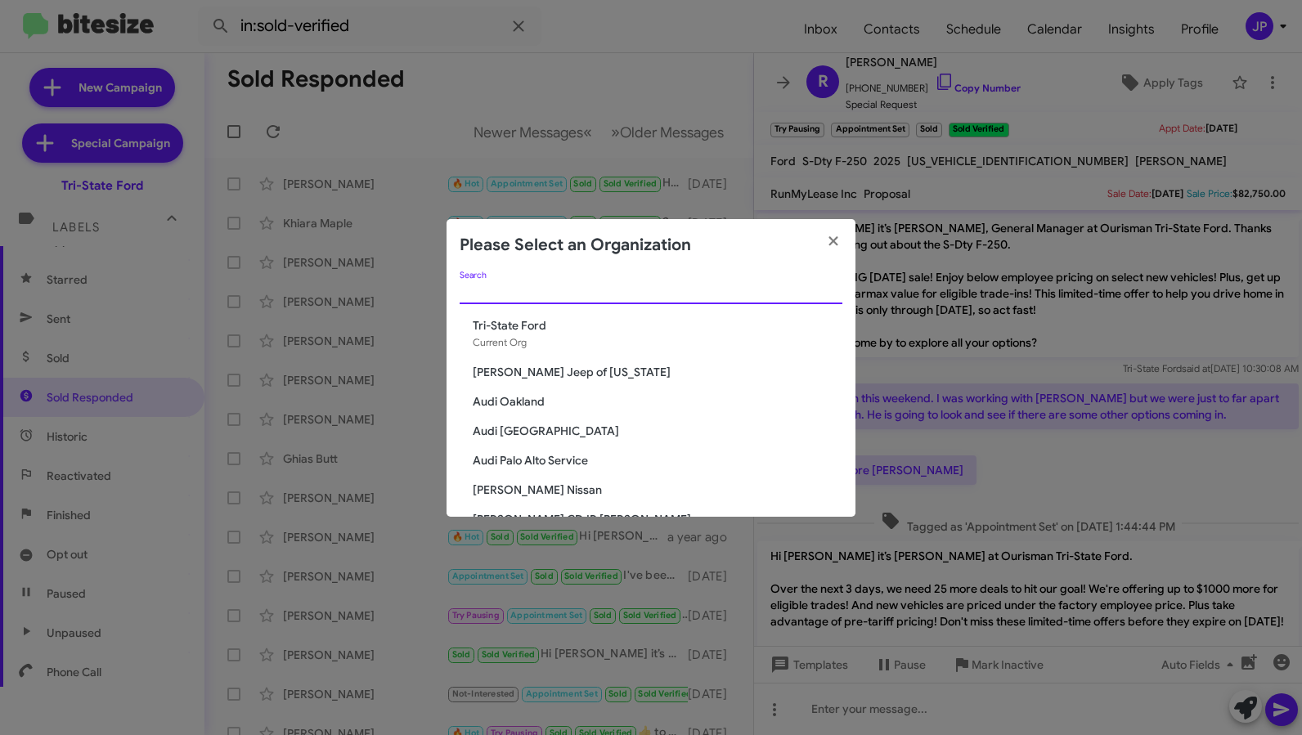
click at [680, 287] on input "Search" at bounding box center [651, 291] width 383 height 13
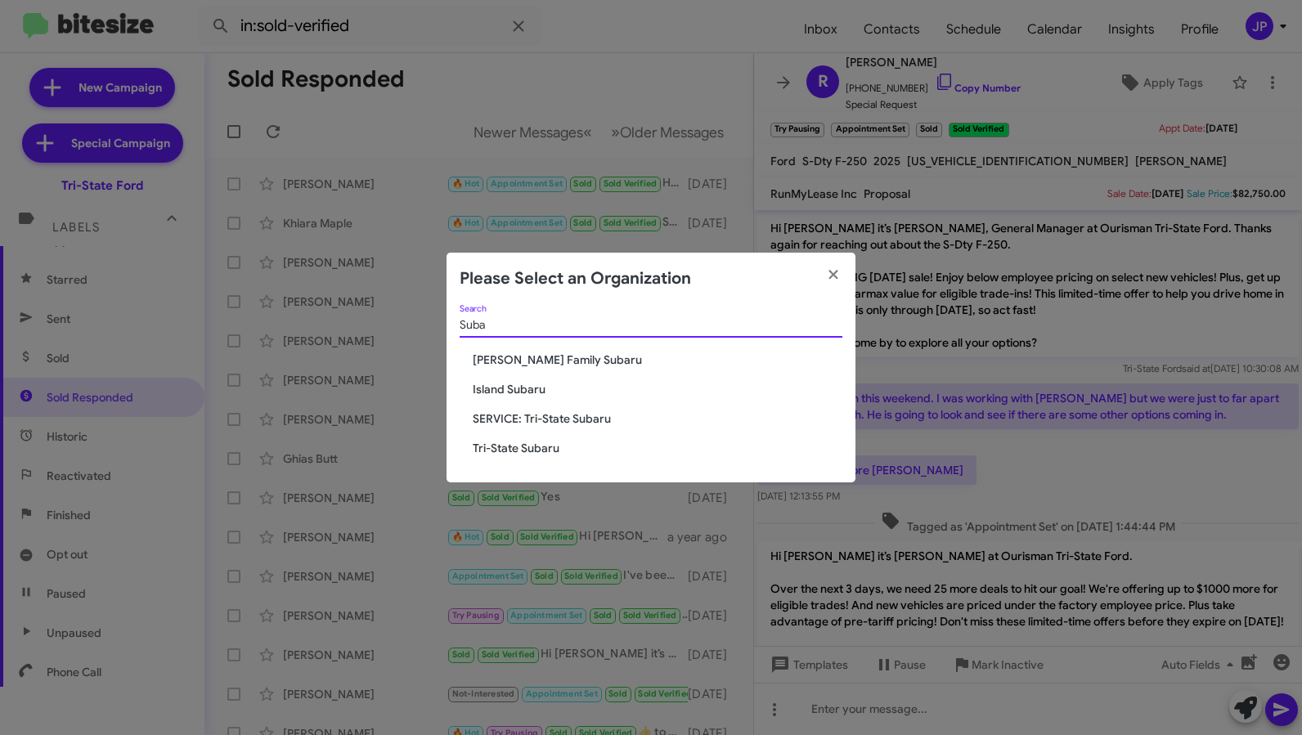
type input "Suba"
click at [540, 446] on span "Tri-State Subaru" at bounding box center [658, 448] width 370 height 16
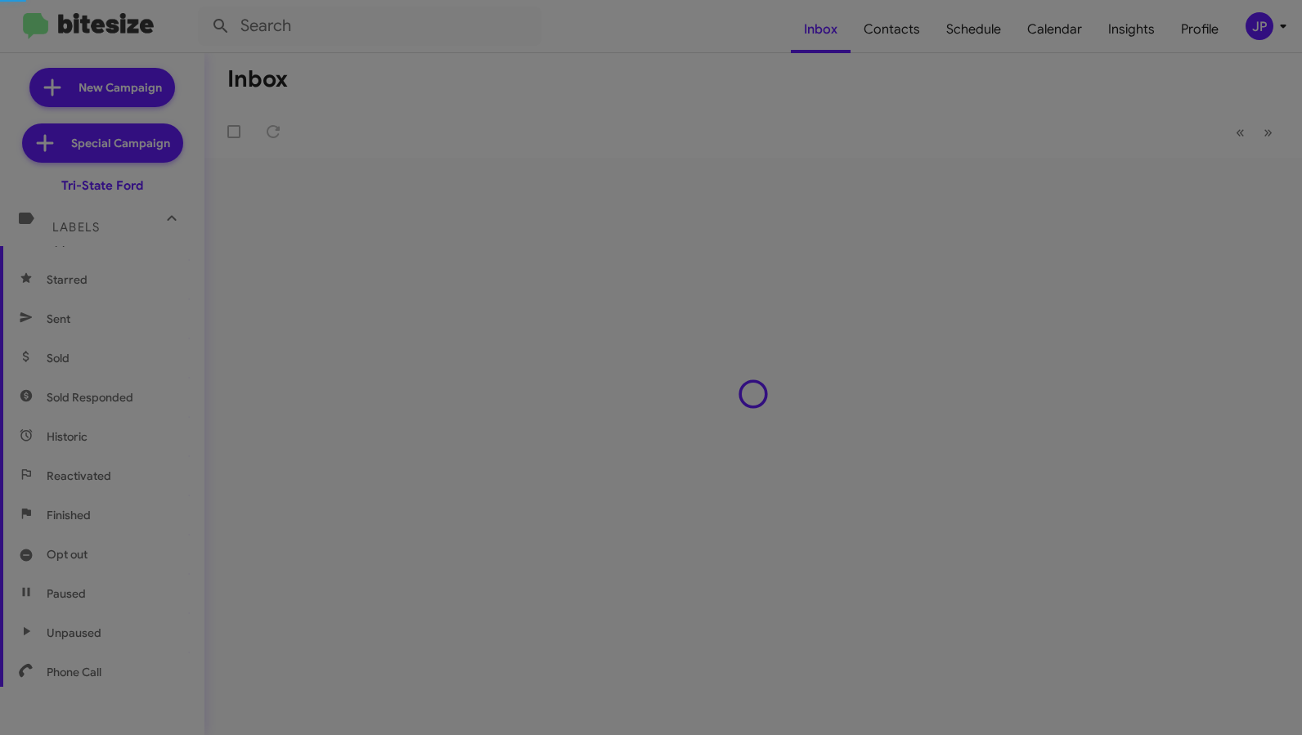
click at [543, 452] on modal-container "Please Select an Organization Suba Search Hicks Family Subaru Island Subaru SER…" at bounding box center [651, 367] width 1302 height 735
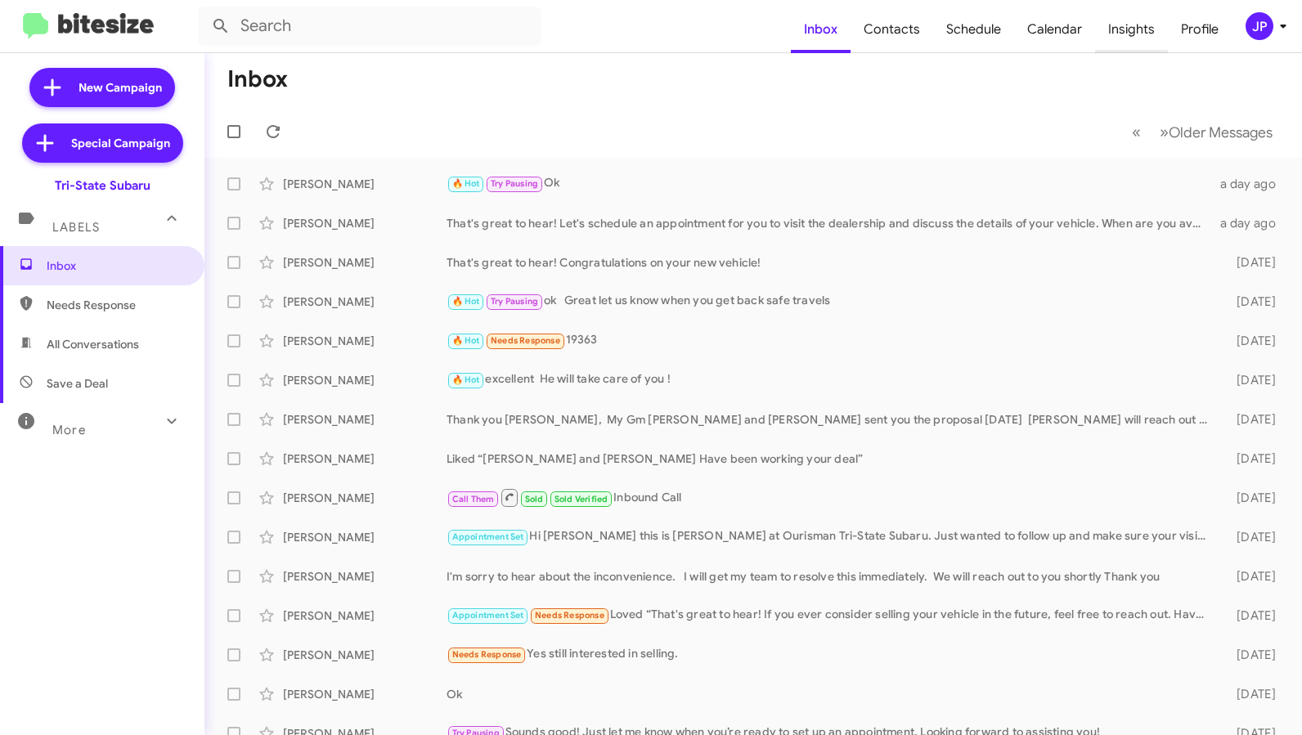
click at [1138, 25] on span "Insights" at bounding box center [1131, 29] width 73 height 47
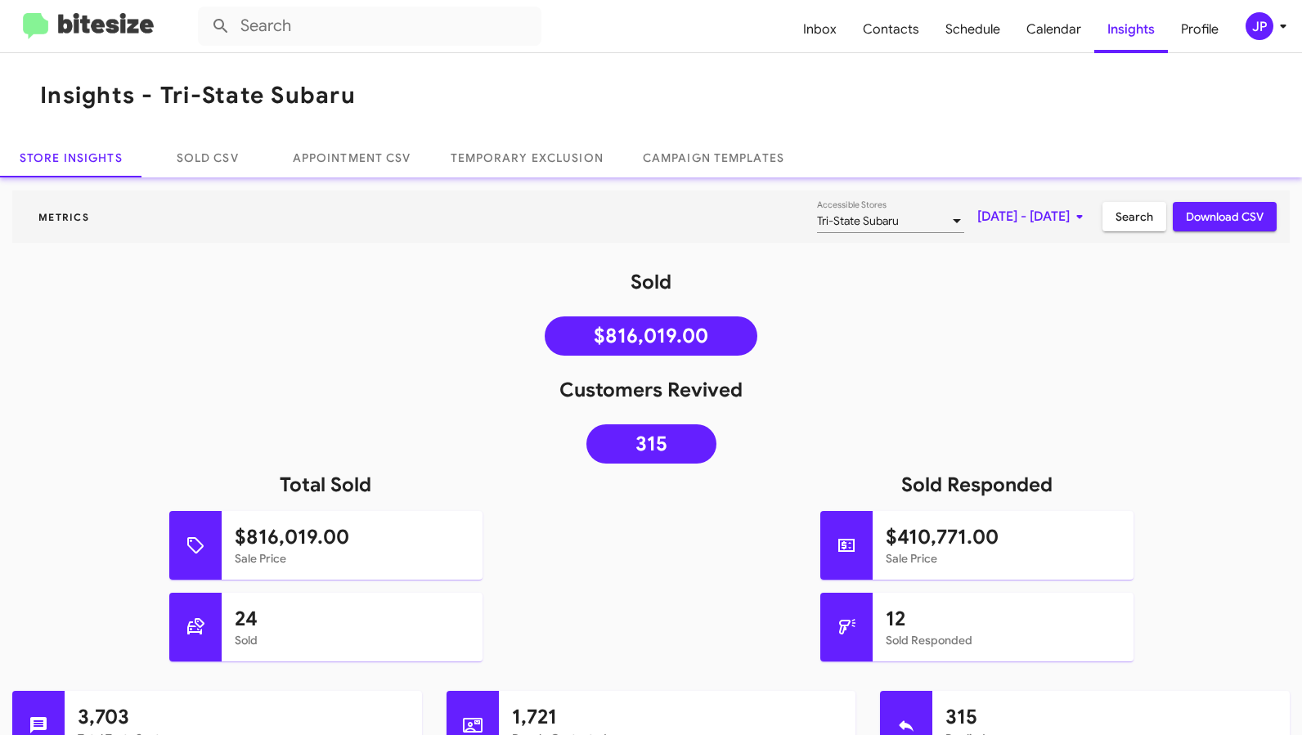
click at [97, 38] on img at bounding box center [88, 26] width 131 height 27
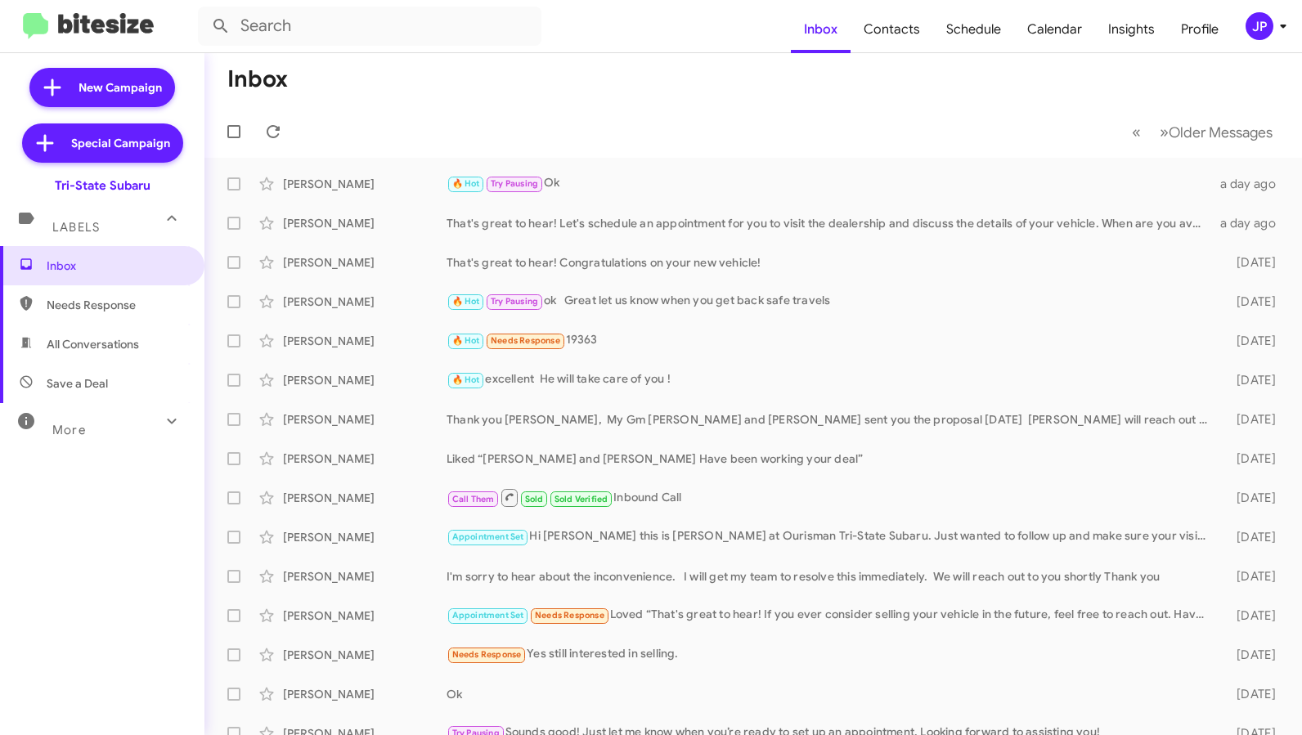
click at [83, 429] on span "More" at bounding box center [69, 430] width 34 height 15
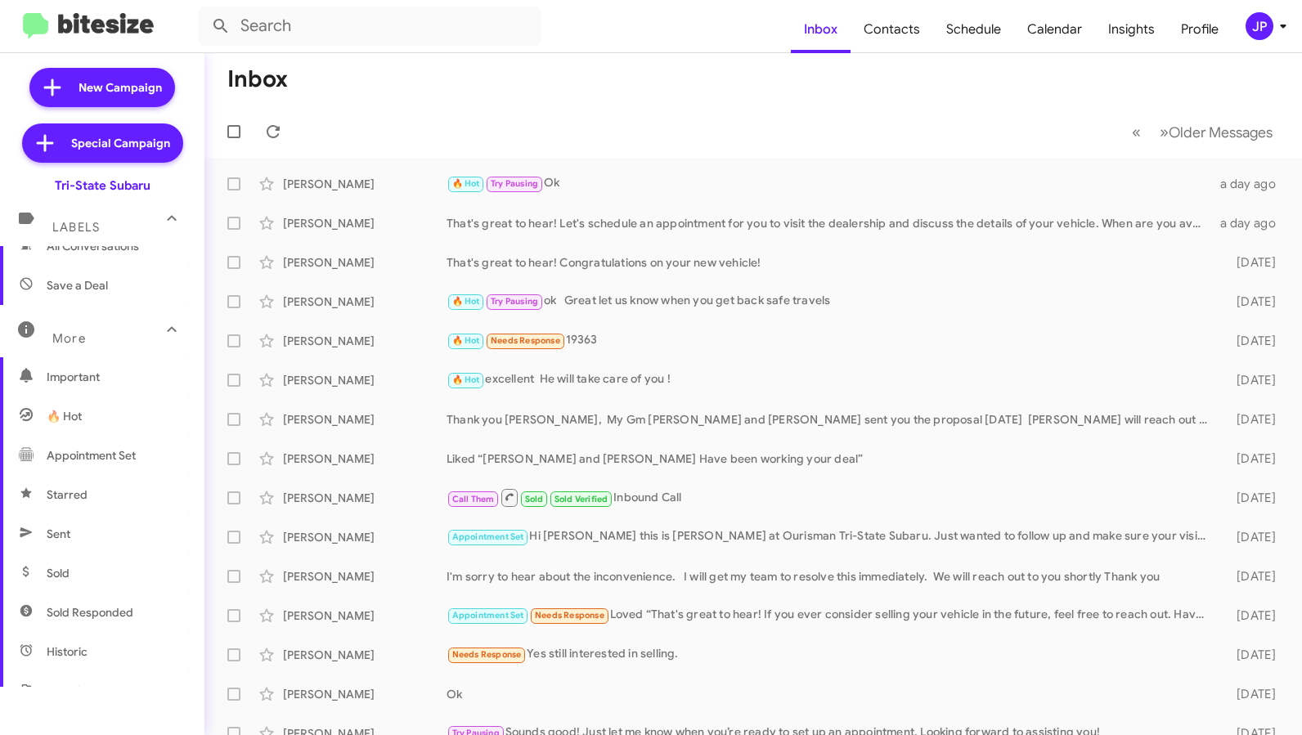
scroll to position [99, 0]
click at [97, 595] on span "Sold Responded" at bounding box center [102, 611] width 204 height 39
type input "in:sold-verified"
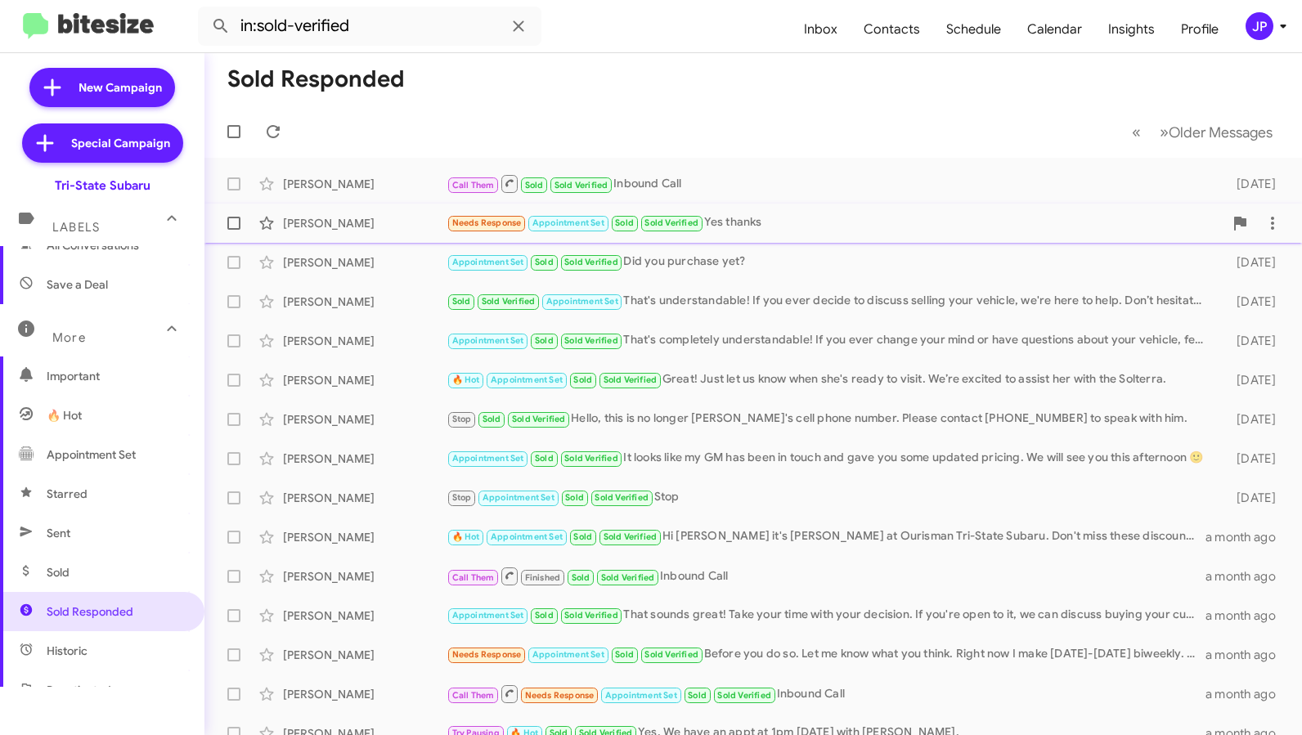
click at [378, 204] on span "[PERSON_NAME] Needs Response Appointment Set Sold Sold Verified Yes thanks [DAT…" at bounding box center [753, 223] width 1098 height 39
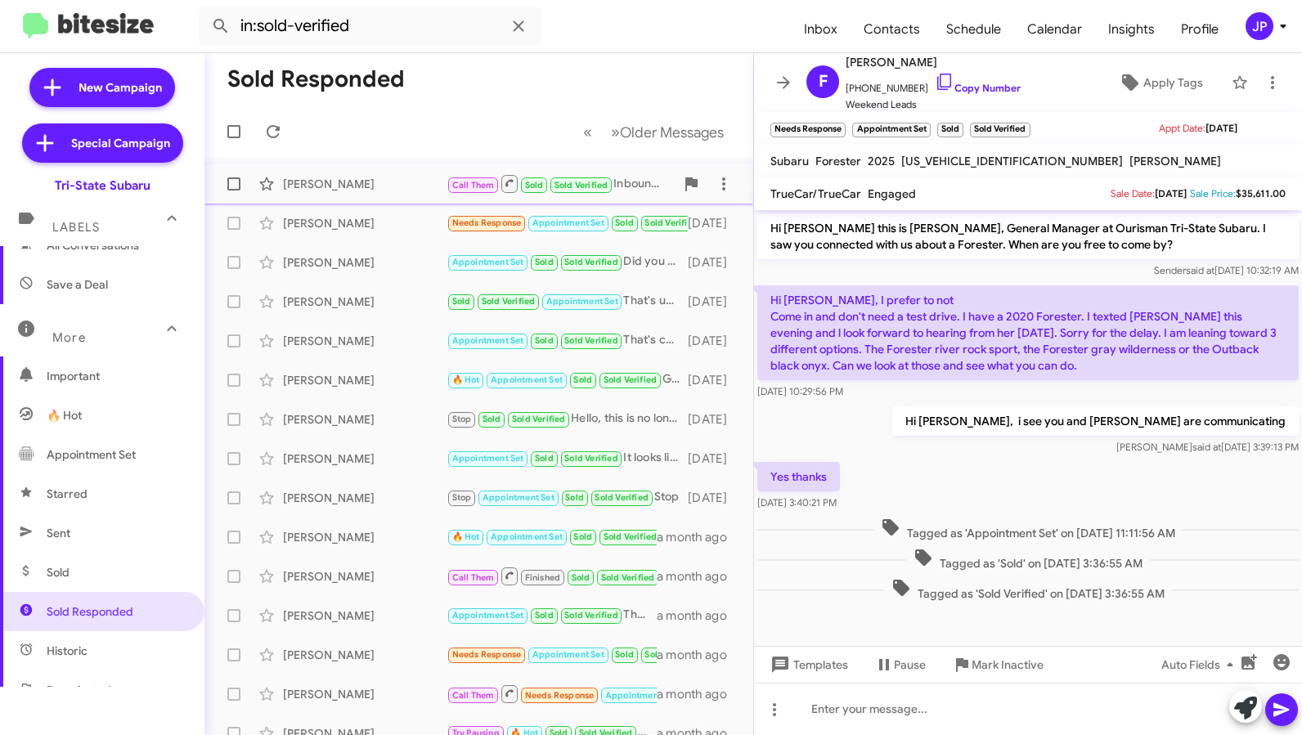
click at [399, 184] on div "[PERSON_NAME]" at bounding box center [365, 184] width 164 height 16
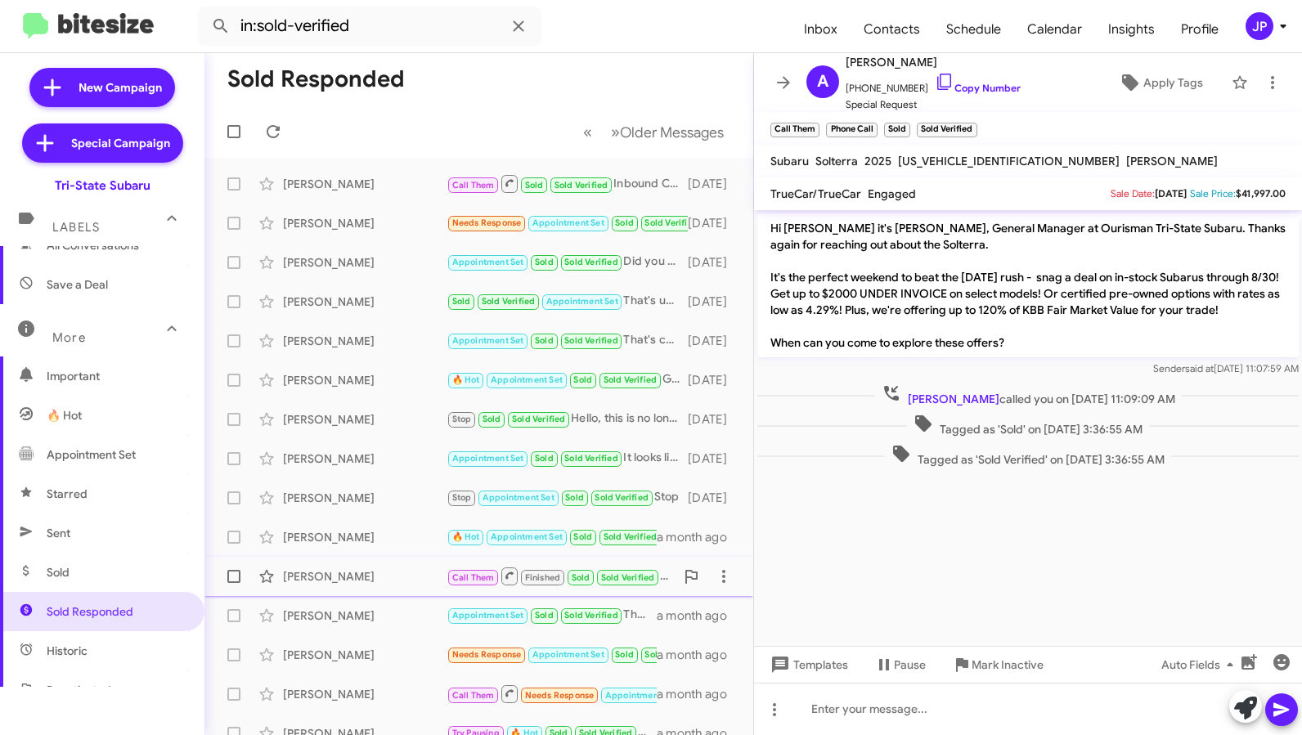
click at [377, 583] on div "[PERSON_NAME]" at bounding box center [365, 576] width 164 height 16
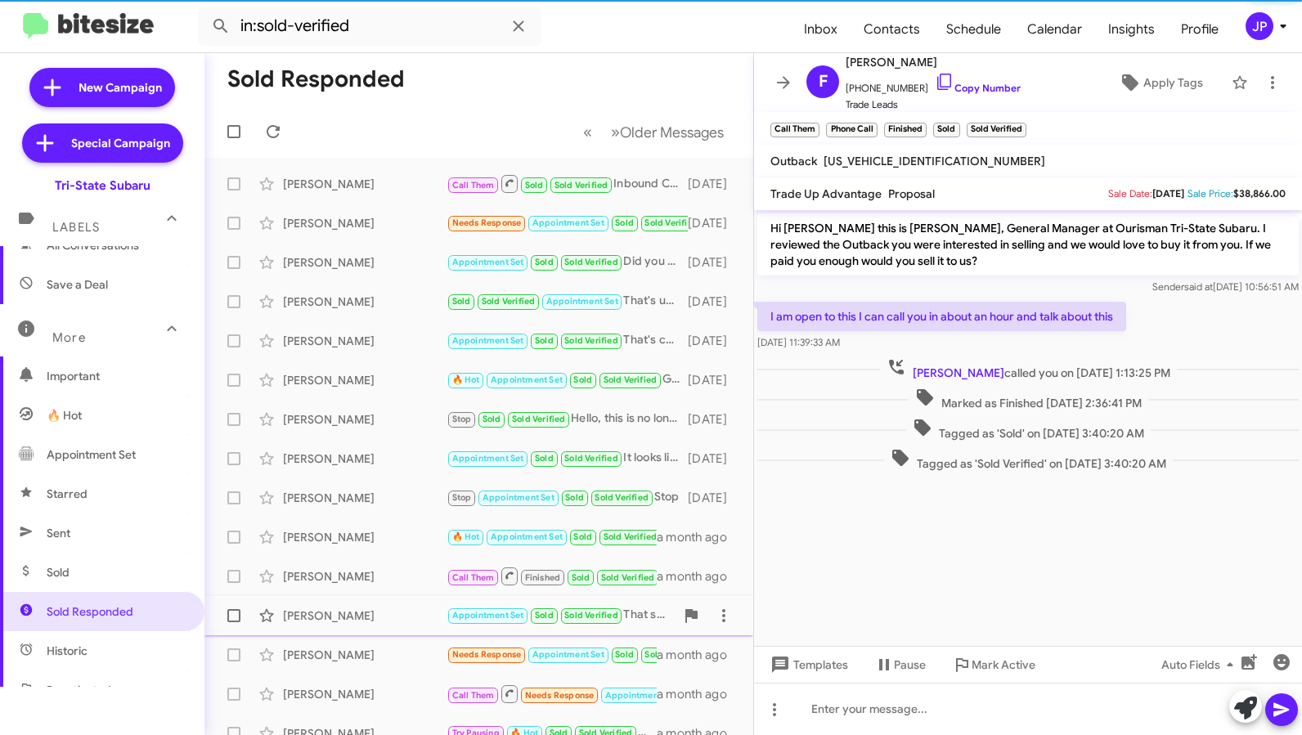
click at [368, 612] on div "[PERSON_NAME]" at bounding box center [365, 616] width 164 height 16
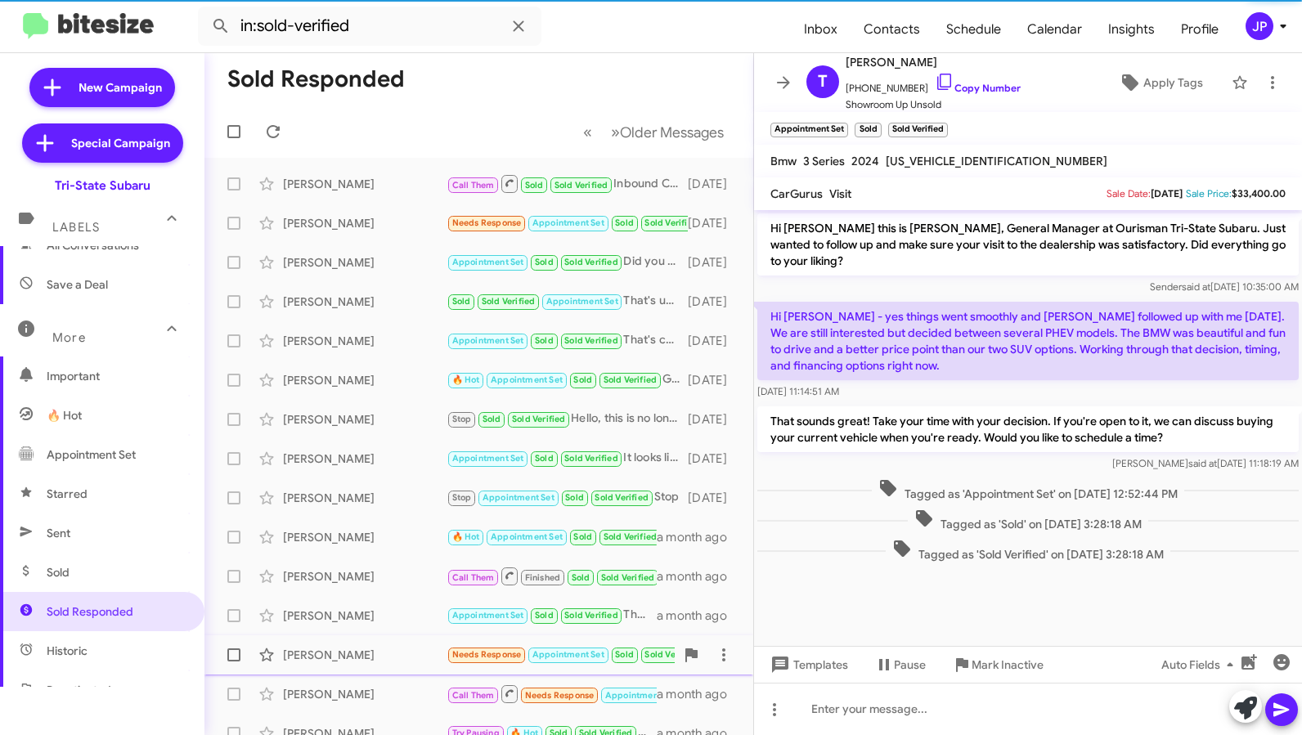
click at [377, 656] on div "[PERSON_NAME]" at bounding box center [365, 655] width 164 height 16
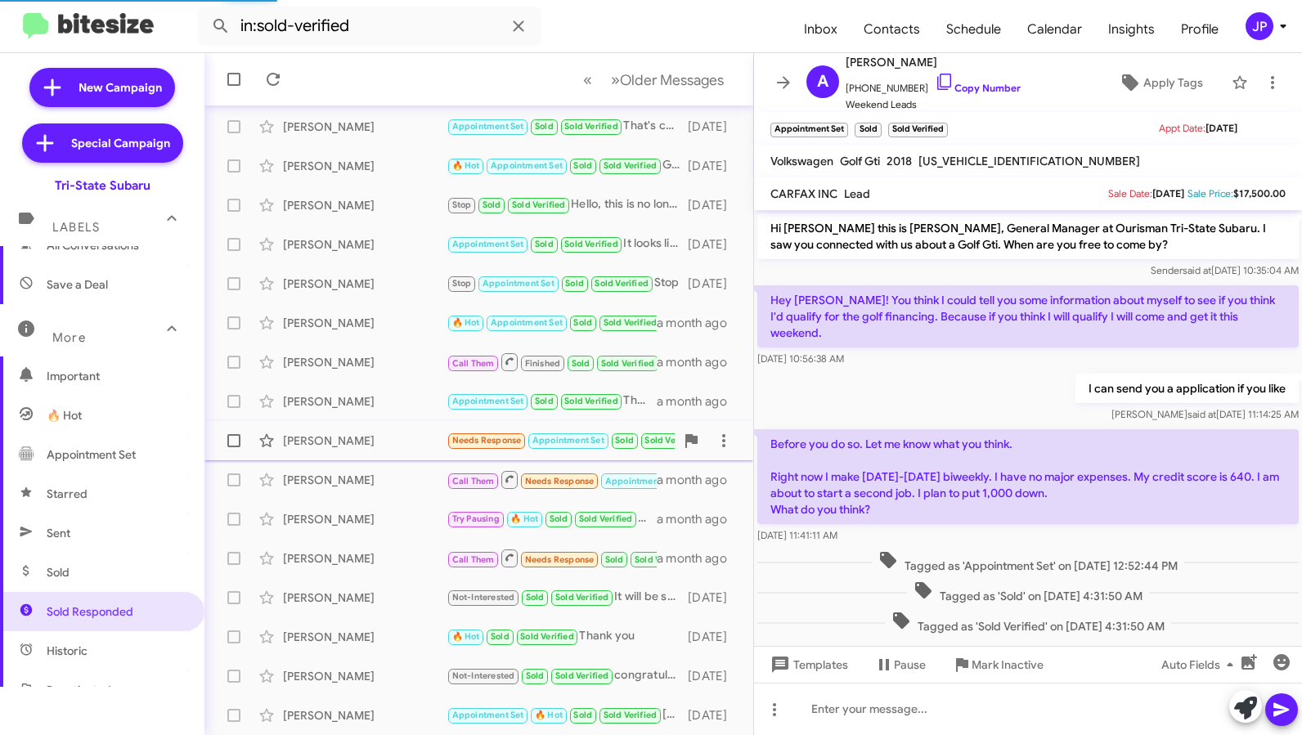
scroll to position [4, 0]
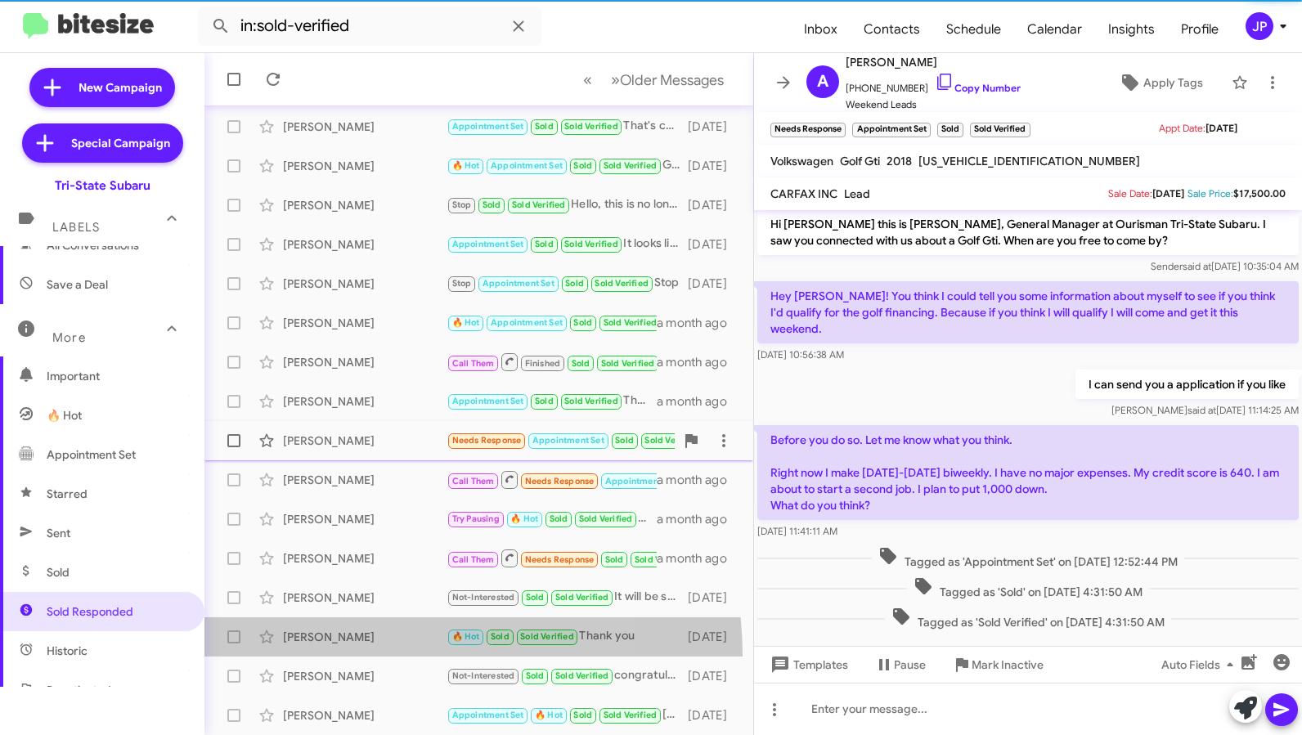
click at [377, 656] on span "[PERSON_NAME] 🔥 Hot Sold Sold Verified Thank you [DATE]" at bounding box center [478, 636] width 549 height 39
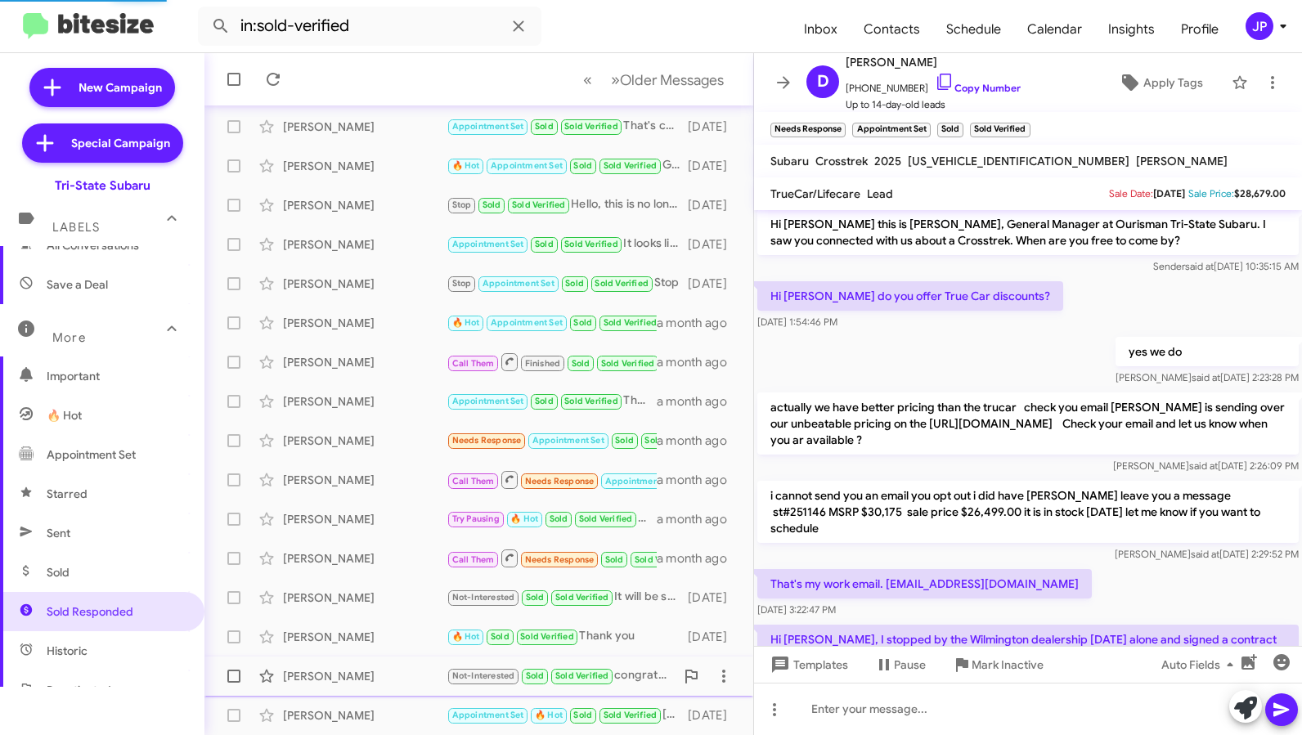
scroll to position [838, 0]
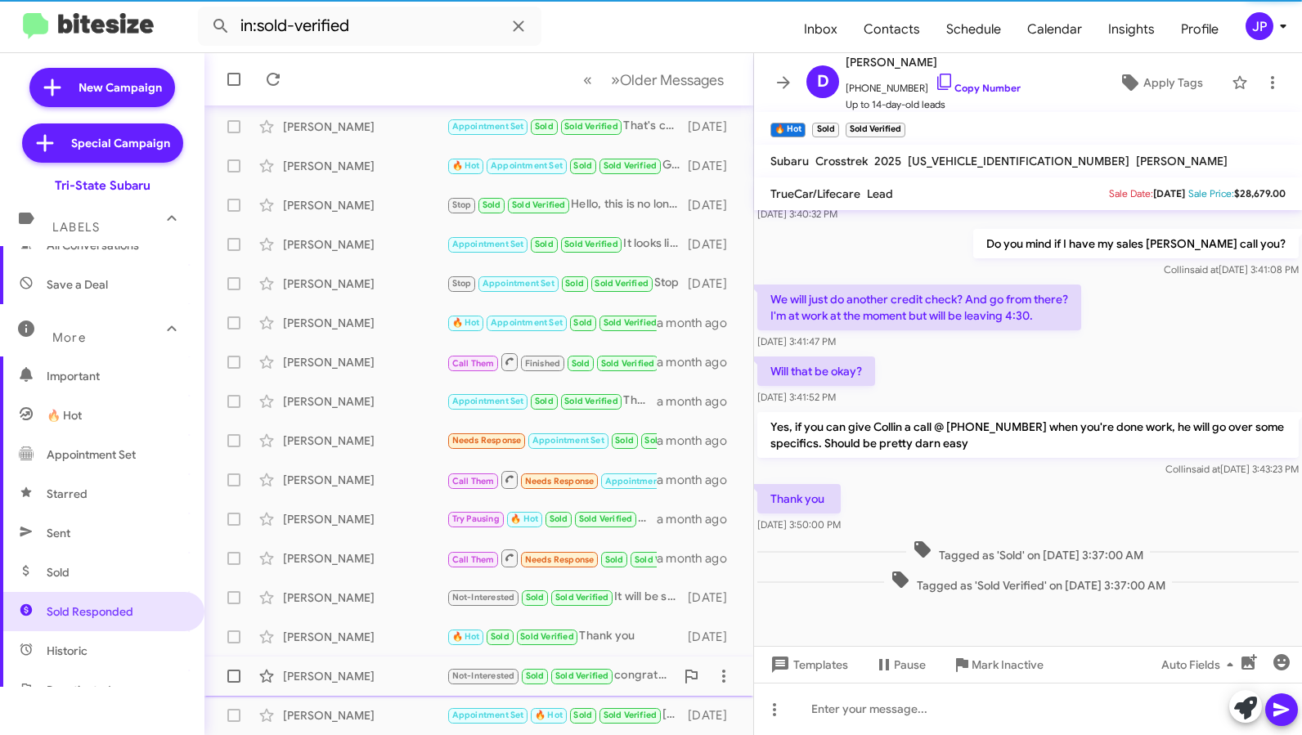
click at [378, 682] on div "[PERSON_NAME]" at bounding box center [365, 676] width 164 height 16
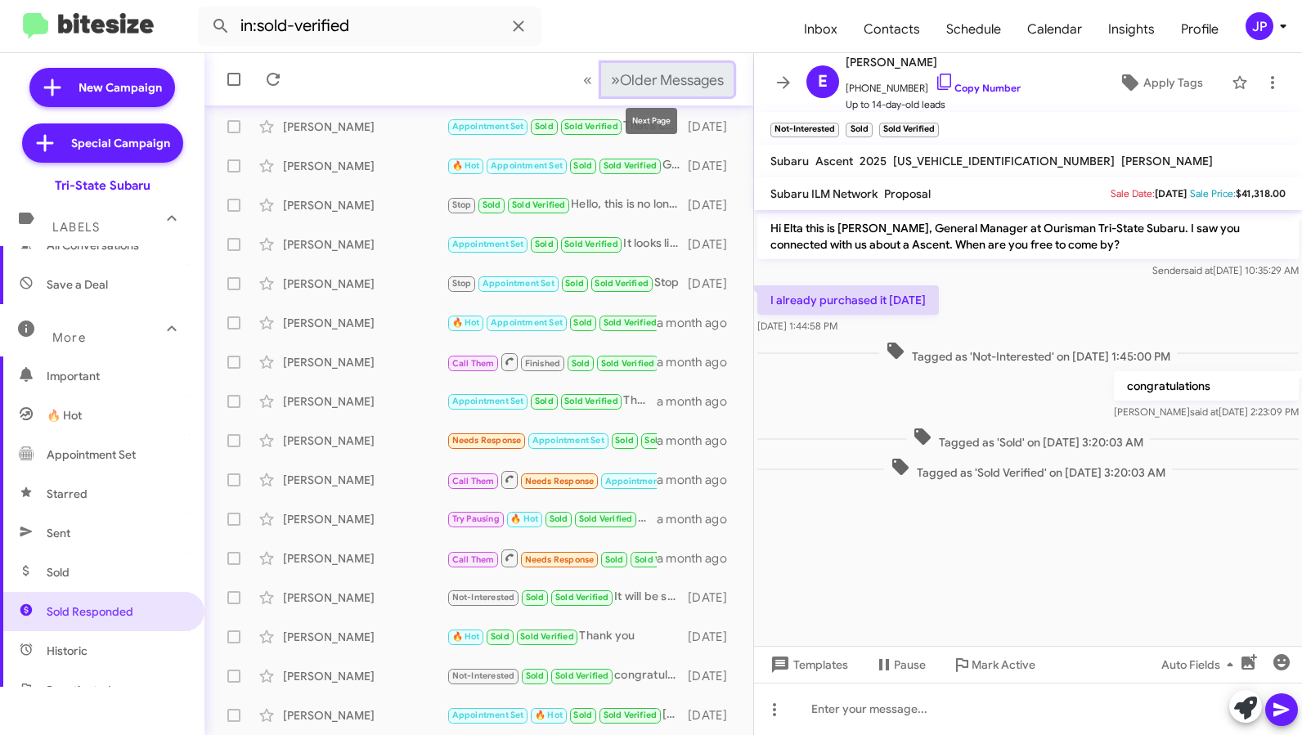
click at [689, 85] on span "Older Messages" at bounding box center [672, 80] width 104 height 18
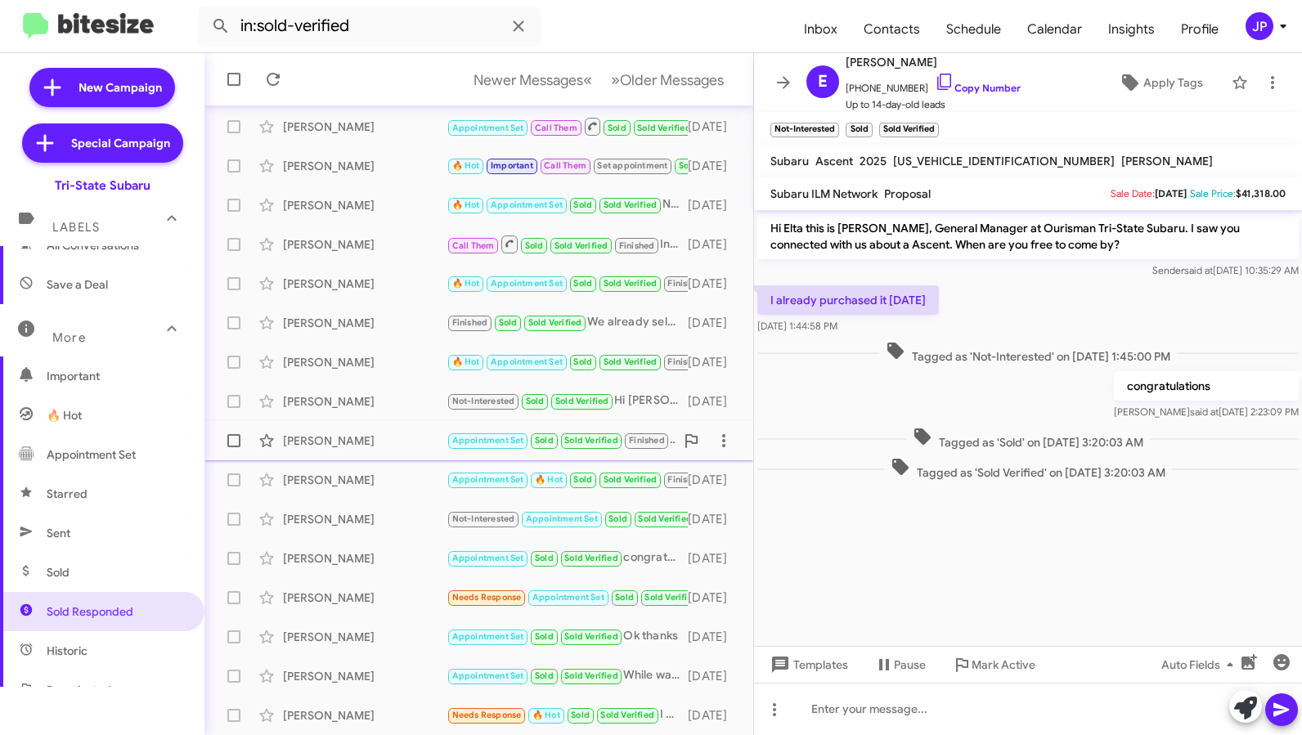
click at [348, 428] on div "[PERSON_NAME] Appointment Set Sold Sold Verified Finished cant wait to hear it …" at bounding box center [479, 440] width 523 height 33
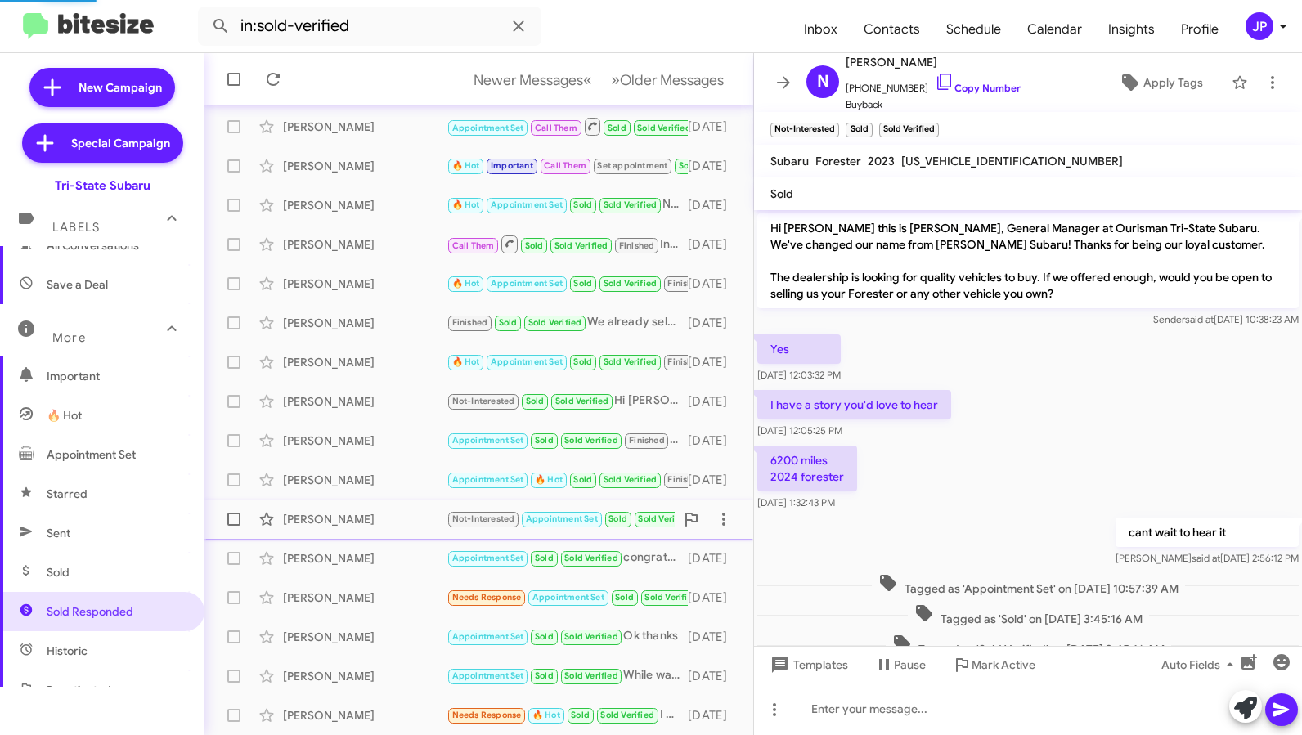
scroll to position [82, 0]
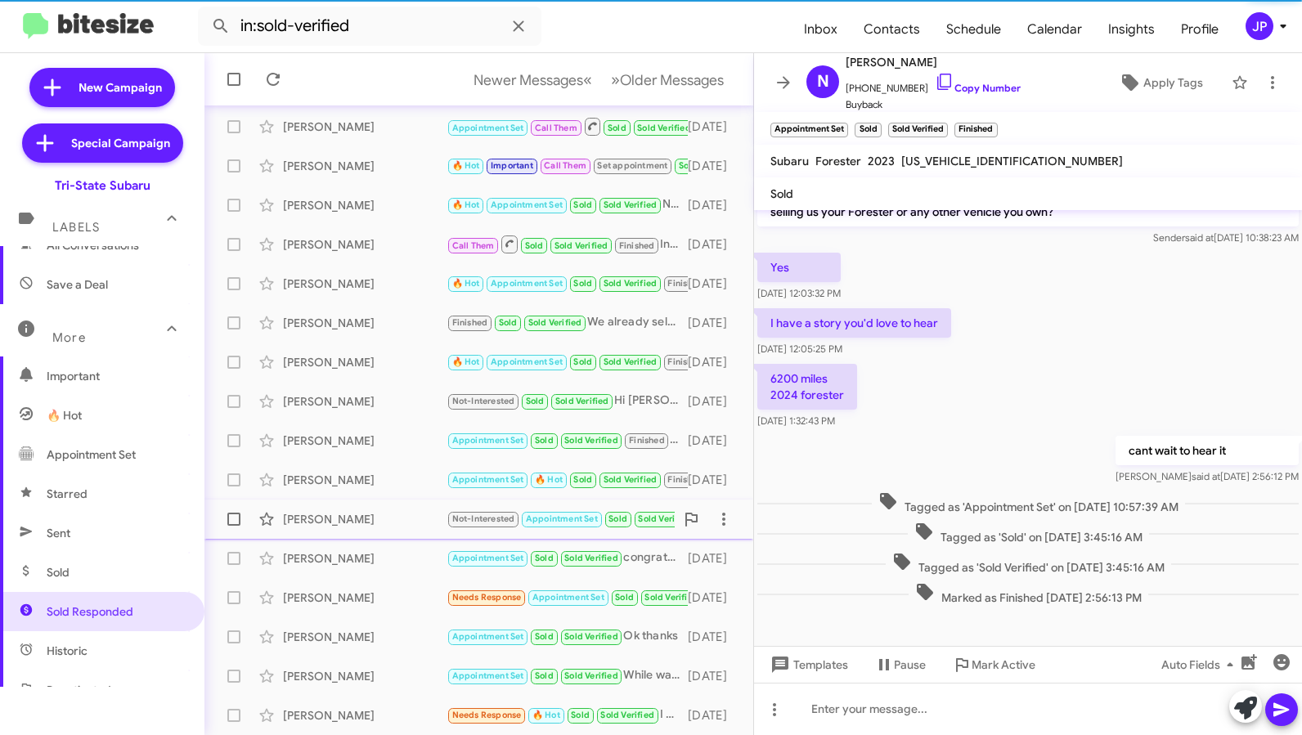
click at [361, 508] on div "[PERSON_NAME] Not-Interested Appointment Set Sold Sold Verified congratulation …" at bounding box center [479, 519] width 523 height 33
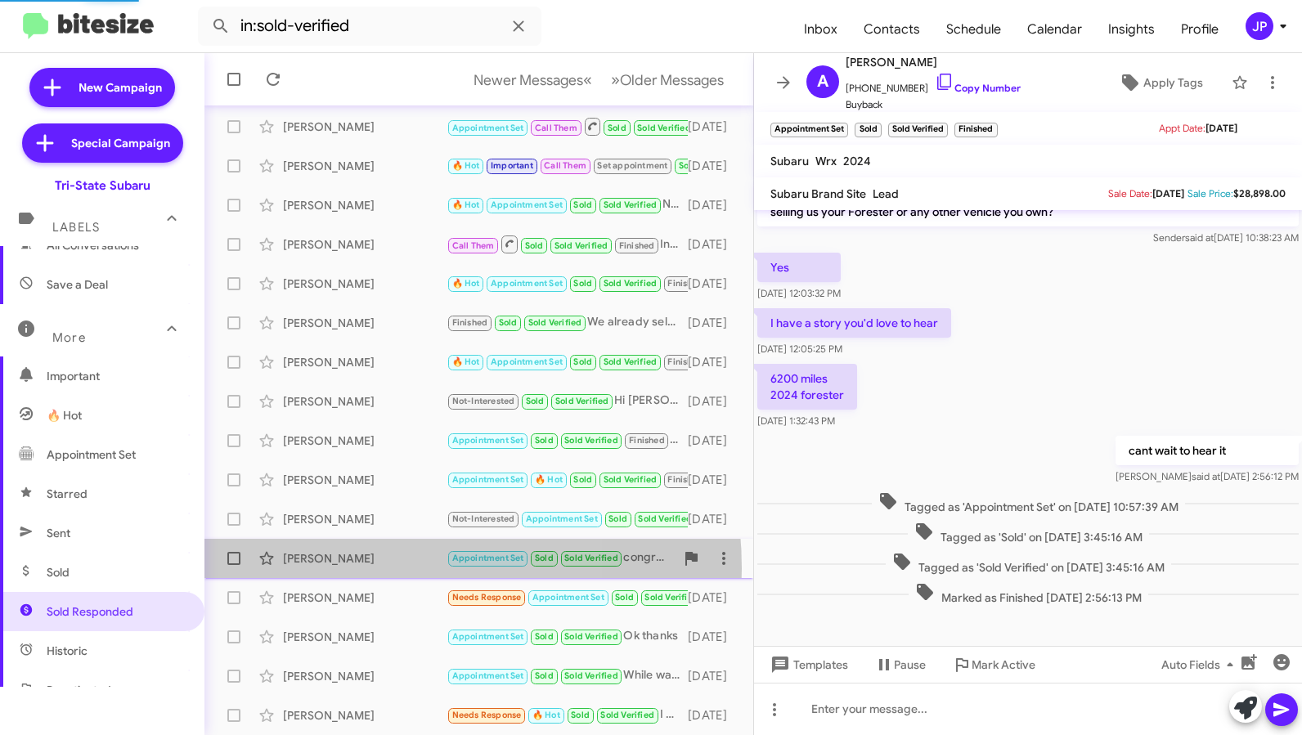
click at [360, 568] on div "[PERSON_NAME] Appointment Set Sold Sold Verified congratulations [DATE]" at bounding box center [479, 558] width 523 height 33
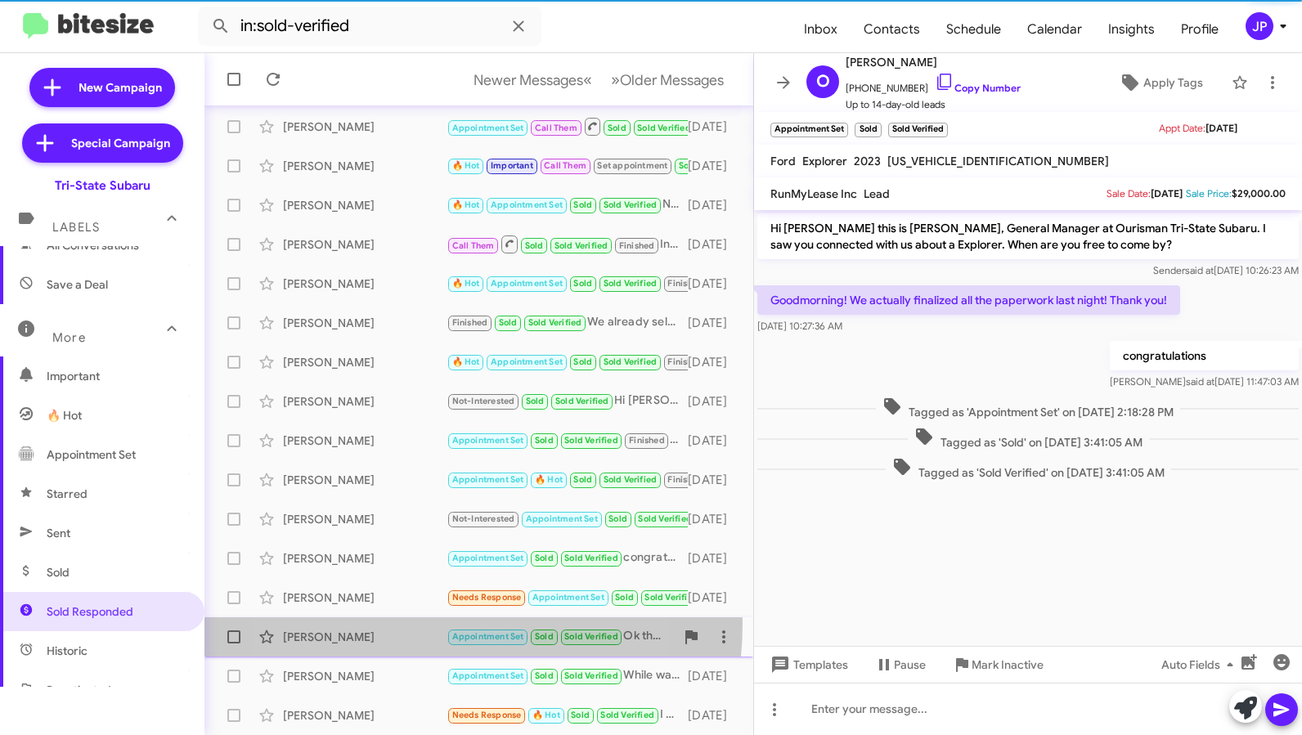
click at [393, 623] on div "[PERSON_NAME] Appointment Set Sold Sold Verified Ok thanks [DATE]" at bounding box center [479, 637] width 523 height 33
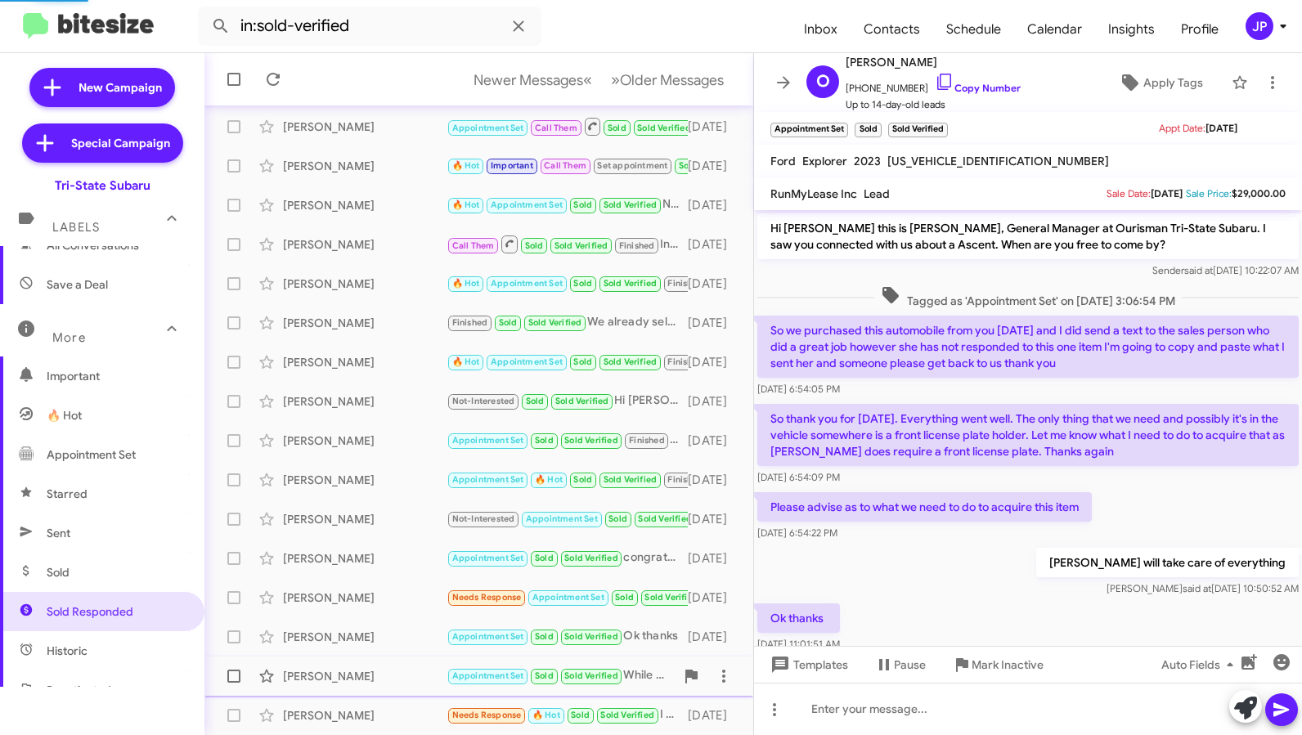
scroll to position [107, 0]
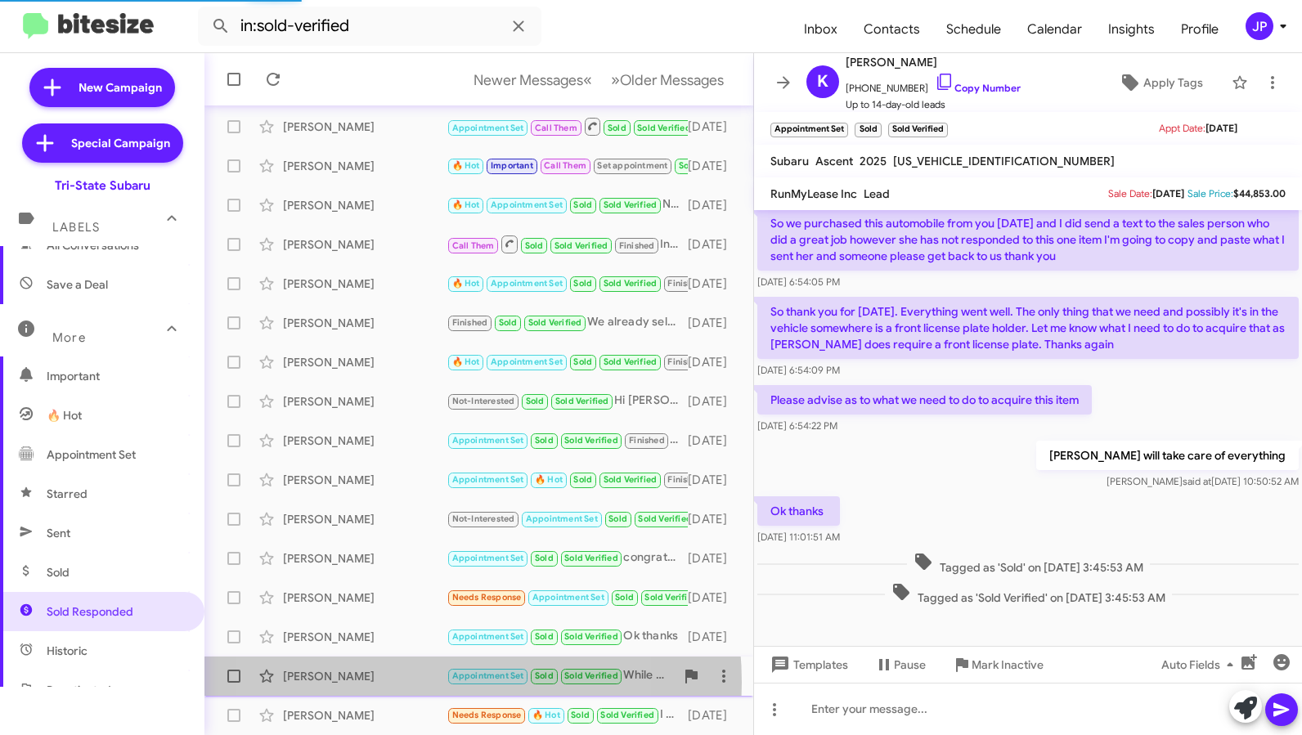
click at [384, 683] on div "[PERSON_NAME]" at bounding box center [365, 676] width 164 height 16
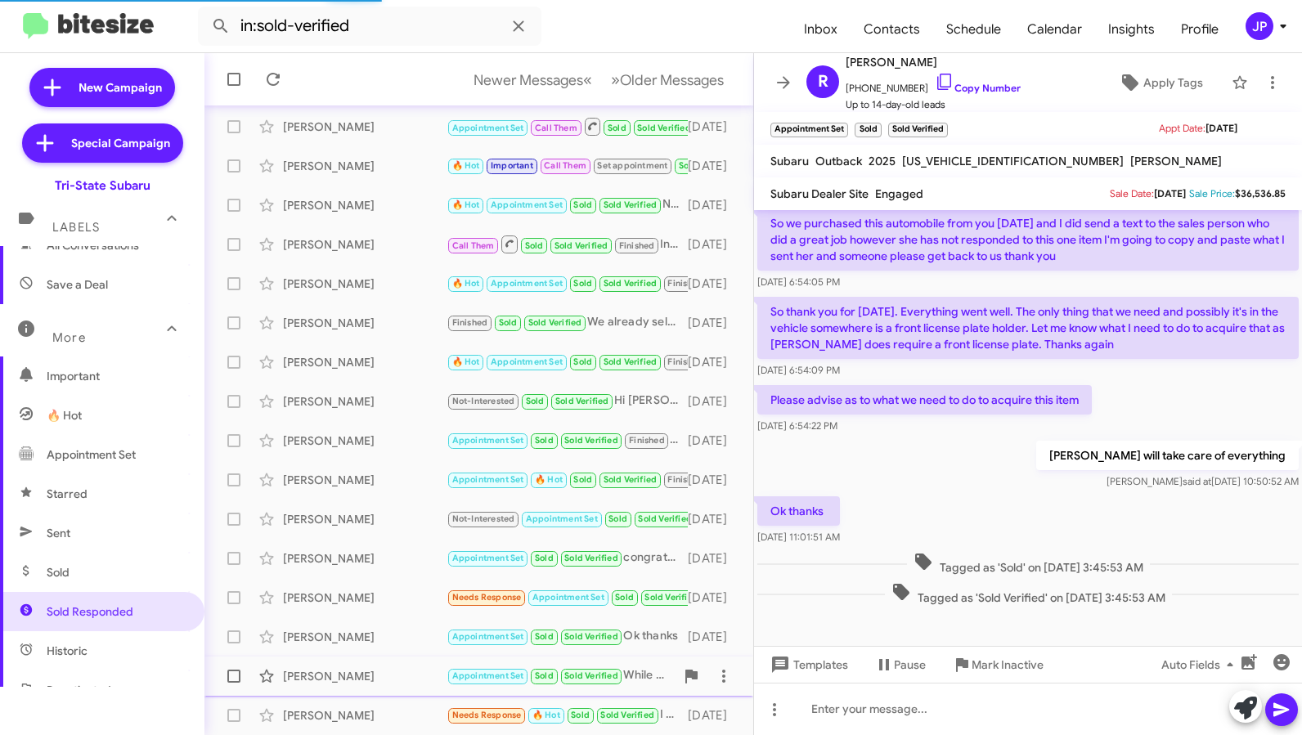
scroll to position [119, 0]
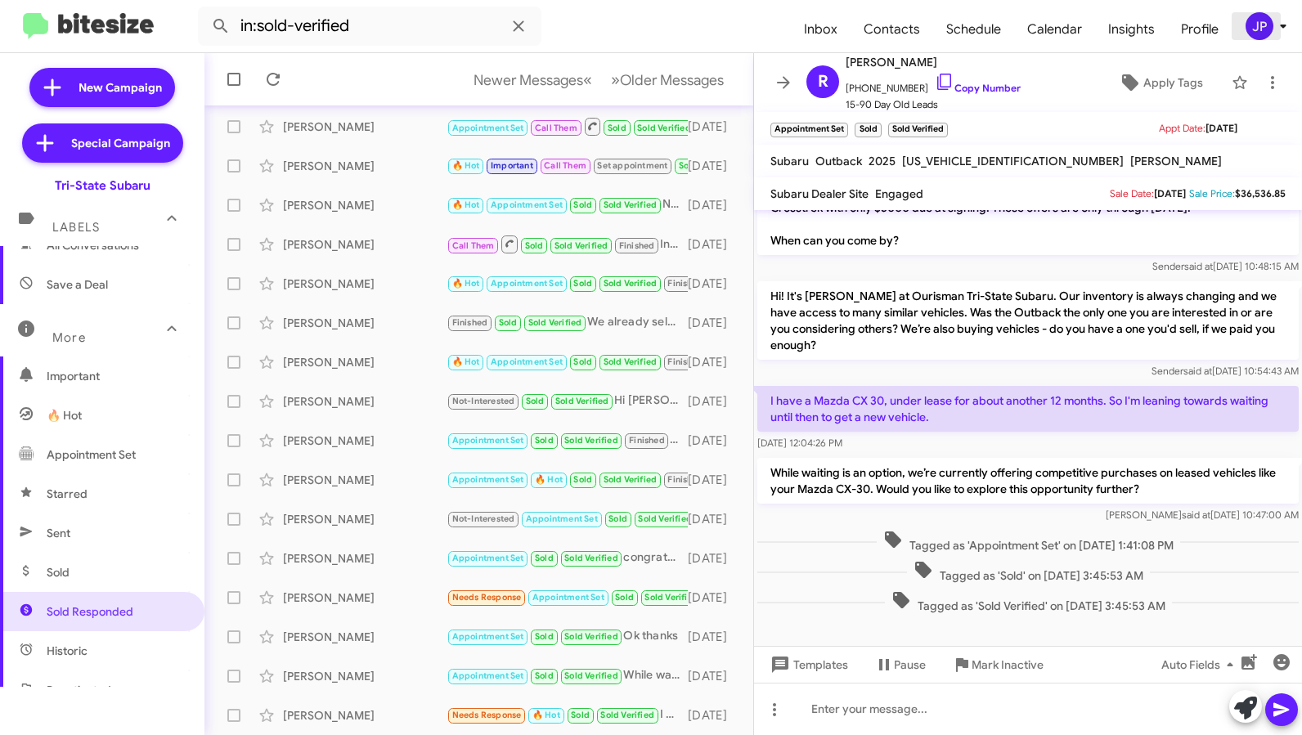
click at [1259, 35] on div "JP" at bounding box center [1260, 26] width 28 height 28
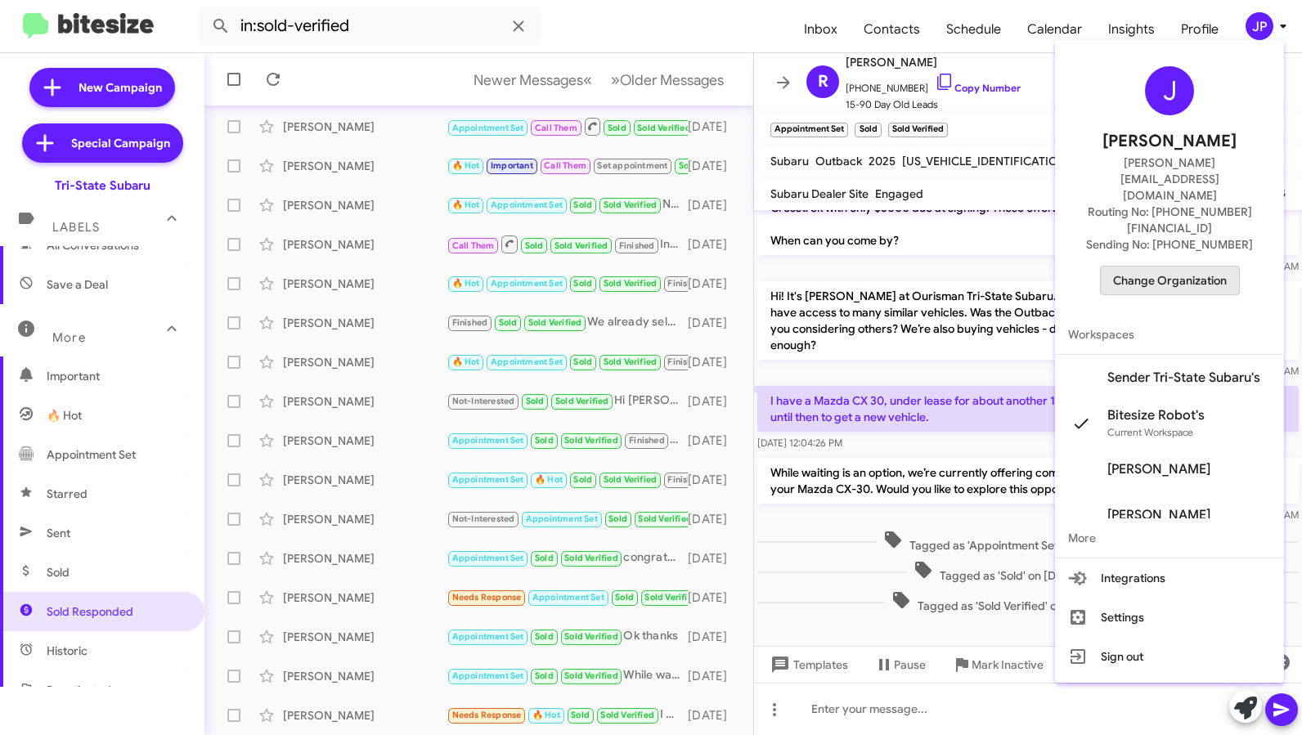
click at [1192, 267] on span "Change Organization" at bounding box center [1170, 281] width 114 height 28
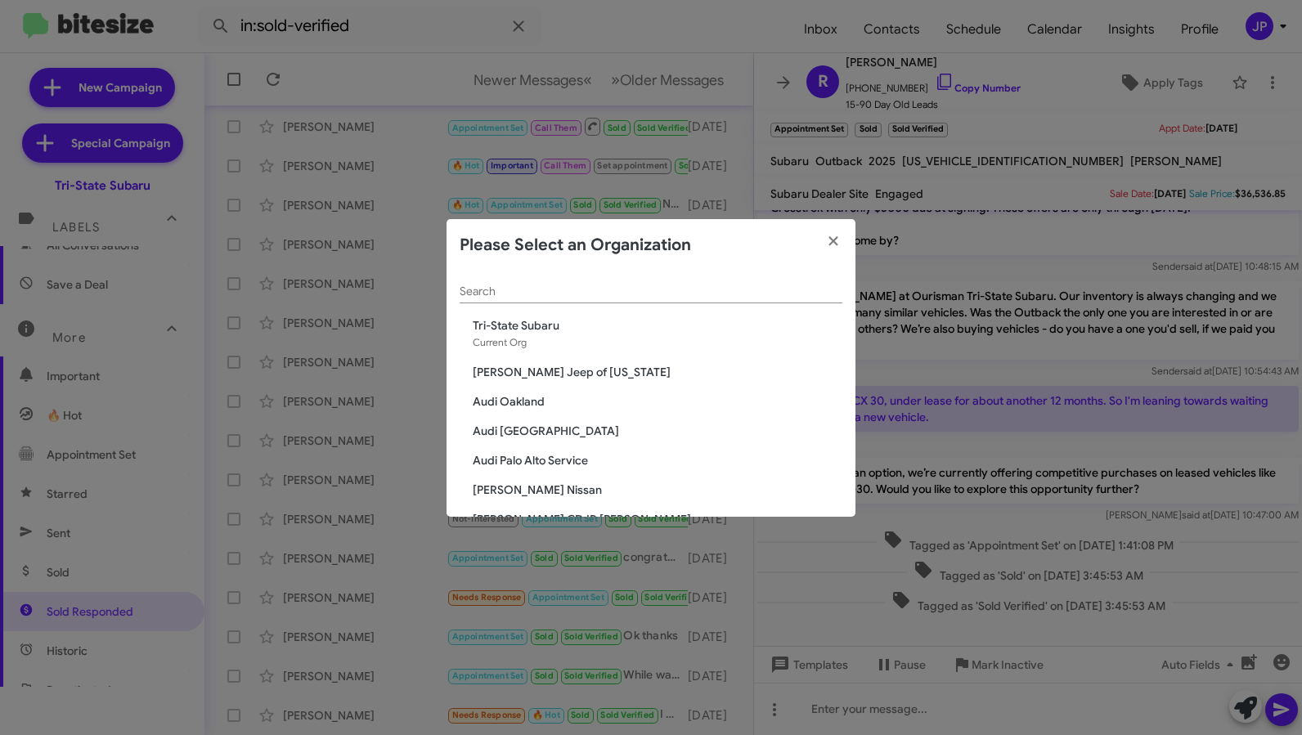
click at [543, 301] on div "Search" at bounding box center [651, 288] width 383 height 32
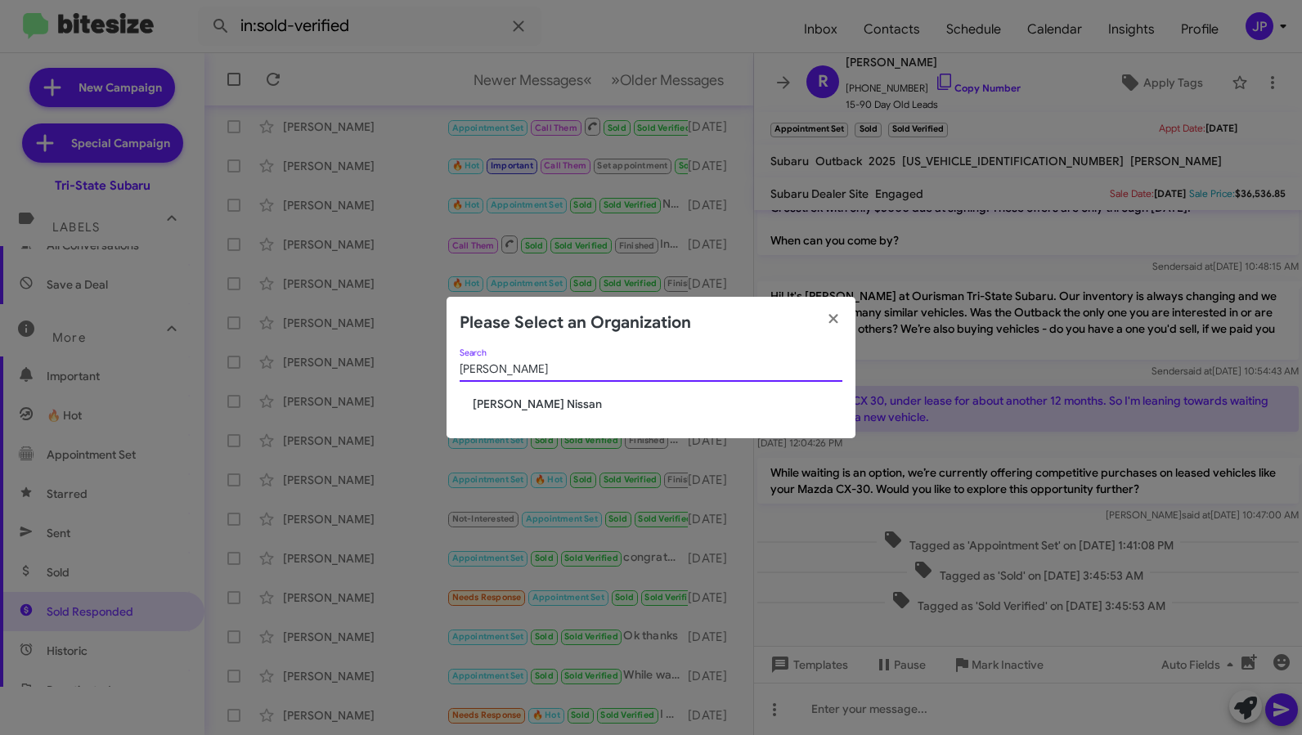
type input "[PERSON_NAME]"
click at [508, 405] on span "[PERSON_NAME] Nissan" at bounding box center [658, 404] width 370 height 16
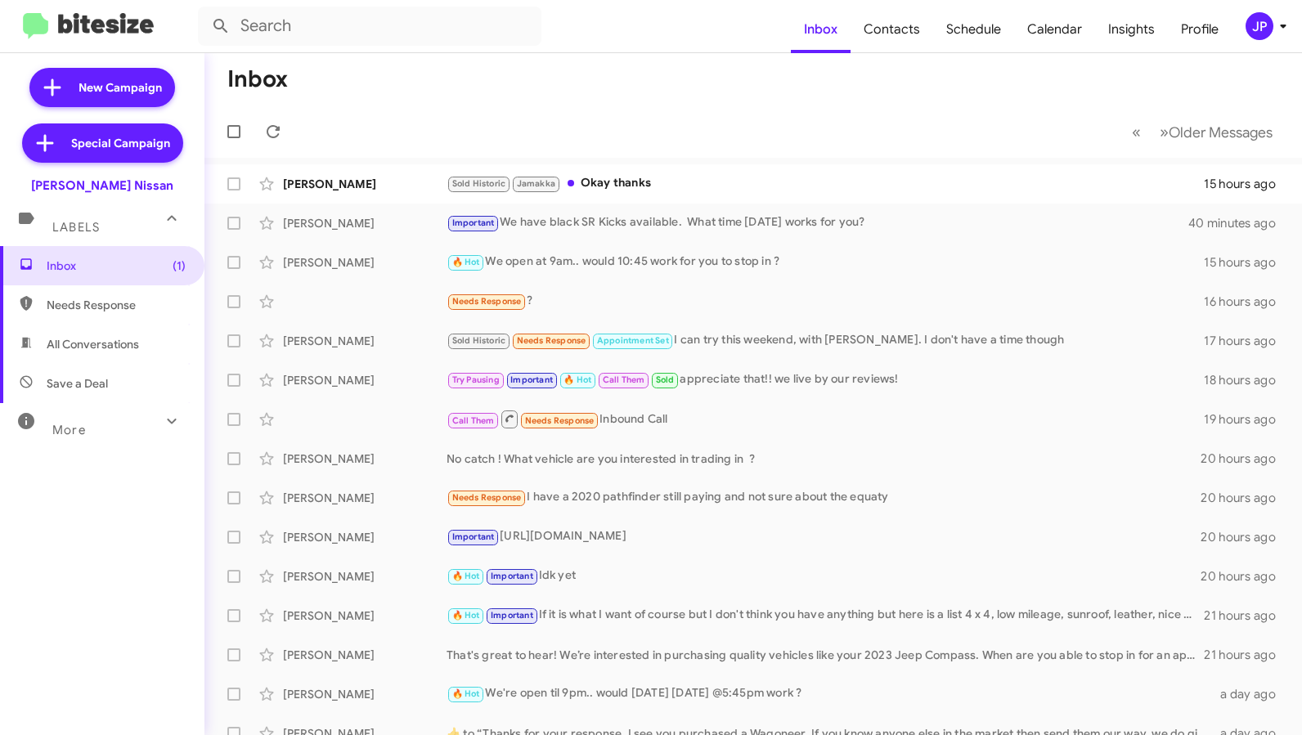
click at [162, 421] on icon at bounding box center [172, 421] width 20 height 20
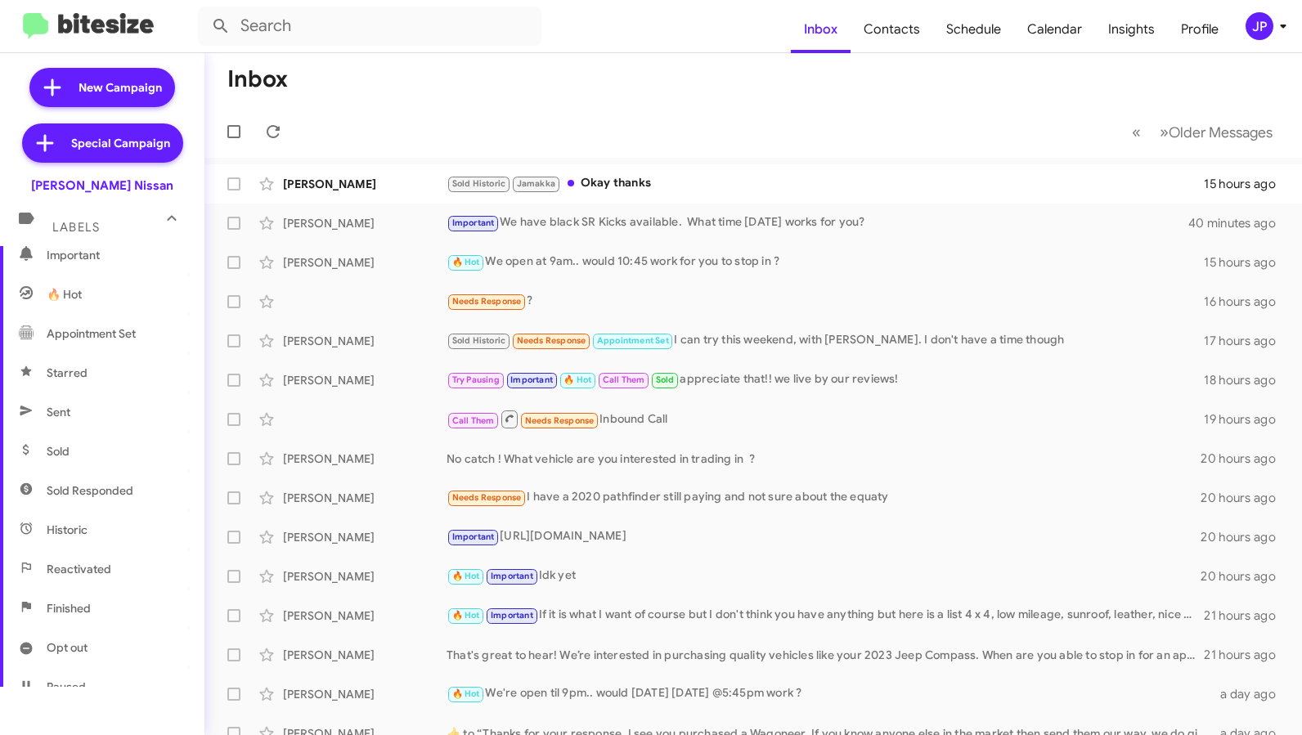
scroll to position [331, 0]
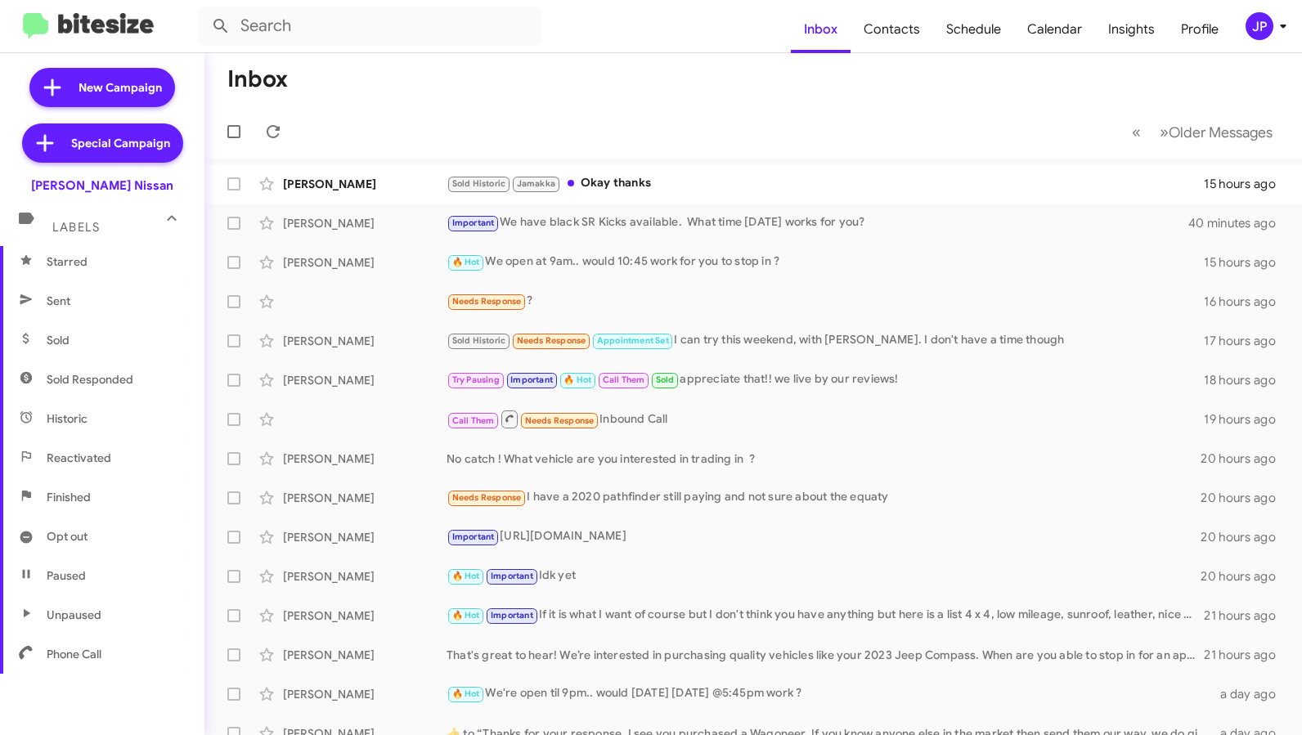
click at [108, 396] on span "Sold Responded" at bounding box center [102, 379] width 204 height 39
type input "in:sold-verified"
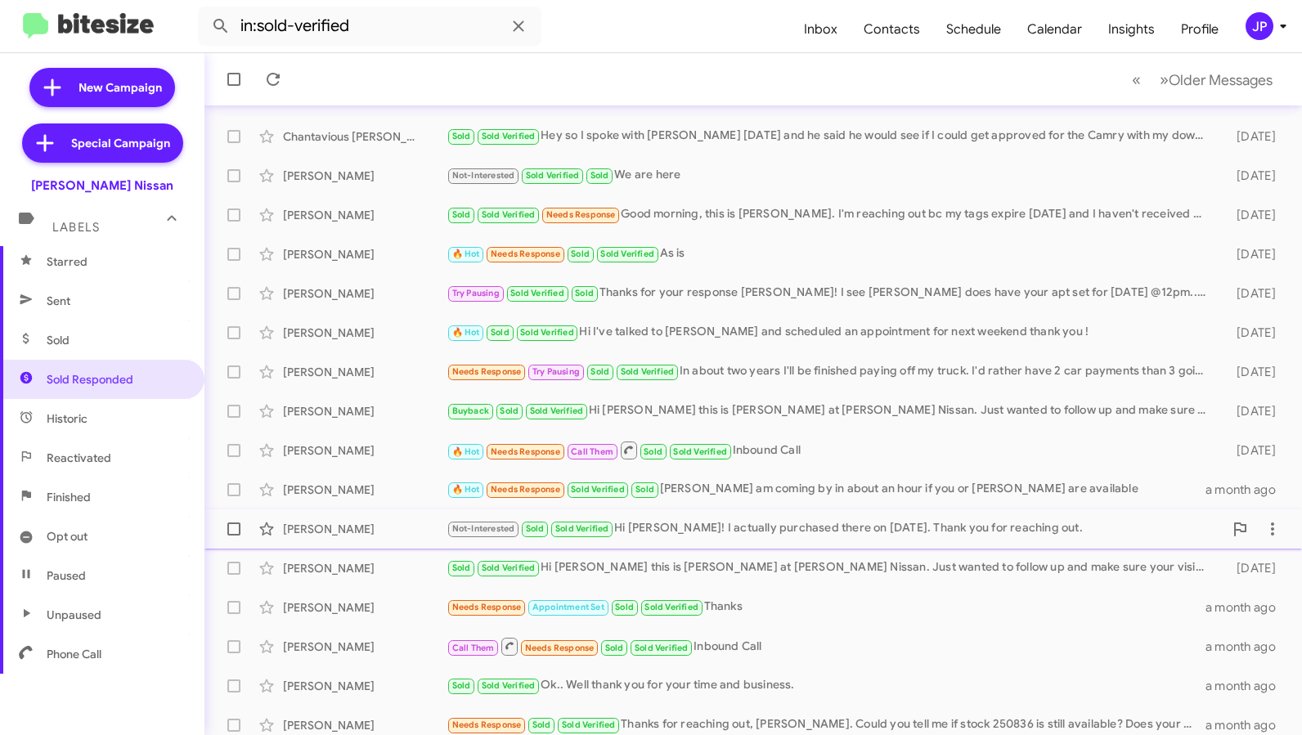
scroll to position [214, 0]
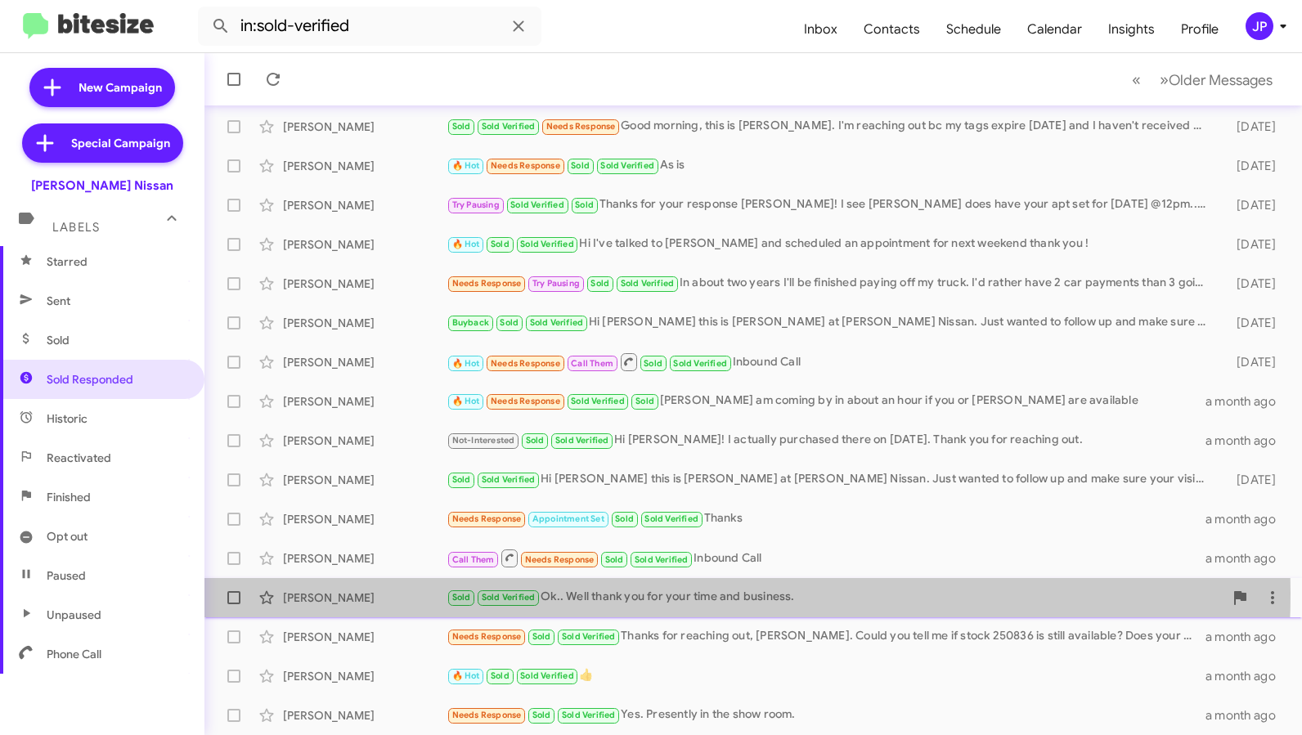
click at [626, 594] on div "Sold Sold Verified Ok.. Well thank you for your time and business." at bounding box center [835, 597] width 777 height 19
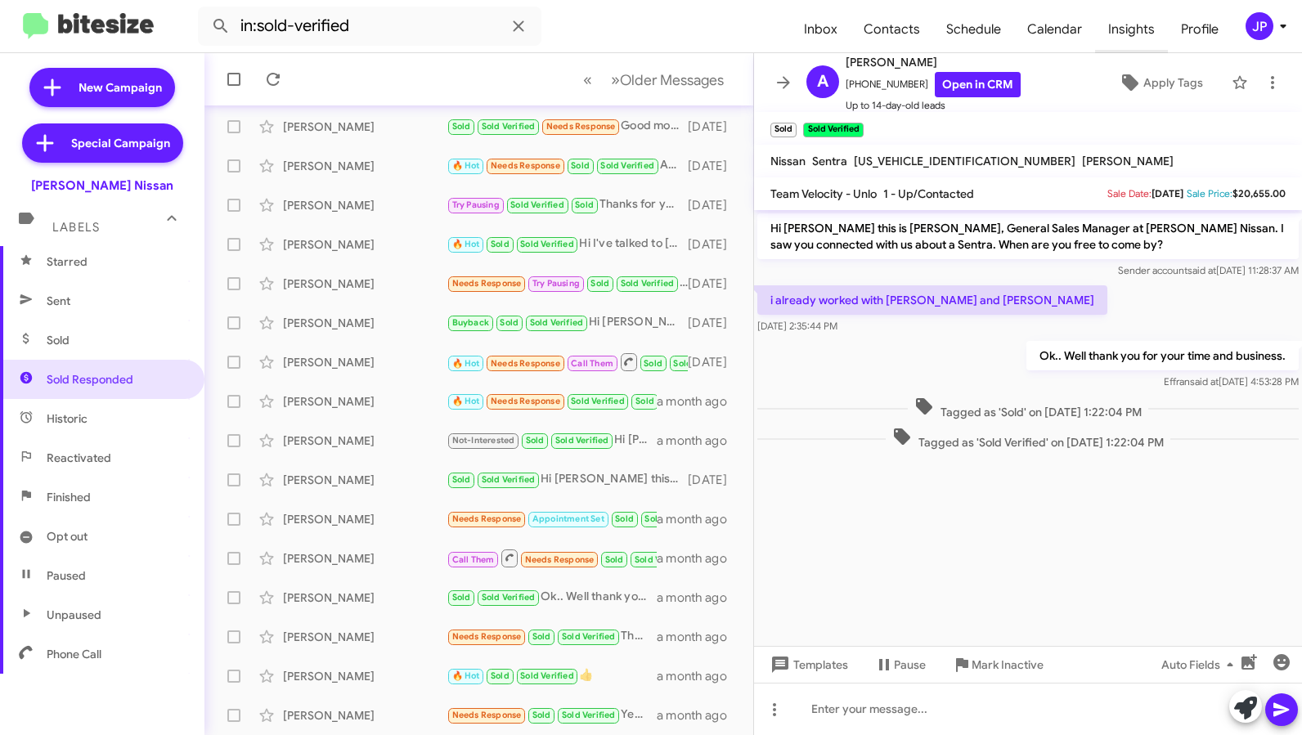
click at [1112, 27] on span "Insights" at bounding box center [1131, 29] width 73 height 47
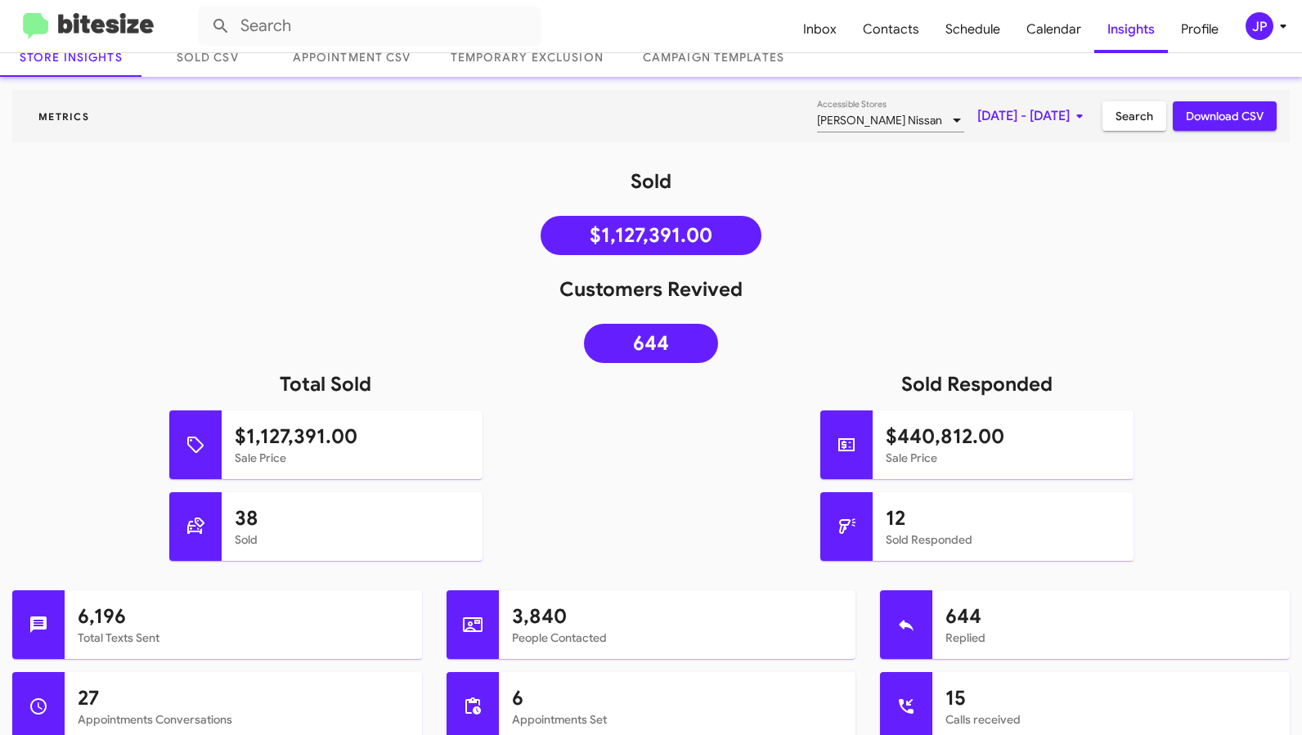
scroll to position [105, 0]
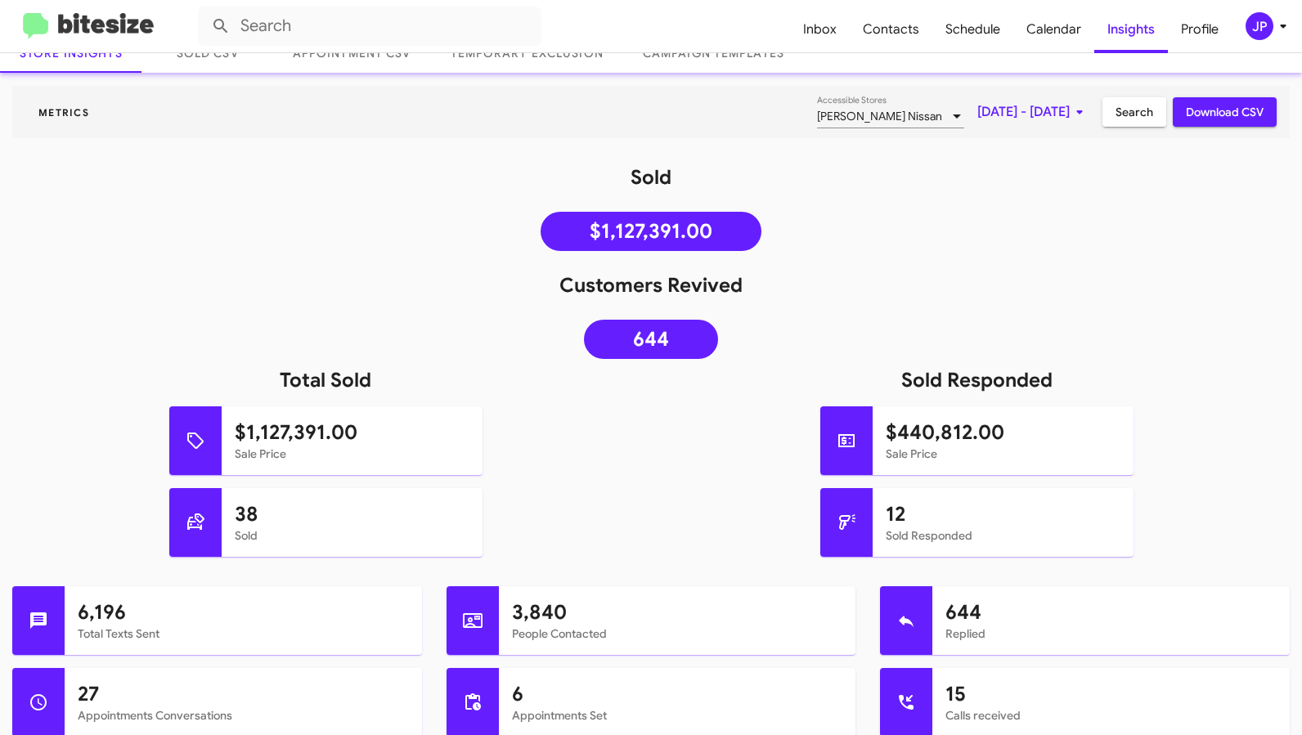
click at [115, 26] on img at bounding box center [88, 26] width 131 height 27
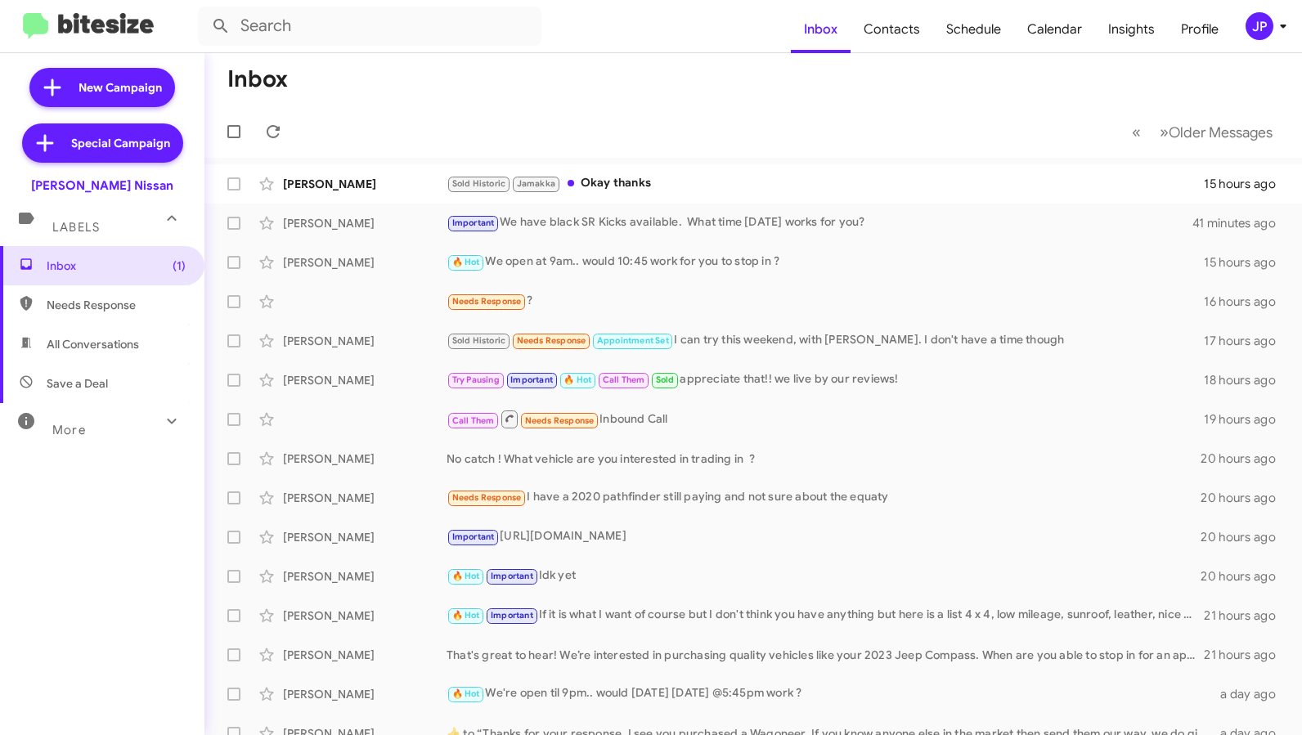
click at [113, 436] on div "More" at bounding box center [86, 423] width 146 height 30
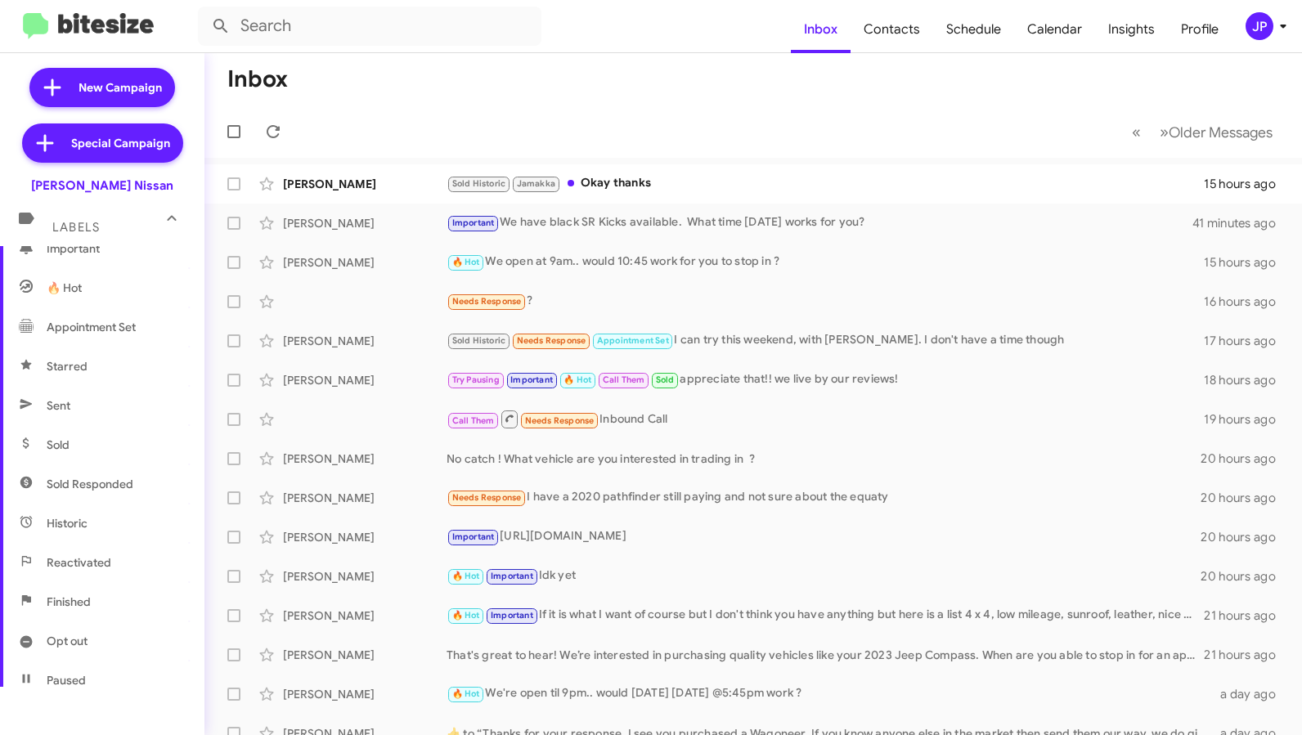
scroll to position [331, 0]
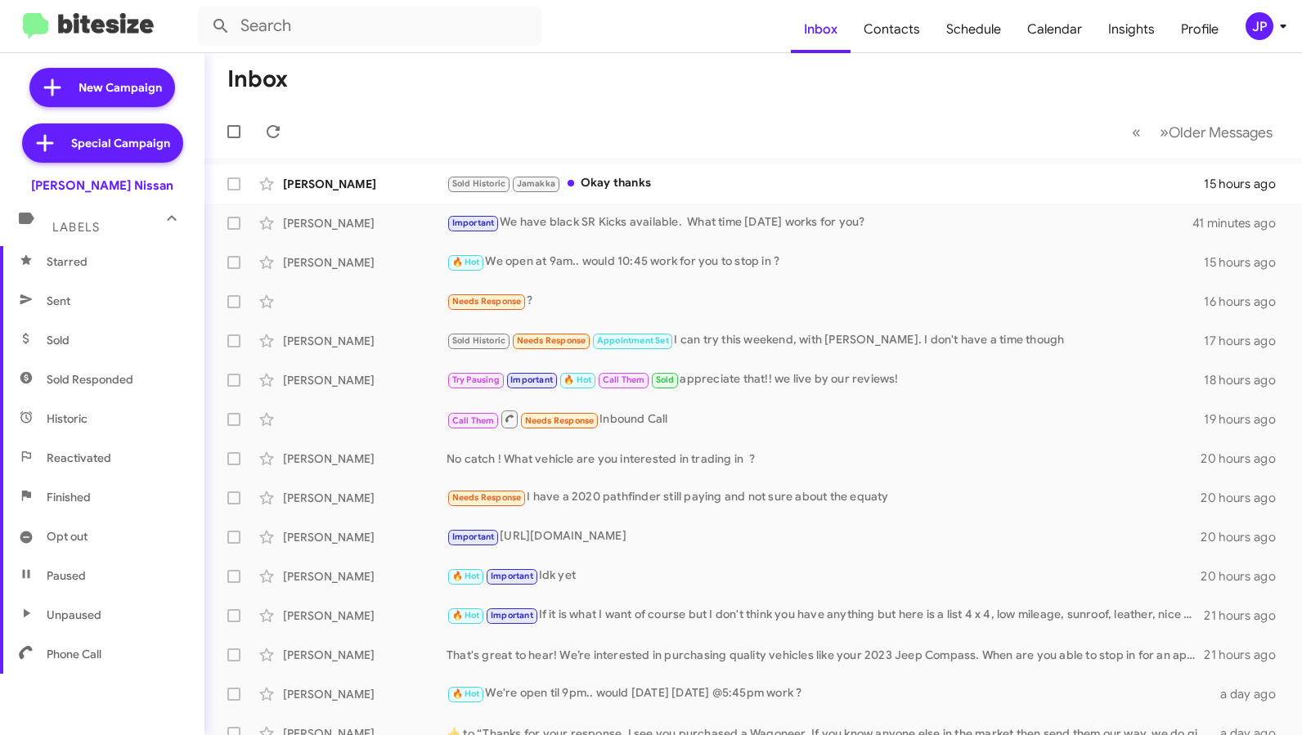
click at [126, 391] on span "Sold Responded" at bounding box center [102, 379] width 204 height 39
type input "in:sold-verified"
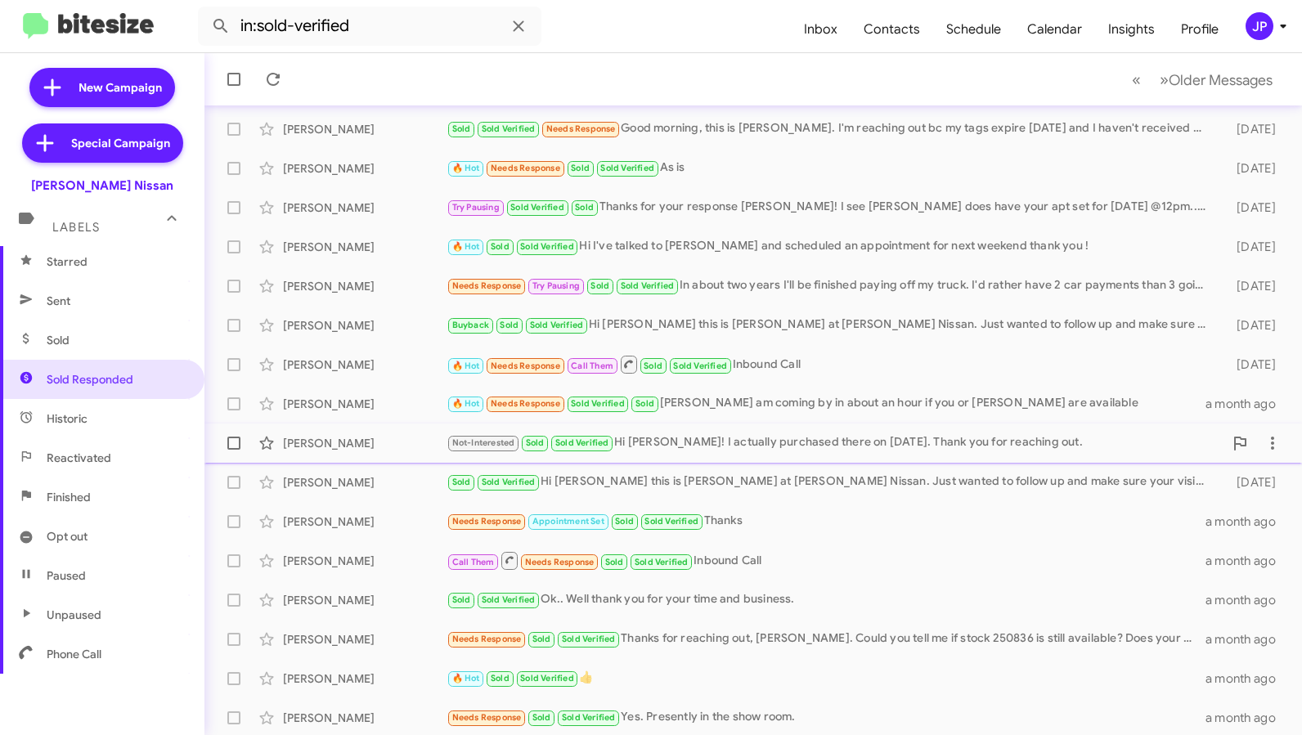
scroll to position [214, 0]
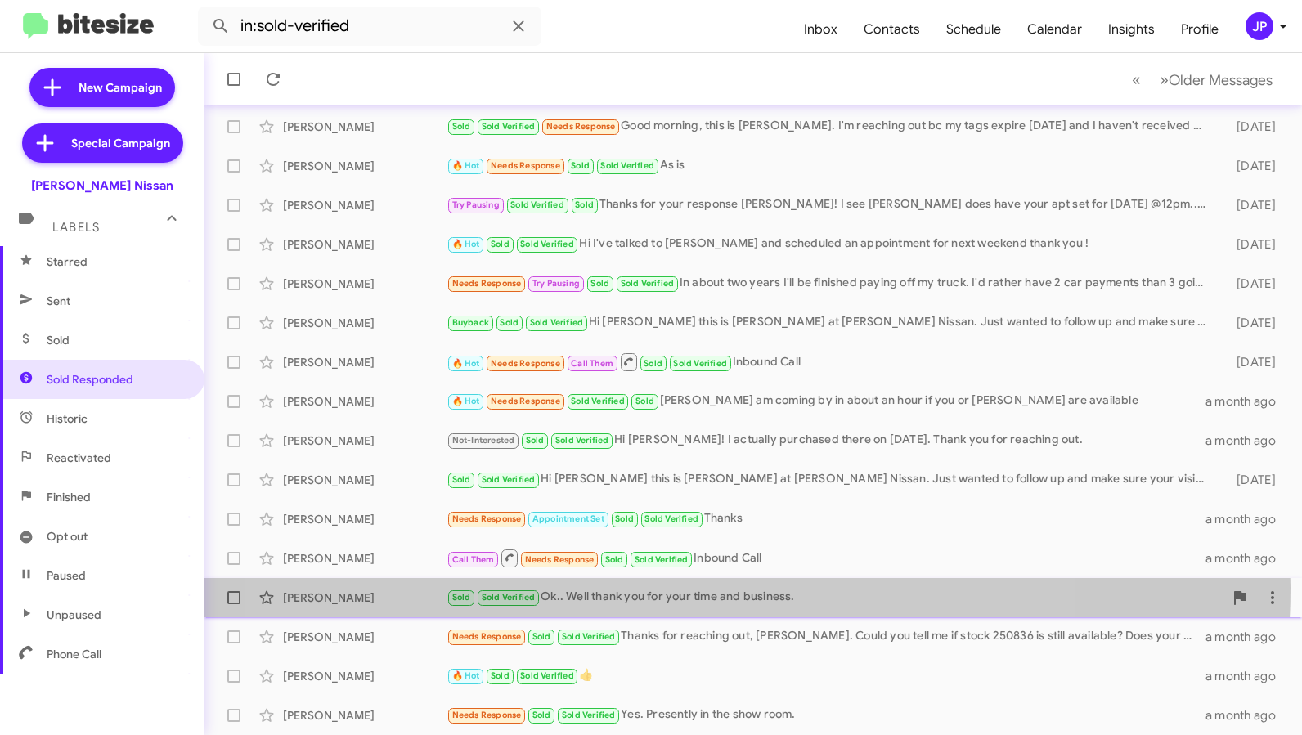
click at [663, 588] on div "Sold Sold Verified Ok.. Well thank you for your time and business." at bounding box center [835, 597] width 777 height 19
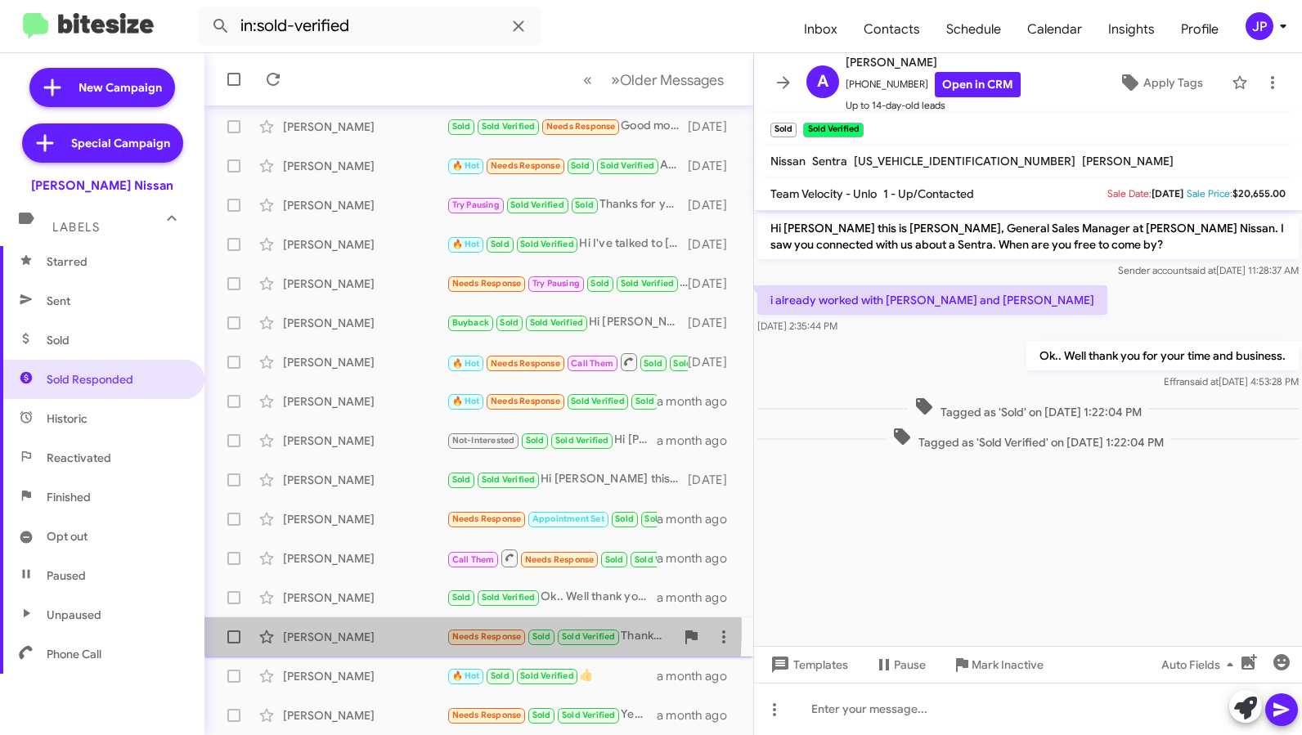
click at [352, 629] on div "Manny Cortez" at bounding box center [365, 637] width 164 height 16
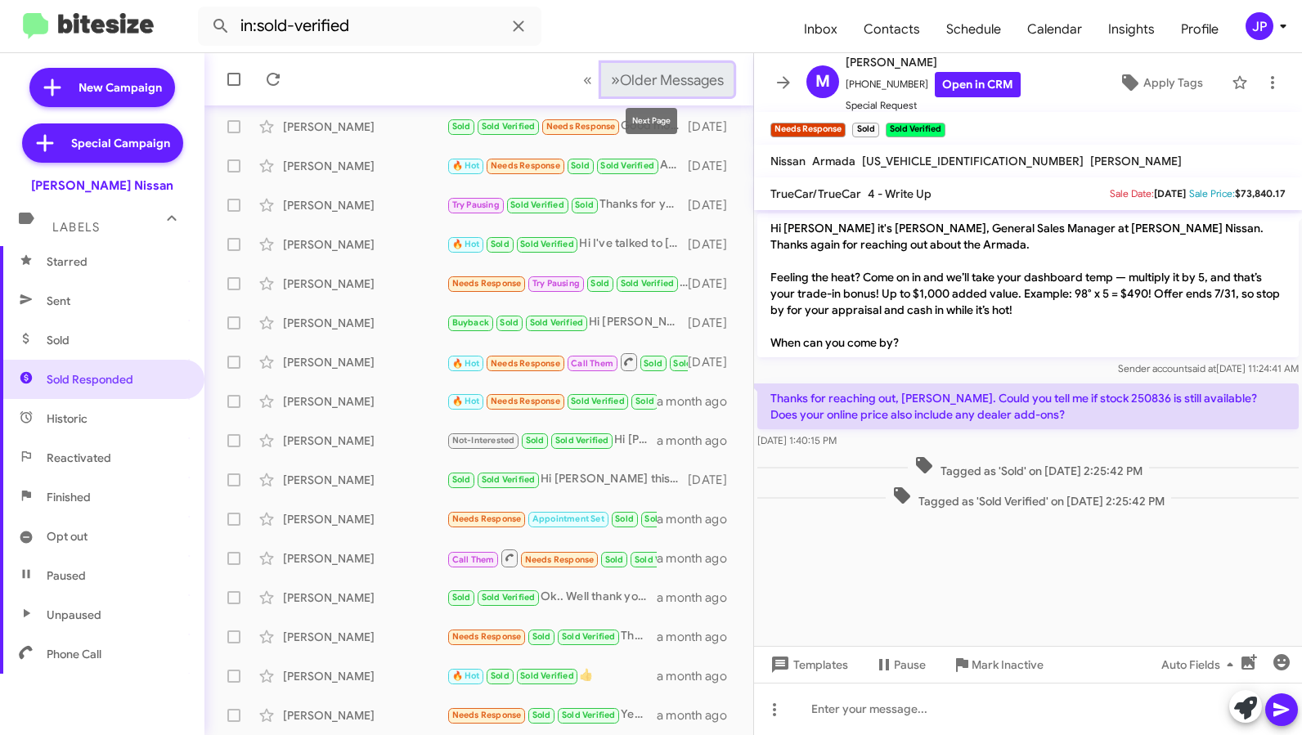
click at [687, 91] on button "» Next Older Messages" at bounding box center [667, 80] width 132 height 34
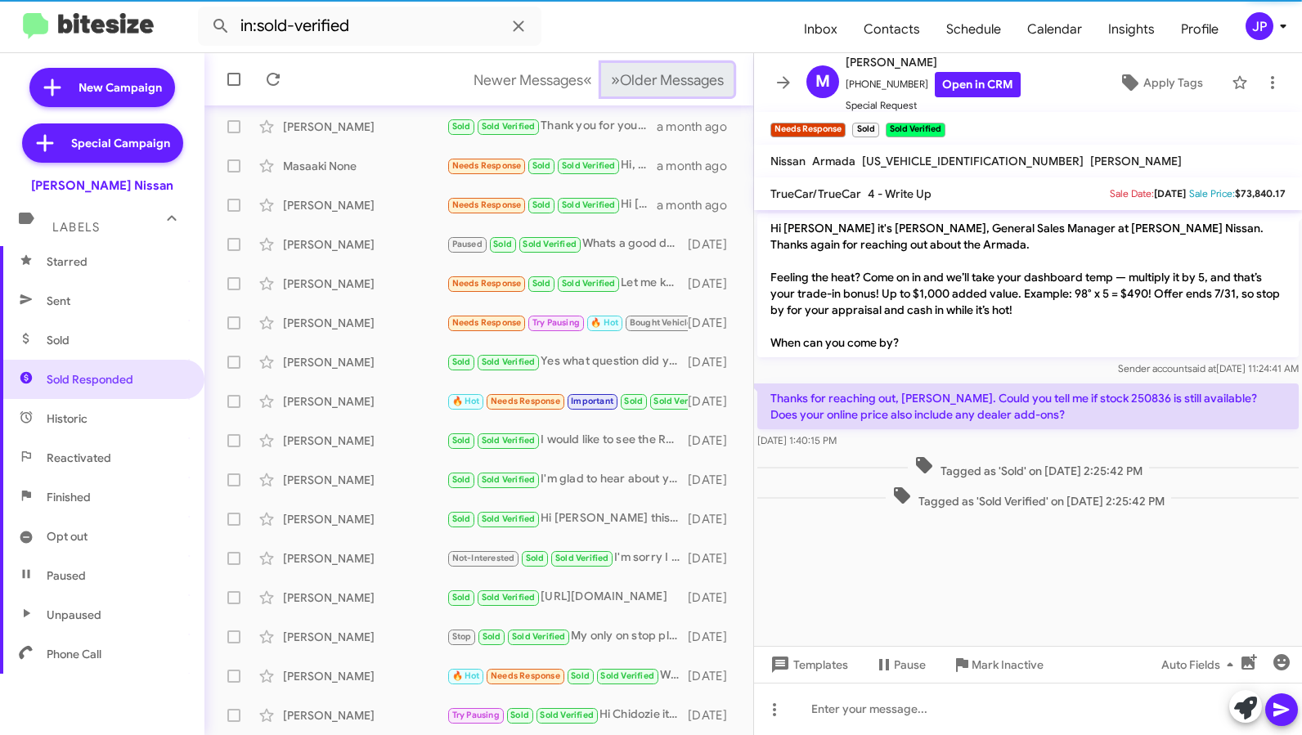
click at [687, 91] on button "» Next Older Messages" at bounding box center [667, 80] width 132 height 34
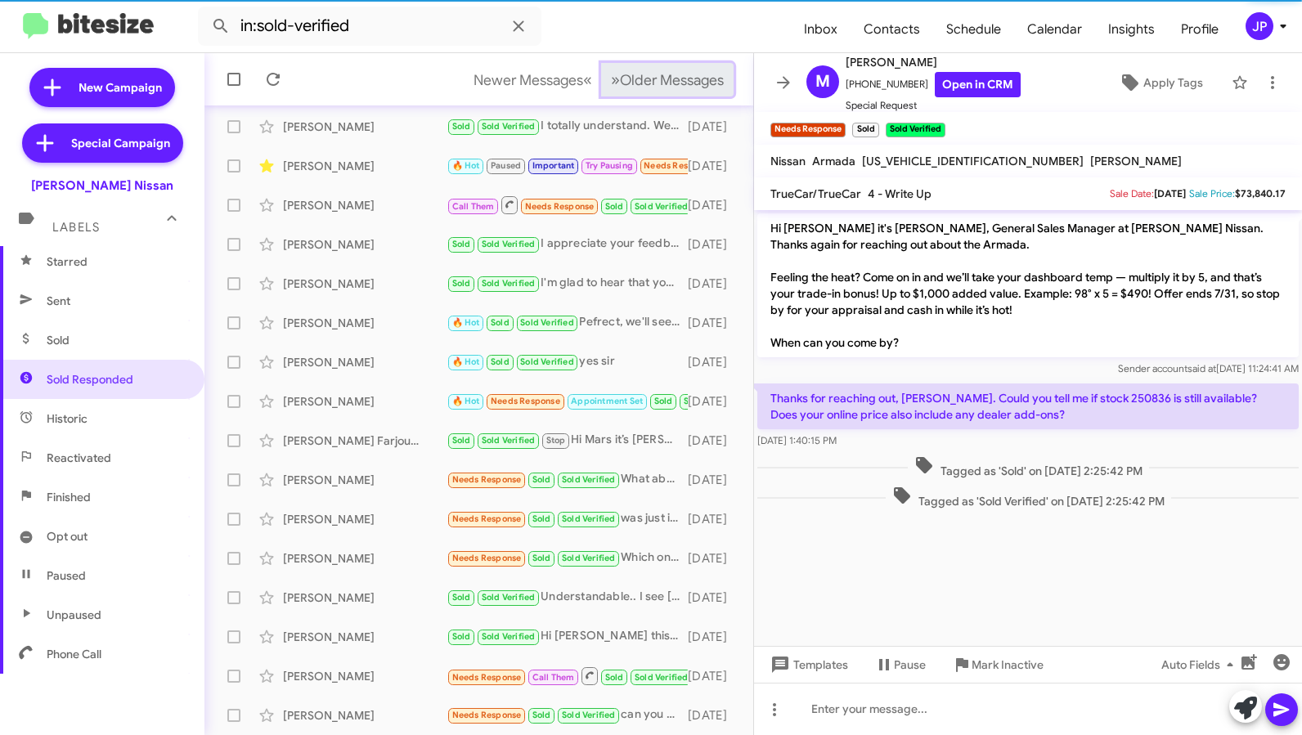
click at [687, 91] on button "» Next Older Messages" at bounding box center [667, 80] width 132 height 34
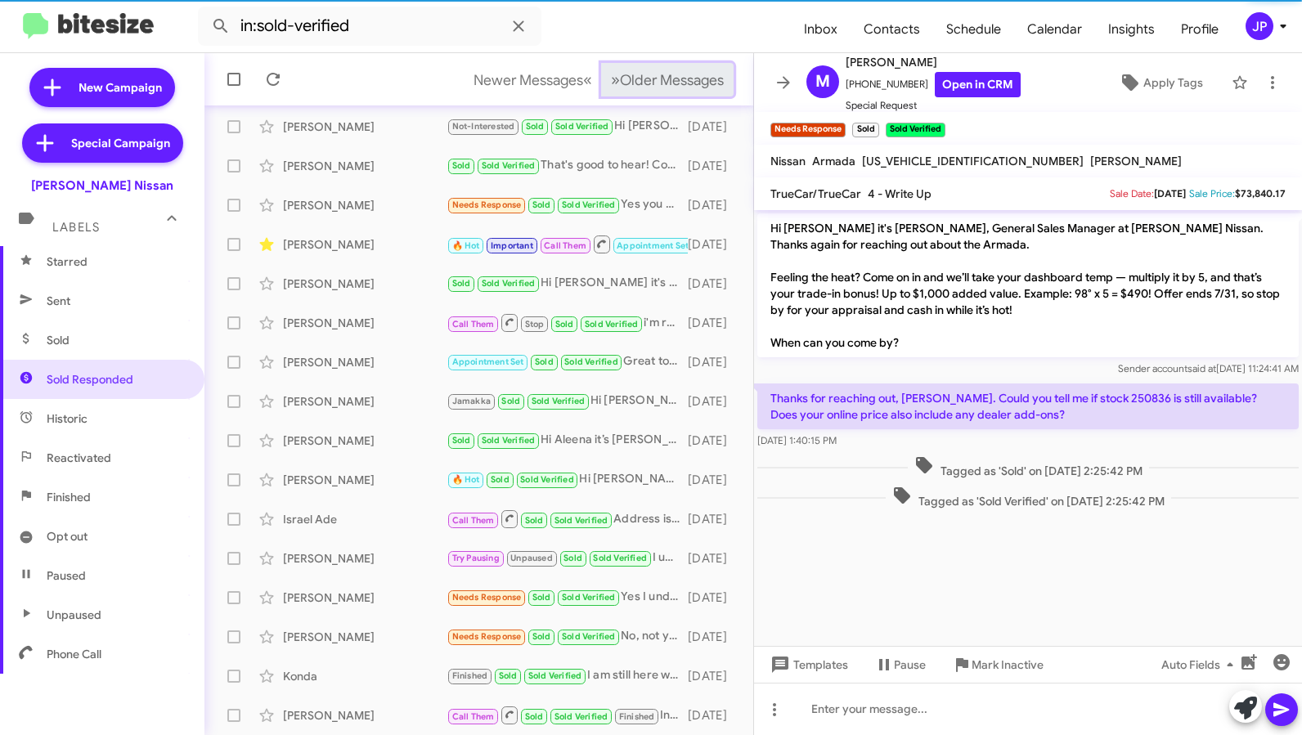
click at [687, 91] on button "» Next Older Messages" at bounding box center [667, 80] width 132 height 34
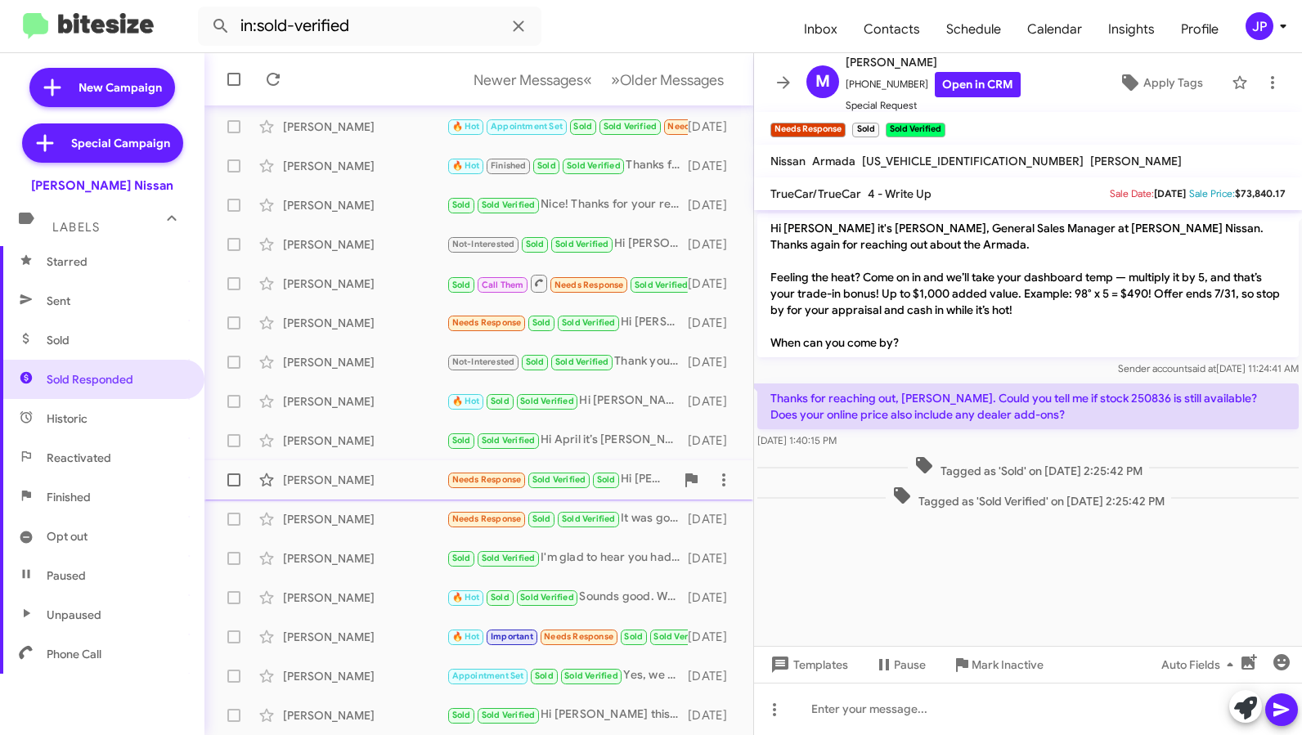
click at [386, 460] on span "John Lee Needs Response Sold Verified Sold Hi Shawn. Thank you for asking my op…" at bounding box center [478, 479] width 549 height 39
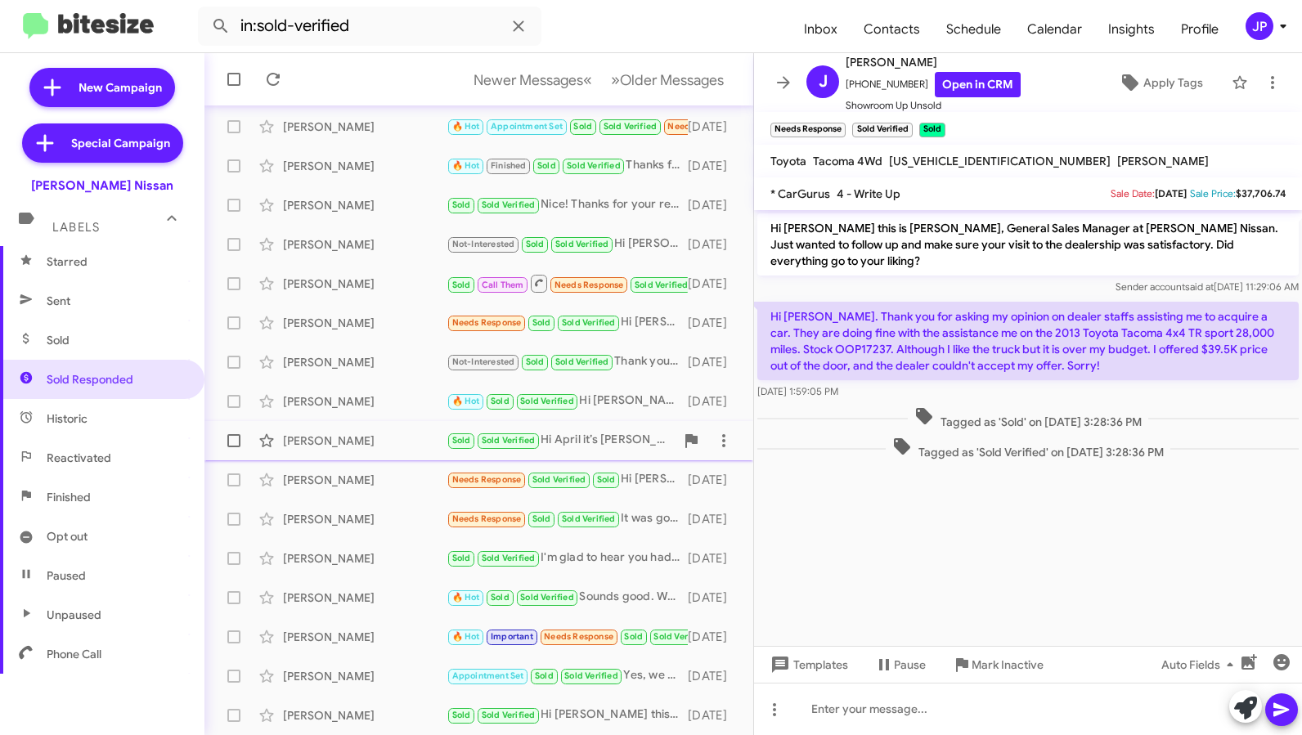
click at [388, 442] on div "April Portillo" at bounding box center [365, 441] width 164 height 16
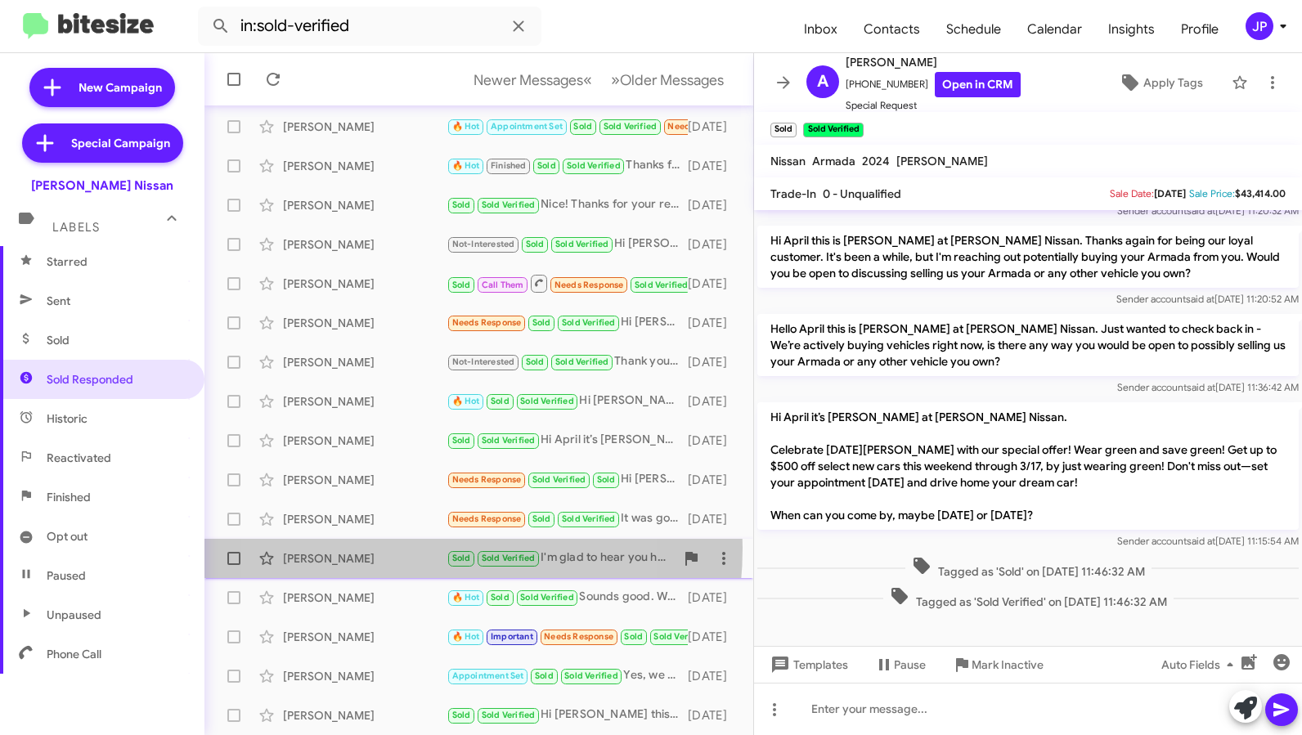
click at [388, 548] on div "Jose Rodriguez Sold Sold Verified I'm glad to hear you had a great experience a…" at bounding box center [479, 558] width 523 height 33
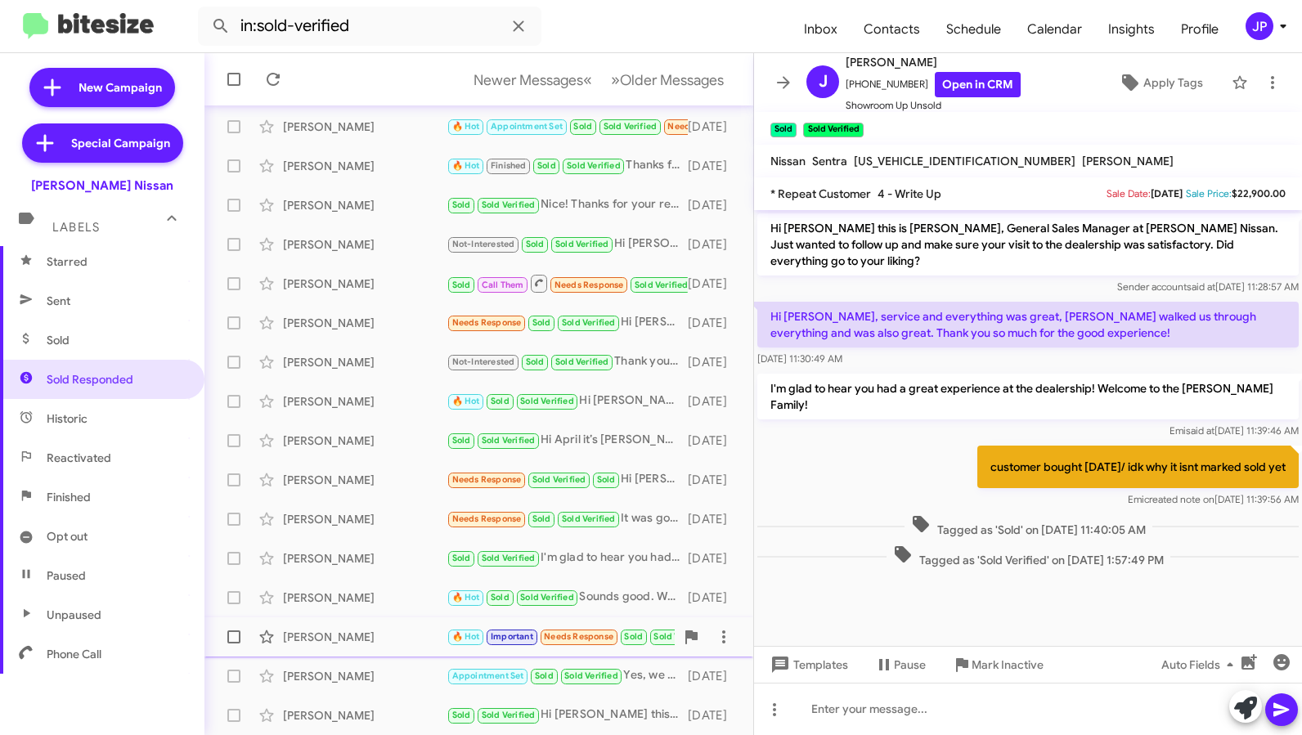
click at [365, 641] on div "Jeffrey Jones" at bounding box center [365, 637] width 164 height 16
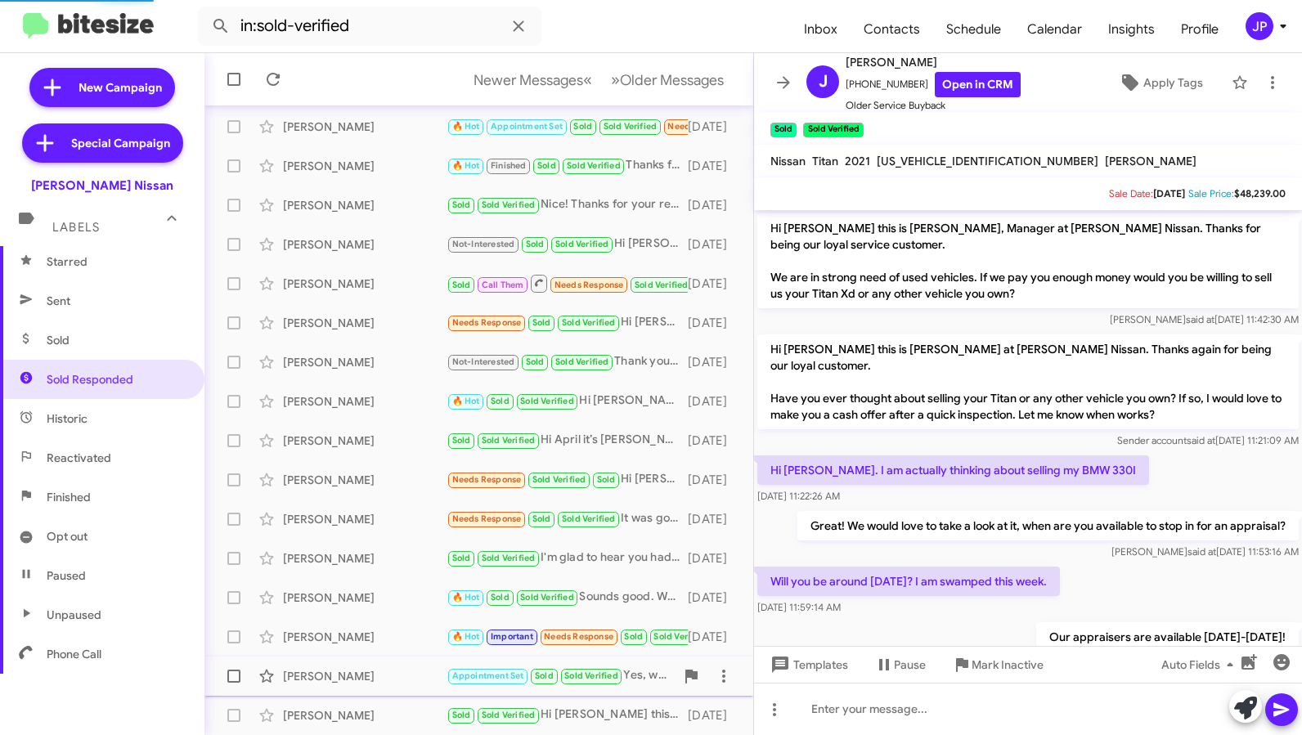
scroll to position [823, 0]
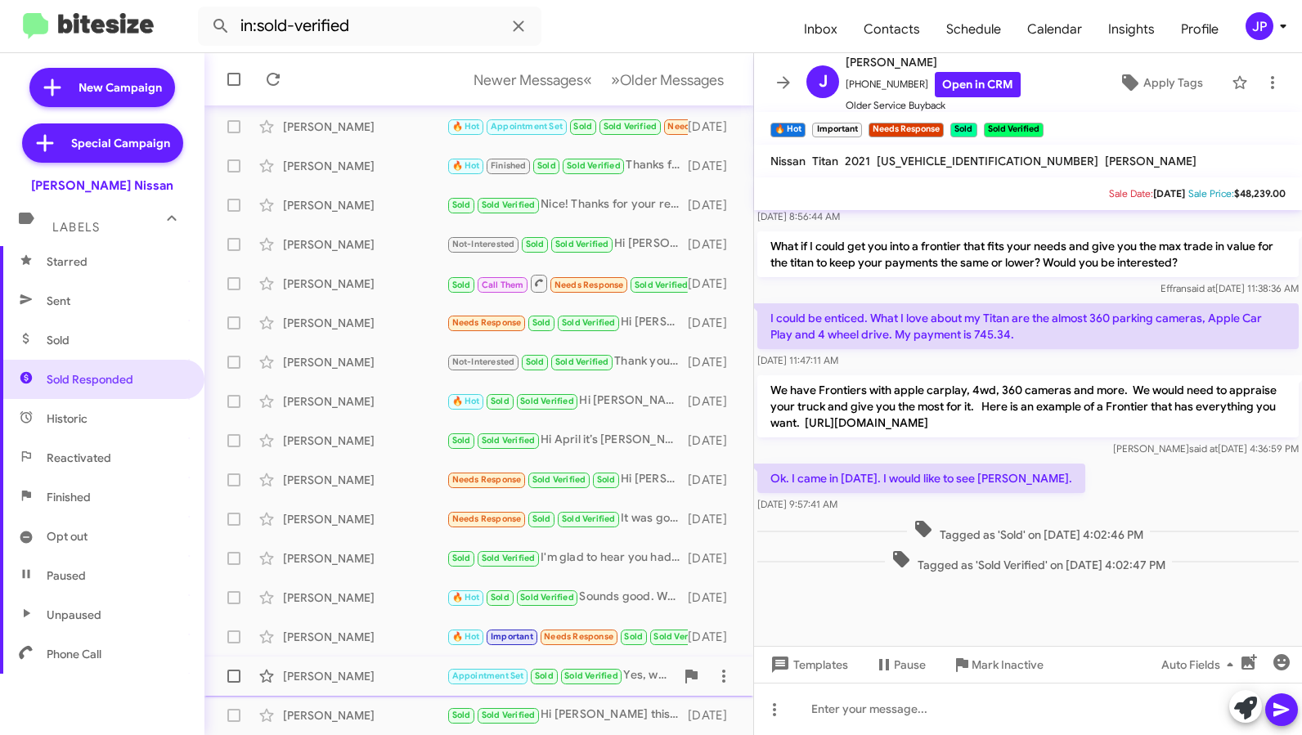
click at [365, 675] on div "Javier Ramirez" at bounding box center [365, 676] width 164 height 16
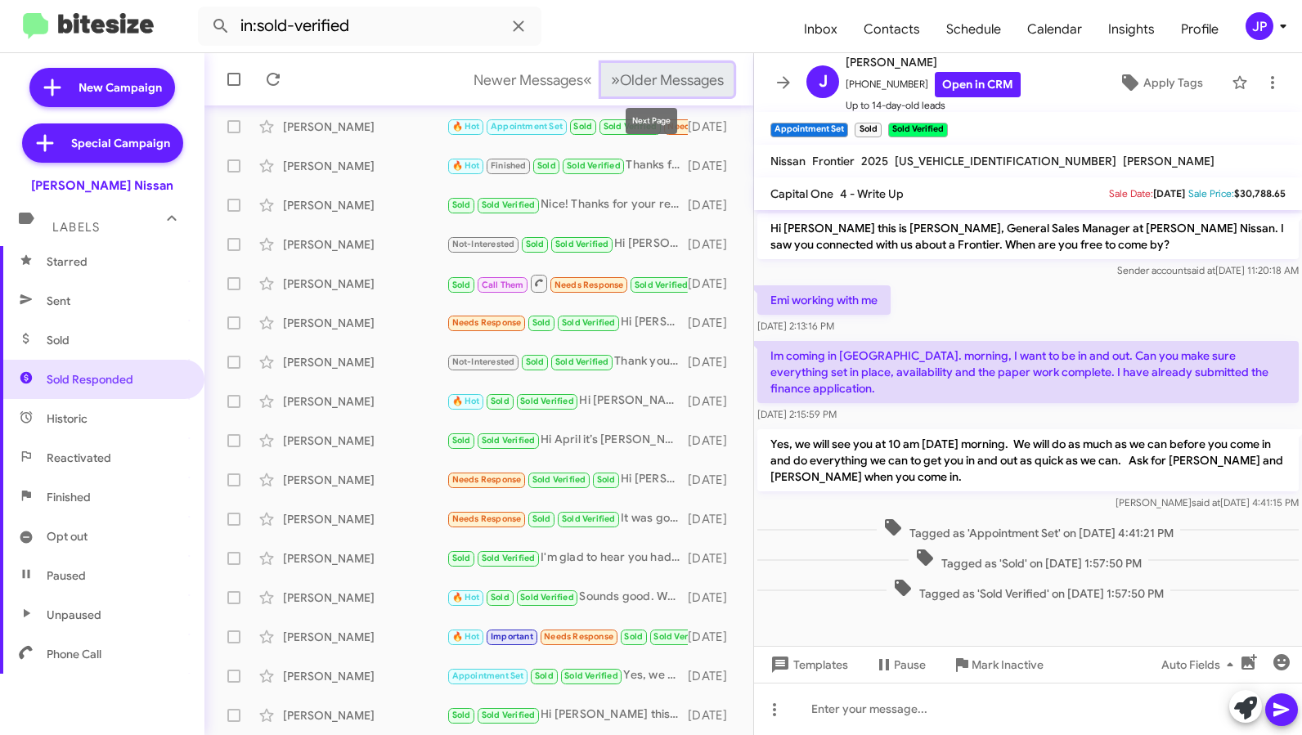
click at [640, 83] on span "Older Messages" at bounding box center [672, 80] width 104 height 18
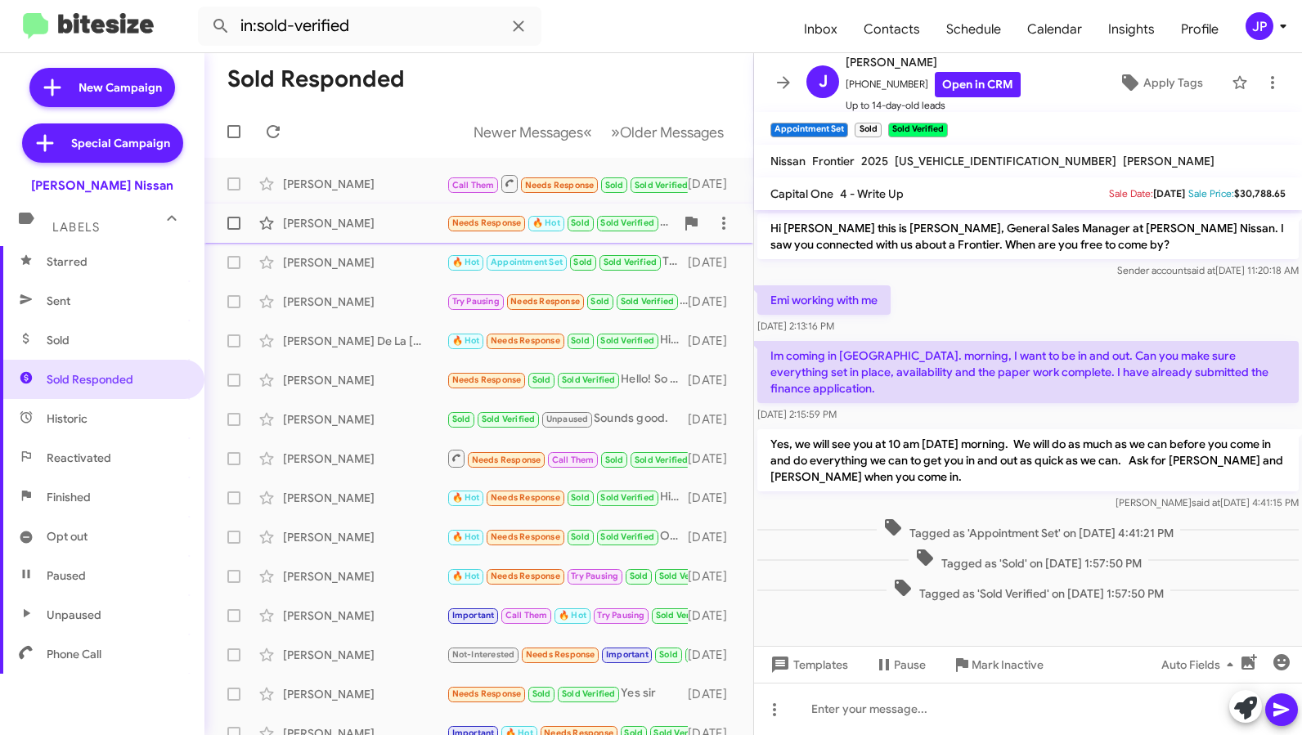
click at [353, 215] on div "Michael Wilkerson" at bounding box center [365, 223] width 164 height 16
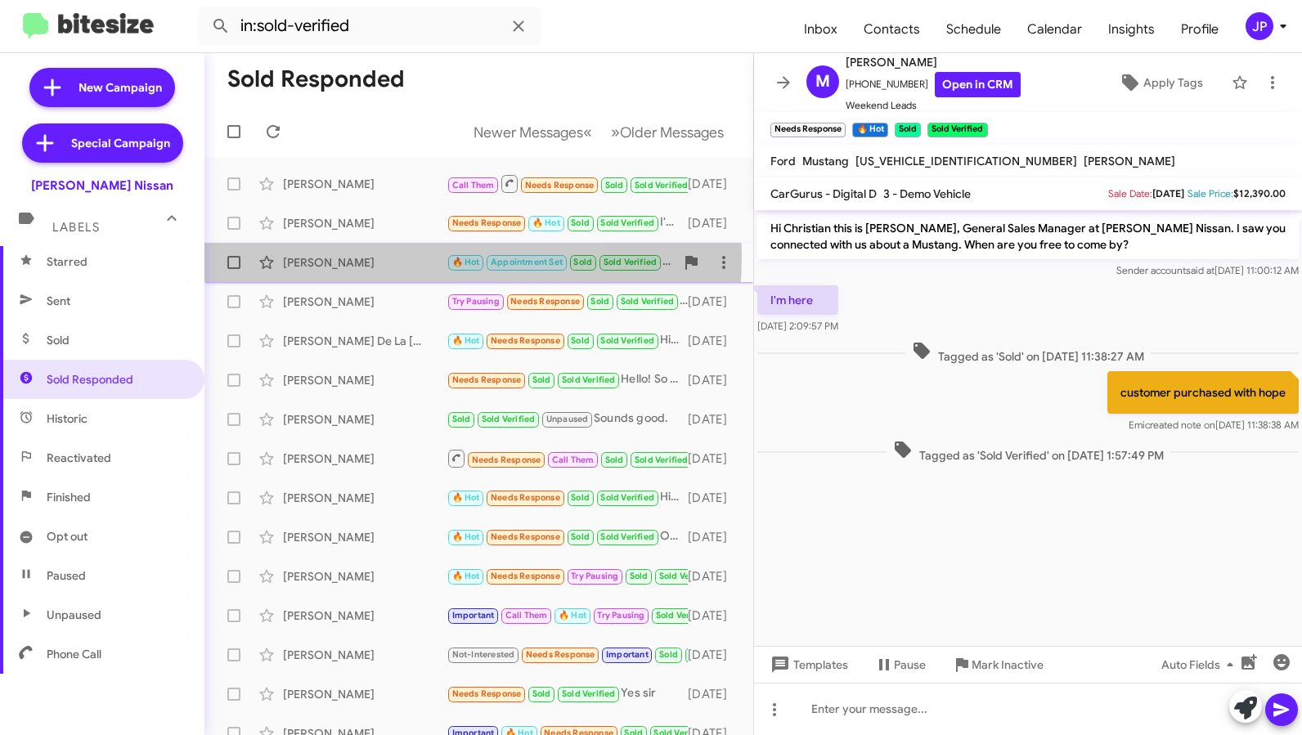
click at [361, 256] on div "Karla Richard" at bounding box center [365, 262] width 164 height 16
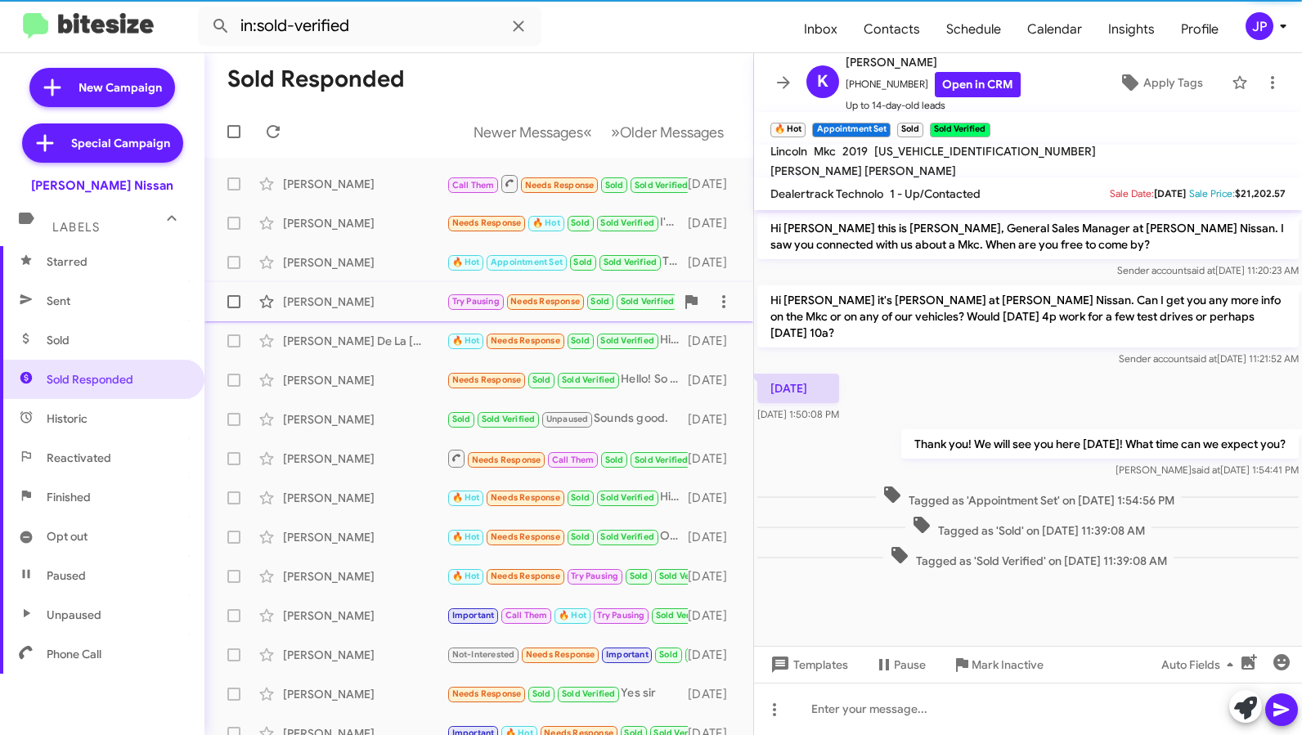
click at [357, 304] on div "Detoria Green" at bounding box center [365, 302] width 164 height 16
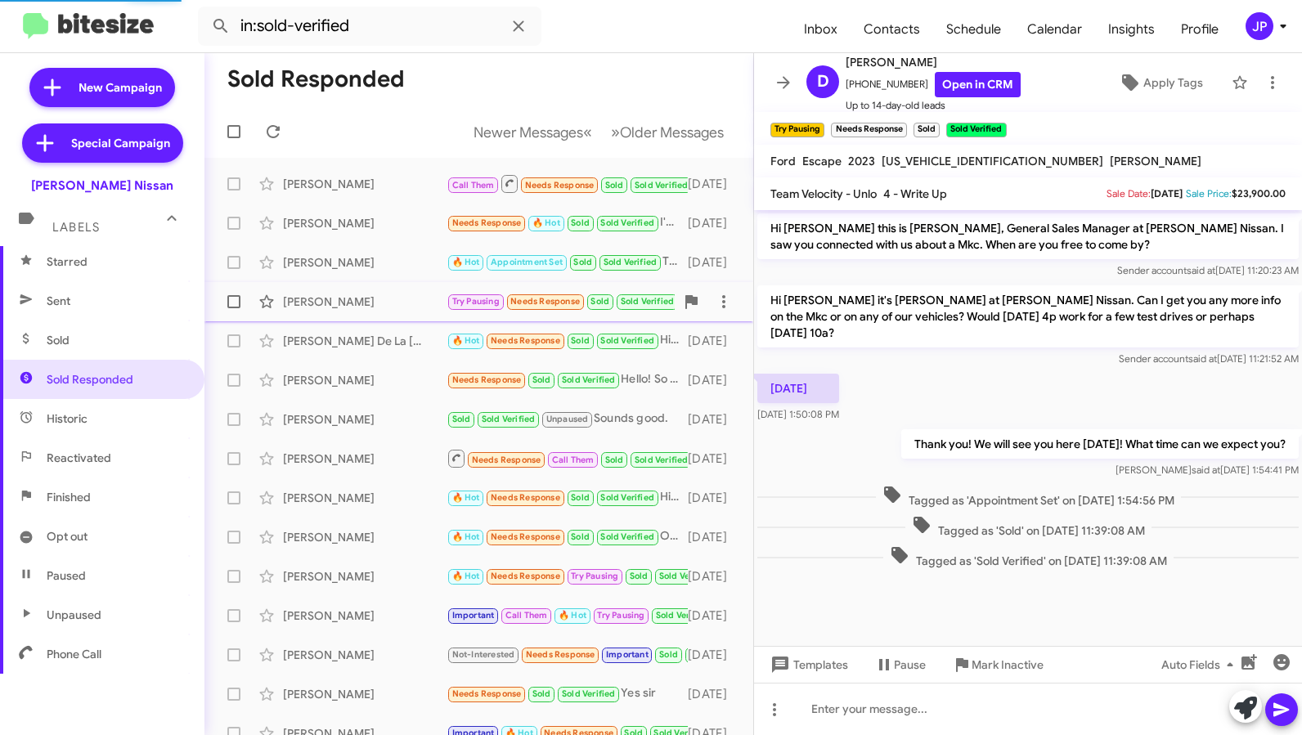
click at [357, 309] on div "Detoria Green" at bounding box center [365, 302] width 164 height 16
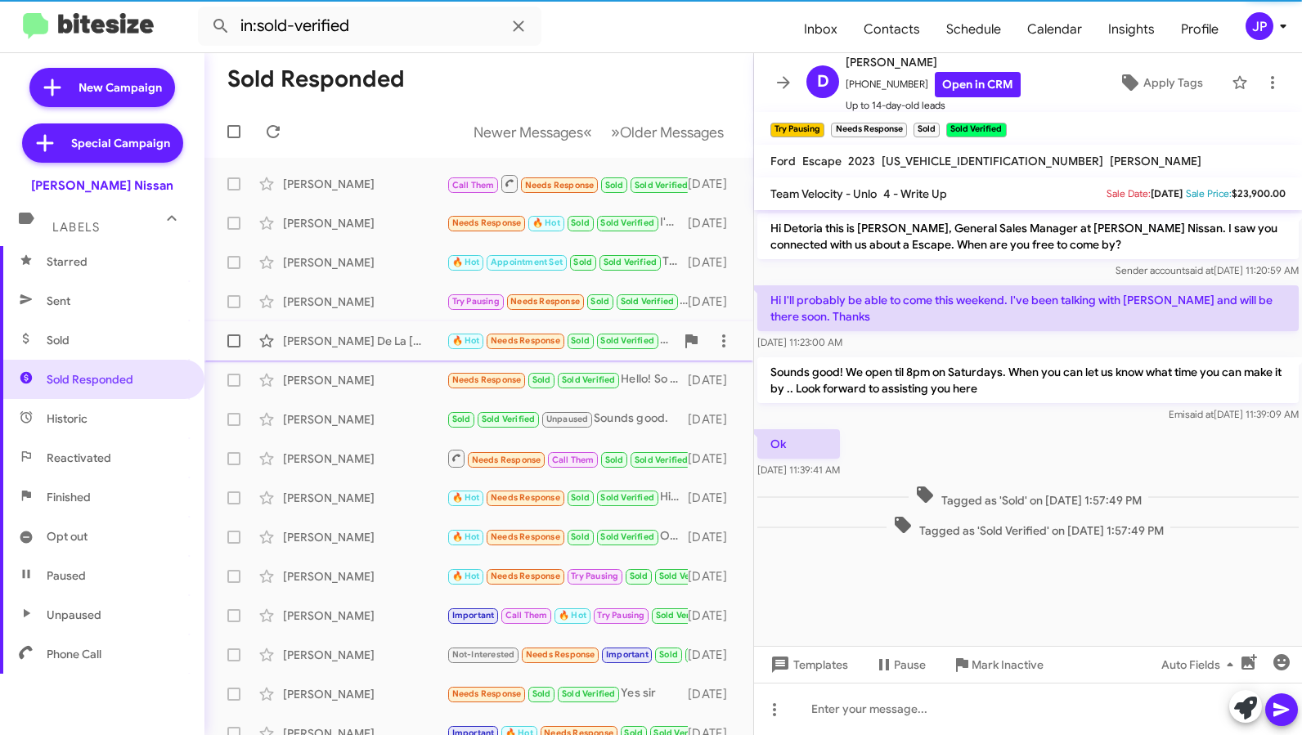
click at [368, 349] on div "Juan Ramirez De La Luz 🔥 Hot Needs Response Sold Sold Verified Hi Juan it's Sha…" at bounding box center [479, 341] width 523 height 33
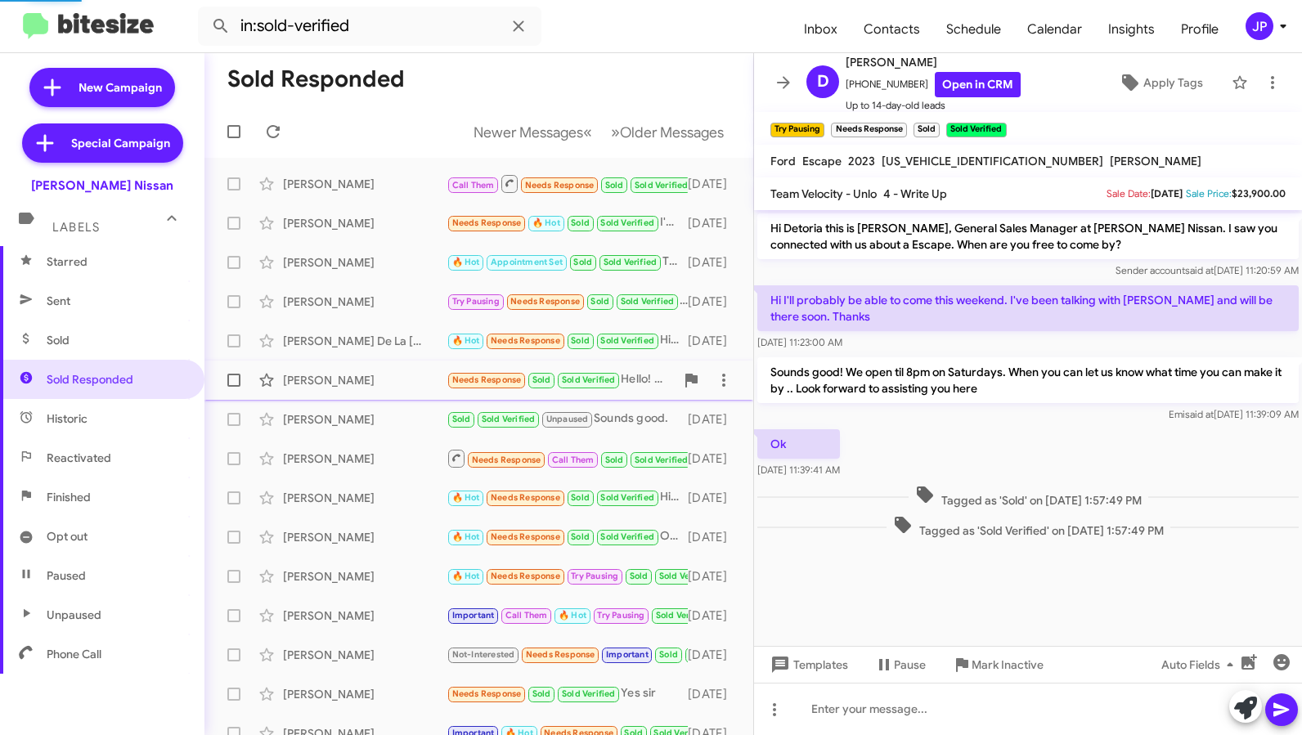
scroll to position [519, 0]
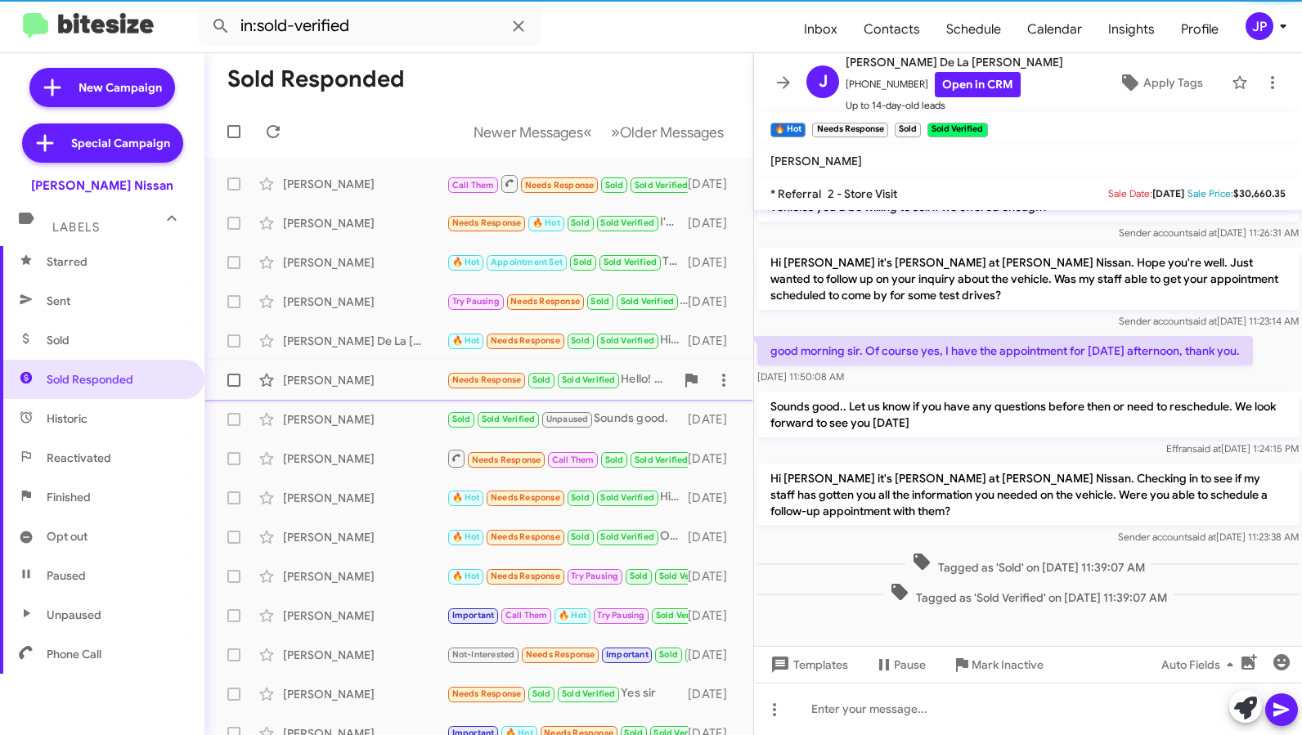
click at [368, 397] on span "Tyra Hunter Needs Response Sold Sold Verified Hello! So far so good but still t…" at bounding box center [478, 380] width 549 height 39
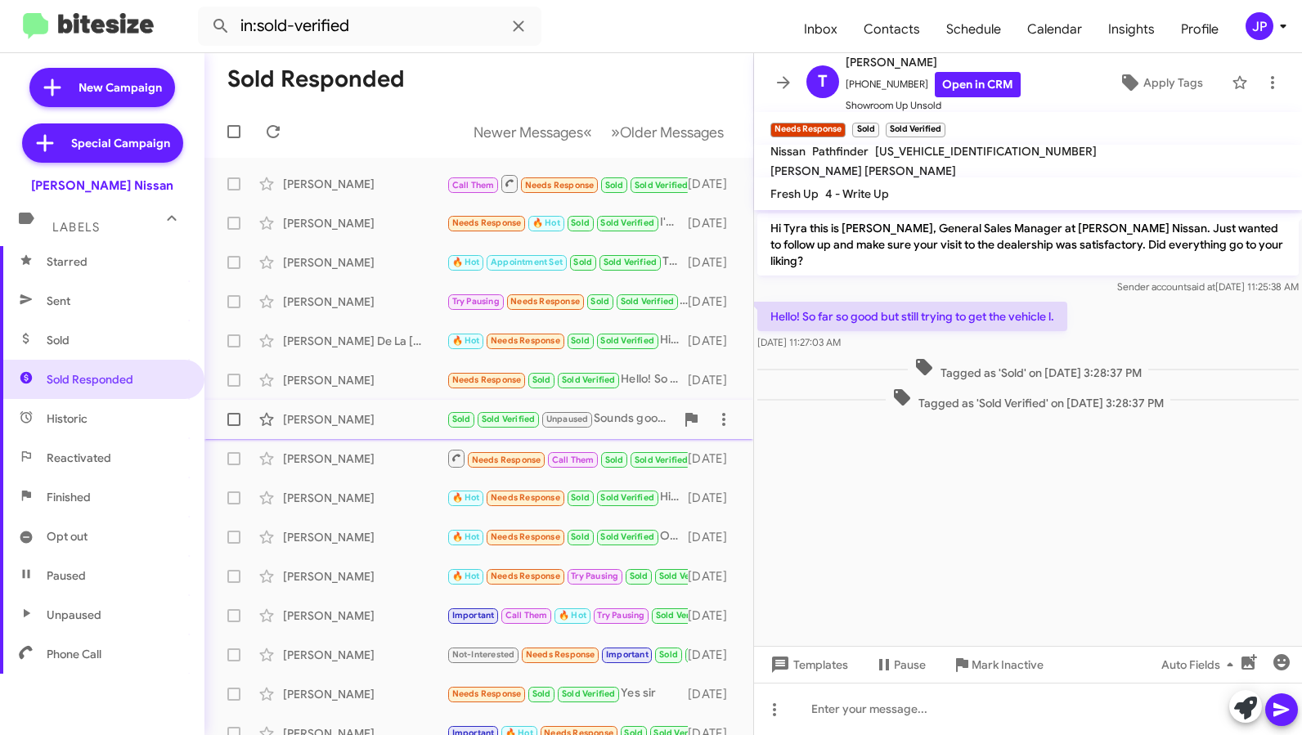
click at [365, 412] on div "Jumana Bambot" at bounding box center [365, 419] width 164 height 16
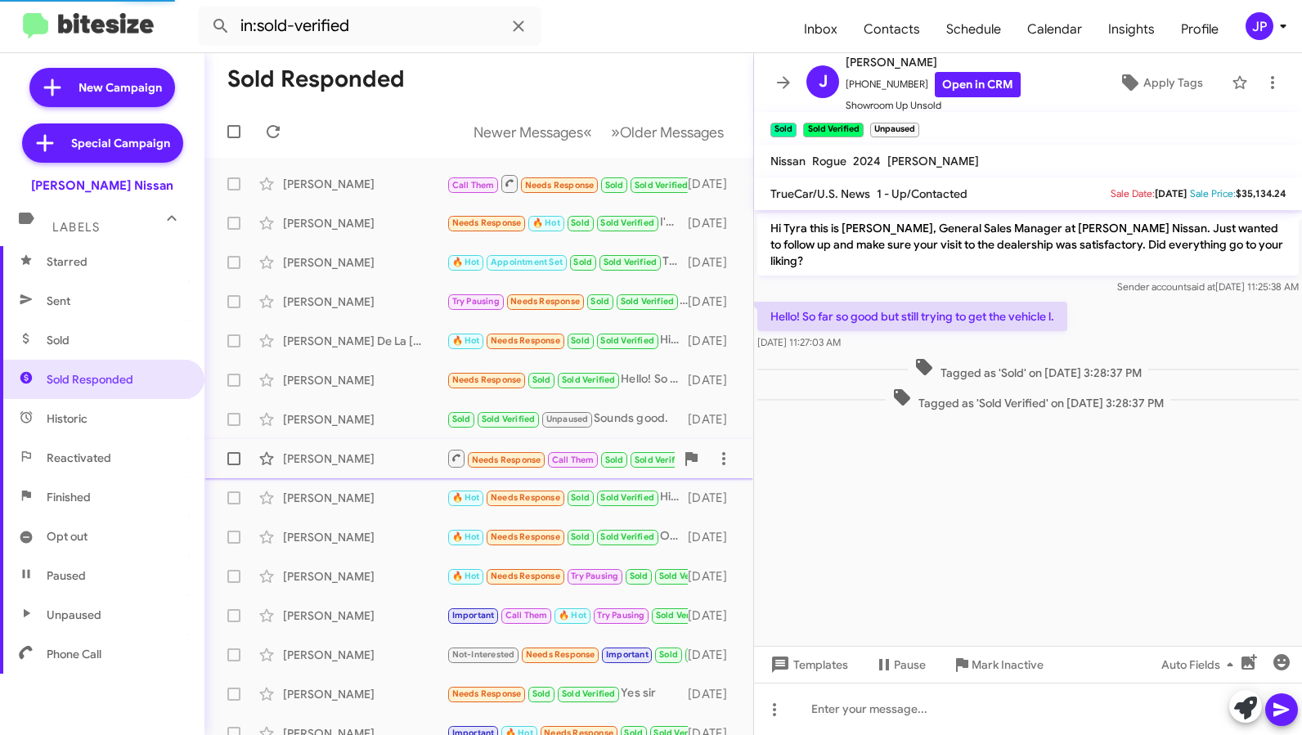
scroll to position [677, 0]
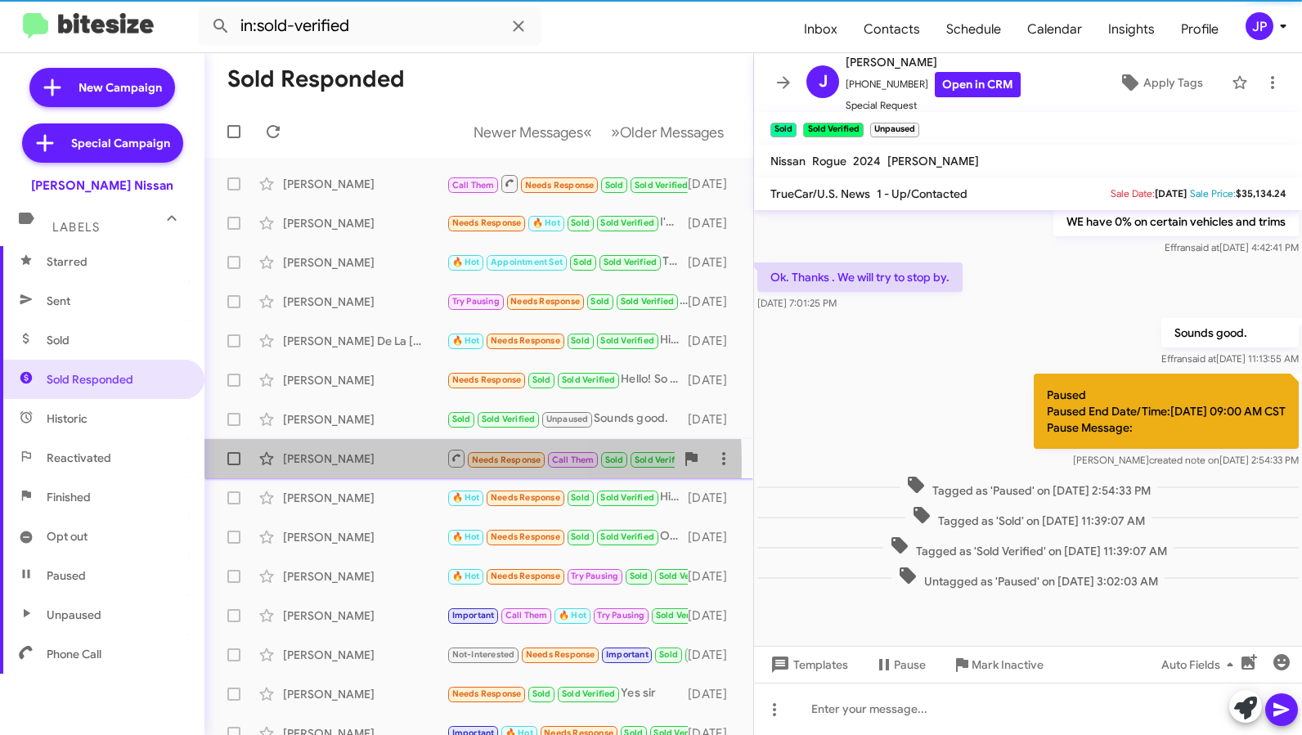
click at [352, 463] on div "Israel Alvarado" at bounding box center [365, 459] width 164 height 16
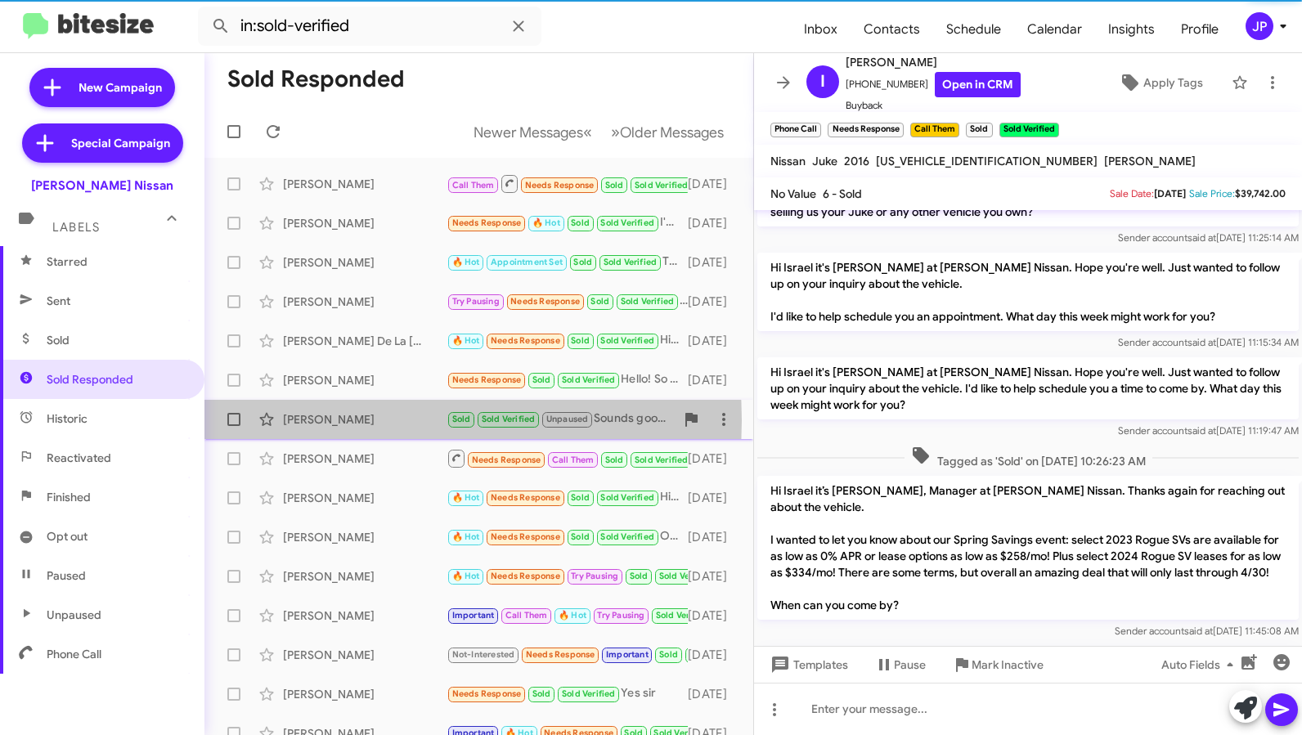
click at [364, 420] on div "Jumana Bambot" at bounding box center [365, 419] width 164 height 16
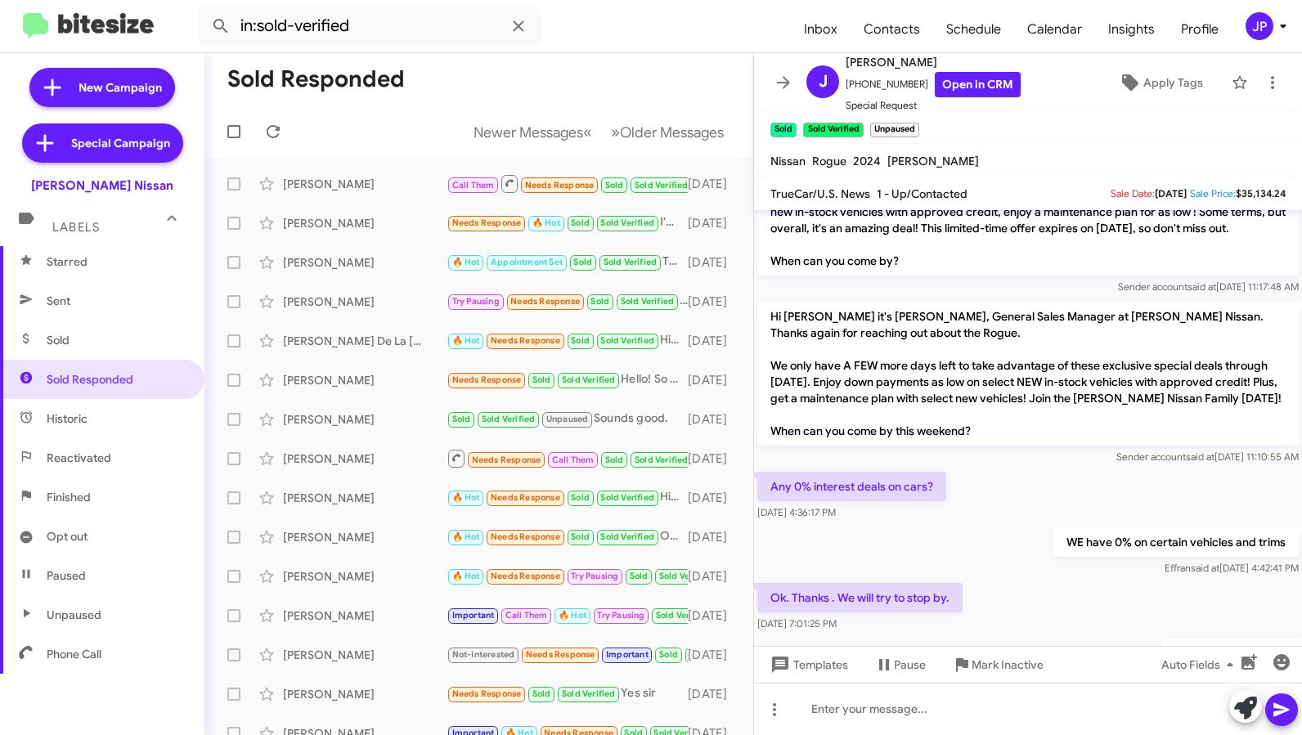
scroll to position [361, 0]
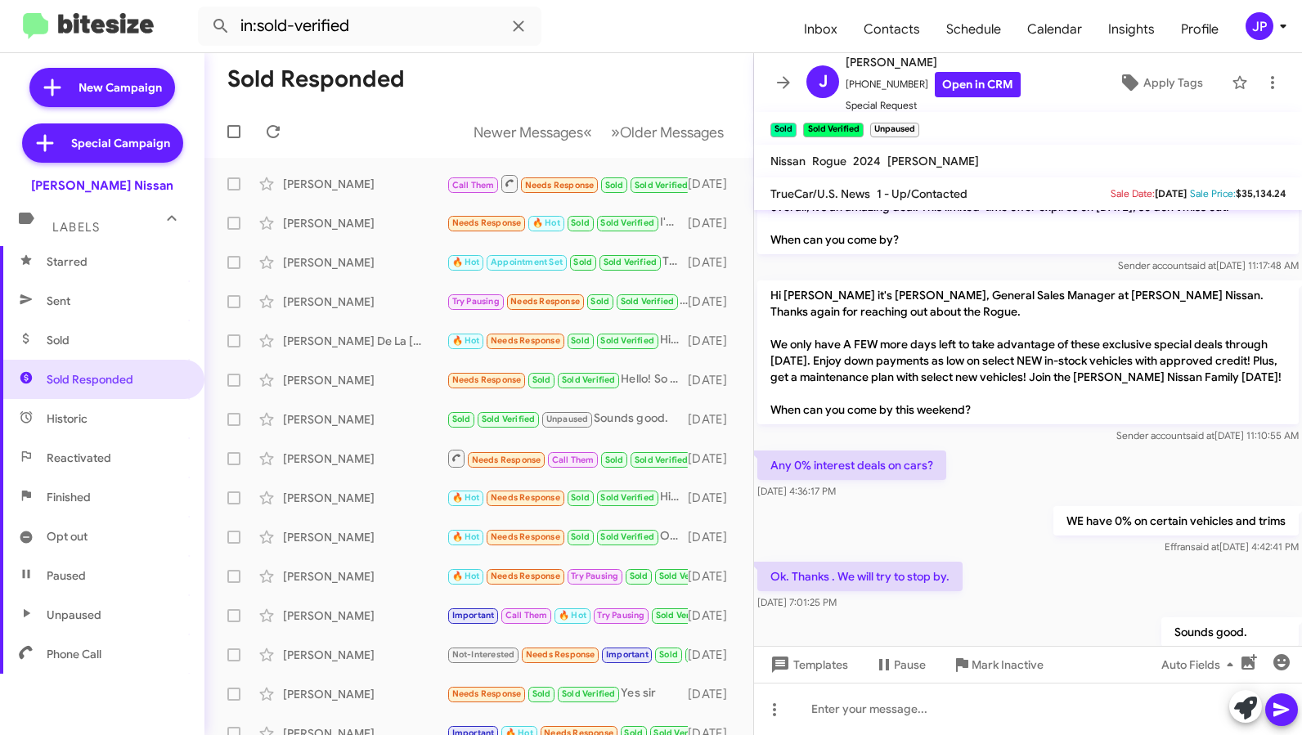
click at [1259, 13] on div "JP" at bounding box center [1260, 26] width 28 height 28
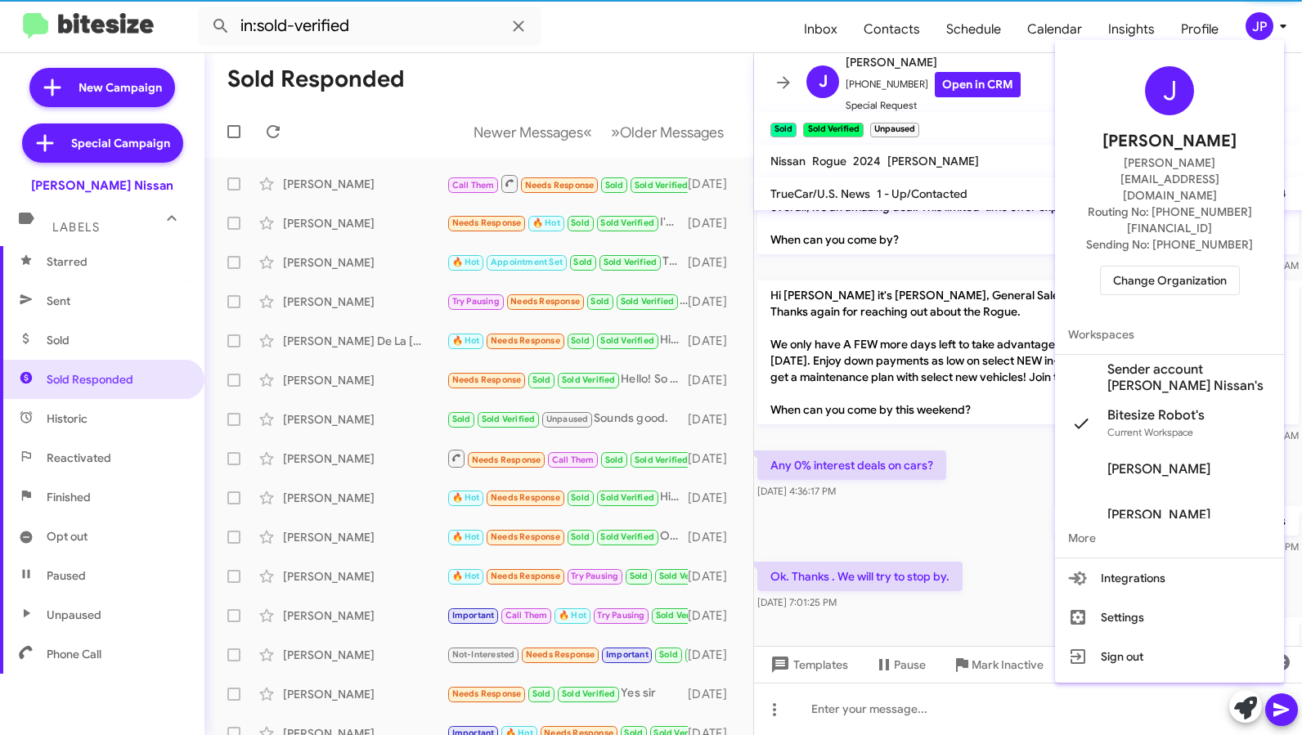
click at [1178, 267] on span "Change Organization" at bounding box center [1170, 281] width 114 height 28
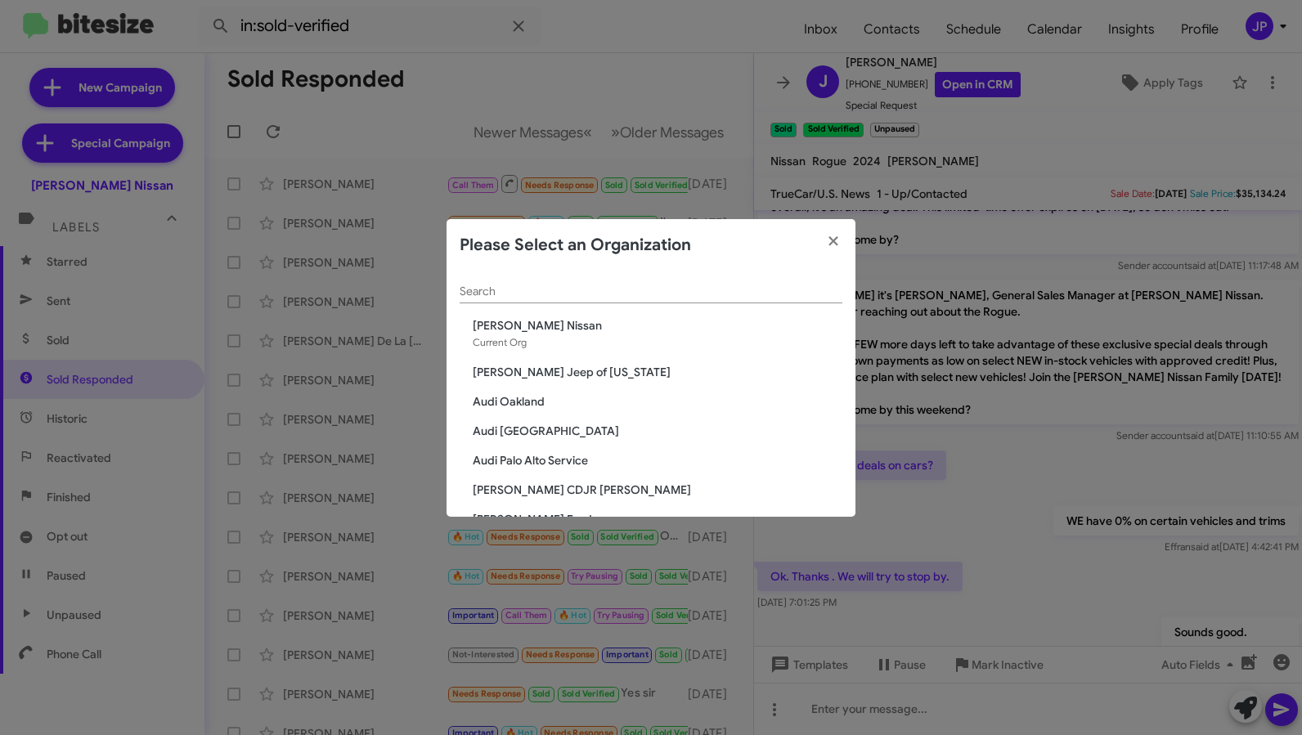
click at [647, 303] on div "Search" at bounding box center [651, 295] width 383 height 47
click at [644, 303] on div "Search" at bounding box center [651, 295] width 383 height 47
click at [641, 294] on div "Search" at bounding box center [651, 288] width 383 height 32
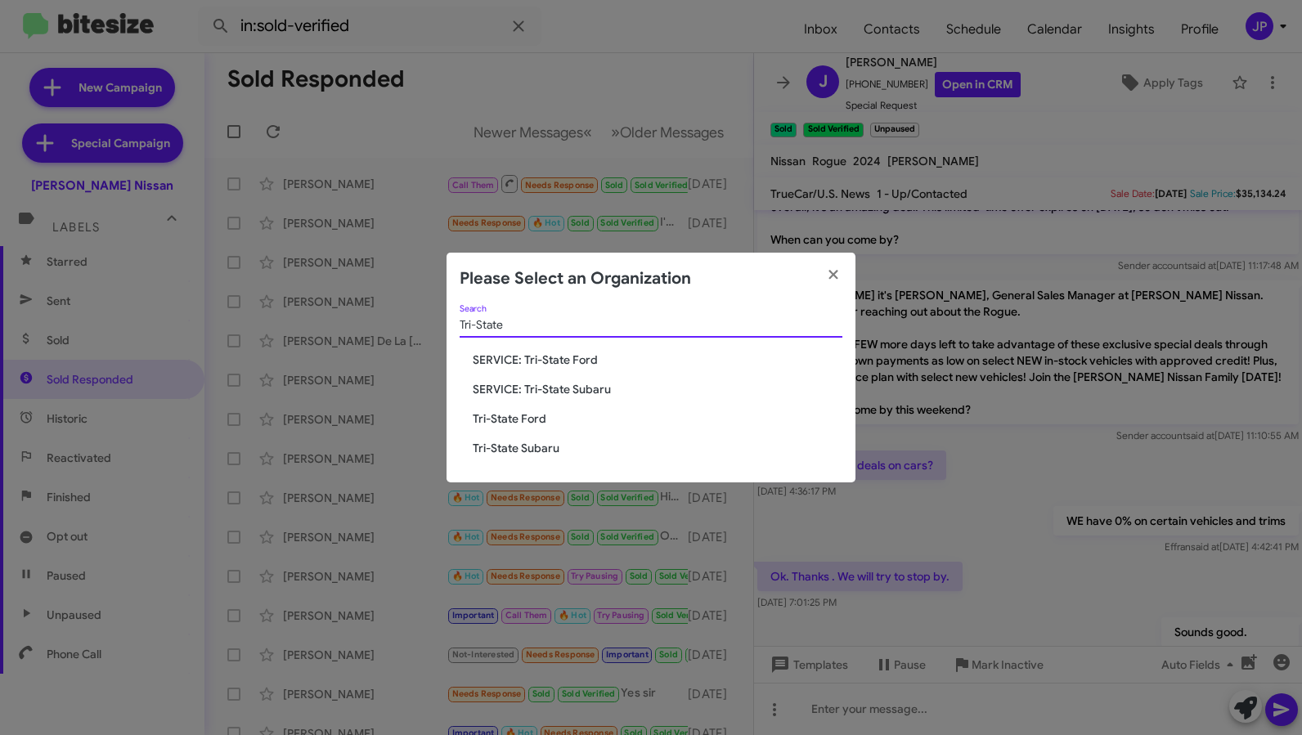
type input "Tri-State"
click at [519, 449] on span "Tri-State Subaru" at bounding box center [658, 448] width 370 height 16
click at [519, 450] on span "Tri-State Subaru" at bounding box center [658, 448] width 370 height 16
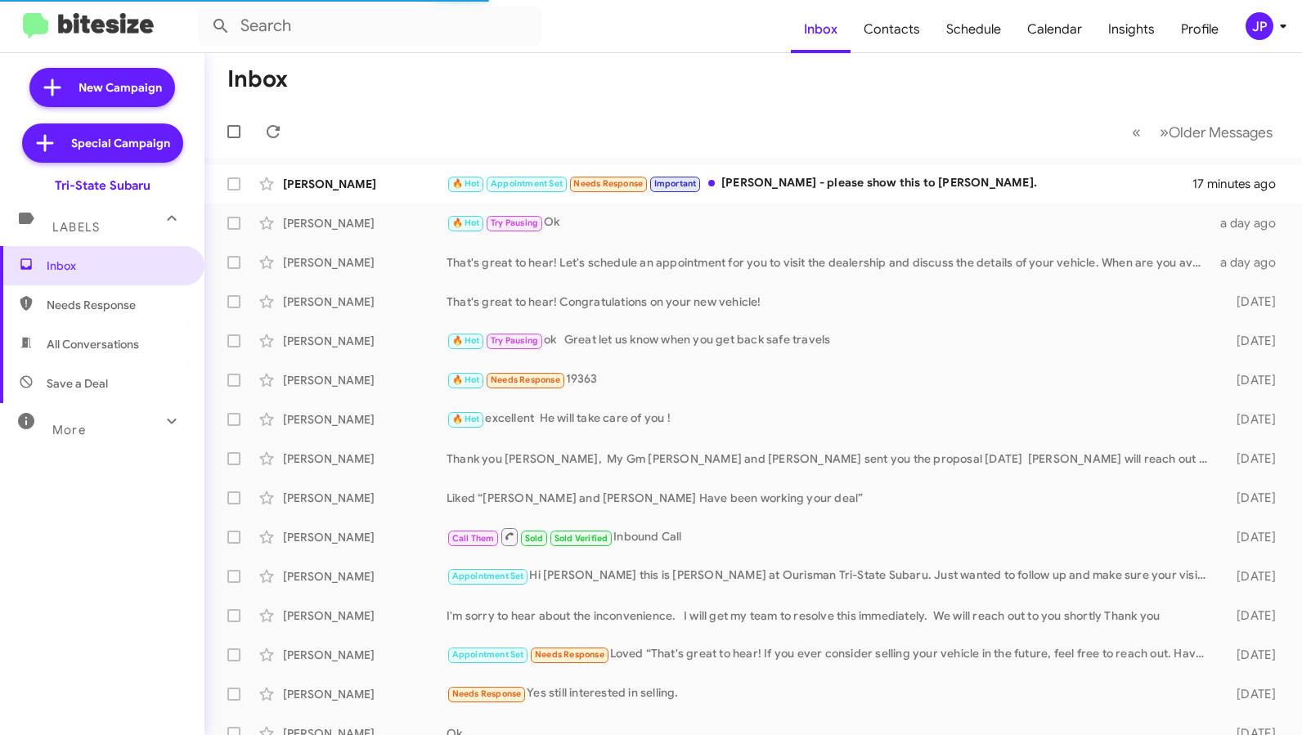
click at [1243, 29] on button "JP" at bounding box center [1258, 26] width 52 height 28
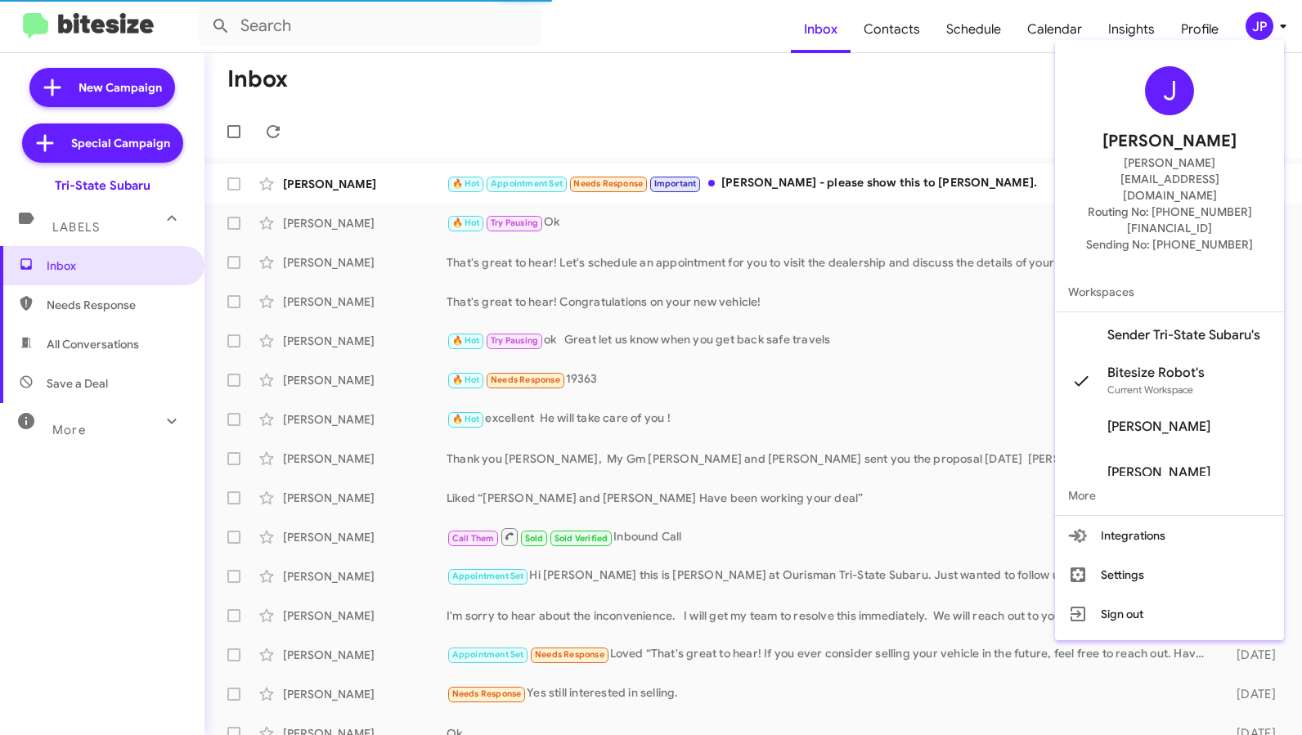
click at [1161, 327] on span "Sender Tri-State Subaru's" at bounding box center [1183, 335] width 153 height 16
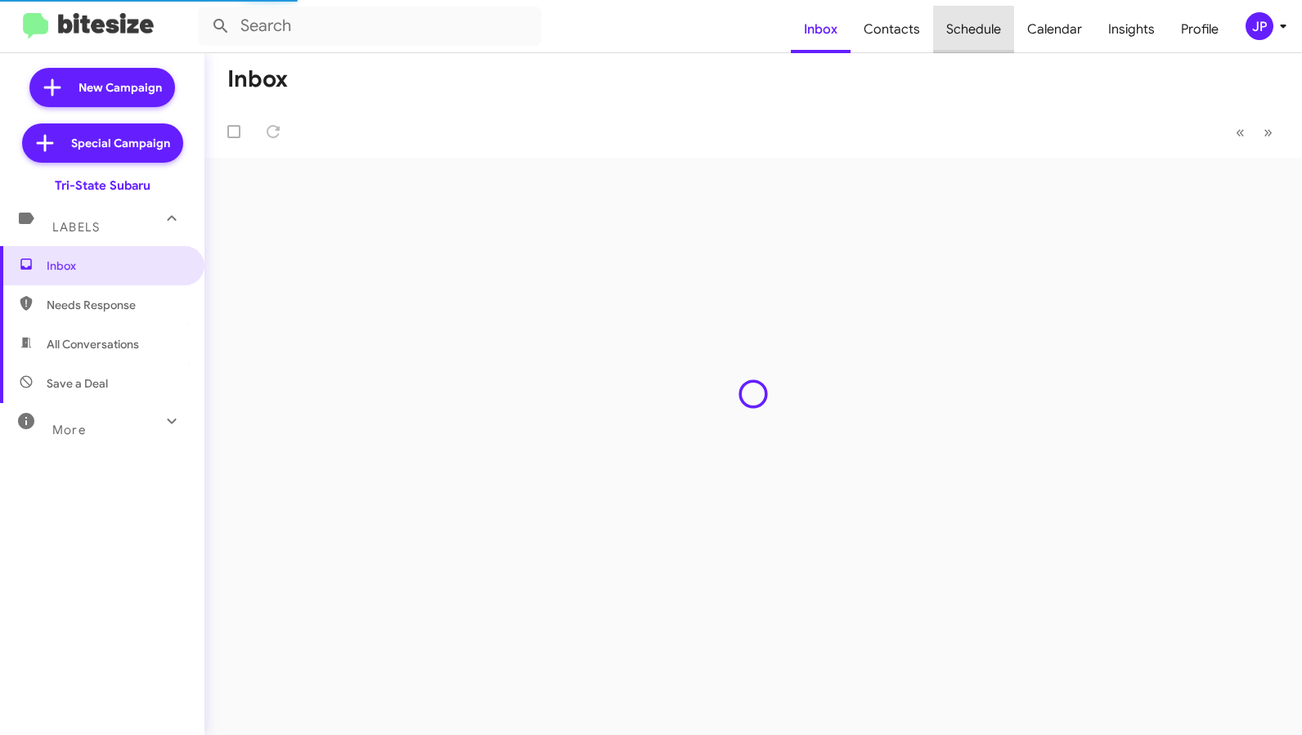
click at [976, 40] on span "Schedule" at bounding box center [973, 29] width 81 height 47
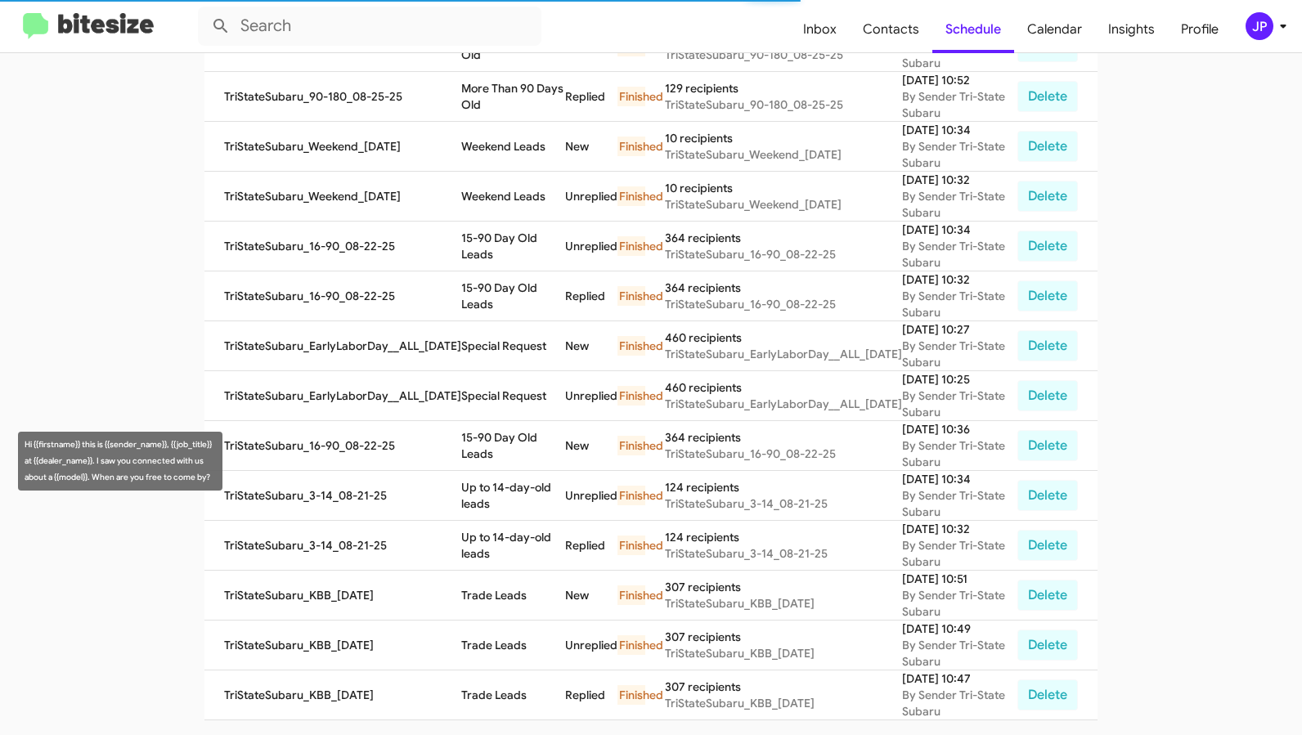
scroll to position [568, 0]
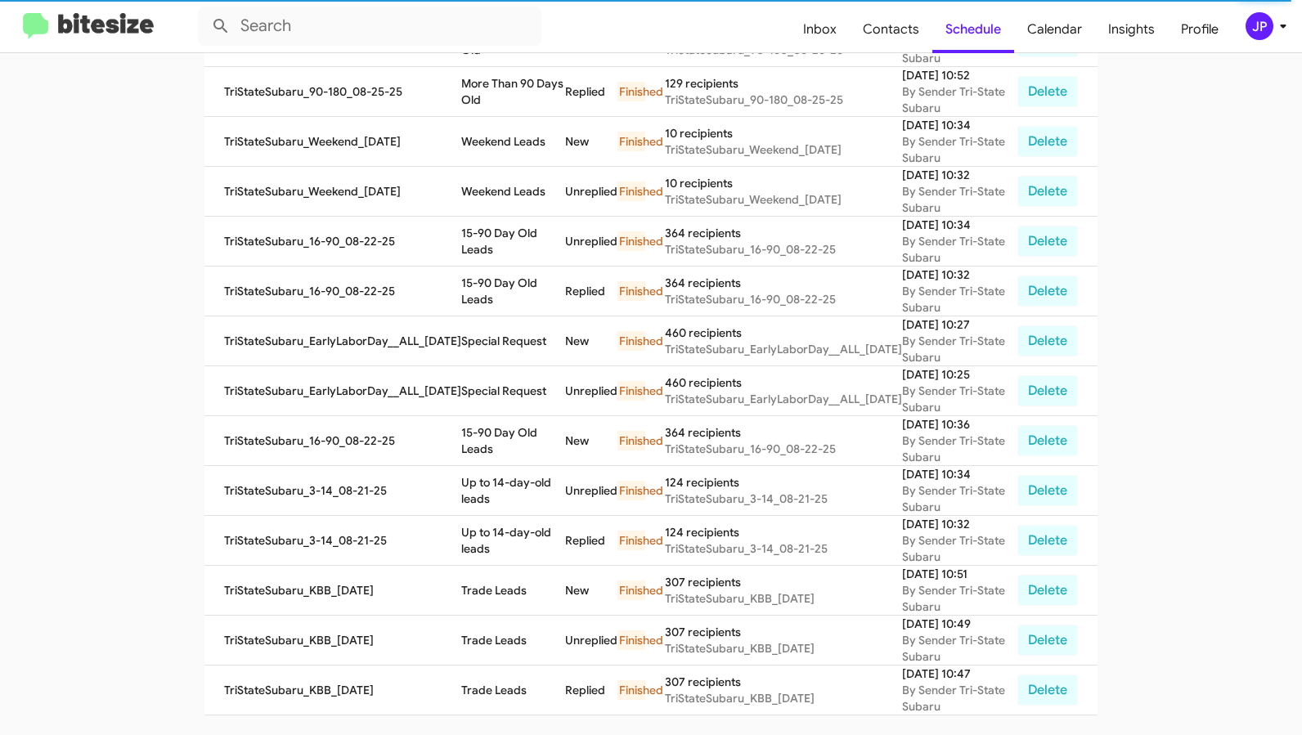
click at [77, 27] on img at bounding box center [88, 26] width 131 height 27
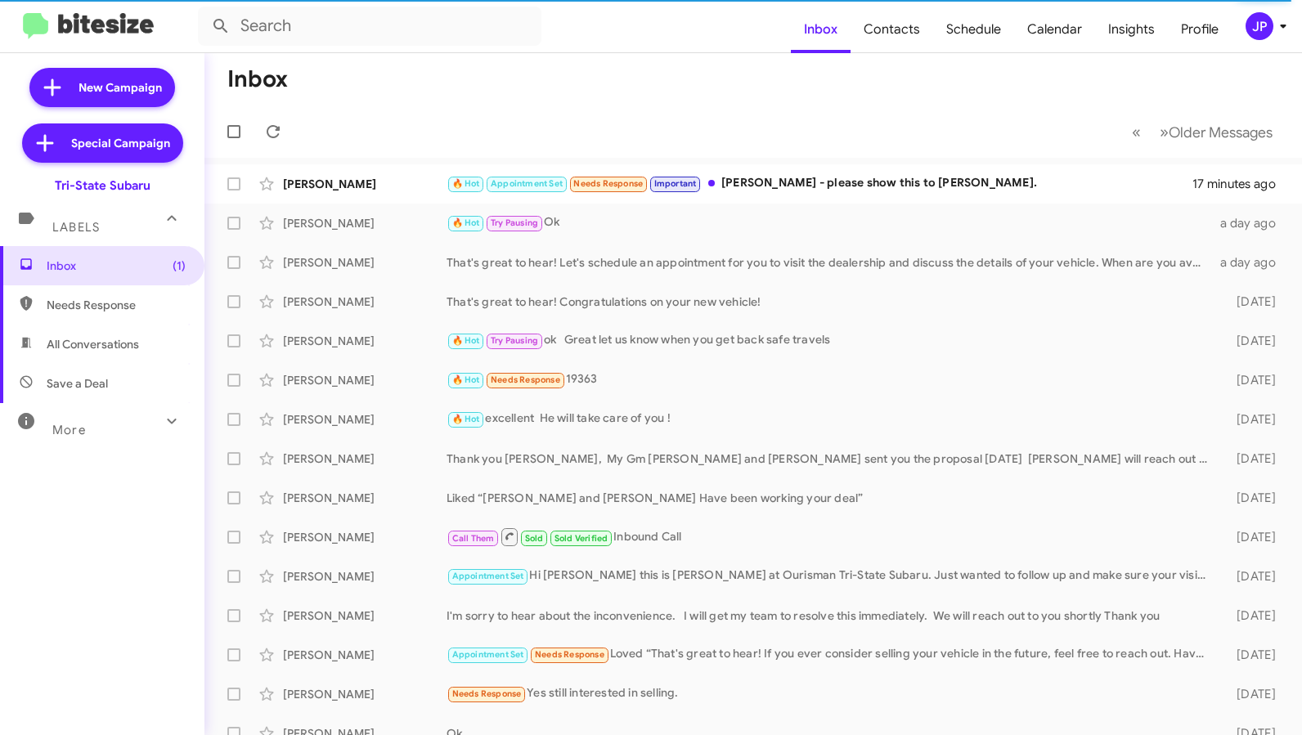
click at [1270, 29] on div "JP" at bounding box center [1260, 26] width 28 height 28
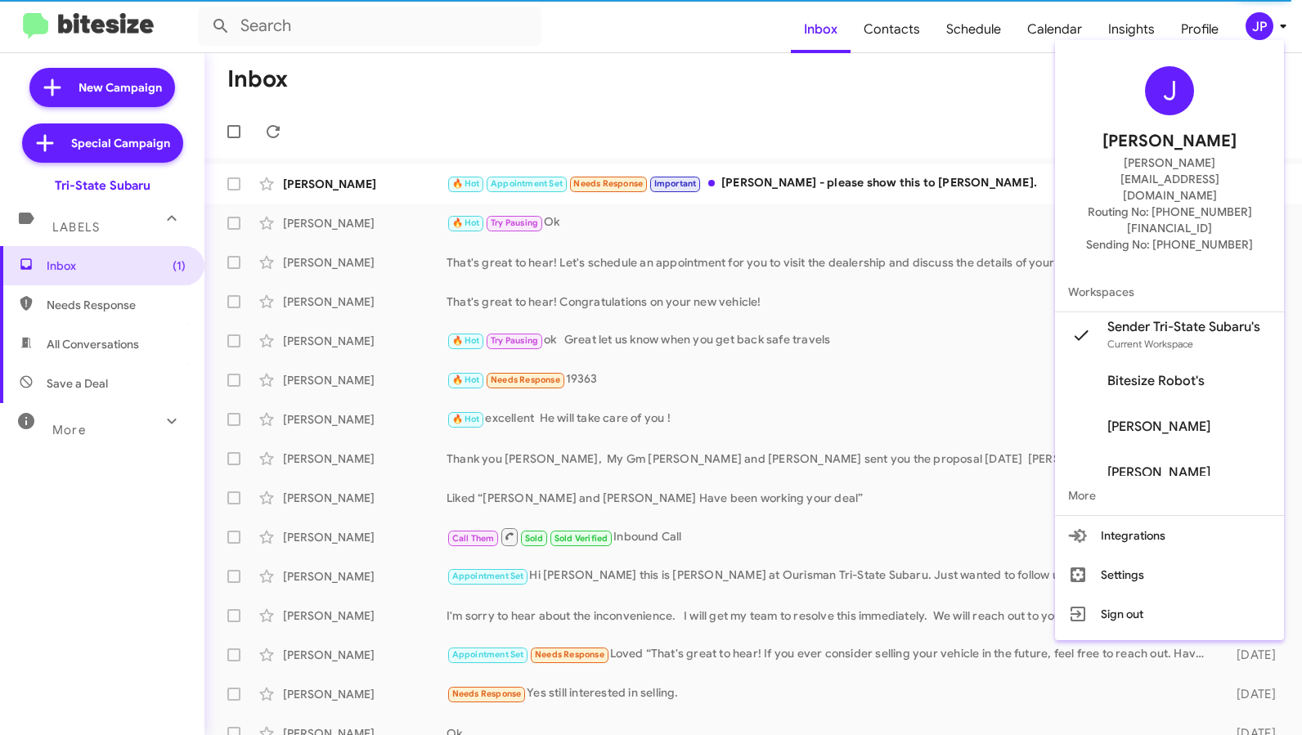
click at [98, 20] on div at bounding box center [651, 367] width 1302 height 735
click at [95, 21] on img at bounding box center [88, 26] width 131 height 27
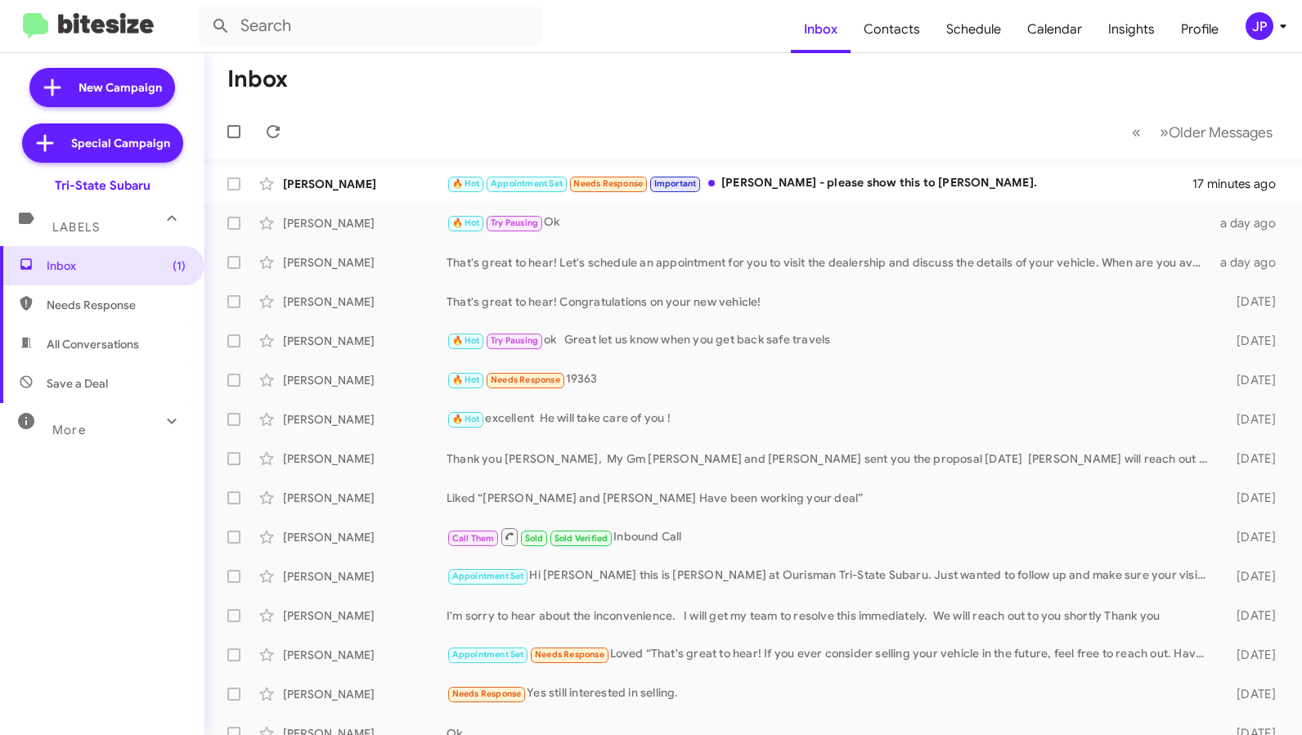
click at [1264, 42] on mat-toolbar "Inbox Contacts Schedule Calendar Insights Profile JP" at bounding box center [651, 26] width 1302 height 52
click at [1263, 35] on div "JP" at bounding box center [1260, 26] width 28 height 28
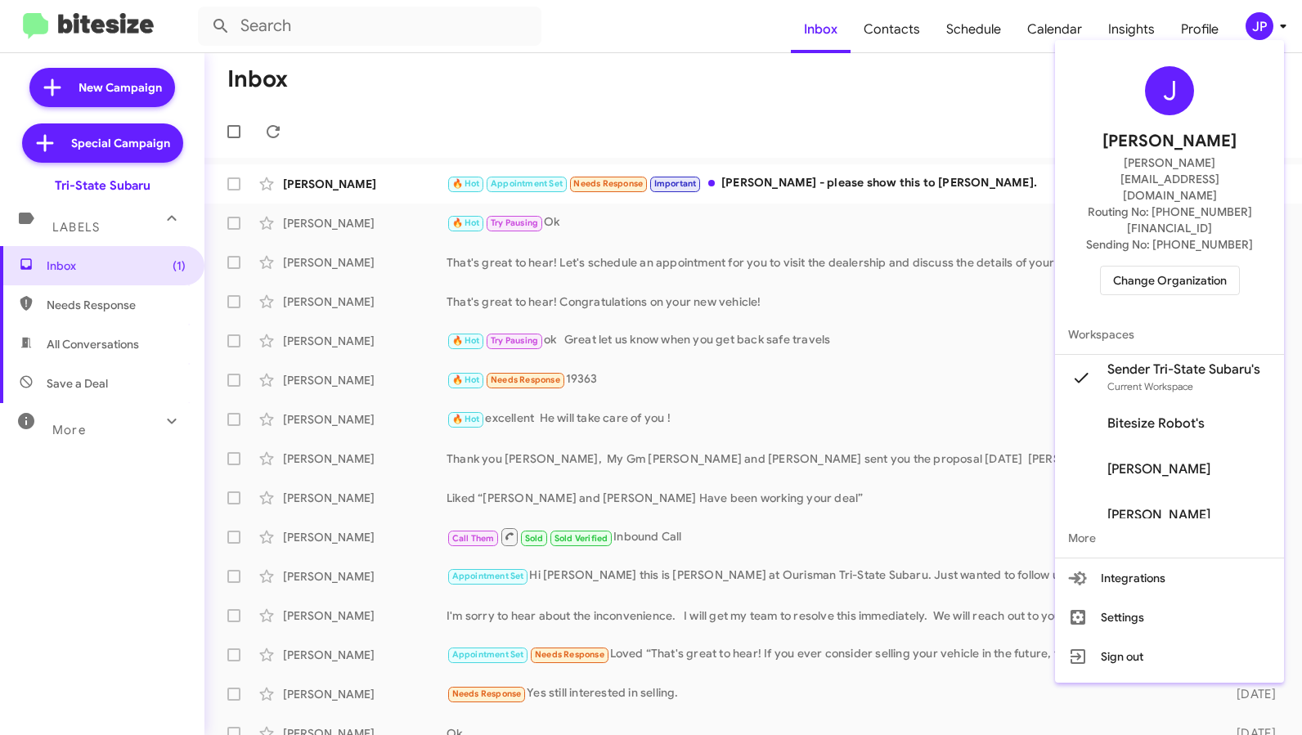
click at [1183, 267] on span "Change Organization" at bounding box center [1170, 281] width 114 height 28
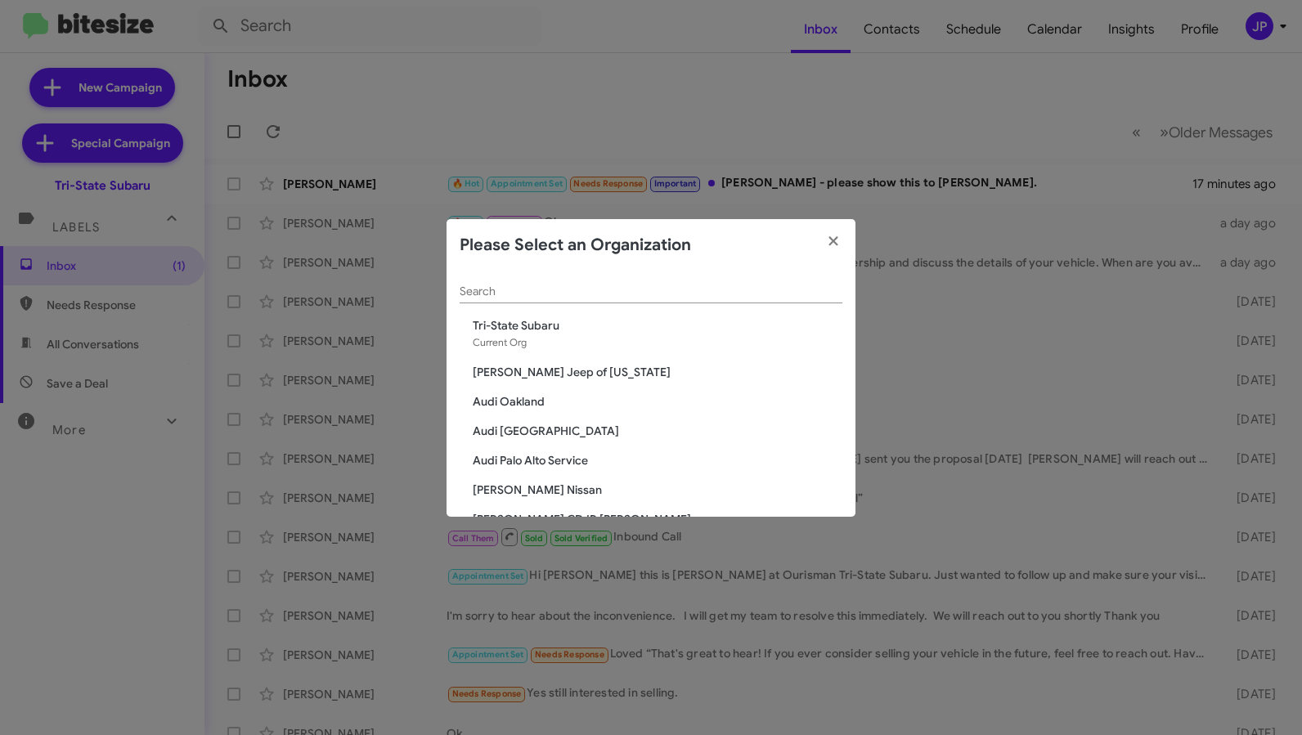
click at [559, 299] on div "Search" at bounding box center [651, 288] width 383 height 32
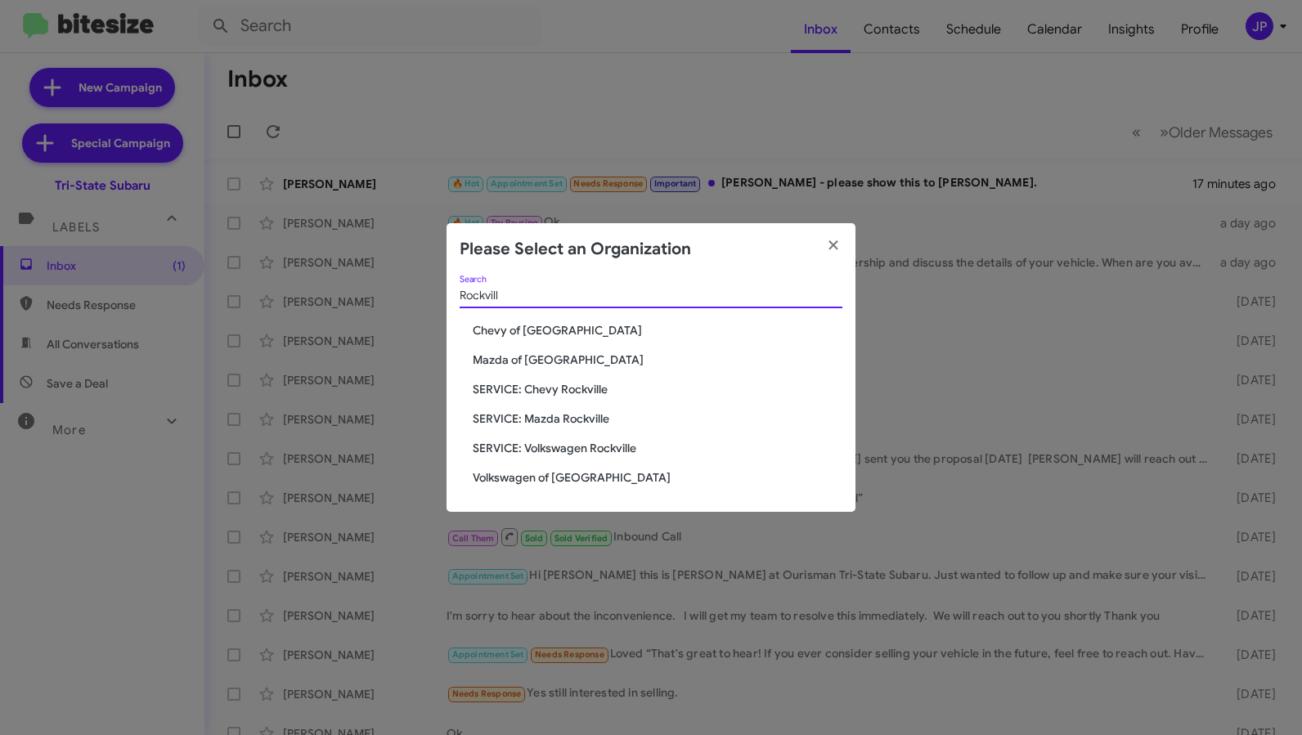
type input "Rockvill"
click at [535, 328] on span "Chevy of [GEOGRAPHIC_DATA]" at bounding box center [658, 330] width 370 height 16
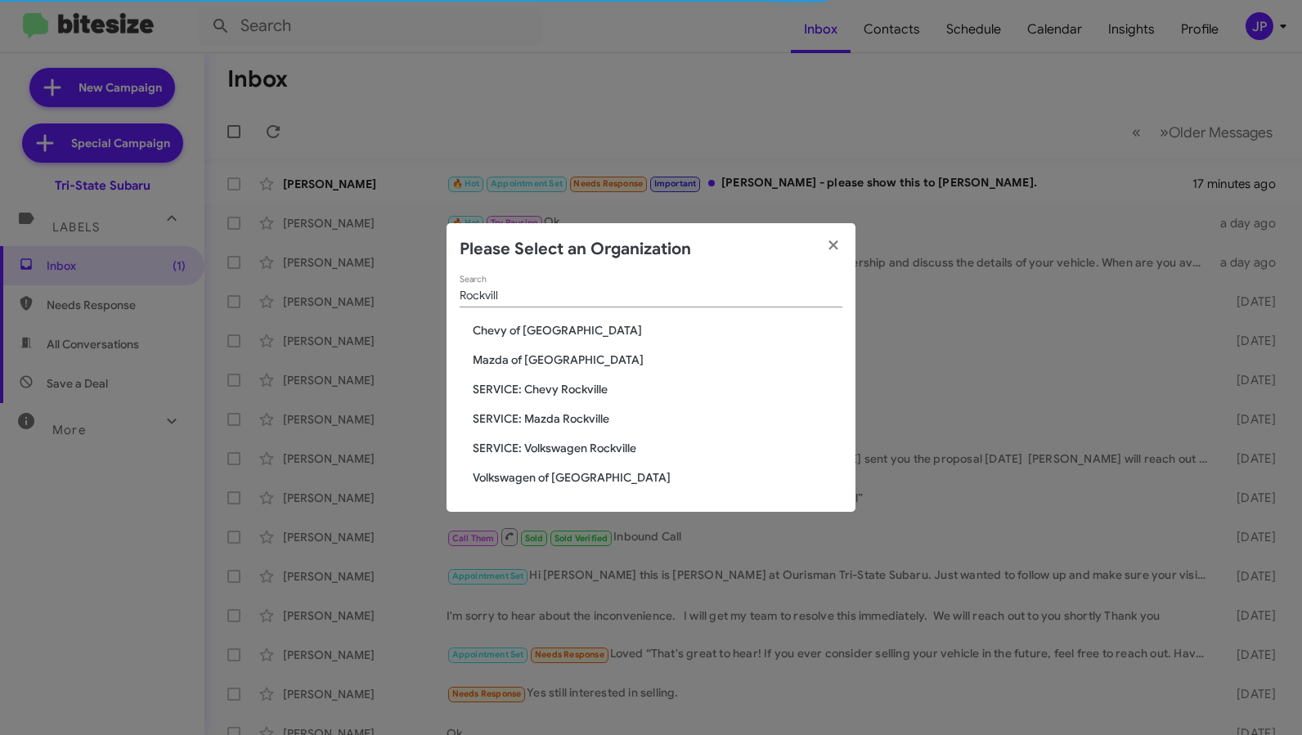
click at [471, 327] on span "Chevy of [GEOGRAPHIC_DATA]" at bounding box center [651, 330] width 383 height 16
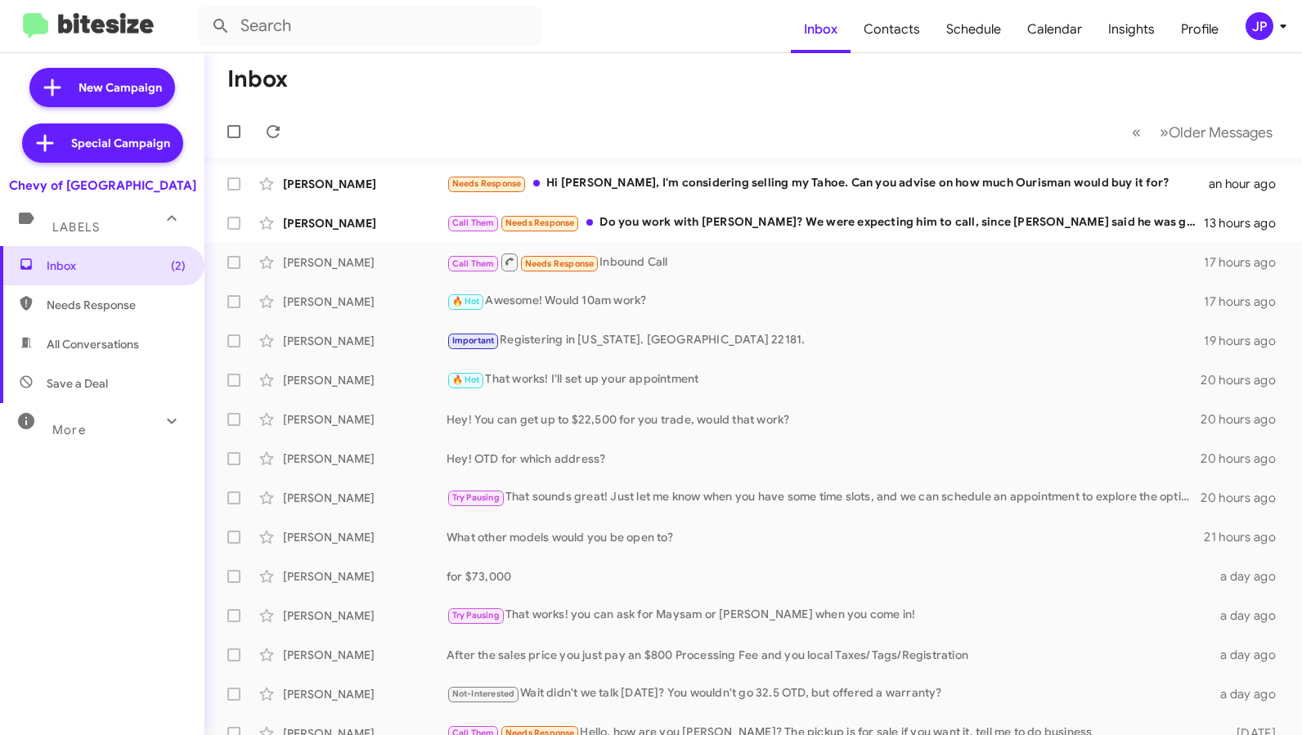
click at [1239, 31] on button "JP" at bounding box center [1258, 26] width 52 height 28
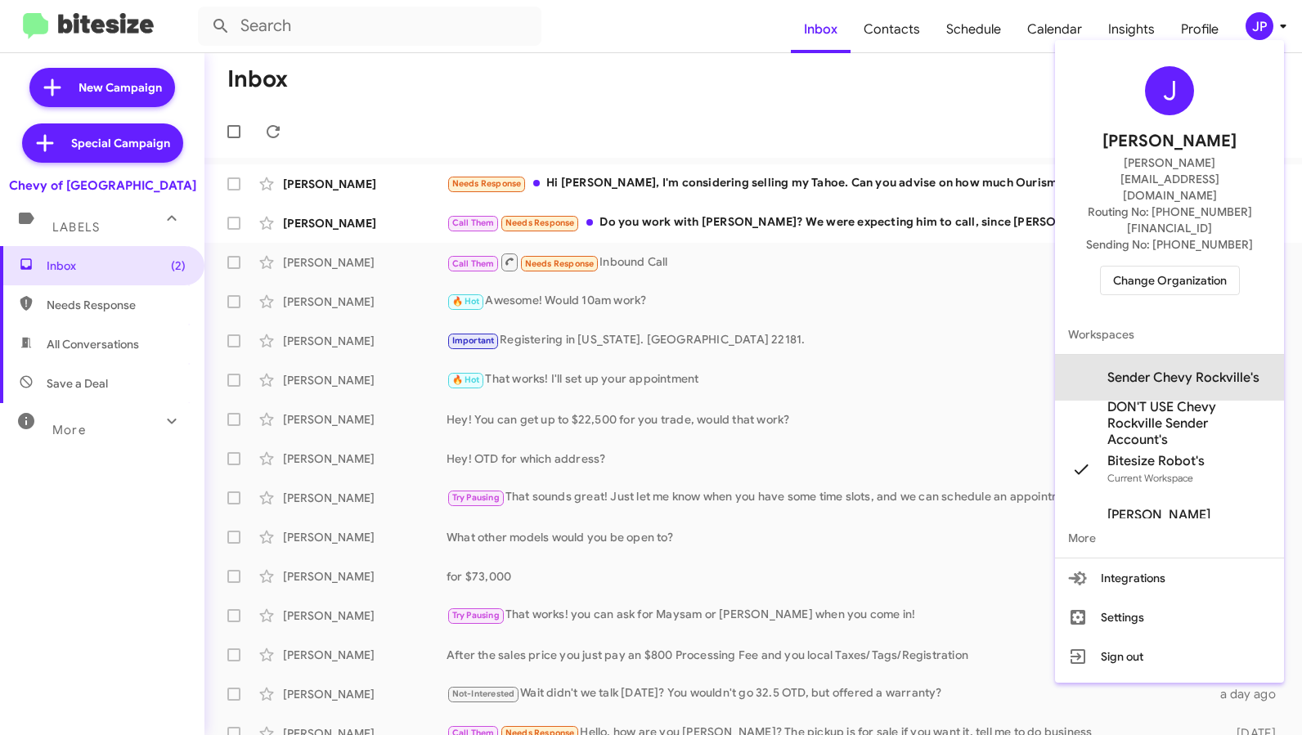
click at [1174, 370] on span "Sender Chevy Rockville's" at bounding box center [1183, 378] width 152 height 16
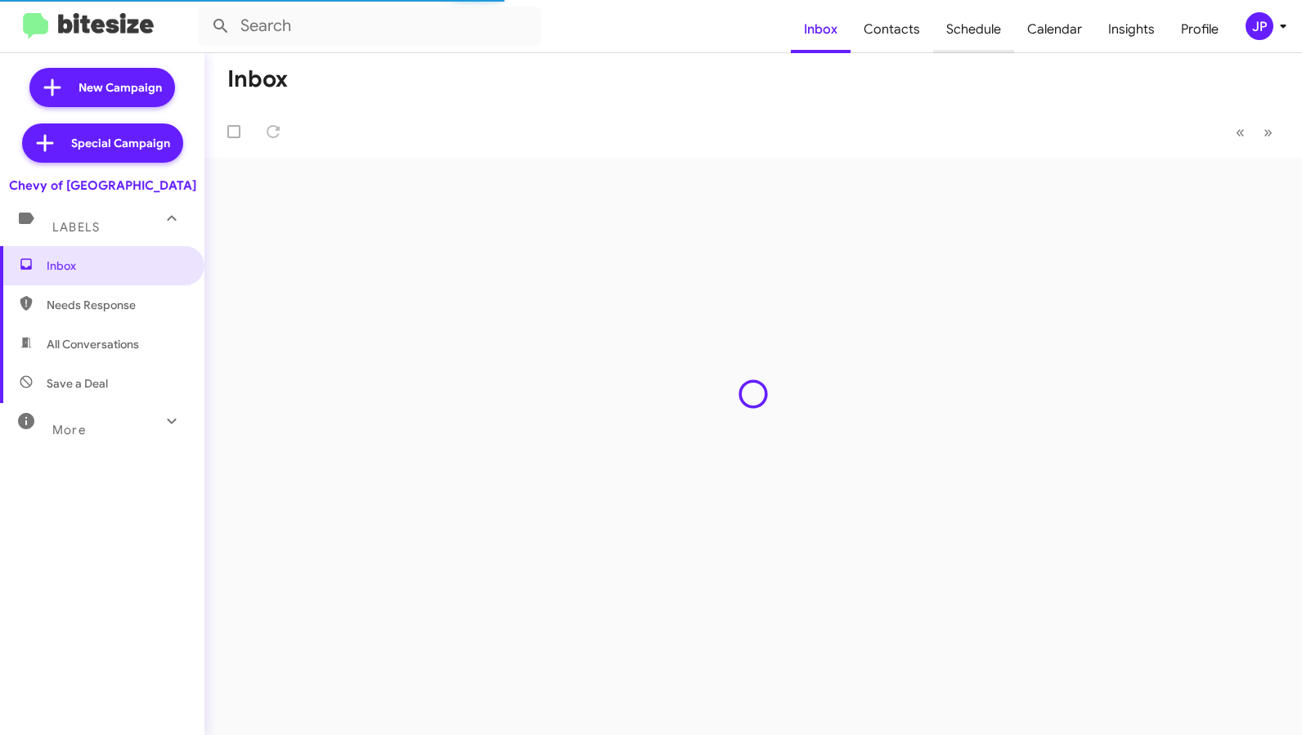
click at [987, 38] on span "Schedule" at bounding box center [973, 29] width 81 height 47
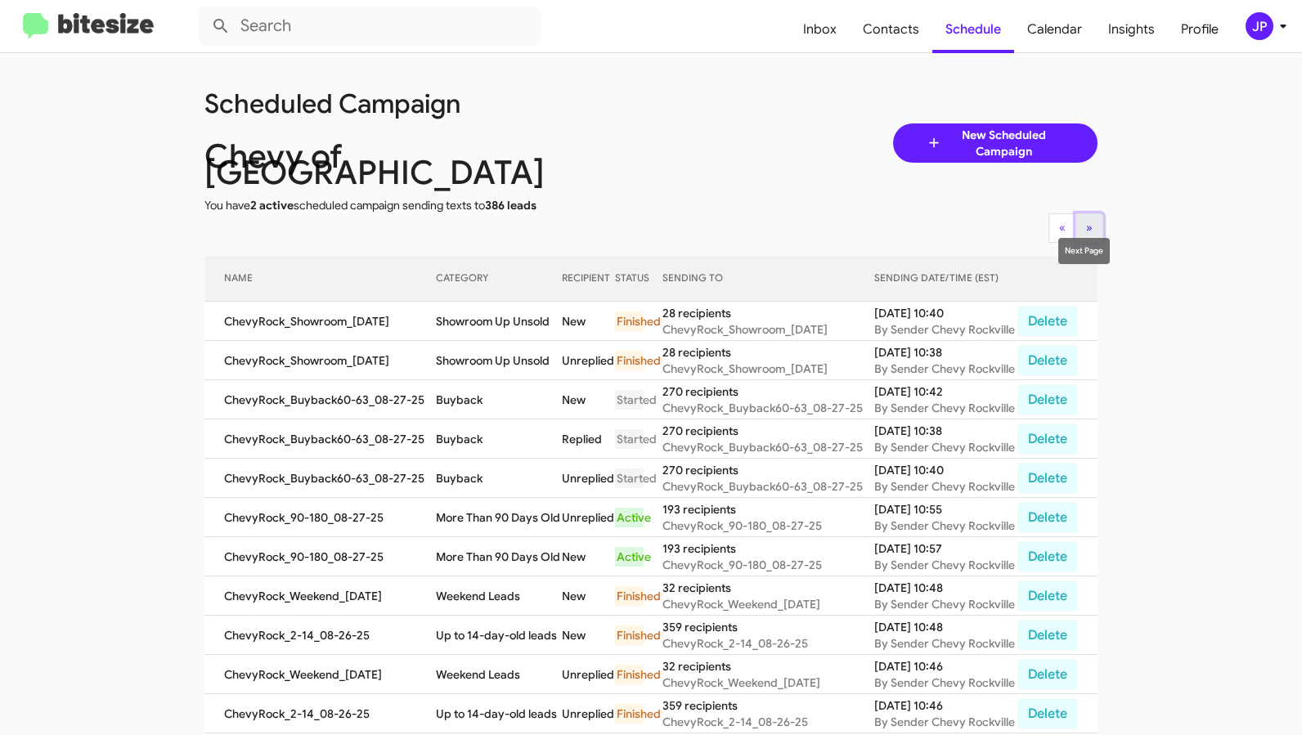
click at [1075, 213] on button "» Next" at bounding box center [1089, 227] width 28 height 29
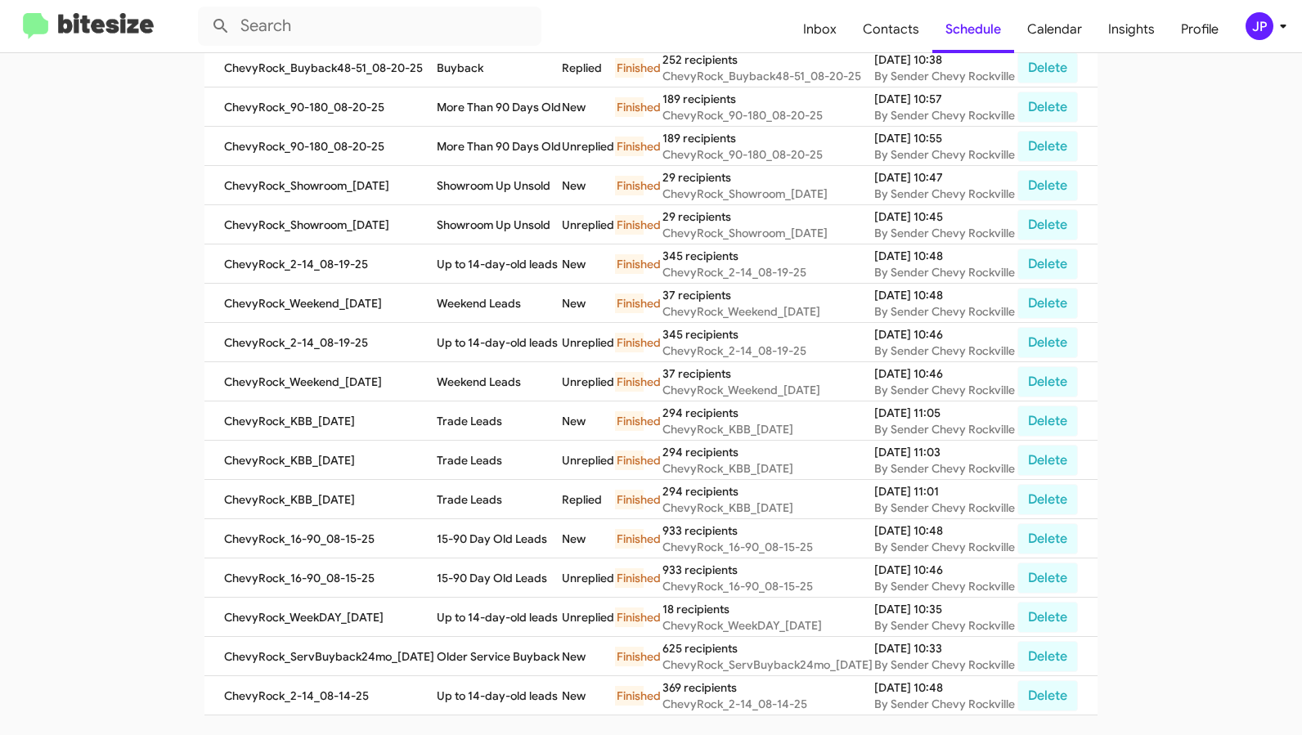
scroll to position [538, 0]
click at [95, 24] on img at bounding box center [88, 26] width 131 height 27
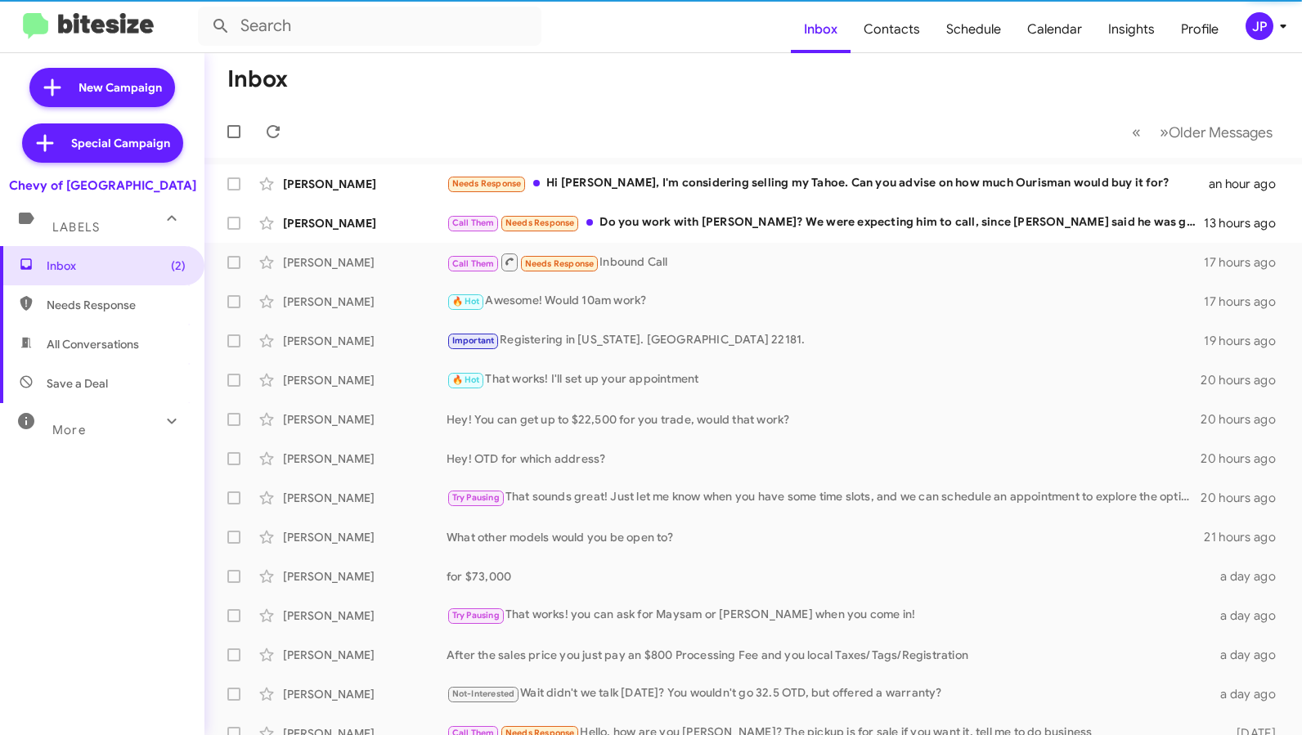
click at [113, 424] on div "More" at bounding box center [86, 423] width 146 height 30
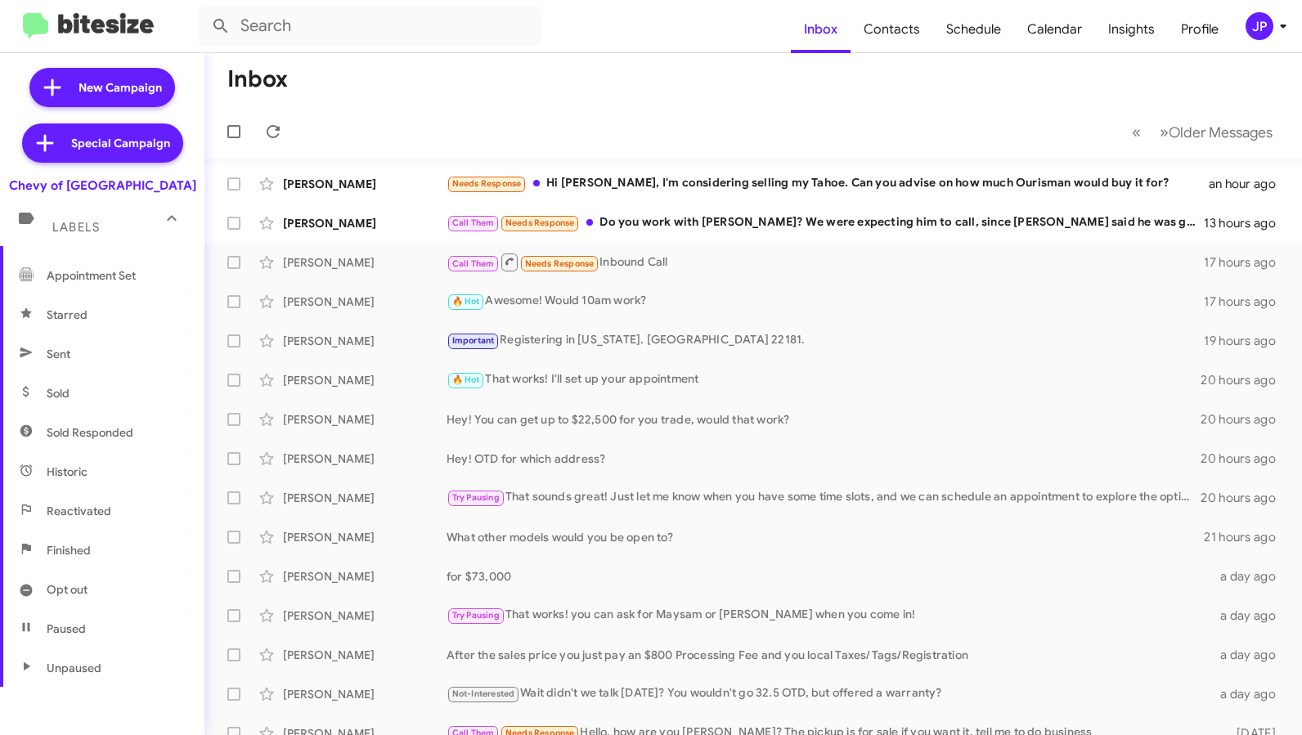
scroll to position [331, 0]
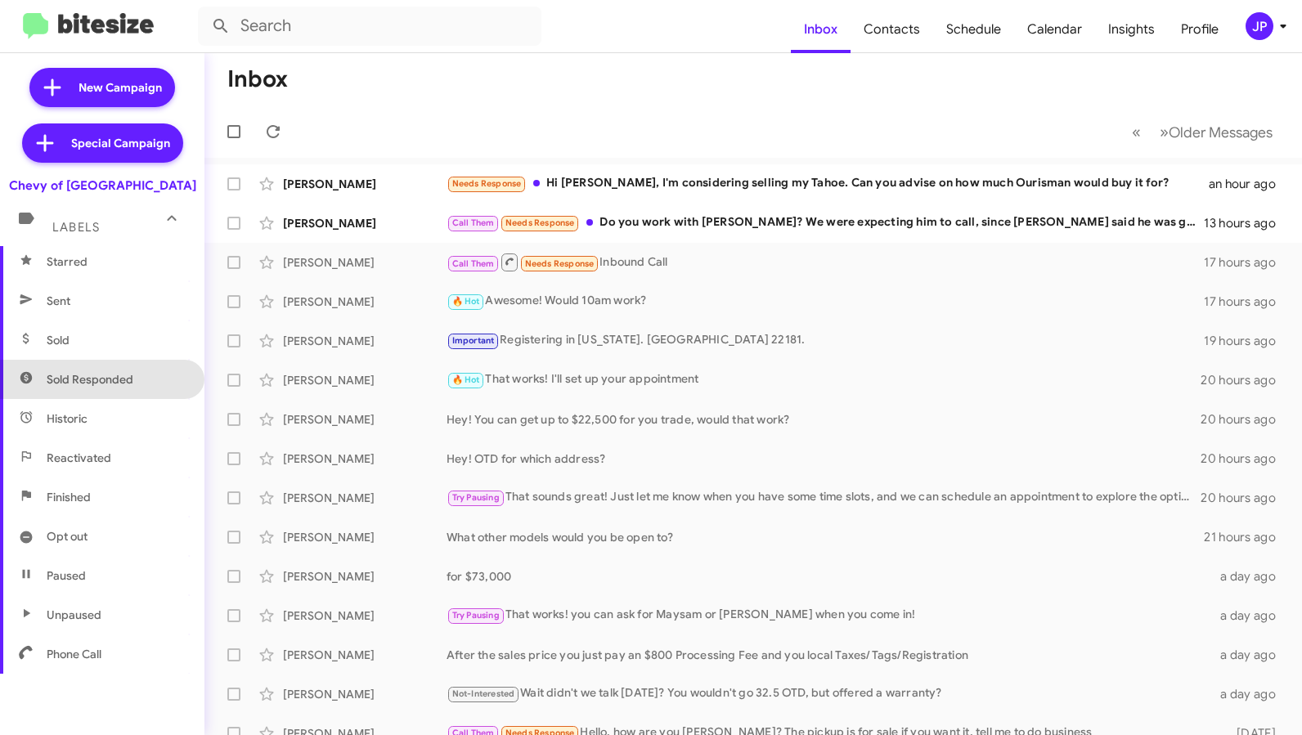
click at [145, 391] on span "Sold Responded" at bounding box center [102, 379] width 204 height 39
type input "in:sold-verified"
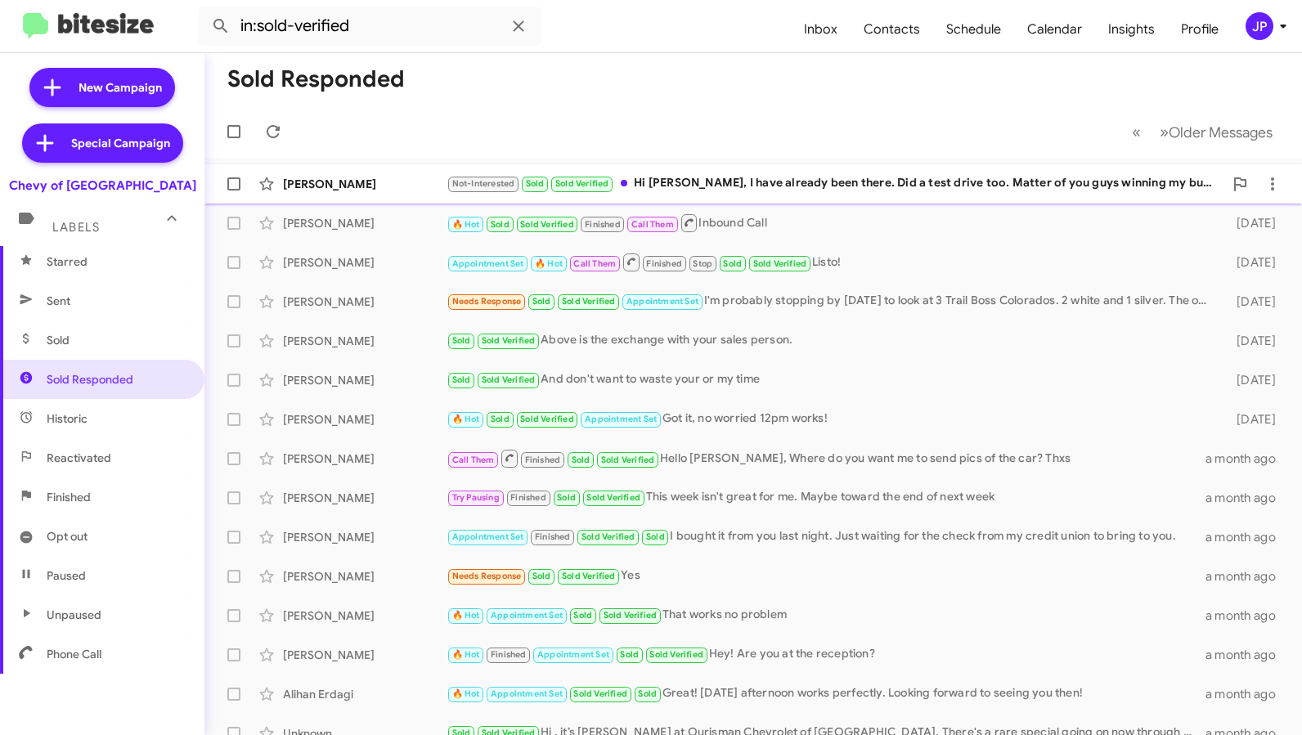
click at [383, 179] on div "[PERSON_NAME]" at bounding box center [365, 184] width 164 height 16
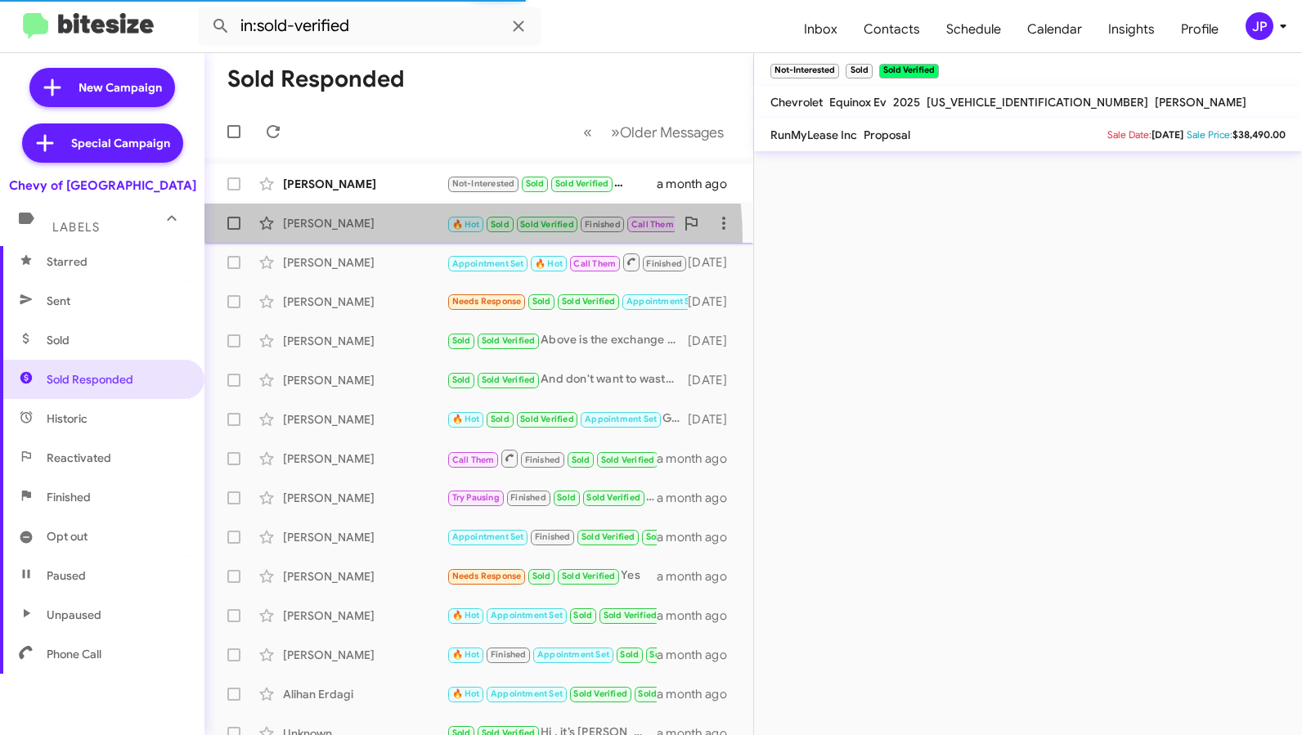
click at [400, 240] on span "Katy Carpinelli 🔥 Hot Sold Sold Verified Finished Call Them Inbound Call 8 days…" at bounding box center [478, 223] width 549 height 39
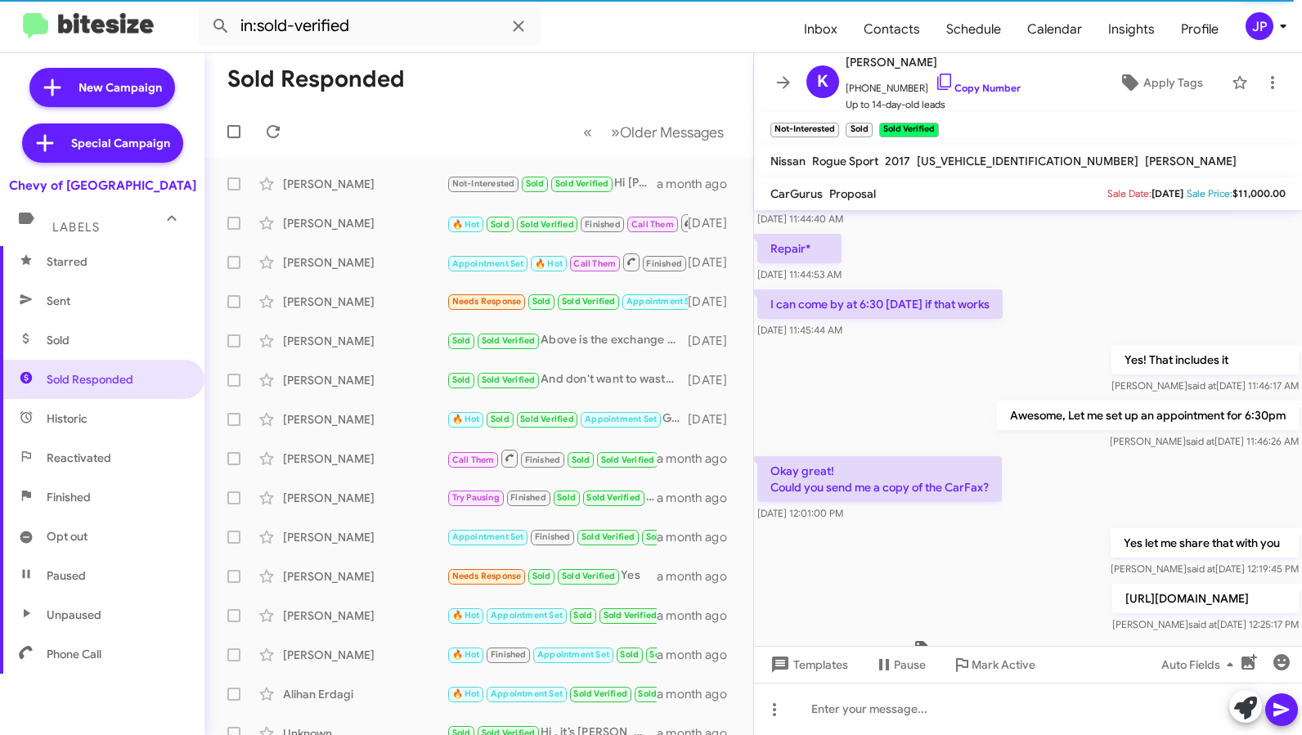
scroll to position [386, 0]
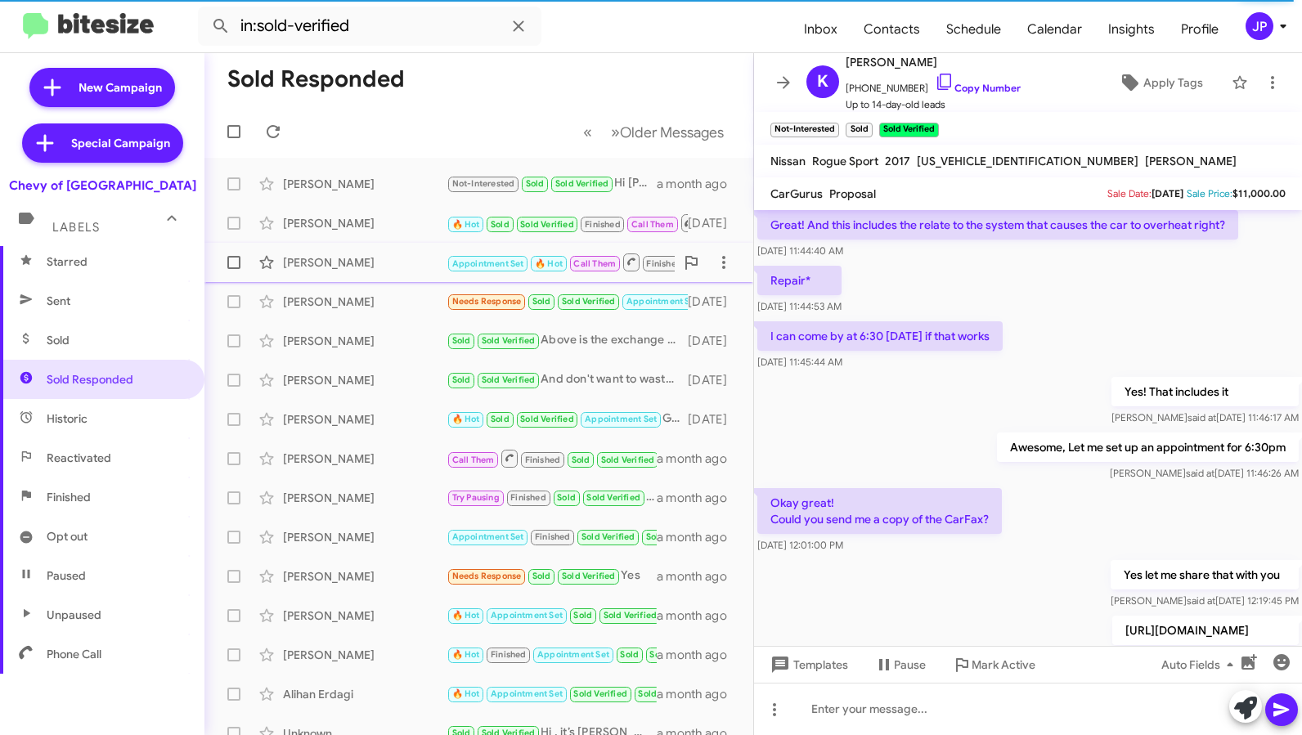
click at [403, 273] on div "Brayan Morales Appointment Set 🔥 Hot Call Them Finished Stop Sold Sold Verified…" at bounding box center [479, 262] width 523 height 33
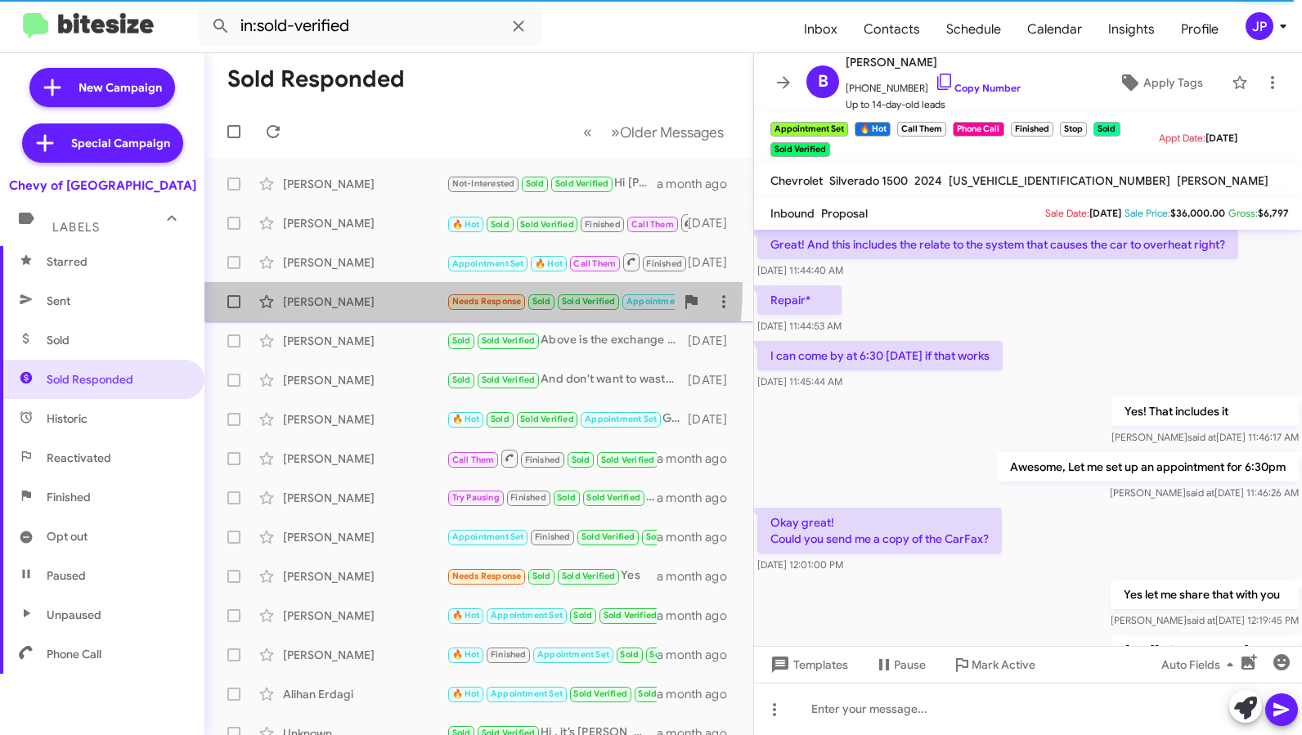
click at [402, 286] on div "Adolfo Dominguez Needs Response Sold Sold Verified Appointment Set I'm probably…" at bounding box center [479, 301] width 523 height 33
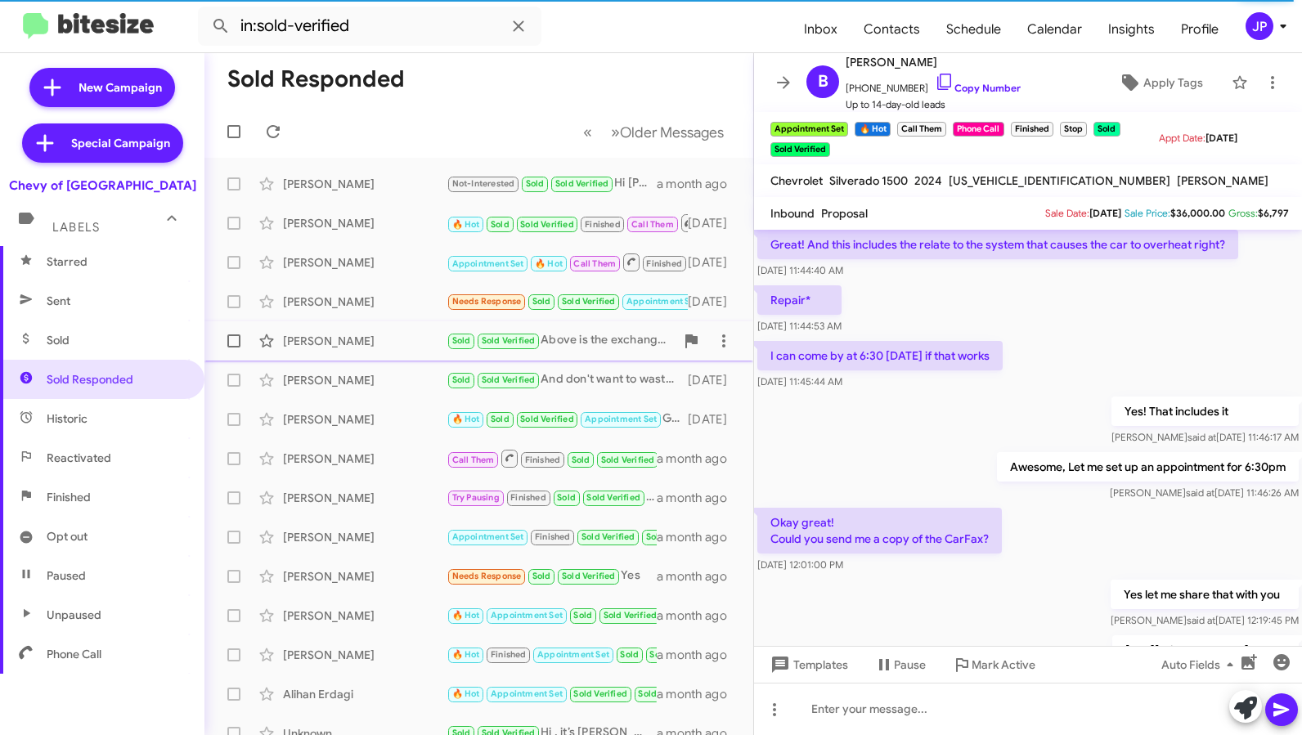
click at [400, 327] on div "John Johnson Sold Sold Verified Above is the exchange with your sales person. 1…" at bounding box center [479, 341] width 523 height 33
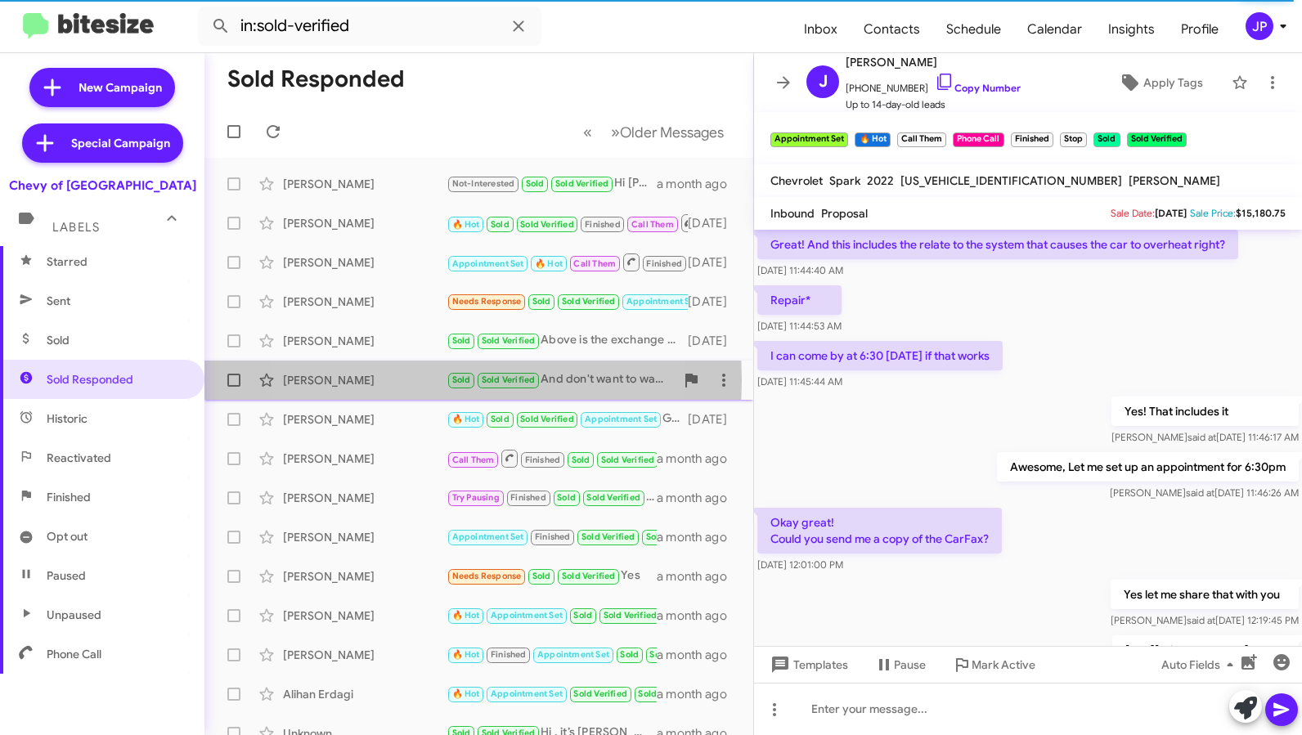
click at [402, 380] on div "Dafne Soto Quezada" at bounding box center [365, 380] width 164 height 16
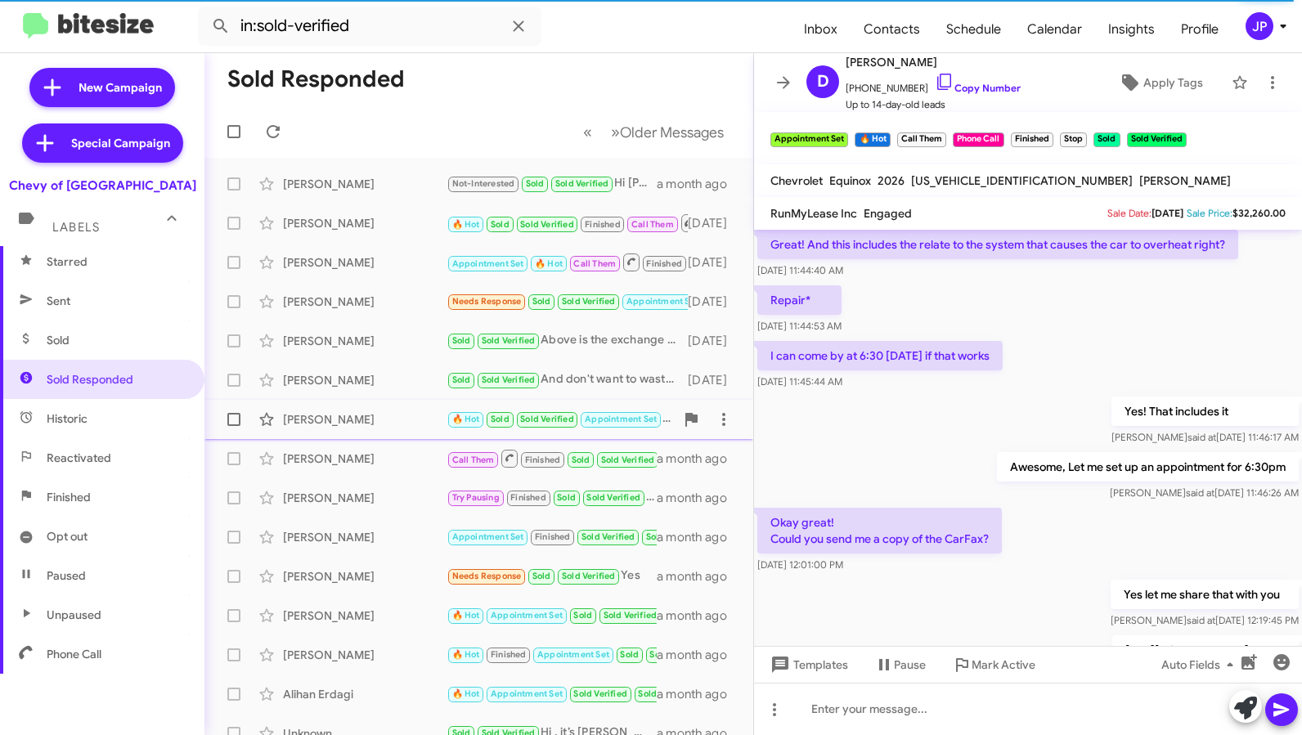
click at [400, 421] on div "Greg Pearson" at bounding box center [365, 419] width 164 height 16
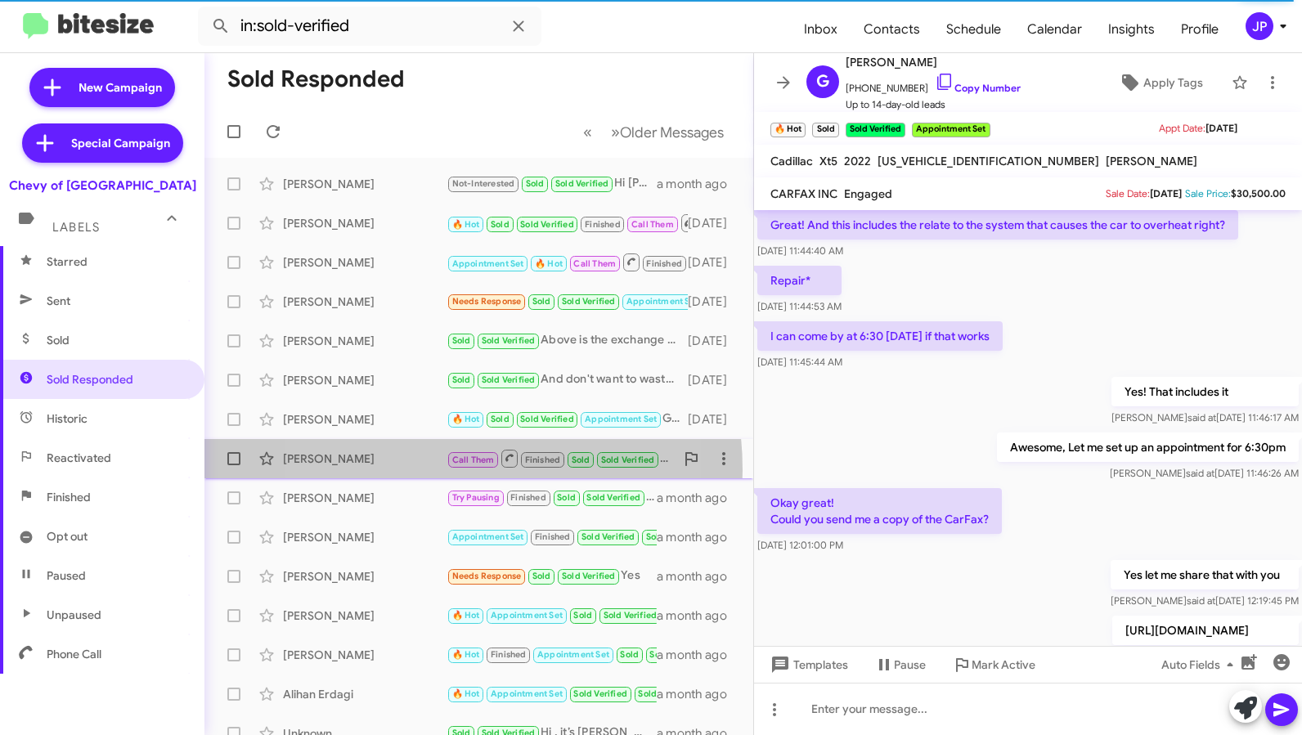
click at [410, 470] on div "Lawrence Herbert Call Them Finished Sold Sold Verified Hello David, Where do yo…" at bounding box center [479, 458] width 523 height 33
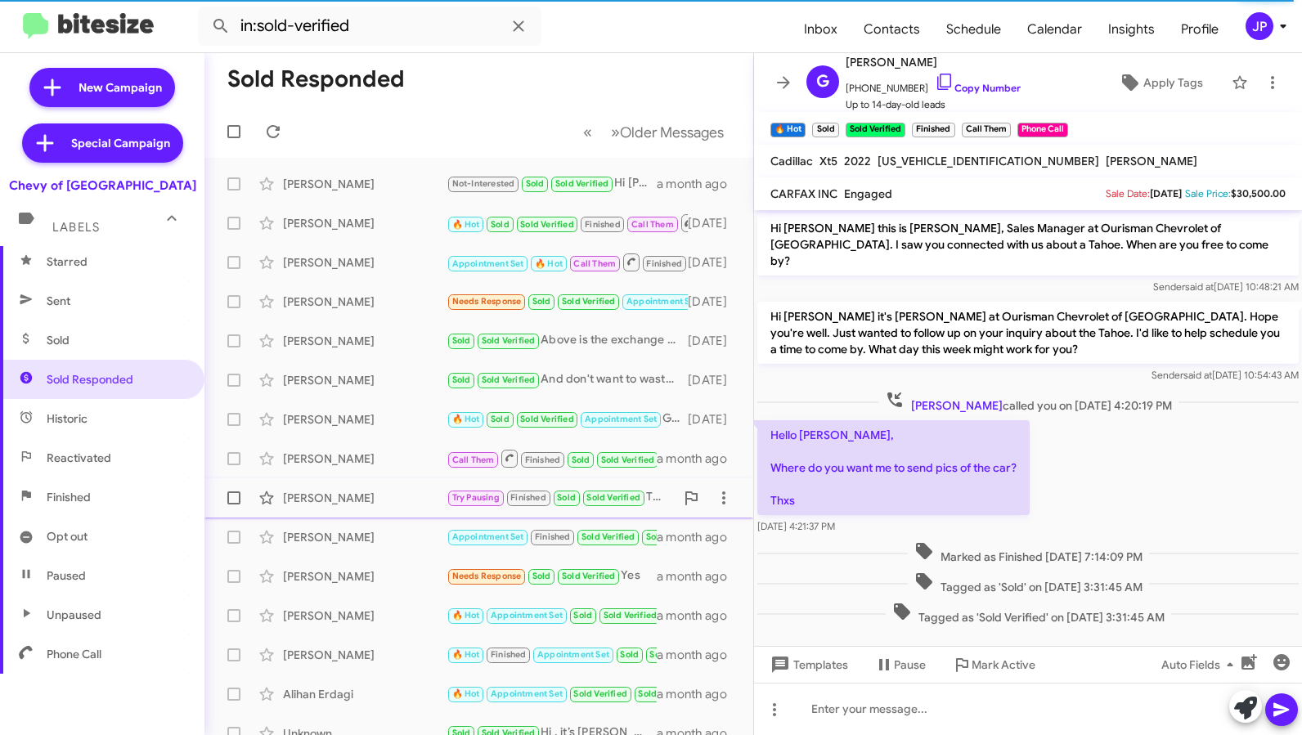
click at [410, 484] on div "Jamie Gates Try Pausing Finished Sold Sold Verified This week isn't great for m…" at bounding box center [479, 498] width 523 height 33
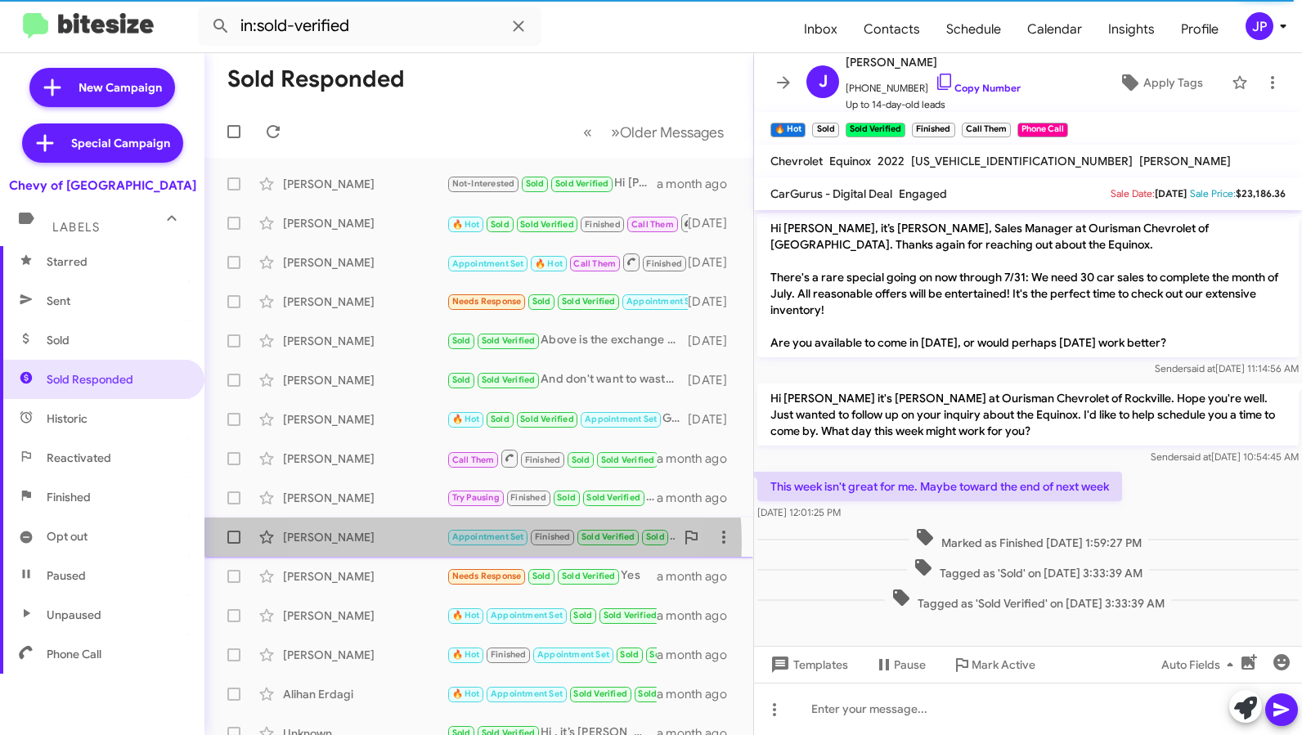
click at [411, 543] on div "Brad Schneiver" at bounding box center [365, 537] width 164 height 16
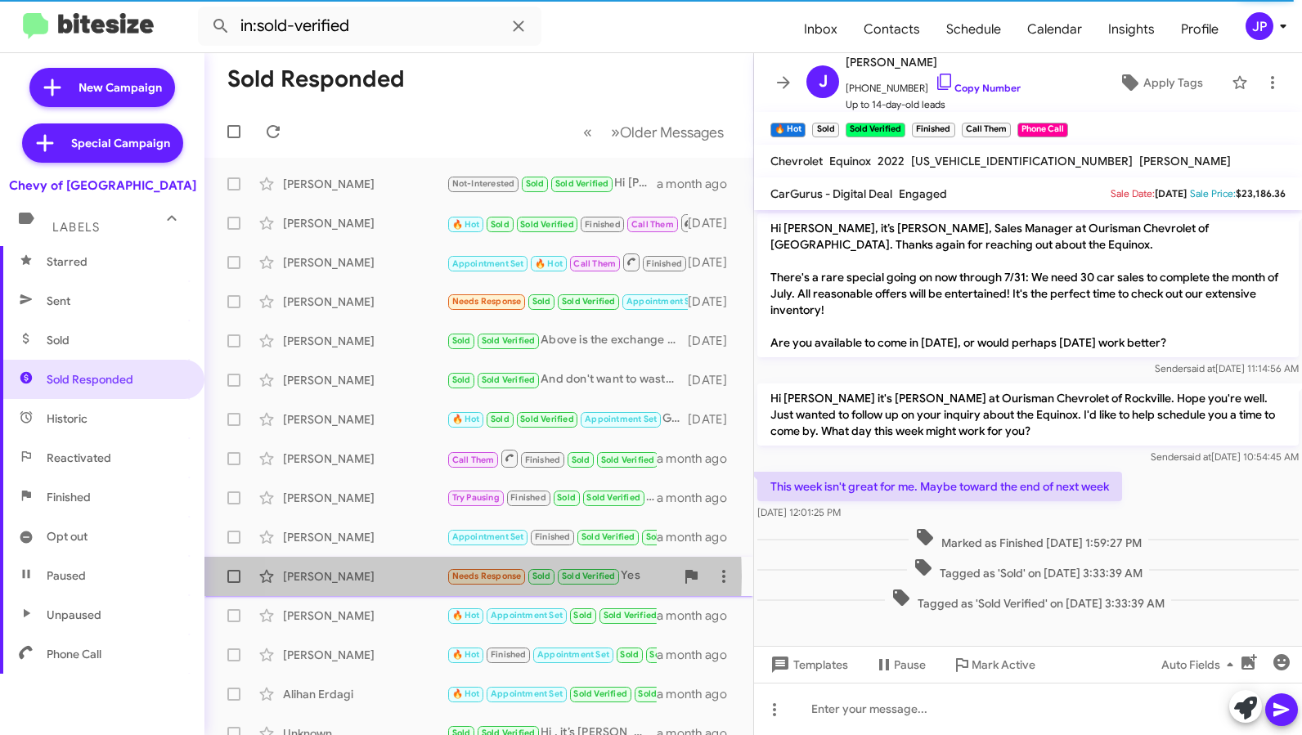
click at [399, 577] on div "Frank Robinson" at bounding box center [365, 576] width 164 height 16
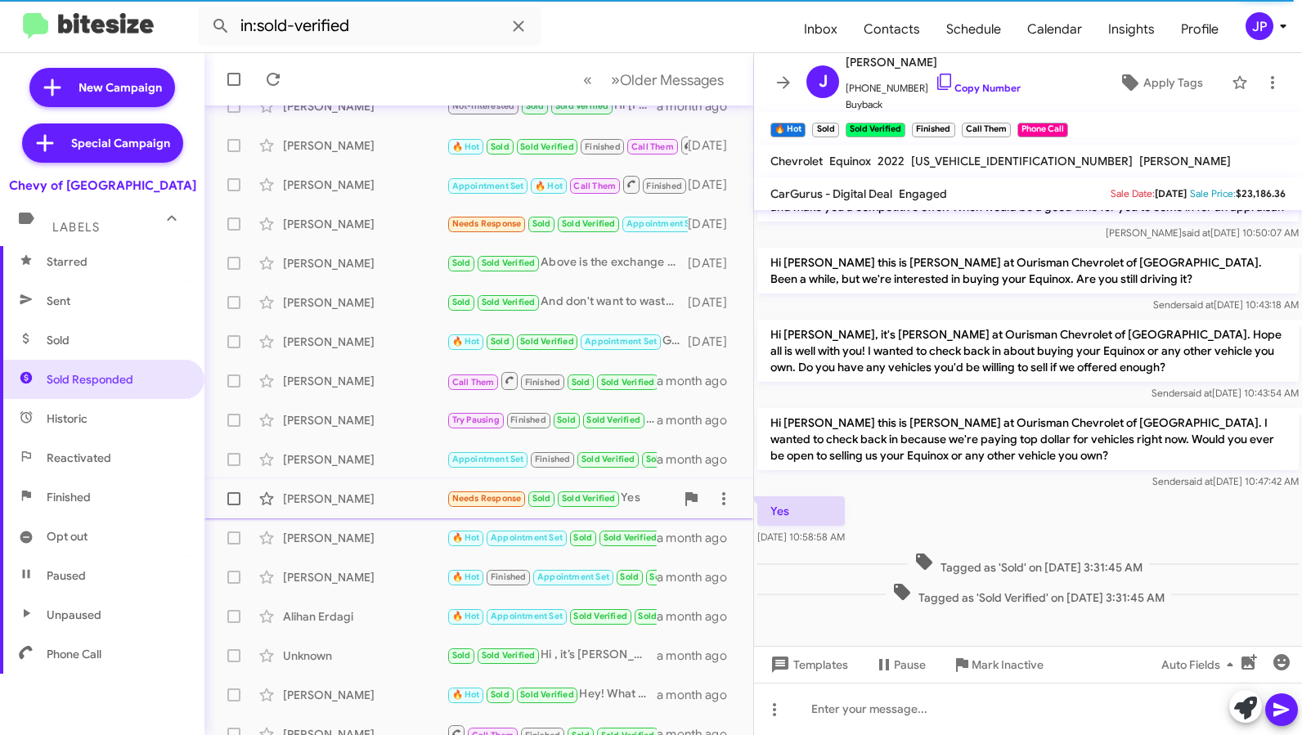
scroll to position [110, 0]
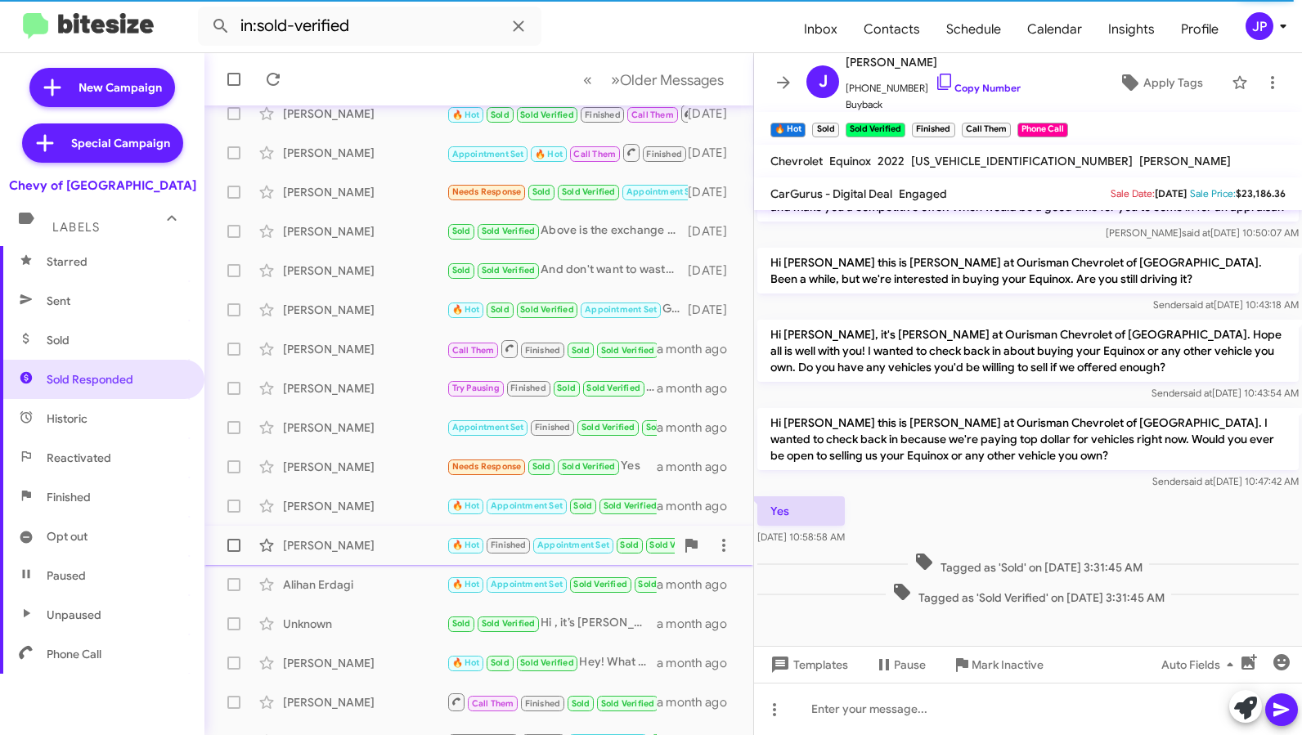
click at [410, 549] on div "Jorge Torres" at bounding box center [365, 545] width 164 height 16
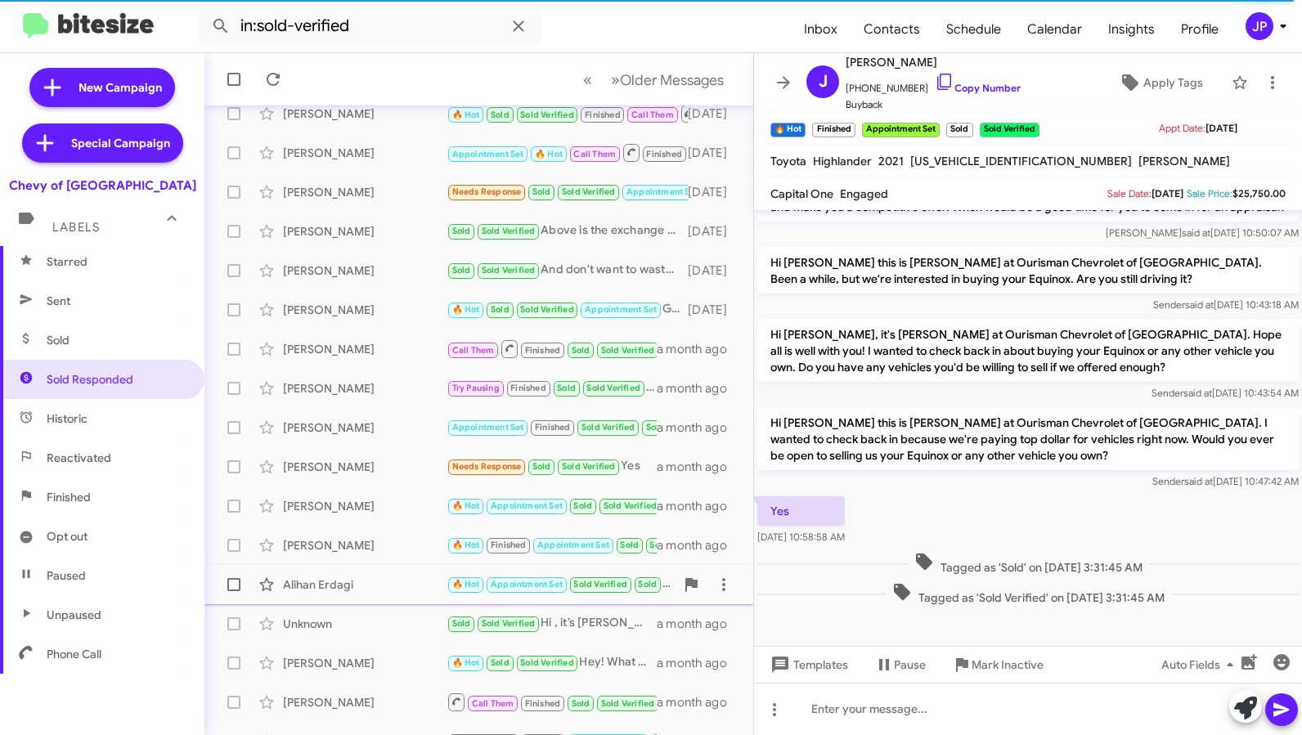
click at [402, 581] on div "Alihan Erdagi" at bounding box center [365, 585] width 164 height 16
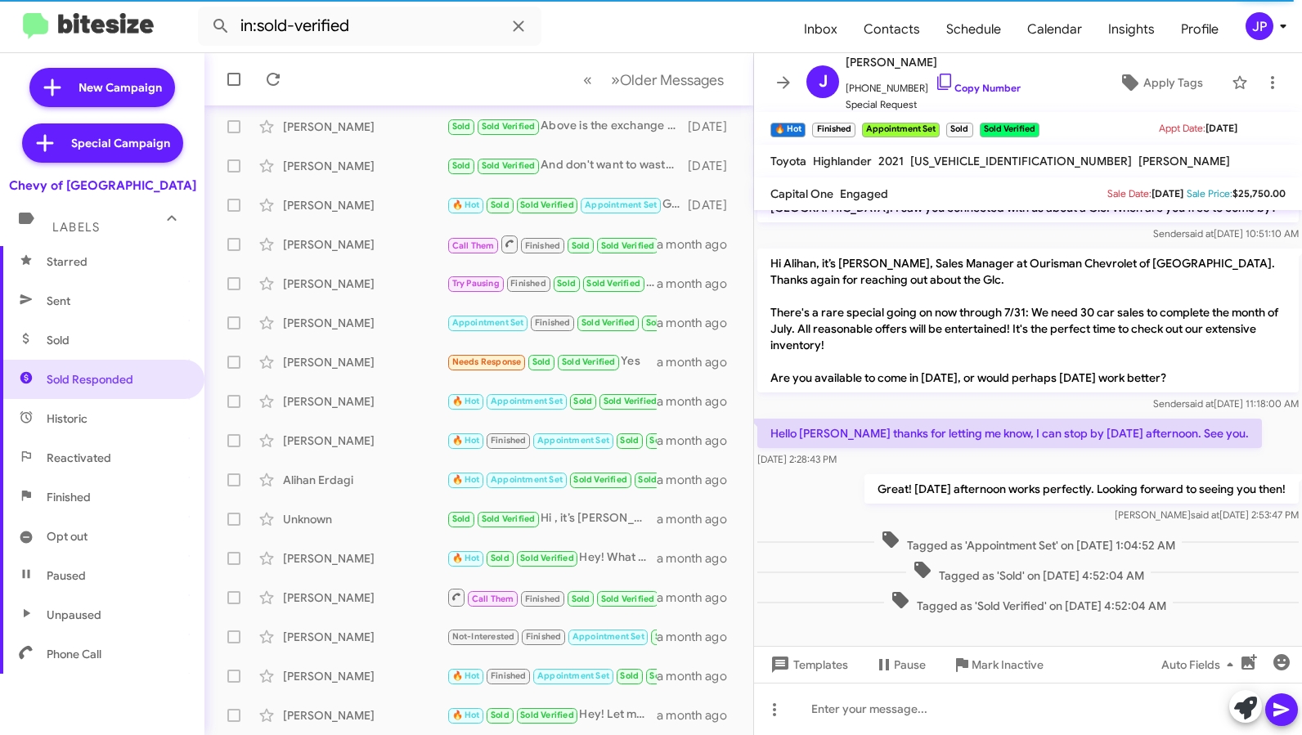
scroll to position [722, 0]
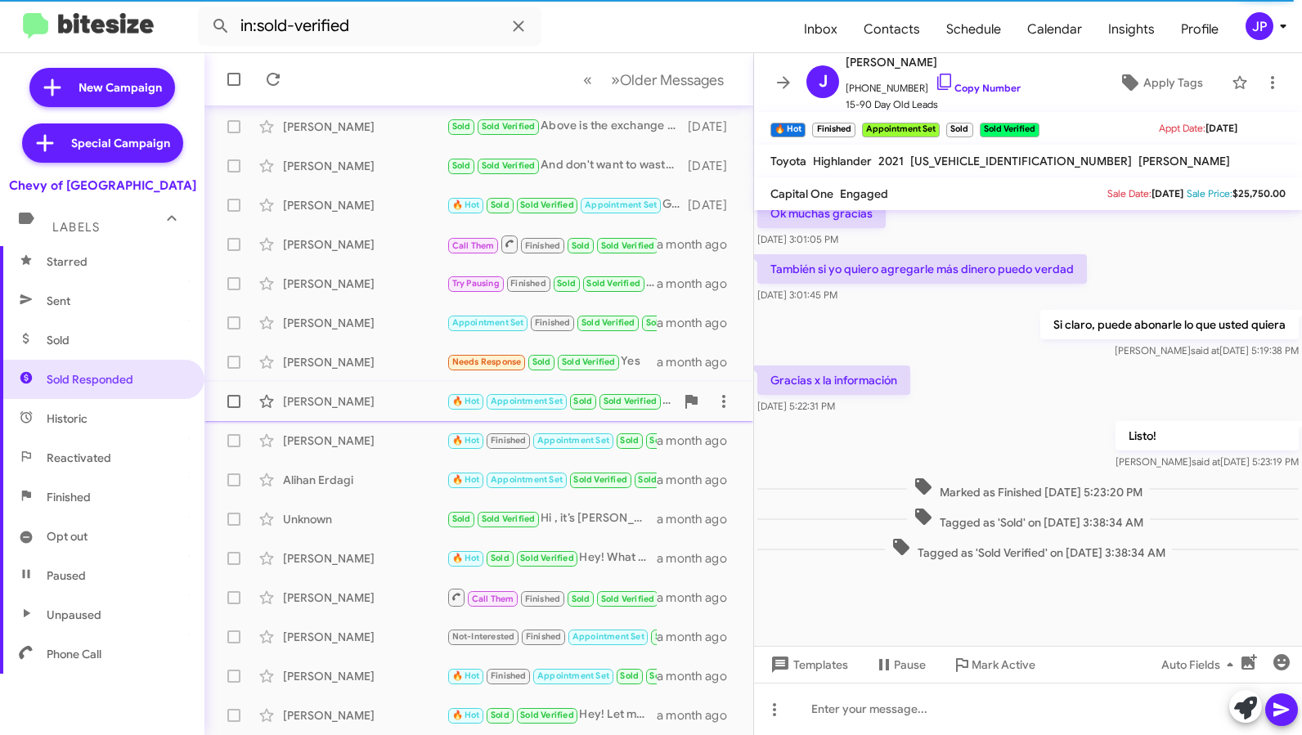
click at [343, 408] on div "Damion Savage" at bounding box center [365, 401] width 164 height 16
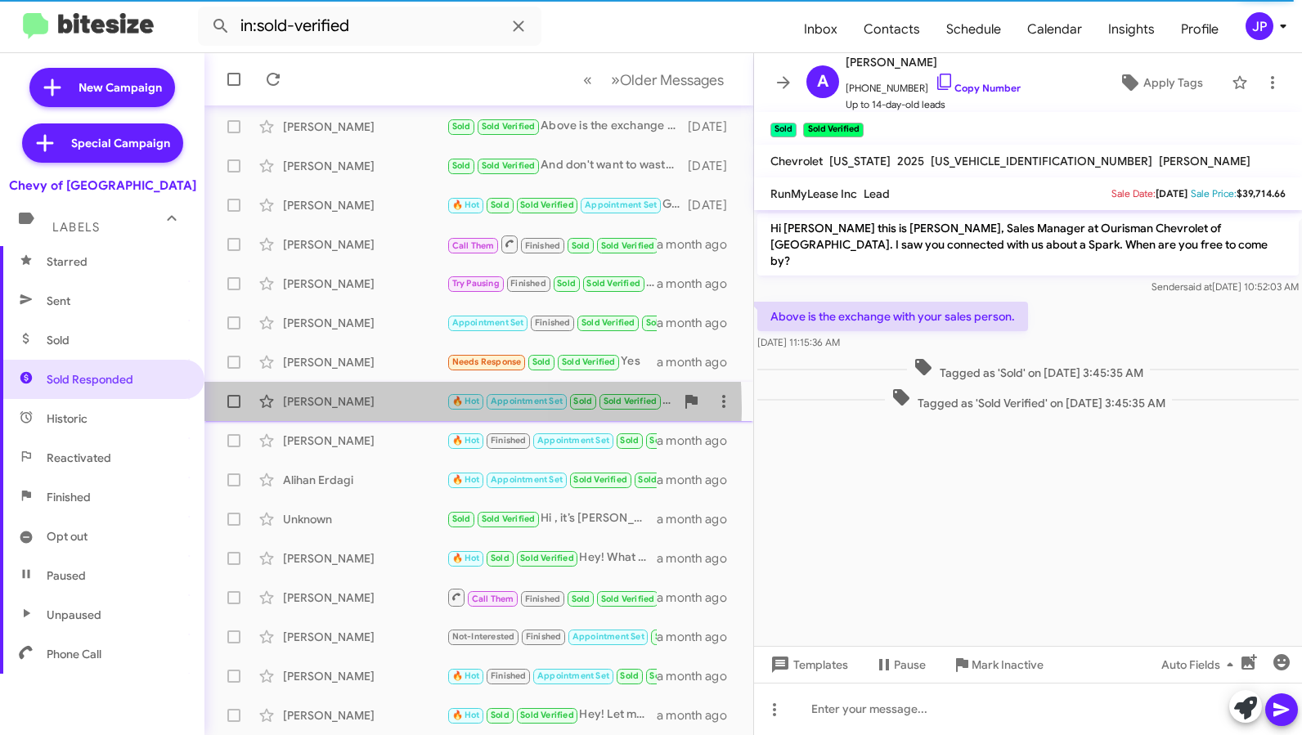
click at [333, 407] on div "Damion Savage" at bounding box center [365, 401] width 164 height 16
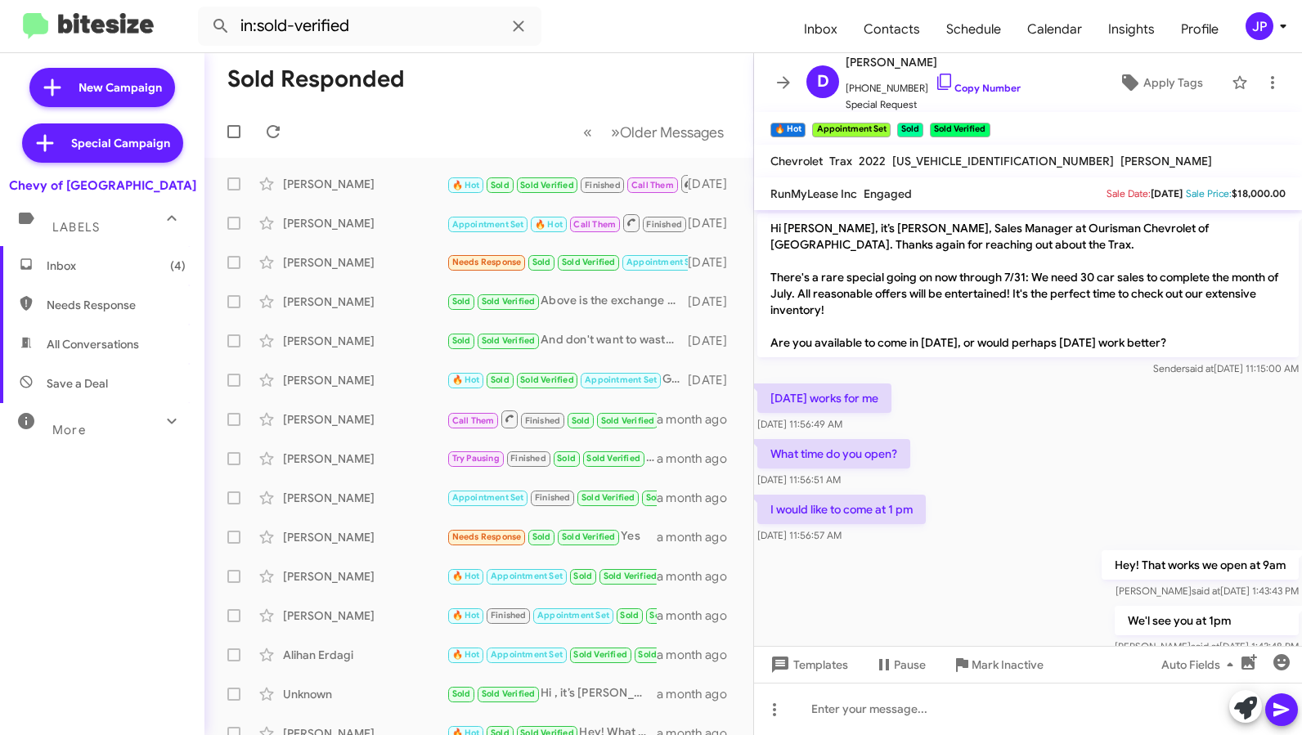
click at [1053, 529] on div "I would like to come at 1 pm Jul 25, 2025, 11:56:57 AM" at bounding box center [1028, 520] width 548 height 56
click at [1265, 15] on div "JP" at bounding box center [1260, 26] width 28 height 28
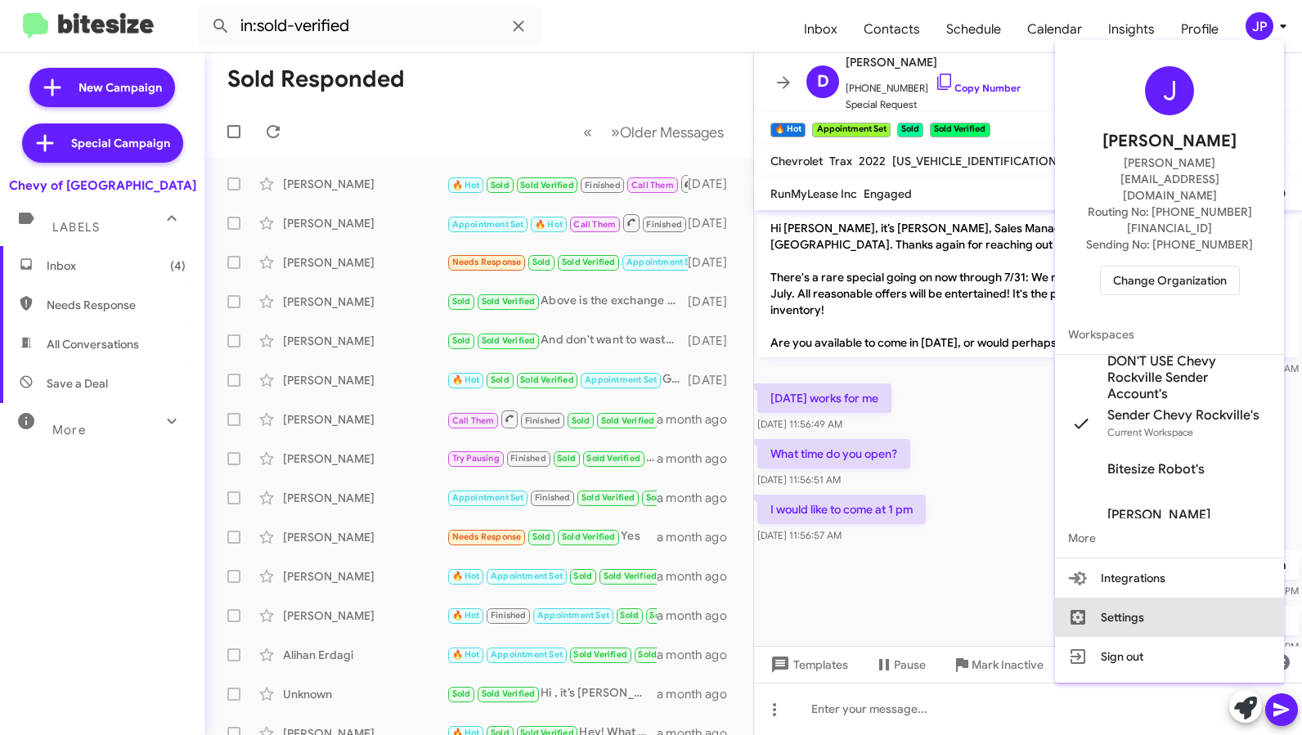
drag, startPoint x: 1183, startPoint y: 567, endPoint x: 1194, endPoint y: 561, distance: 12.8
click at [1183, 598] on button "Settings" at bounding box center [1169, 617] width 229 height 39
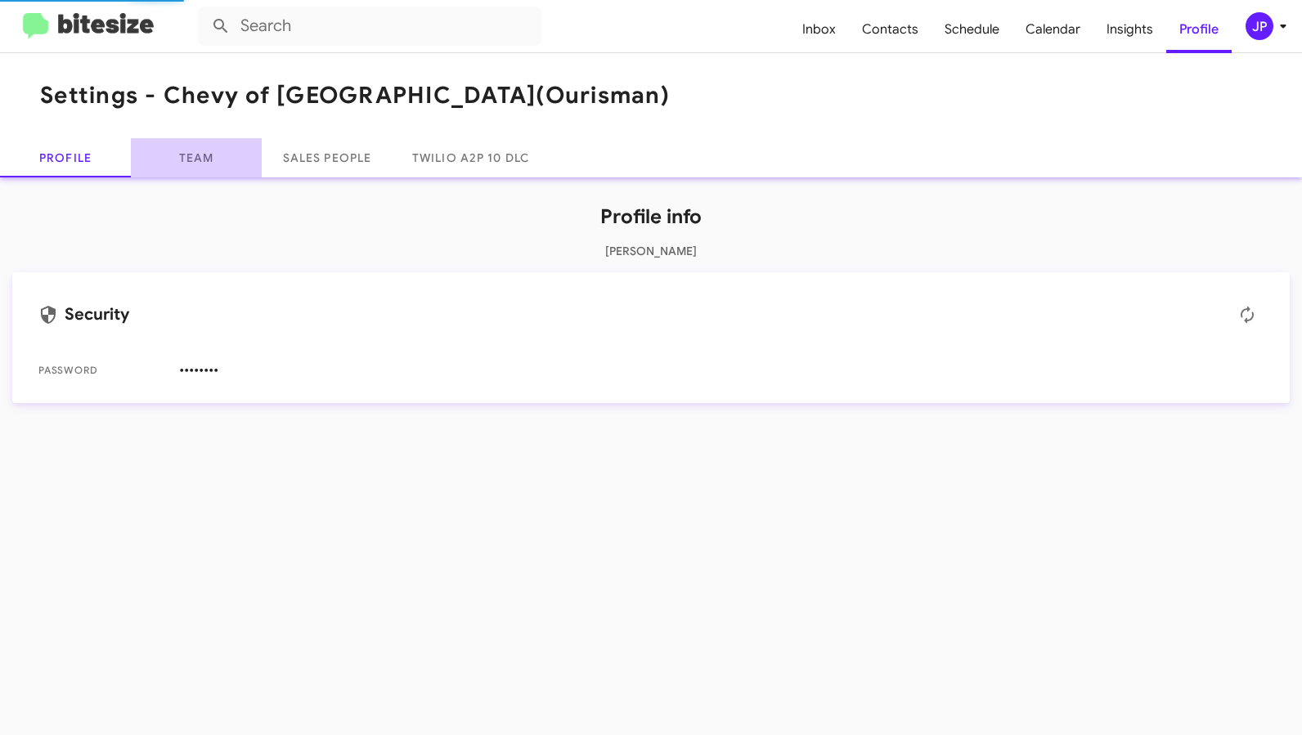
click at [217, 150] on link "Team" at bounding box center [196, 157] width 131 height 39
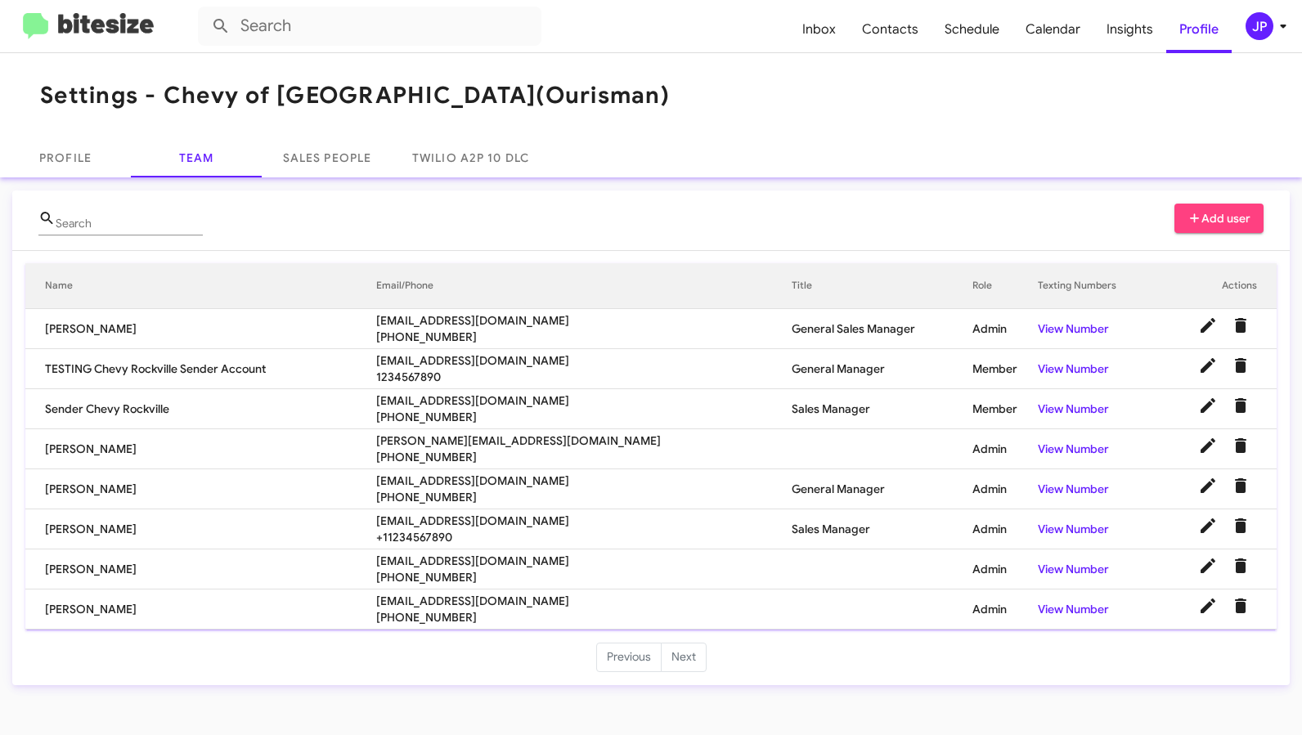
click at [426, 484] on span "hfarzad@ourismancars.com" at bounding box center [583, 481] width 415 height 16
click at [439, 556] on span "zmindheim@ourismancars.com" at bounding box center [583, 561] width 415 height 16
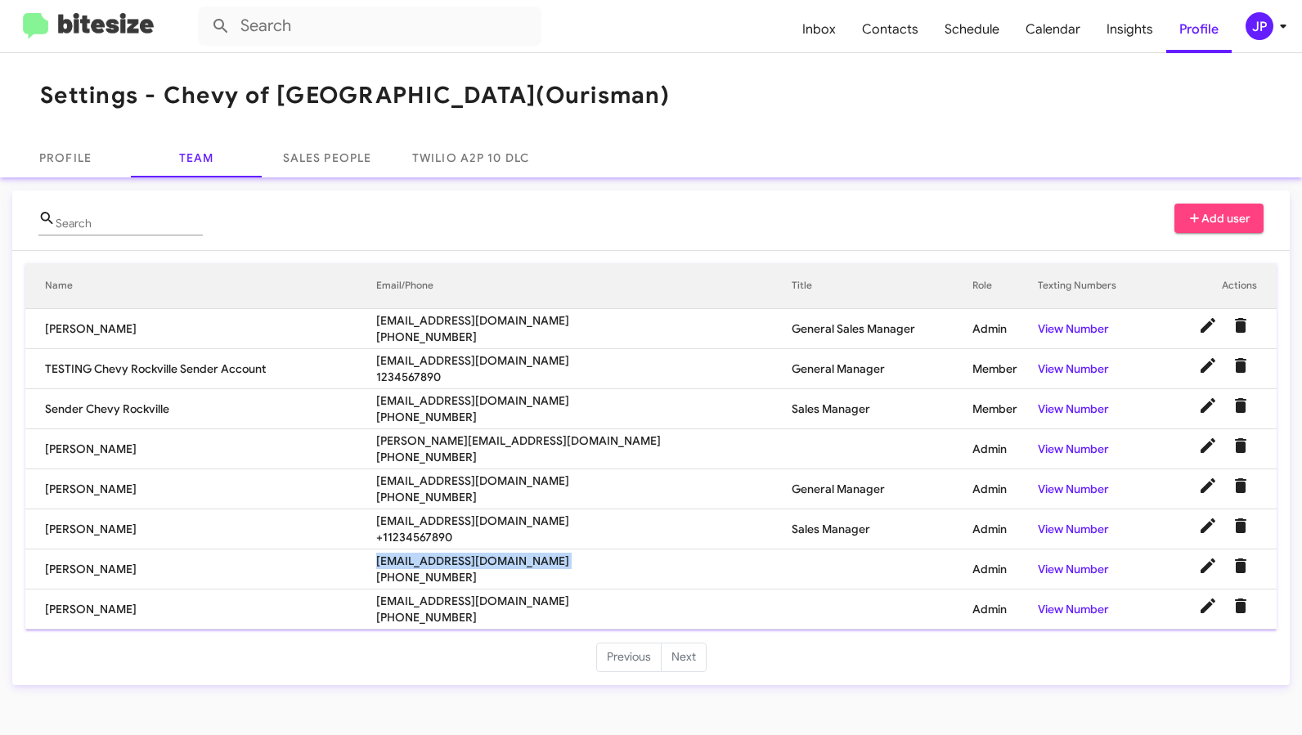
click at [439, 556] on span "zmindheim@ourismancars.com" at bounding box center [583, 561] width 415 height 16
copy span "zmindheim@ourismancars.com"
click at [487, 601] on span "jcoachman@ourismancars.com" at bounding box center [583, 601] width 415 height 16
click at [488, 601] on span "jcoachman@ourismancars.com" at bounding box center [583, 601] width 415 height 16
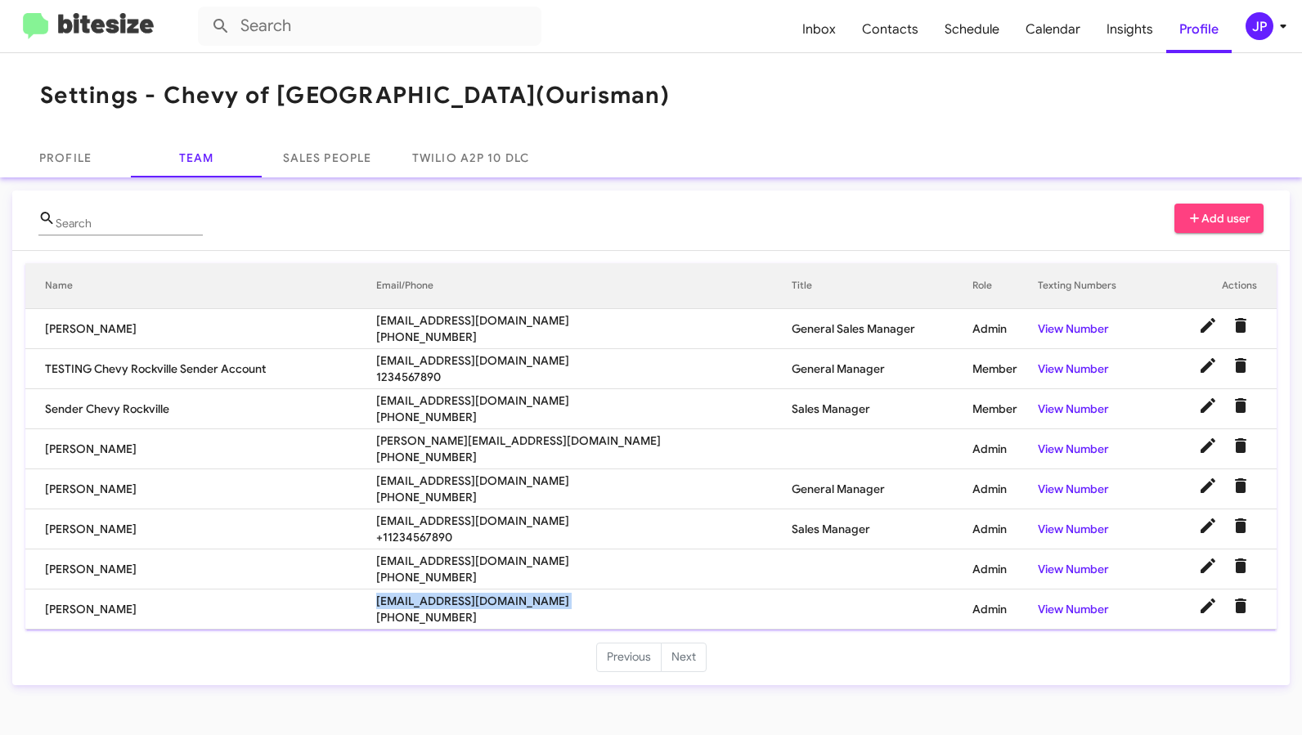
click at [488, 601] on span "jcoachman@ourismancars.com" at bounding box center [583, 601] width 415 height 16
copy span "jcoachman@ourismancars.com"
click at [470, 317] on span "dalvarez@ourismancars.com" at bounding box center [583, 320] width 415 height 16
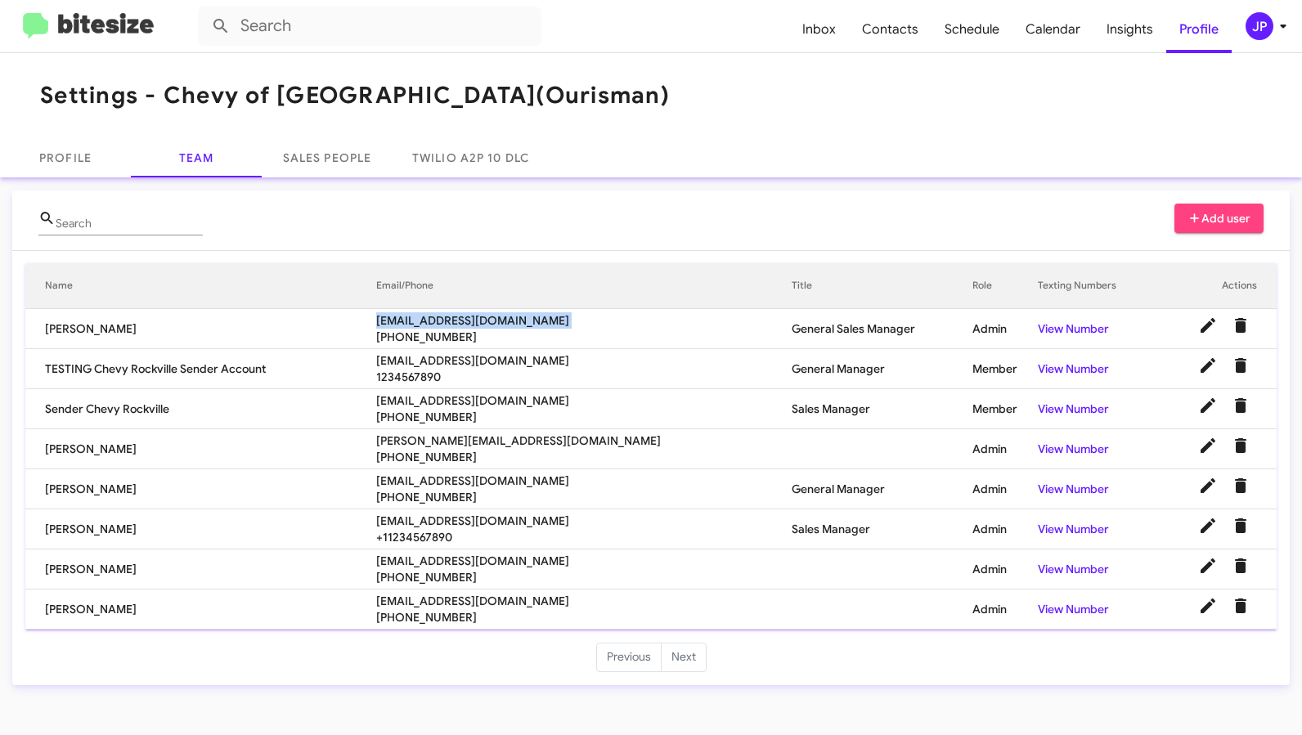
copy span "dalvarez@ourismancars.com"
click at [147, 29] on img at bounding box center [88, 26] width 131 height 27
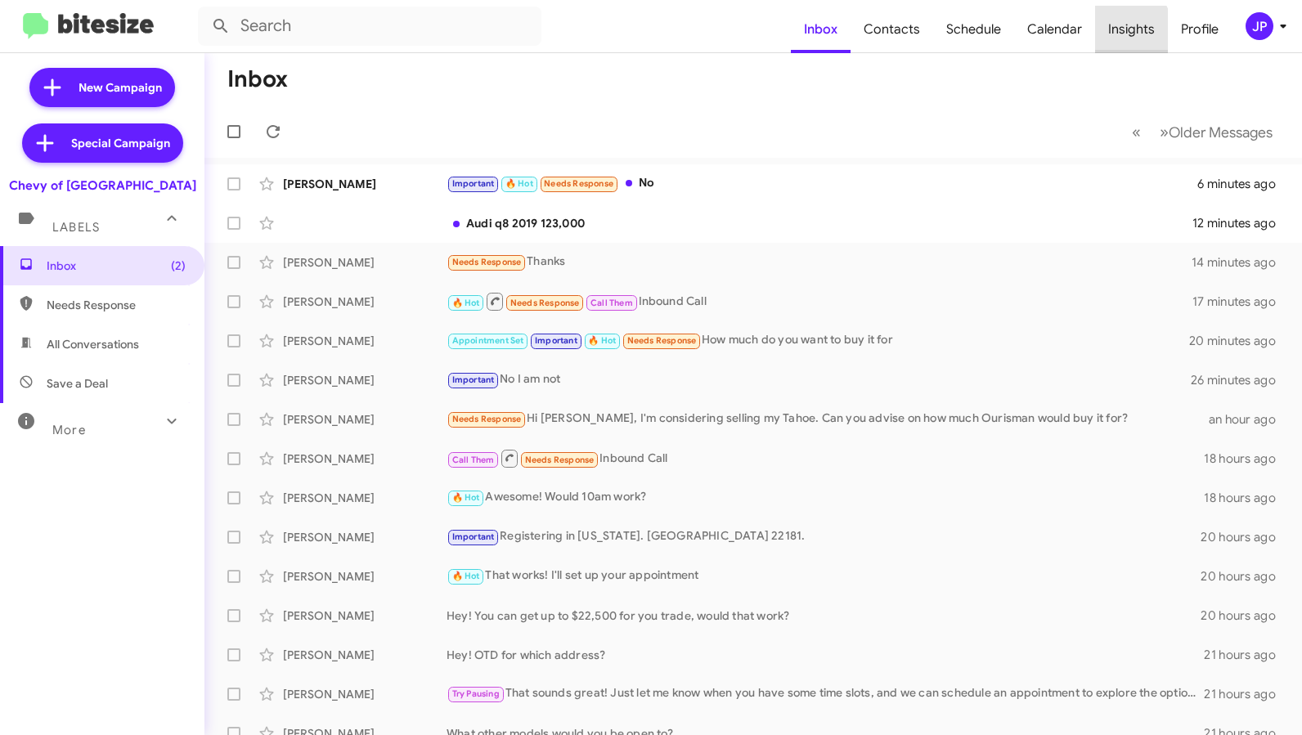
click at [1120, 31] on span "Insights" at bounding box center [1131, 29] width 73 height 47
drag, startPoint x: 1109, startPoint y: 30, endPoint x: 1134, endPoint y: 38, distance: 25.6
click at [1110, 31] on span "Insights" at bounding box center [1131, 29] width 73 height 47
click at [1106, 23] on span "Insights" at bounding box center [1131, 29] width 73 height 47
click at [1273, 30] on icon at bounding box center [1283, 26] width 20 height 20
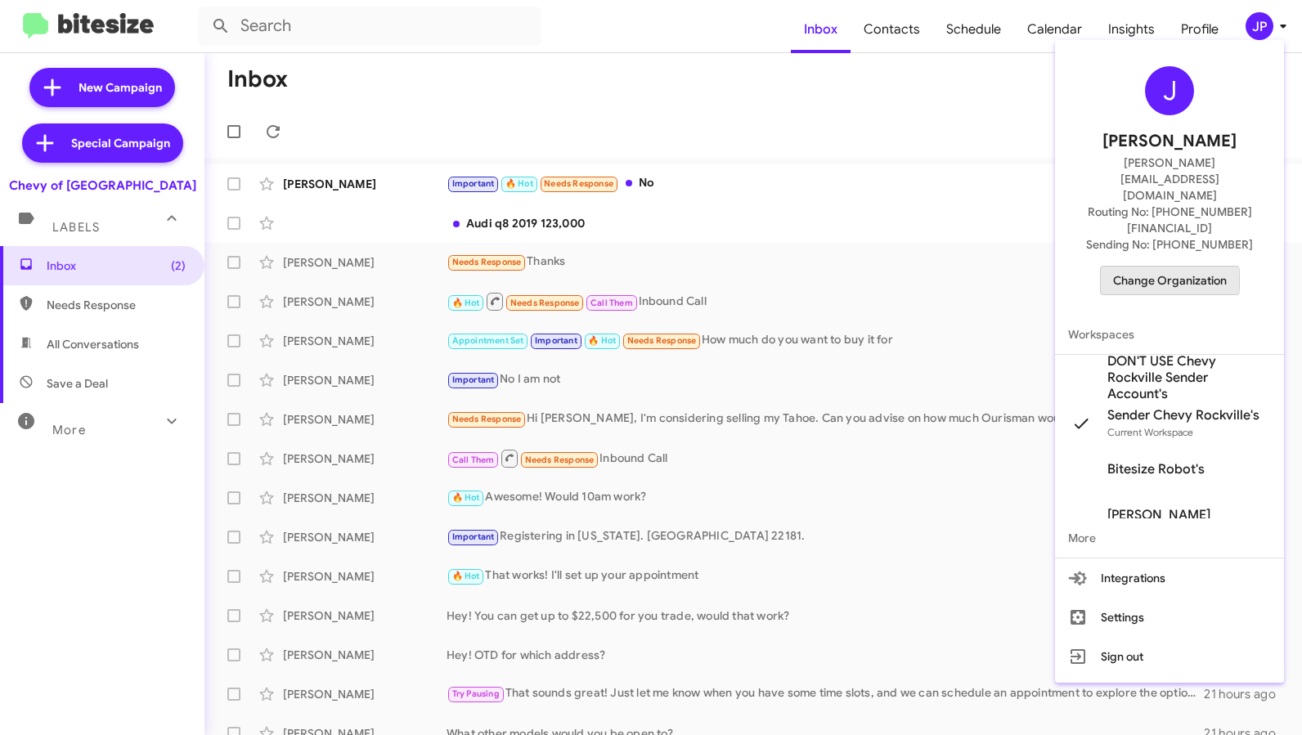
click at [1139, 267] on span "Change Organization" at bounding box center [1170, 281] width 114 height 28
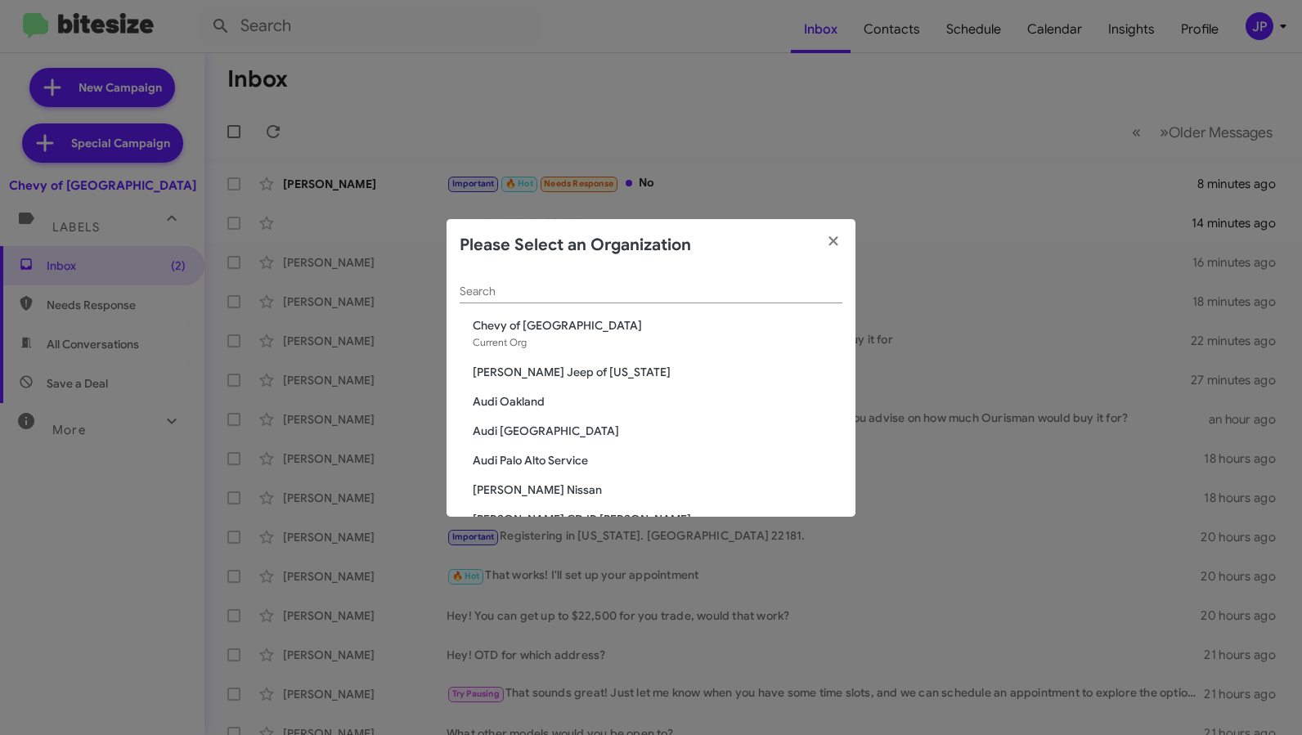
click at [466, 294] on input "Search" at bounding box center [651, 291] width 383 height 13
type input "Rock"
click at [510, 485] on span "Volkswagen of Rockville" at bounding box center [658, 490] width 370 height 16
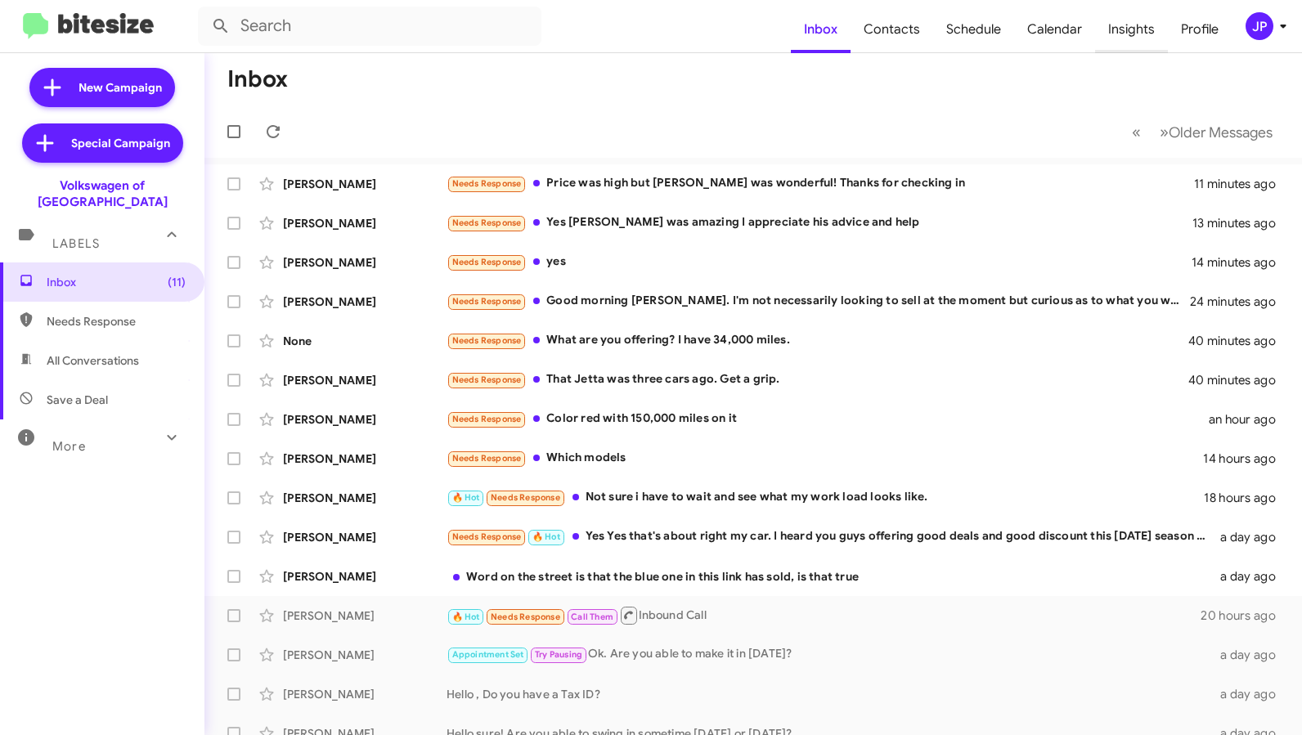
click at [1104, 29] on span "Insights" at bounding box center [1131, 29] width 73 height 47
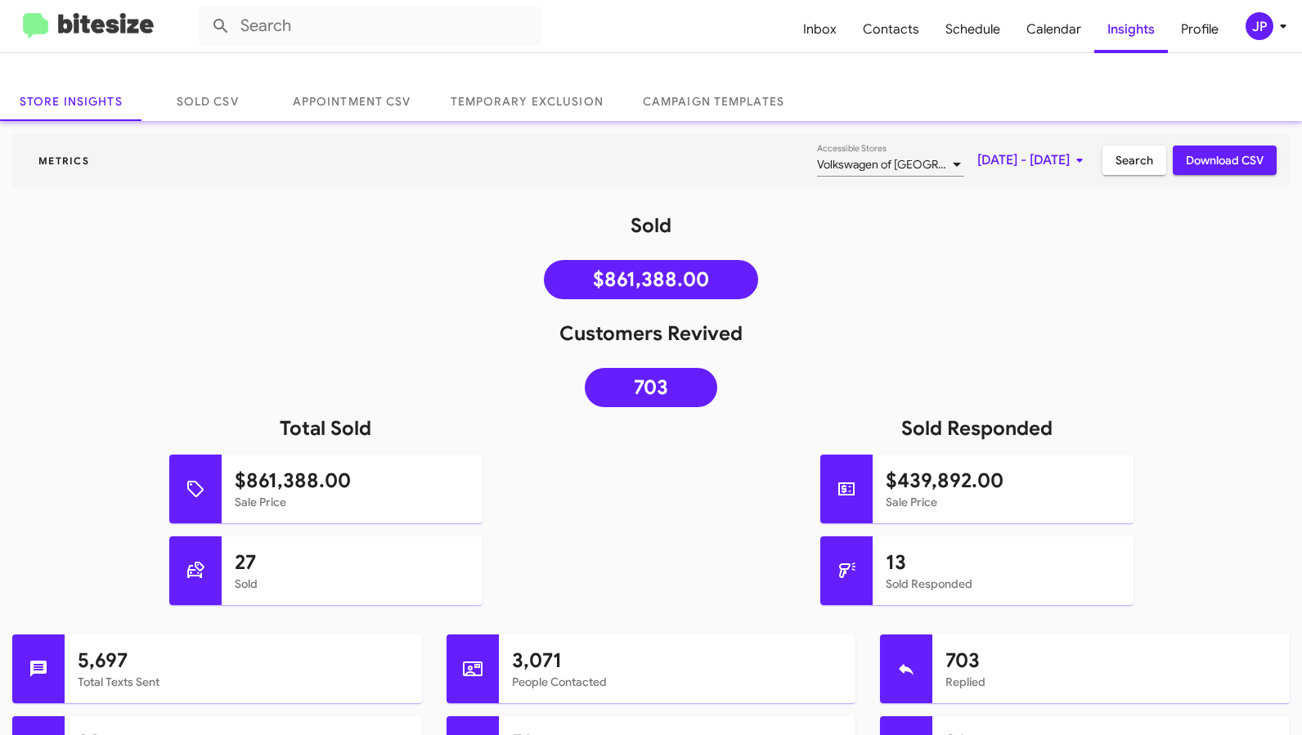
scroll to position [67, 0]
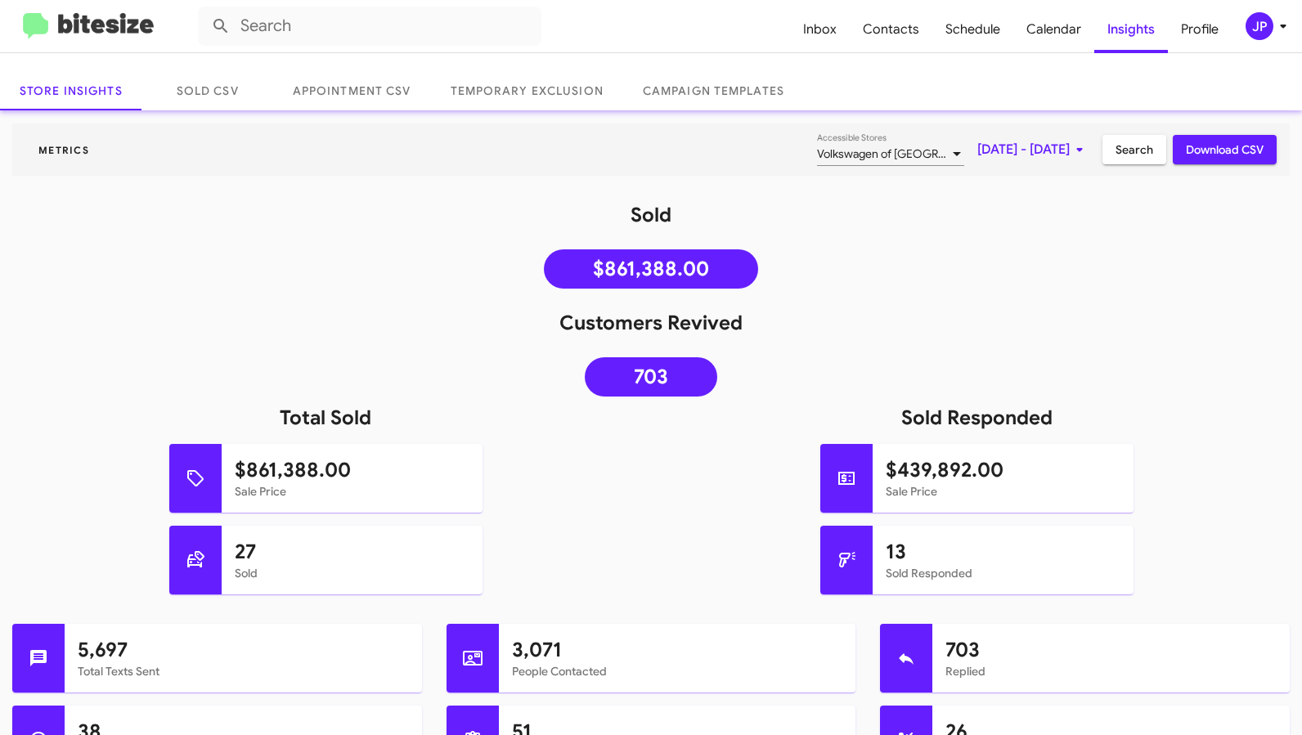
click at [69, 13] on img at bounding box center [88, 26] width 131 height 27
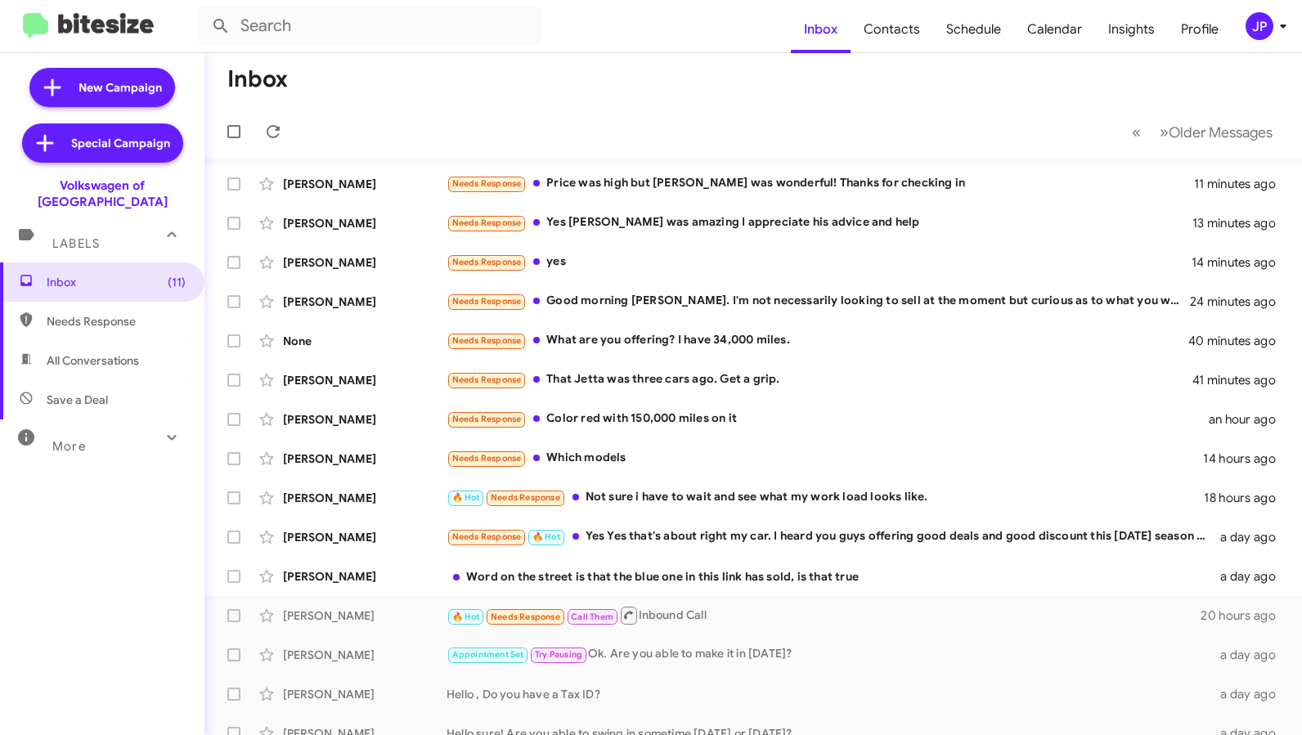
click at [1274, 20] on icon at bounding box center [1283, 26] width 20 height 20
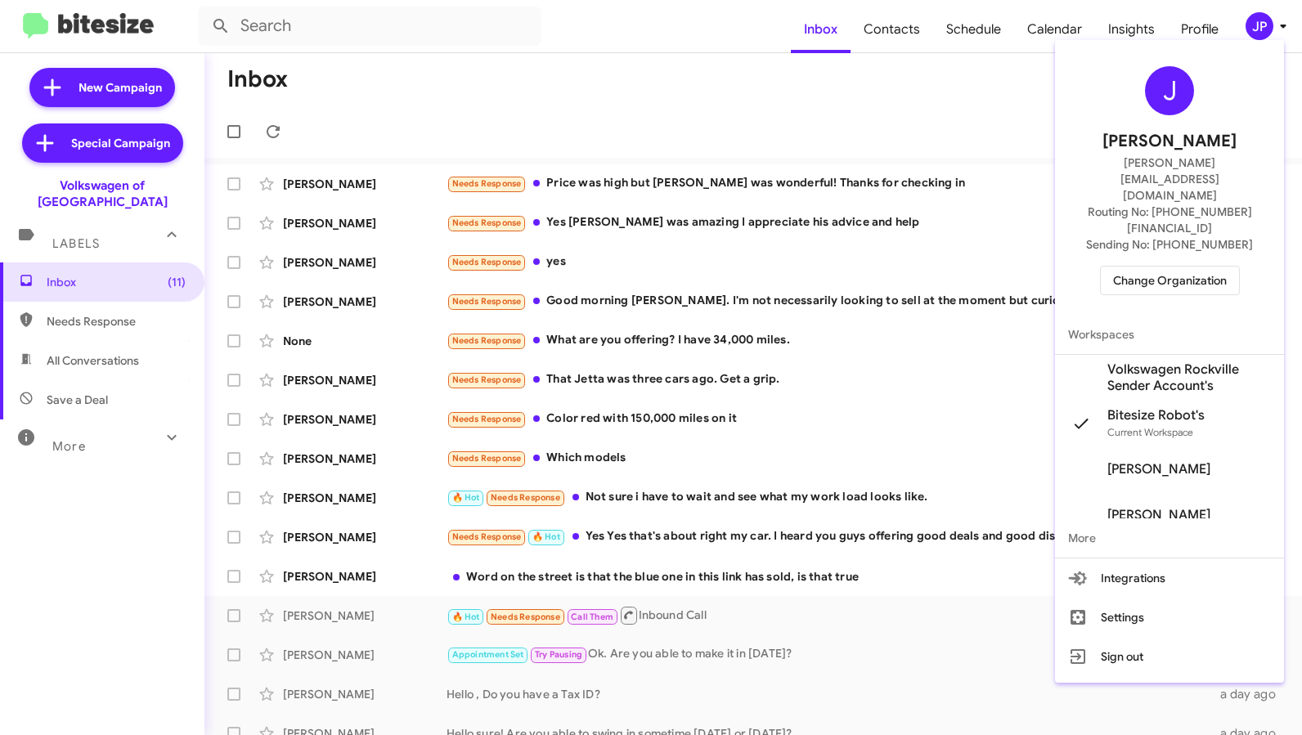
click at [1176, 267] on span "Change Organization" at bounding box center [1170, 281] width 114 height 28
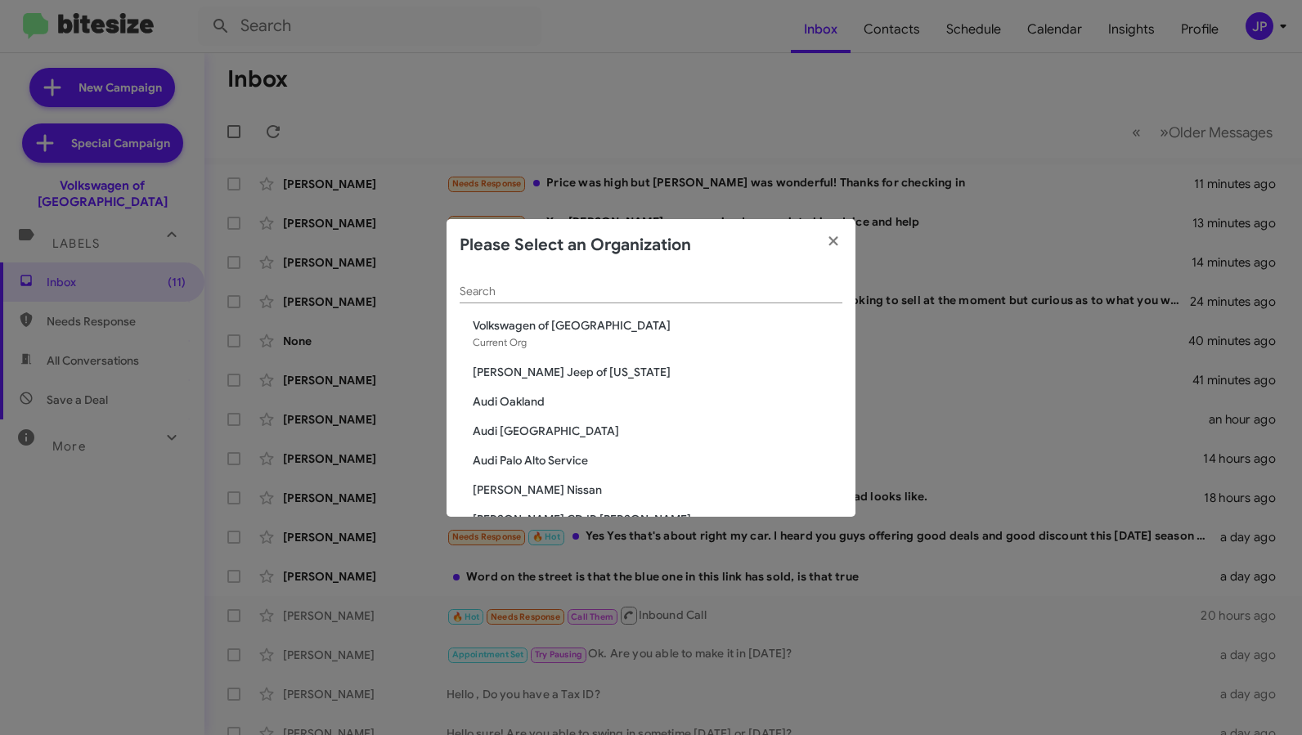
click at [572, 294] on input "Search" at bounding box center [651, 291] width 383 height 13
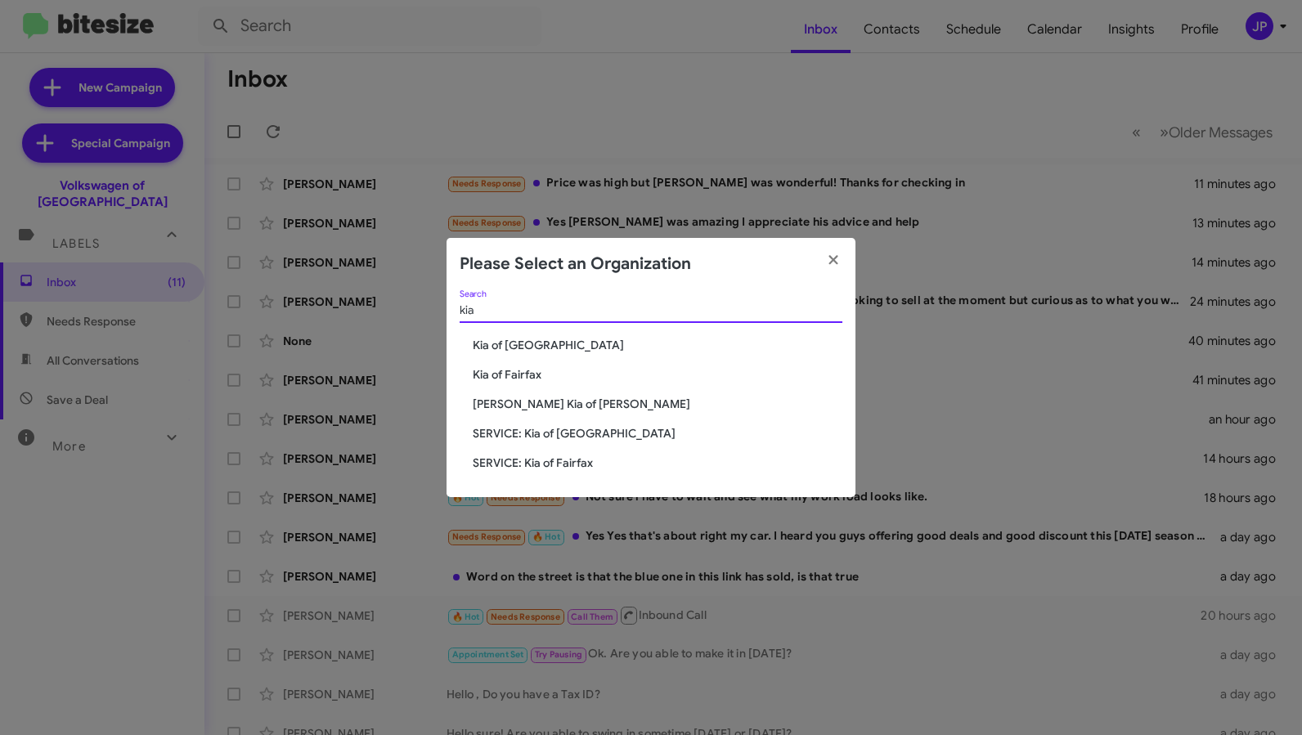
type input "kia"
click at [546, 343] on span "Kia of [GEOGRAPHIC_DATA]" at bounding box center [658, 345] width 370 height 16
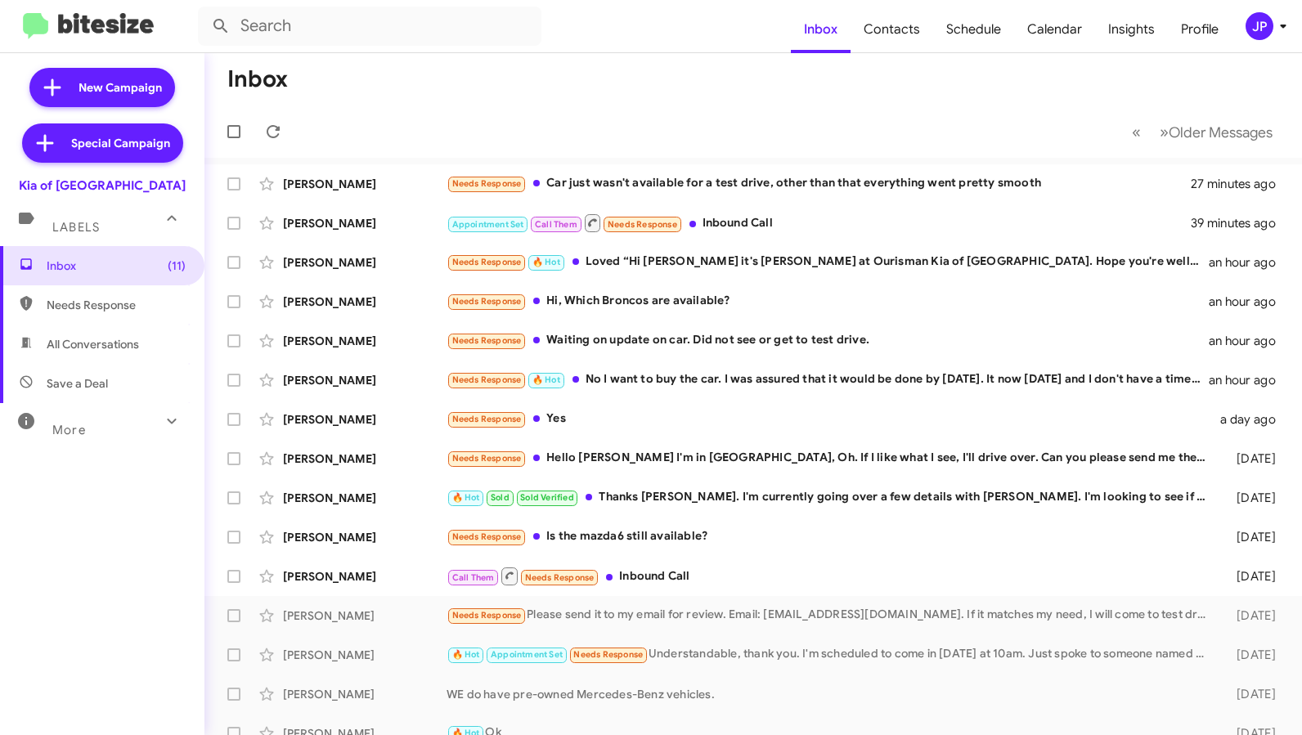
click at [1255, 29] on div "JP" at bounding box center [1260, 26] width 28 height 28
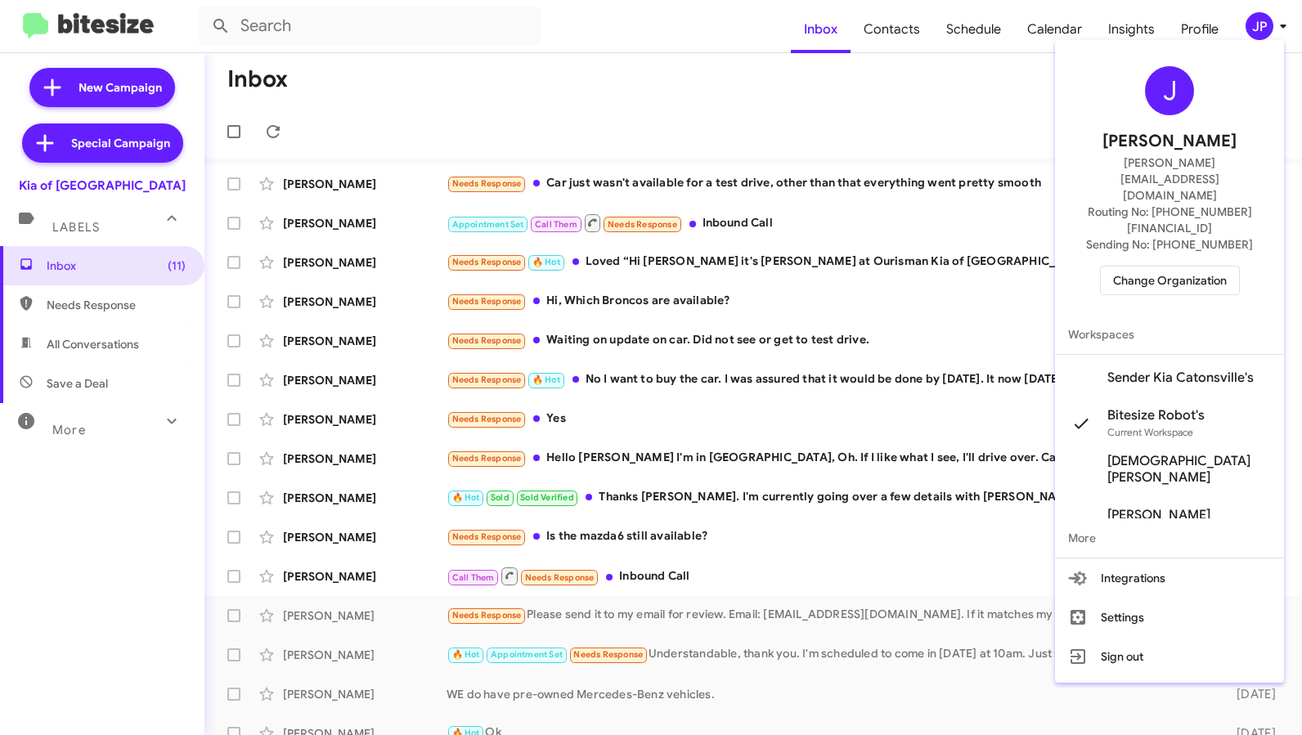
click at [1182, 370] on span "Sender Kia Catonsville's" at bounding box center [1180, 378] width 146 height 16
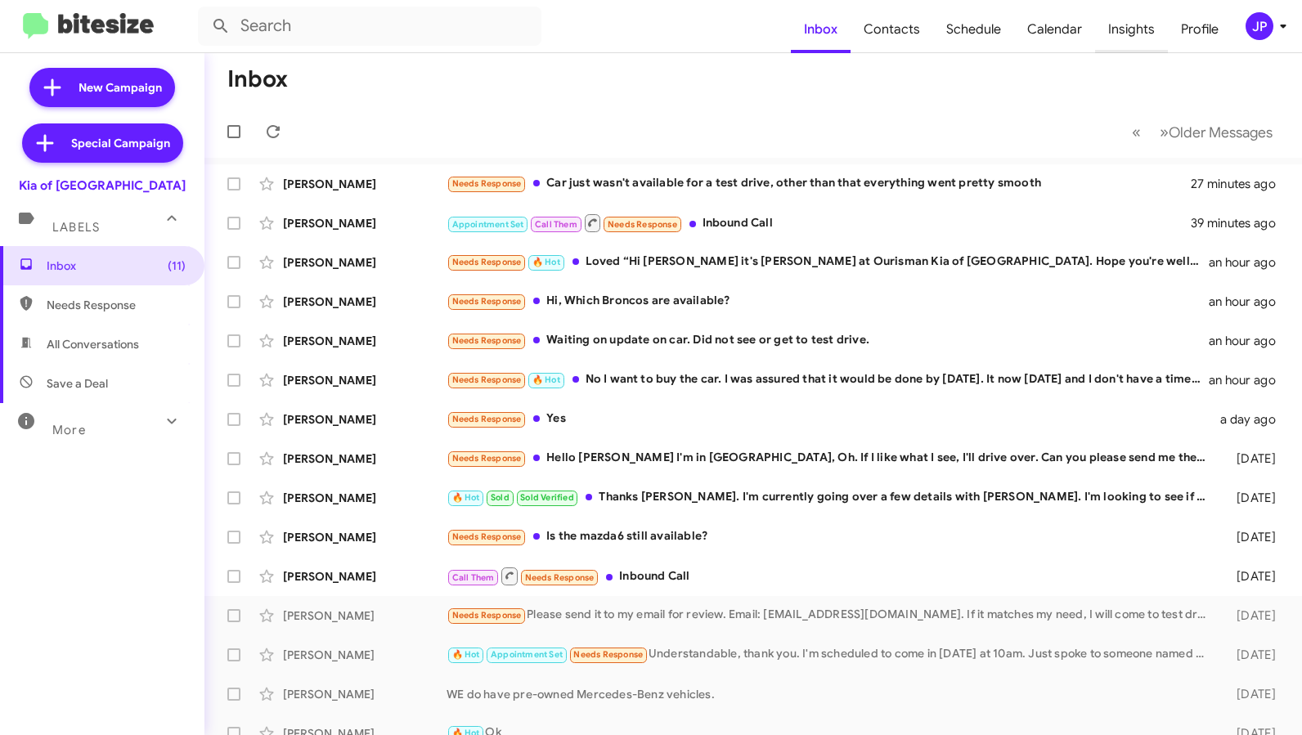
click at [1129, 29] on span "Insights" at bounding box center [1131, 29] width 73 height 47
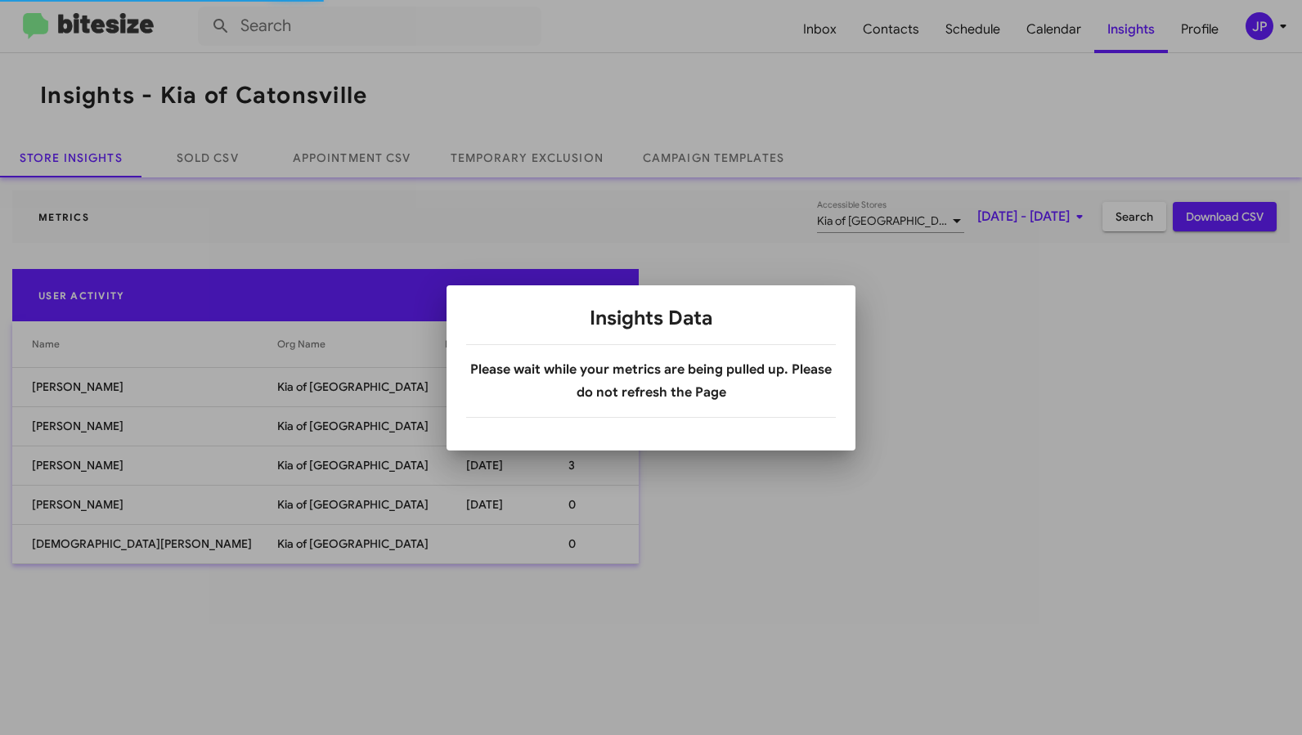
click at [970, 36] on body "Inbox Contacts Schedule Calendar Insights Profile JP Insights - Kia of Catonsvi…" at bounding box center [651, 367] width 1302 height 735
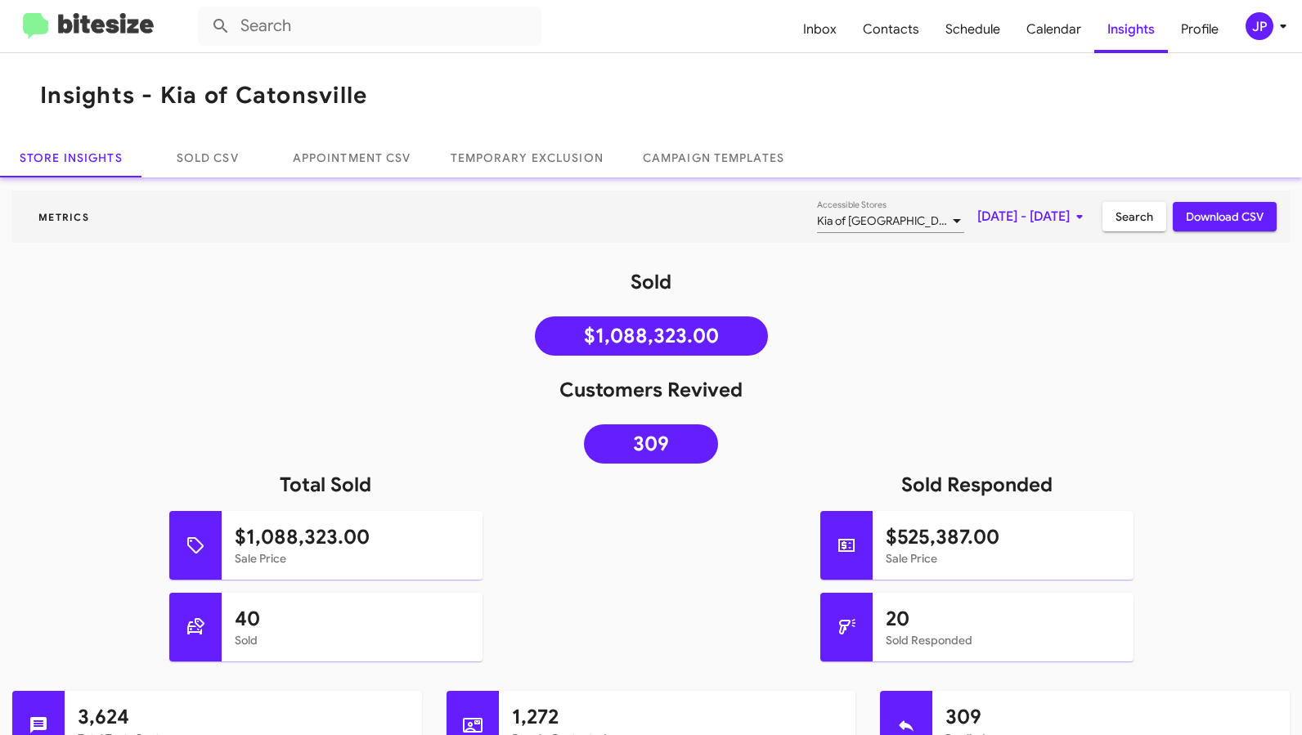
click at [970, 36] on span "Schedule" at bounding box center [972, 29] width 81 height 47
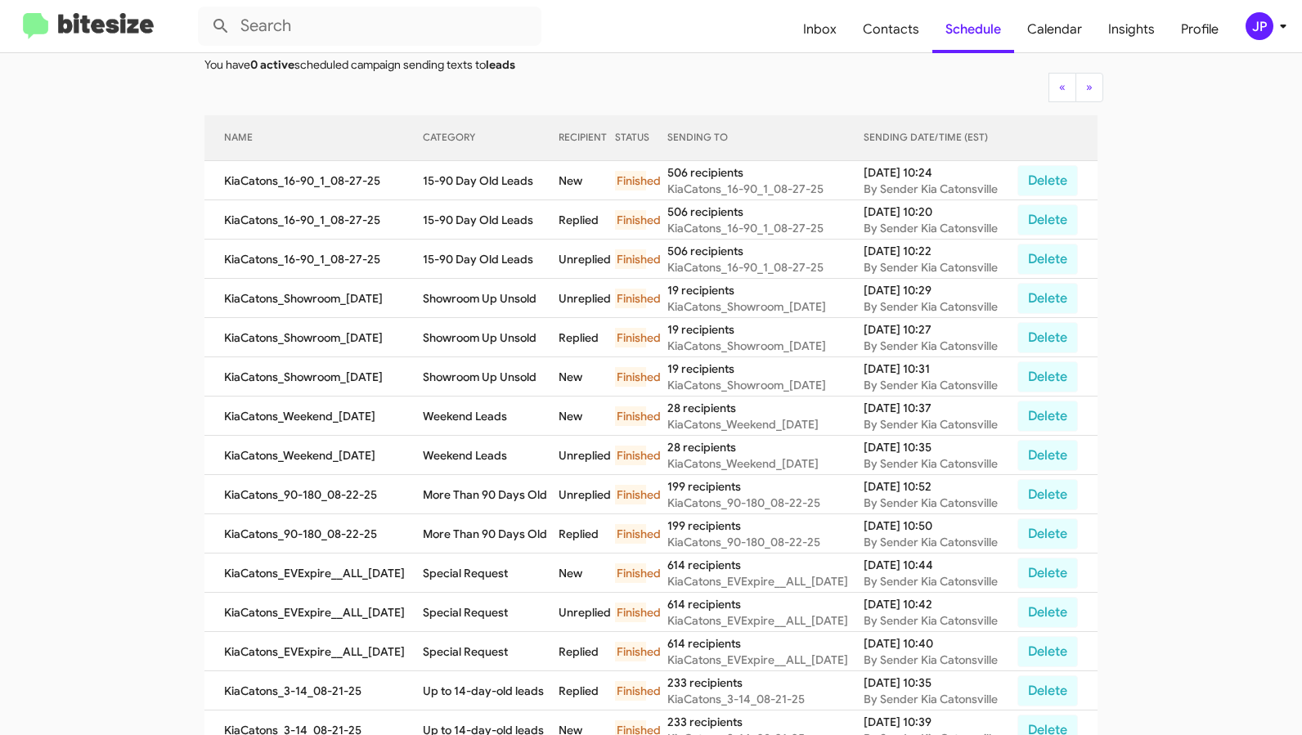
scroll to position [355, 0]
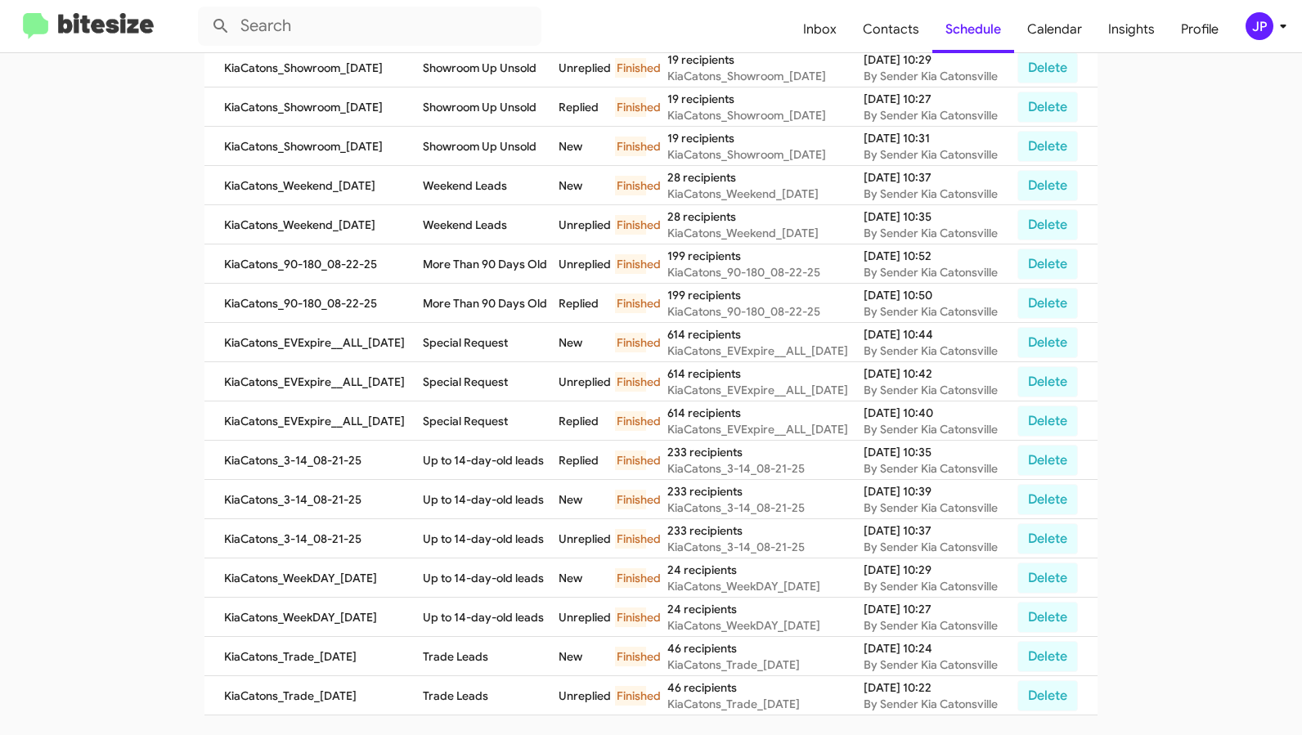
click at [121, 28] on img at bounding box center [88, 26] width 131 height 27
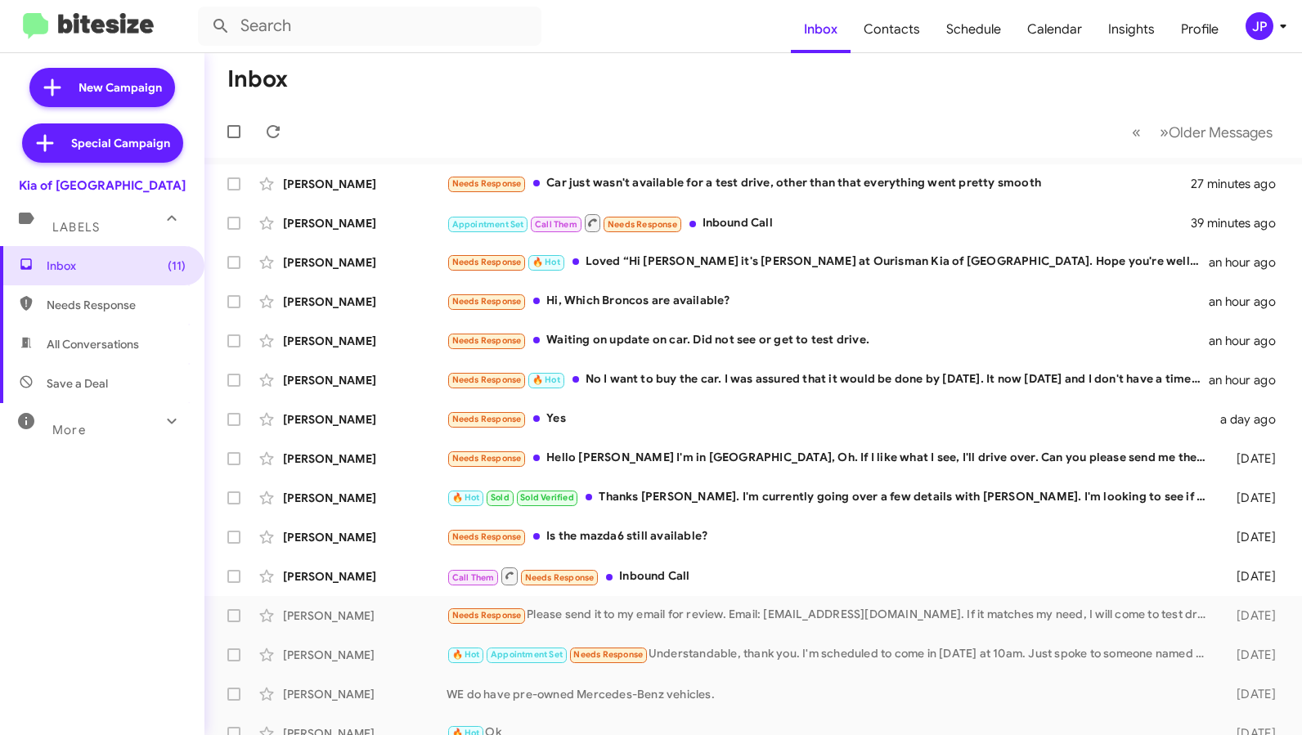
click at [1258, 38] on div "JP" at bounding box center [1260, 26] width 28 height 28
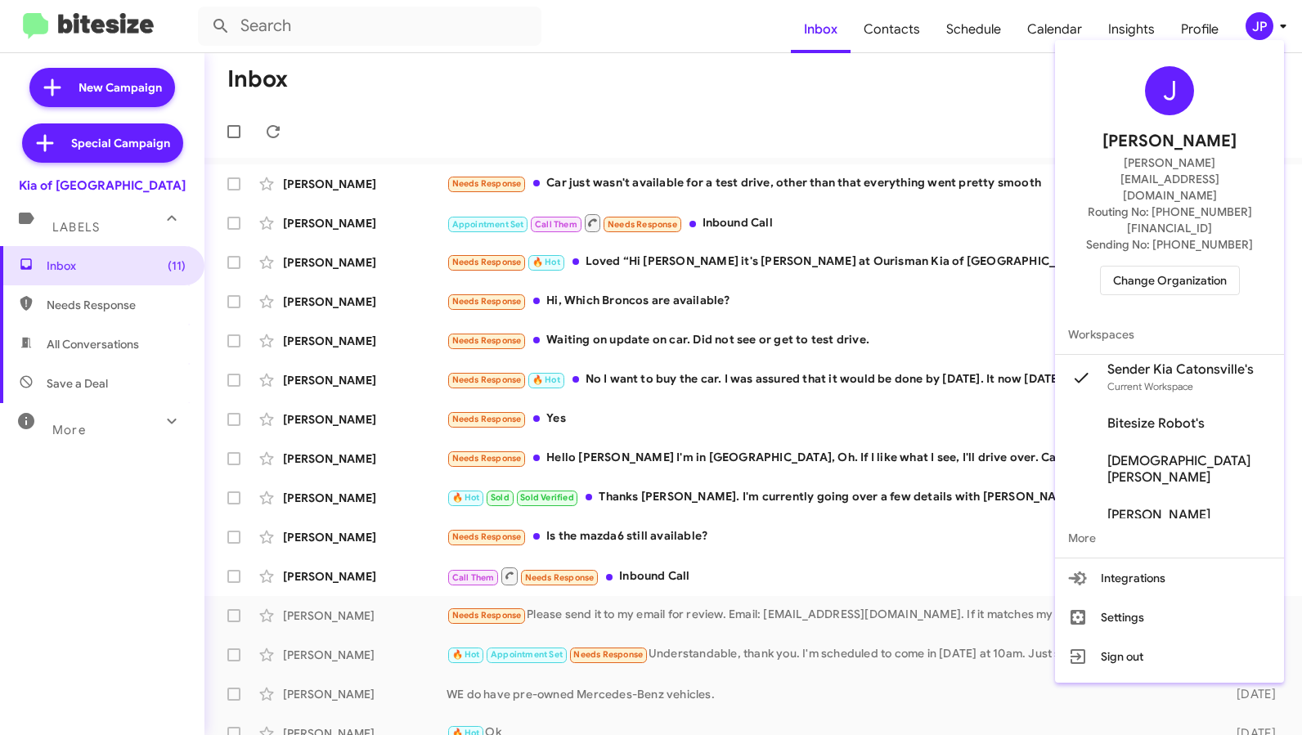
click at [1197, 267] on span "Change Organization" at bounding box center [1170, 281] width 114 height 28
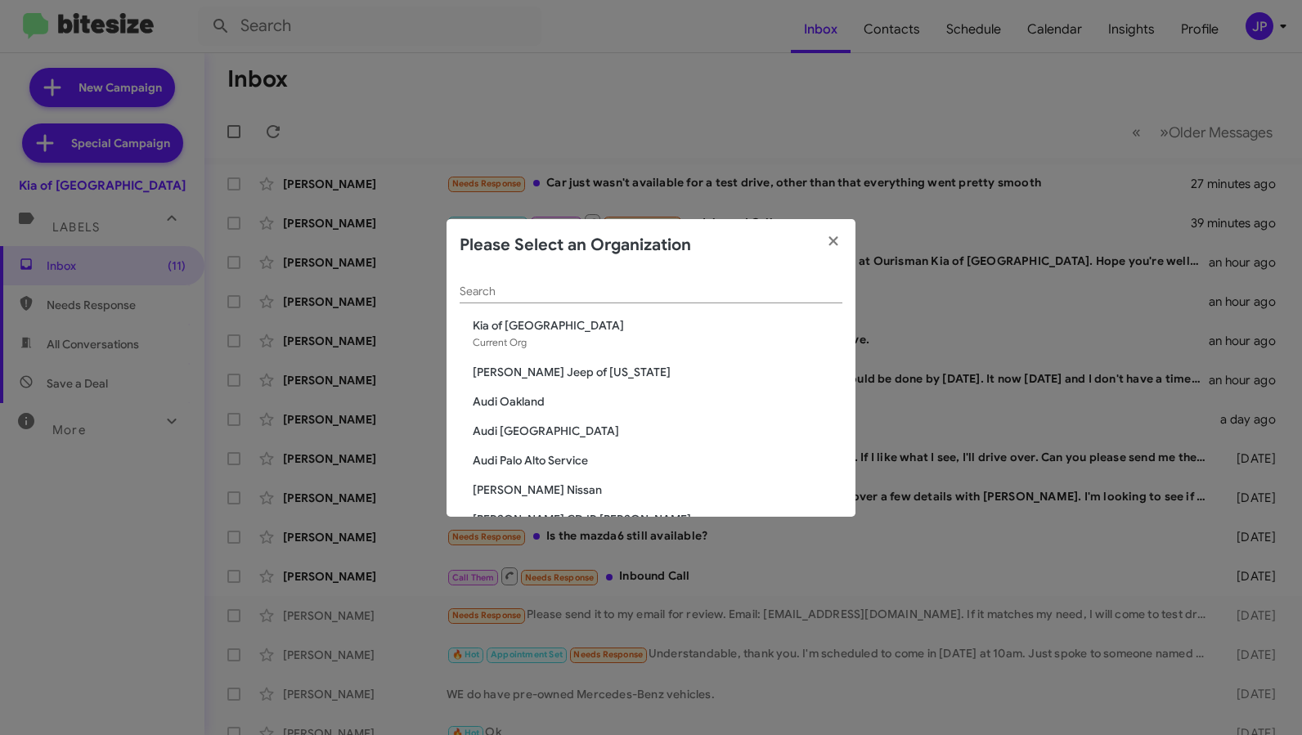
click at [537, 292] on input "Search" at bounding box center [651, 291] width 383 height 13
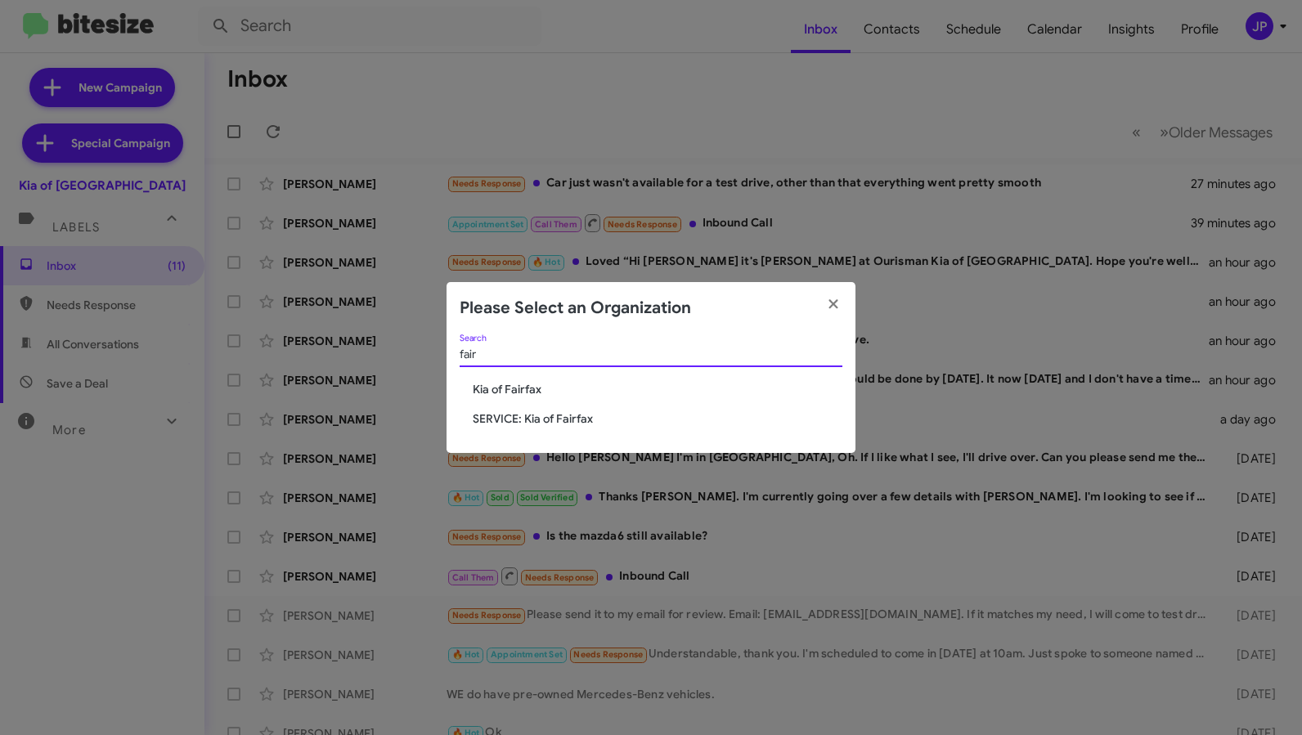
type input "fair"
click at [509, 391] on span "Kia of Fairfax" at bounding box center [658, 389] width 370 height 16
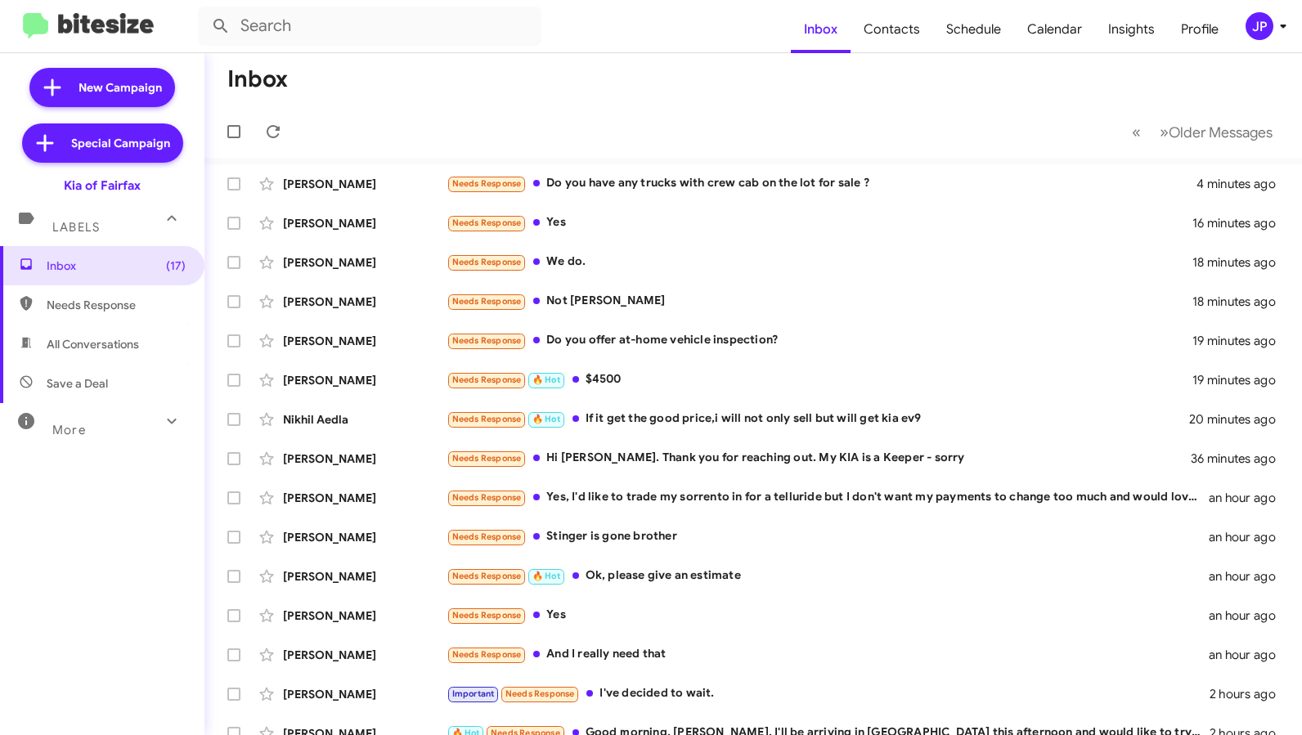
click at [1258, 27] on div "JP" at bounding box center [1260, 26] width 28 height 28
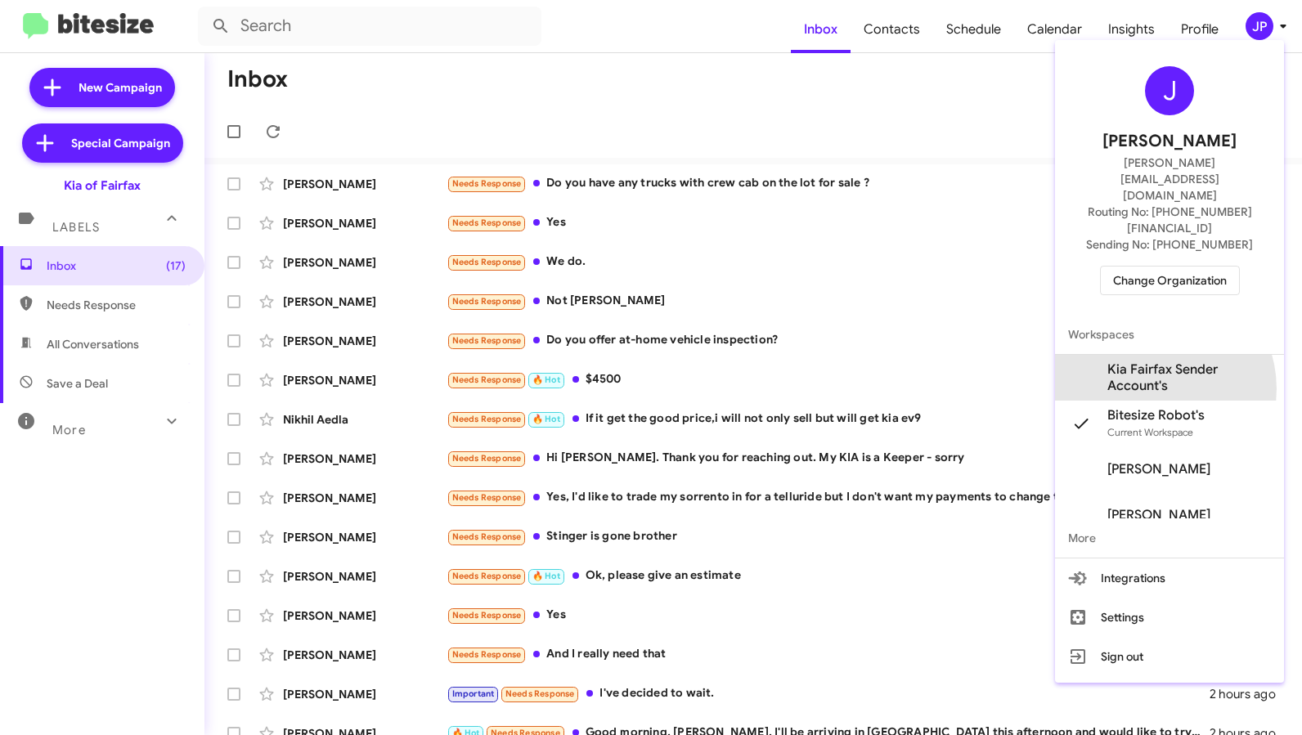
click at [1149, 361] on span "Kia Fairfax Sender Account's" at bounding box center [1189, 377] width 164 height 33
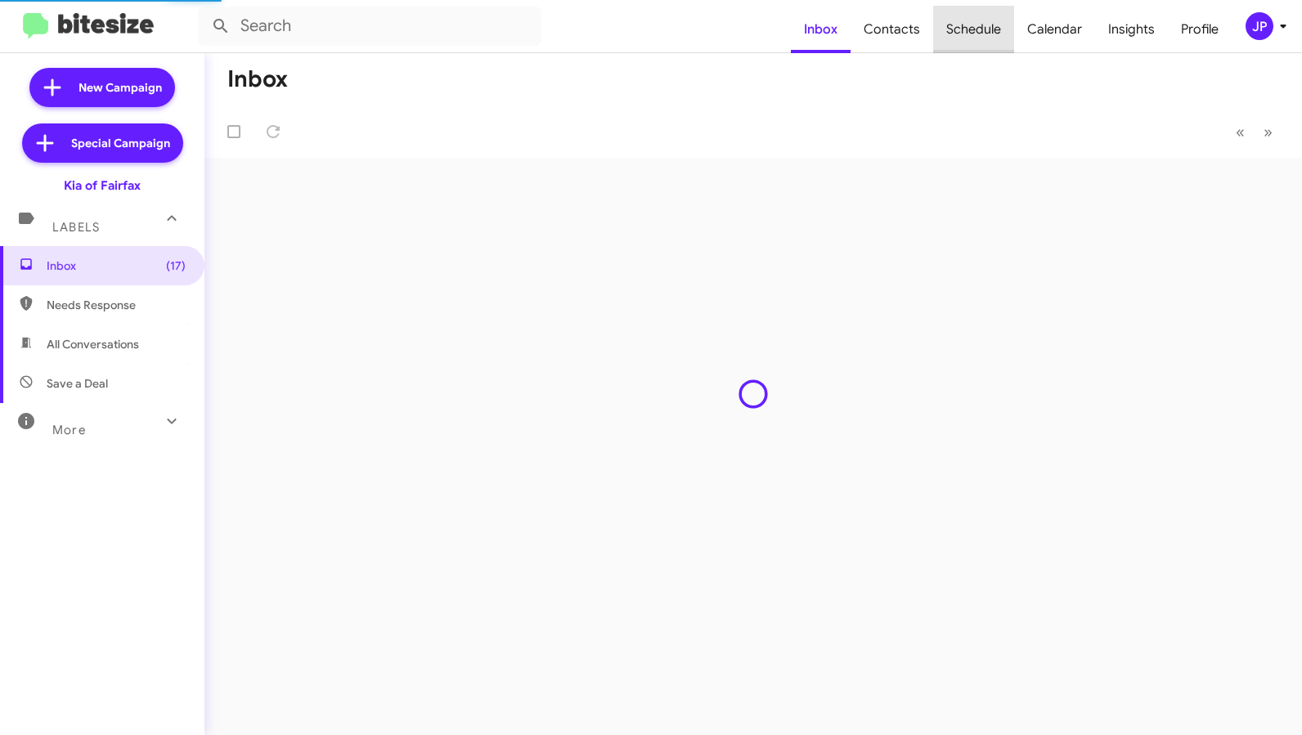
click at [996, 44] on span "Schedule" at bounding box center [973, 29] width 81 height 47
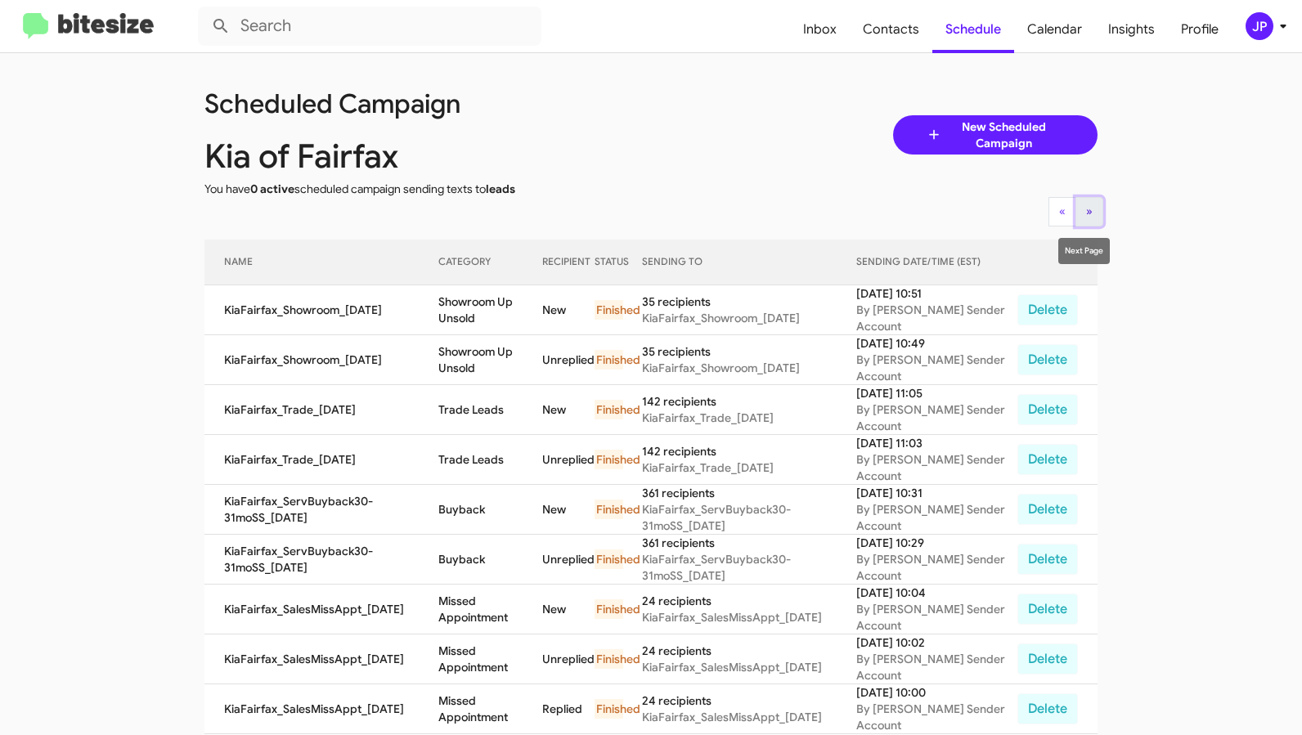
click at [1075, 197] on button "» Next" at bounding box center [1089, 211] width 28 height 29
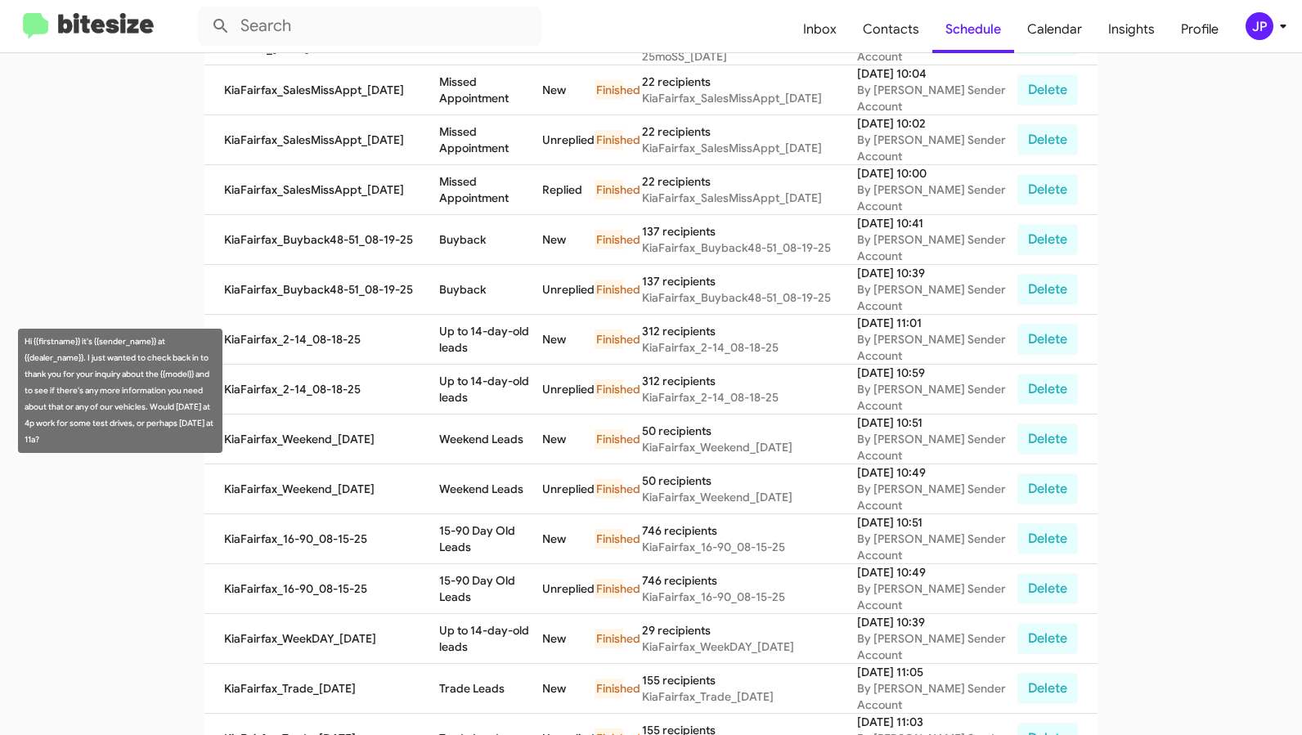
scroll to position [568, 0]
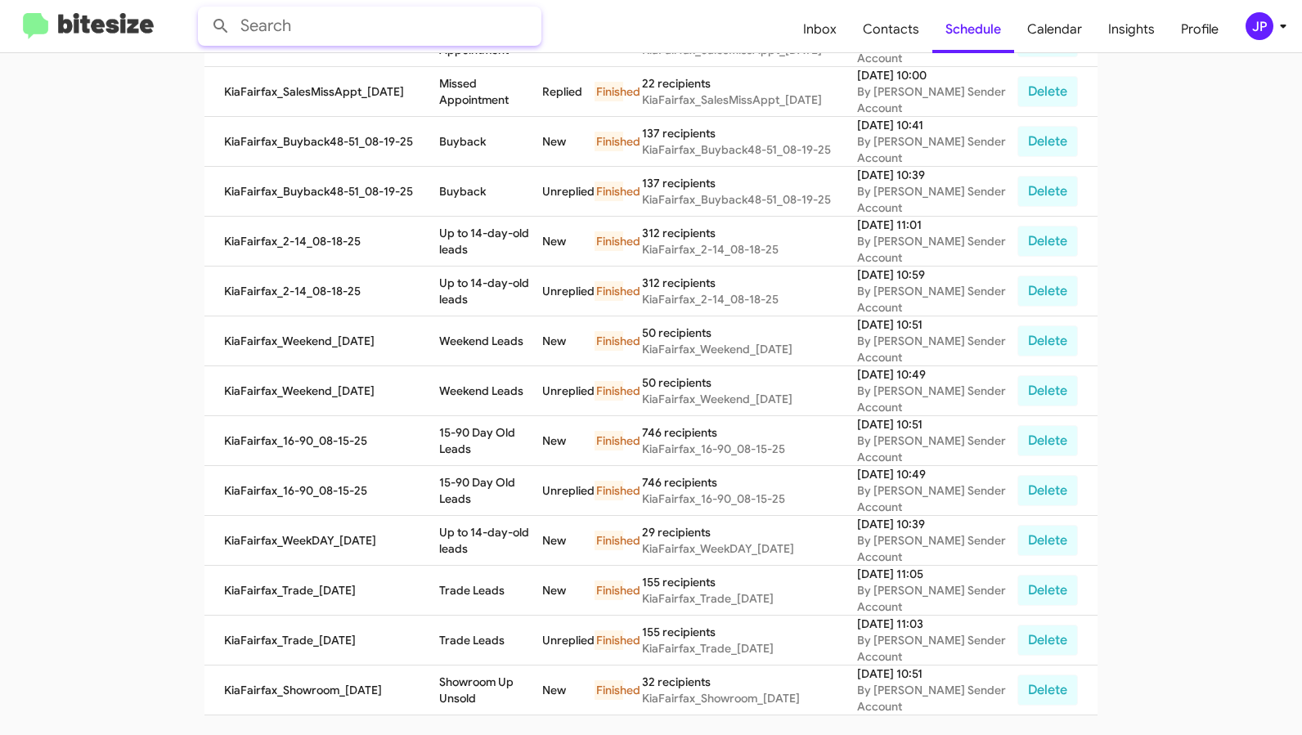
click at [201, 38] on input "text" at bounding box center [369, 26] width 343 height 39
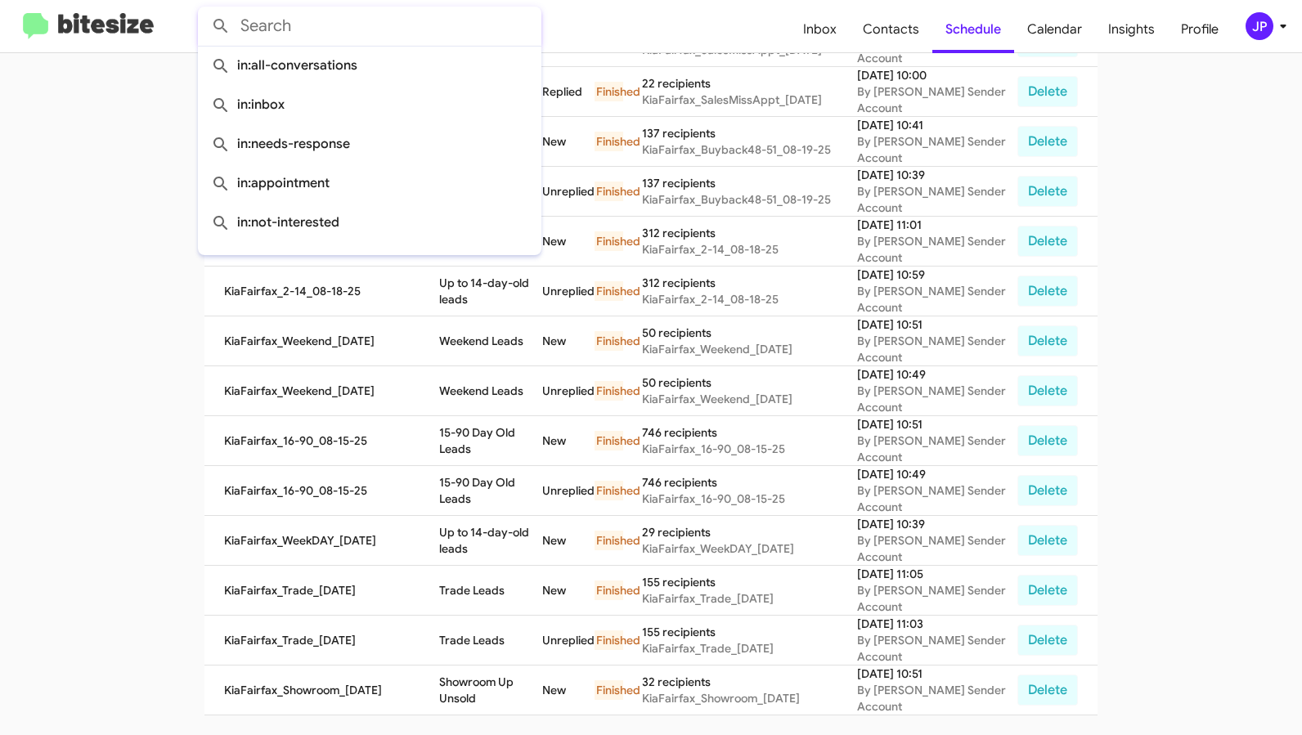
click at [134, 34] on img at bounding box center [88, 26] width 131 height 27
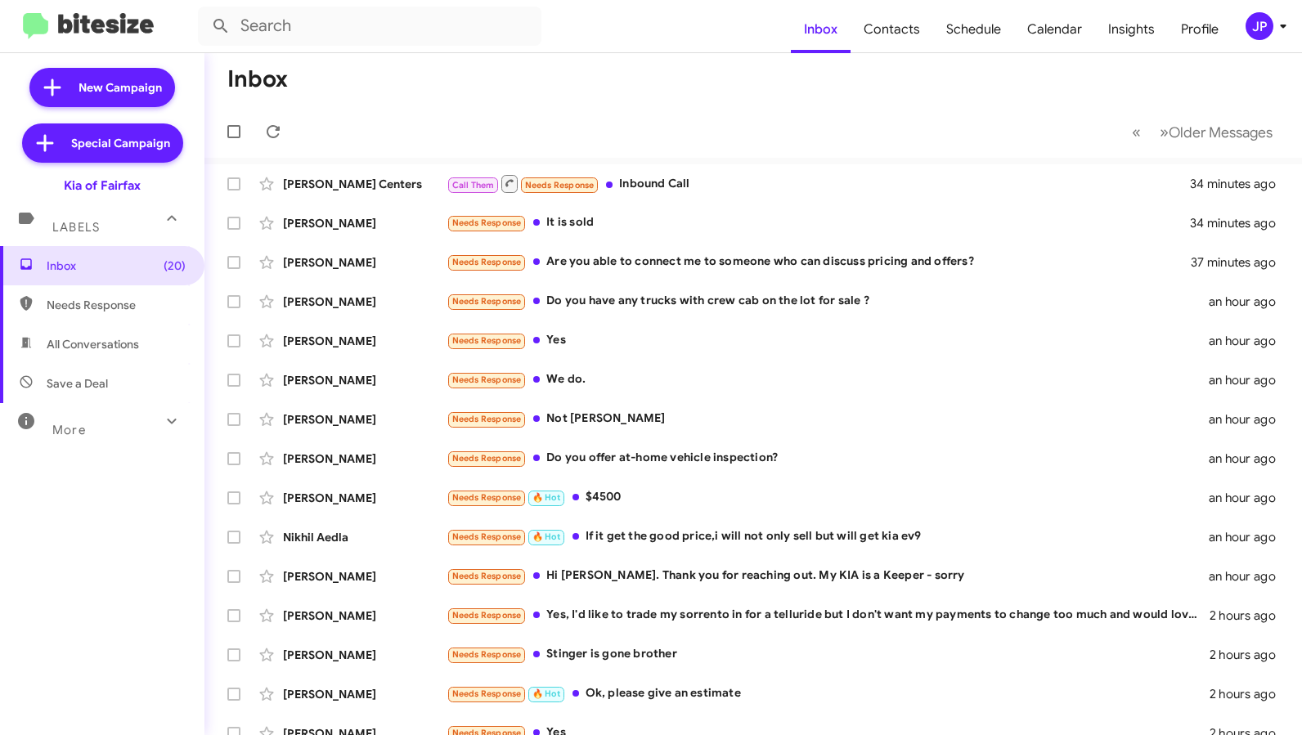
drag, startPoint x: 418, startPoint y: 105, endPoint x: 406, endPoint y: 107, distance: 11.7
click at [407, 106] on mat-toolbar-row "« Previous » Next Older Messages" at bounding box center [753, 132] width 1098 height 52
